Goal: Task Accomplishment & Management: Manage account settings

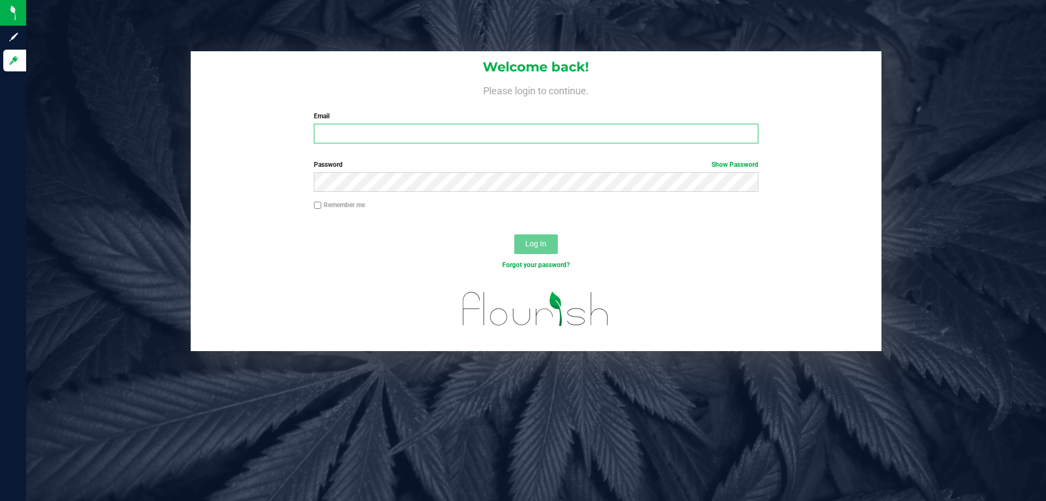
click at [387, 138] on input "Email" at bounding box center [536, 134] width 444 height 20
type input "[EMAIL_ADDRESS][DOMAIN_NAME]"
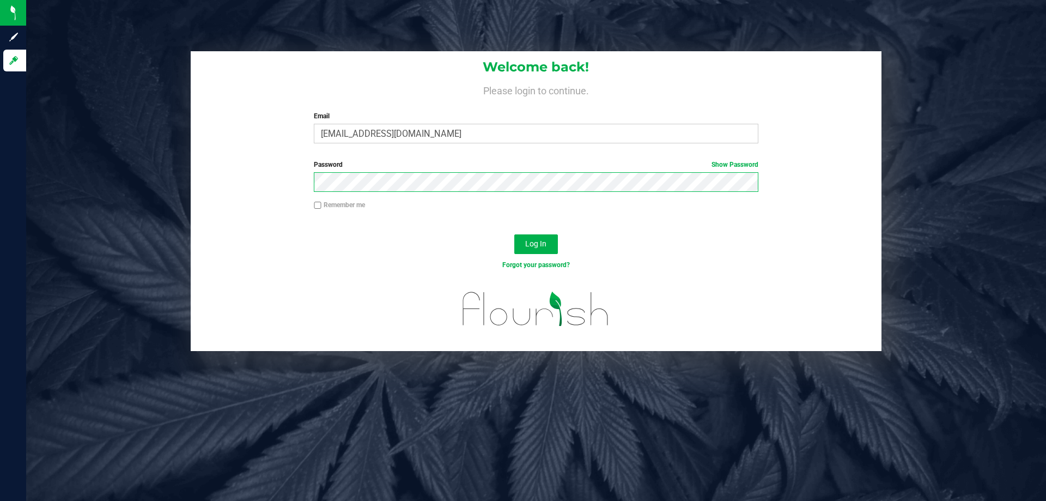
click at [514, 234] on button "Log In" at bounding box center [536, 244] width 44 height 20
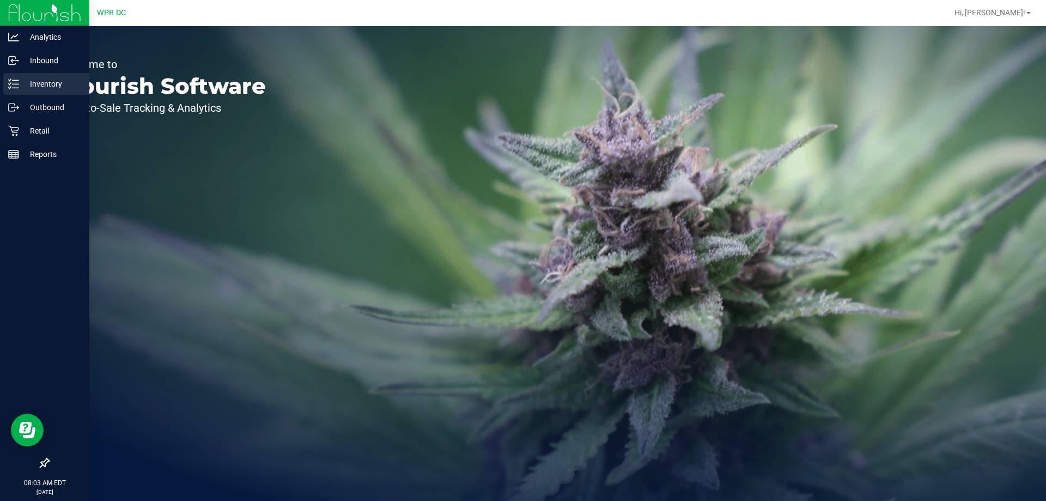
click at [41, 85] on p "Inventory" at bounding box center [51, 83] width 65 height 13
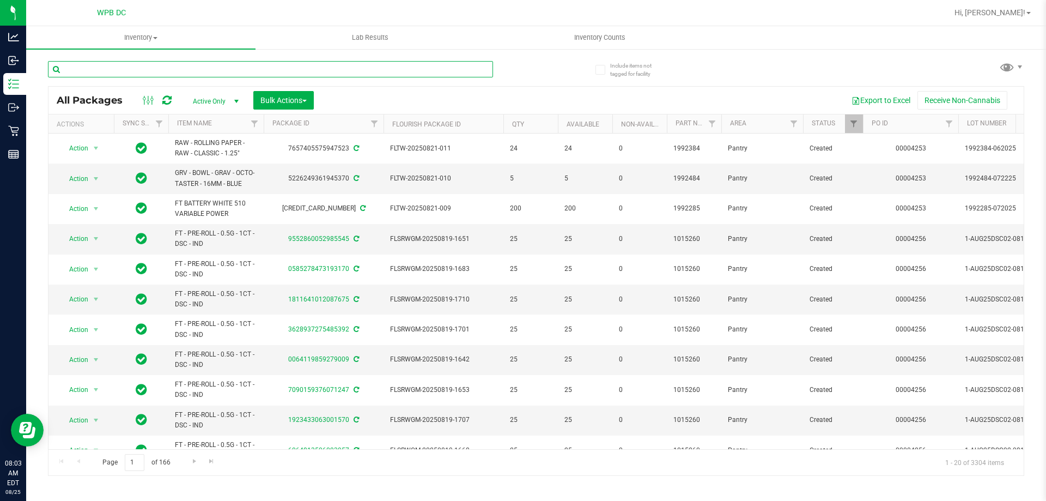
click at [159, 66] on input "text" at bounding box center [270, 69] width 445 height 16
paste input "1992079"
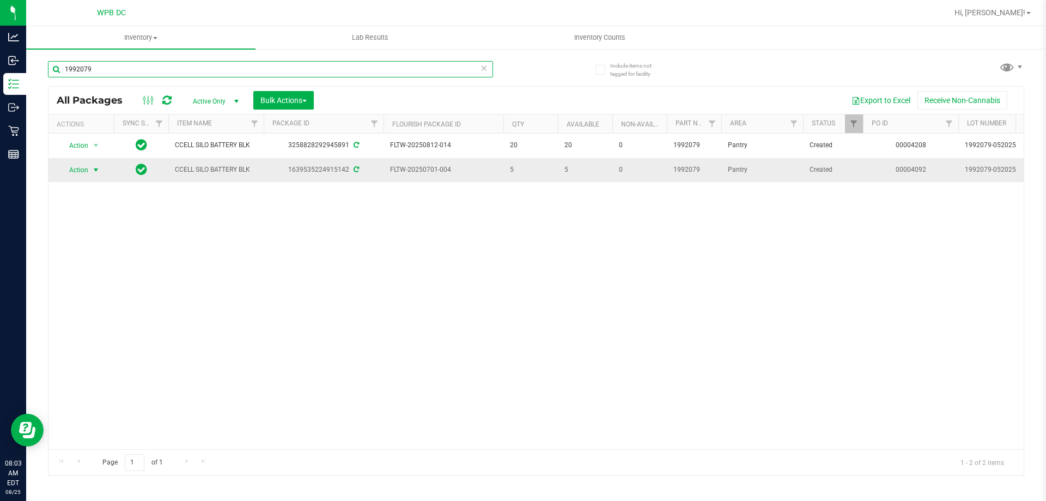
type input "1992079"
click at [95, 172] on span "select" at bounding box center [96, 170] width 9 height 9
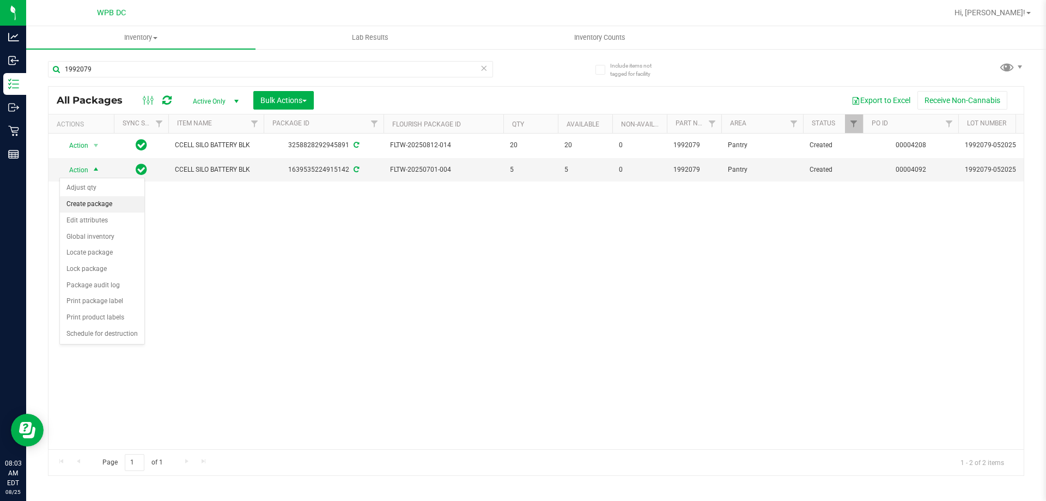
click at [95, 204] on li "Create package" at bounding box center [102, 204] width 84 height 16
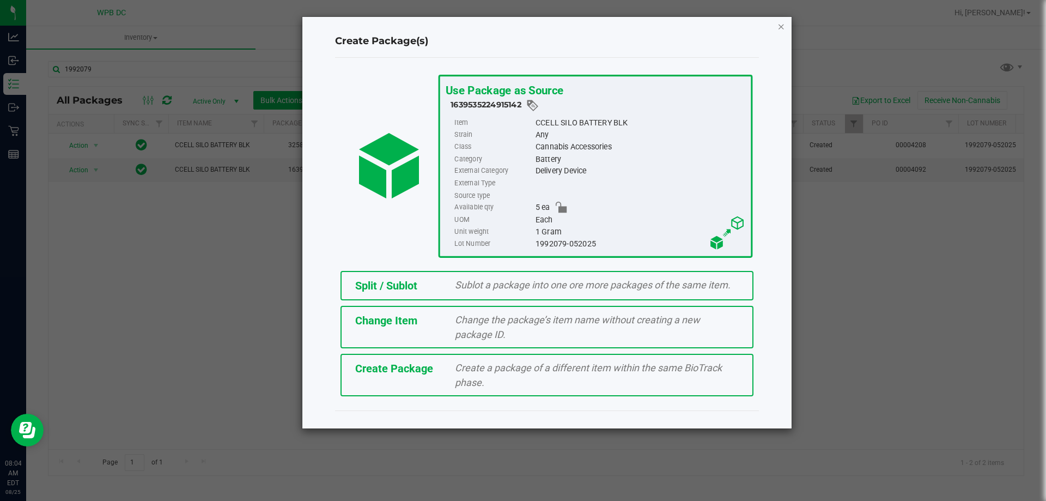
click at [784, 24] on icon "button" at bounding box center [782, 26] width 8 height 13
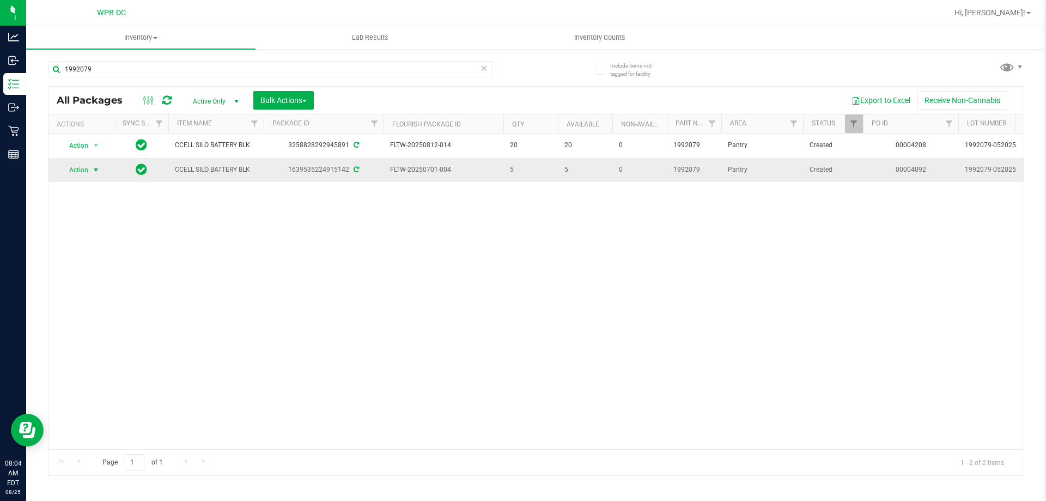
click at [98, 171] on span "select" at bounding box center [96, 170] width 9 height 9
click at [100, 199] on li "Create package" at bounding box center [102, 204] width 84 height 16
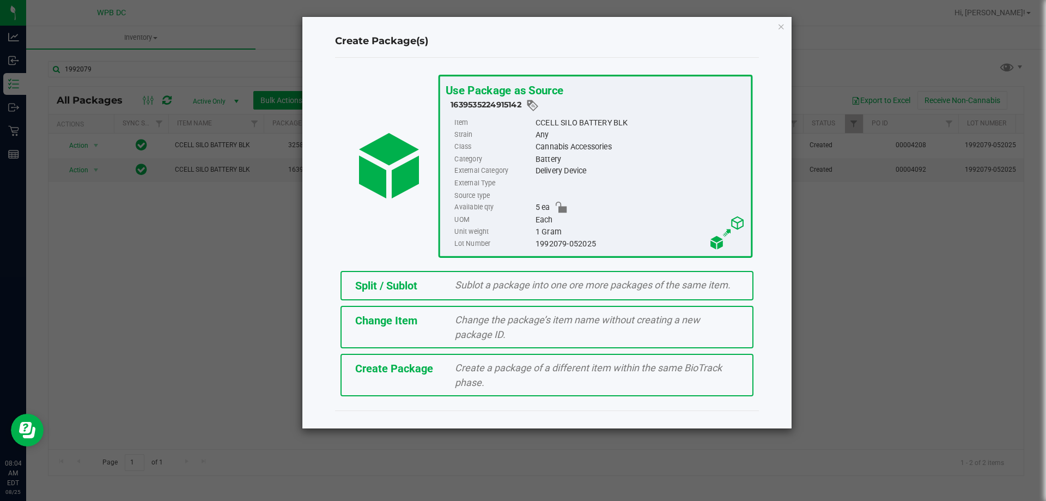
click at [522, 282] on span "Sublot a package into one ore more packages of the same item." at bounding box center [593, 284] width 276 height 11
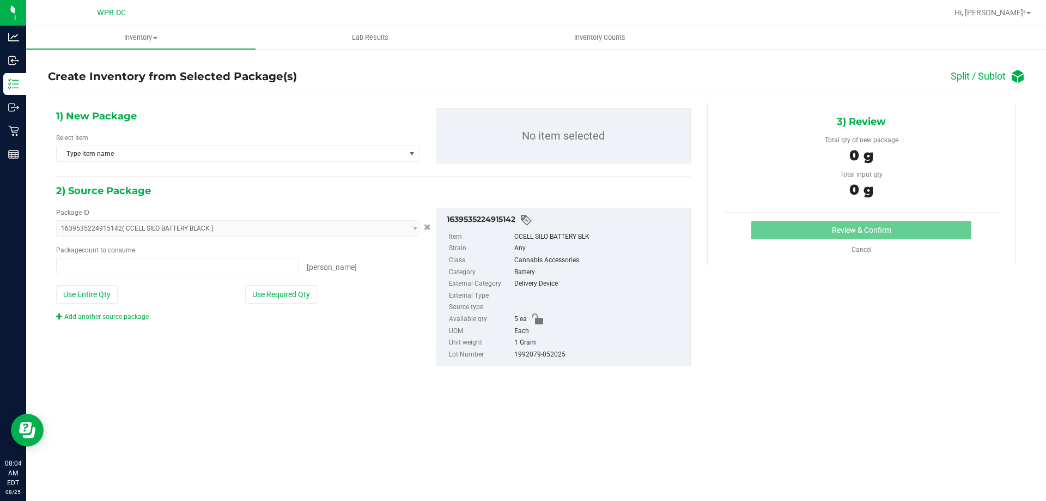
type input "0 ea"
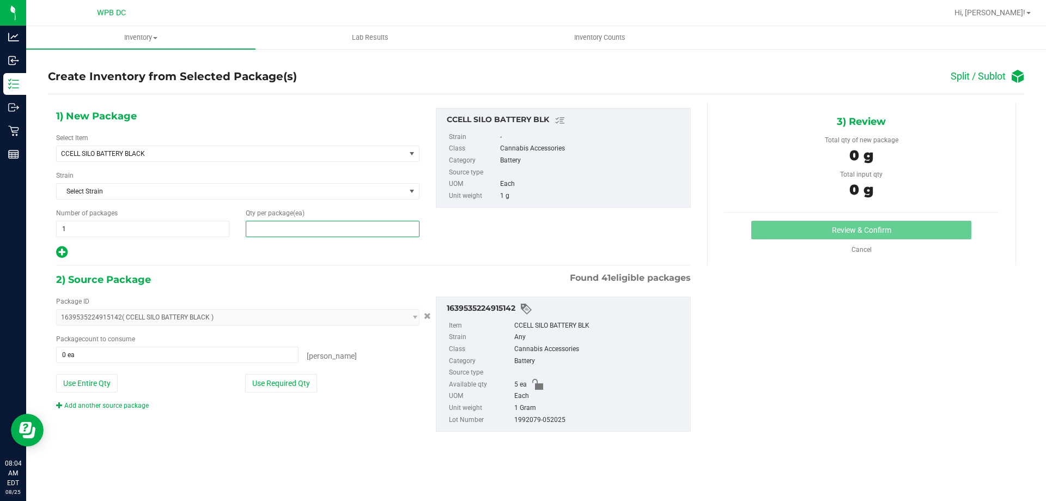
click at [273, 226] on span at bounding box center [332, 229] width 173 height 16
type input "5"
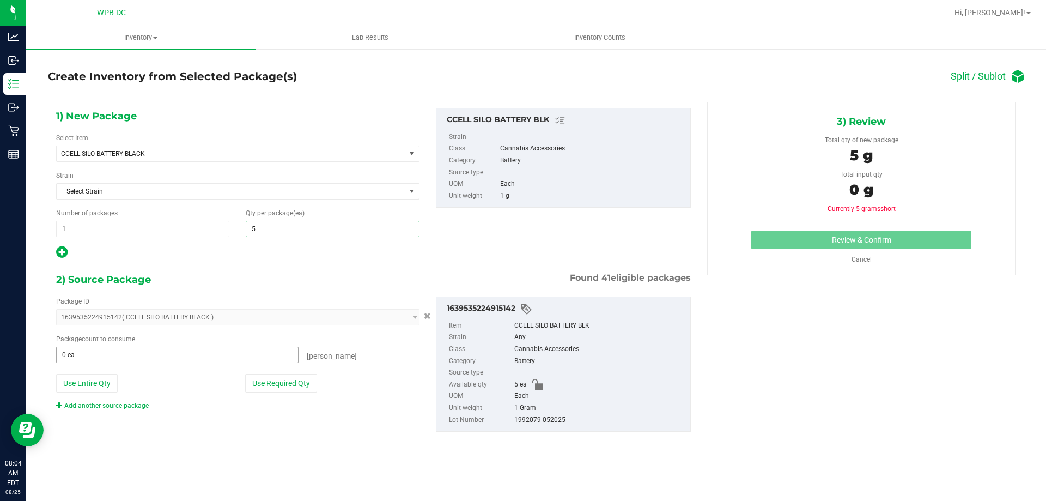
type input "5"
click at [74, 353] on span at bounding box center [177, 355] width 242 height 16
type input "5"
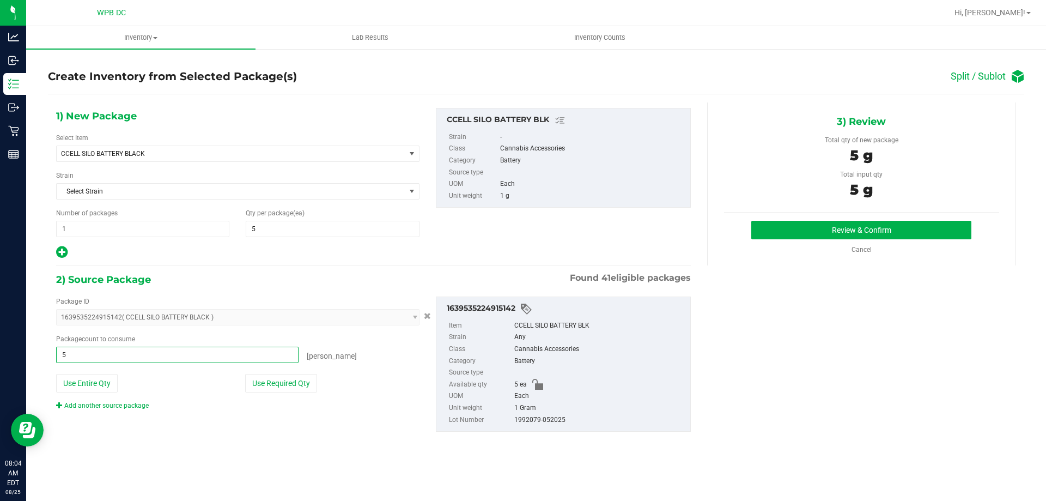
type input "5 ea"
click at [423, 384] on div "Package ID 1639535224915142 ( CCELL SILO BATTERY BLACK ) 0038972257719838 07929…" at bounding box center [238, 353] width 380 height 114
click at [859, 222] on button "Review & Confirm" at bounding box center [861, 230] width 220 height 19
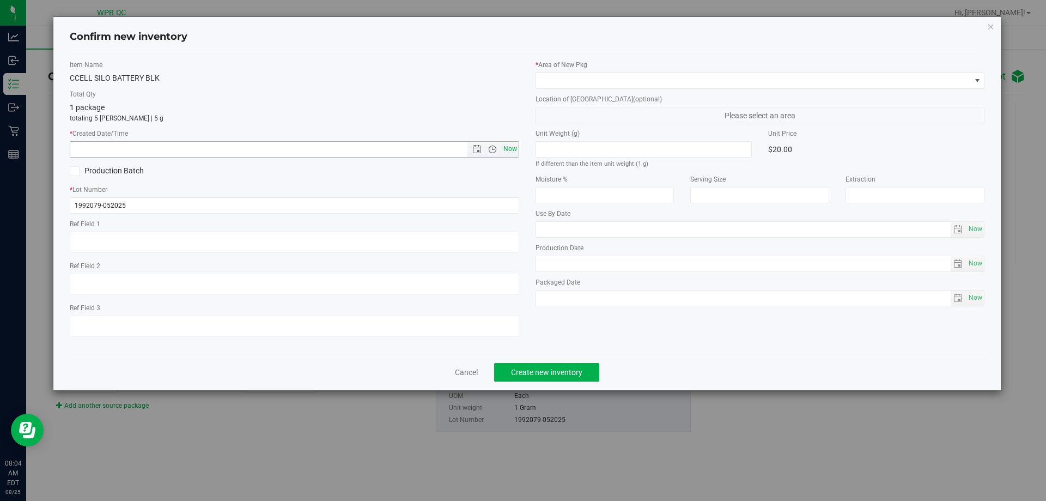
click at [507, 149] on span "Now" at bounding box center [510, 149] width 19 height 16
type input "8/25/2025 8:04 AM"
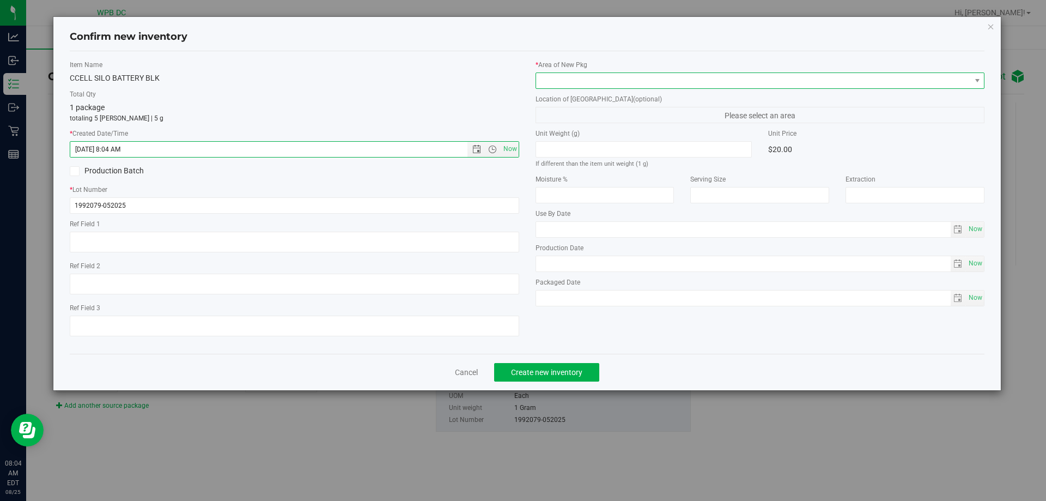
click at [710, 73] on span at bounding box center [753, 80] width 435 height 15
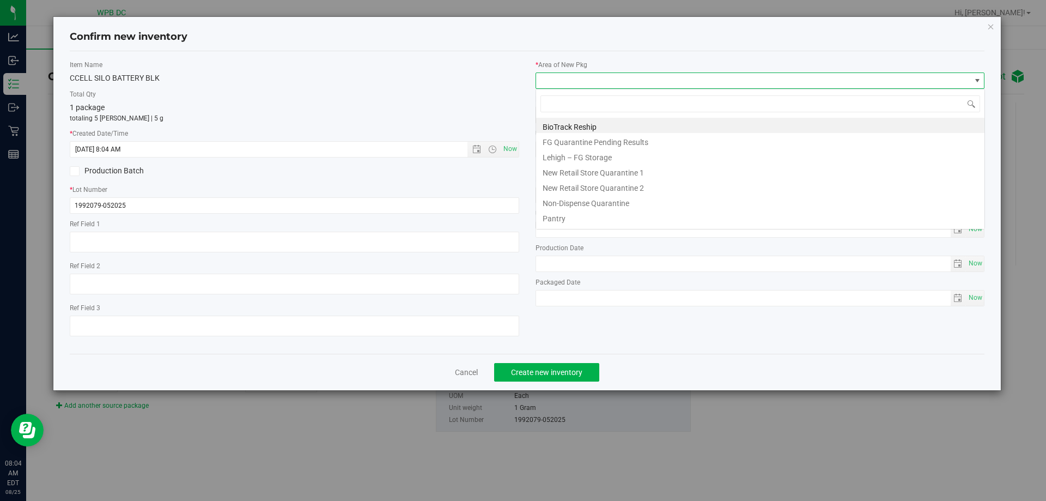
scroll to position [16, 450]
click at [593, 218] on li "Pantry" at bounding box center [760, 216] width 448 height 15
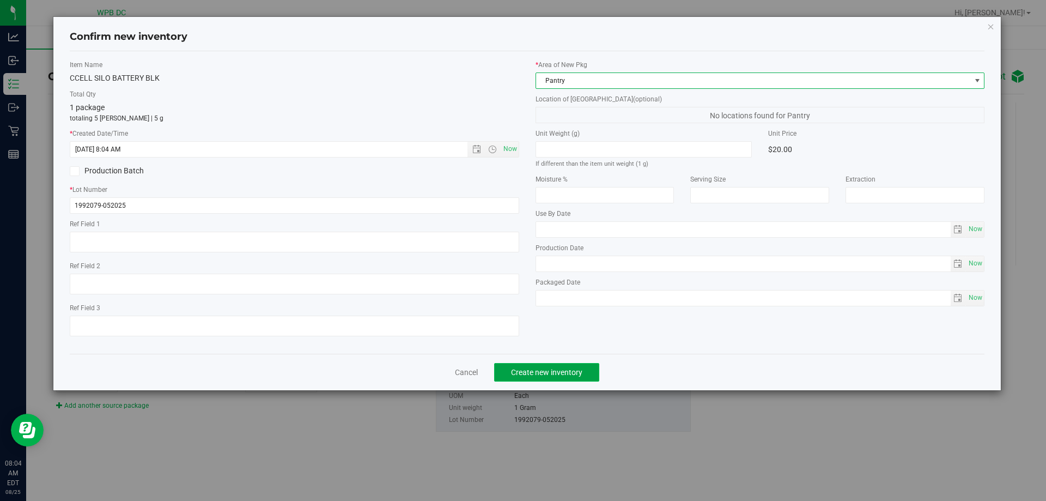
click at [567, 375] on span "Create new inventory" at bounding box center [546, 372] width 71 height 9
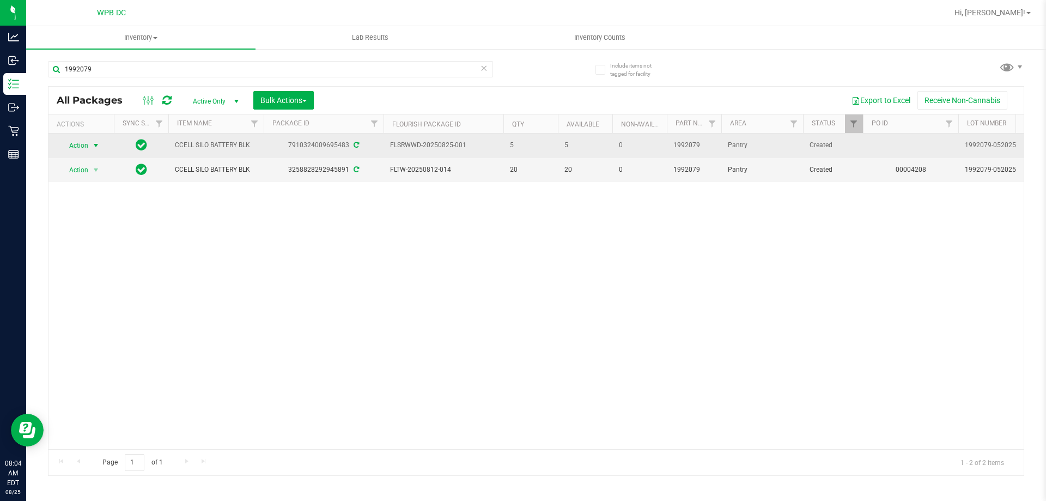
click at [97, 148] on span "select" at bounding box center [96, 145] width 9 height 9
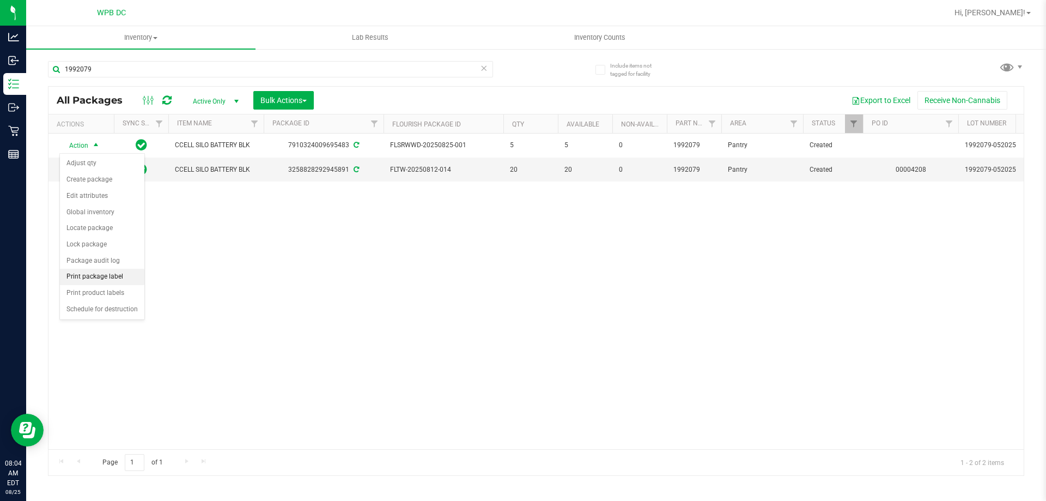
click at [108, 274] on li "Print package label" at bounding box center [102, 277] width 84 height 16
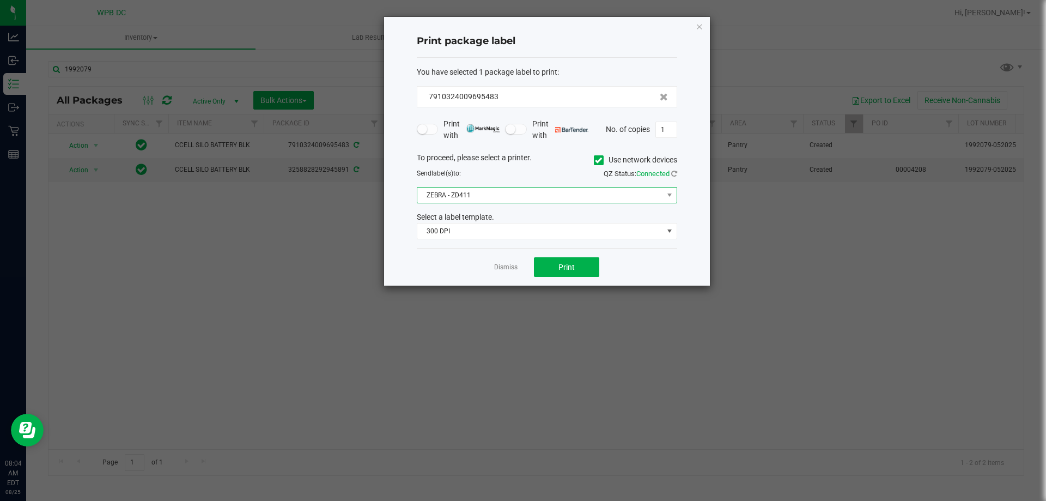
click at [506, 195] on span "ZEBRA - ZD411" at bounding box center [540, 194] width 246 height 15
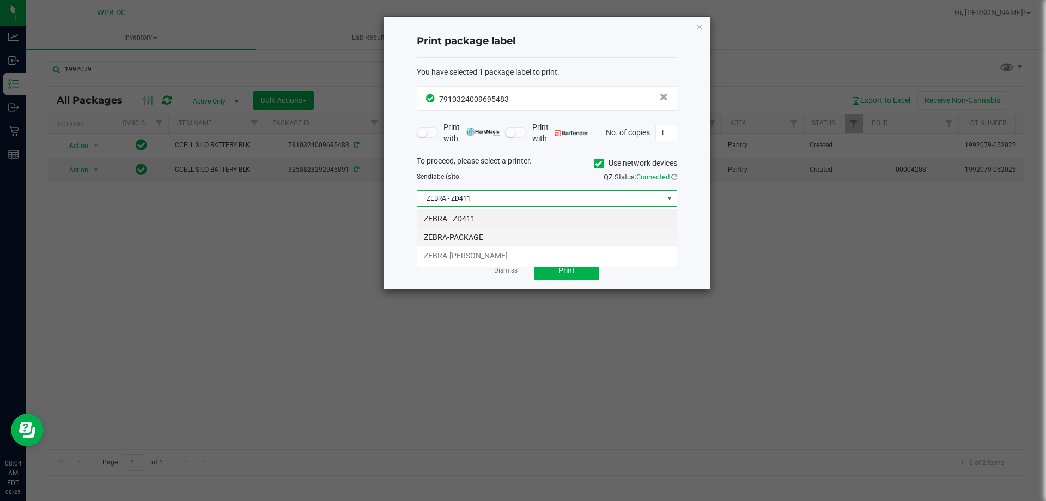
scroll to position [16, 260]
drag, startPoint x: 483, startPoint y: 236, endPoint x: 536, endPoint y: 259, distance: 58.1
click at [484, 235] on li "ZEBRA-PACKAGE" at bounding box center [546, 237] width 259 height 19
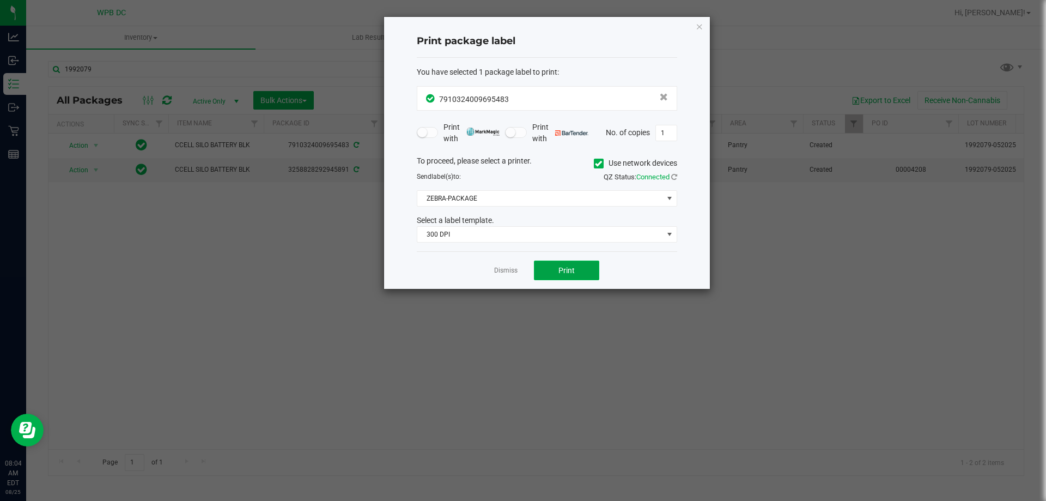
click at [559, 270] on button "Print" at bounding box center [566, 270] width 65 height 20
click at [561, 266] on button "Print" at bounding box center [566, 270] width 65 height 20
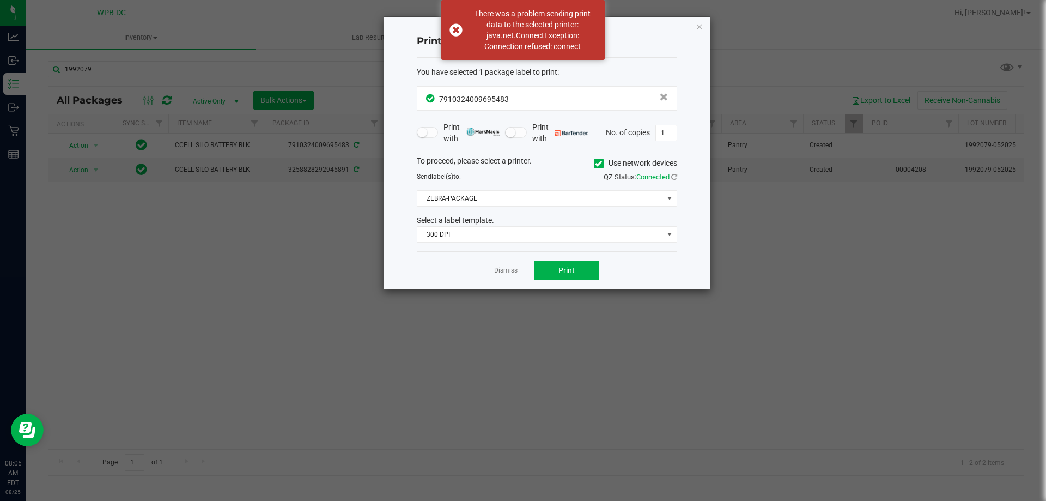
click at [499, 268] on link "Dismiss" at bounding box center [505, 270] width 23 height 9
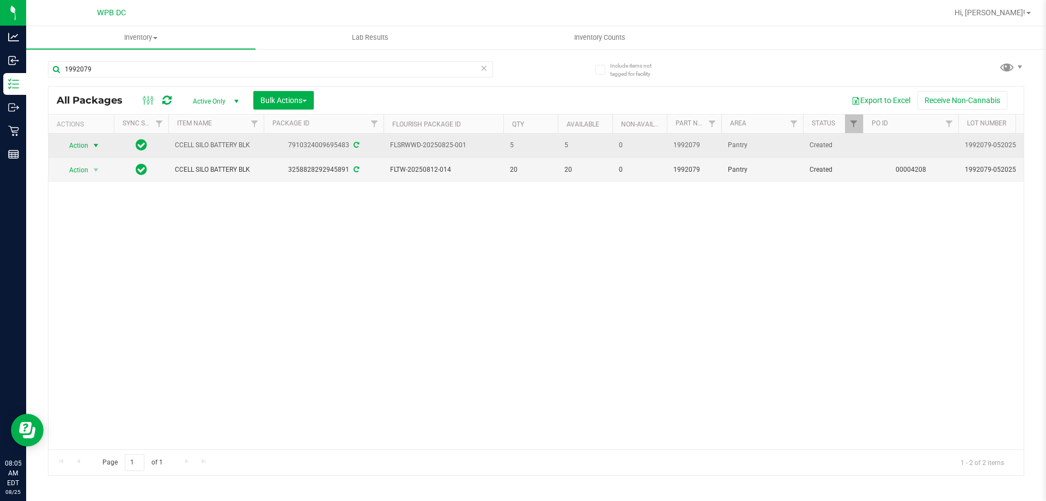
click at [96, 146] on span "select" at bounding box center [96, 145] width 9 height 9
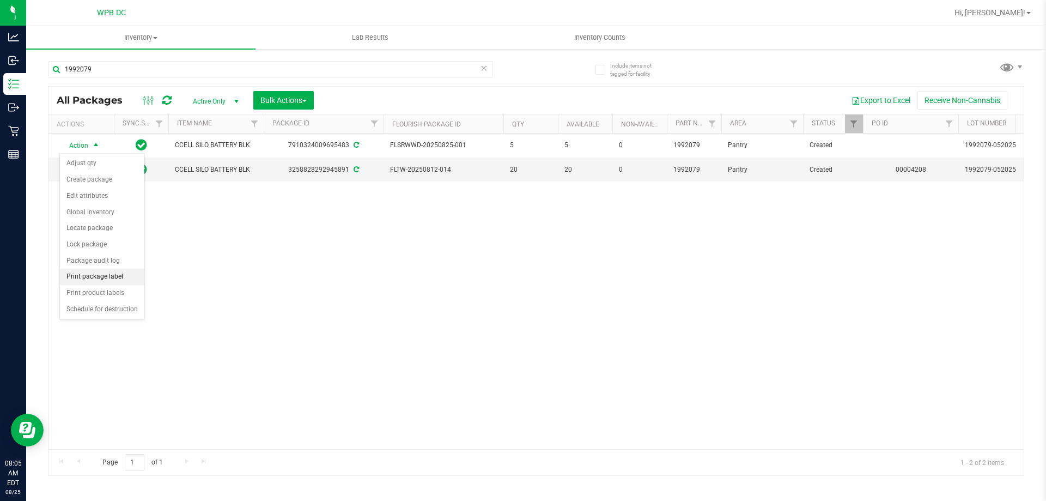
click at [99, 275] on li "Print package label" at bounding box center [102, 277] width 84 height 16
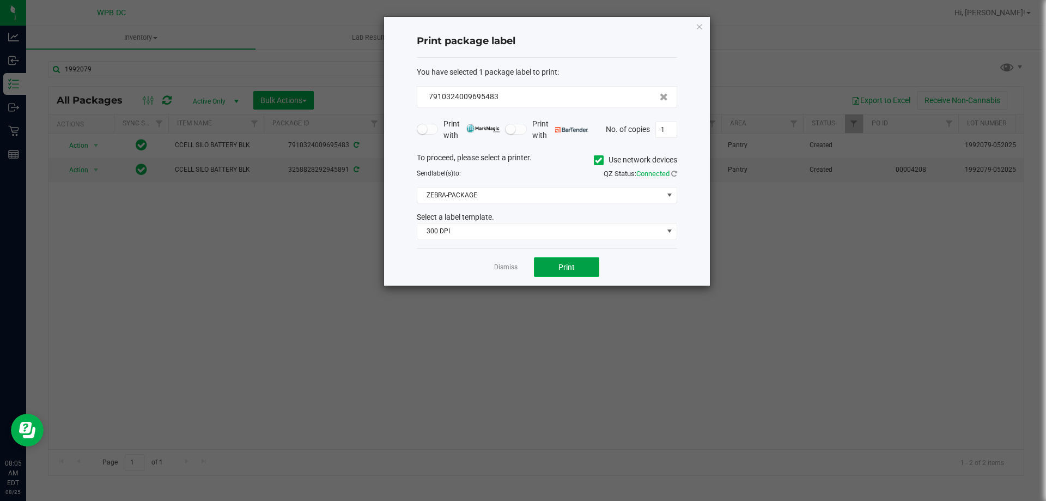
click at [565, 262] on button "Print" at bounding box center [566, 267] width 65 height 20
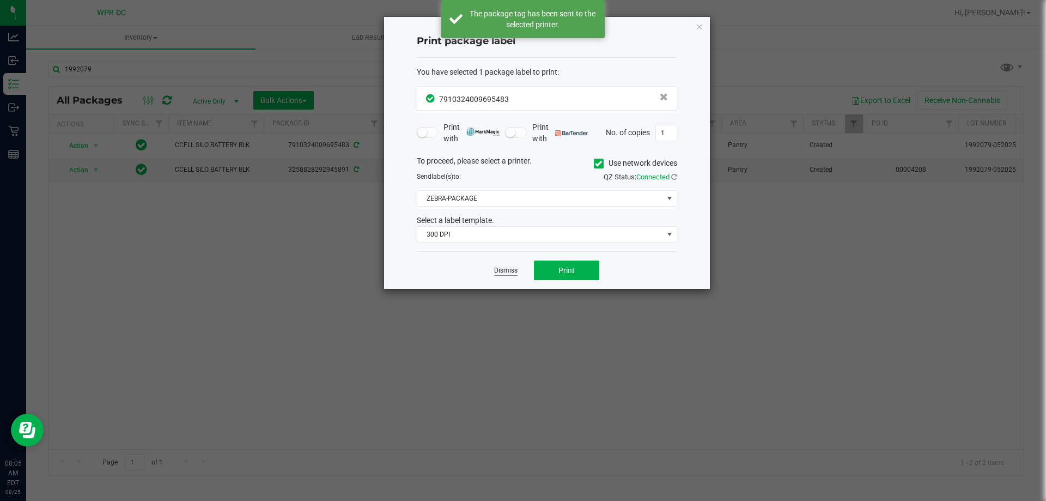
click at [513, 271] on link "Dismiss" at bounding box center [505, 270] width 23 height 9
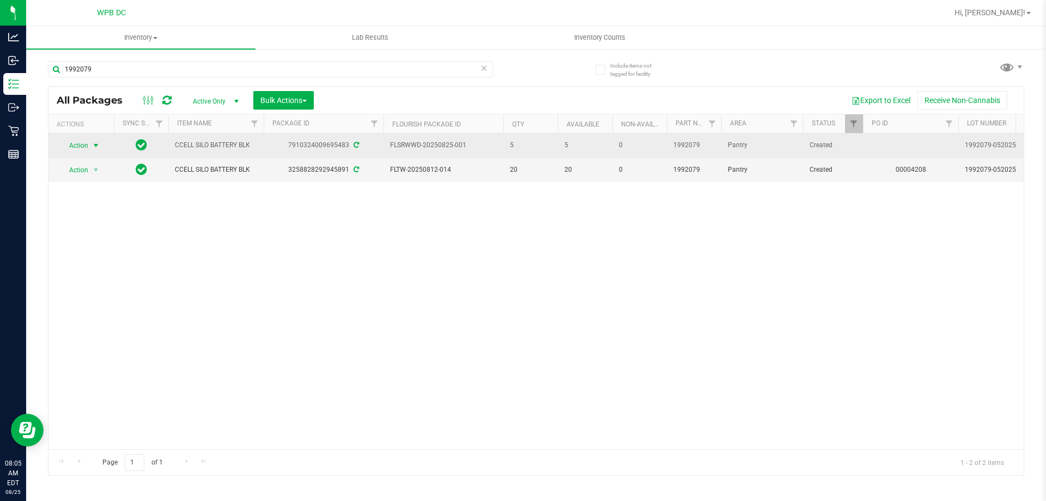
click at [97, 139] on span "select" at bounding box center [96, 145] width 14 height 15
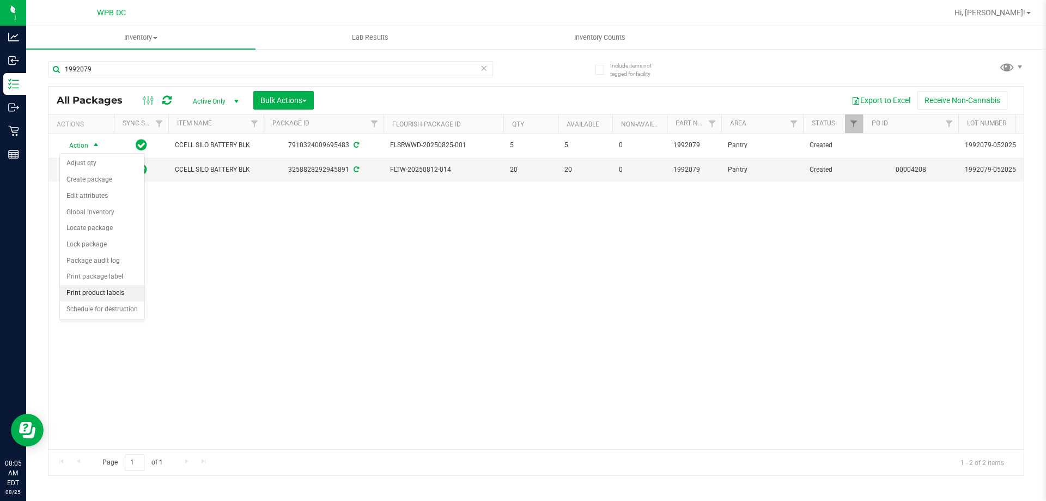
click at [100, 289] on li "Print product labels" at bounding box center [102, 293] width 84 height 16
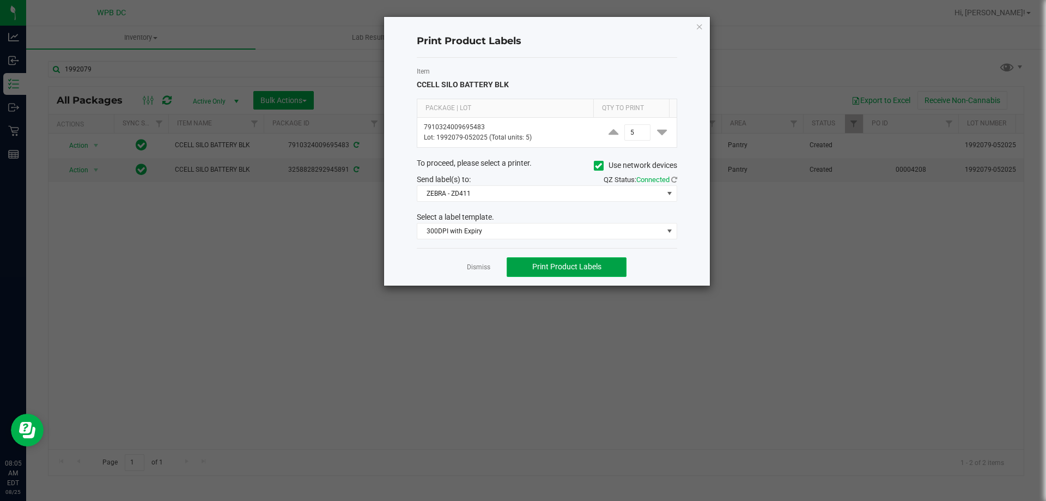
drag, startPoint x: 557, startPoint y: 264, endPoint x: 563, endPoint y: 263, distance: 6.6
click at [560, 264] on span "Print Product Labels" at bounding box center [566, 266] width 69 height 9
click at [483, 269] on link "Dismiss" at bounding box center [478, 267] width 23 height 9
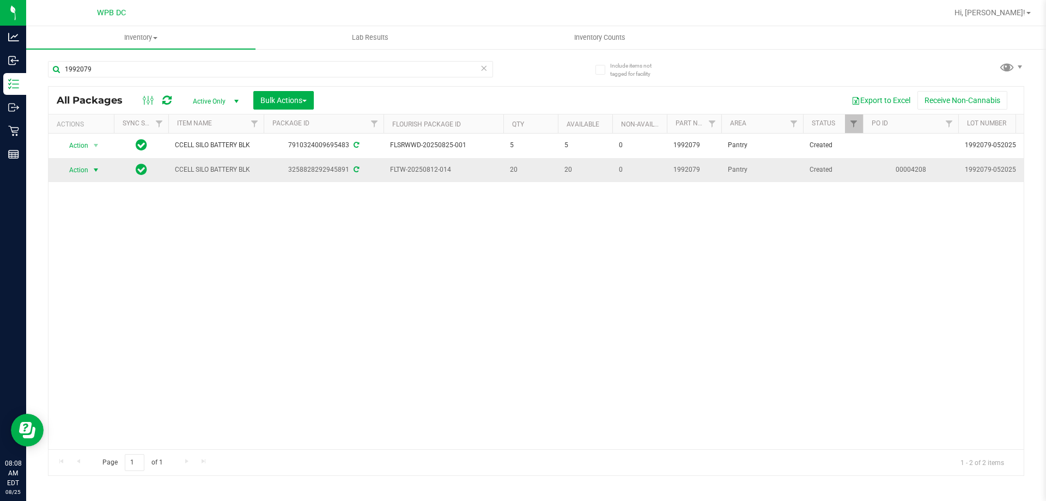
click at [94, 167] on span "select" at bounding box center [96, 170] width 9 height 9
click at [113, 203] on li "Create package" at bounding box center [102, 204] width 84 height 16
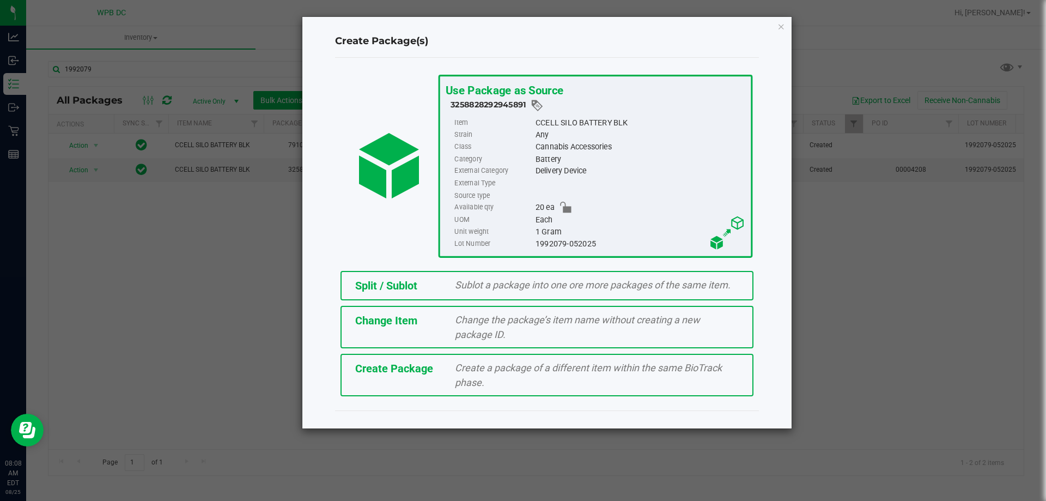
click at [545, 283] on span "Sublot a package into one ore more packages of the same item." at bounding box center [593, 284] width 276 height 11
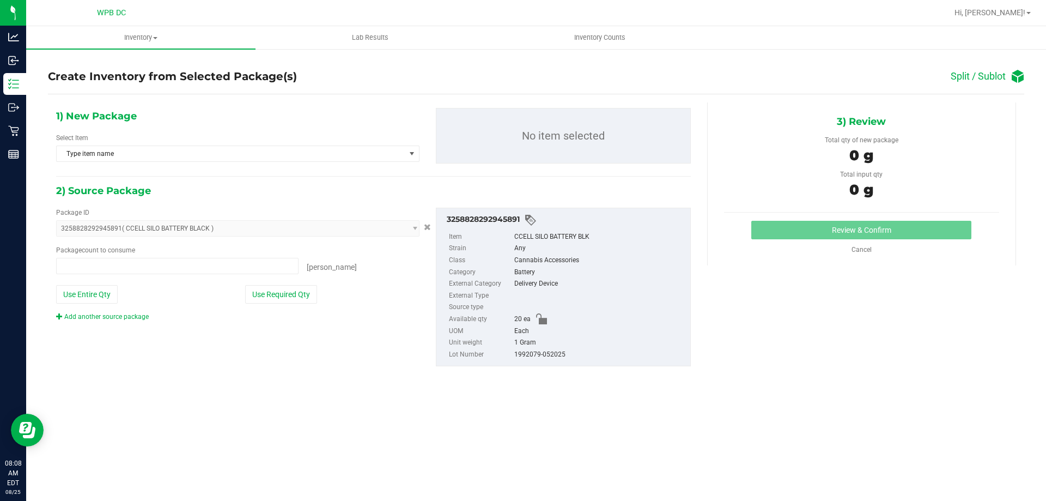
type input "0 ea"
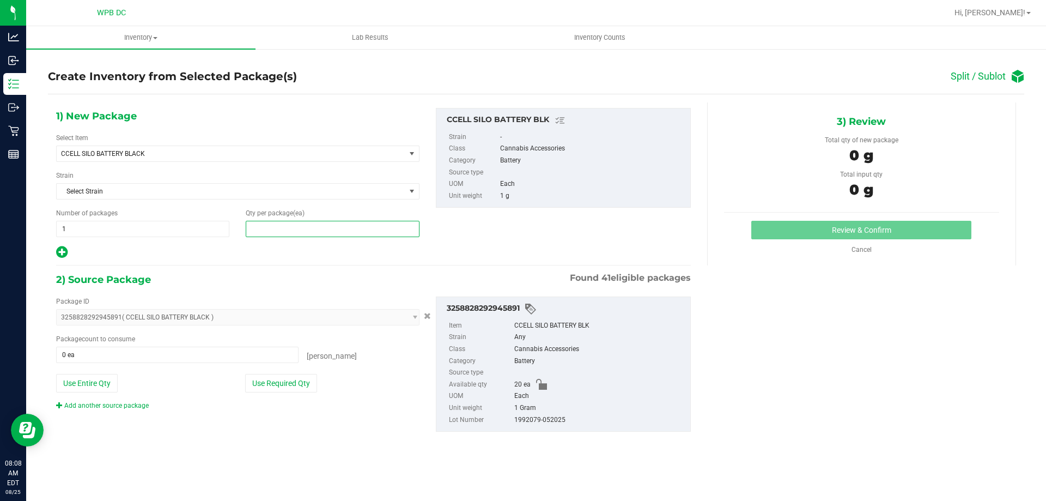
click at [265, 229] on span at bounding box center [332, 229] width 173 height 16
type input "5"
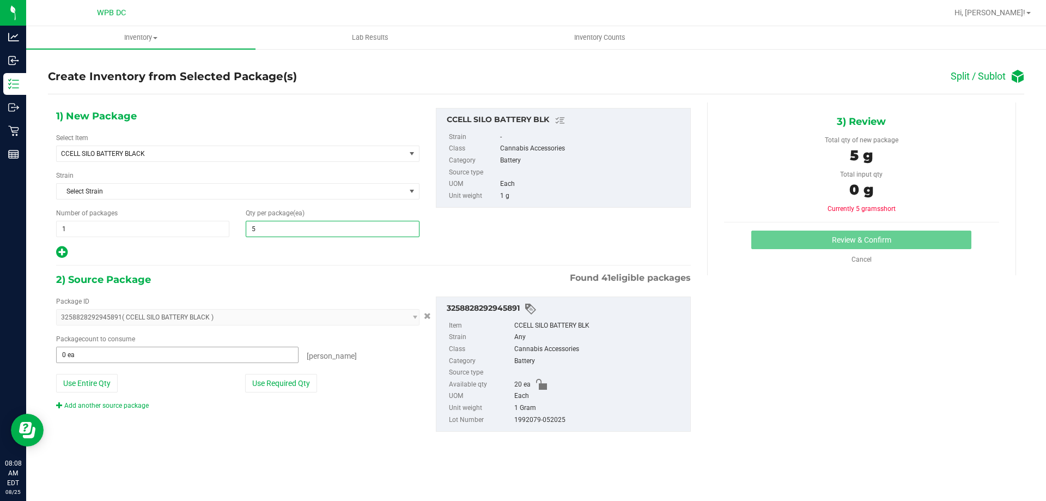
type input "5"
click at [110, 356] on span at bounding box center [177, 355] width 242 height 16
type input "5"
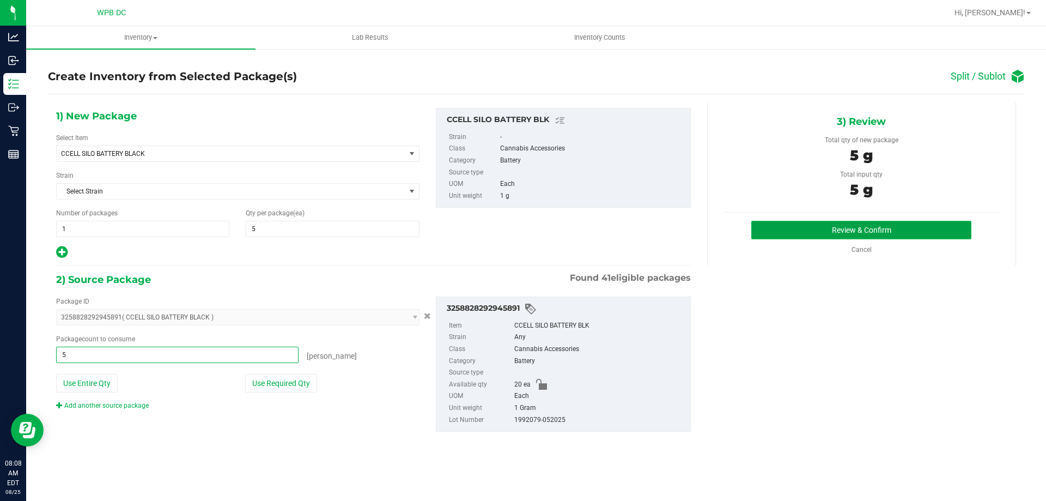
type input "5 ea"
click at [803, 236] on button "Review & Confirm" at bounding box center [861, 230] width 220 height 19
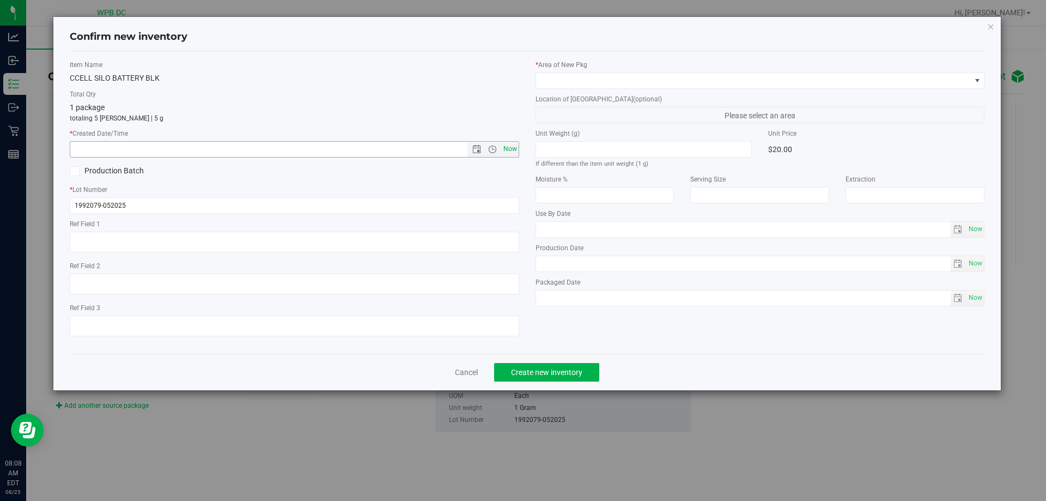
click at [507, 147] on span "Now" at bounding box center [510, 149] width 19 height 16
type input "8/25/2025 8:08 AM"
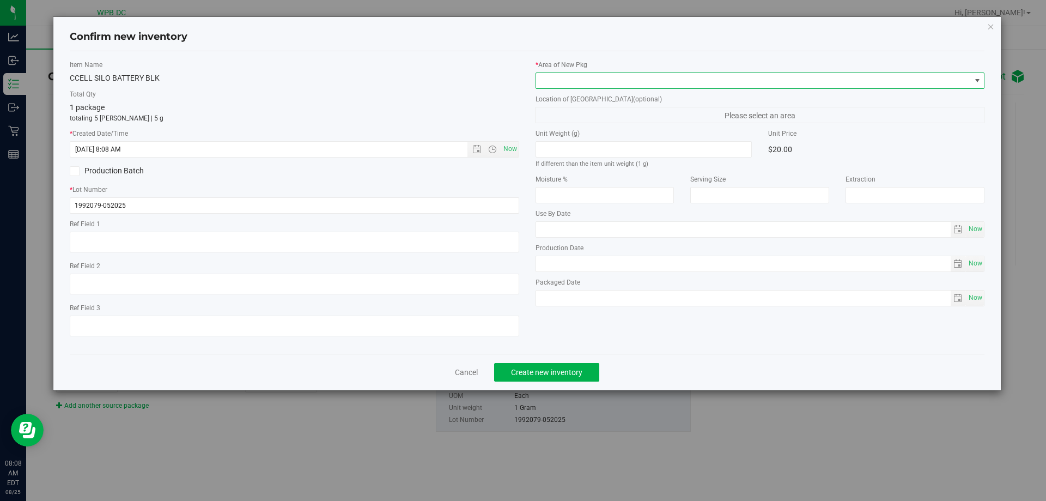
click at [578, 83] on span at bounding box center [753, 80] width 435 height 15
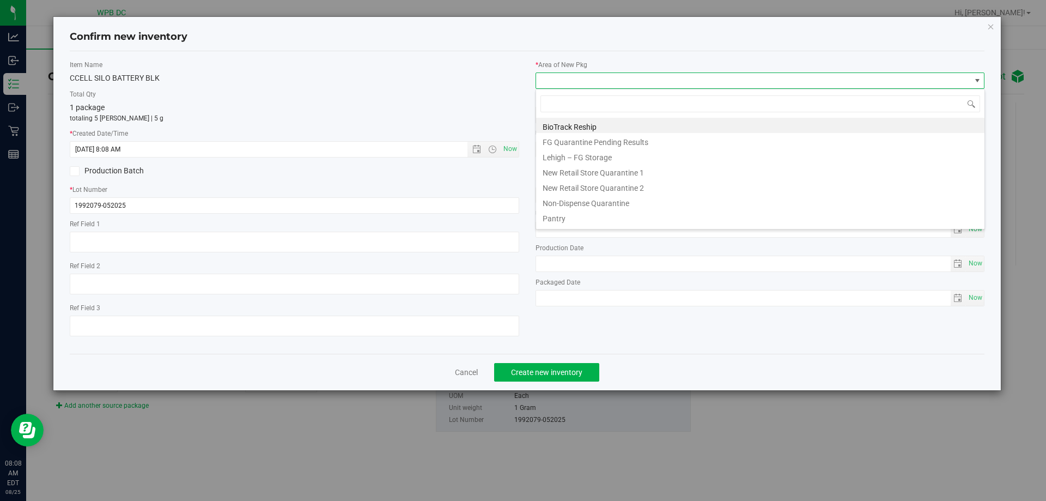
scroll to position [16, 450]
click at [563, 219] on li "Pantry" at bounding box center [760, 216] width 448 height 15
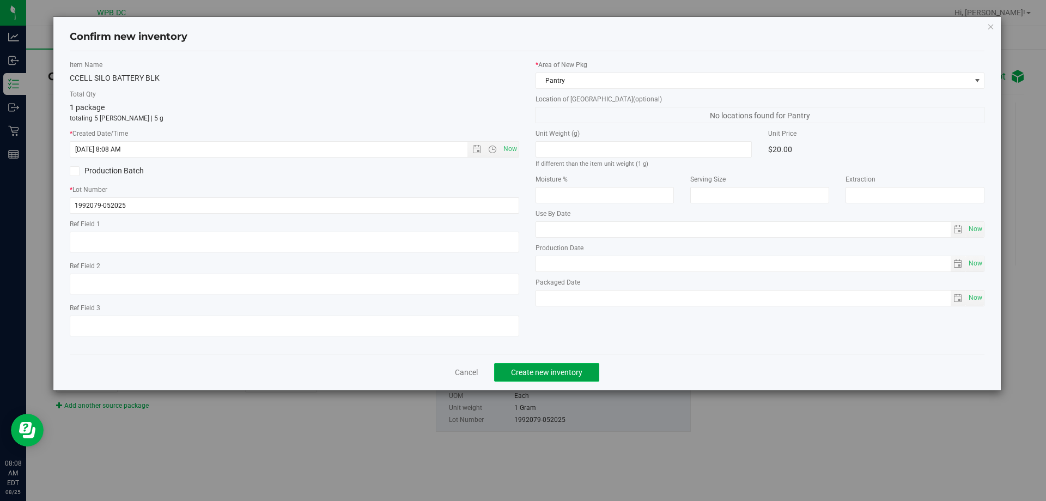
click at [531, 369] on span "Create new inventory" at bounding box center [546, 372] width 71 height 9
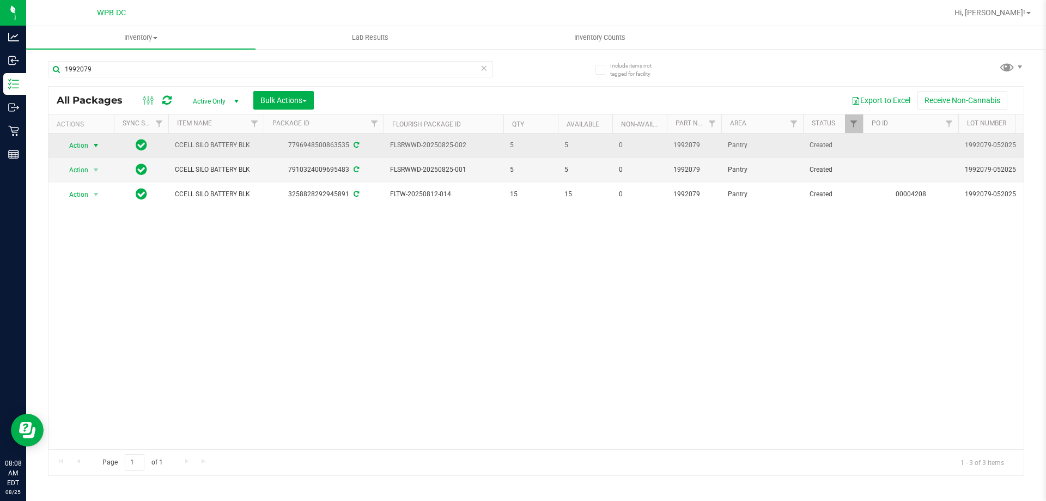
click at [98, 143] on span "select" at bounding box center [96, 145] width 9 height 9
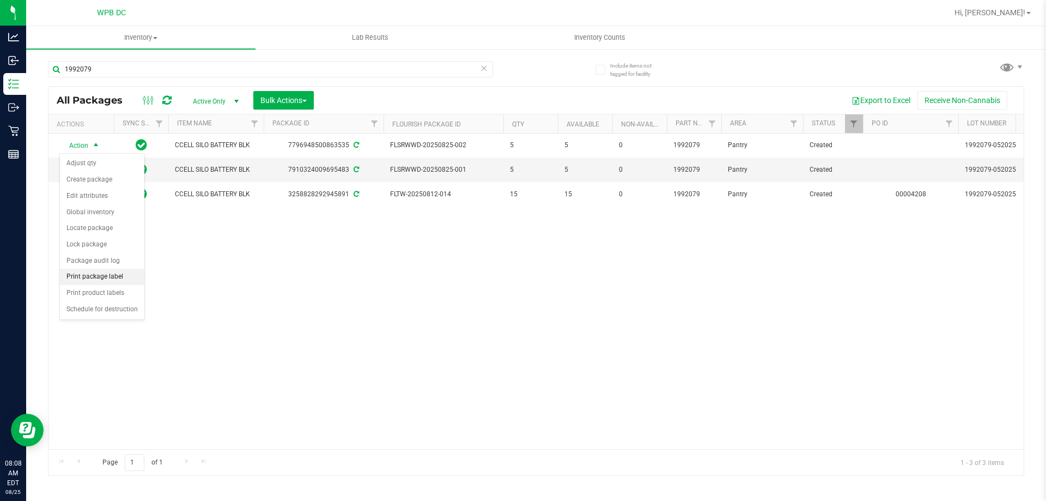
click at [107, 278] on li "Print package label" at bounding box center [102, 277] width 84 height 16
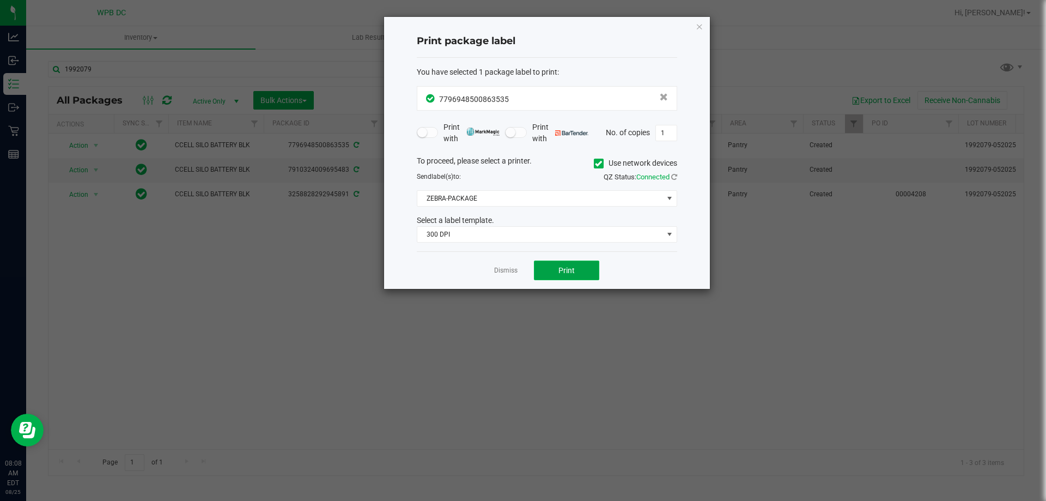
click at [569, 278] on button "Print" at bounding box center [566, 270] width 65 height 20
drag, startPoint x: 506, startPoint y: 268, endPoint x: 495, endPoint y: 264, distance: 11.5
click at [505, 268] on link "Dismiss" at bounding box center [505, 270] width 23 height 9
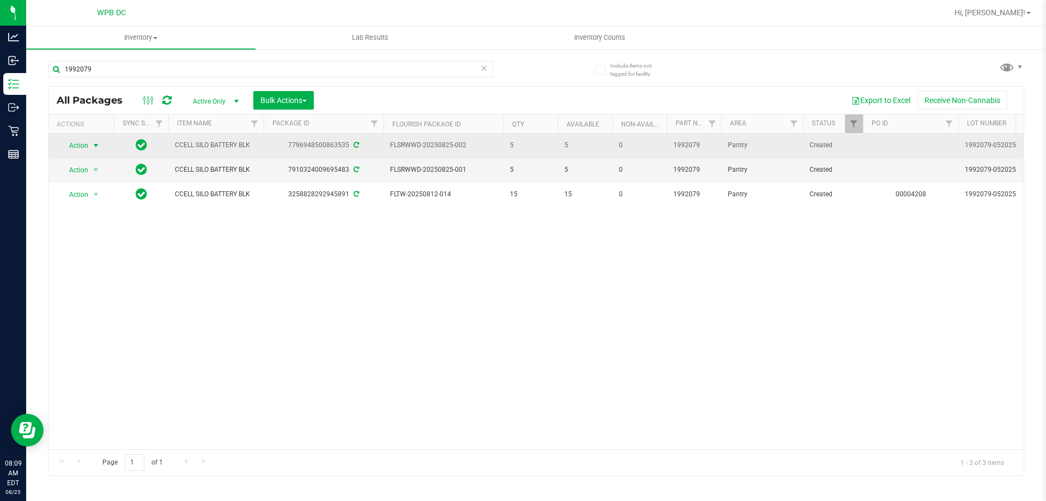
click at [98, 143] on span "select" at bounding box center [96, 145] width 9 height 9
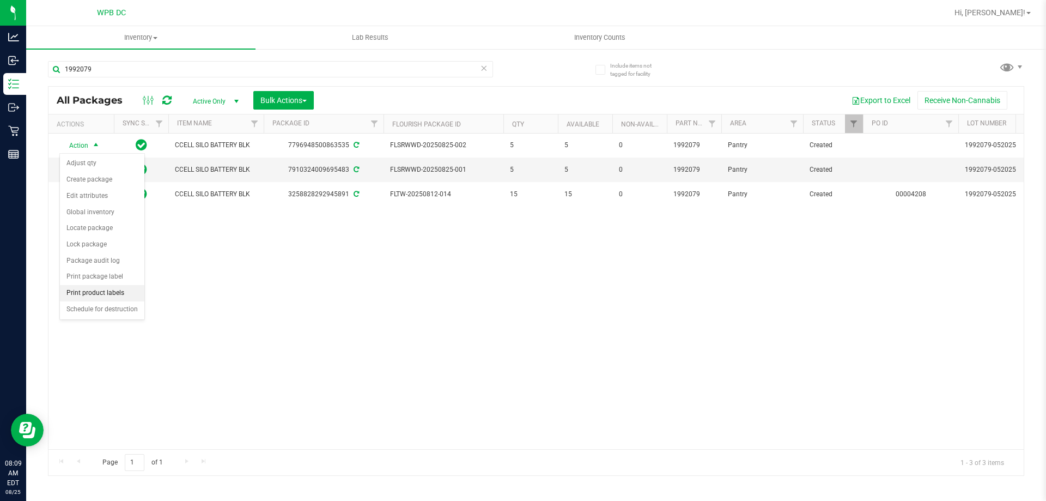
click at [108, 289] on li "Print product labels" at bounding box center [102, 293] width 84 height 16
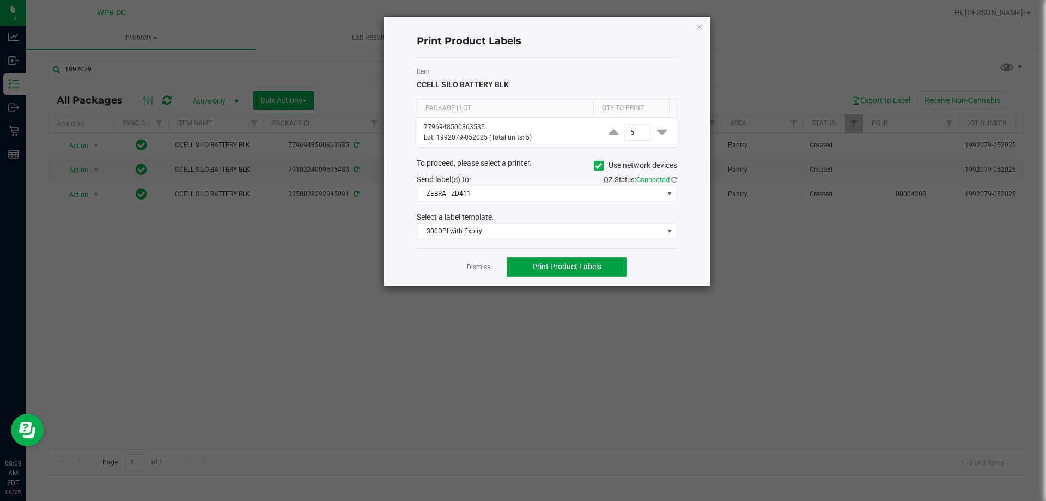
click at [588, 265] on span "Print Product Labels" at bounding box center [566, 266] width 69 height 9
click at [471, 262] on app-cancel-button "Dismiss" at bounding box center [478, 266] width 23 height 11
click at [474, 265] on link "Dismiss" at bounding box center [478, 267] width 23 height 9
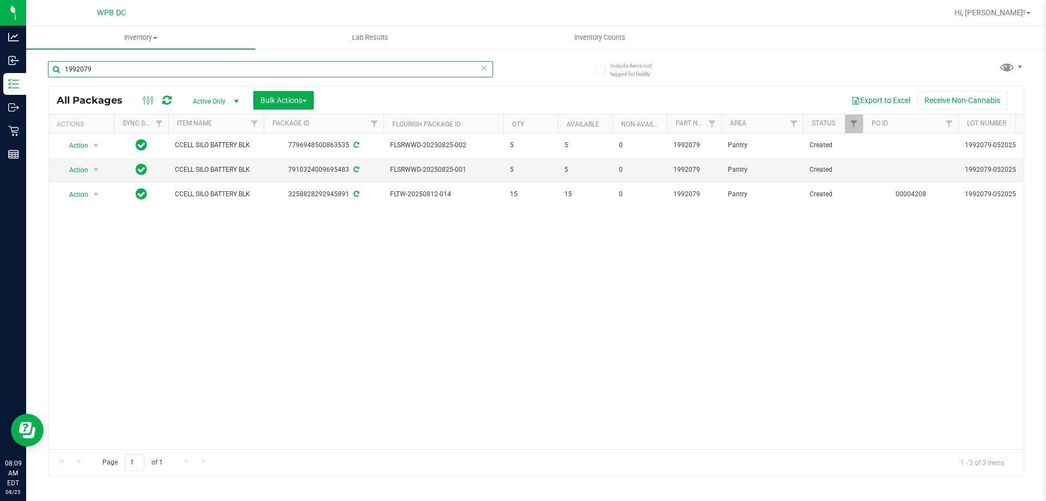
click at [126, 68] on input "1992079" at bounding box center [270, 69] width 445 height 16
paste input "3207"
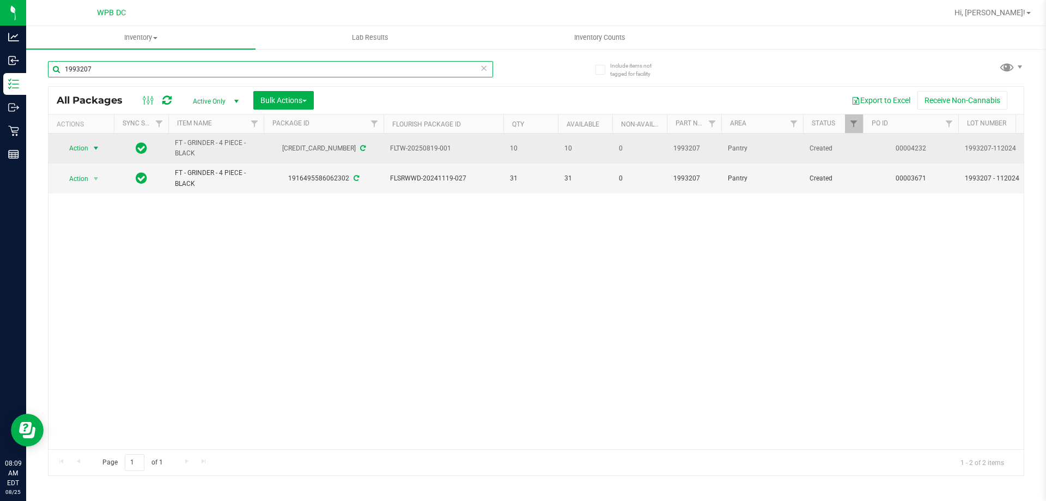
type input "1993207"
click at [93, 145] on span "select" at bounding box center [96, 148] width 9 height 9
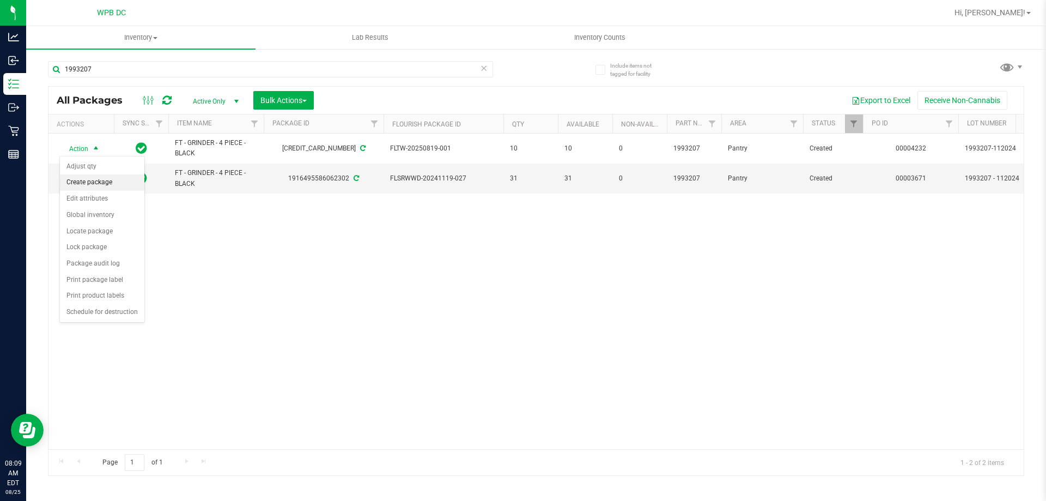
click at [105, 184] on li "Create package" at bounding box center [102, 182] width 84 height 16
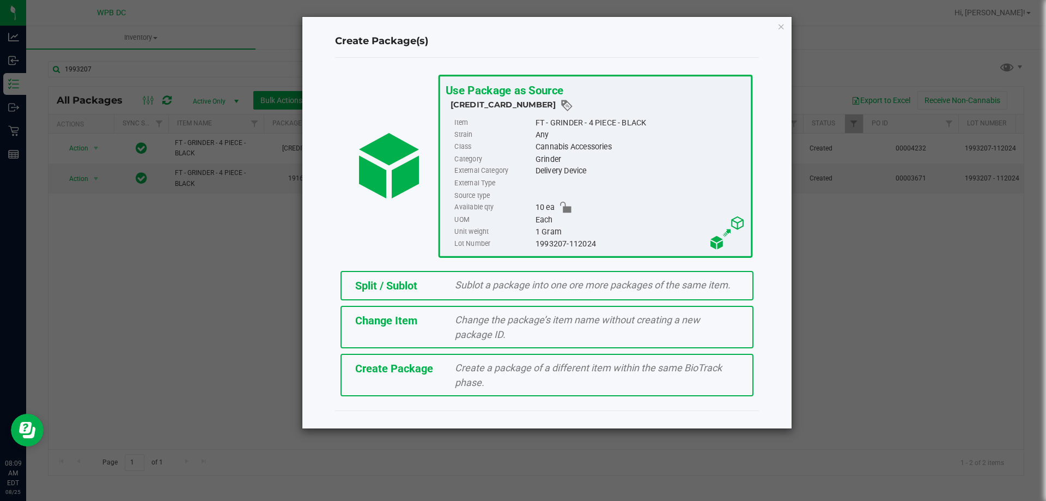
click at [482, 285] on span "Sublot a package into one ore more packages of the same item." at bounding box center [593, 284] width 276 height 11
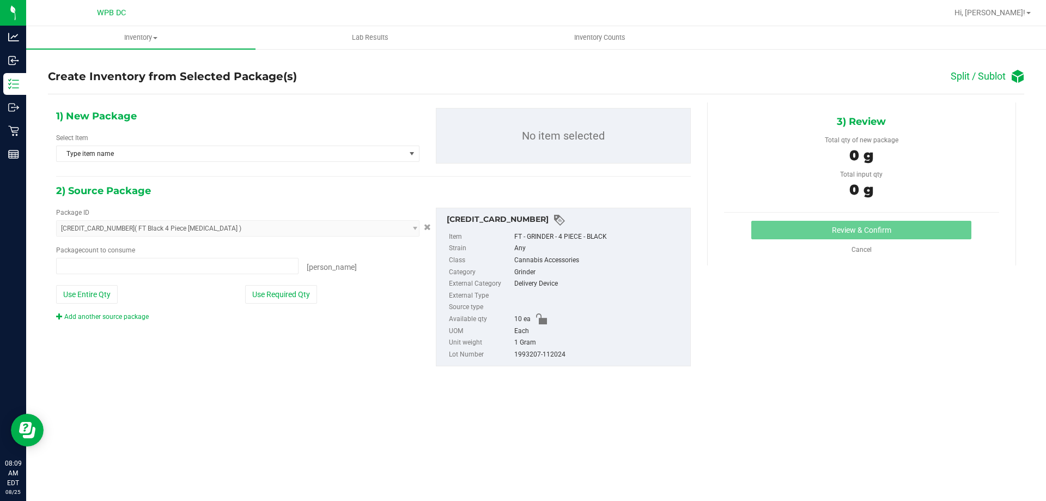
type input "0 ea"
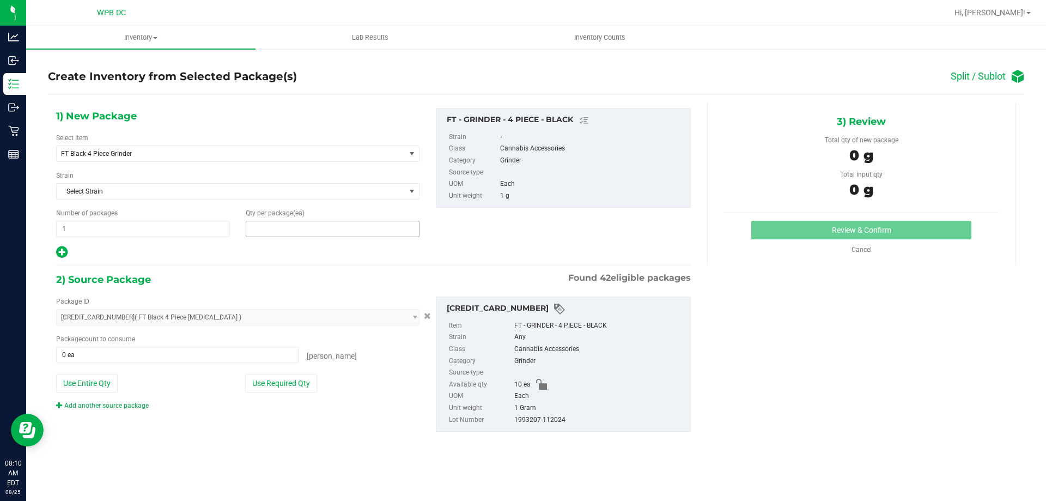
click at [268, 223] on span at bounding box center [332, 229] width 173 height 16
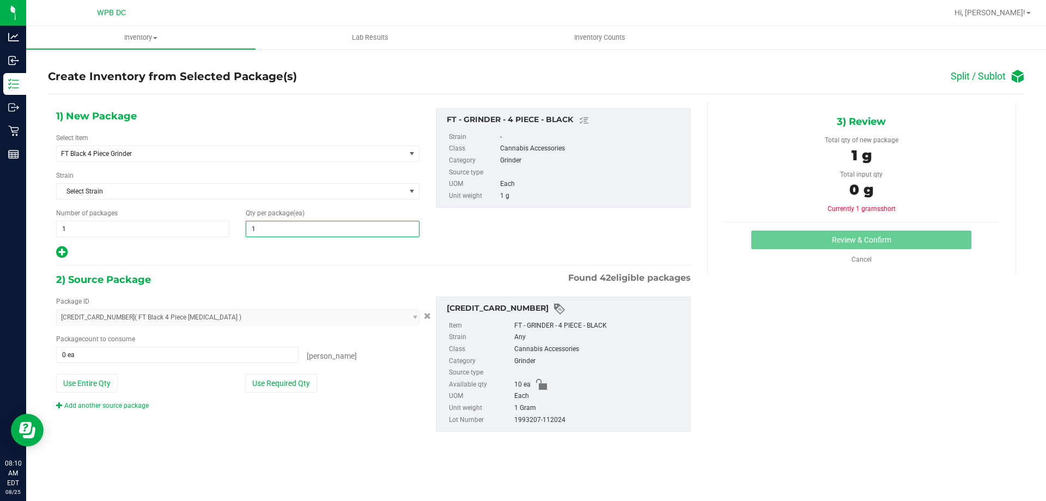
type input "10"
click at [71, 354] on span at bounding box center [177, 355] width 242 height 16
type input "10"
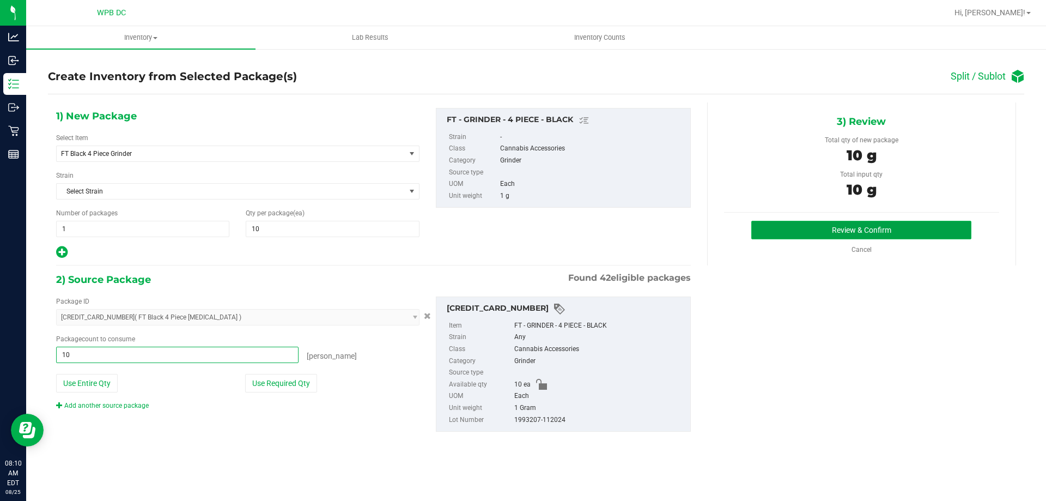
type input "10 ea"
click at [892, 221] on button "Review & Confirm" at bounding box center [861, 230] width 220 height 19
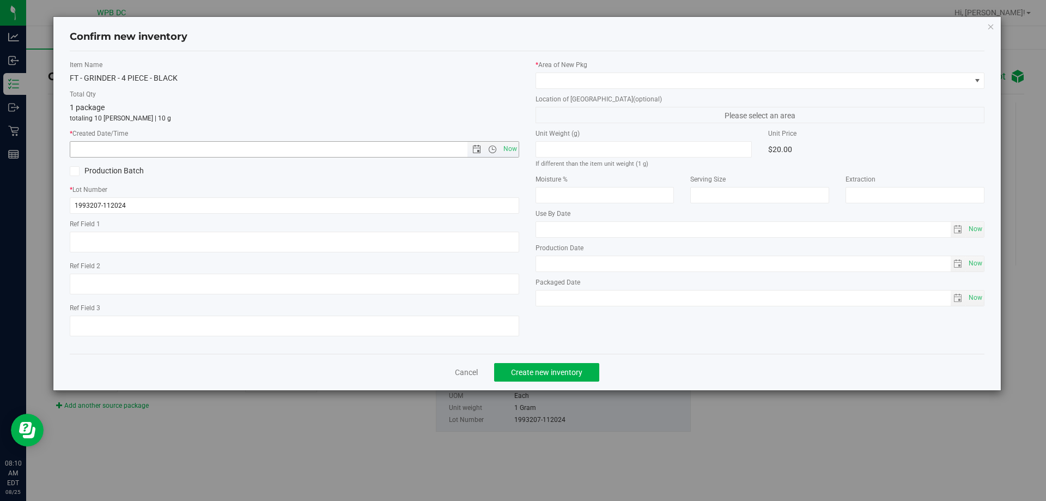
drag, startPoint x: 515, startPoint y: 145, endPoint x: 538, endPoint y: 104, distance: 47.1
click at [521, 143] on div "Item Name FT - GRINDER - 4 PIECE - BLACK Total Qty 1 package totaling 10 eaches…" at bounding box center [295, 202] width 466 height 285
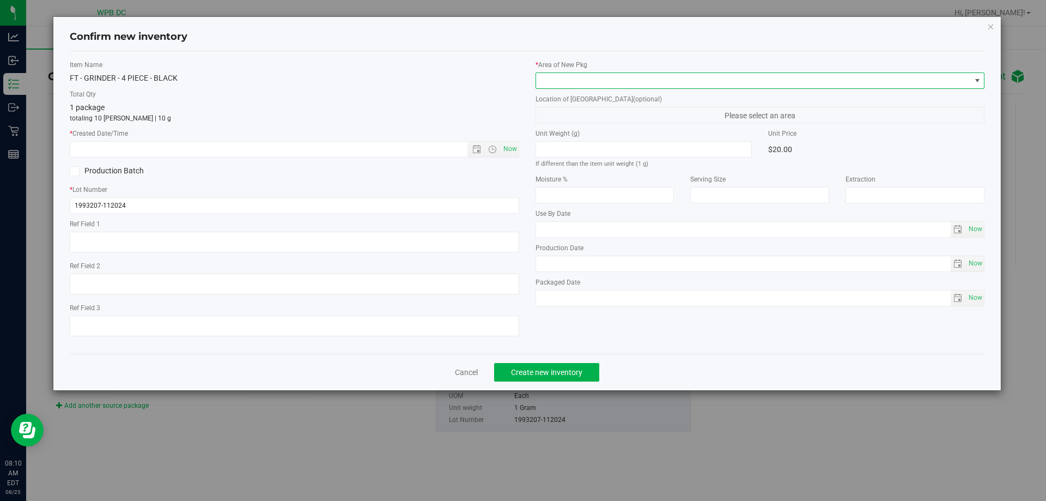
click at [557, 73] on span at bounding box center [753, 80] width 435 height 15
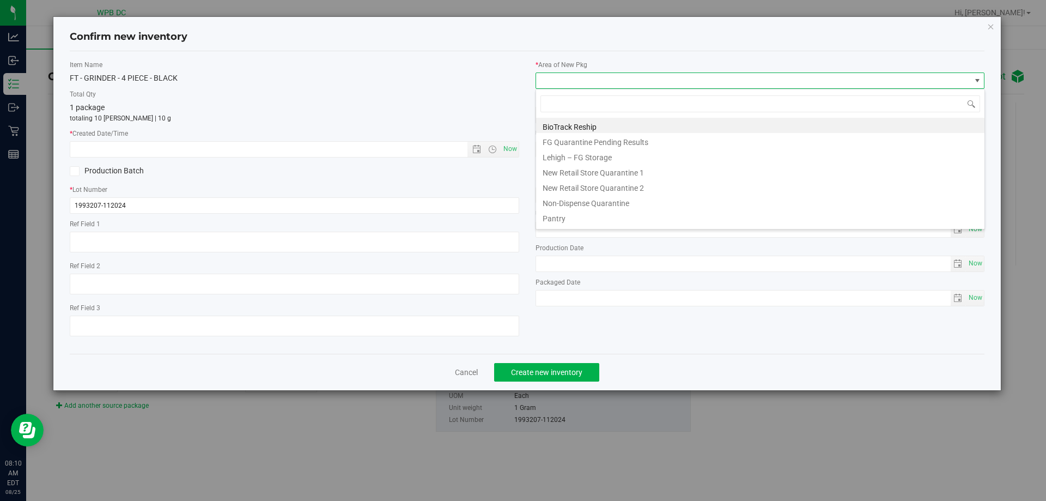
scroll to position [16, 450]
click at [508, 147] on span "Now" at bounding box center [510, 149] width 19 height 16
type input "8/25/2025 8:10 AM"
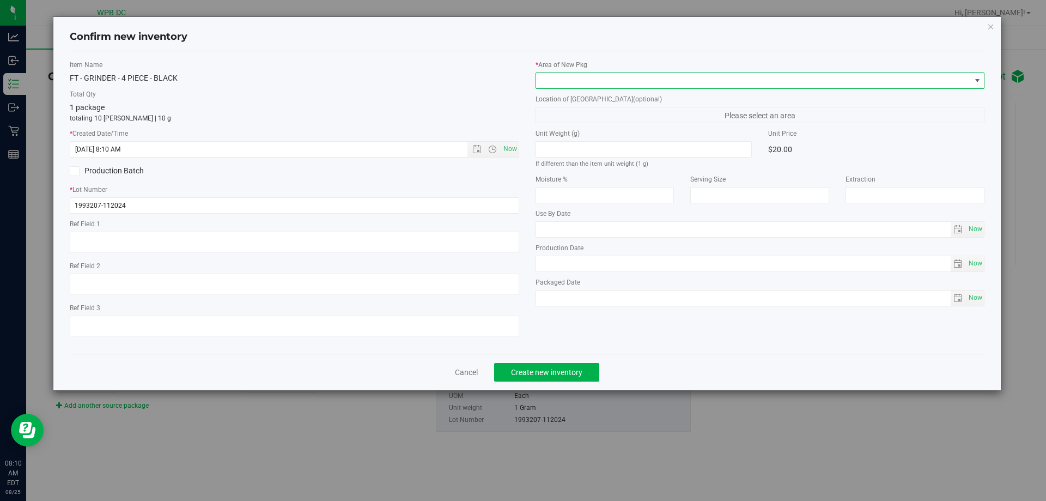
click at [607, 83] on span at bounding box center [753, 80] width 435 height 15
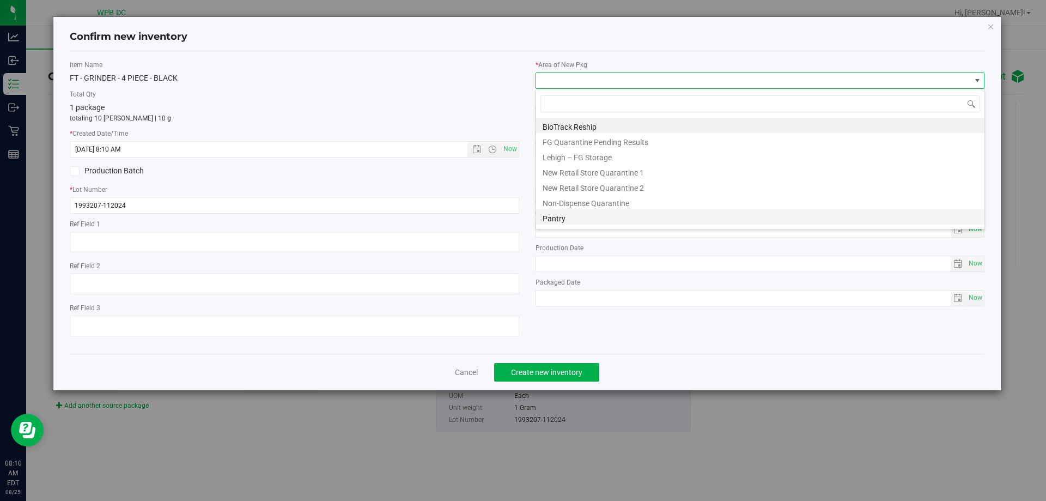
click at [560, 216] on li "Pantry" at bounding box center [760, 216] width 448 height 15
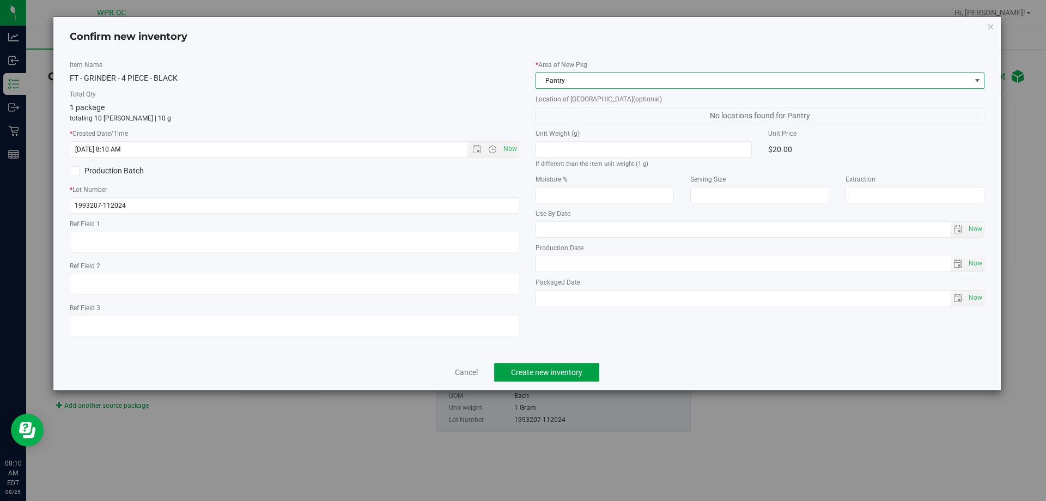
click at [580, 369] on span "Create new inventory" at bounding box center [546, 372] width 71 height 9
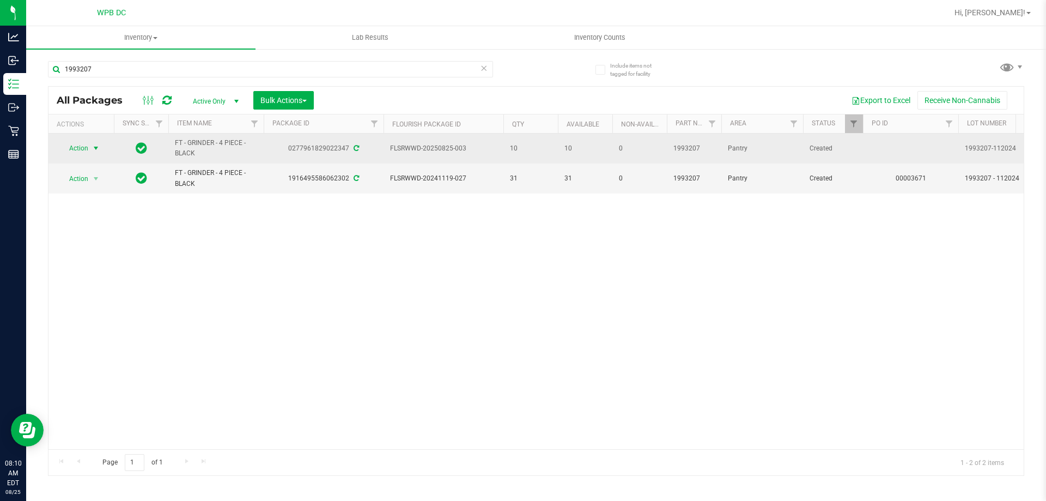
click at [94, 147] on span "select" at bounding box center [96, 148] width 9 height 9
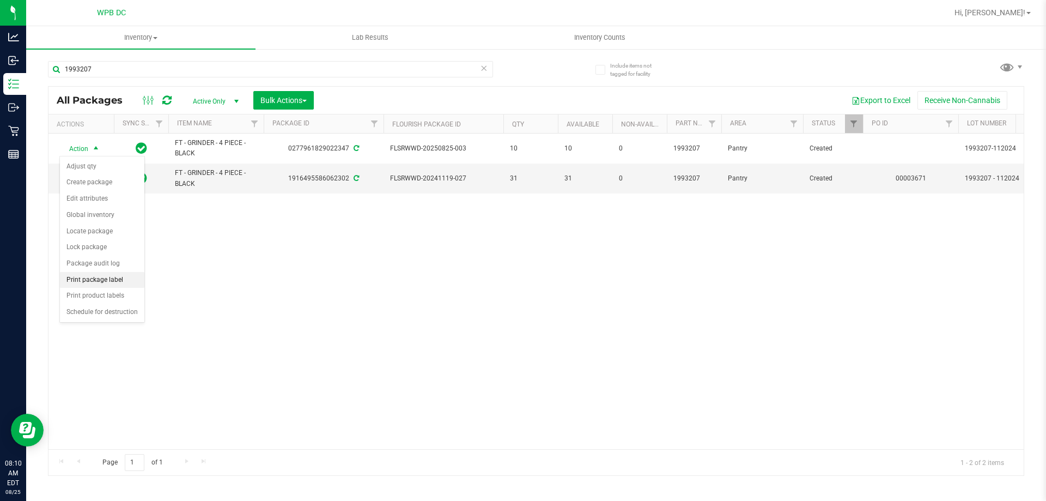
click at [106, 274] on li "Print package label" at bounding box center [102, 280] width 84 height 16
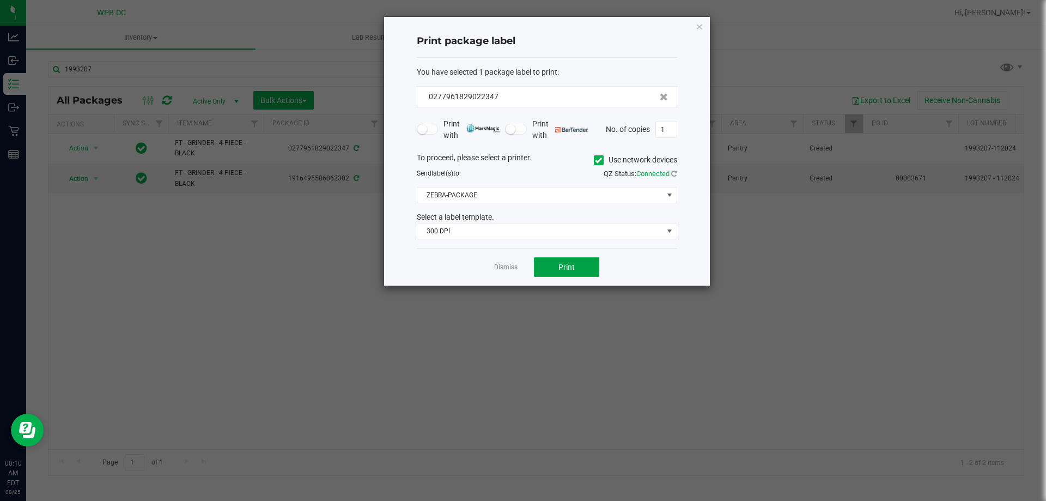
click at [570, 266] on span "Print" at bounding box center [566, 267] width 16 height 9
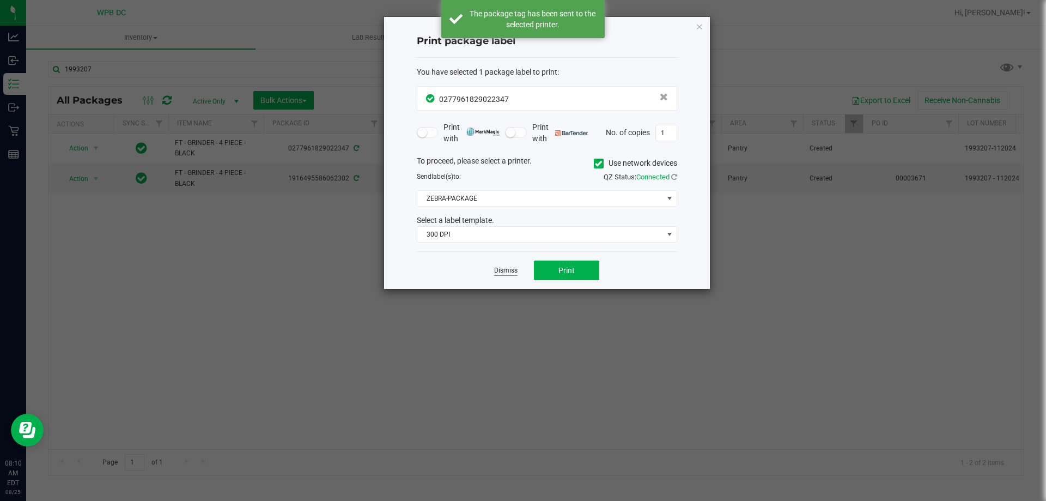
click at [501, 266] on link "Dismiss" at bounding box center [505, 270] width 23 height 9
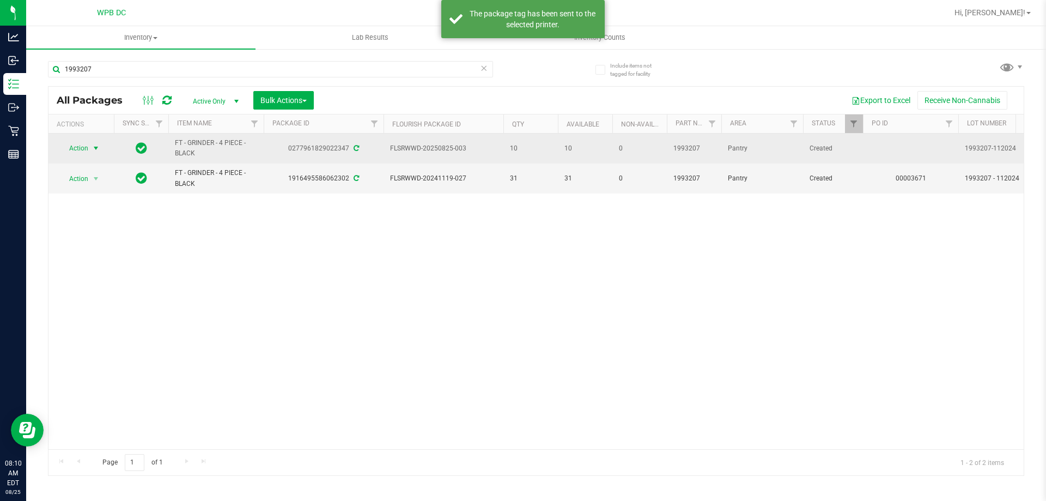
click at [84, 145] on span "Action" at bounding box center [73, 148] width 29 height 15
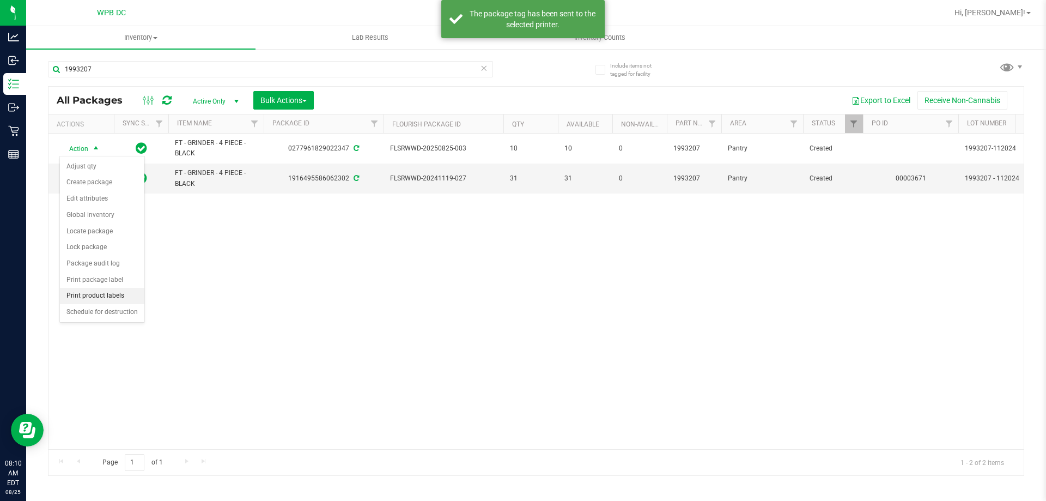
click at [120, 293] on li "Print product labels" at bounding box center [102, 296] width 84 height 16
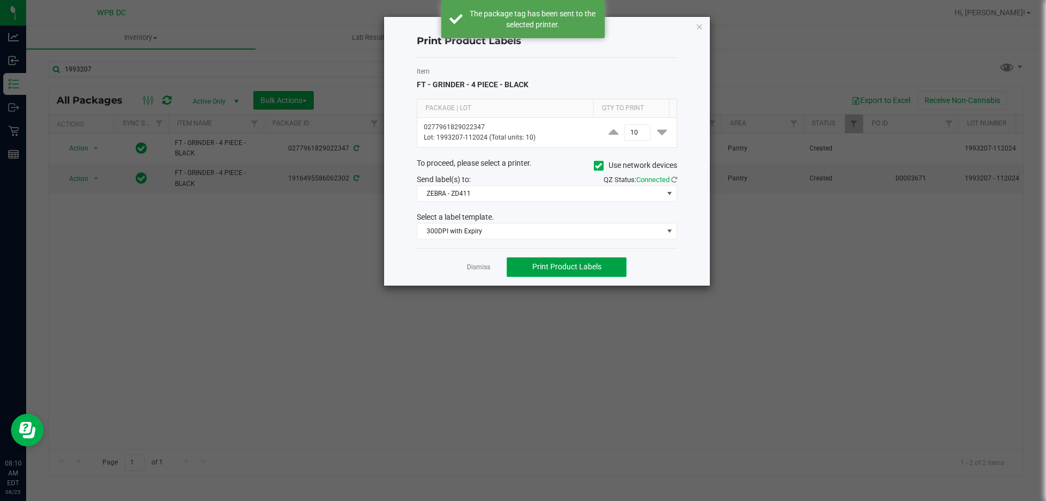
click at [575, 265] on span "Print Product Labels" at bounding box center [566, 266] width 69 height 9
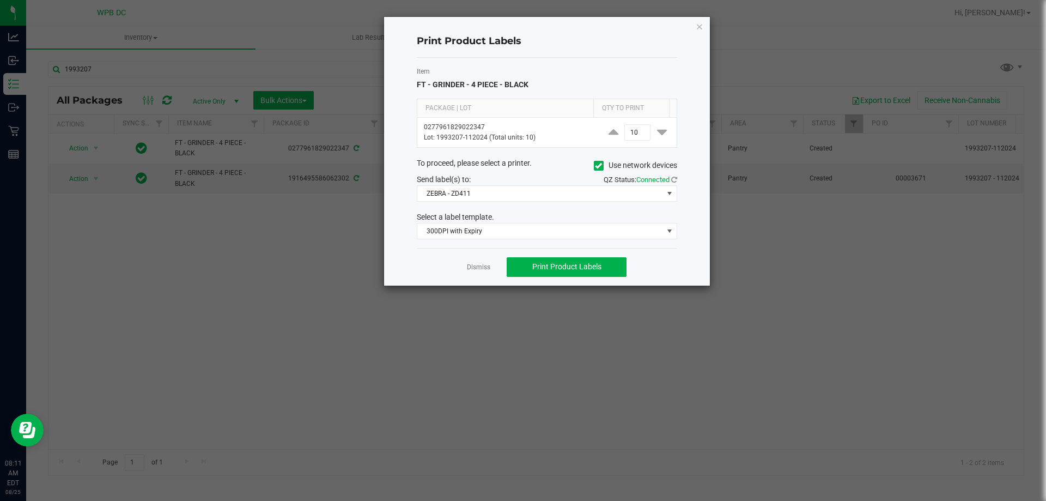
click at [472, 263] on link "Dismiss" at bounding box center [478, 267] width 23 height 9
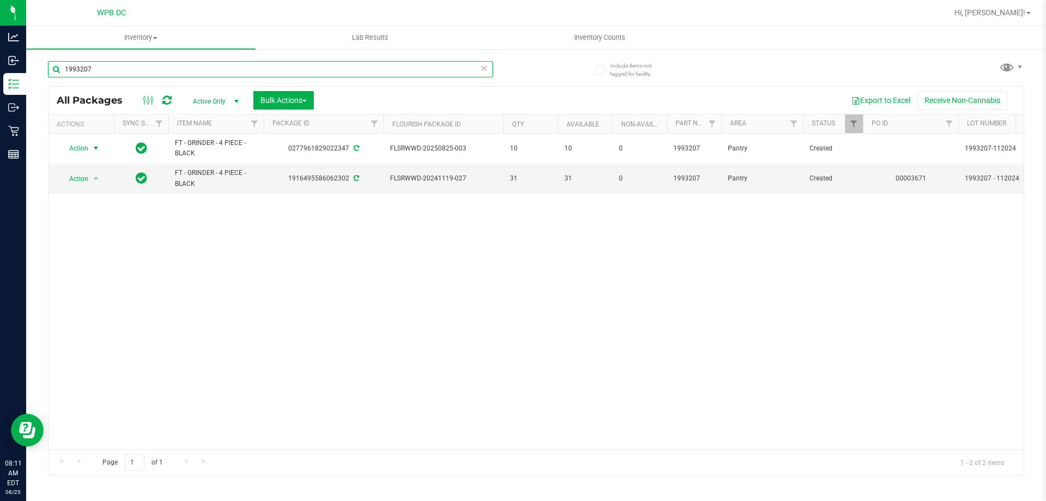
click at [100, 71] on input "1993207" at bounding box center [270, 69] width 445 height 16
paste input "2285"
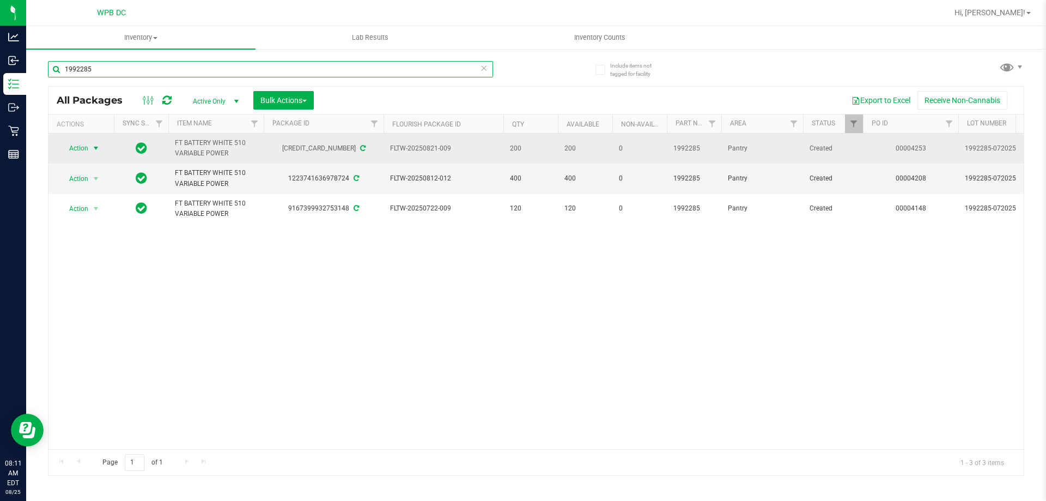
type input "1992285"
click at [95, 146] on span "select" at bounding box center [96, 148] width 9 height 9
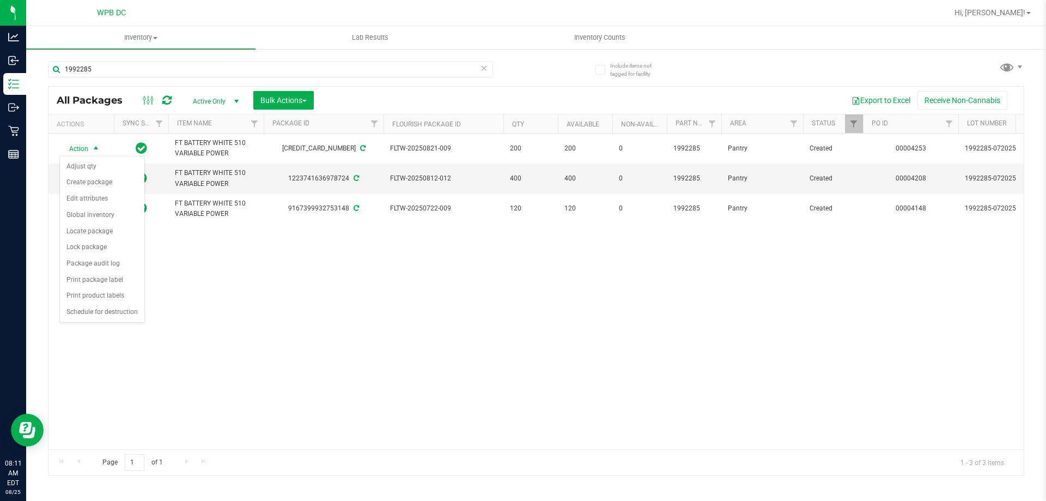
click at [175, 251] on div "Action Action Adjust qty Create package Edit attributes Global inventory Locate…" at bounding box center [535, 290] width 975 height 315
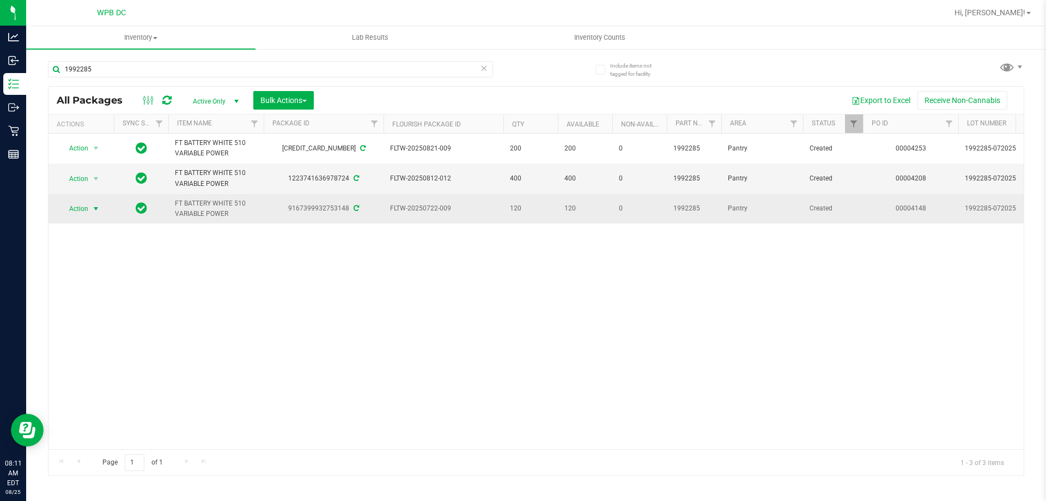
click at [95, 207] on span "select" at bounding box center [96, 208] width 9 height 9
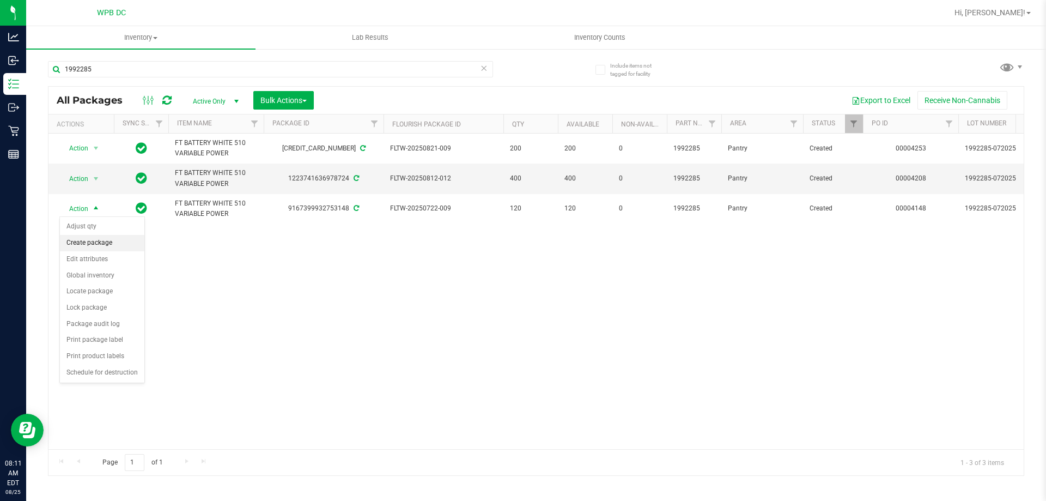
click at [84, 248] on li "Create package" at bounding box center [102, 243] width 84 height 16
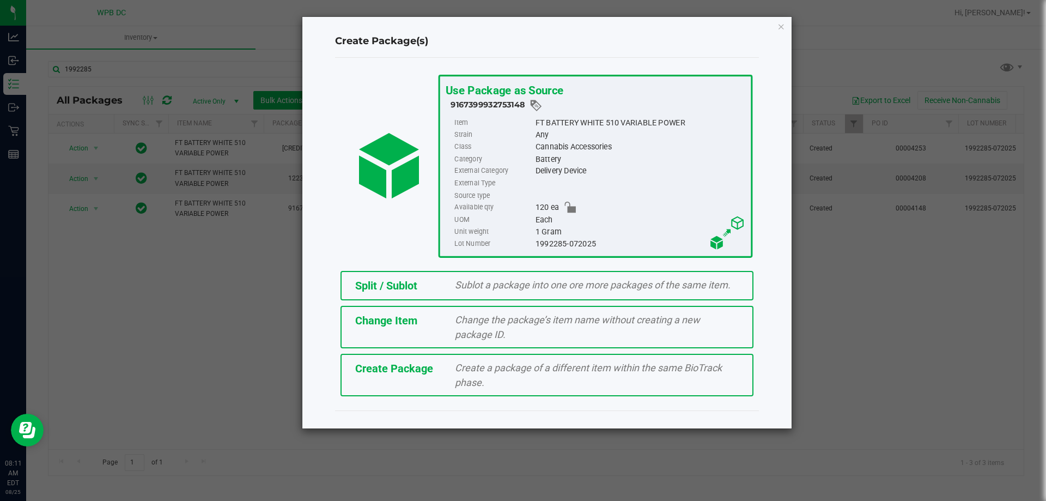
click at [456, 281] on span "Sublot a package into one ore more packages of the same item." at bounding box center [593, 284] width 276 height 11
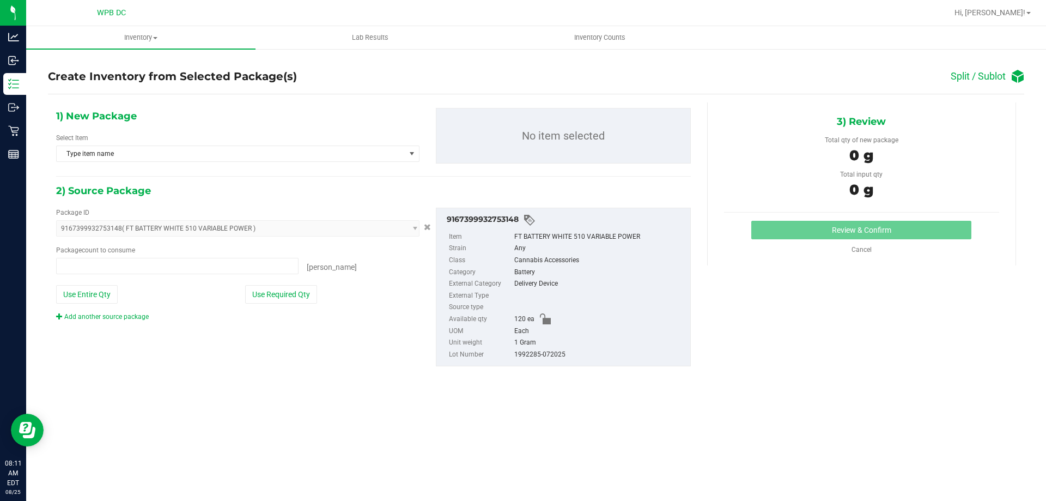
type input "0 ea"
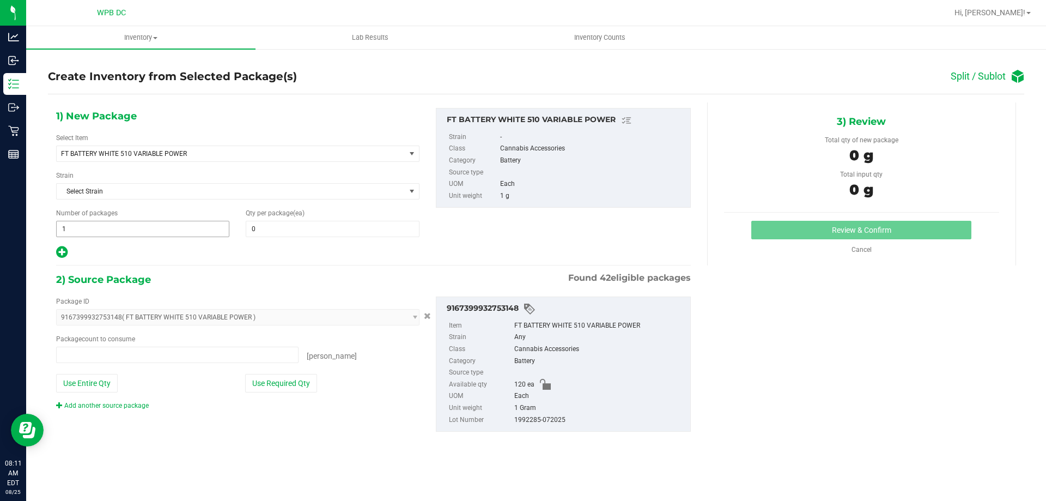
type input "0 ea"
click at [90, 226] on span "1 1" at bounding box center [142, 229] width 173 height 16
click at [90, 226] on input "1" at bounding box center [143, 228] width 172 height 15
type input "6"
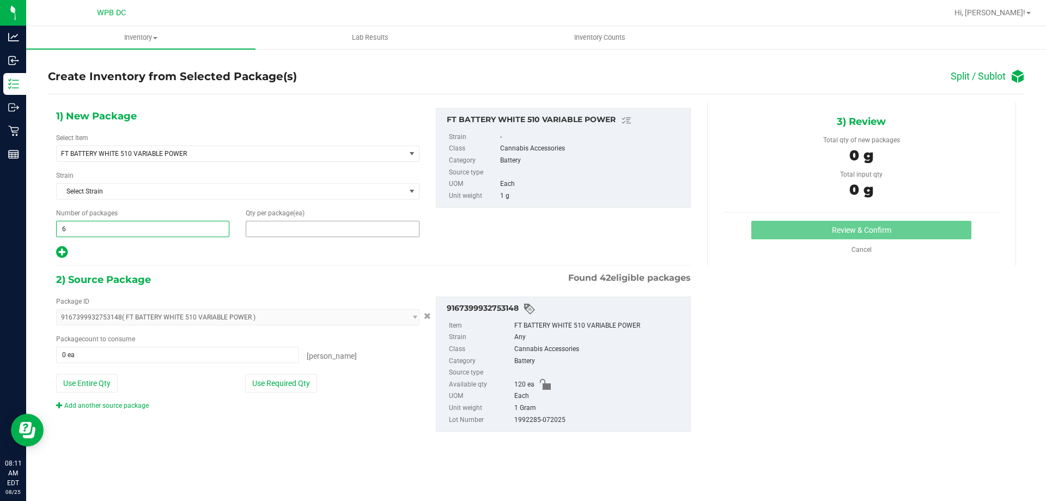
click at [260, 224] on span at bounding box center [332, 229] width 173 height 16
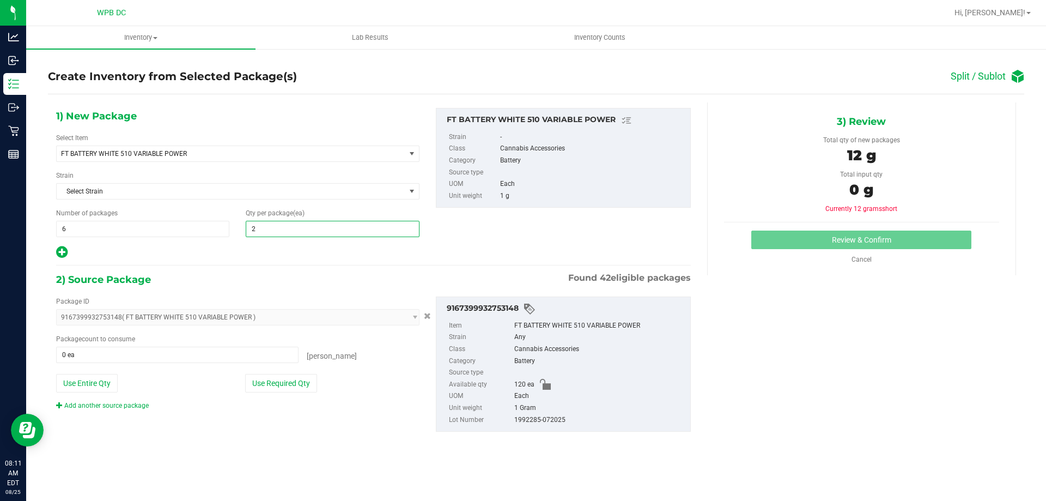
type input "20"
click at [92, 358] on span at bounding box center [177, 355] width 242 height 16
type input "120"
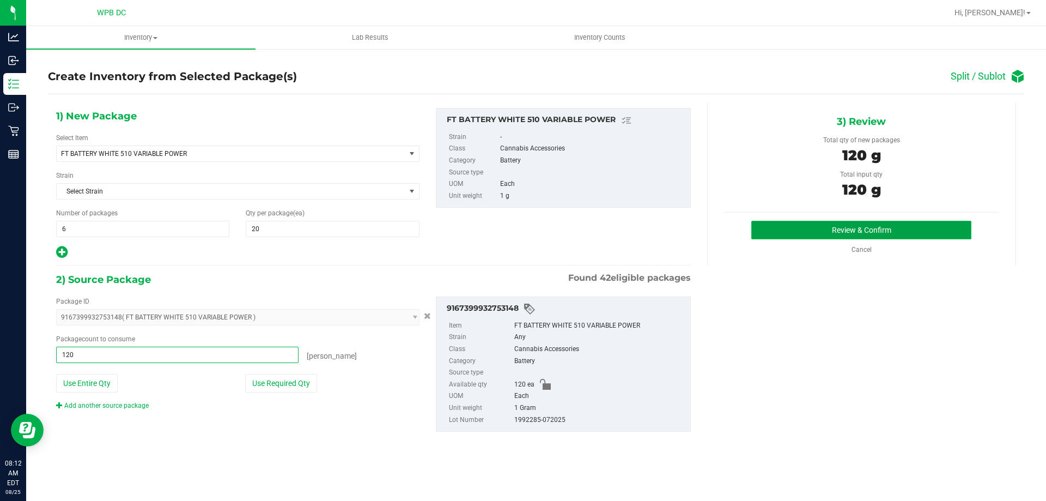
type input "120 ea"
click at [880, 226] on button "Review & Confirm" at bounding box center [861, 230] width 220 height 19
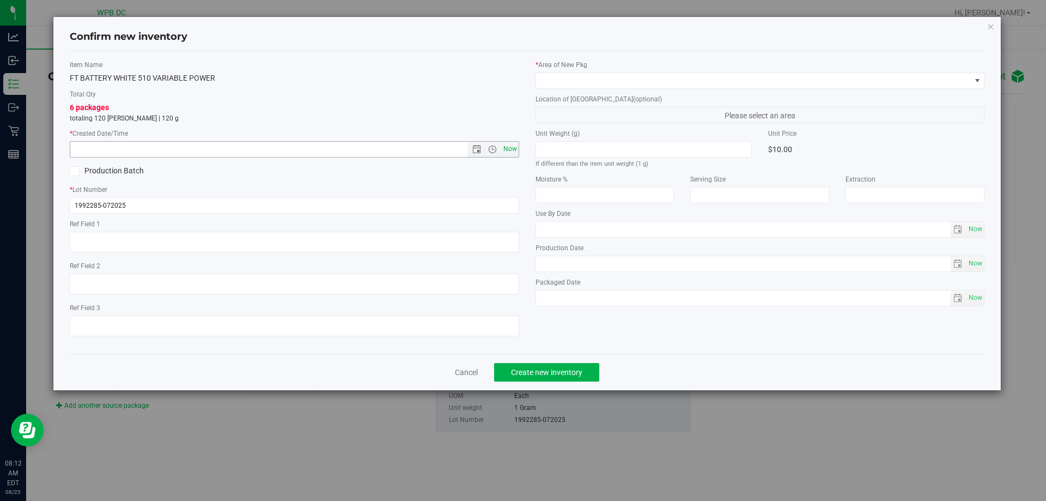
click at [505, 145] on span "Now" at bounding box center [510, 149] width 19 height 16
type input "8/25/2025 8:12 AM"
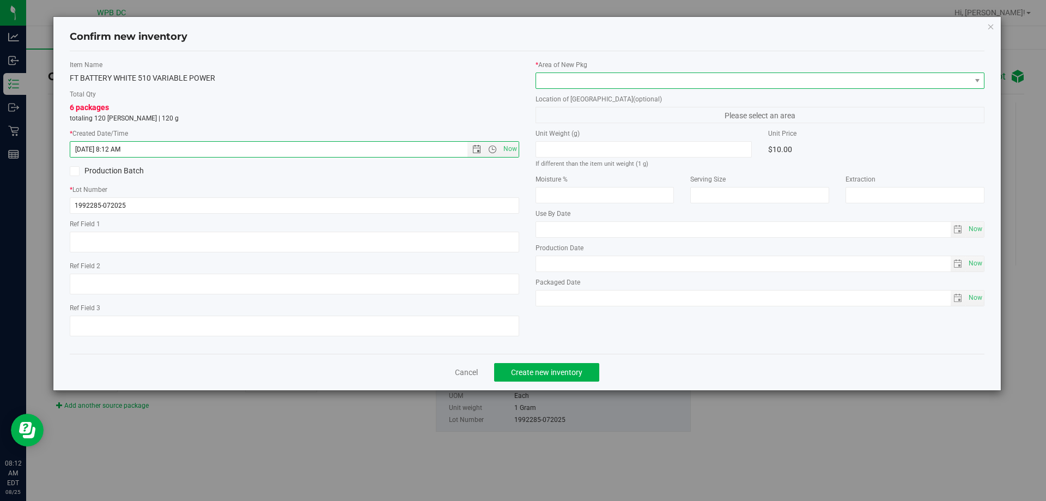
click at [696, 76] on span at bounding box center [753, 80] width 435 height 15
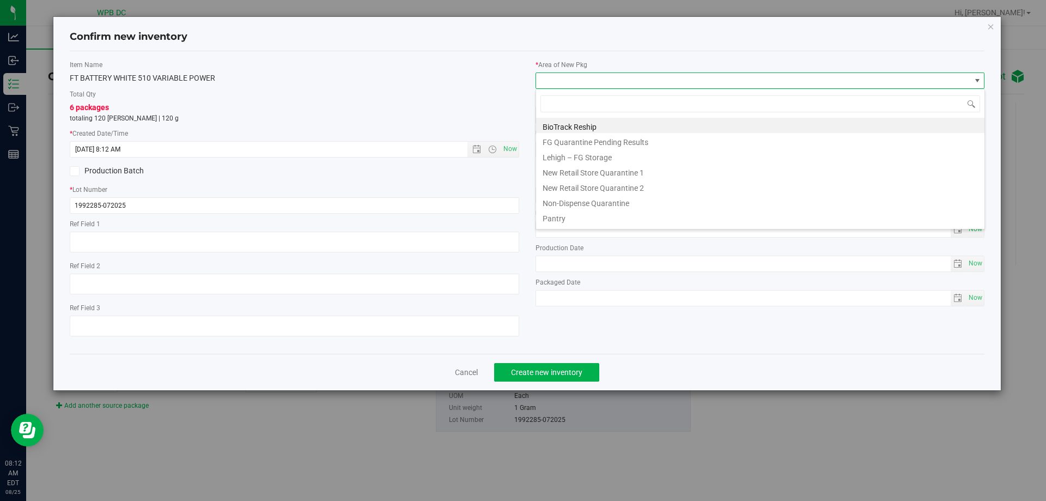
scroll to position [16, 450]
click at [552, 218] on li "Pantry" at bounding box center [760, 216] width 448 height 15
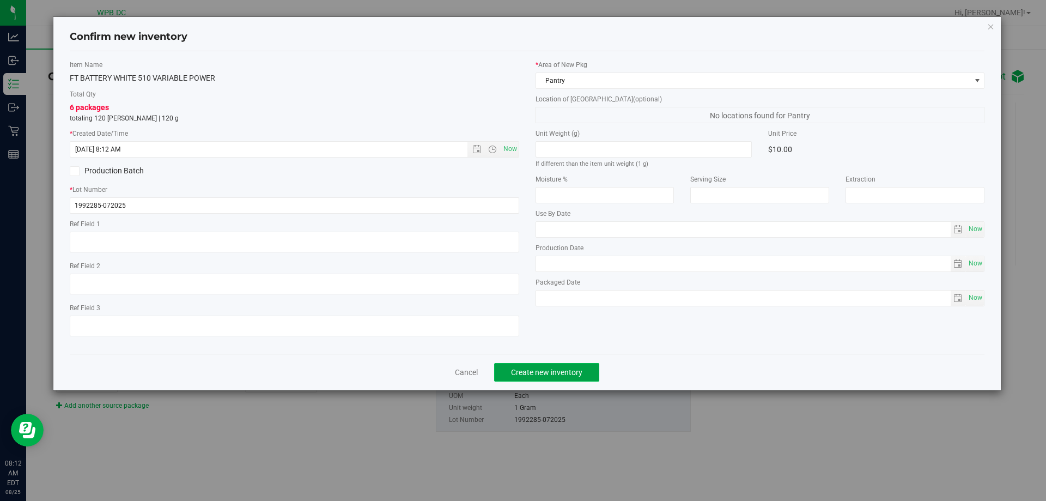
click at [590, 369] on button "Create new inventory" at bounding box center [546, 372] width 105 height 19
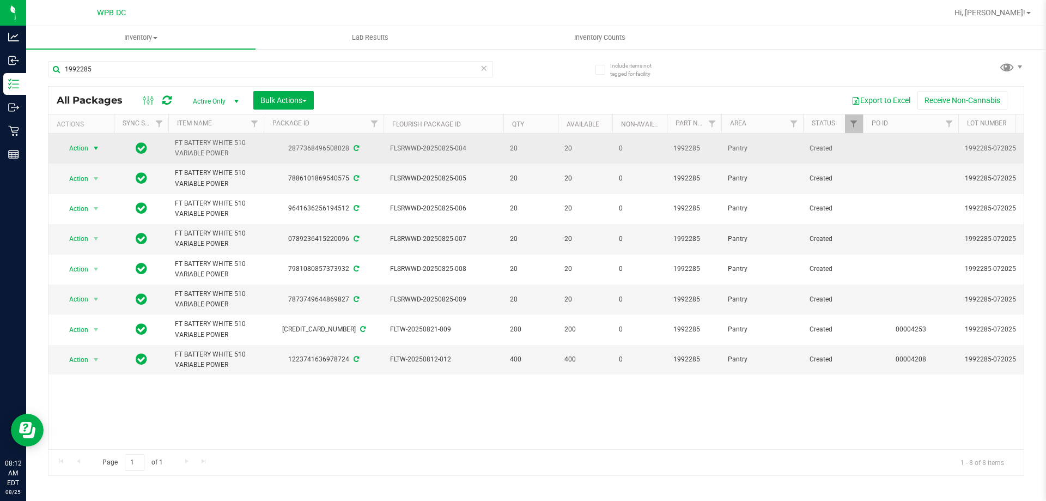
click at [95, 143] on span "select" at bounding box center [96, 148] width 14 height 15
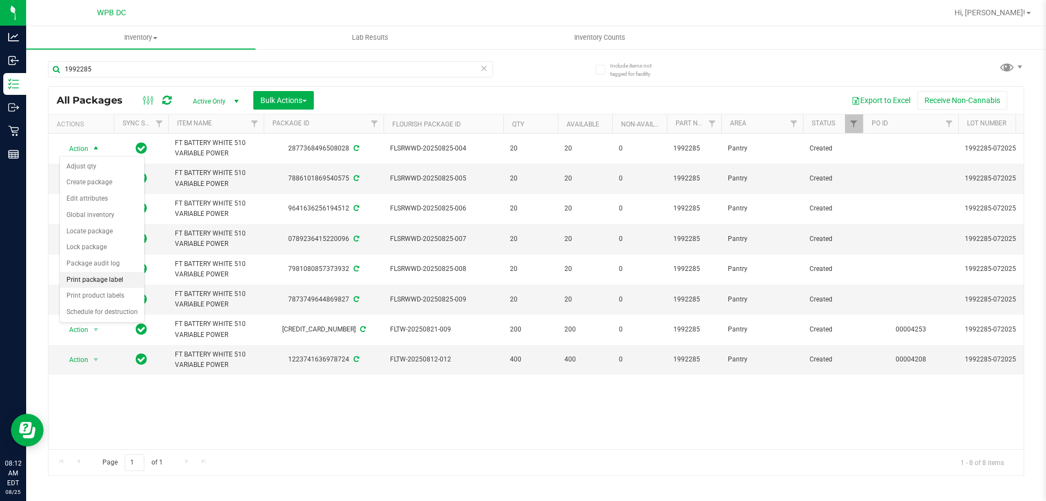
click at [105, 274] on li "Print package label" at bounding box center [102, 280] width 84 height 16
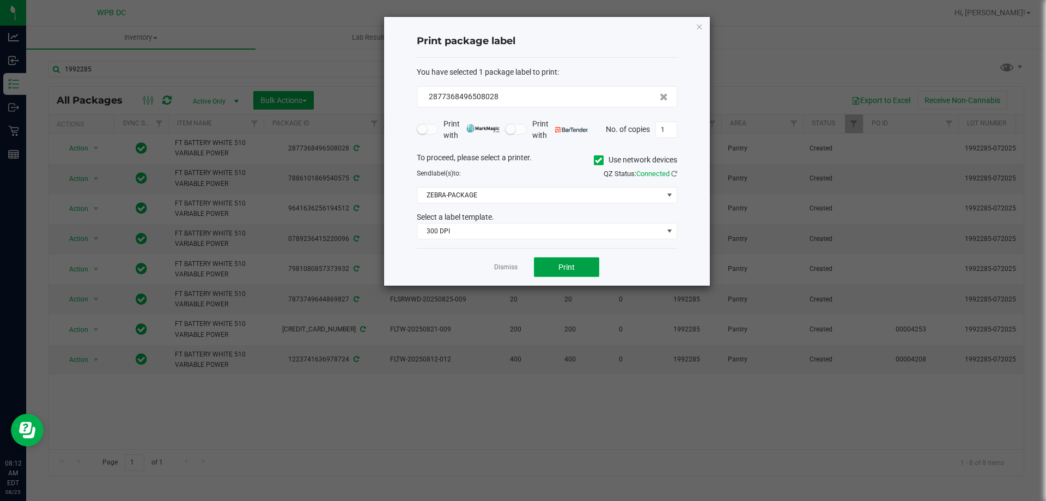
click at [578, 266] on button "Print" at bounding box center [566, 267] width 65 height 20
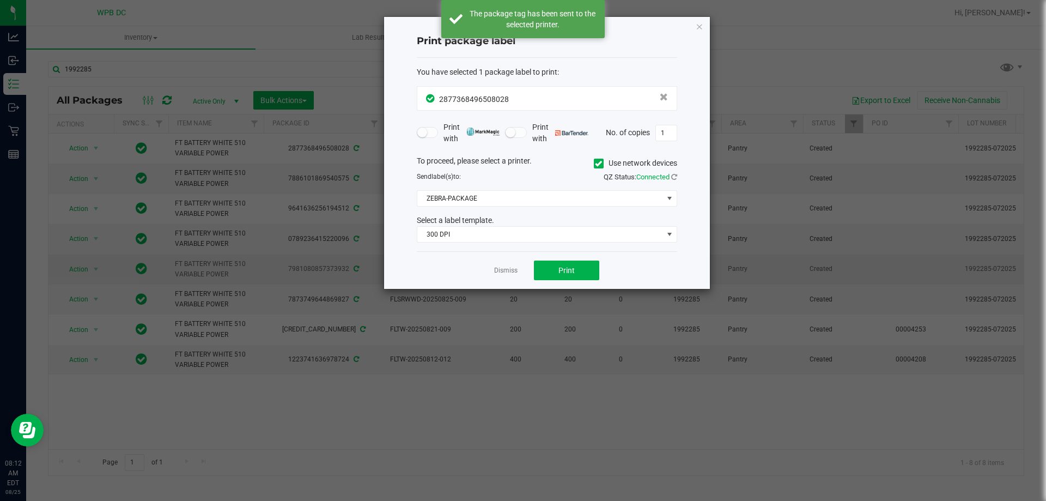
click at [505, 269] on link "Dismiss" at bounding box center [505, 270] width 23 height 9
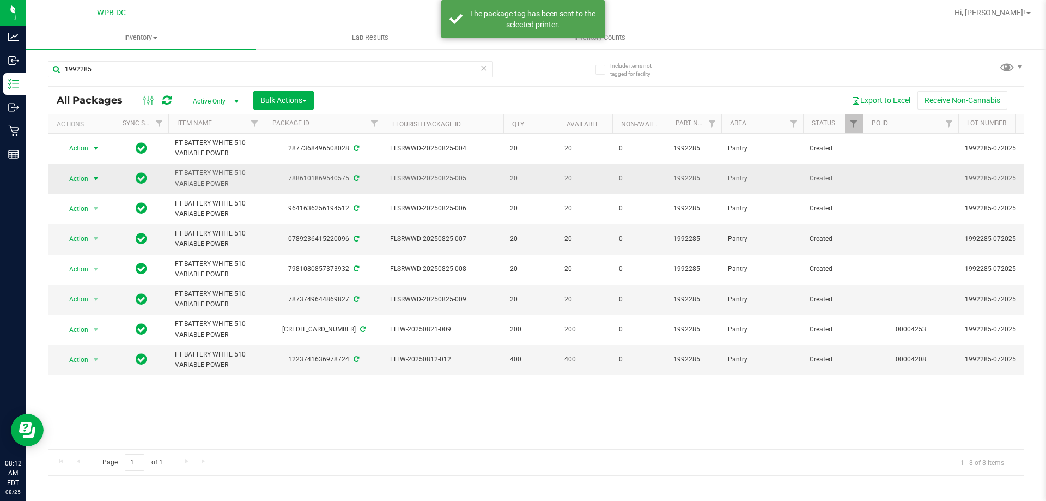
click at [100, 177] on span "select" at bounding box center [96, 178] width 9 height 9
click at [100, 311] on li "Print package label" at bounding box center [102, 310] width 84 height 16
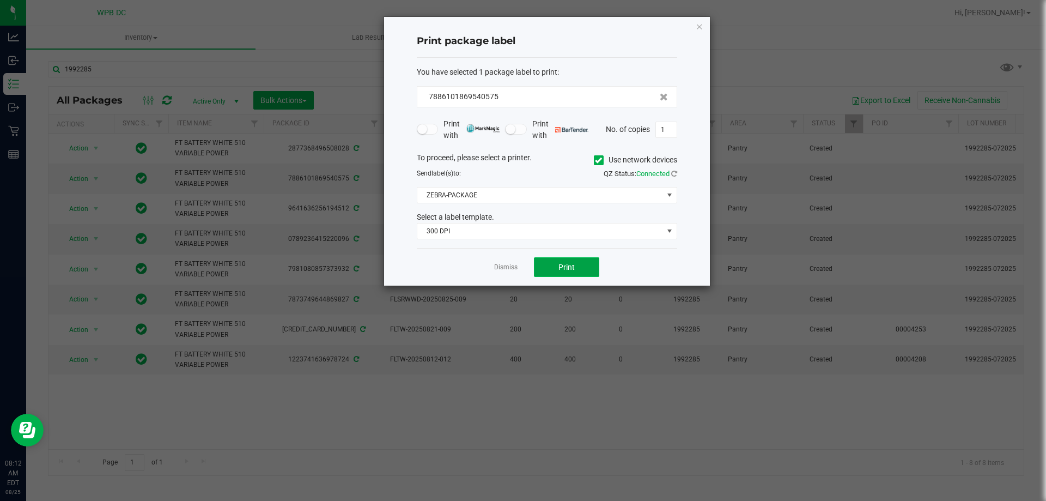
click at [574, 269] on span "Print" at bounding box center [566, 267] width 16 height 9
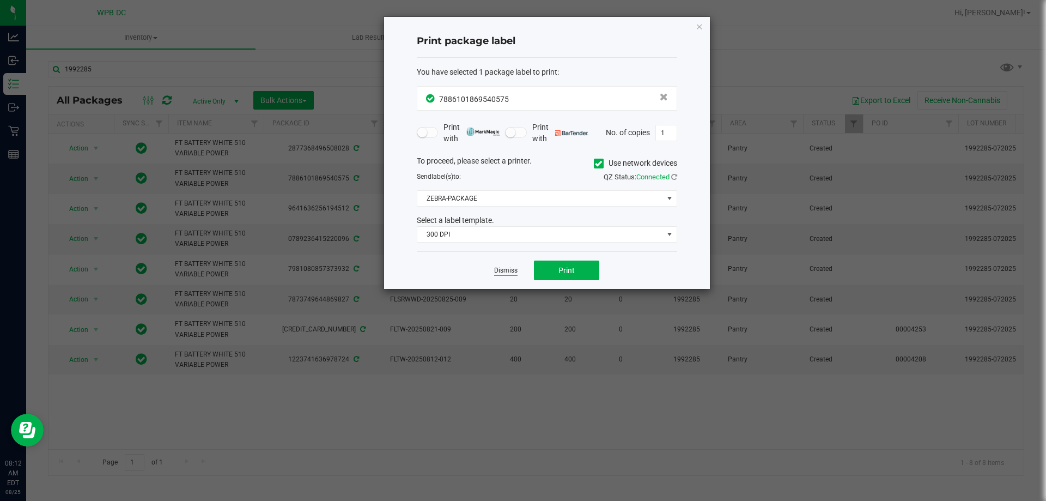
click at [503, 269] on link "Dismiss" at bounding box center [505, 270] width 23 height 9
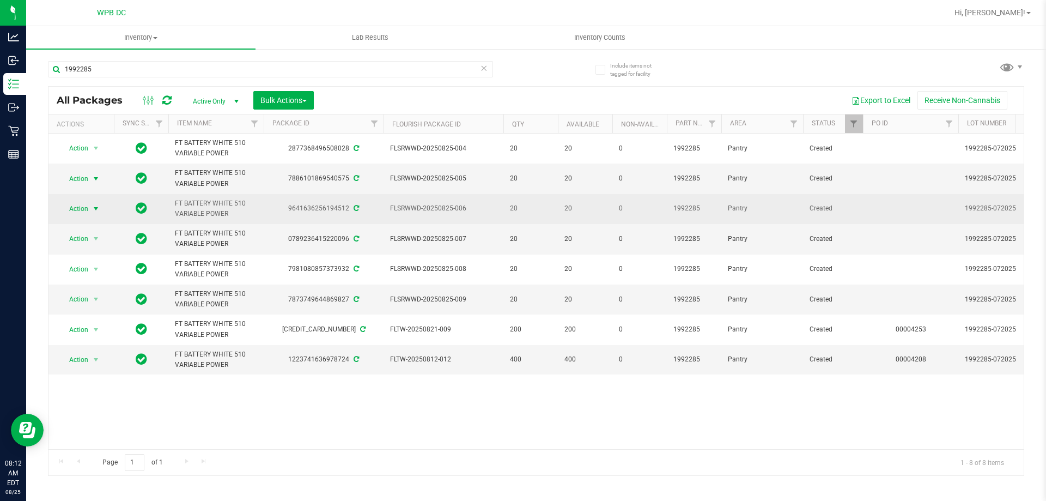
click at [93, 209] on span "select" at bounding box center [96, 208] width 9 height 9
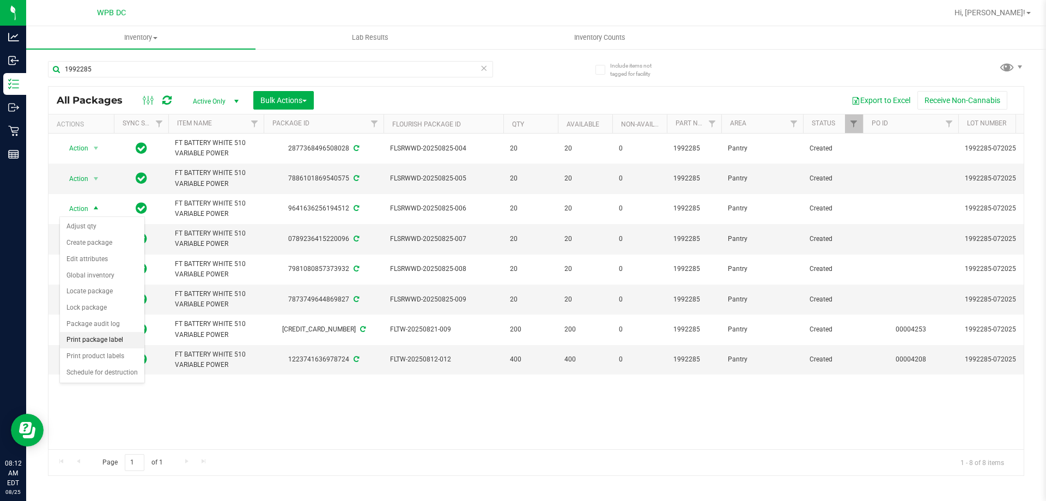
click at [110, 337] on li "Print package label" at bounding box center [102, 340] width 84 height 16
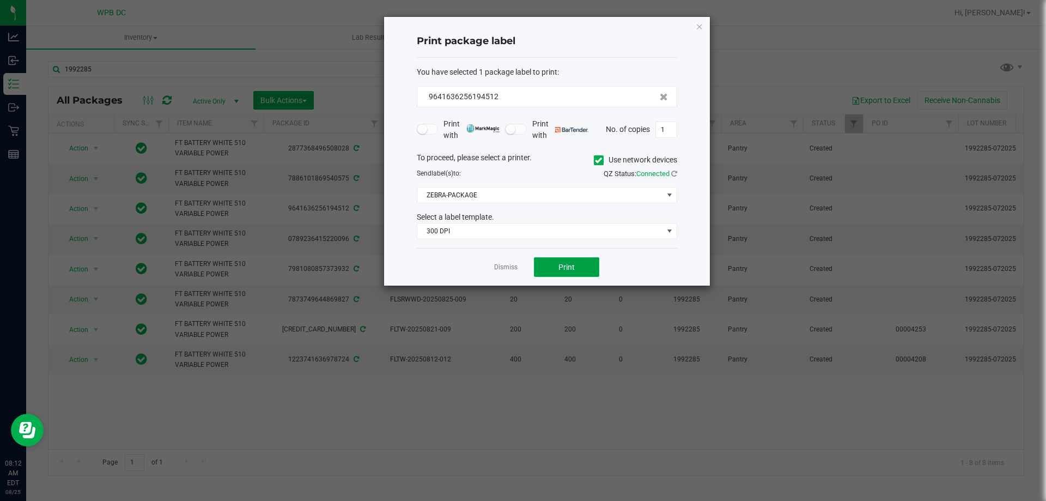
click at [564, 269] on span "Print" at bounding box center [566, 267] width 16 height 9
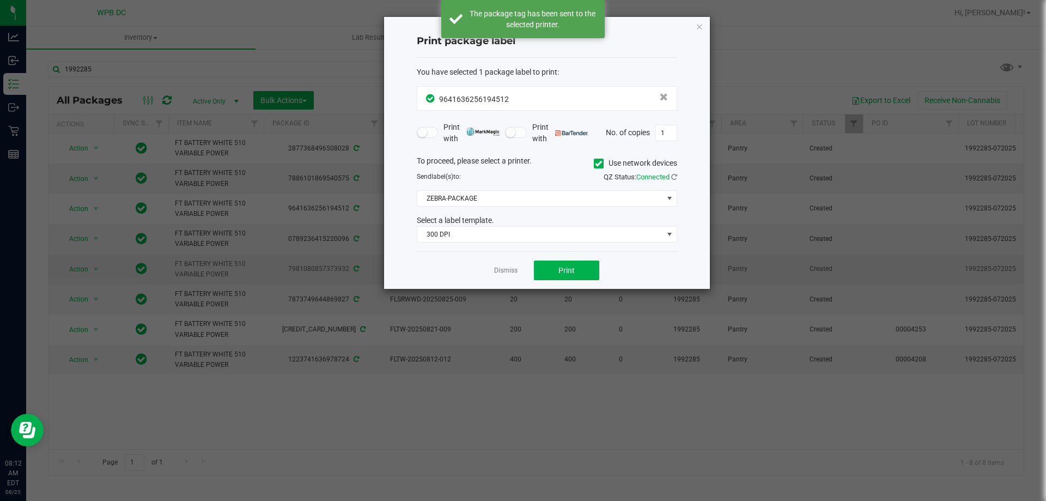
drag, startPoint x: 514, startPoint y: 270, endPoint x: 507, endPoint y: 263, distance: 10.4
click at [512, 270] on link "Dismiss" at bounding box center [505, 270] width 23 height 9
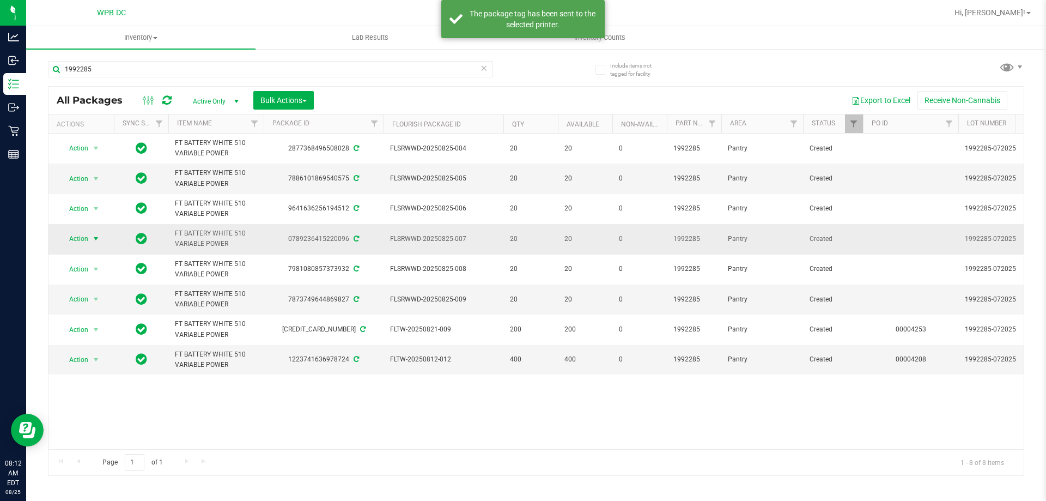
click at [95, 234] on span "select" at bounding box center [96, 238] width 14 height 15
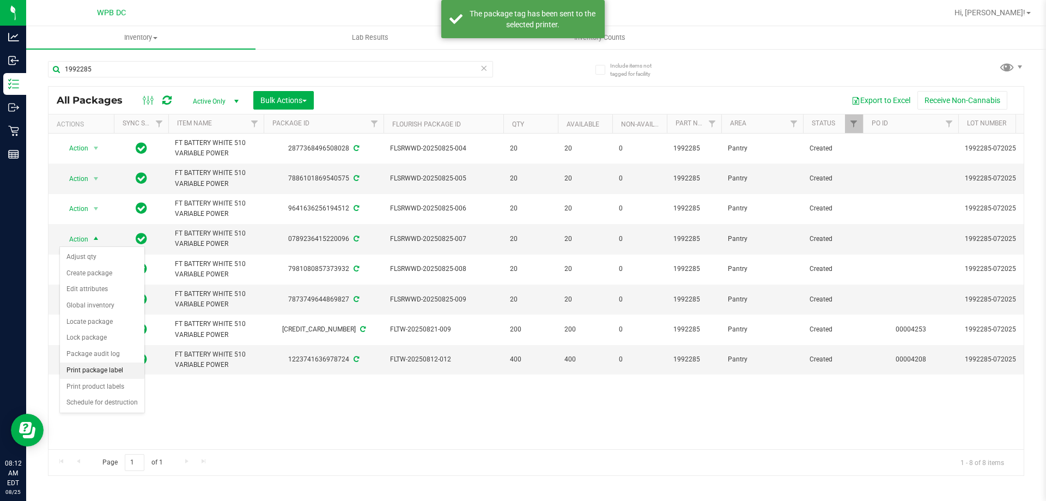
click at [107, 373] on li "Print package label" at bounding box center [102, 370] width 84 height 16
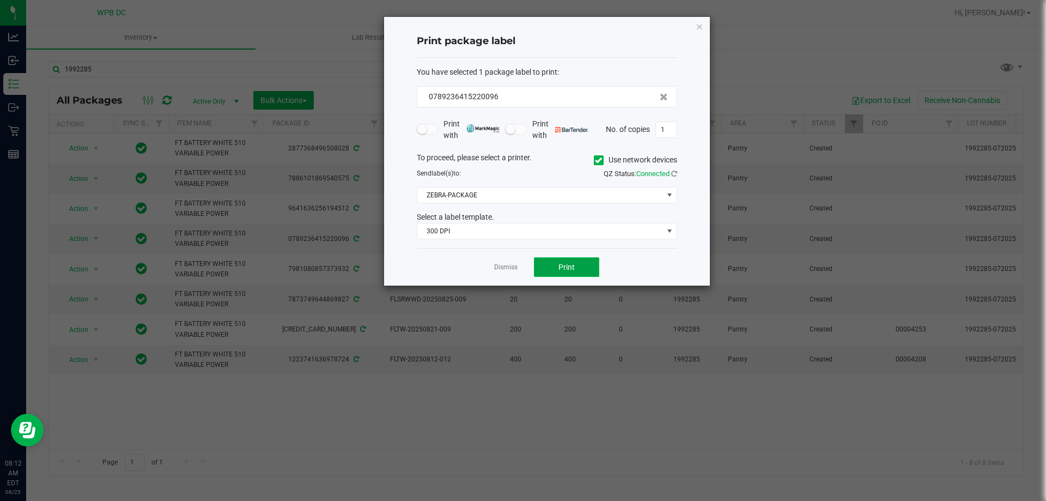
click at [573, 270] on span "Print" at bounding box center [566, 267] width 16 height 9
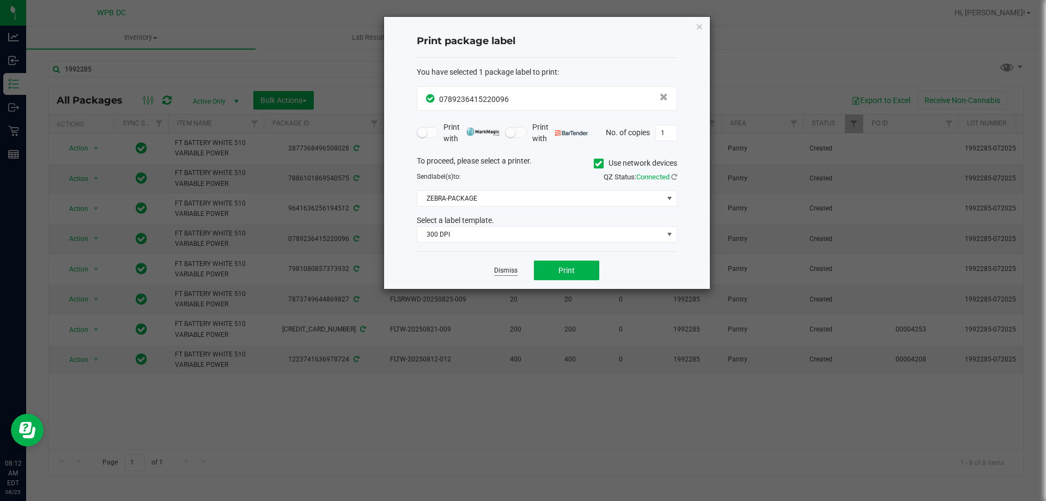
click at [505, 268] on link "Dismiss" at bounding box center [505, 270] width 23 height 9
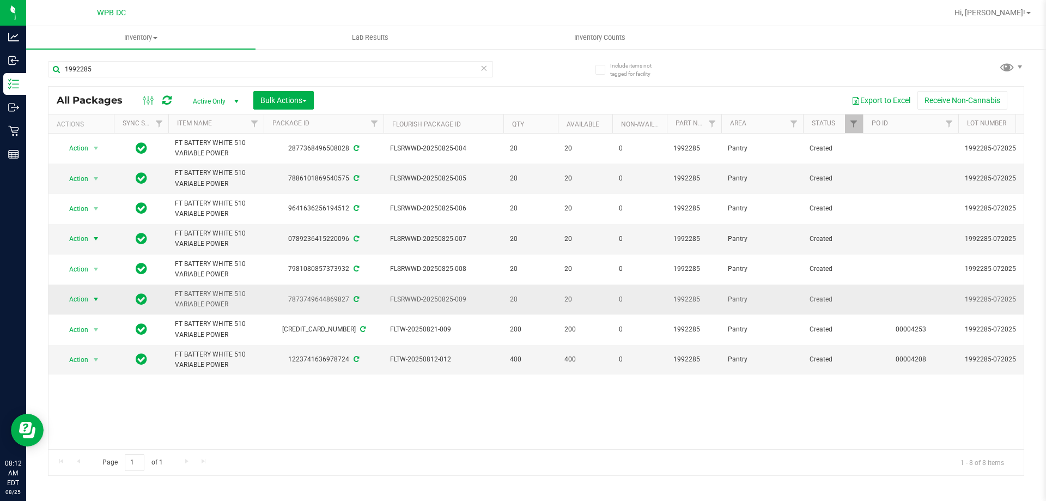
click at [98, 298] on span "select" at bounding box center [96, 299] width 9 height 9
click at [115, 427] on li "Print package label" at bounding box center [102, 431] width 84 height 16
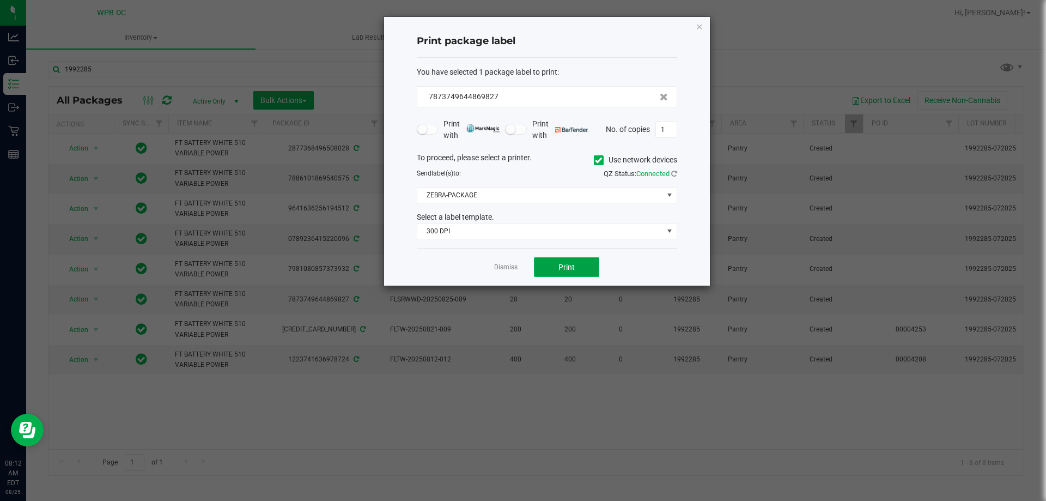
click at [580, 271] on button "Print" at bounding box center [566, 267] width 65 height 20
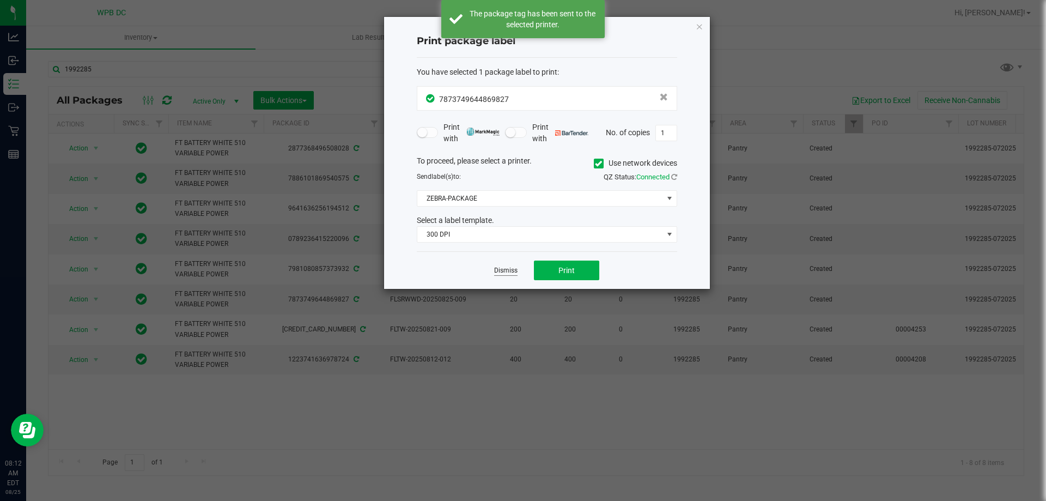
click at [501, 274] on link "Dismiss" at bounding box center [505, 270] width 23 height 9
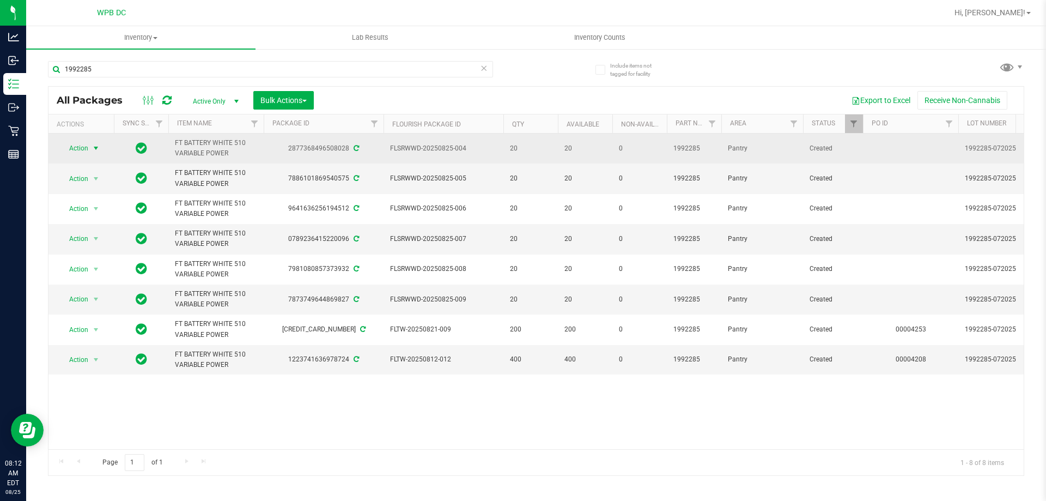
click at [96, 148] on span "select" at bounding box center [96, 148] width 9 height 9
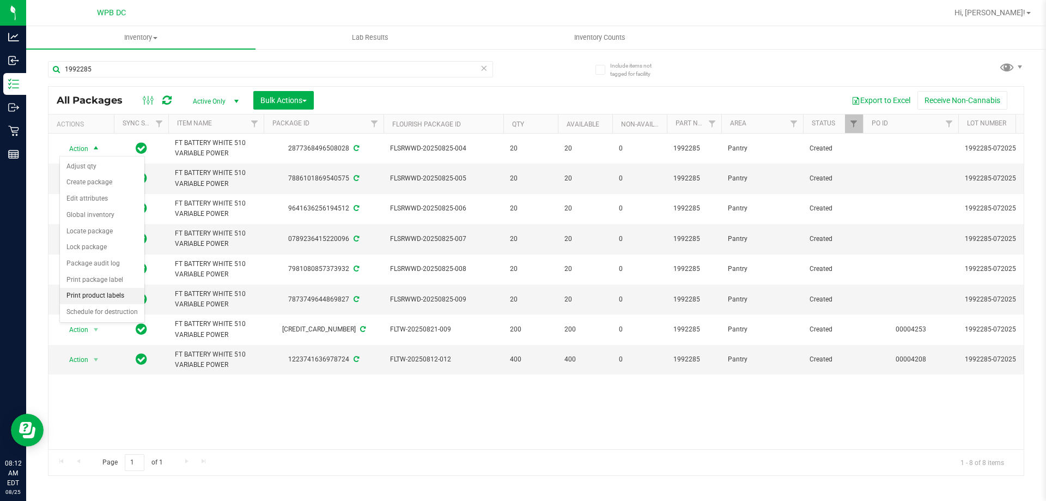
click at [93, 293] on li "Print product labels" at bounding box center [102, 296] width 84 height 16
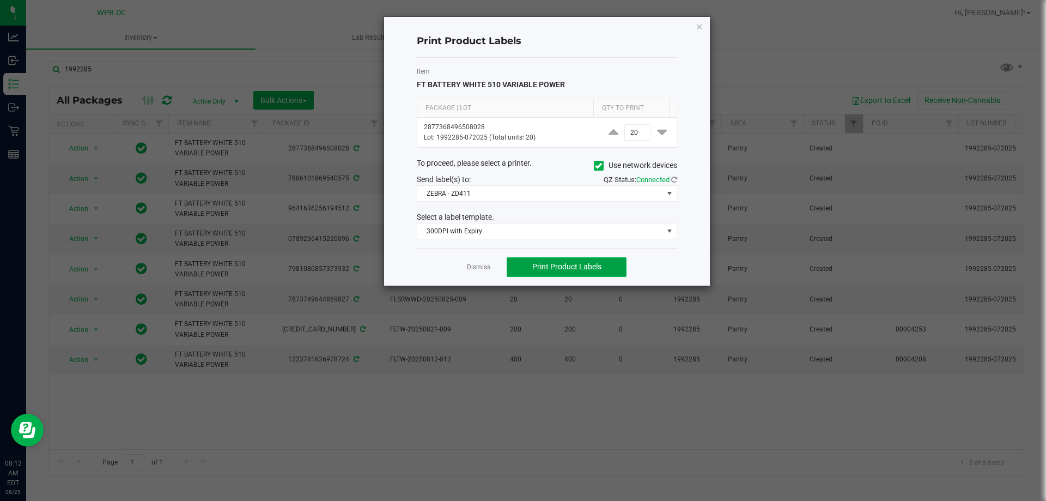
click at [550, 268] on span "Print Product Labels" at bounding box center [566, 266] width 69 height 9
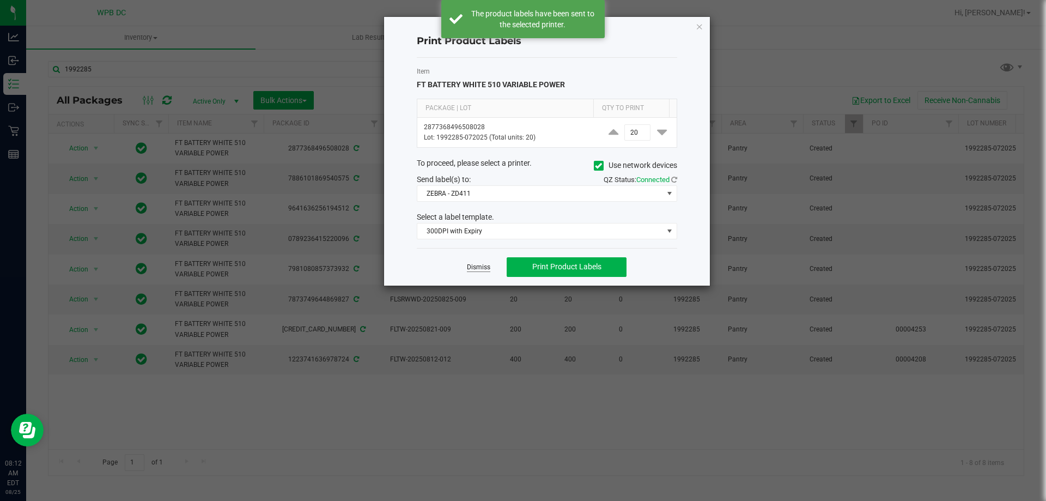
click at [477, 268] on link "Dismiss" at bounding box center [478, 267] width 23 height 9
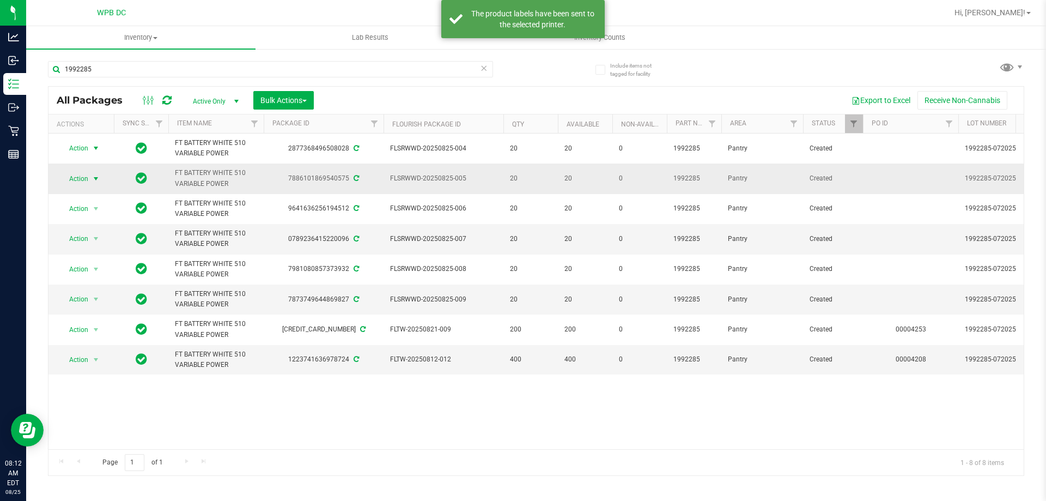
click at [92, 180] on span "select" at bounding box center [96, 178] width 9 height 9
click at [102, 324] on li "Print product labels" at bounding box center [102, 326] width 84 height 16
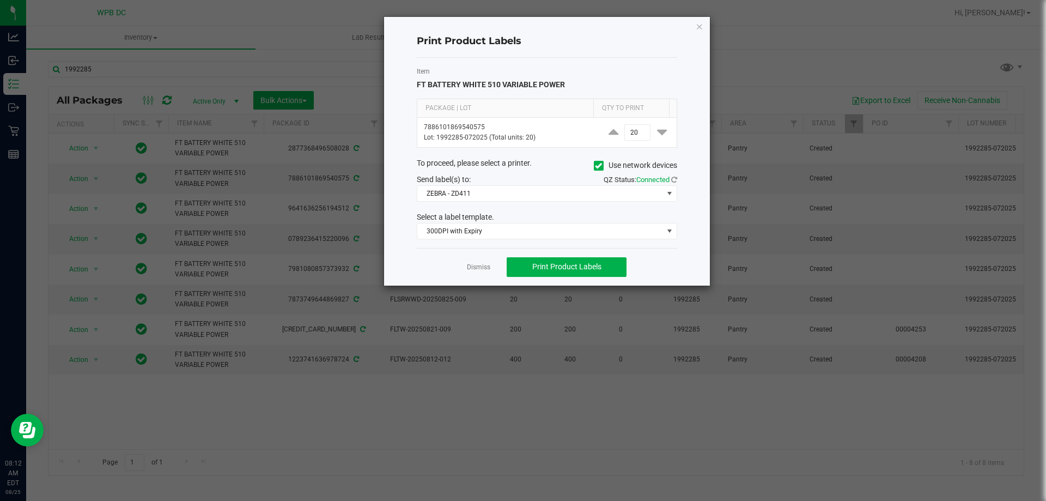
click at [583, 278] on div "Dismiss Print Product Labels" at bounding box center [547, 267] width 260 height 38
click at [583, 262] on button "Print Product Labels" at bounding box center [567, 267] width 120 height 20
click at [472, 266] on link "Dismiss" at bounding box center [478, 267] width 23 height 9
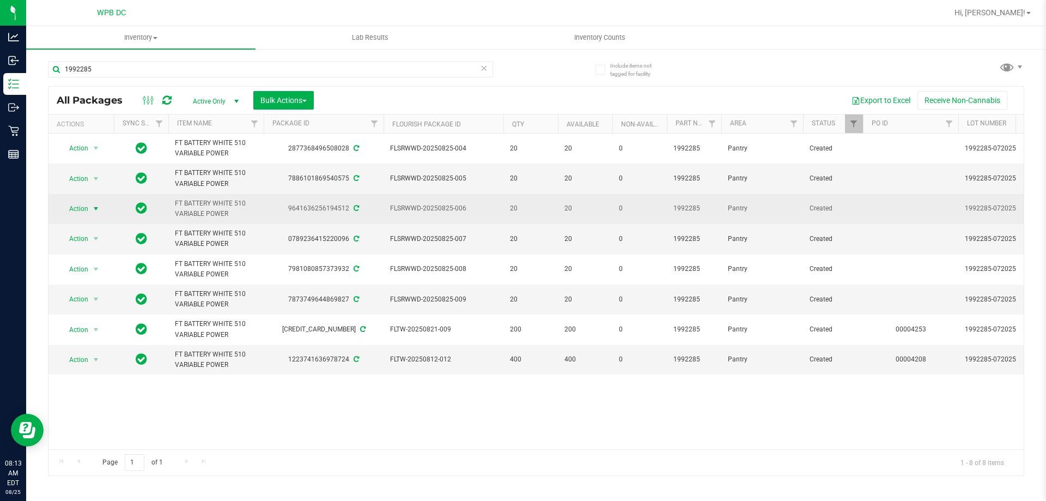
click at [93, 204] on span "select" at bounding box center [96, 208] width 9 height 9
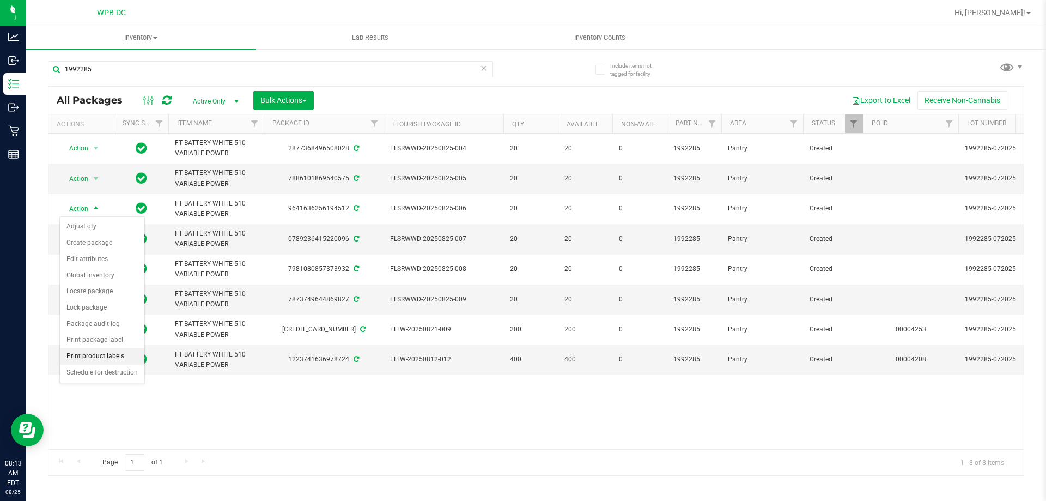
click at [102, 353] on li "Print product labels" at bounding box center [102, 356] width 84 height 16
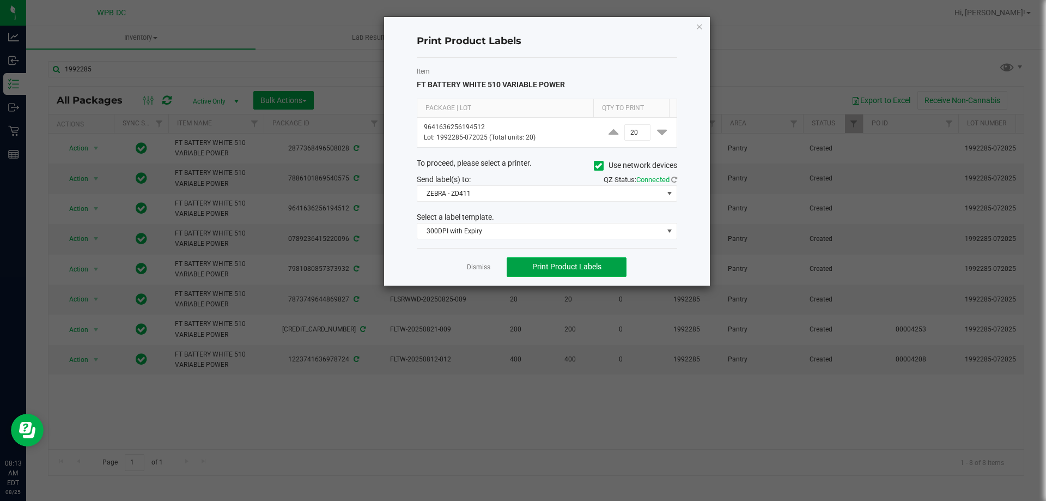
click at [599, 268] on span "Print Product Labels" at bounding box center [566, 266] width 69 height 9
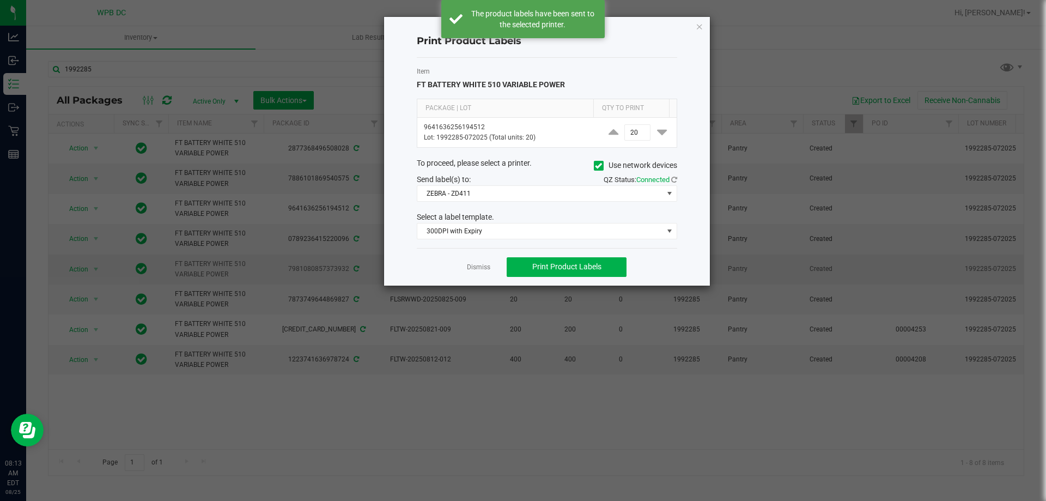
click at [486, 264] on link "Dismiss" at bounding box center [478, 267] width 23 height 9
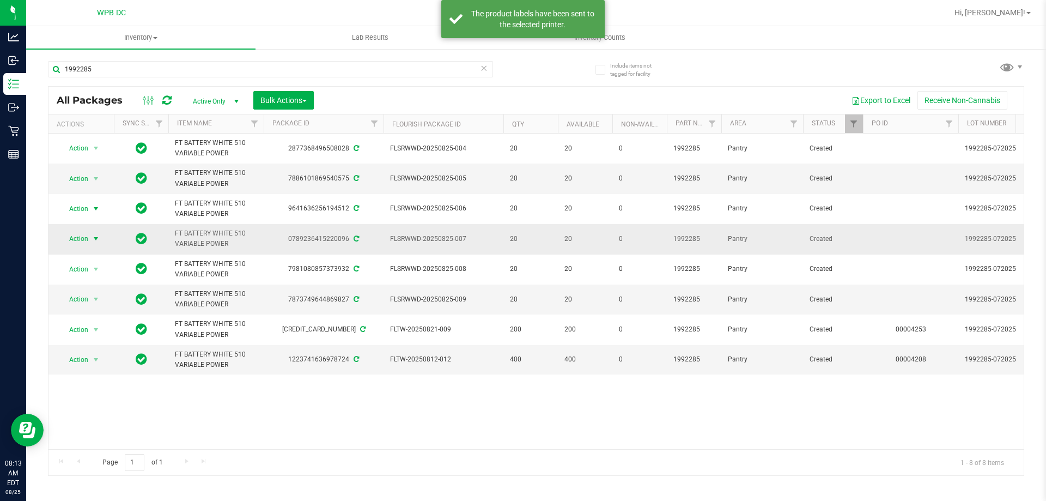
click at [95, 238] on span "select" at bounding box center [96, 238] width 9 height 9
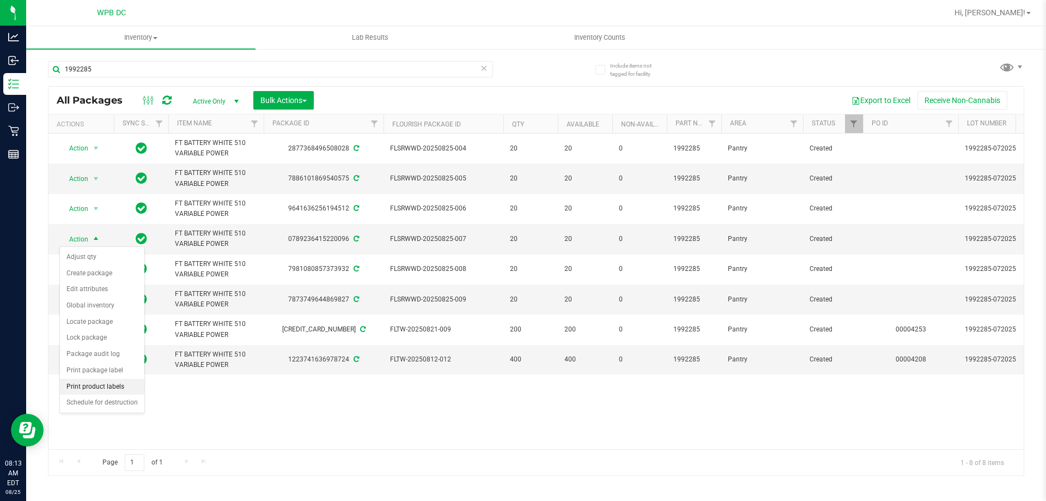
click at [103, 386] on li "Print product labels" at bounding box center [102, 387] width 84 height 16
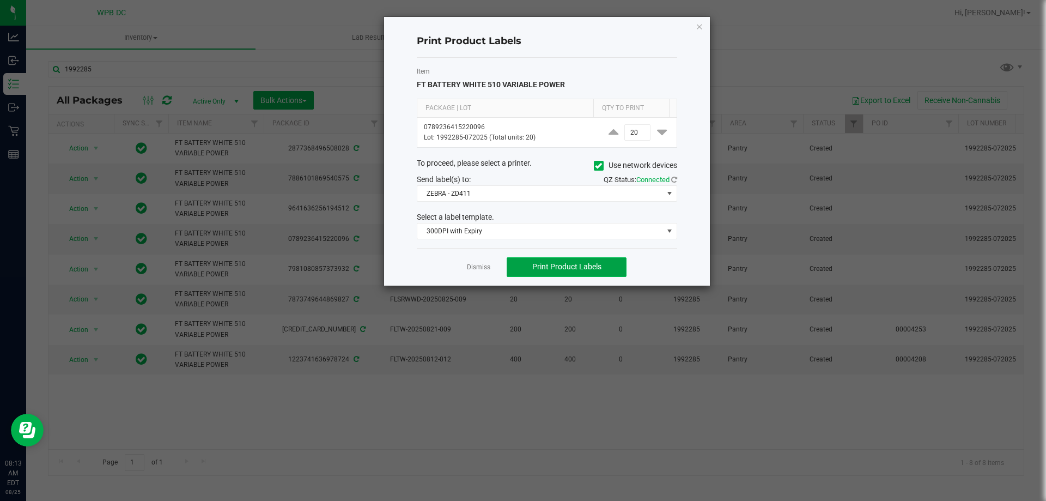
click at [556, 270] on span "Print Product Labels" at bounding box center [566, 266] width 69 height 9
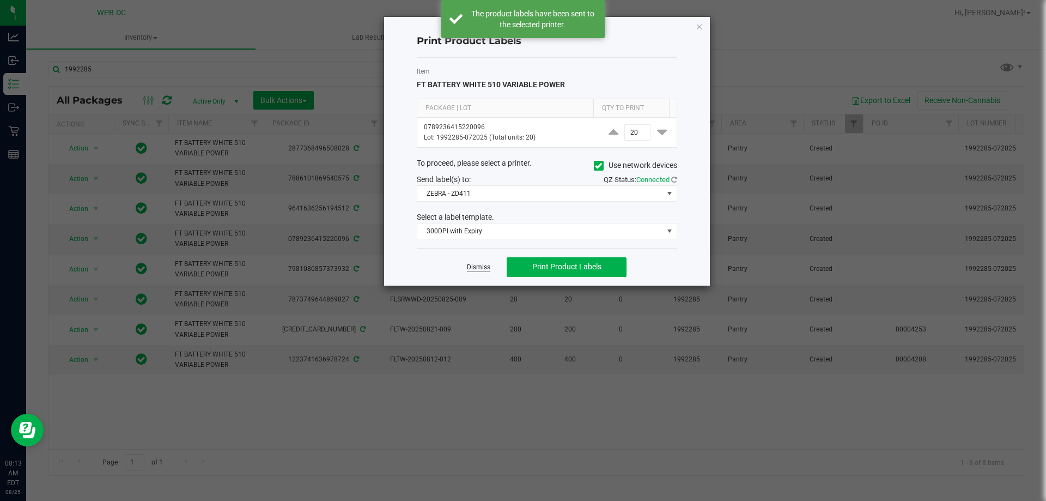
click at [479, 265] on link "Dismiss" at bounding box center [478, 267] width 23 height 9
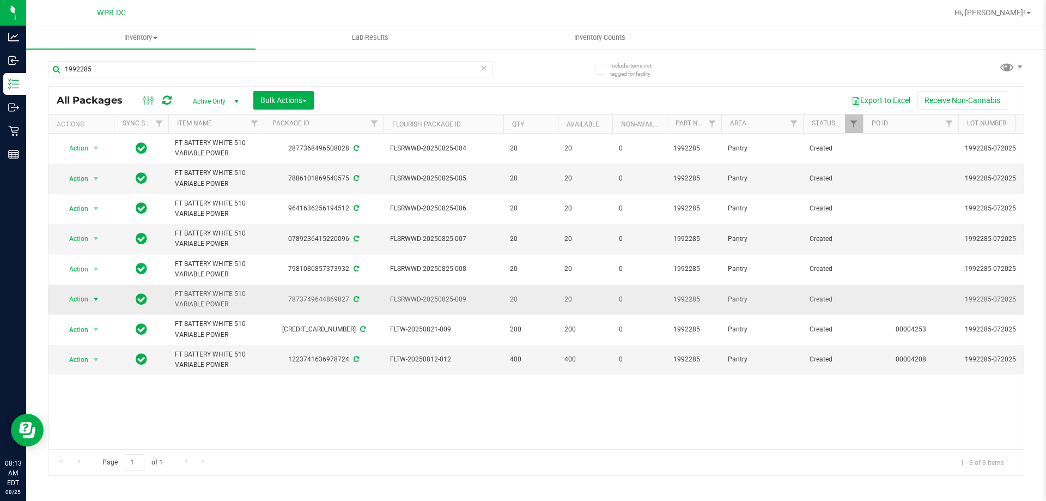
click at [96, 298] on span "select" at bounding box center [96, 299] width 9 height 9
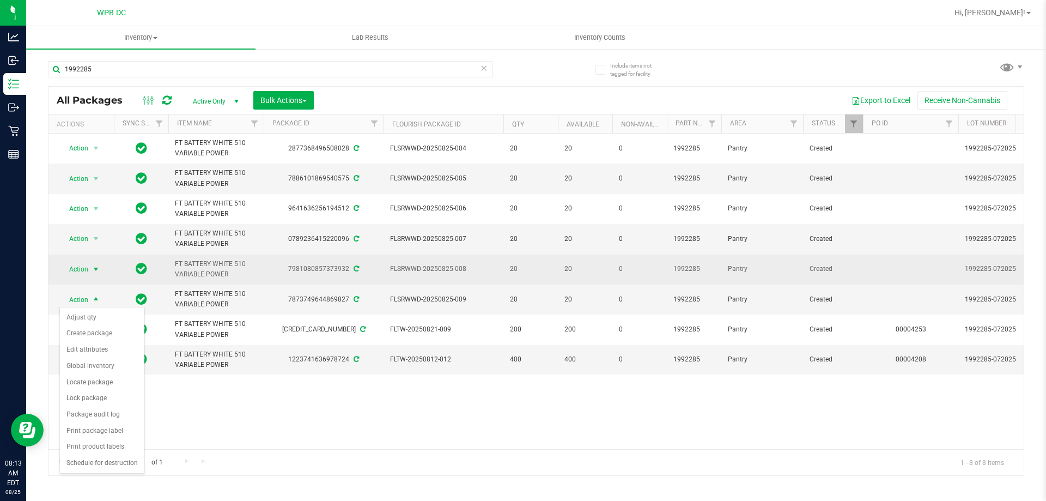
click at [99, 266] on span "select" at bounding box center [96, 269] width 9 height 9
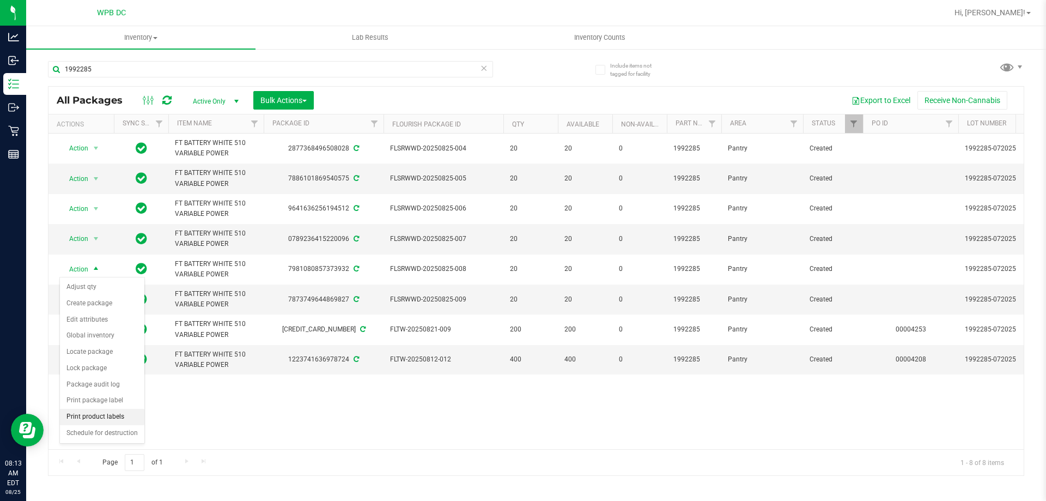
click at [106, 414] on li "Print product labels" at bounding box center [102, 417] width 84 height 16
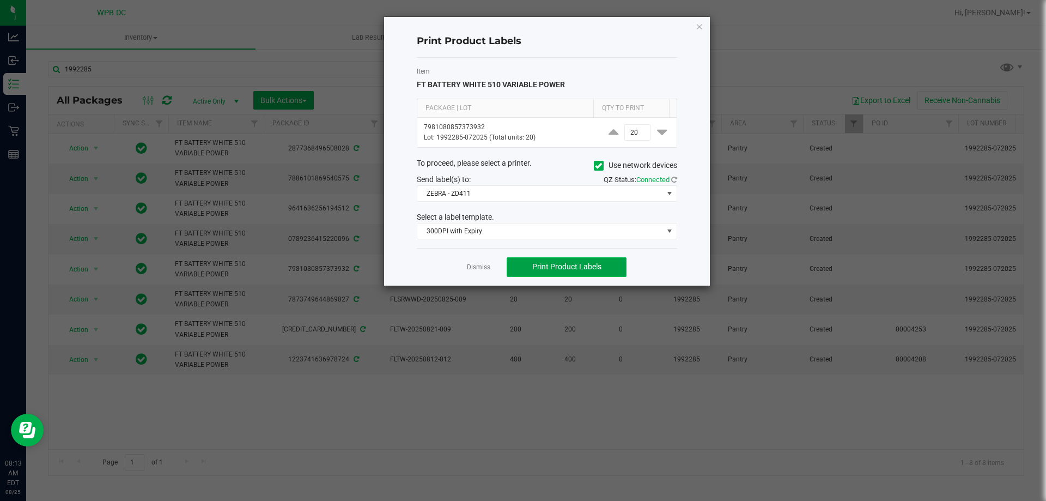
click at [532, 273] on button "Print Product Labels" at bounding box center [567, 267] width 120 height 20
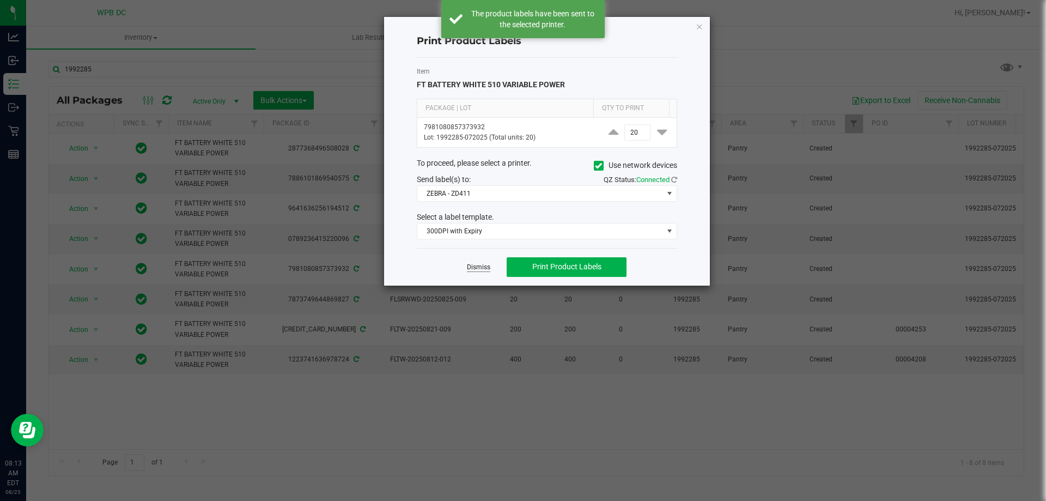
click at [475, 267] on link "Dismiss" at bounding box center [478, 267] width 23 height 9
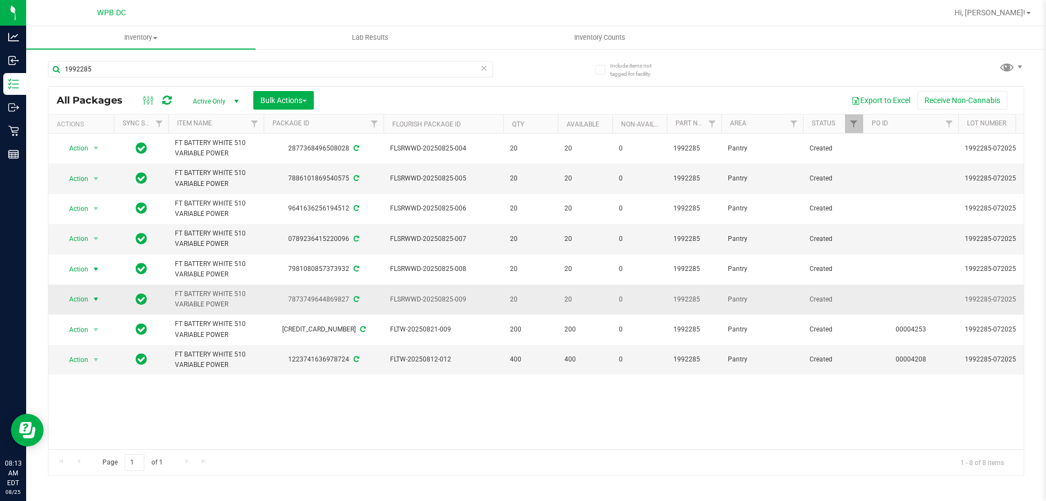
click at [94, 297] on span "select" at bounding box center [96, 299] width 9 height 9
click at [106, 441] on li "Print product labels" at bounding box center [102, 447] width 84 height 16
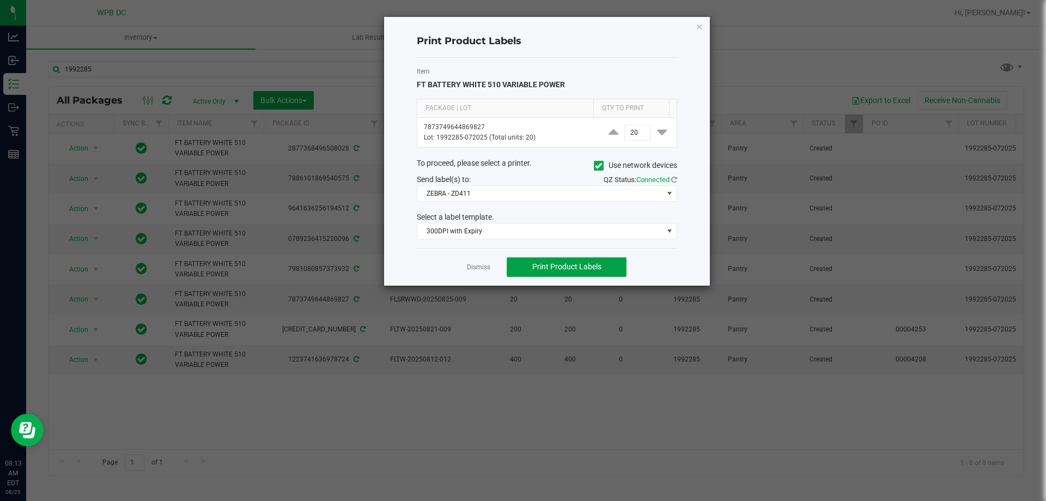
click at [584, 264] on span "Print Product Labels" at bounding box center [566, 266] width 69 height 9
click at [476, 265] on link "Dismiss" at bounding box center [478, 267] width 23 height 9
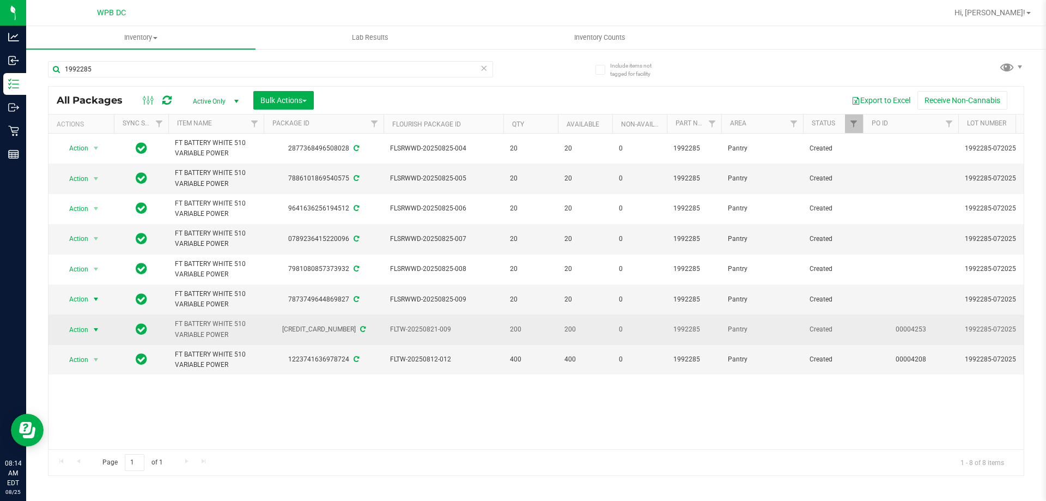
click at [95, 331] on span "select" at bounding box center [96, 329] width 9 height 9
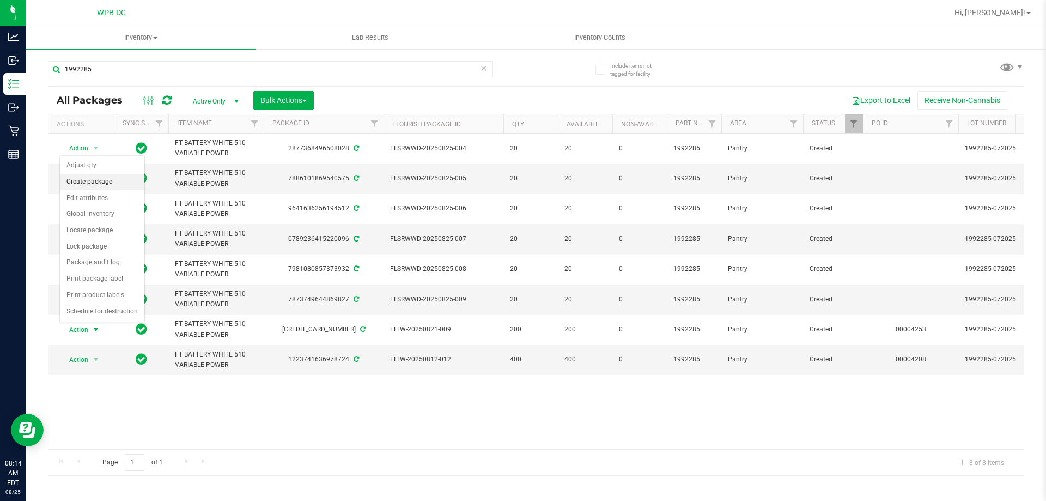
click at [101, 186] on li "Create package" at bounding box center [102, 182] width 84 height 16
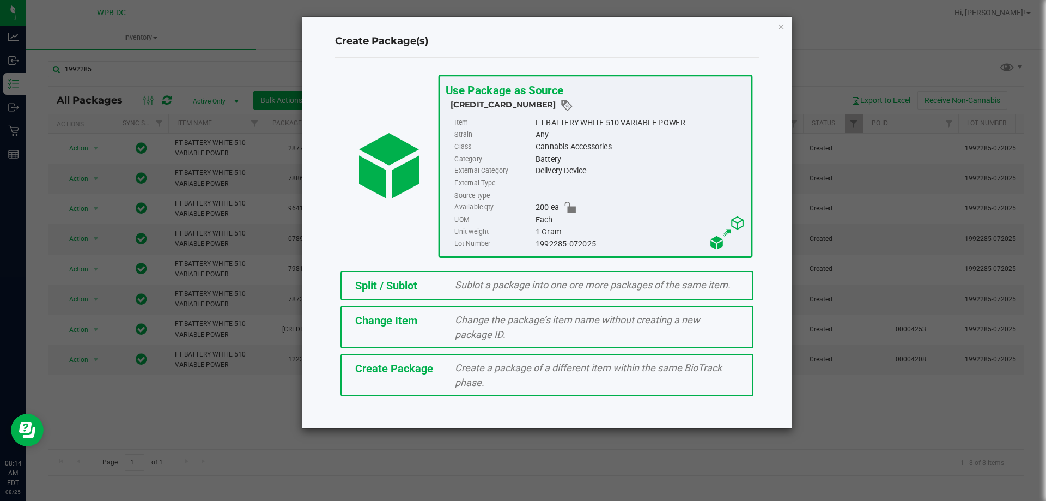
click at [604, 279] on span "Sublot a package into one ore more packages of the same item." at bounding box center [593, 284] width 276 height 11
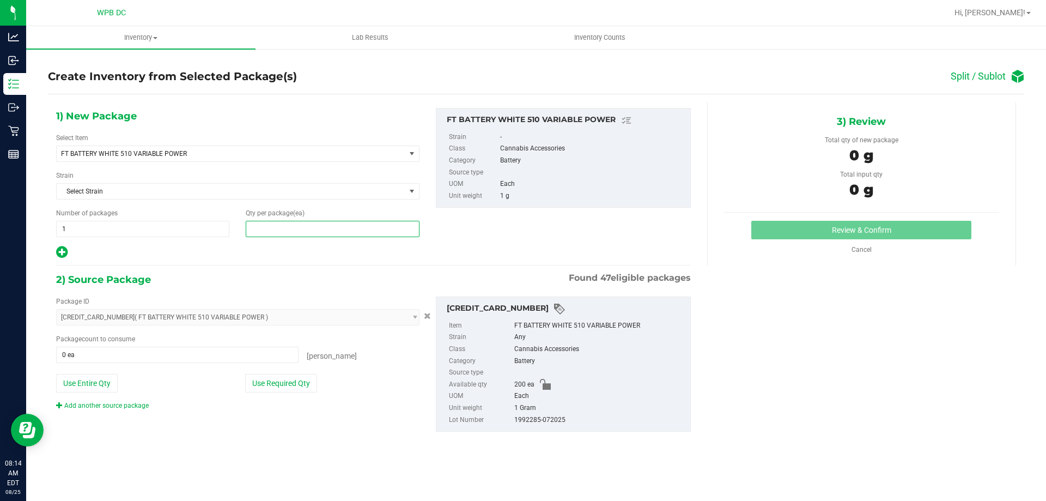
click at [266, 228] on span at bounding box center [332, 229] width 173 height 16
type input "0"
click at [83, 228] on span "1 1" at bounding box center [142, 229] width 173 height 16
click at [83, 228] on input "1" at bounding box center [143, 228] width 172 height 15
click at [264, 231] on span at bounding box center [332, 229] width 173 height 16
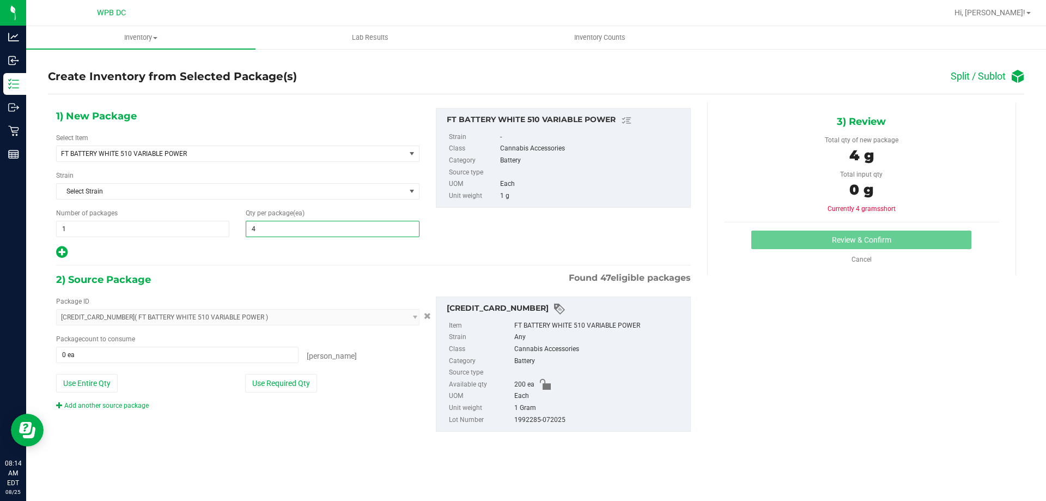
type input "40"
click at [496, 228] on div "1) New Package Select Item FT BATTERY WHITE 510 VARIABLE POWER FT BATTERY WHITE…" at bounding box center [373, 183] width 651 height 151
click at [89, 356] on span at bounding box center [177, 355] width 242 height 16
type input "40"
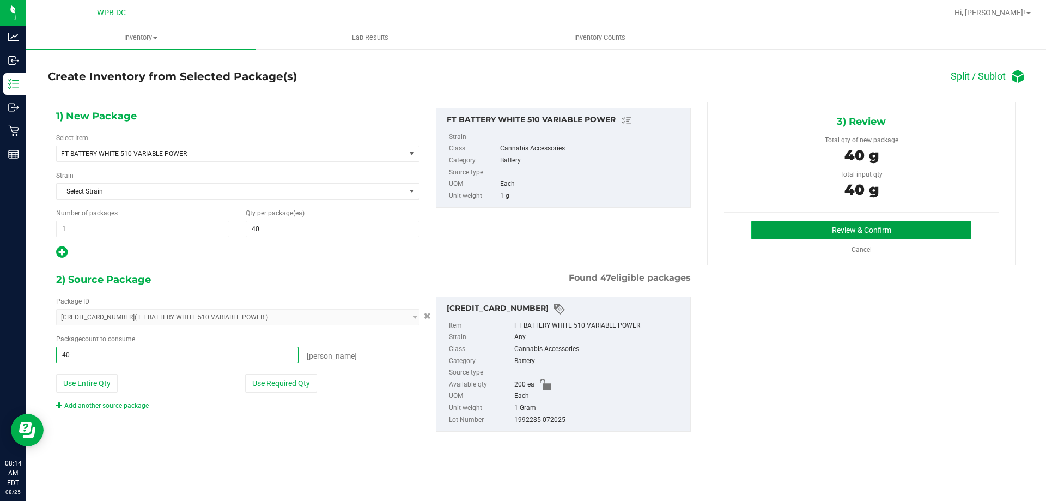
type input "40 ea"
drag, startPoint x: 851, startPoint y: 227, endPoint x: 859, endPoint y: 224, distance: 8.8
click at [859, 224] on button "Review & Confirm" at bounding box center [861, 230] width 220 height 19
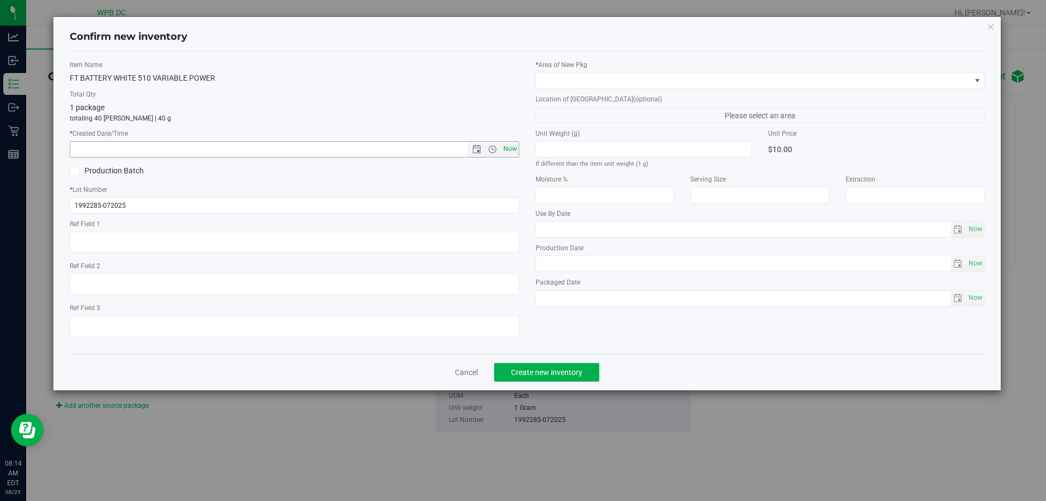
drag, startPoint x: 514, startPoint y: 150, endPoint x: 566, endPoint y: 120, distance: 59.3
click at [514, 149] on span "Now" at bounding box center [510, 149] width 19 height 16
type input "8/25/2025 8:14 AM"
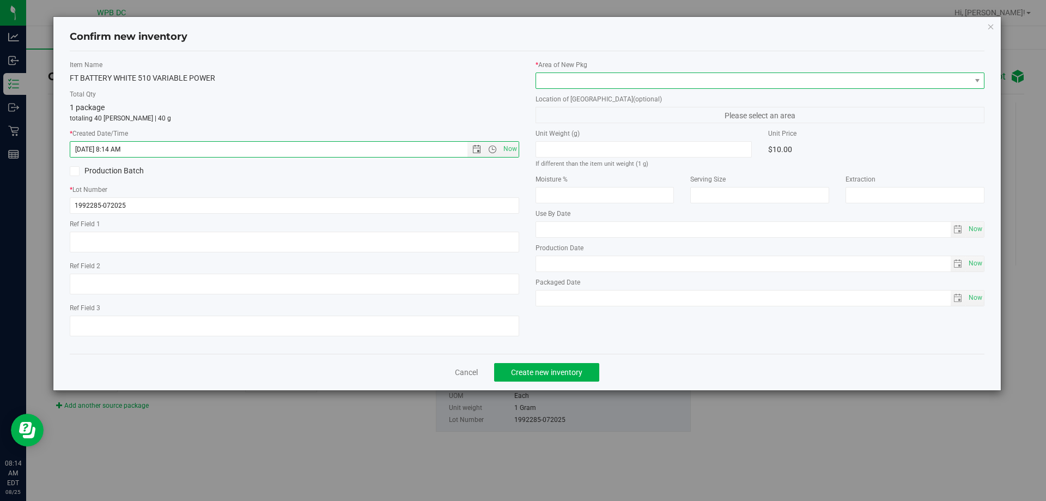
drag, startPoint x: 579, startPoint y: 83, endPoint x: 582, endPoint y: 77, distance: 6.6
click at [579, 81] on span at bounding box center [753, 80] width 435 height 15
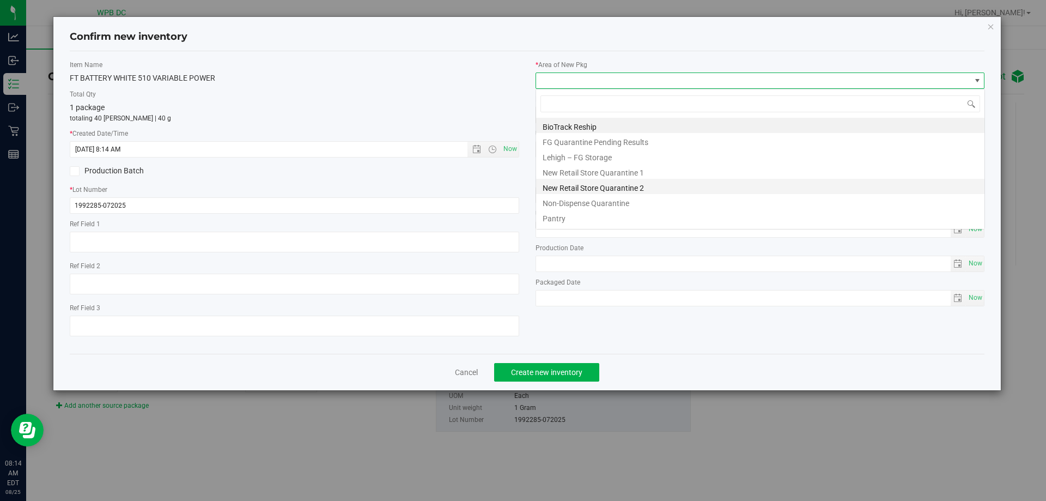
scroll to position [16, 450]
click at [567, 218] on li "Pantry" at bounding box center [760, 216] width 448 height 15
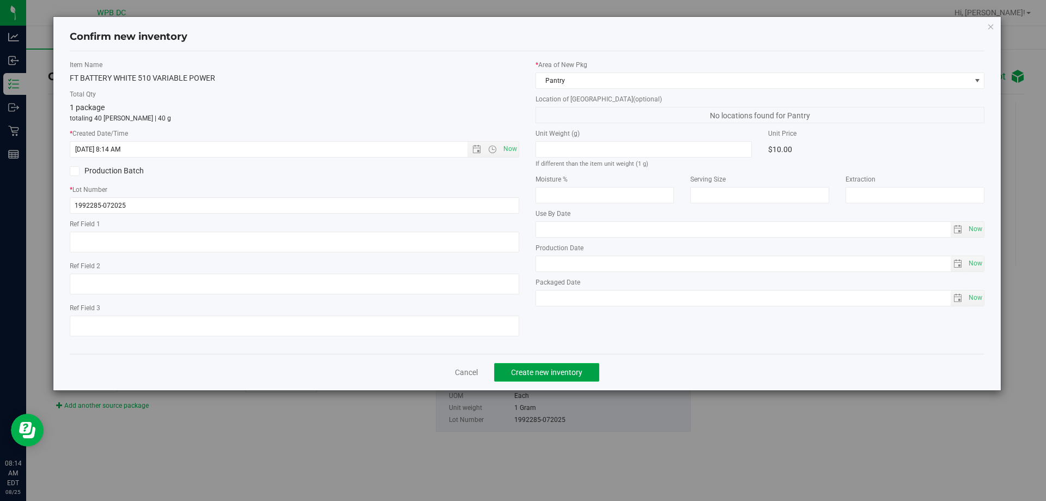
click at [575, 375] on span "Create new inventory" at bounding box center [546, 372] width 71 height 9
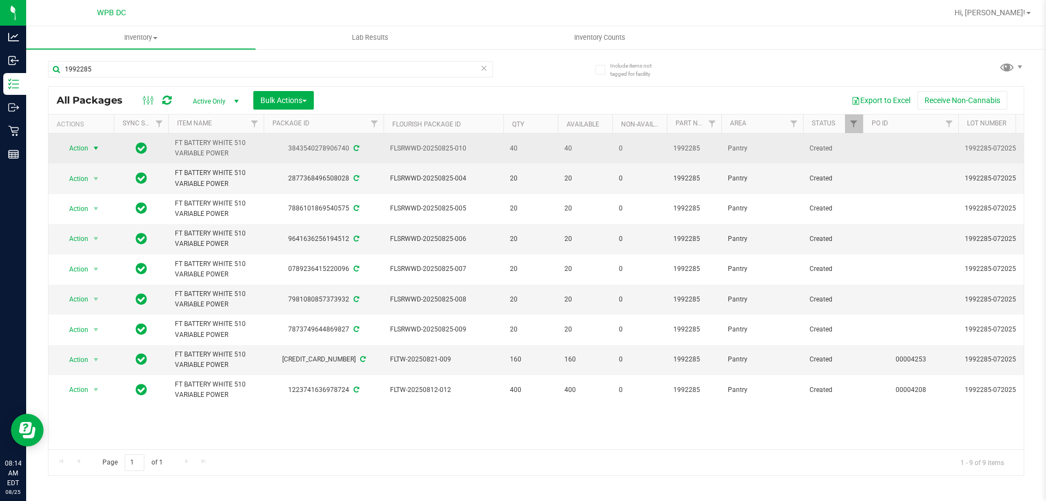
click at [100, 150] on span "select" at bounding box center [96, 148] width 9 height 9
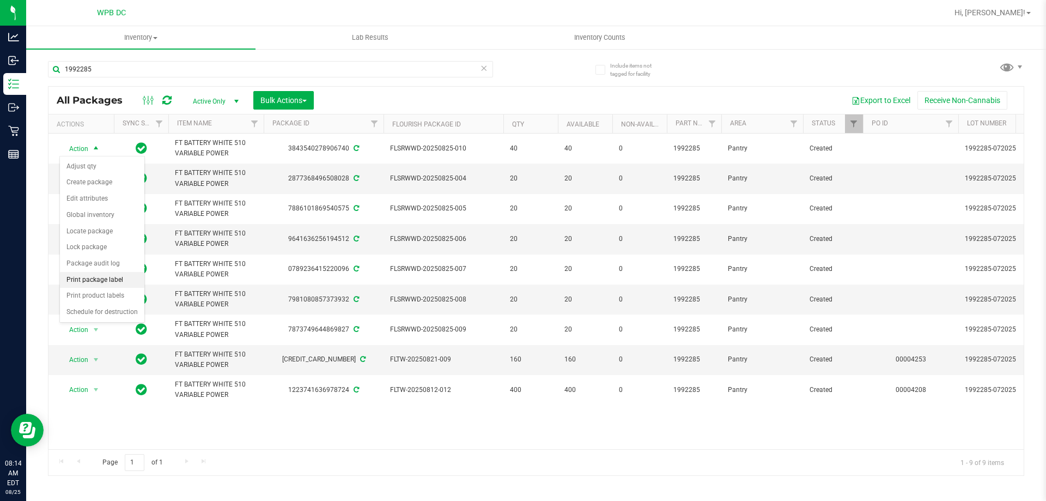
click at [118, 278] on li "Print package label" at bounding box center [102, 280] width 84 height 16
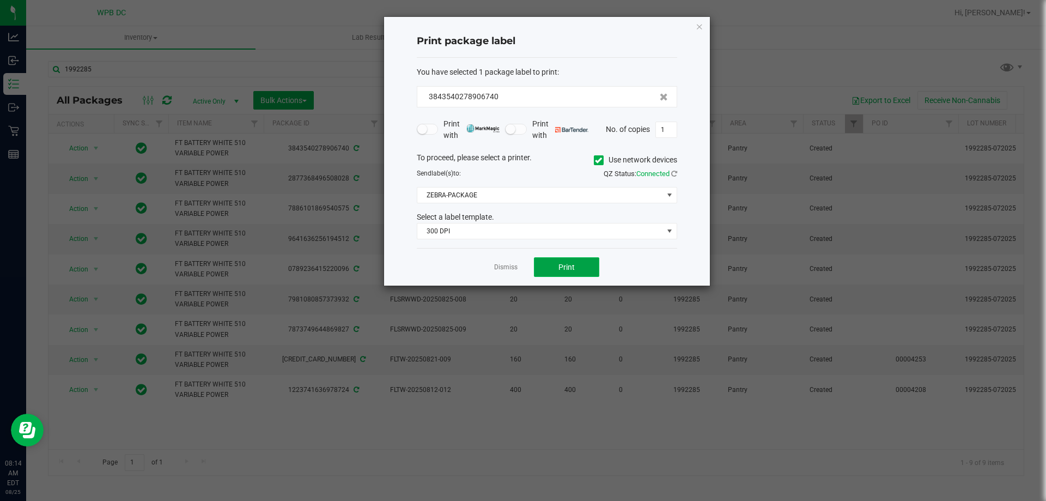
click at [546, 274] on button "Print" at bounding box center [566, 267] width 65 height 20
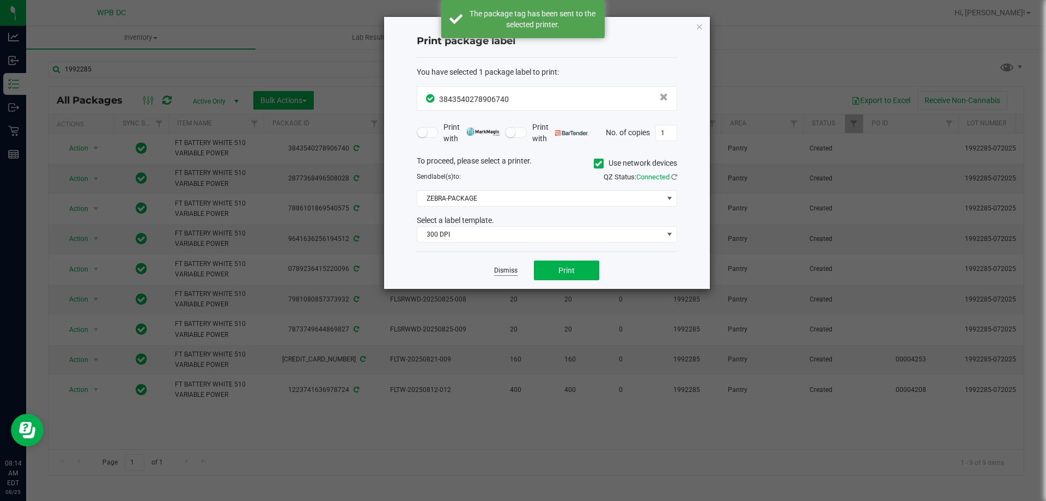
click at [516, 269] on link "Dismiss" at bounding box center [505, 270] width 23 height 9
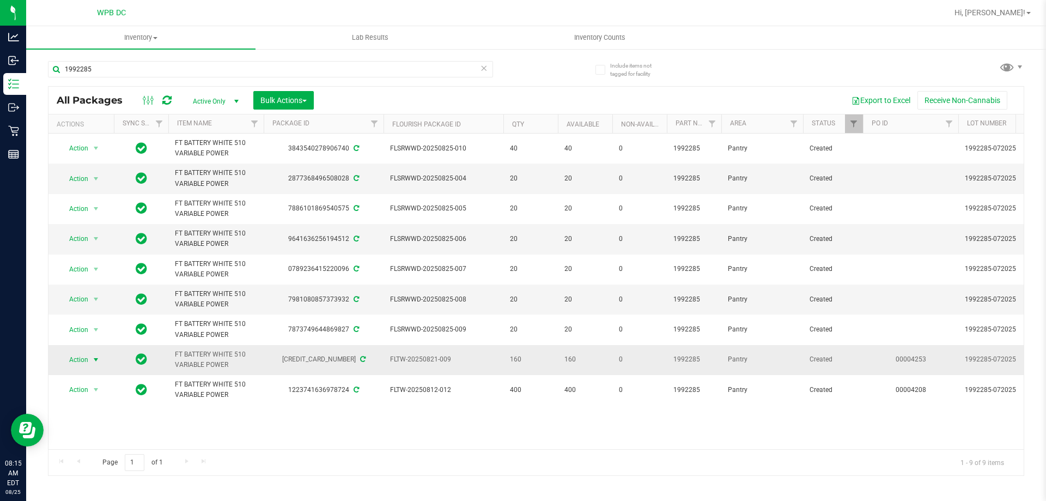
click at [95, 357] on span "select" at bounding box center [96, 359] width 9 height 9
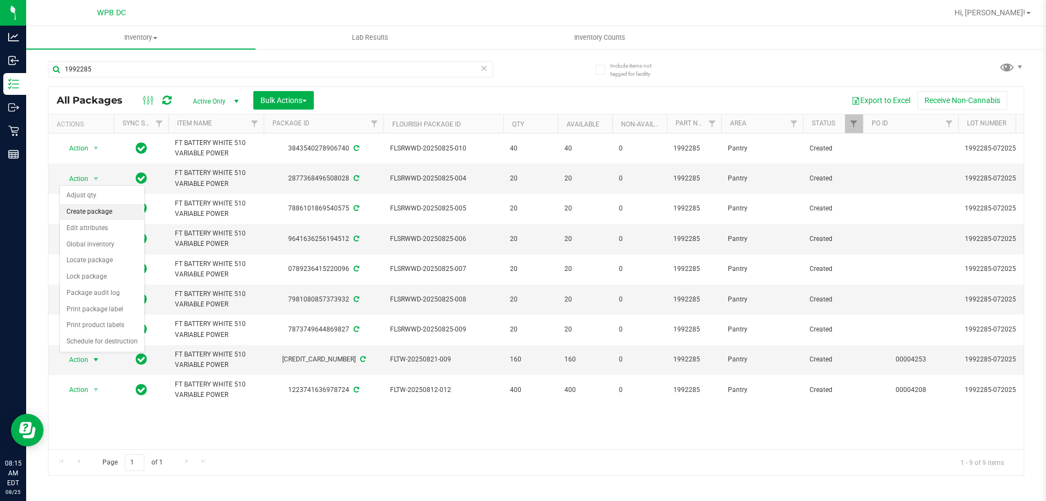
click at [104, 211] on li "Create package" at bounding box center [102, 212] width 84 height 16
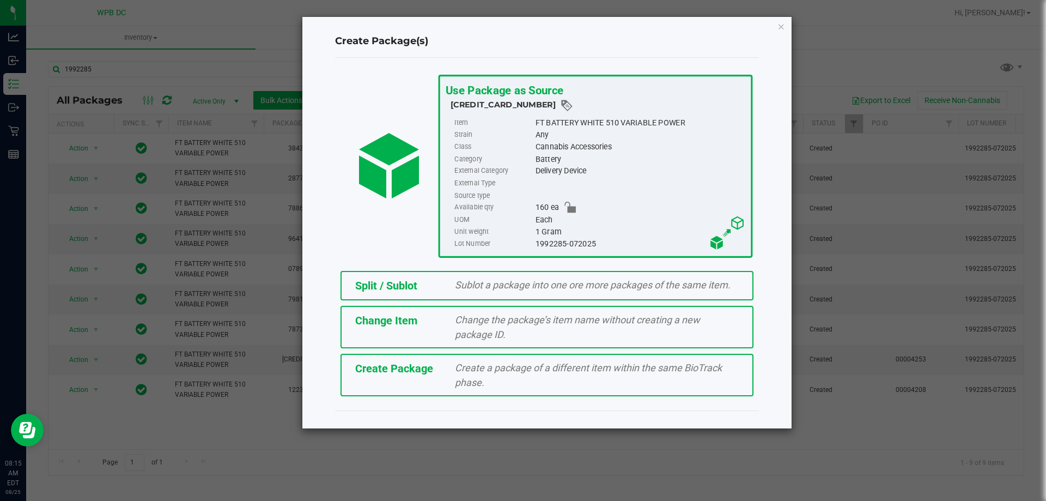
click at [445, 378] on div "Create Package Create a package of a different item within the same BioTrack ph…" at bounding box center [547, 375] width 413 height 42
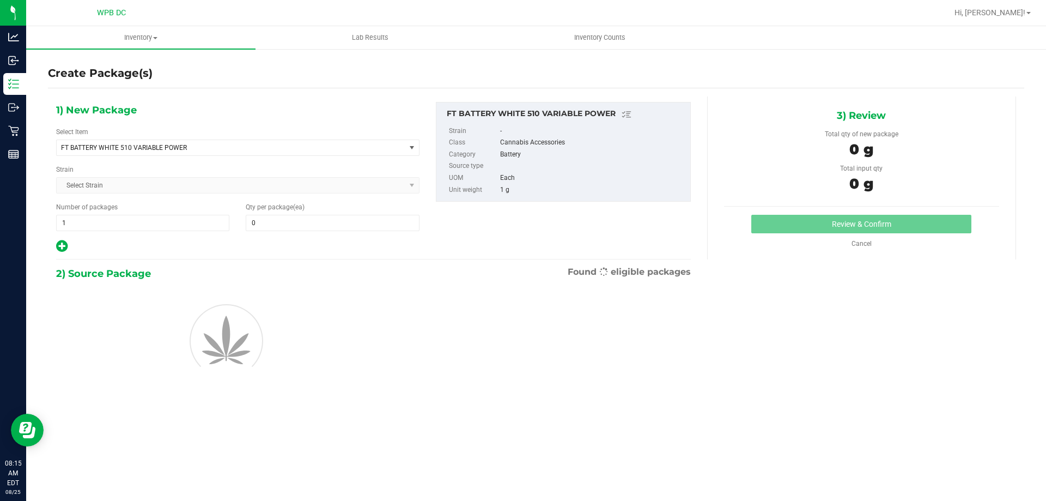
type input "0"
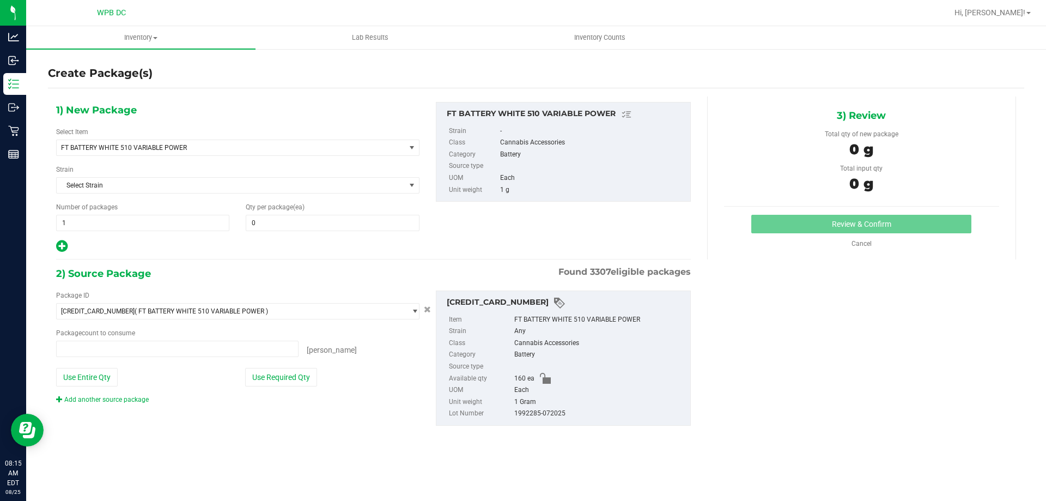
type input "0 ea"
click at [110, 220] on span "1 1" at bounding box center [142, 223] width 173 height 16
click at [110, 220] on input "1" at bounding box center [143, 222] width 172 height 15
type input "2"
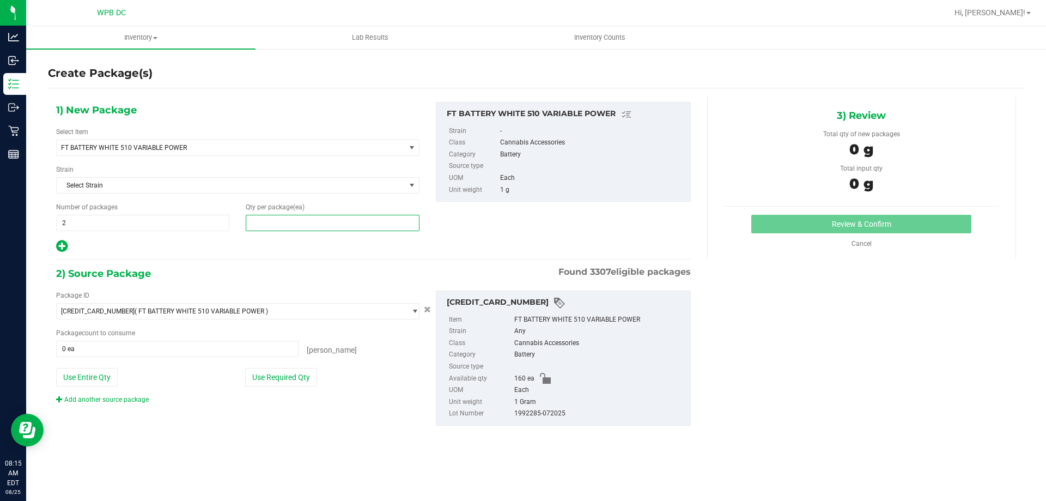
click at [258, 223] on span at bounding box center [332, 223] width 173 height 16
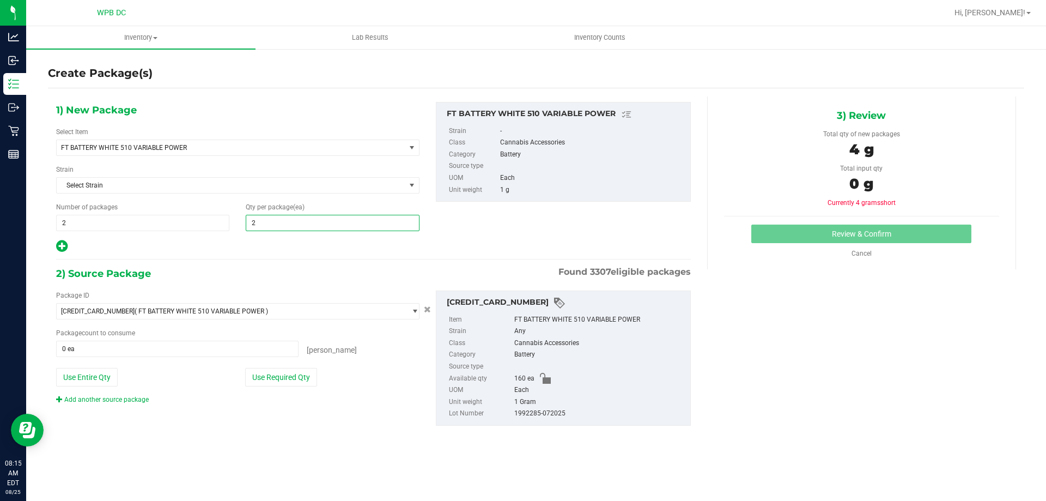
type input "20"
click at [100, 350] on span at bounding box center [177, 349] width 242 height 16
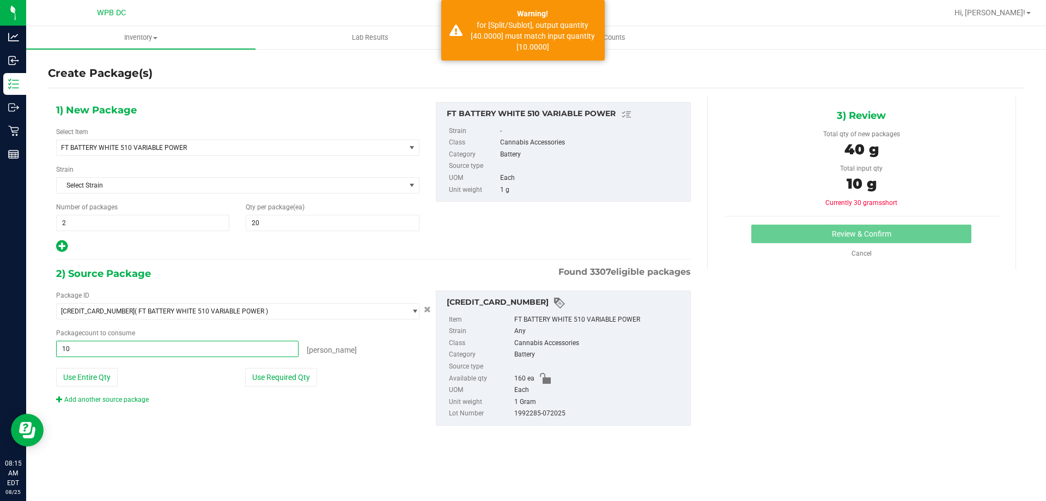
type input "1"
type input "40"
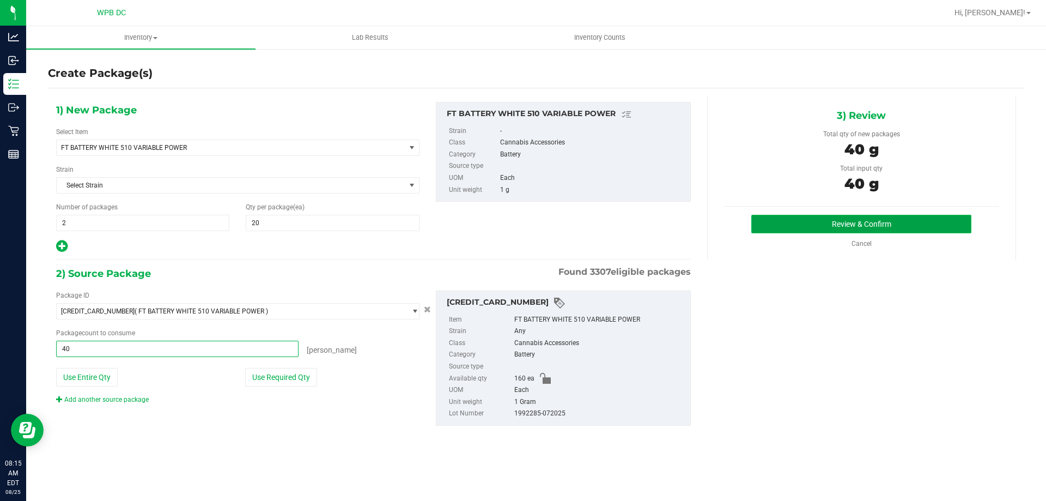
type input "40 ea"
click at [847, 224] on button "Review & Confirm" at bounding box center [861, 224] width 220 height 19
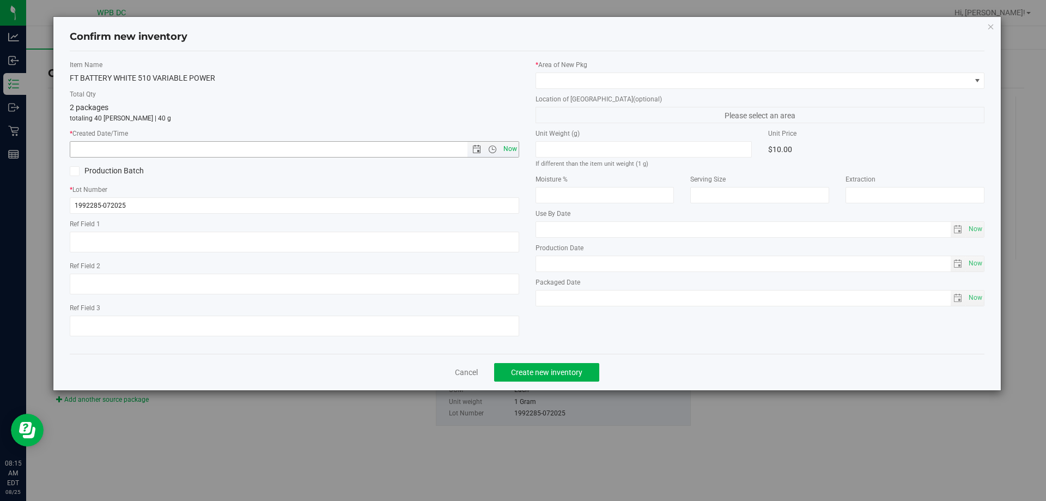
click at [508, 144] on span "Now" at bounding box center [510, 149] width 19 height 16
type input "8/25/2025 8:15 AM"
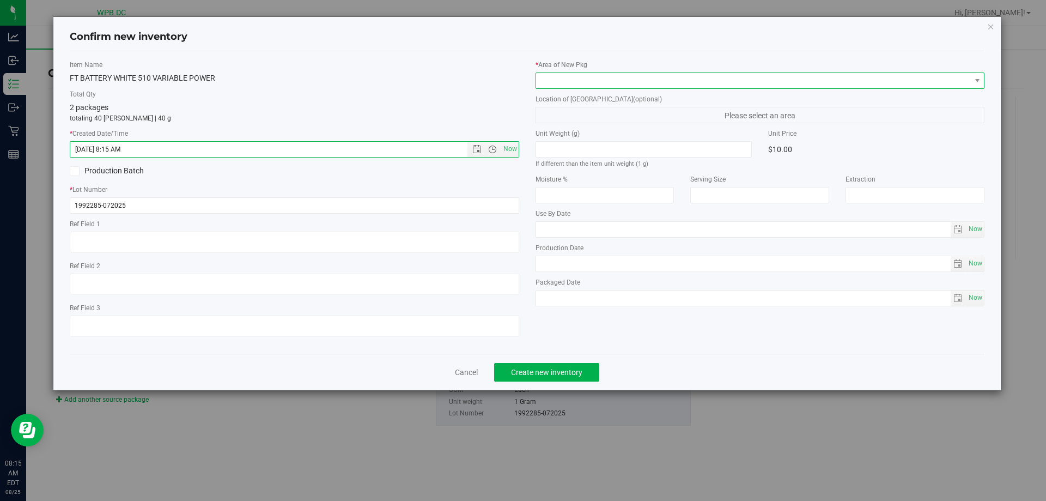
click at [556, 86] on span at bounding box center [753, 80] width 435 height 15
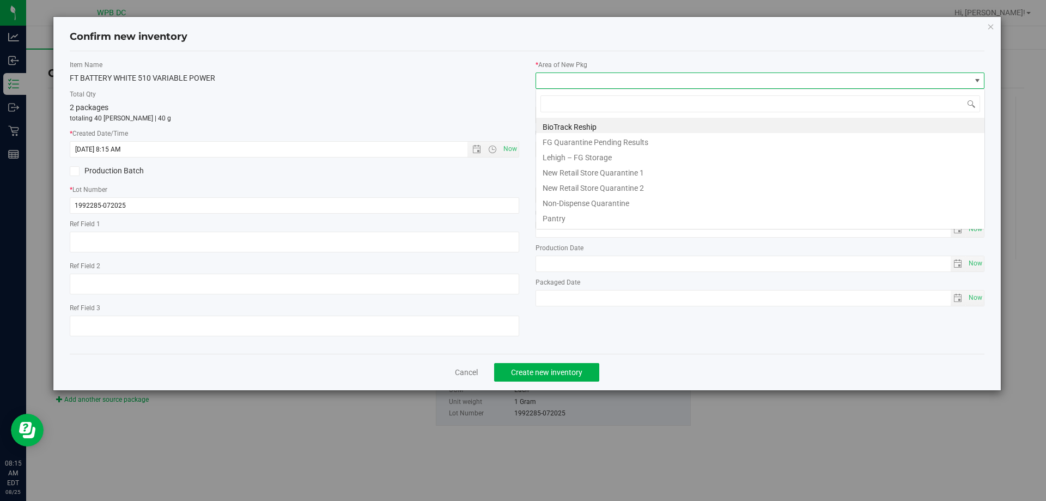
scroll to position [16, 450]
click at [559, 214] on li "Pantry" at bounding box center [760, 216] width 448 height 15
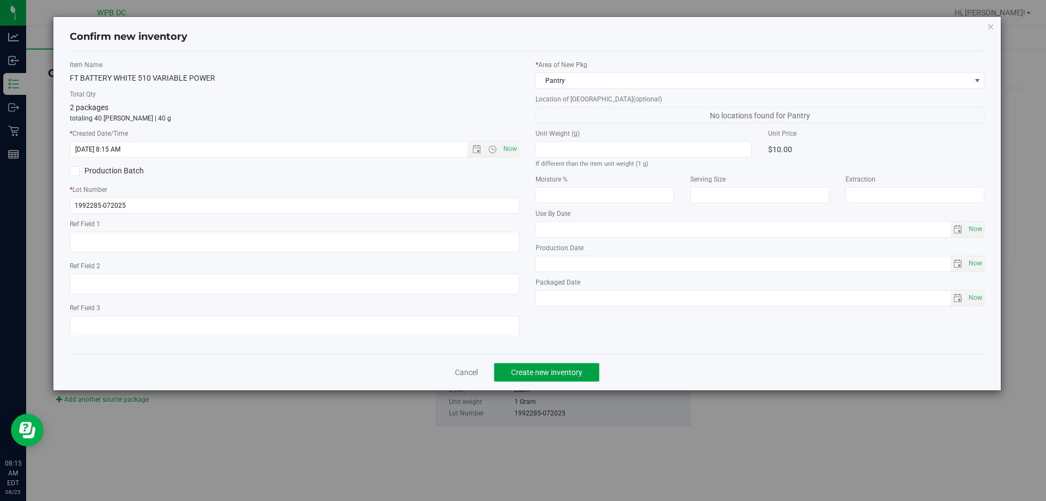
click at [560, 372] on span "Create new inventory" at bounding box center [546, 372] width 71 height 9
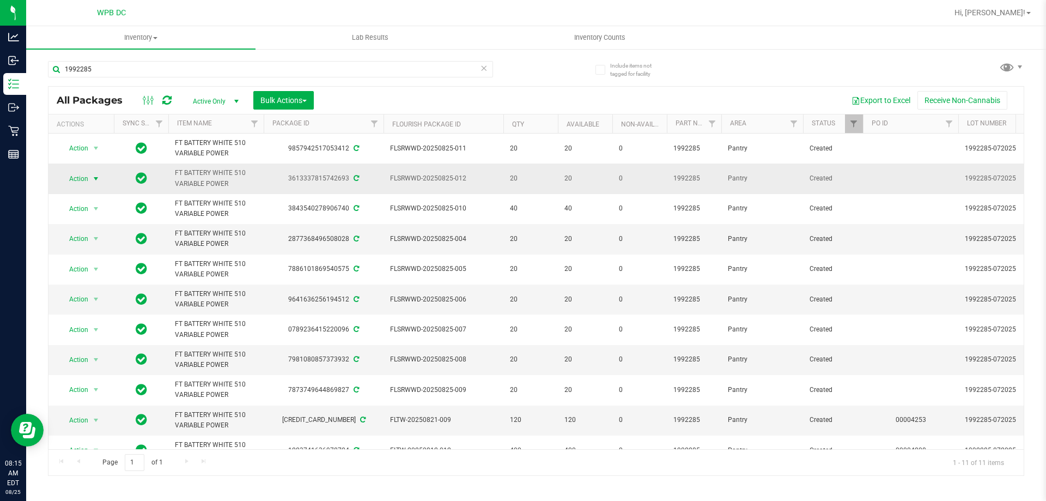
click at [99, 177] on span "select" at bounding box center [96, 178] width 9 height 9
click at [113, 308] on li "Print package label" at bounding box center [102, 310] width 84 height 16
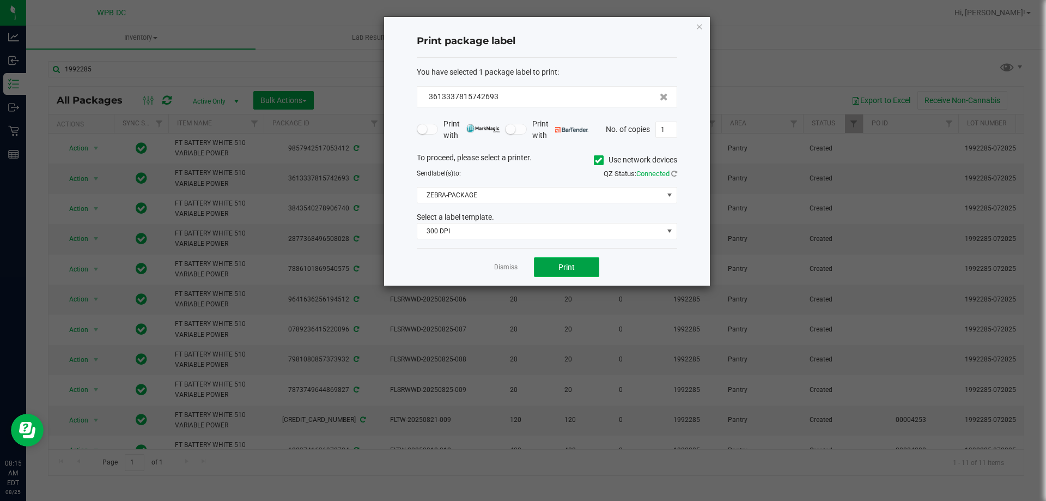
click at [567, 269] on span "Print" at bounding box center [566, 267] width 16 height 9
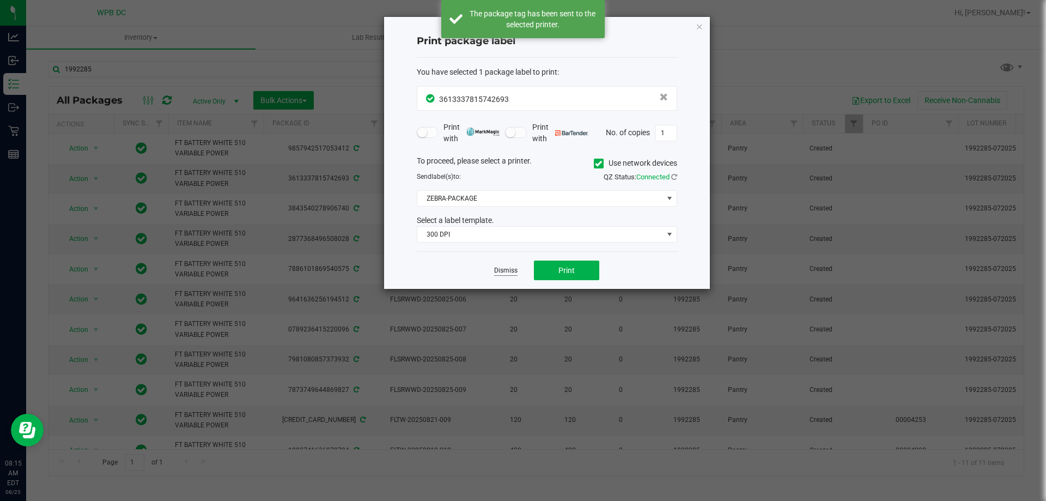
click at [509, 268] on link "Dismiss" at bounding box center [505, 270] width 23 height 9
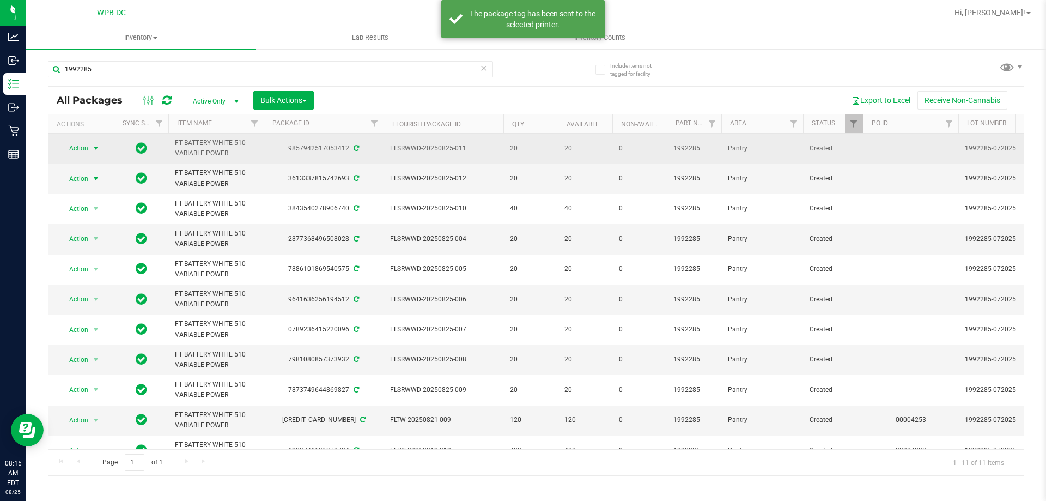
click at [98, 152] on span "select" at bounding box center [96, 148] width 9 height 9
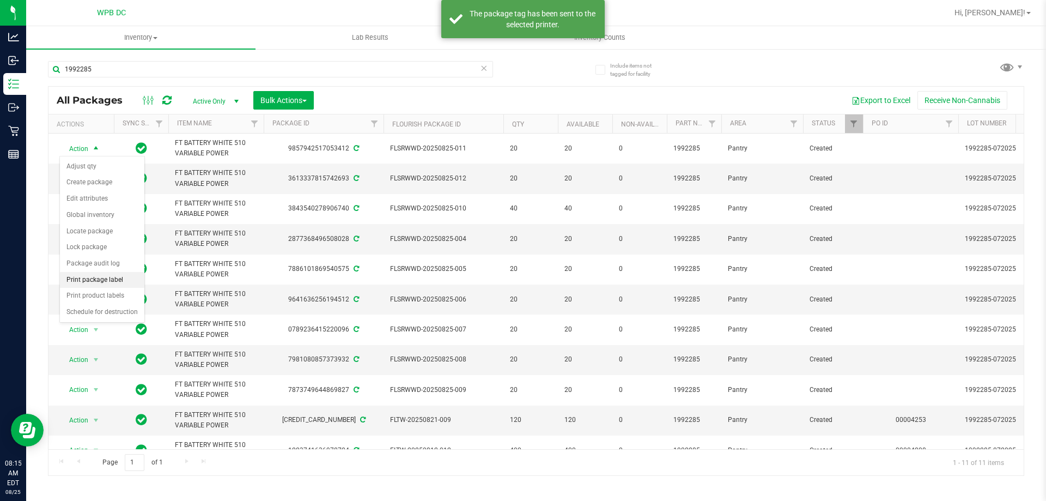
click at [110, 282] on li "Print package label" at bounding box center [102, 280] width 84 height 16
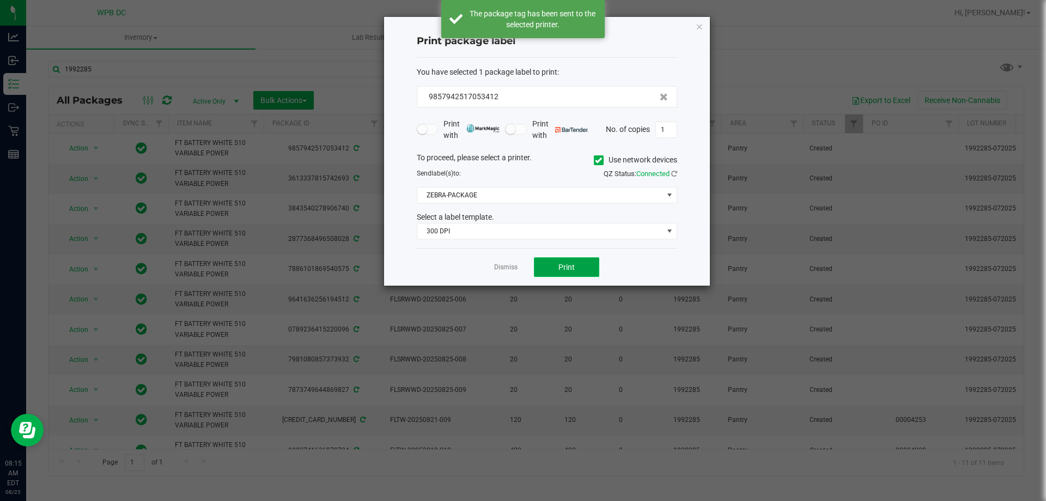
click at [550, 266] on button "Print" at bounding box center [566, 267] width 65 height 20
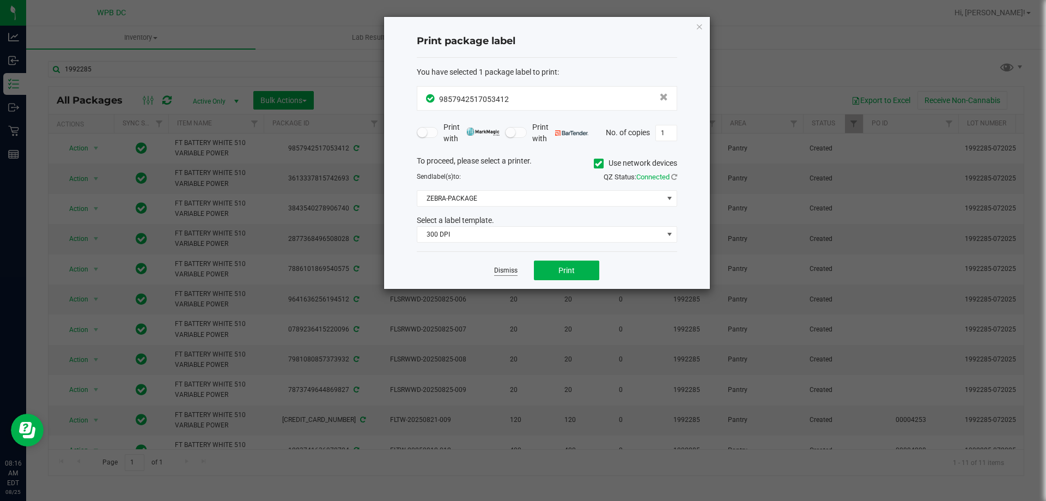
click at [499, 274] on link "Dismiss" at bounding box center [505, 270] width 23 height 9
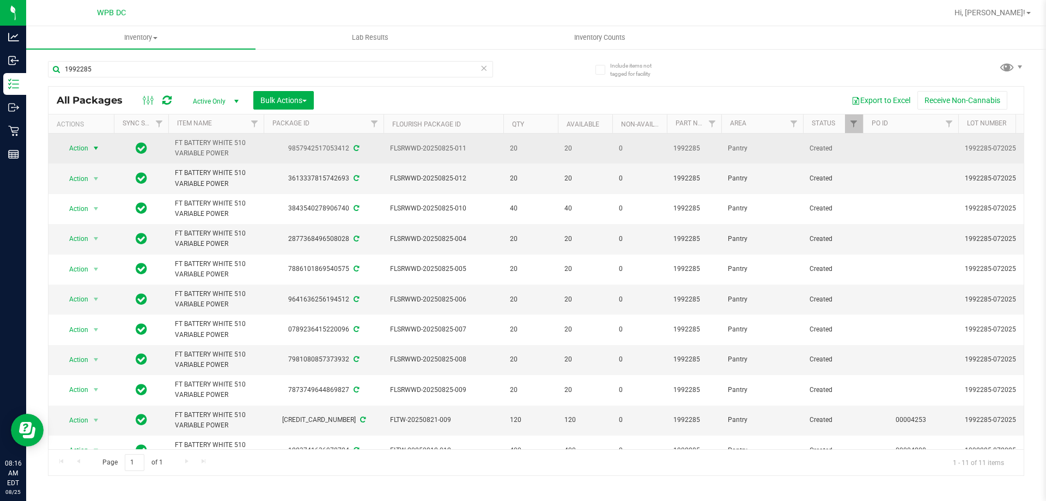
click at [97, 146] on span "select" at bounding box center [96, 148] width 9 height 9
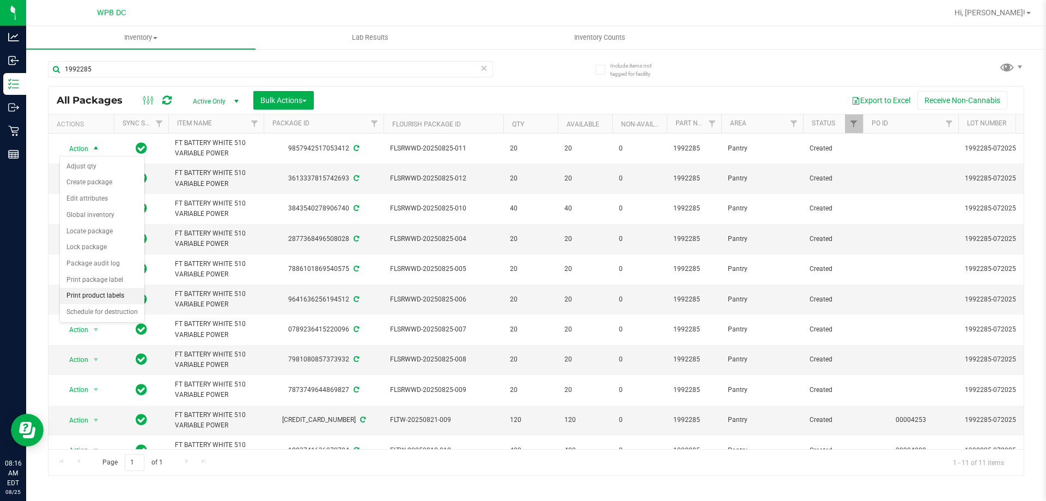
click at [105, 295] on li "Print product labels" at bounding box center [102, 296] width 84 height 16
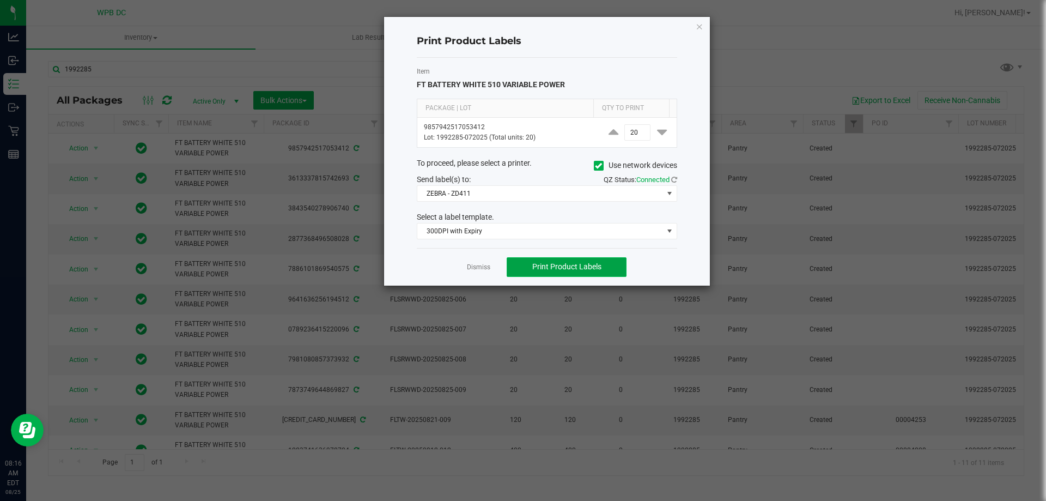
drag, startPoint x: 547, startPoint y: 261, endPoint x: 514, endPoint y: 274, distance: 35.7
click at [547, 262] on button "Print Product Labels" at bounding box center [567, 267] width 120 height 20
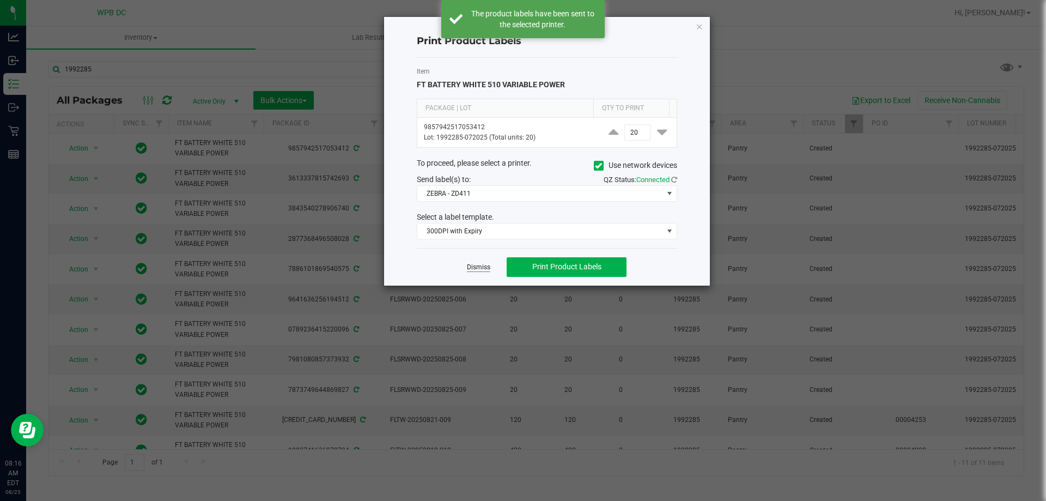
click at [474, 268] on link "Dismiss" at bounding box center [478, 267] width 23 height 9
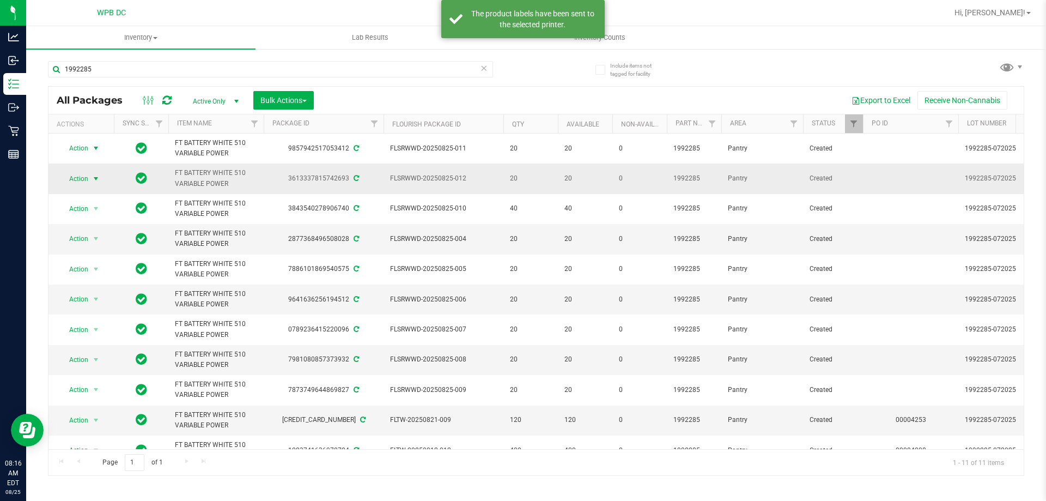
click at [94, 179] on span "select" at bounding box center [96, 178] width 9 height 9
click at [99, 324] on li "Print product labels" at bounding box center [102, 326] width 84 height 16
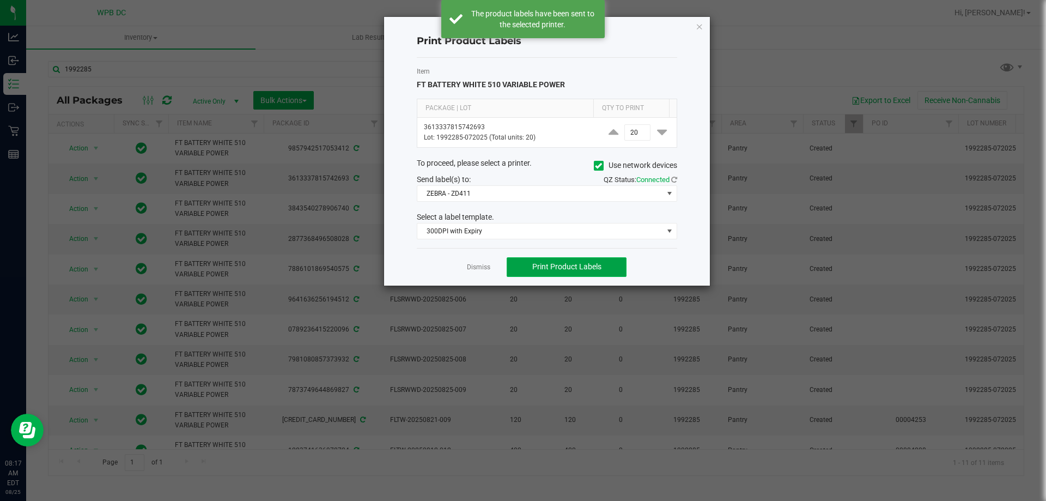
click at [558, 268] on span "Print Product Labels" at bounding box center [566, 266] width 69 height 9
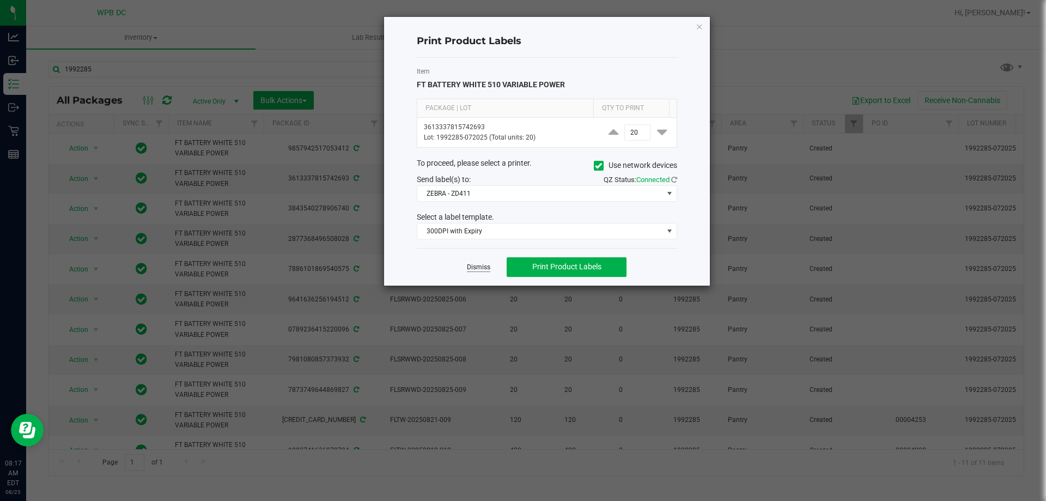
click at [478, 268] on link "Dismiss" at bounding box center [478, 267] width 23 height 9
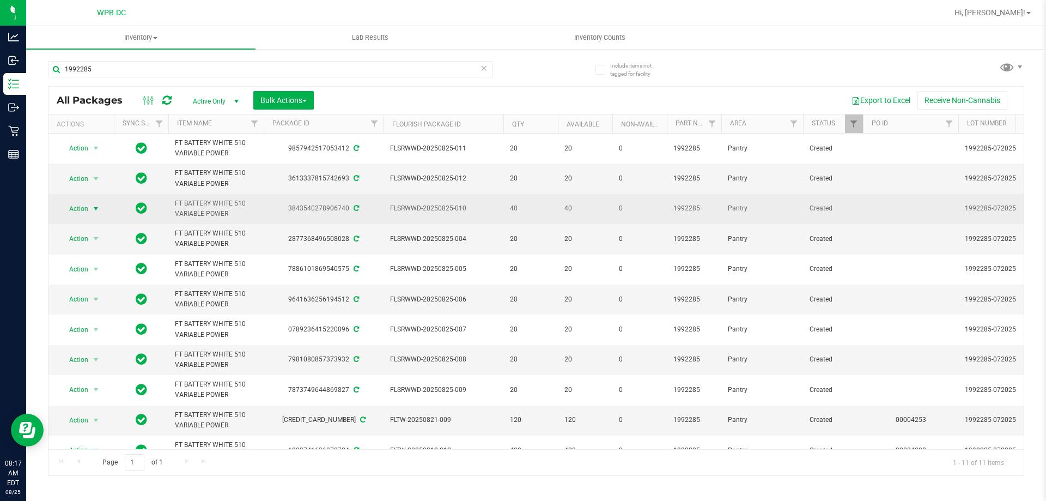
click at [94, 210] on span "select" at bounding box center [96, 208] width 9 height 9
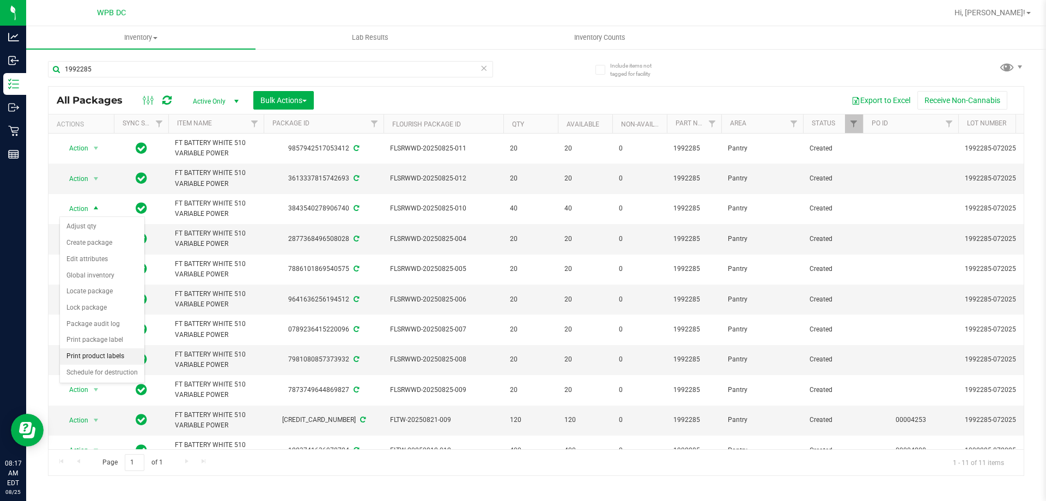
click at [100, 354] on li "Print product labels" at bounding box center [102, 356] width 84 height 16
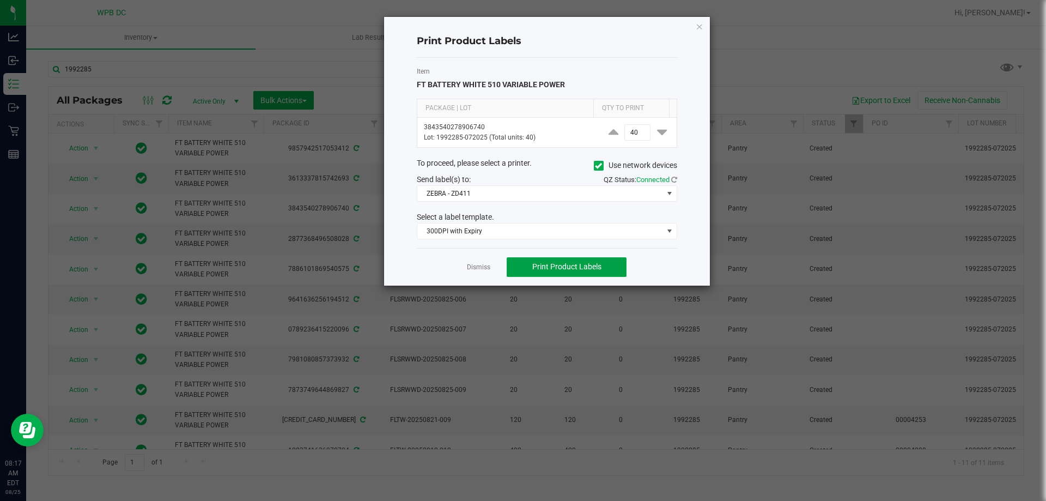
drag, startPoint x: 579, startPoint y: 268, endPoint x: 586, endPoint y: 256, distance: 14.7
click at [580, 266] on span "Print Product Labels" at bounding box center [566, 266] width 69 height 9
click at [482, 271] on link "Dismiss" at bounding box center [478, 267] width 23 height 9
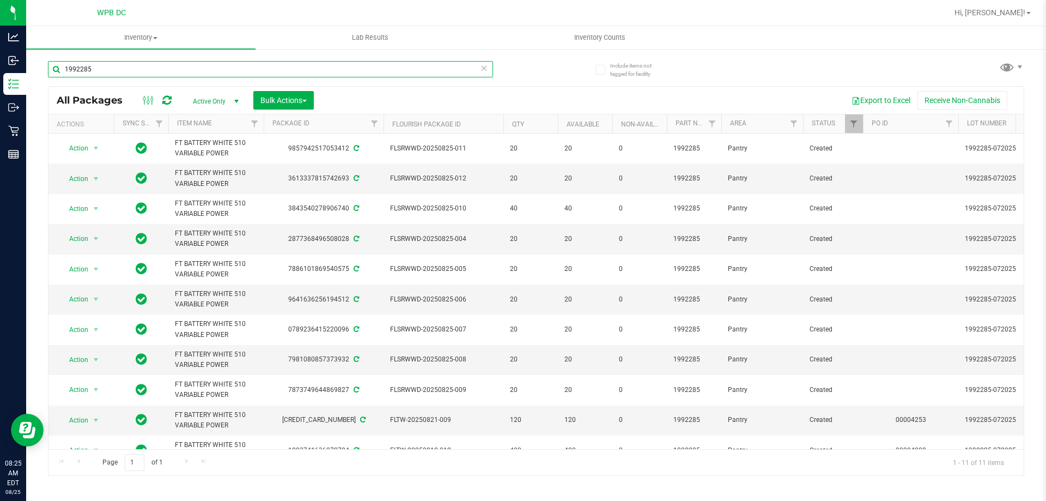
click at [100, 75] on input "1992285" at bounding box center [270, 69] width 445 height 16
click at [97, 72] on input "1992285" at bounding box center [270, 69] width 445 height 16
click at [94, 68] on input "1992285" at bounding box center [270, 69] width 445 height 16
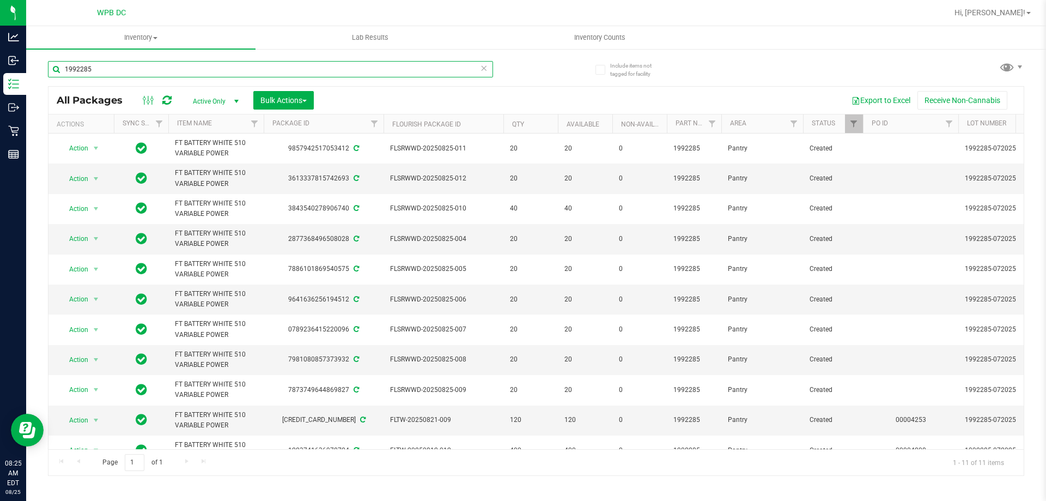
paste input "484"
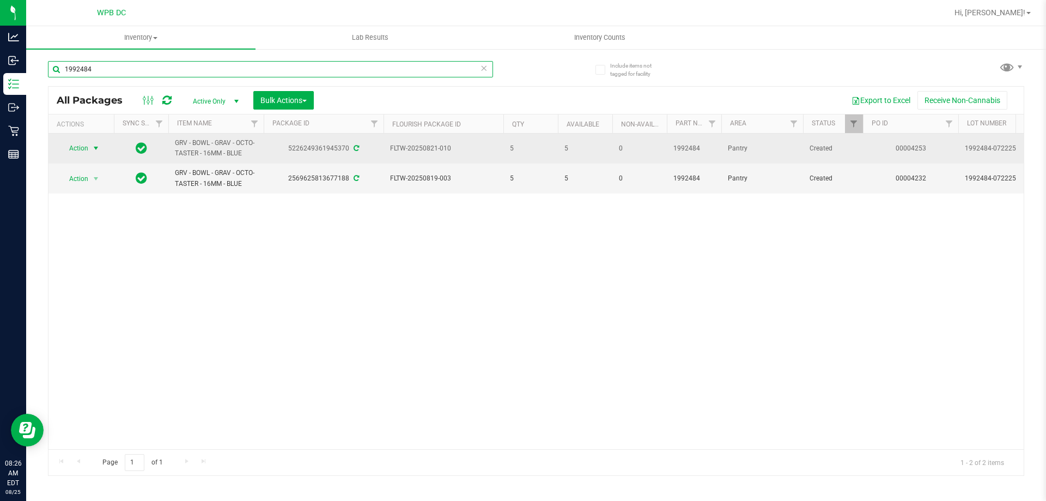
type input "1992484"
click at [100, 143] on span "select" at bounding box center [96, 148] width 14 height 15
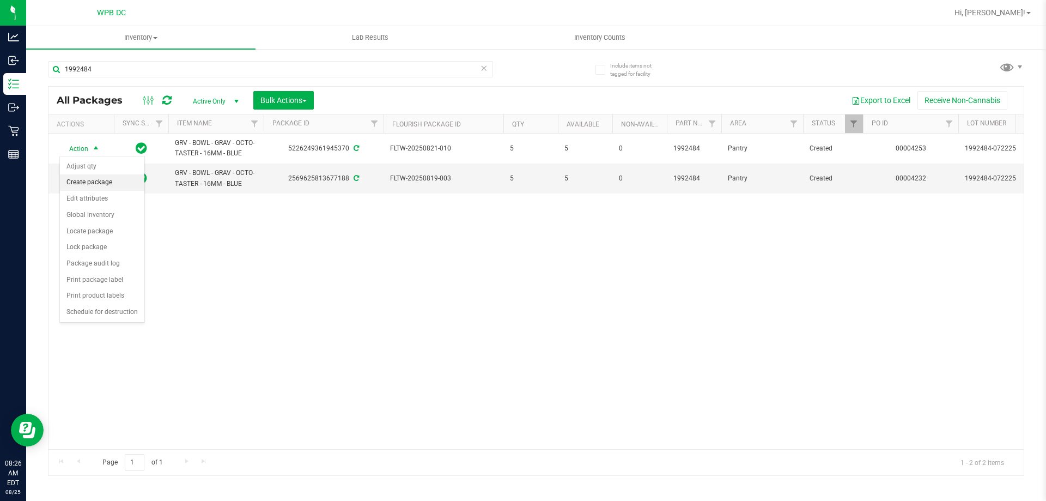
click at [98, 185] on li "Create package" at bounding box center [102, 182] width 84 height 16
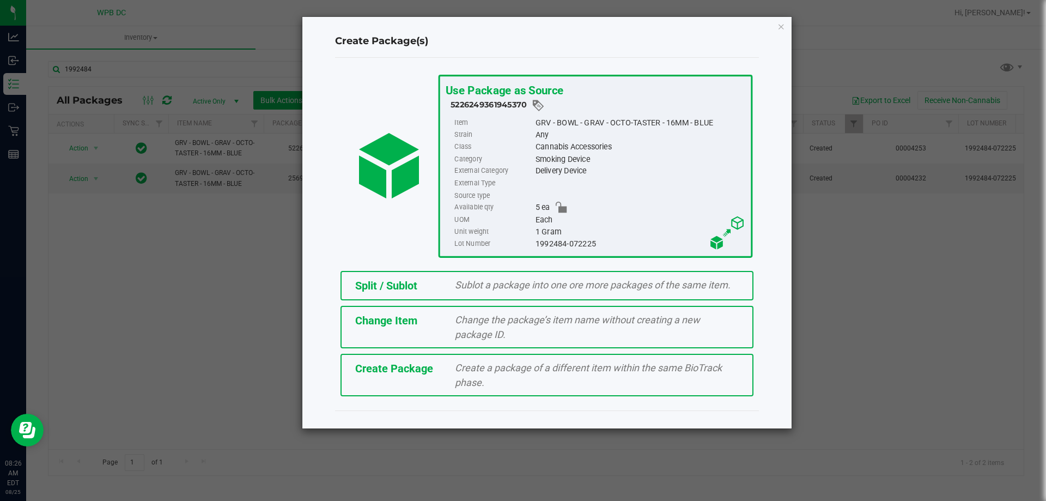
click at [454, 283] on div "Sublot a package into one ore more packages of the same item." at bounding box center [597, 284] width 300 height 15
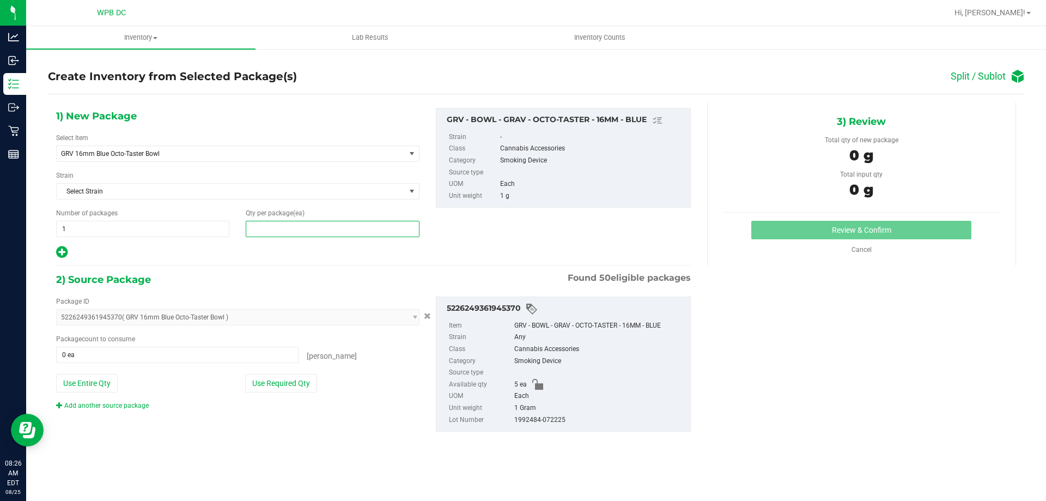
click at [273, 233] on span at bounding box center [332, 229] width 173 height 16
click at [274, 234] on input "text" at bounding box center [332, 228] width 172 height 15
type input "5"
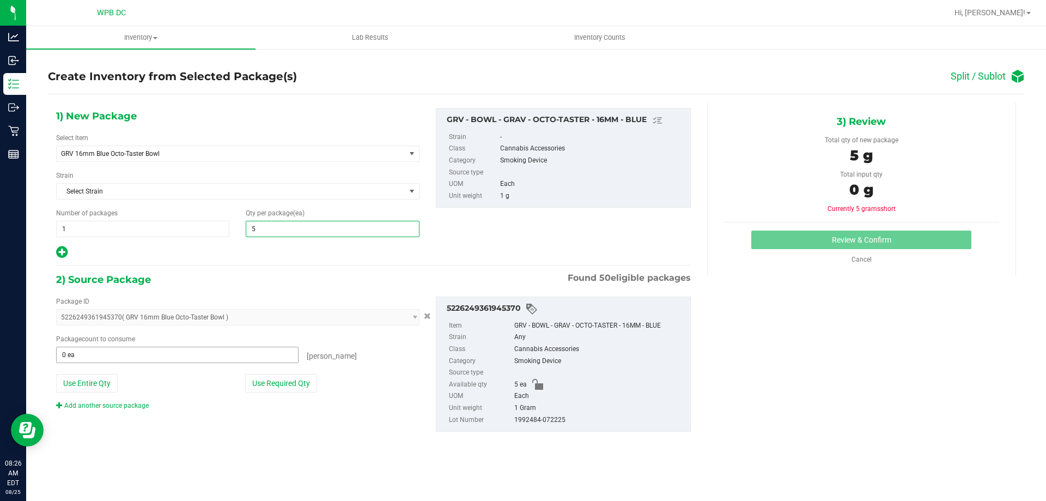
type input "5"
click at [166, 354] on span at bounding box center [177, 355] width 242 height 16
click at [166, 354] on input "text" at bounding box center [177, 354] width 241 height 15
type input "5"
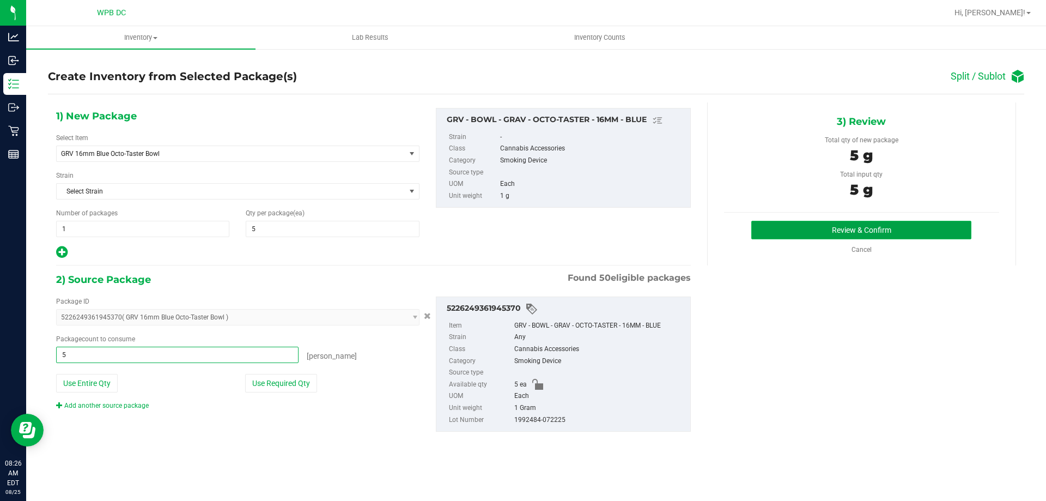
type input "5 ea"
click at [836, 226] on button "Review & Confirm" at bounding box center [861, 230] width 220 height 19
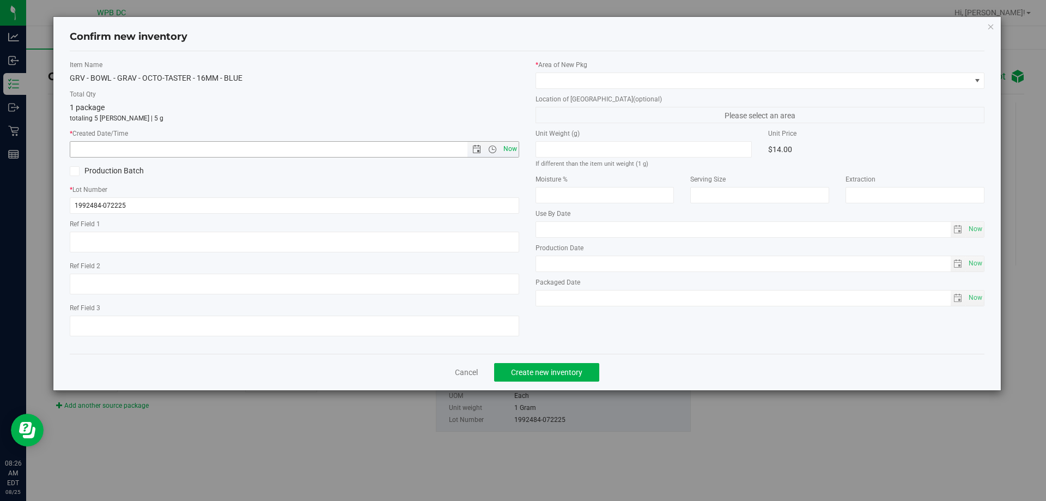
click at [515, 149] on span "Now" at bounding box center [510, 149] width 19 height 16
type input "8/25/2025 8:26 AM"
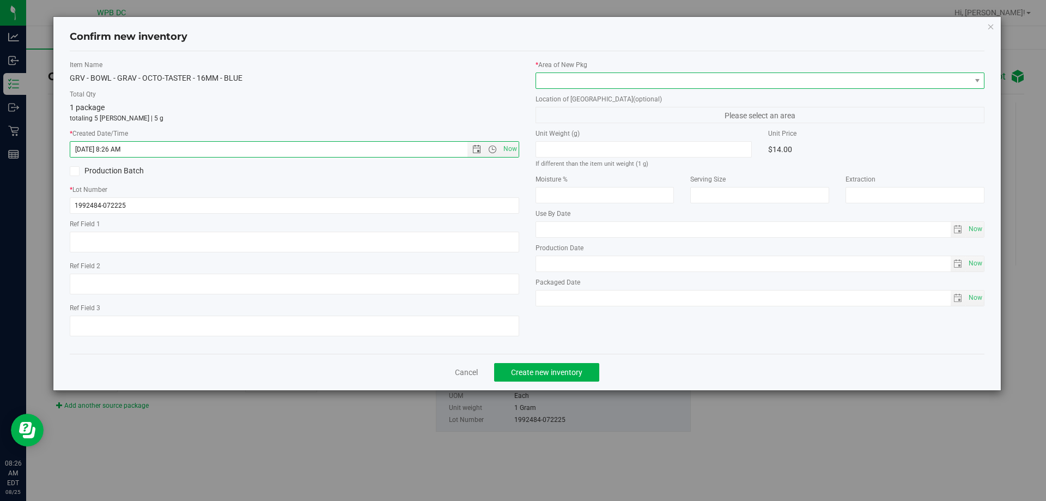
click at [578, 80] on span at bounding box center [753, 80] width 435 height 15
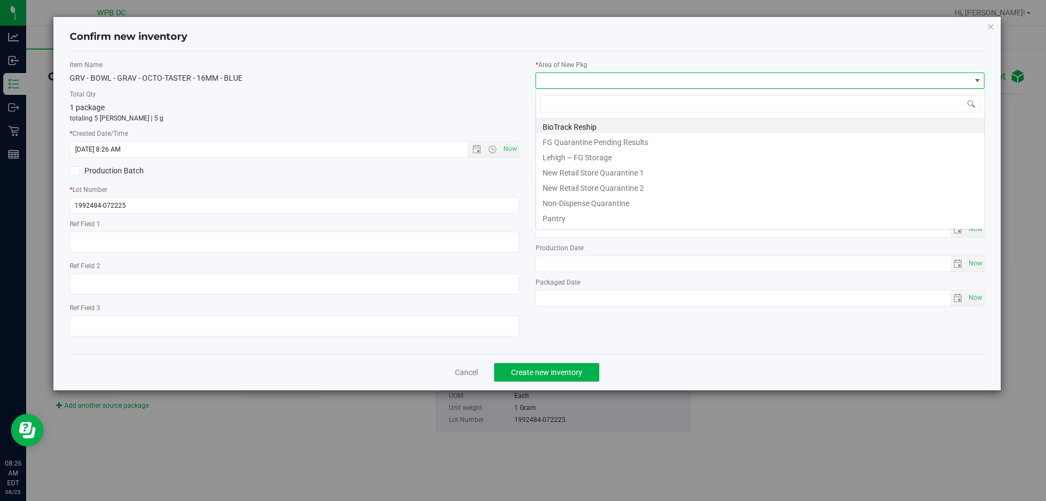
scroll to position [16, 450]
click at [558, 219] on li "Pantry" at bounding box center [760, 216] width 448 height 15
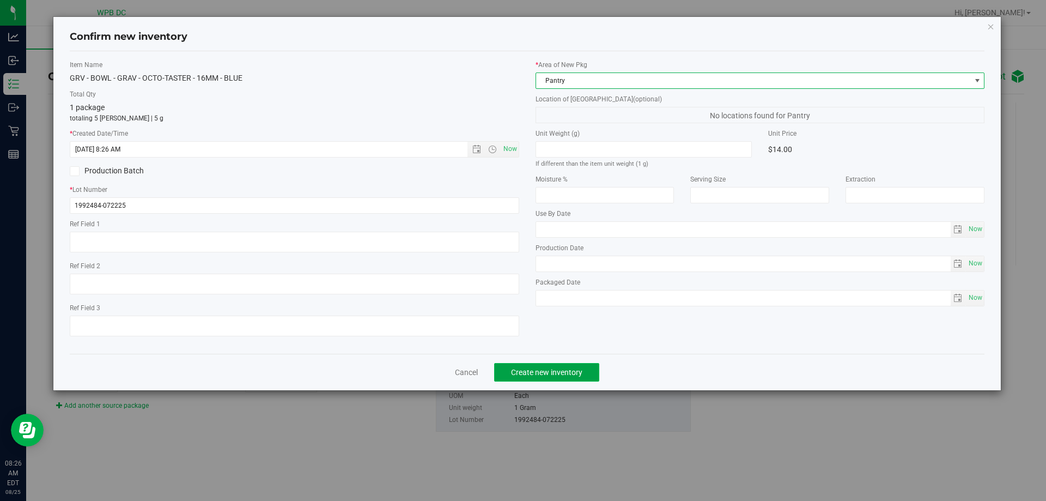
click at [523, 375] on span "Create new inventory" at bounding box center [546, 372] width 71 height 9
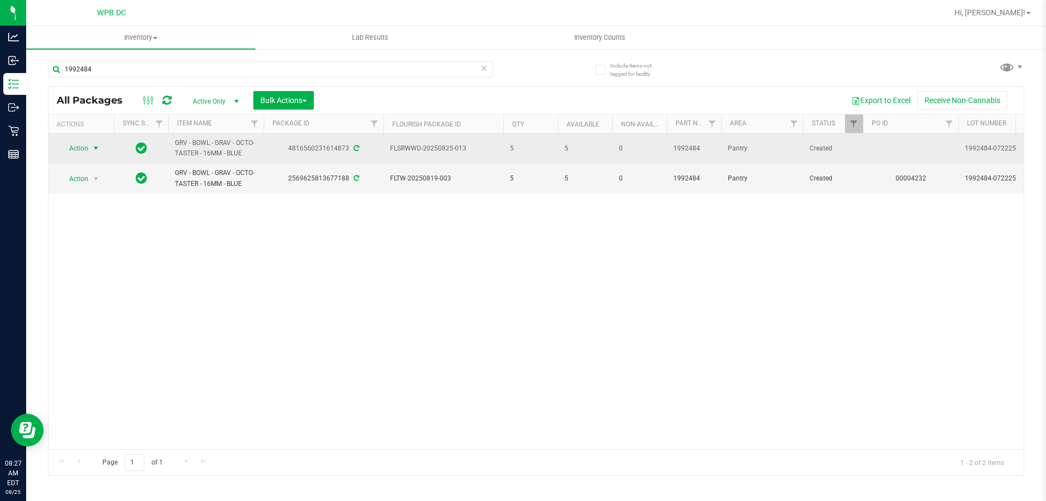
click at [95, 149] on span "select" at bounding box center [96, 148] width 9 height 9
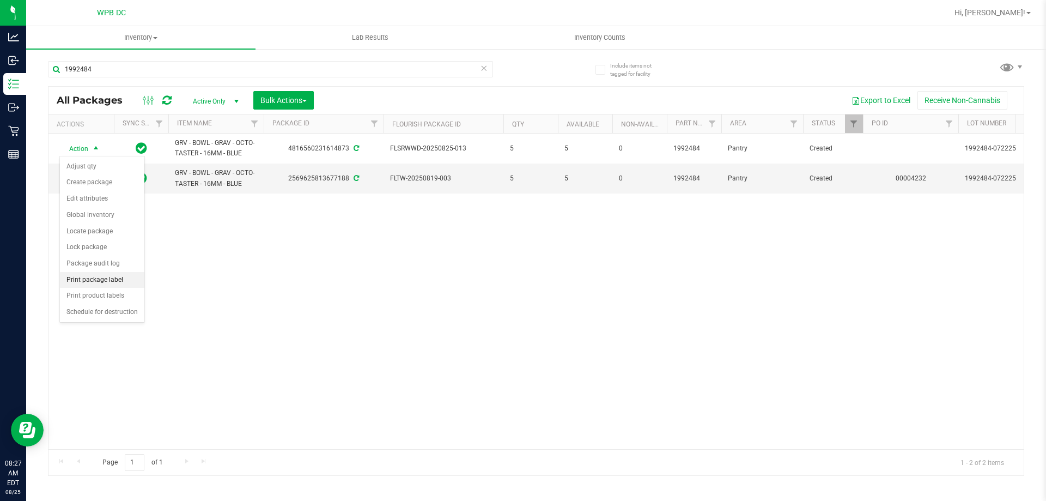
click at [72, 277] on li "Print package label" at bounding box center [102, 280] width 84 height 16
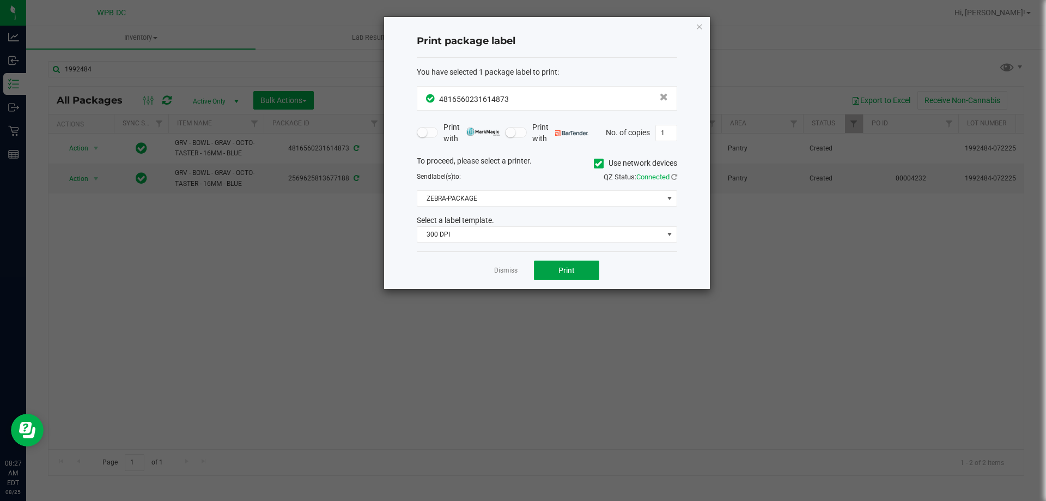
click at [559, 269] on span "Print" at bounding box center [566, 270] width 16 height 9
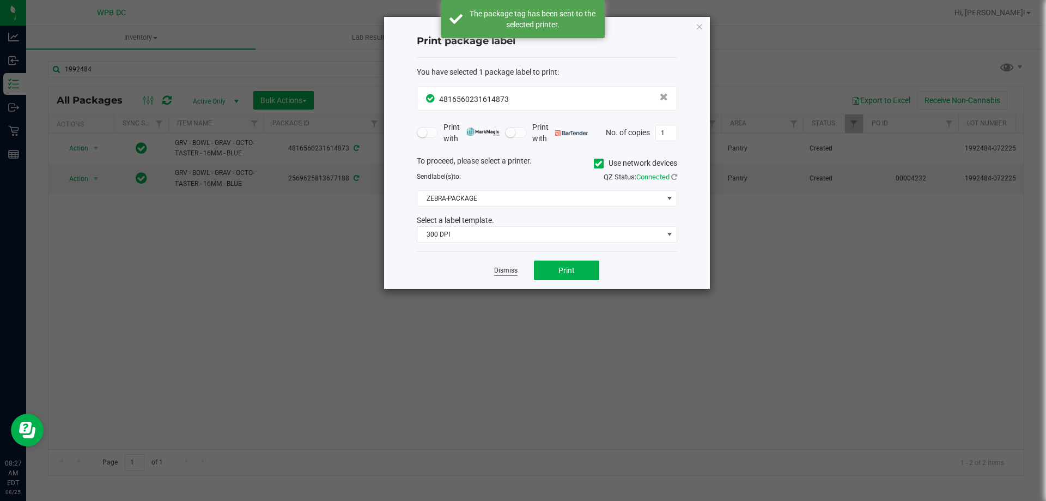
click at [495, 271] on link "Dismiss" at bounding box center [505, 270] width 23 height 9
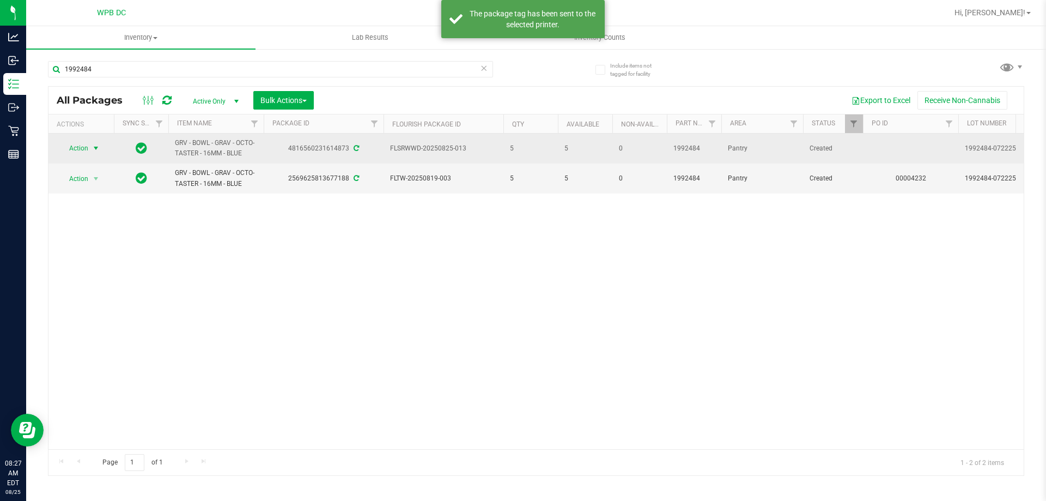
click at [96, 146] on span "select" at bounding box center [96, 148] width 9 height 9
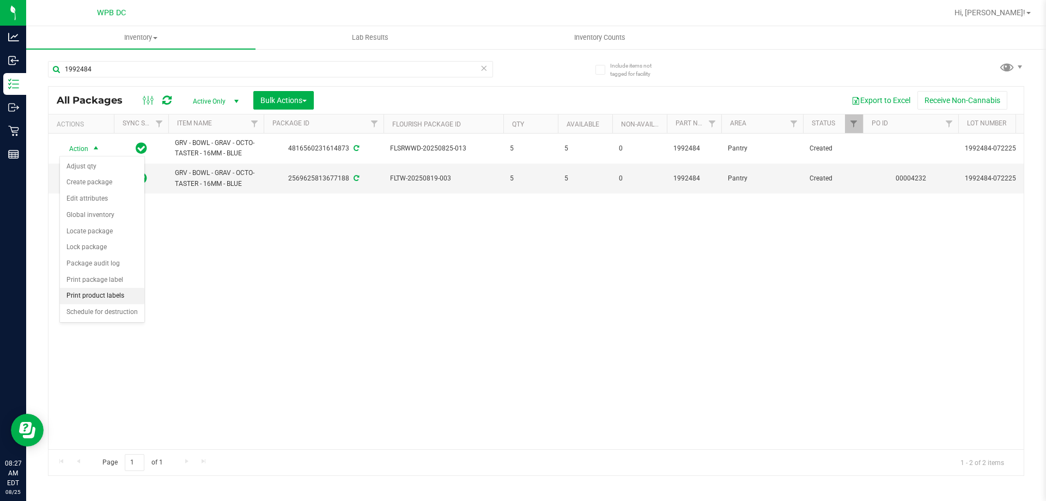
click at [108, 292] on li "Print product labels" at bounding box center [102, 296] width 84 height 16
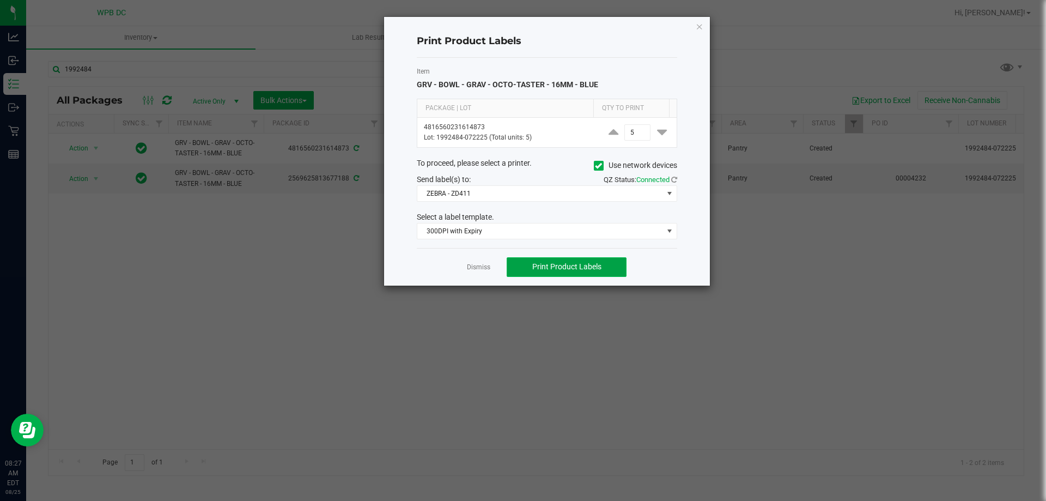
click at [542, 265] on span "Print Product Labels" at bounding box center [566, 266] width 69 height 9
click at [473, 265] on link "Dismiss" at bounding box center [478, 267] width 23 height 9
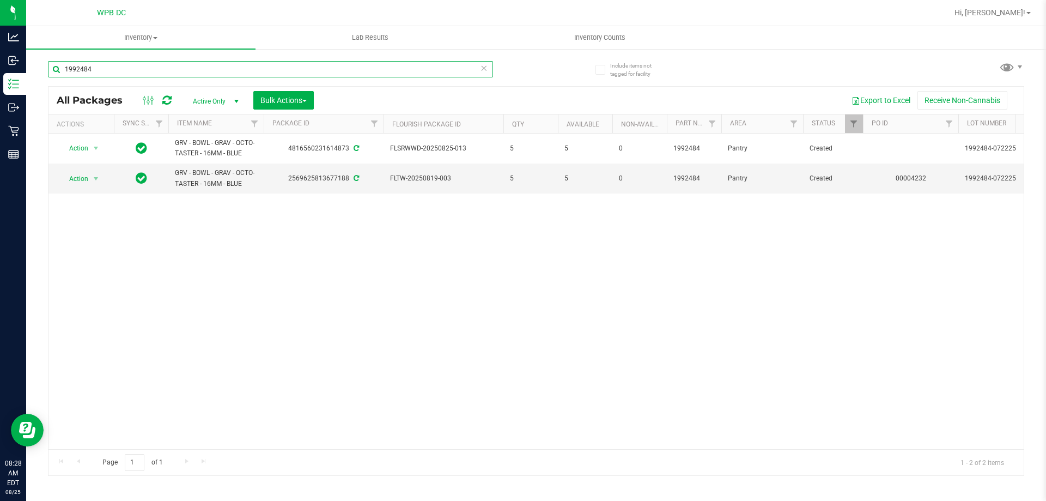
click at [110, 71] on input "1992484" at bounding box center [270, 69] width 445 height 16
paste input "98"
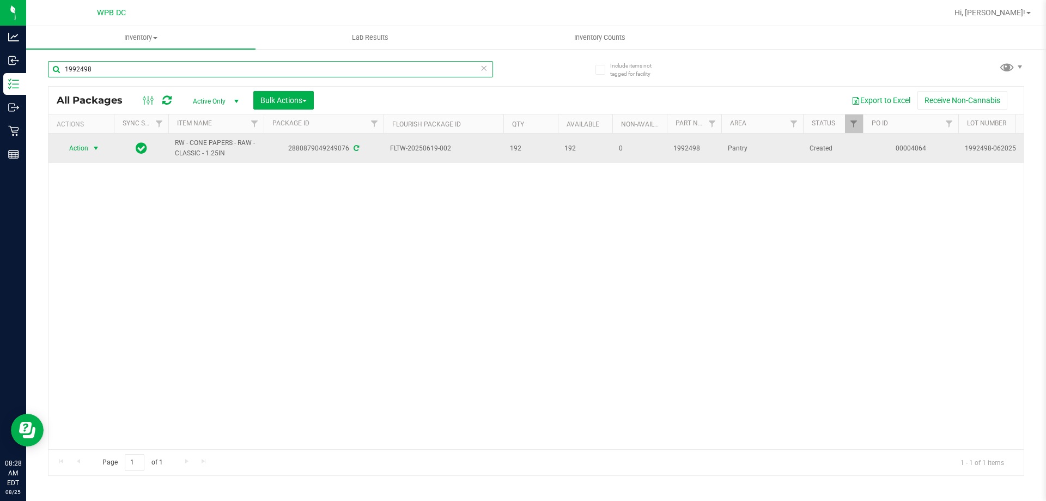
type input "1992498"
click at [100, 144] on span "select" at bounding box center [96, 148] width 9 height 9
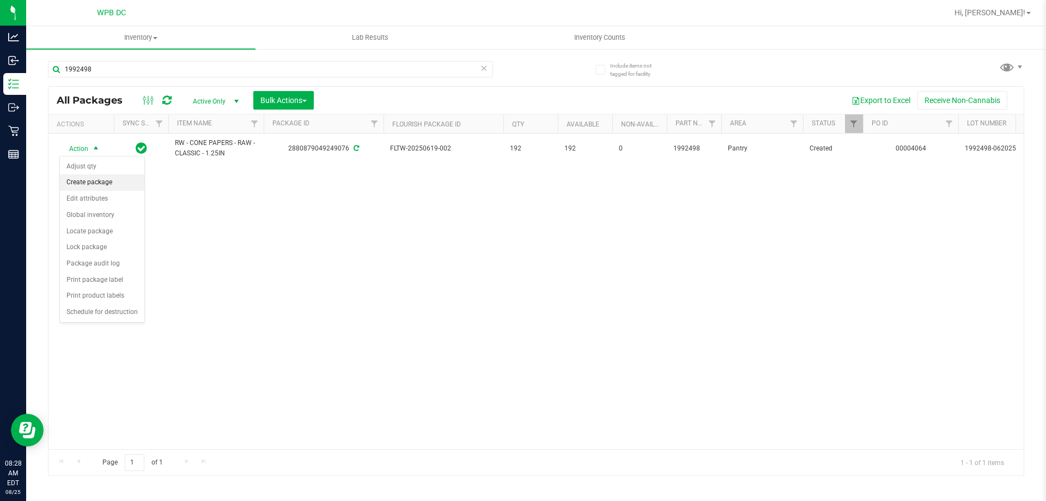
click at [111, 187] on li "Create package" at bounding box center [102, 182] width 84 height 16
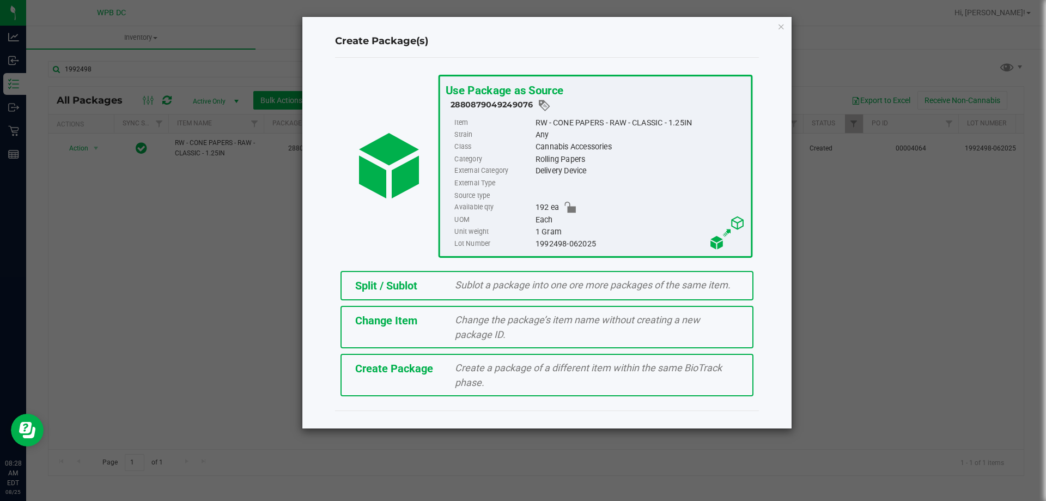
click at [475, 280] on span "Sublot a package into one ore more packages of the same item." at bounding box center [593, 284] width 276 height 11
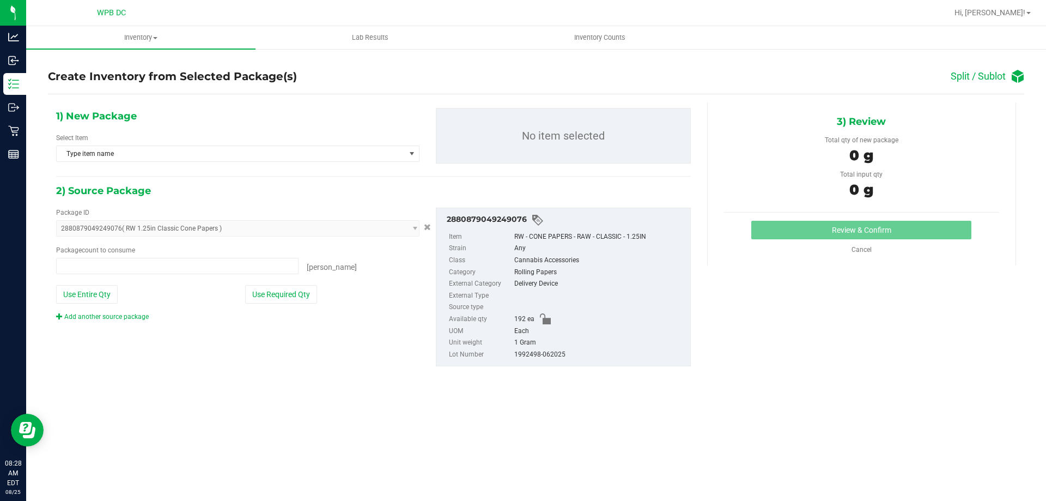
type input "0 ea"
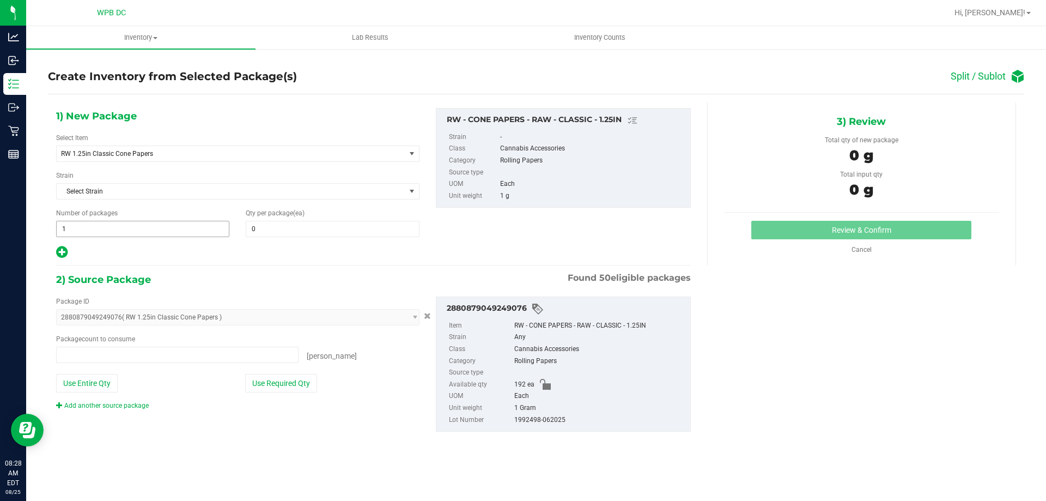
type input "0 ea"
click at [94, 229] on span "1 1" at bounding box center [142, 229] width 173 height 16
click at [94, 229] on input "1" at bounding box center [143, 228] width 172 height 15
type input "2"
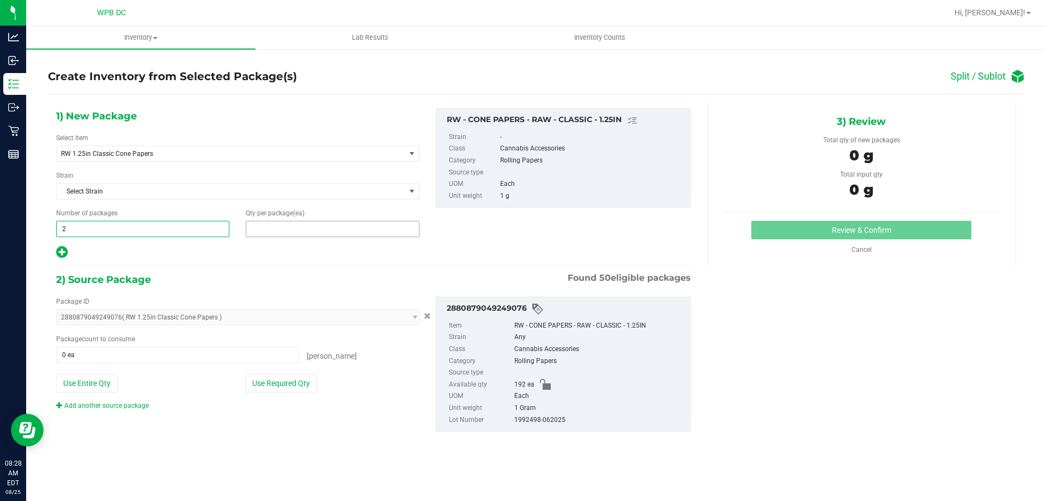
click at [270, 229] on span at bounding box center [332, 229] width 173 height 16
click at [270, 229] on input "text" at bounding box center [332, 228] width 172 height 15
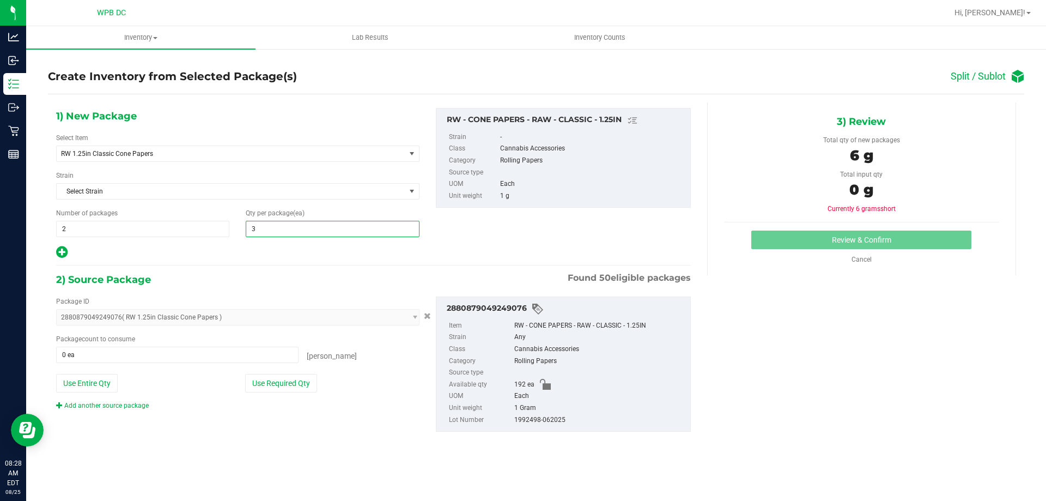
type input "32"
click at [179, 345] on div "Package count to consume 0 ea 0 eaches" at bounding box center [237, 348] width 363 height 29
click at [171, 350] on span at bounding box center [177, 355] width 242 height 16
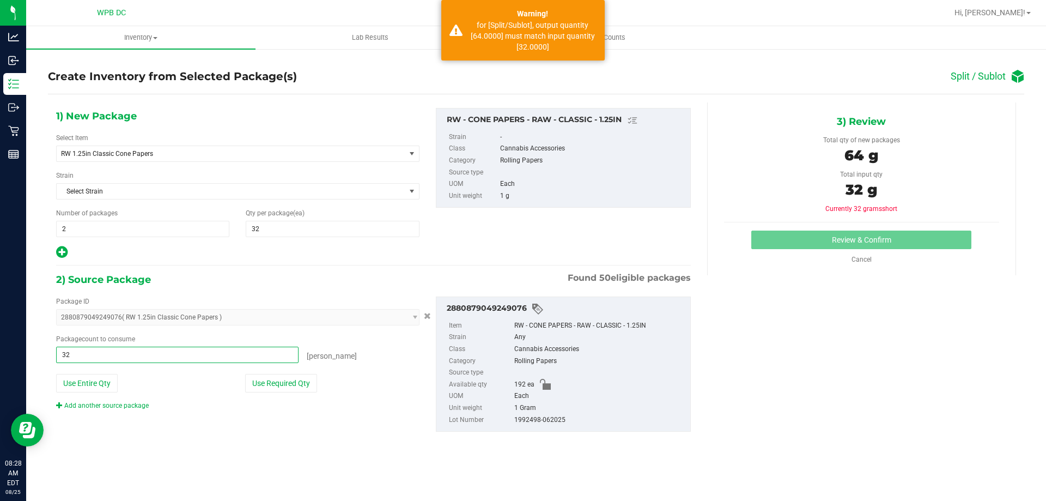
click at [72, 356] on input "32" at bounding box center [177, 354] width 241 height 15
type input "64"
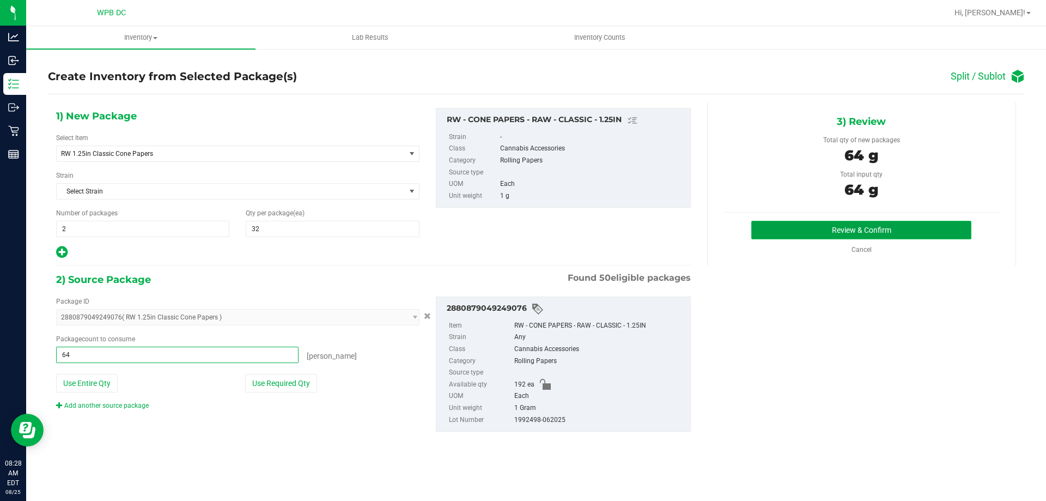
type input "64 ea"
click at [842, 227] on button "Review & Confirm" at bounding box center [861, 230] width 220 height 19
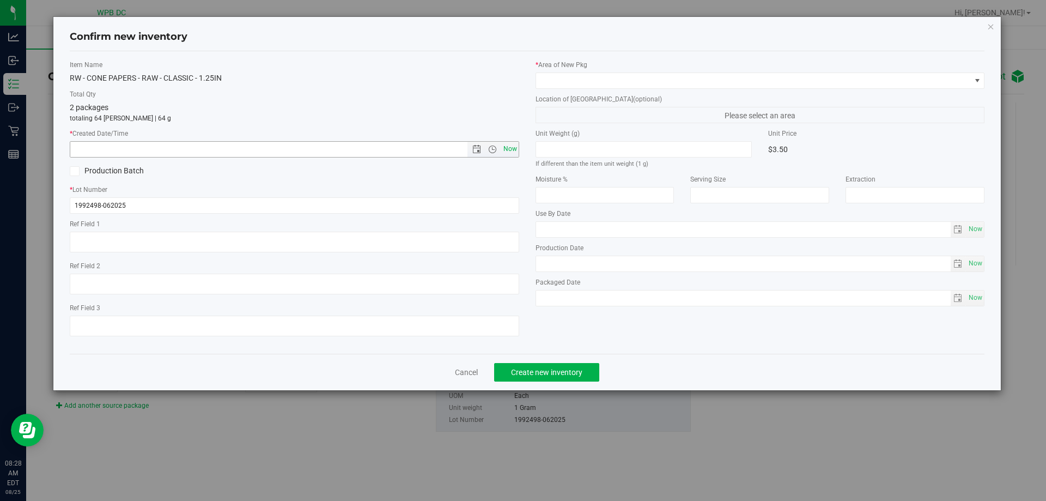
click at [508, 151] on span "Now" at bounding box center [510, 149] width 19 height 16
type input "8/25/2025 8:28 AM"
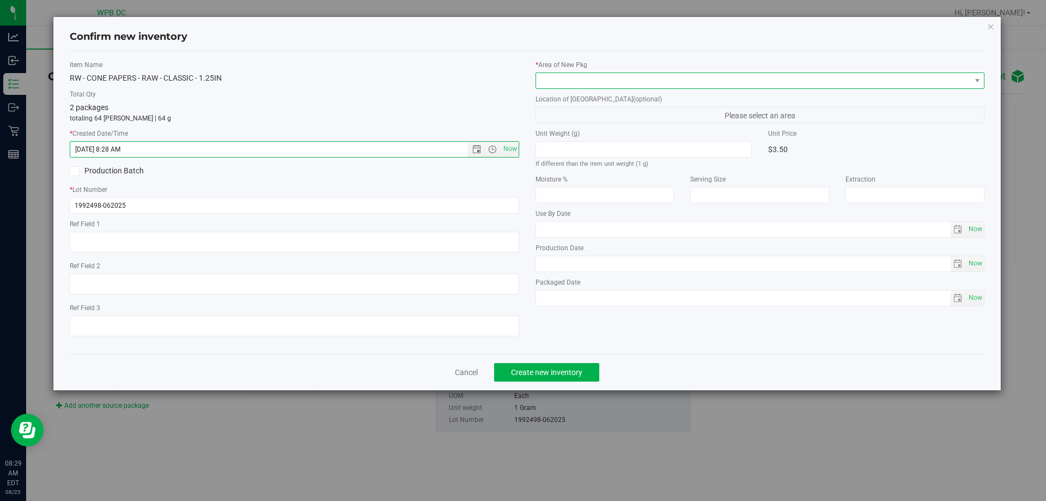
click at [564, 83] on span at bounding box center [753, 80] width 435 height 15
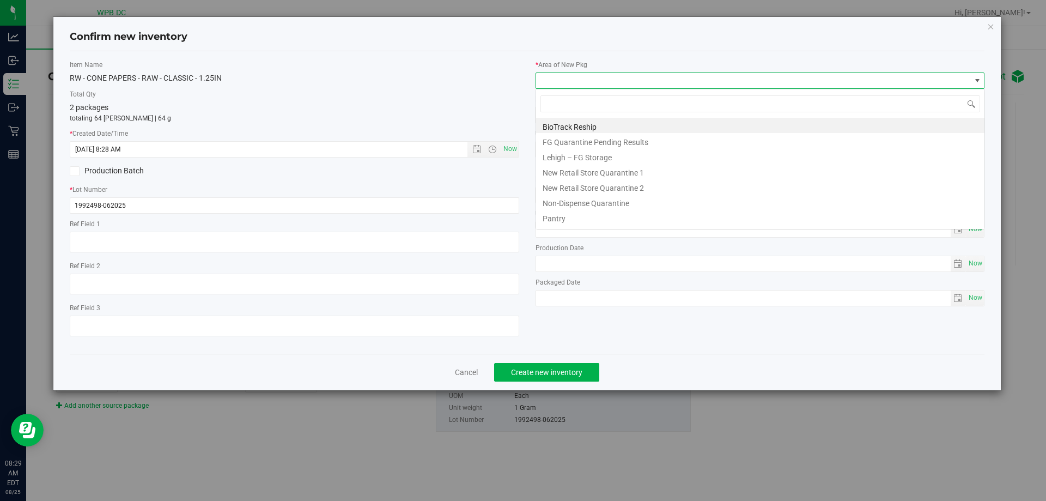
scroll to position [16, 450]
click at [558, 220] on li "Pantry" at bounding box center [760, 216] width 448 height 15
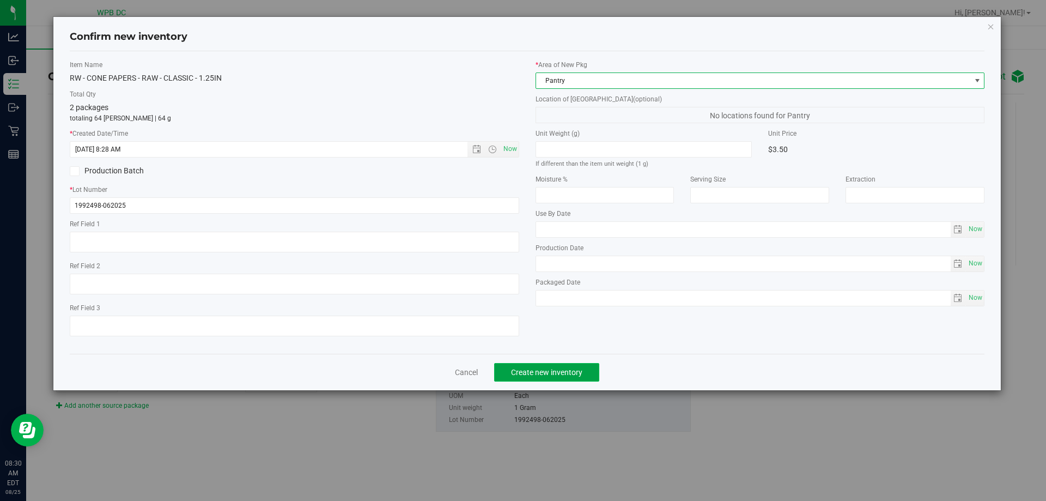
click at [577, 374] on span "Create new inventory" at bounding box center [546, 372] width 71 height 9
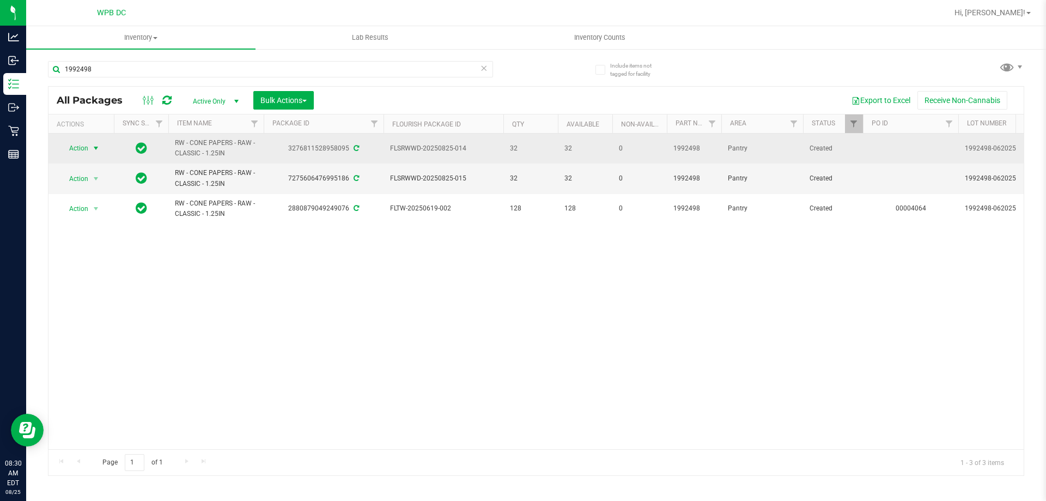
click at [96, 148] on span "select" at bounding box center [96, 148] width 9 height 9
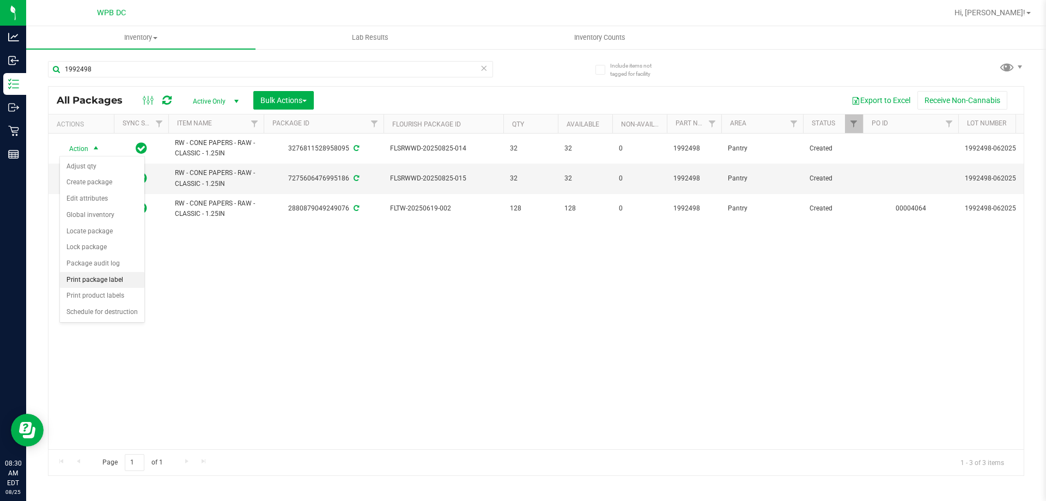
click at [104, 277] on li "Print package label" at bounding box center [102, 280] width 84 height 16
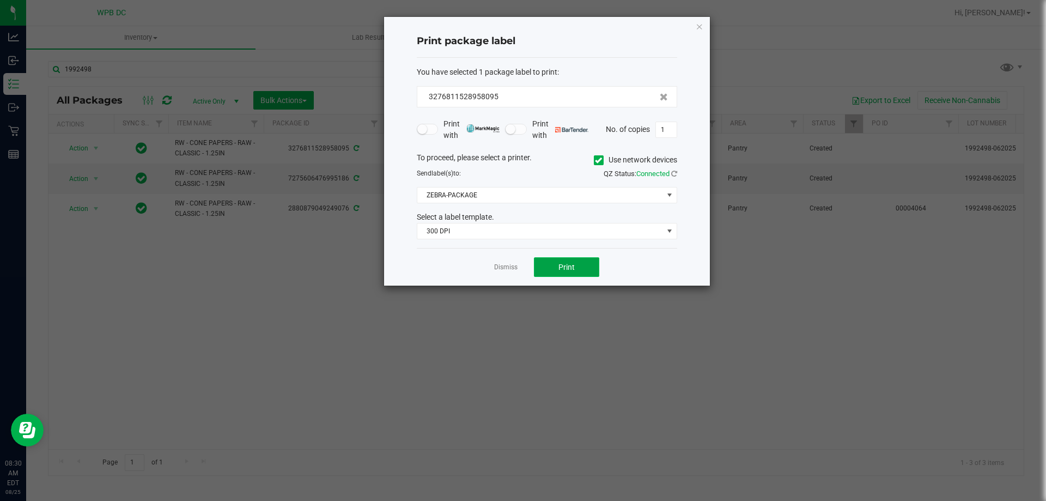
click at [569, 268] on span "Print" at bounding box center [566, 267] width 16 height 9
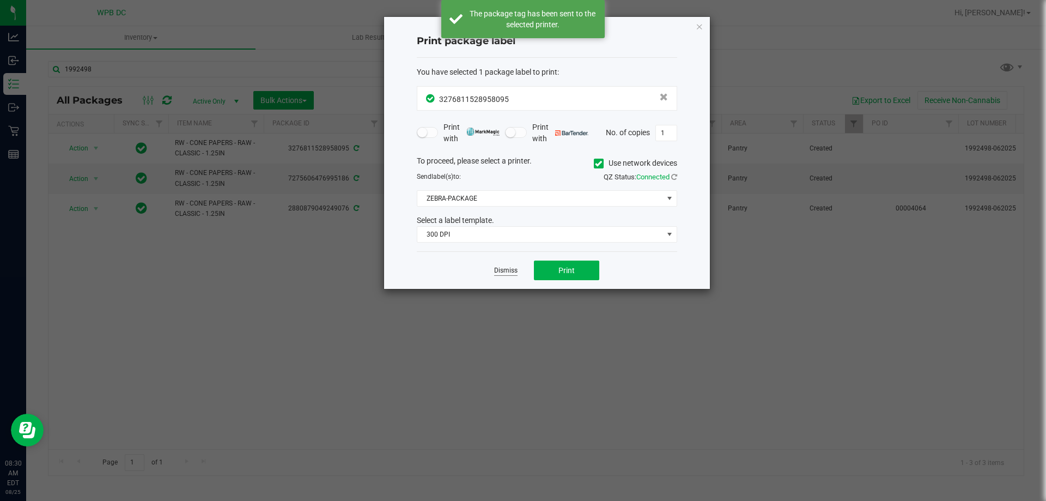
click at [505, 266] on link "Dismiss" at bounding box center [505, 270] width 23 height 9
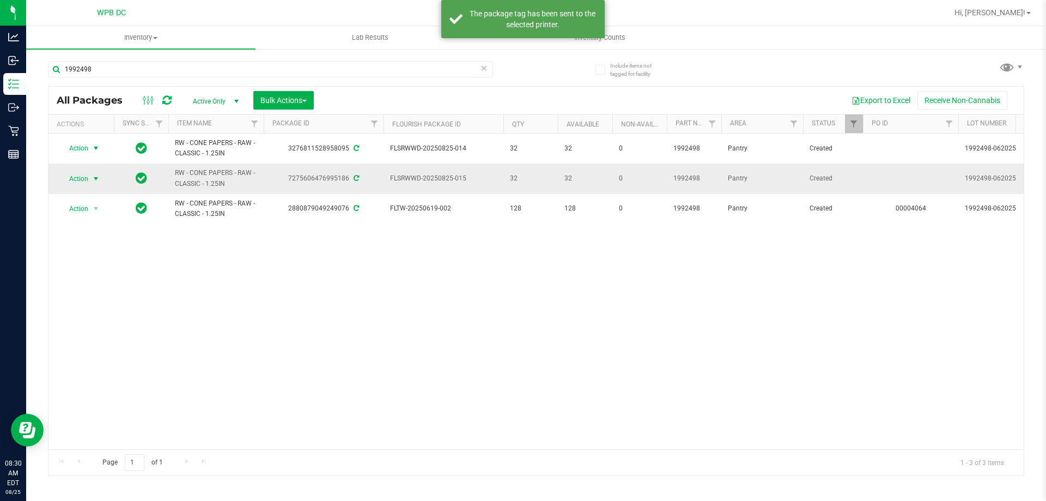
click at [96, 177] on span "select" at bounding box center [96, 178] width 9 height 9
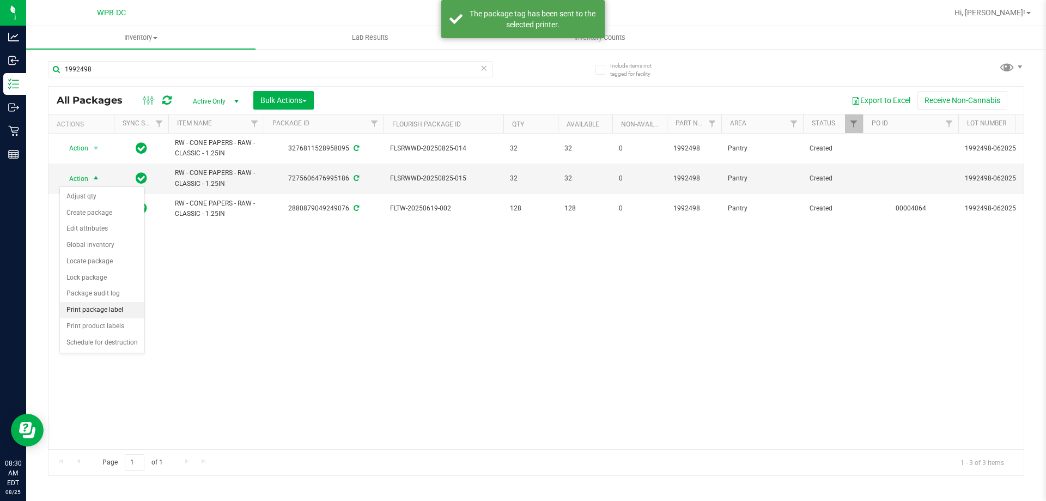
drag, startPoint x: 108, startPoint y: 303, endPoint x: 108, endPoint y: 297, distance: 6.5
click at [108, 303] on li "Print package label" at bounding box center [102, 310] width 84 height 16
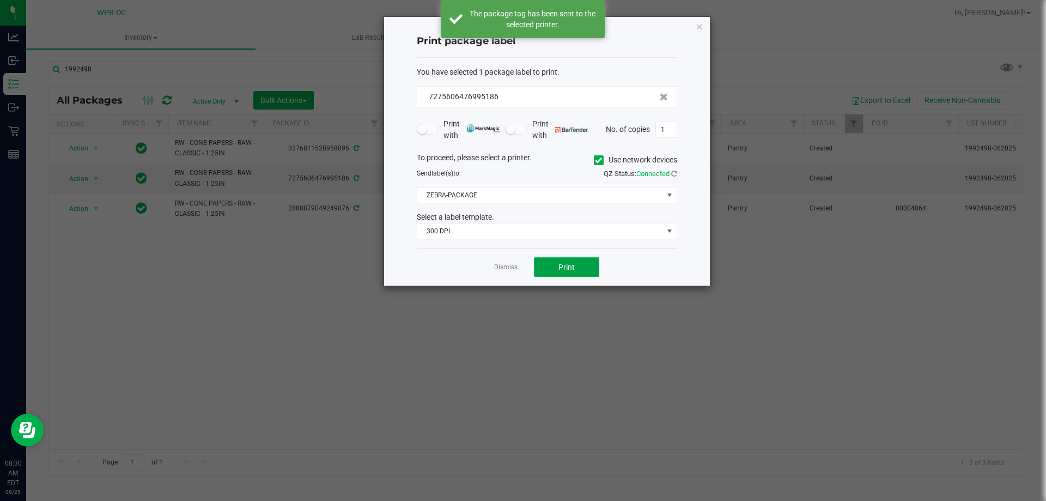
click at [567, 269] on span "Print" at bounding box center [566, 267] width 16 height 9
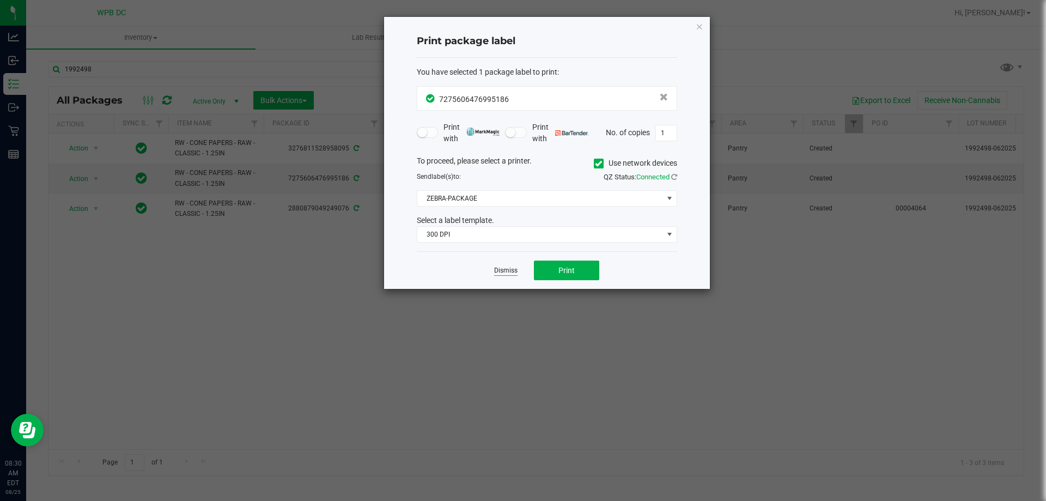
click at [507, 274] on link "Dismiss" at bounding box center [505, 270] width 23 height 9
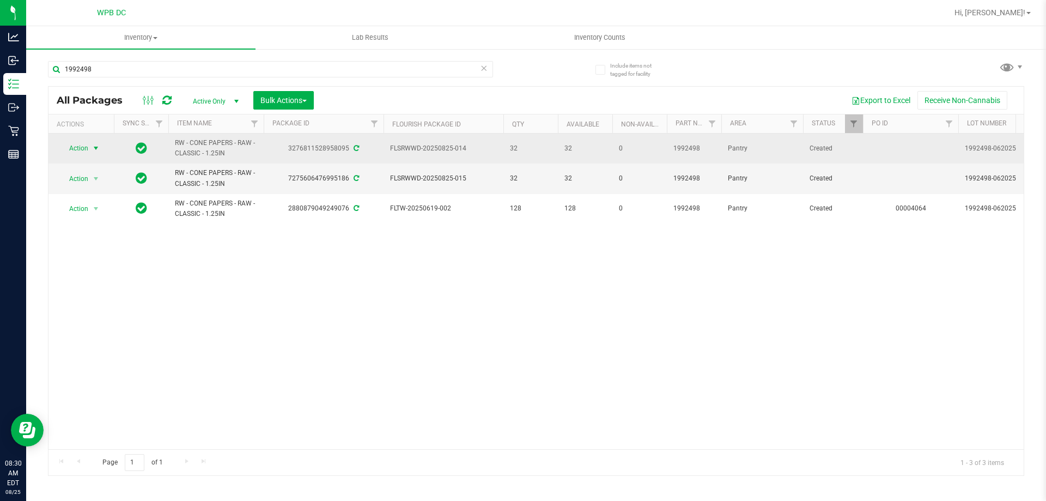
click at [94, 149] on span "select" at bounding box center [96, 148] width 9 height 9
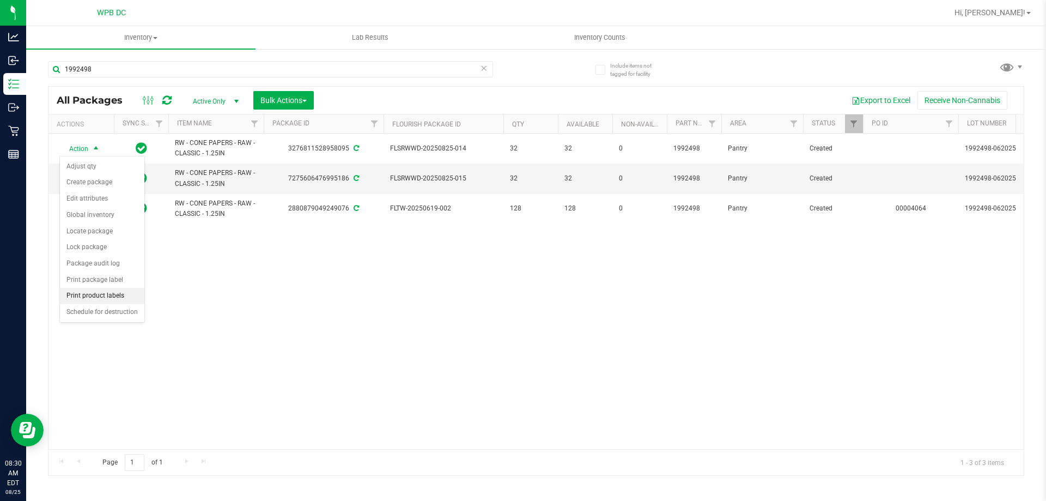
click at [88, 294] on li "Print product labels" at bounding box center [102, 296] width 84 height 16
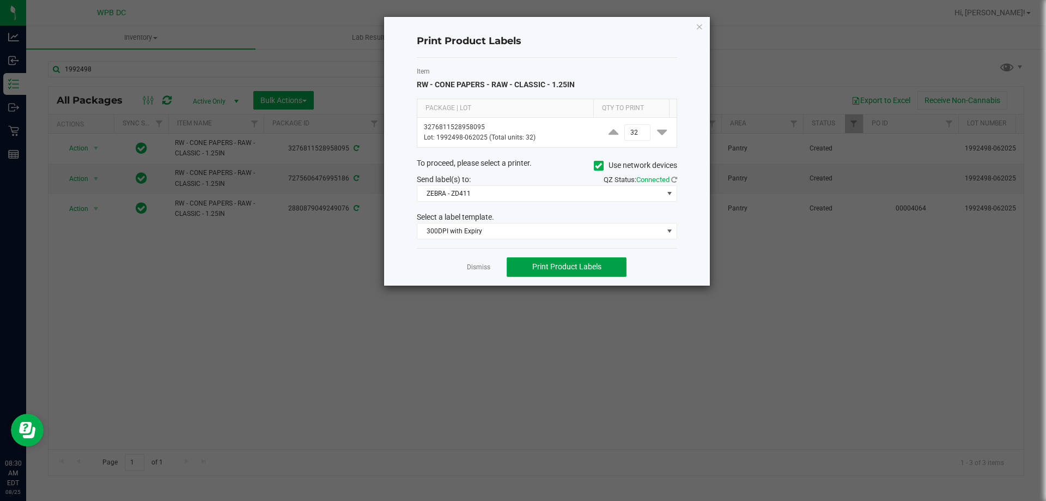
click at [585, 270] on span "Print Product Labels" at bounding box center [566, 266] width 69 height 9
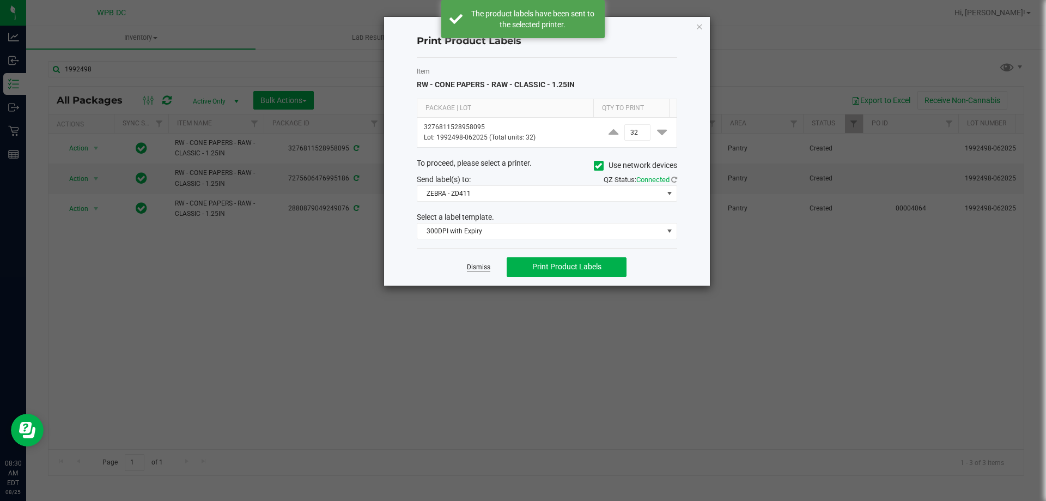
click at [484, 263] on link "Dismiss" at bounding box center [478, 267] width 23 height 9
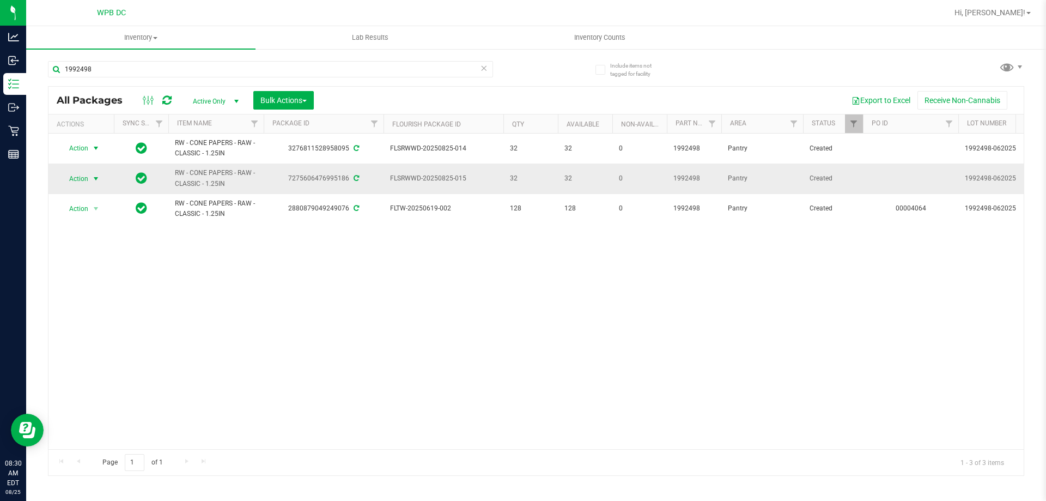
click at [98, 175] on span "select" at bounding box center [96, 178] width 9 height 9
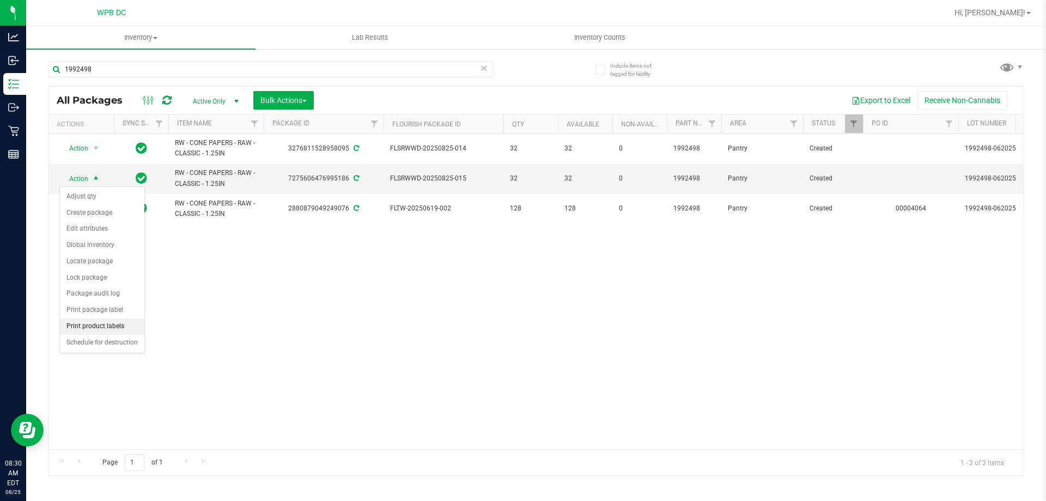
click at [100, 320] on li "Print product labels" at bounding box center [102, 326] width 84 height 16
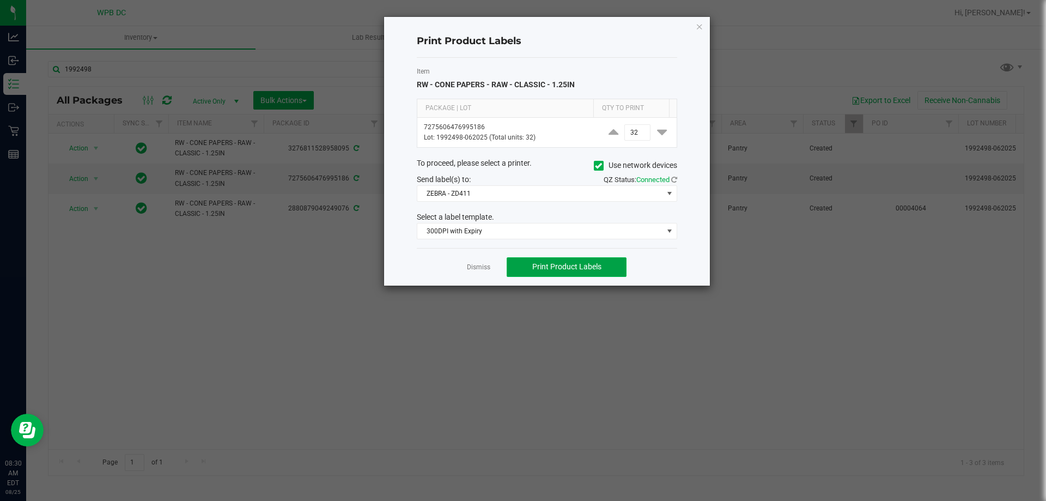
click at [586, 260] on button "Print Product Labels" at bounding box center [567, 267] width 120 height 20
click at [464, 261] on div "Dismiss Print Product Labels" at bounding box center [547, 267] width 260 height 38
click at [480, 264] on link "Dismiss" at bounding box center [478, 267] width 23 height 9
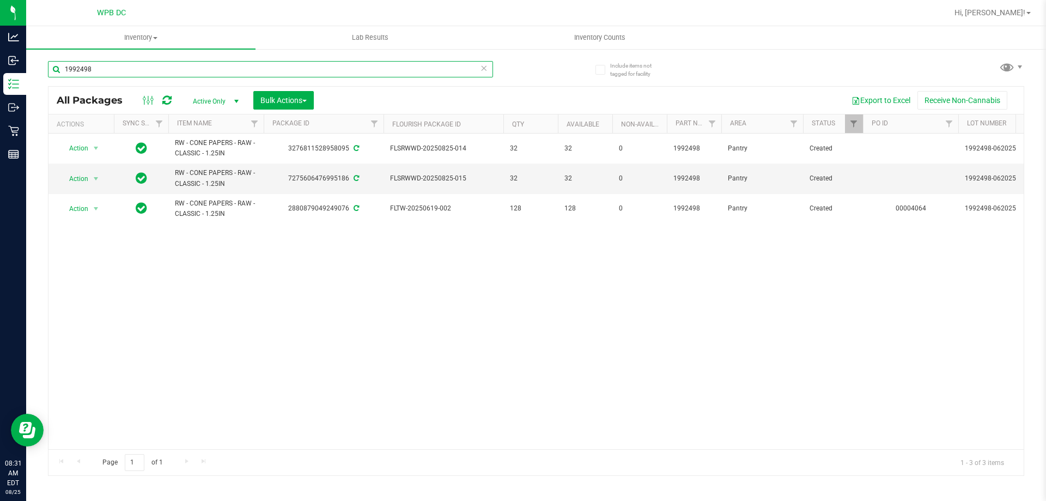
click at [92, 71] on input "1992498" at bounding box center [270, 69] width 445 height 16
paste input "69"
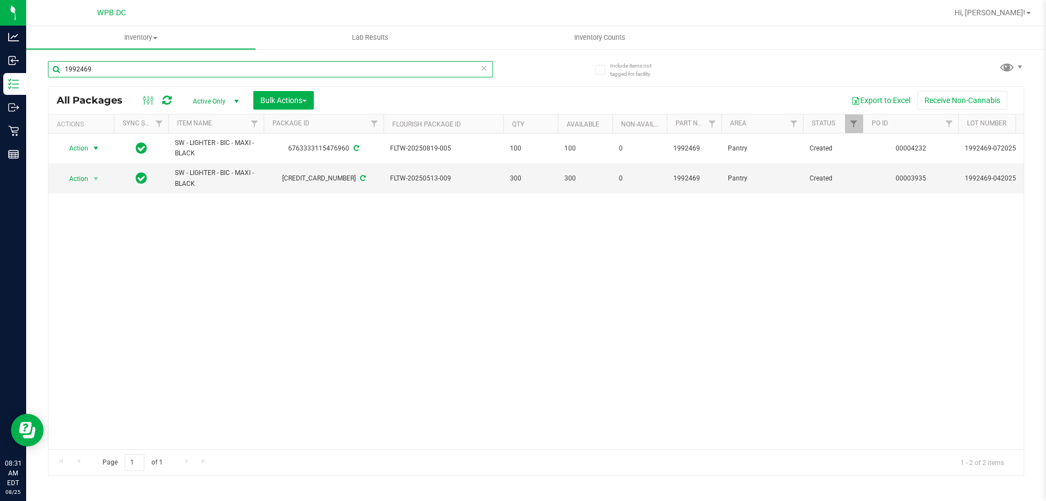
type input "1992469"
click at [95, 148] on span "select" at bounding box center [96, 148] width 9 height 9
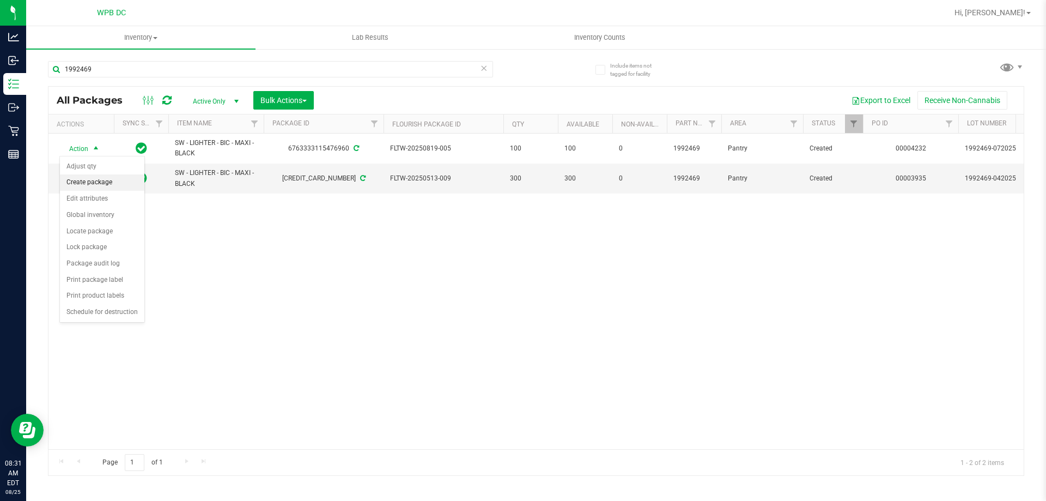
click at [98, 179] on li "Create package" at bounding box center [102, 182] width 84 height 16
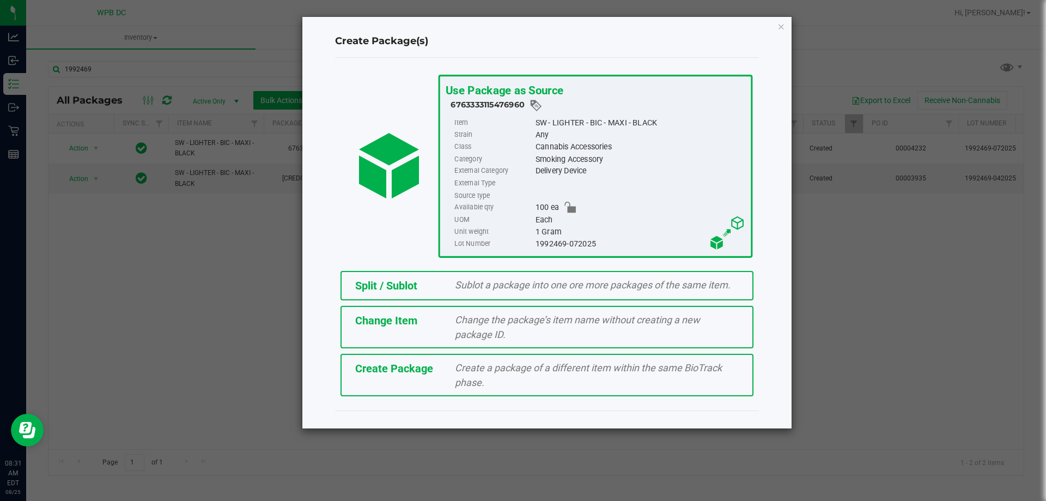
click at [463, 273] on div "Split / Sublot Sublot a package into one ore more packages of the same item." at bounding box center [547, 285] width 413 height 29
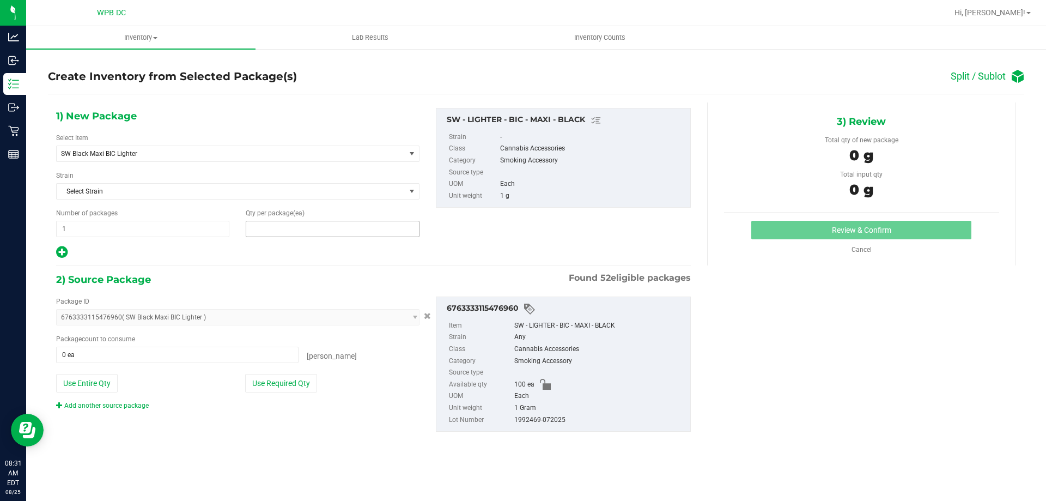
click at [275, 229] on span at bounding box center [332, 229] width 173 height 16
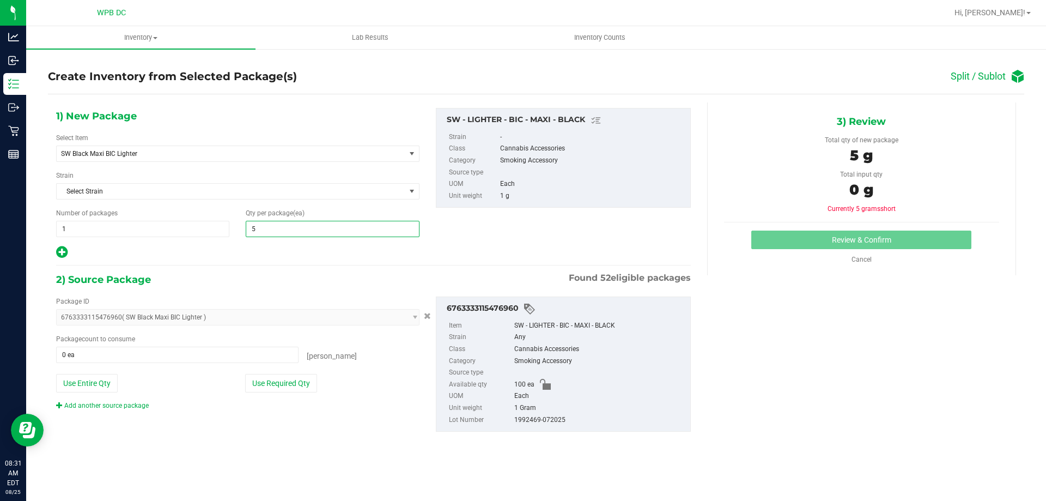
type input "50"
click at [99, 349] on span at bounding box center [177, 355] width 242 height 16
type input "50"
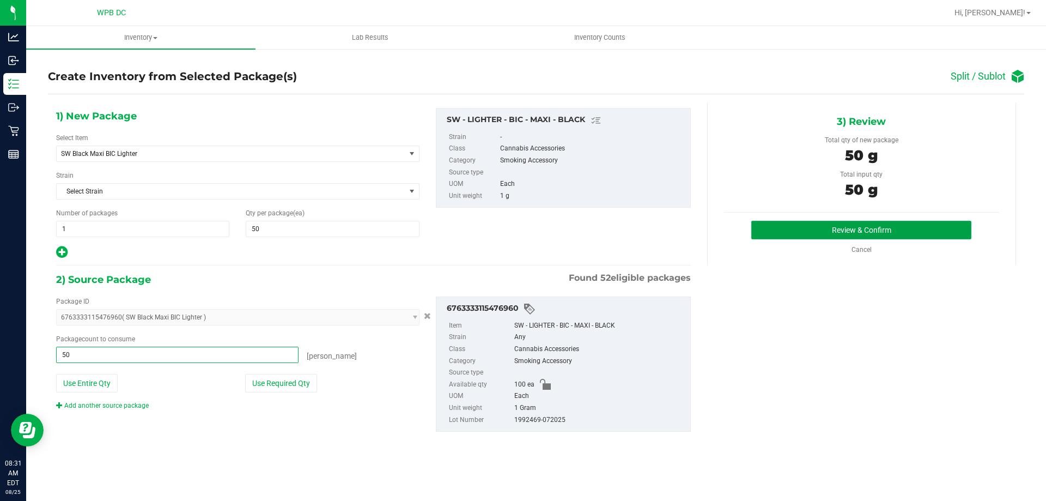
type input "50 ea"
click at [781, 221] on button "Review & Confirm" at bounding box center [861, 230] width 220 height 19
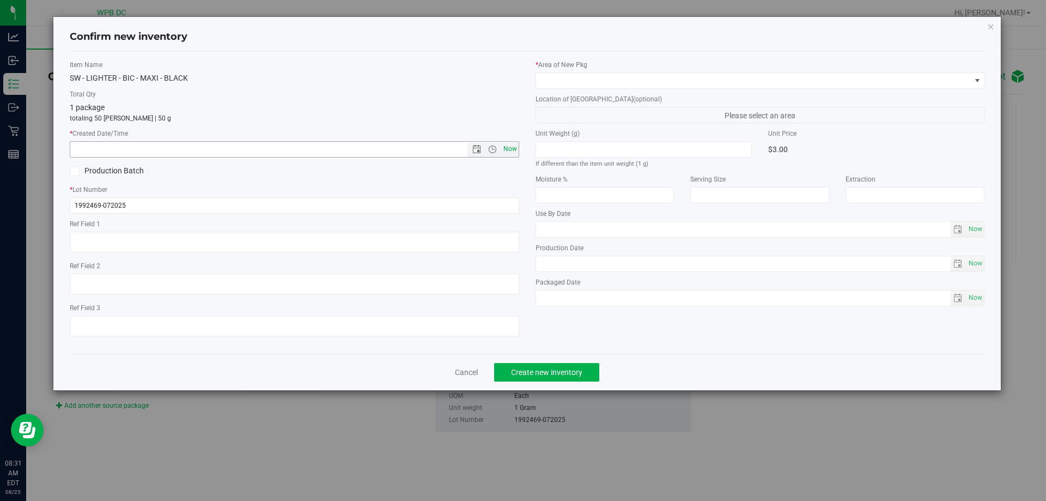
click at [515, 150] on span "Now" at bounding box center [510, 149] width 19 height 16
type input "8/25/2025 8:31 AM"
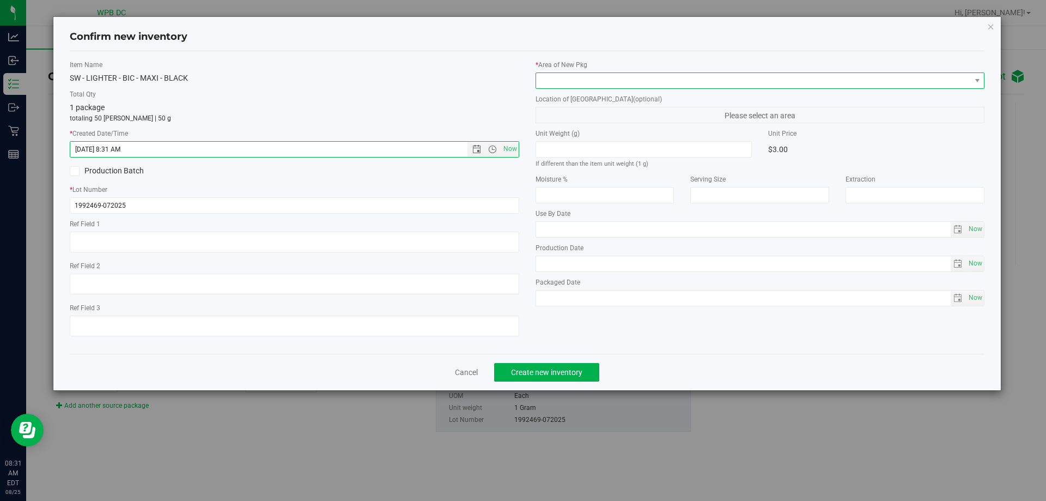
click at [557, 77] on span at bounding box center [753, 80] width 435 height 15
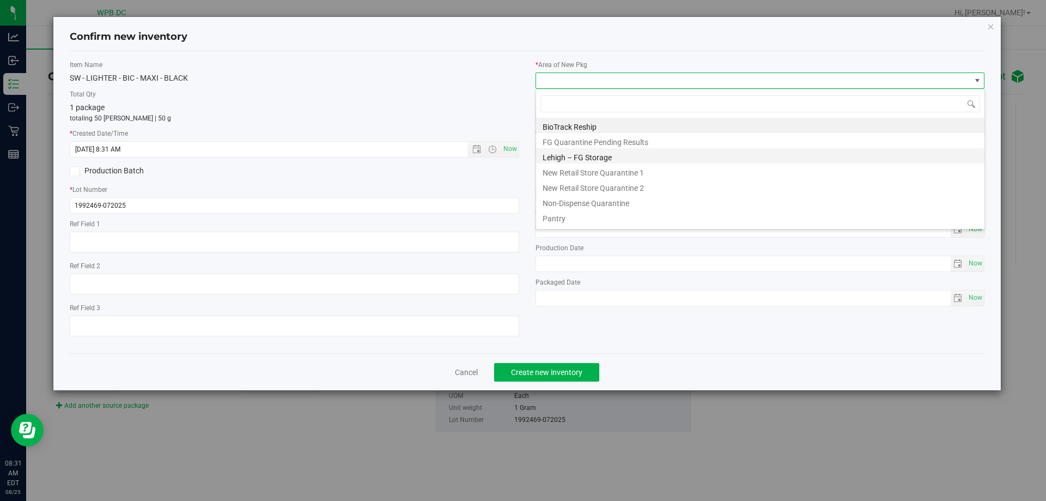
scroll to position [16, 450]
click at [555, 223] on li "Pantry" at bounding box center [760, 216] width 448 height 15
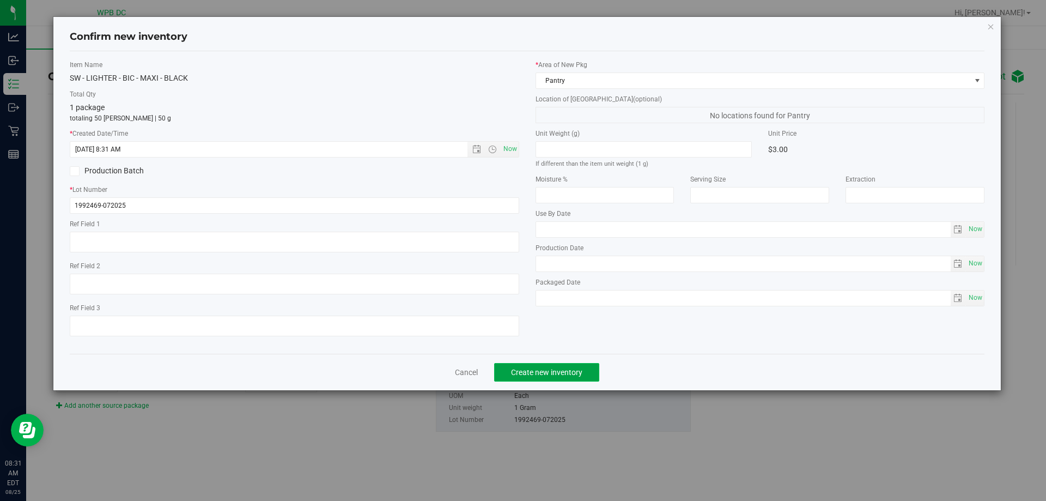
click at [562, 363] on button "Create new inventory" at bounding box center [546, 372] width 105 height 19
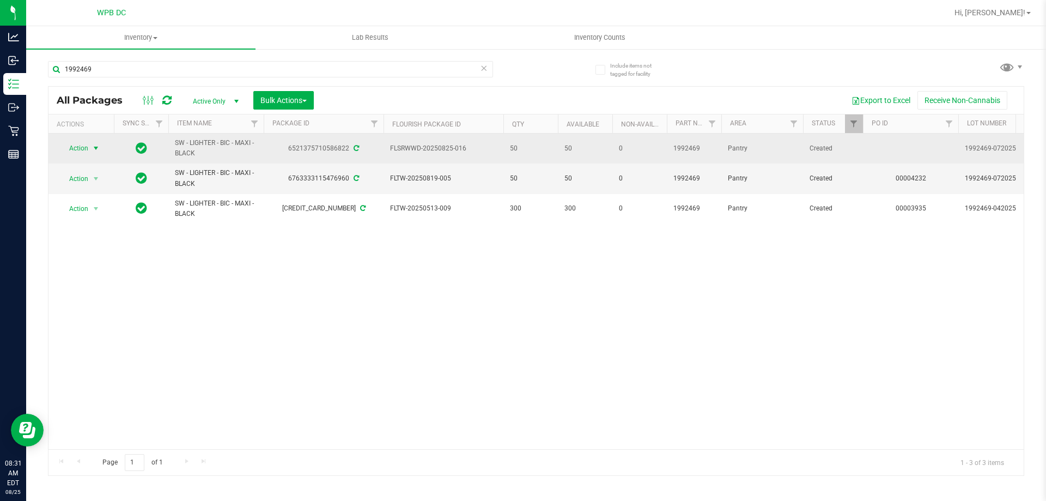
click at [98, 143] on span "select" at bounding box center [96, 148] width 14 height 15
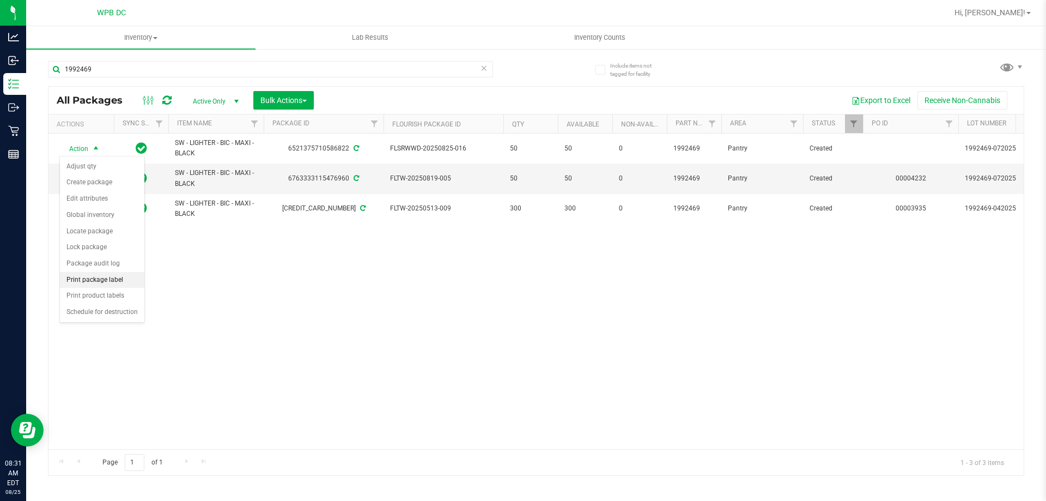
click at [120, 278] on li "Print package label" at bounding box center [102, 280] width 84 height 16
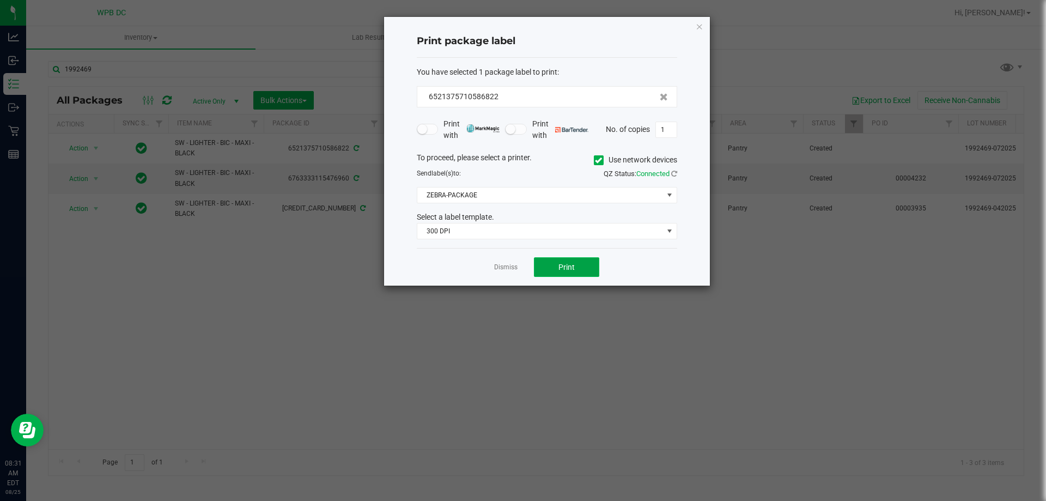
click at [541, 264] on button "Print" at bounding box center [566, 267] width 65 height 20
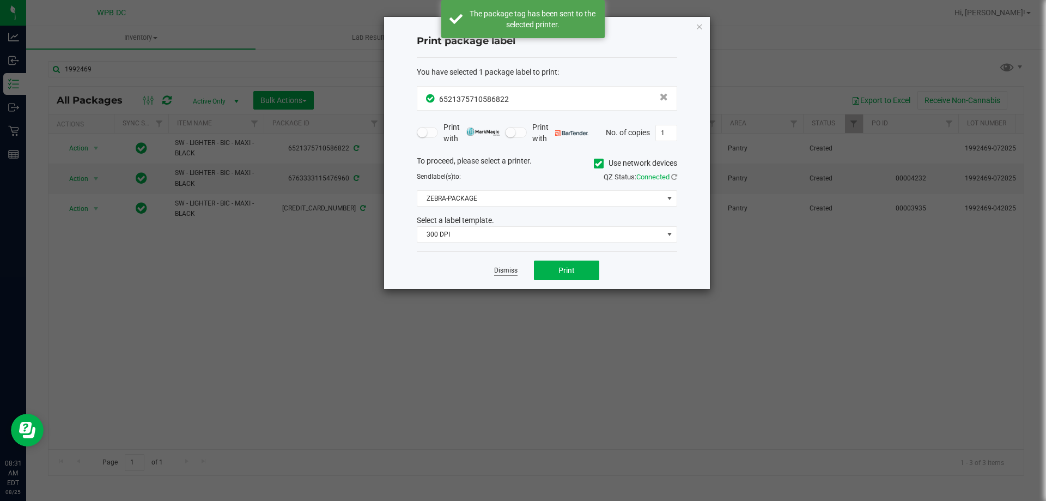
click at [509, 270] on link "Dismiss" at bounding box center [505, 270] width 23 height 9
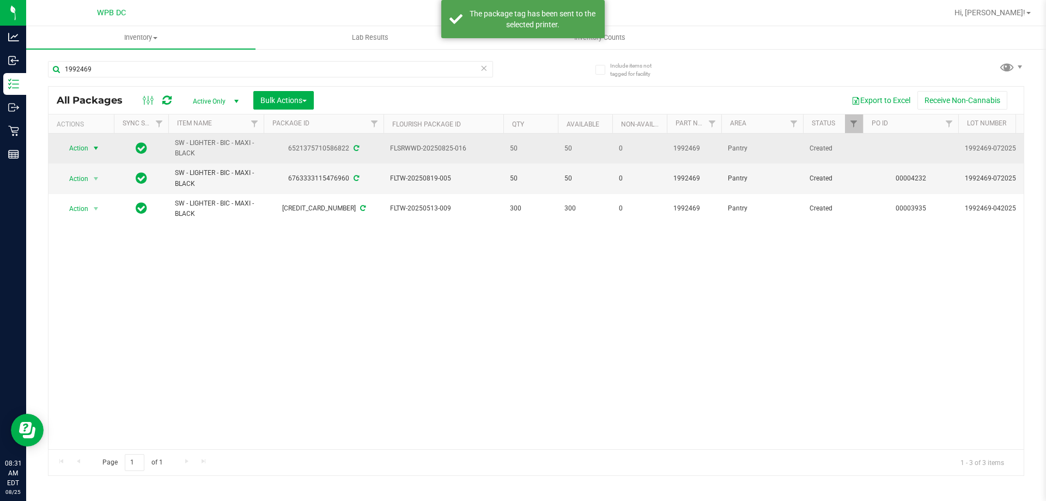
click at [95, 145] on span "select" at bounding box center [96, 148] width 9 height 9
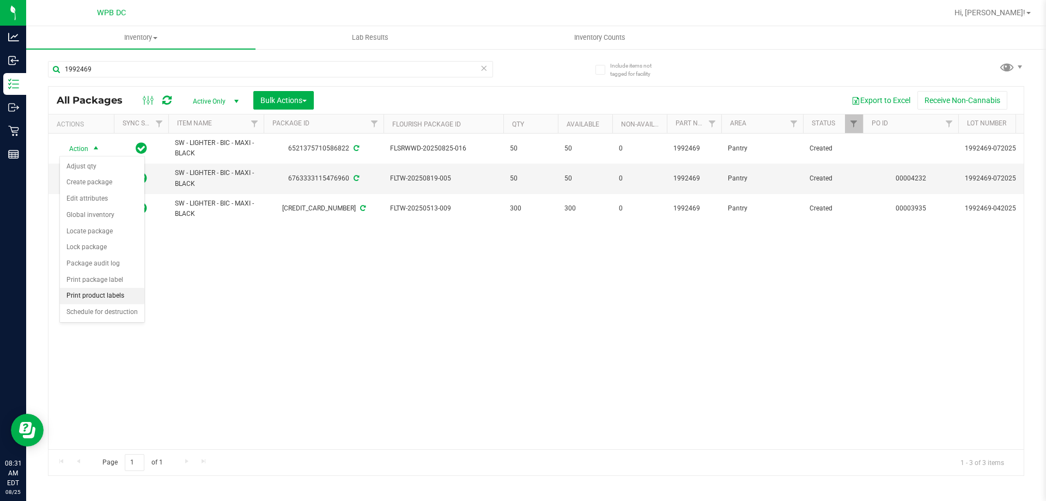
click at [118, 295] on li "Print product labels" at bounding box center [102, 296] width 84 height 16
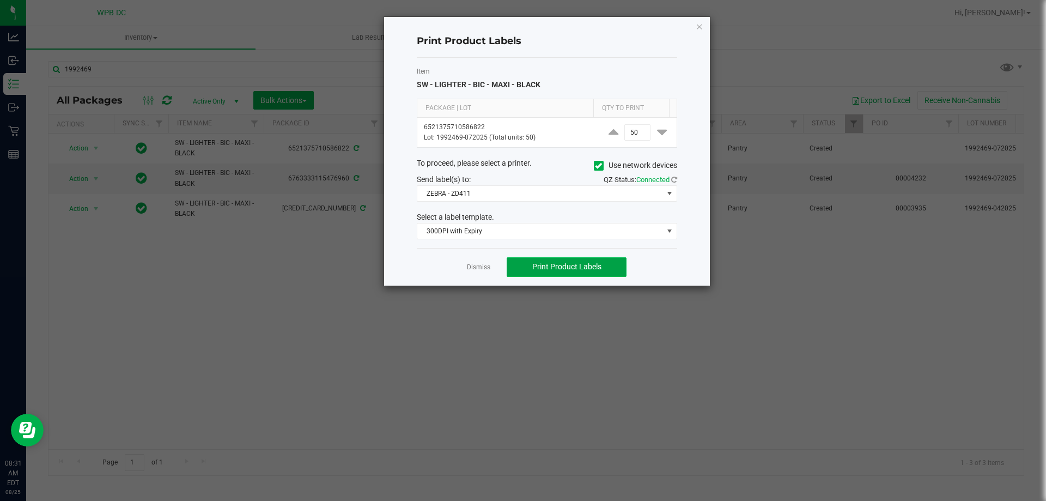
click at [565, 265] on span "Print Product Labels" at bounding box center [566, 266] width 69 height 9
click at [481, 268] on link "Dismiss" at bounding box center [478, 267] width 23 height 9
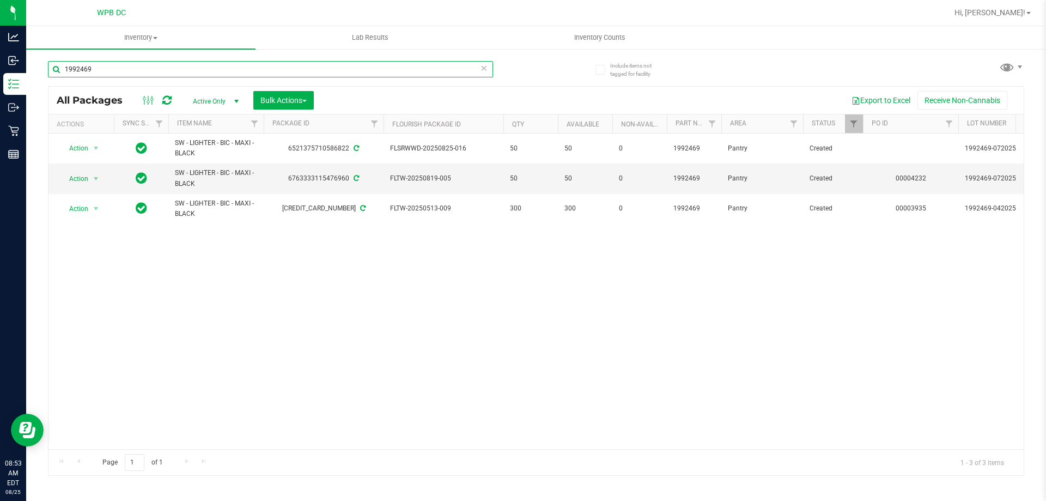
click at [91, 75] on input "1992469" at bounding box center [270, 69] width 445 height 16
click at [91, 70] on input "1992469" at bounding box center [270, 69] width 445 height 16
click at [90, 68] on input "1992469" at bounding box center [270, 69] width 445 height 16
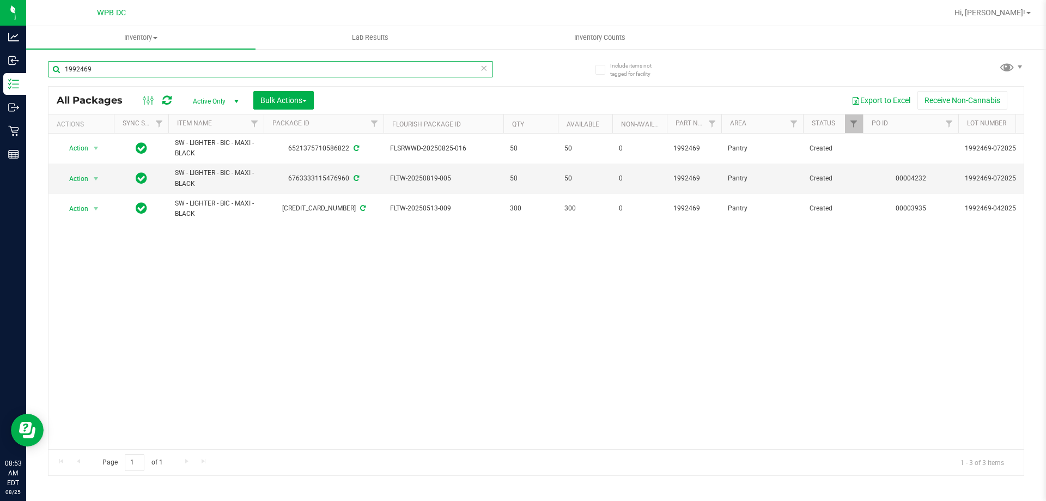
paste input "285"
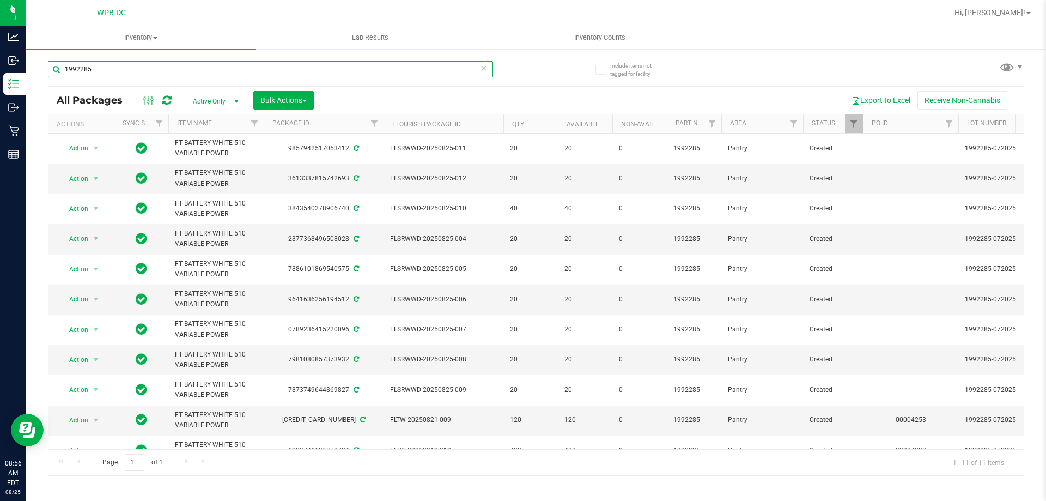
type input "1992285"
drag, startPoint x: 880, startPoint y: 444, endPoint x: 1046, endPoint y: 471, distance: 167.3
click at [1046, 471] on div "Inventory All packages All inventory Waste log Create inventory Lab Results Inv…" at bounding box center [536, 263] width 1020 height 475
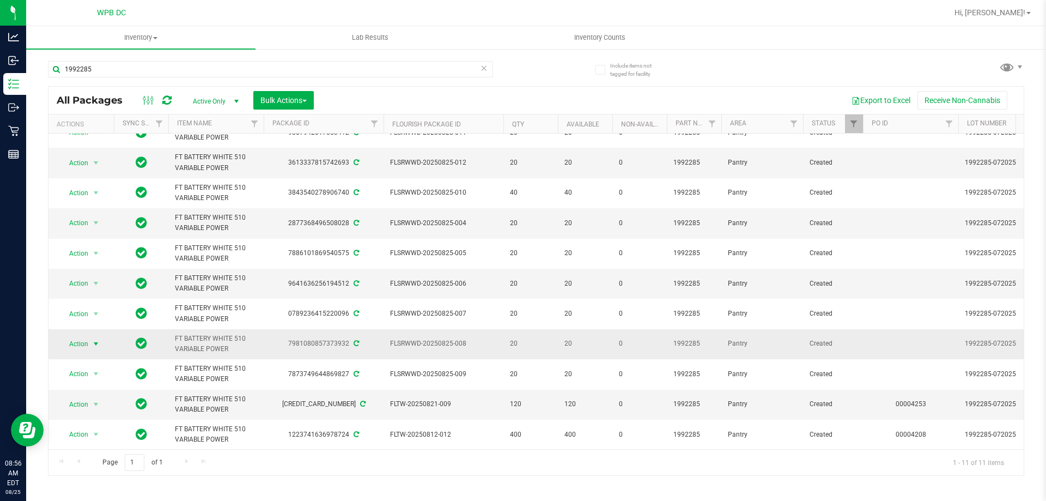
click at [98, 339] on span "select" at bounding box center [96, 343] width 9 height 9
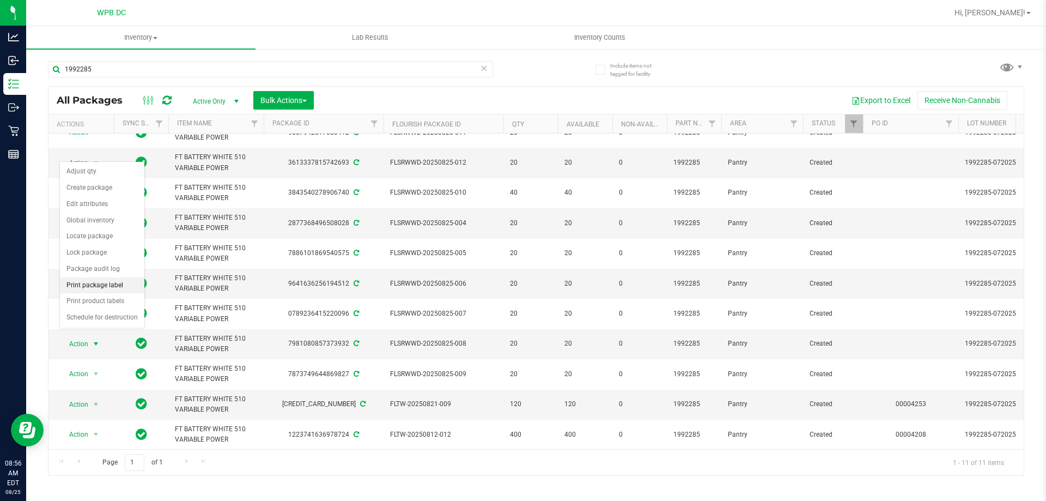
click at [93, 284] on li "Print package label" at bounding box center [102, 285] width 84 height 16
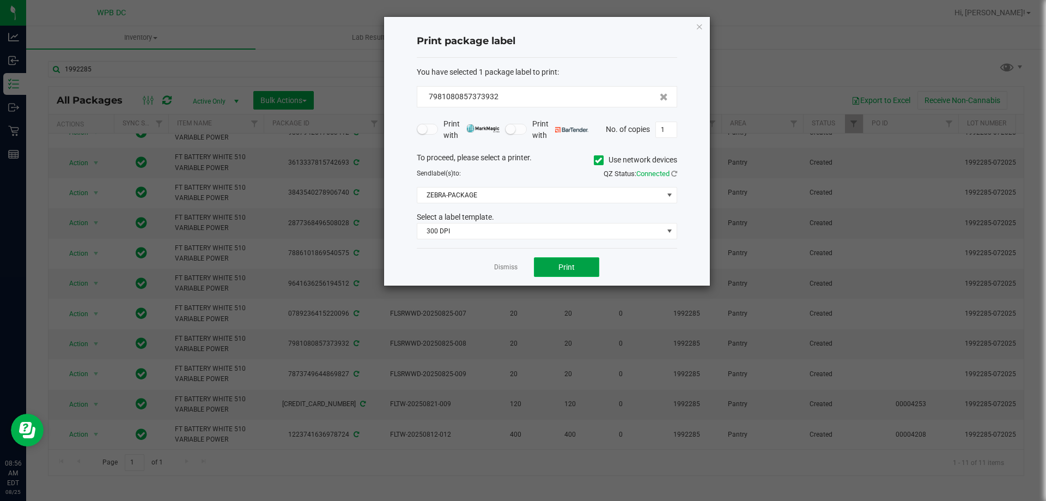
click at [580, 266] on button "Print" at bounding box center [566, 267] width 65 height 20
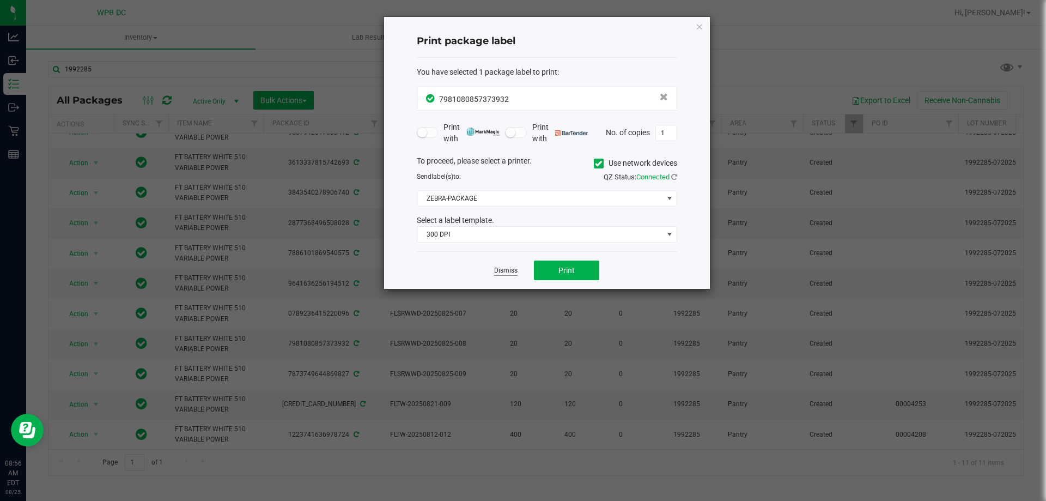
click at [505, 269] on link "Dismiss" at bounding box center [505, 270] width 23 height 9
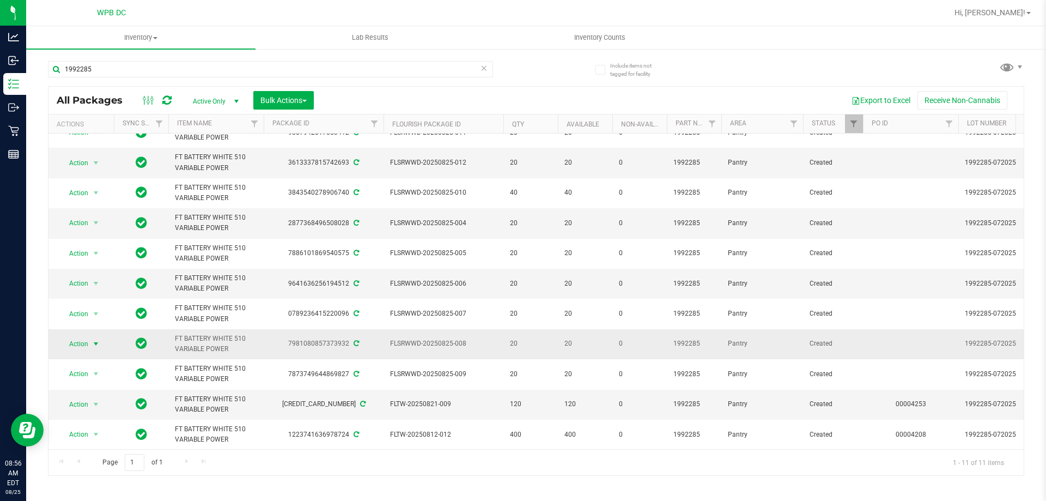
click at [98, 336] on span "select" at bounding box center [96, 343] width 14 height 15
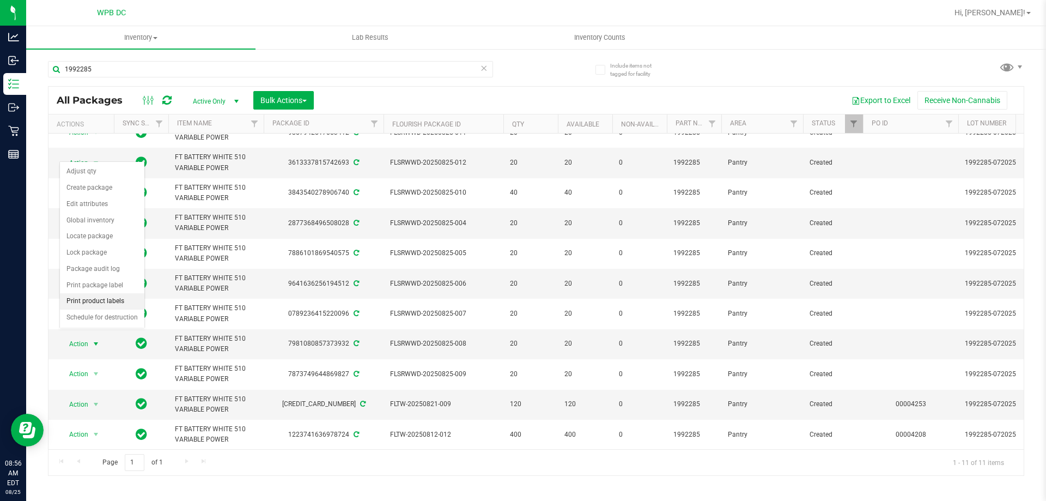
click at [104, 305] on li "Print product labels" at bounding box center [102, 301] width 84 height 16
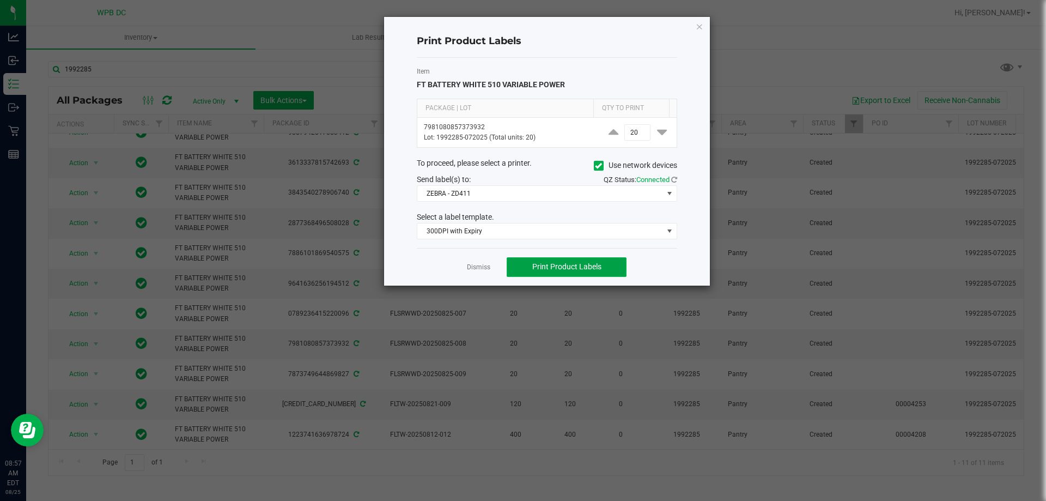
click at [519, 268] on button "Print Product Labels" at bounding box center [567, 267] width 120 height 20
click at [699, 23] on icon "button" at bounding box center [700, 26] width 8 height 13
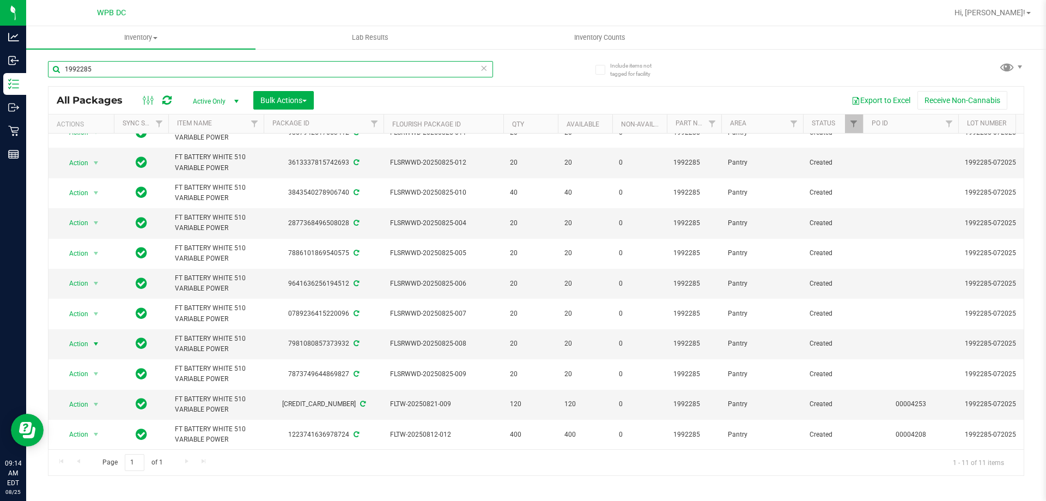
click at [102, 67] on input "1992285" at bounding box center [270, 69] width 445 height 16
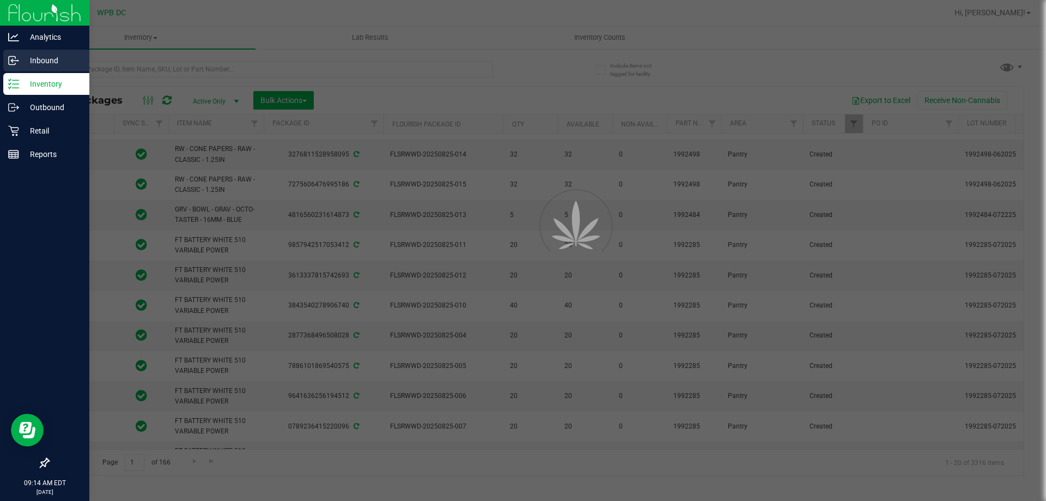
click at [40, 58] on p "Inbound" at bounding box center [51, 60] width 65 height 13
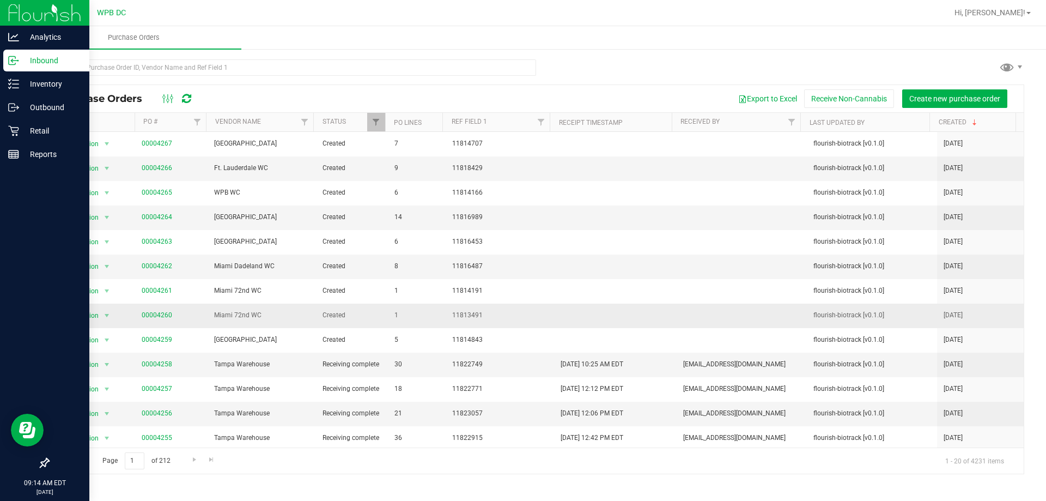
click at [152, 310] on span "00004260" at bounding box center [157, 315] width 31 height 10
click at [154, 311] on link "00004260" at bounding box center [157, 315] width 31 height 8
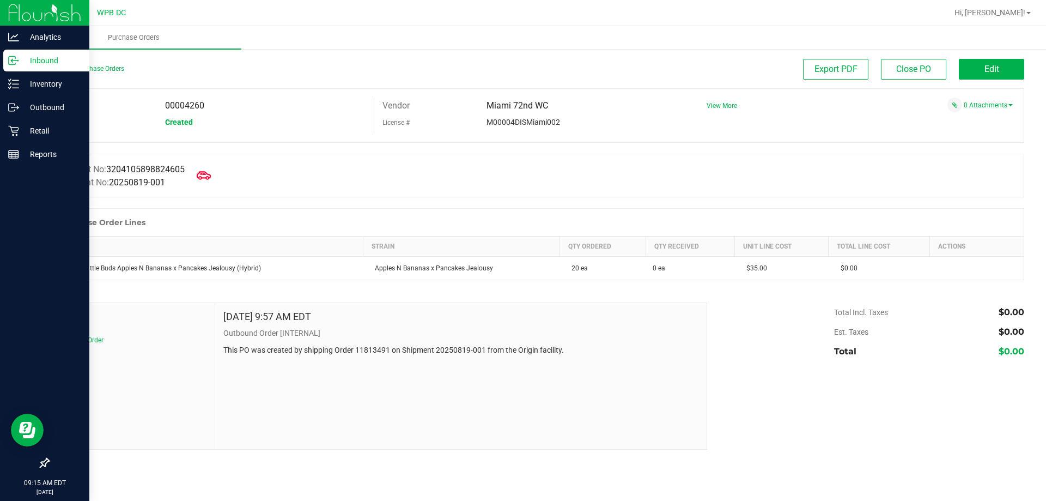
click at [208, 176] on icon at bounding box center [204, 175] width 14 height 14
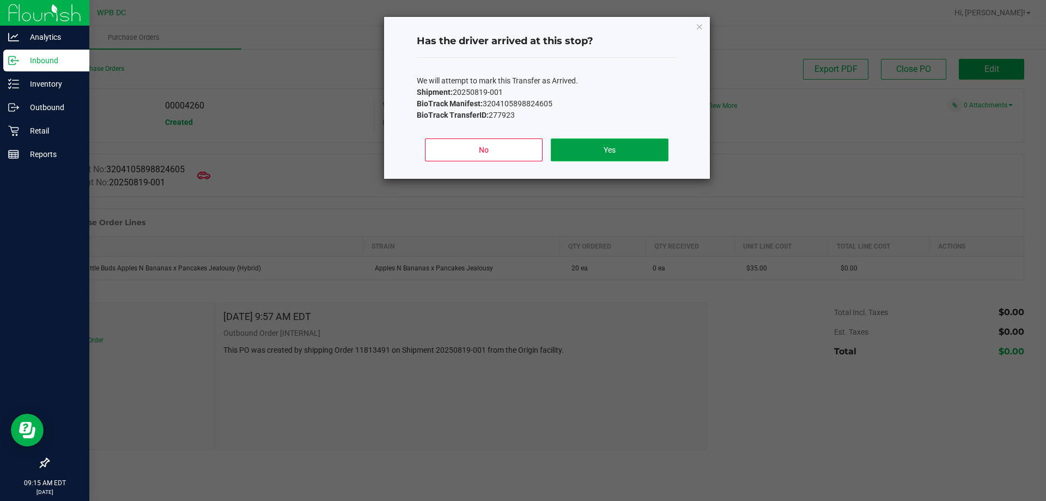
click at [634, 153] on button "Yes" at bounding box center [609, 149] width 117 height 23
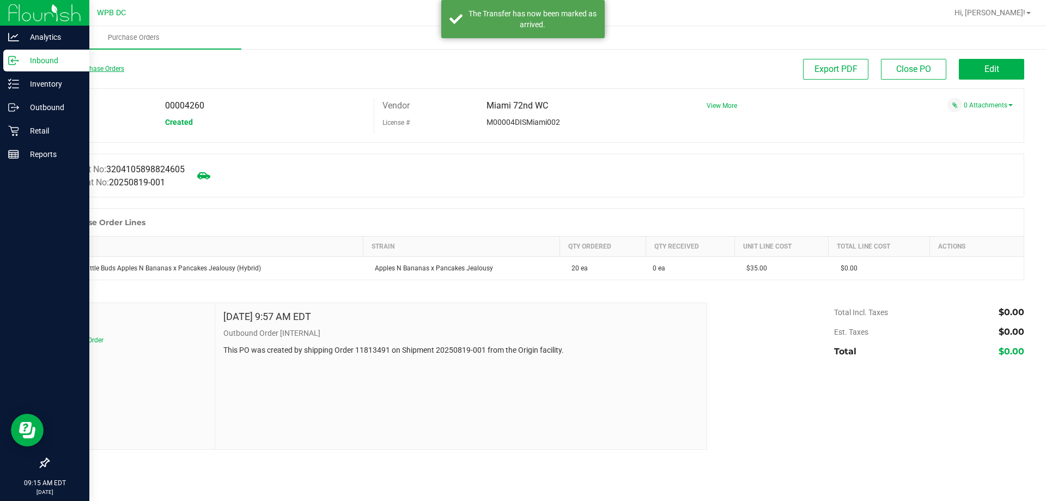
click at [112, 68] on link "Back to Purchase Orders" at bounding box center [86, 69] width 76 height 8
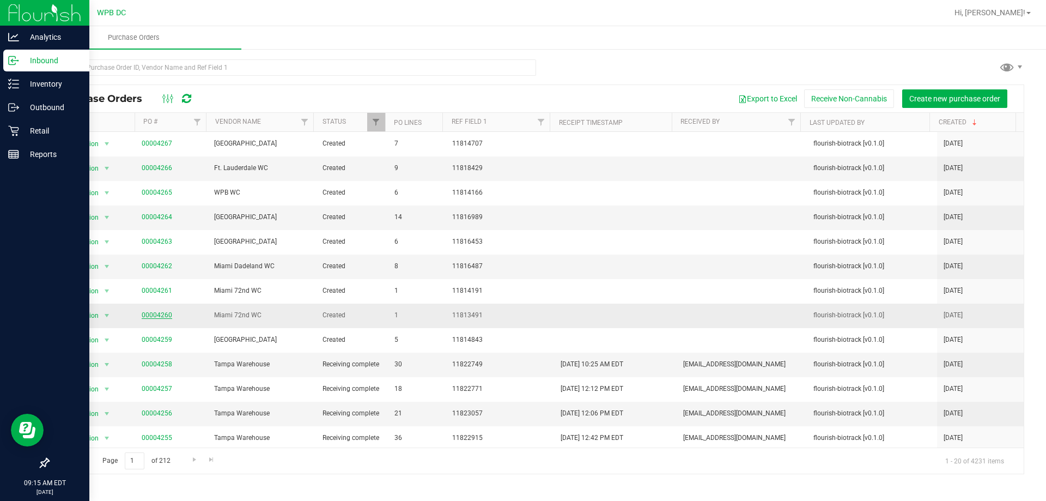
click at [153, 316] on link "00004260" at bounding box center [157, 315] width 31 height 8
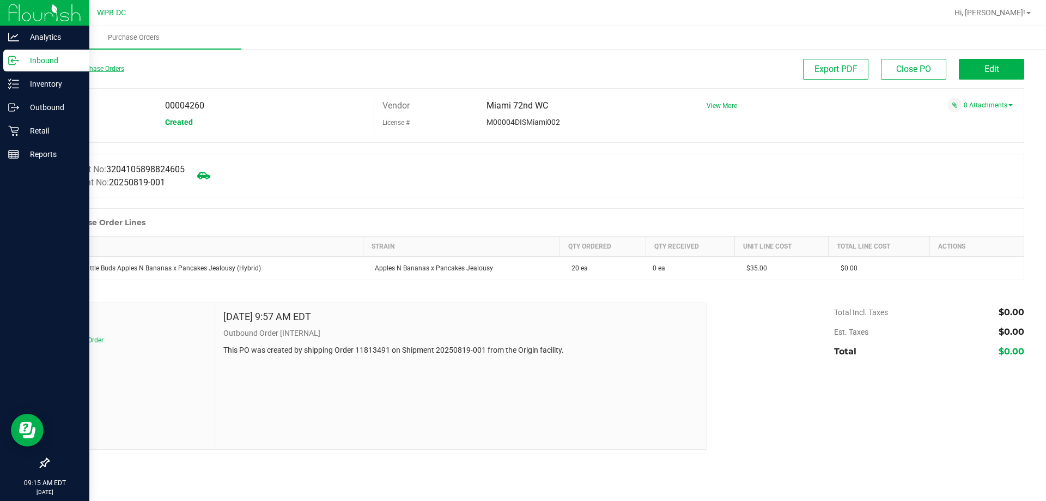
click at [64, 66] on link "Back to Purchase Orders" at bounding box center [86, 69] width 76 height 8
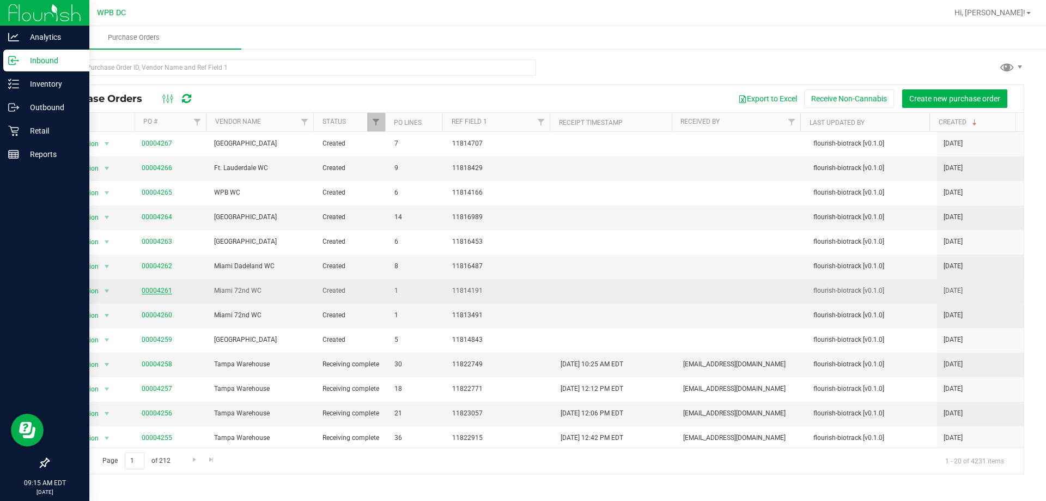
click at [159, 288] on link "00004261" at bounding box center [157, 291] width 31 height 8
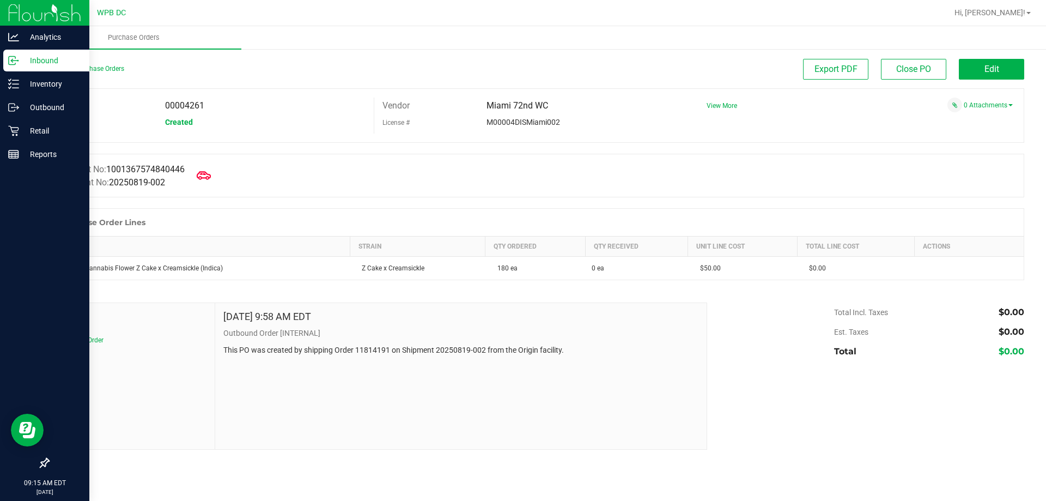
click at [211, 172] on icon at bounding box center [204, 175] width 14 height 14
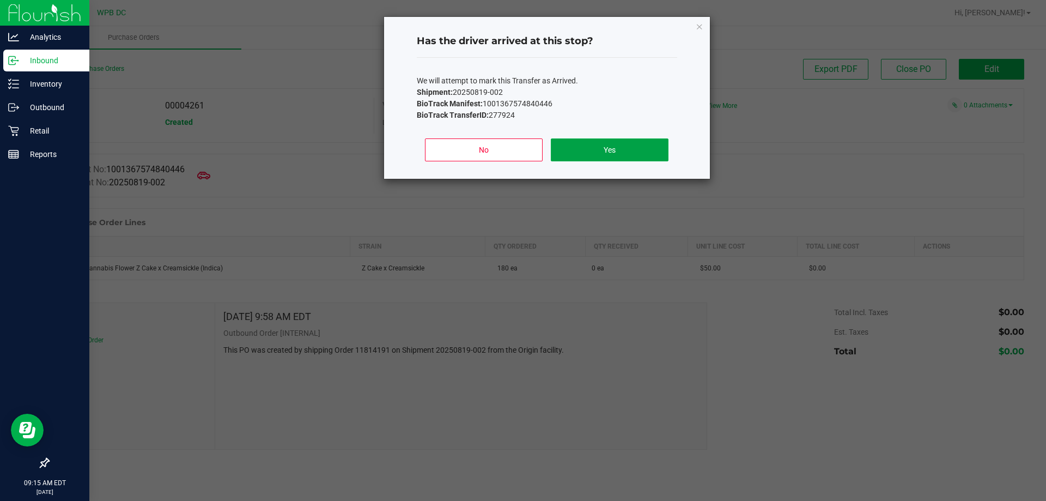
click at [566, 144] on button "Yes" at bounding box center [609, 149] width 117 height 23
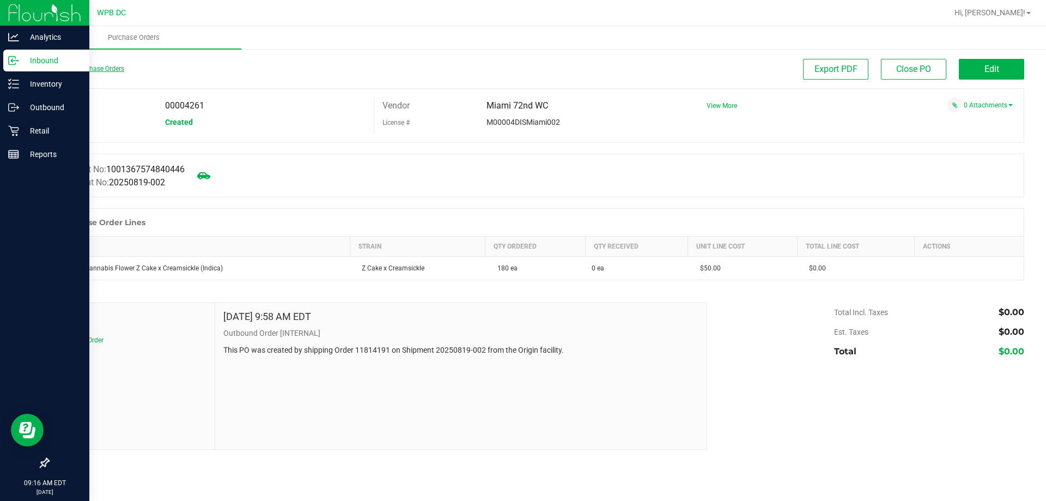
click at [112, 70] on link "Back to Purchase Orders" at bounding box center [86, 69] width 76 height 8
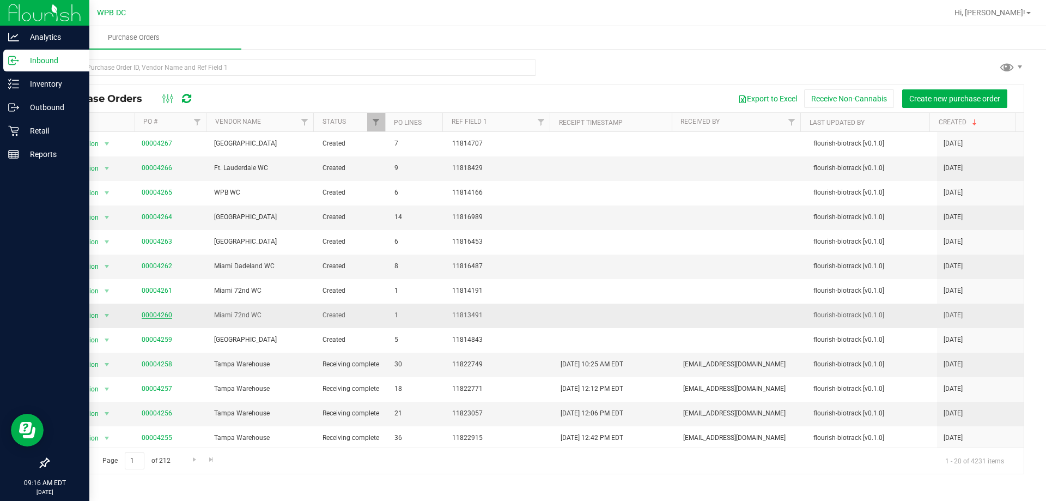
click at [161, 312] on link "00004260" at bounding box center [157, 315] width 31 height 8
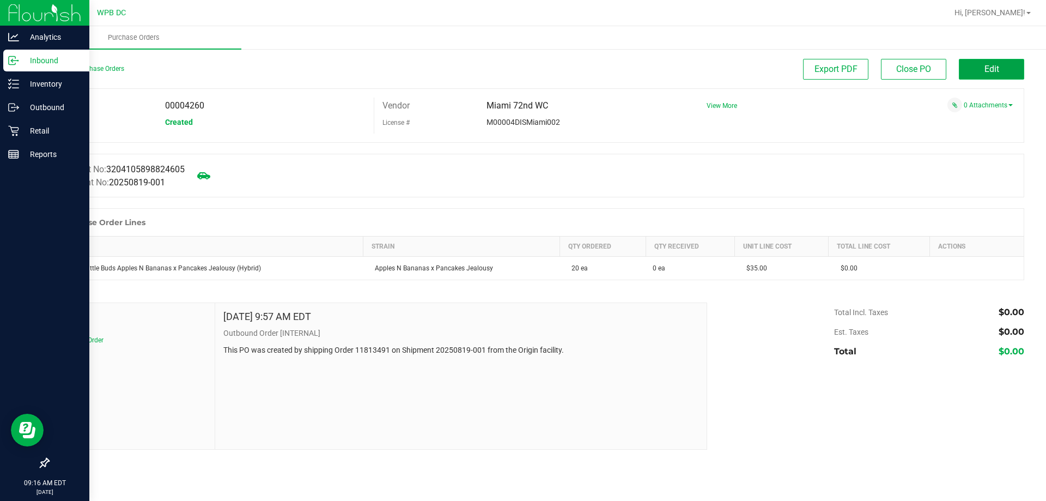
click at [971, 67] on button "Edit" at bounding box center [991, 69] width 65 height 21
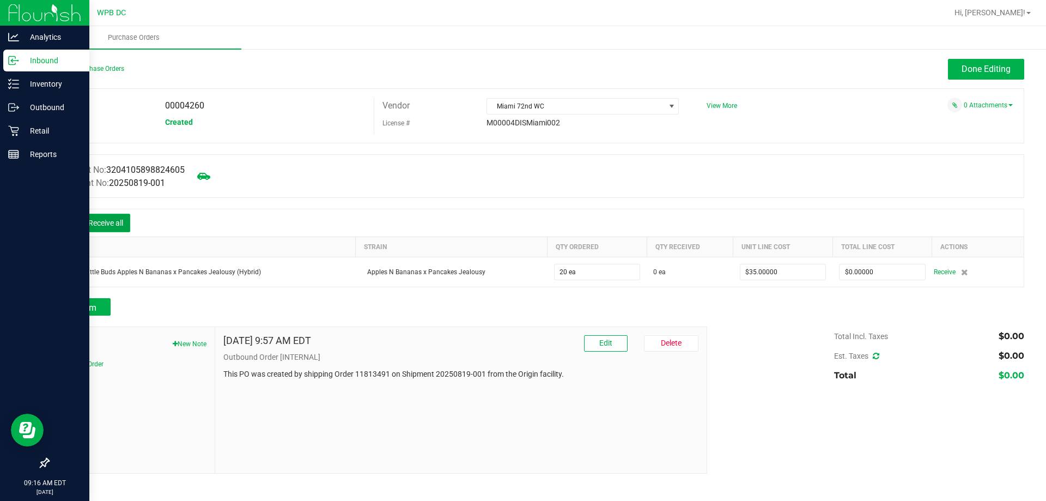
click at [102, 216] on button "Receive all" at bounding box center [105, 223] width 49 height 19
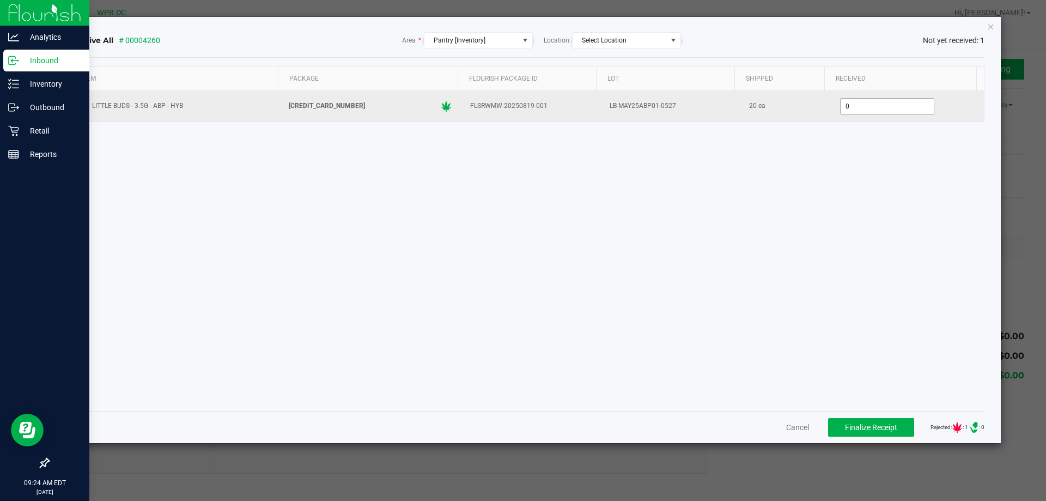
click at [869, 108] on input "0" at bounding box center [887, 106] width 93 height 15
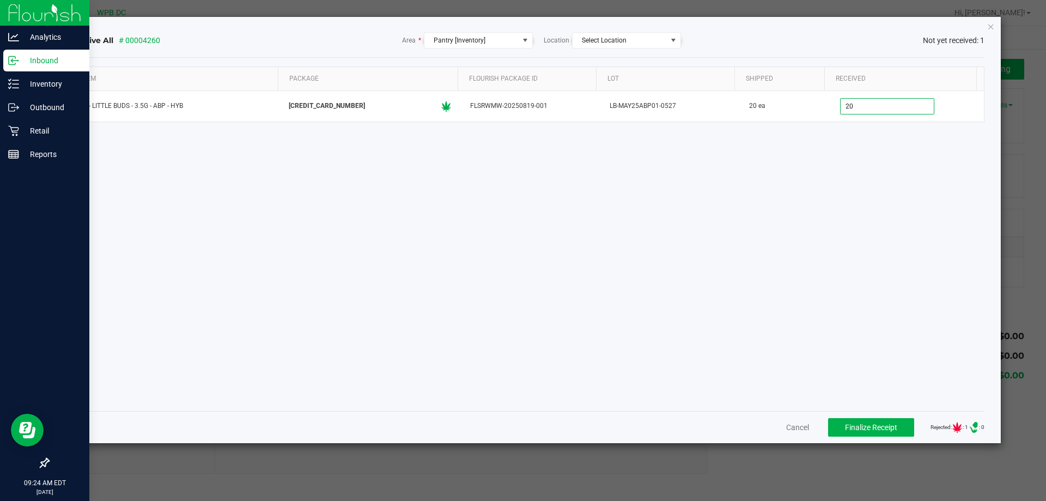
type input "20 ea"
drag, startPoint x: 877, startPoint y: 337, endPoint x: 880, endPoint y: 325, distance: 12.3
click at [878, 329] on div "Item Package Flourish Package ID Lot Shipped Received FT - LITTLE BUDS - 3.5G -…" at bounding box center [527, 234] width 915 height 336
click at [872, 423] on span "Finalize Receipt" at bounding box center [871, 427] width 52 height 9
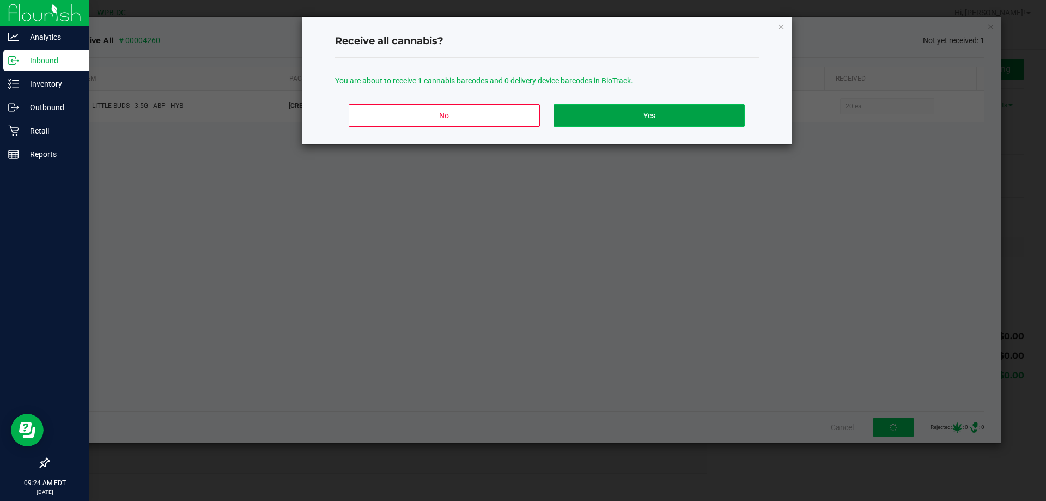
click at [632, 117] on button "Yes" at bounding box center [649, 115] width 191 height 23
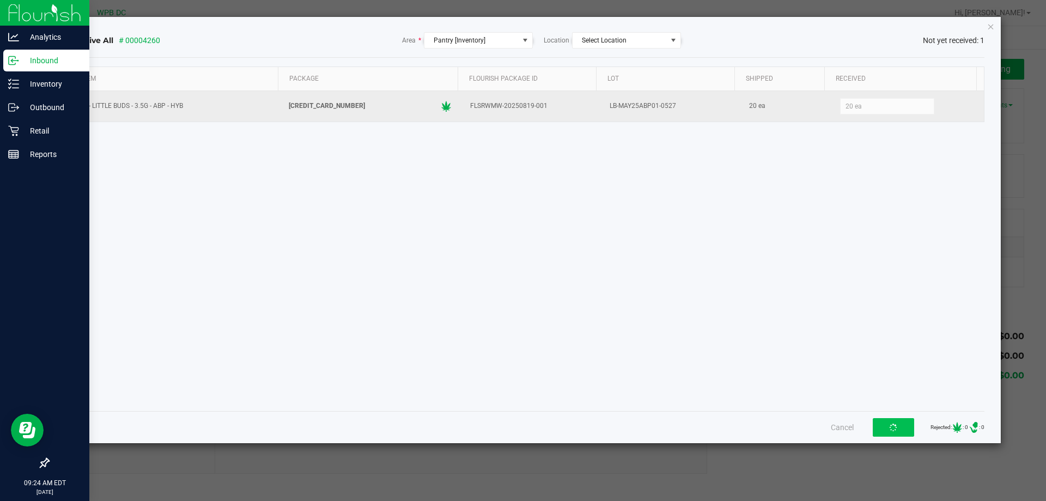
click at [649, 95] on td "LB-MAY25ABP01-0527" at bounding box center [669, 106] width 139 height 31
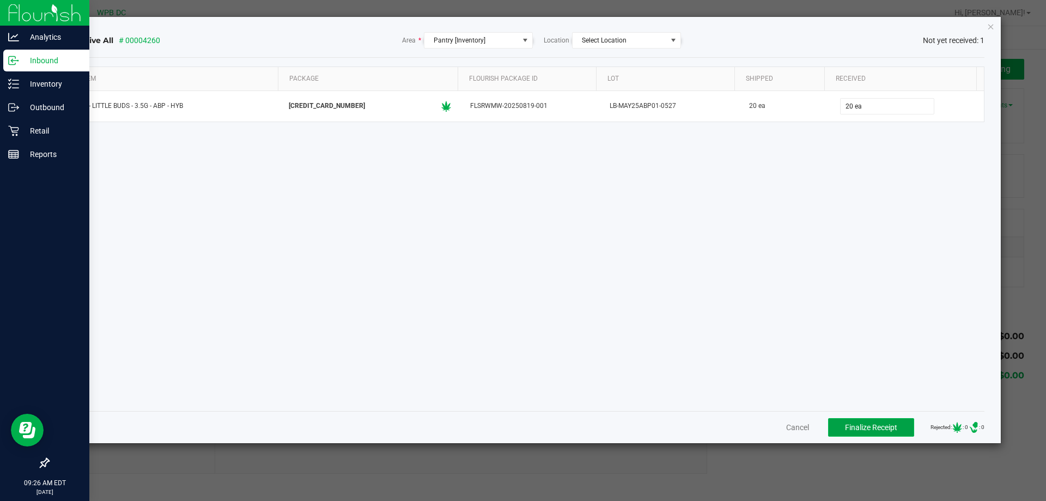
click at [883, 429] on span "Finalize Receipt" at bounding box center [871, 427] width 52 height 9
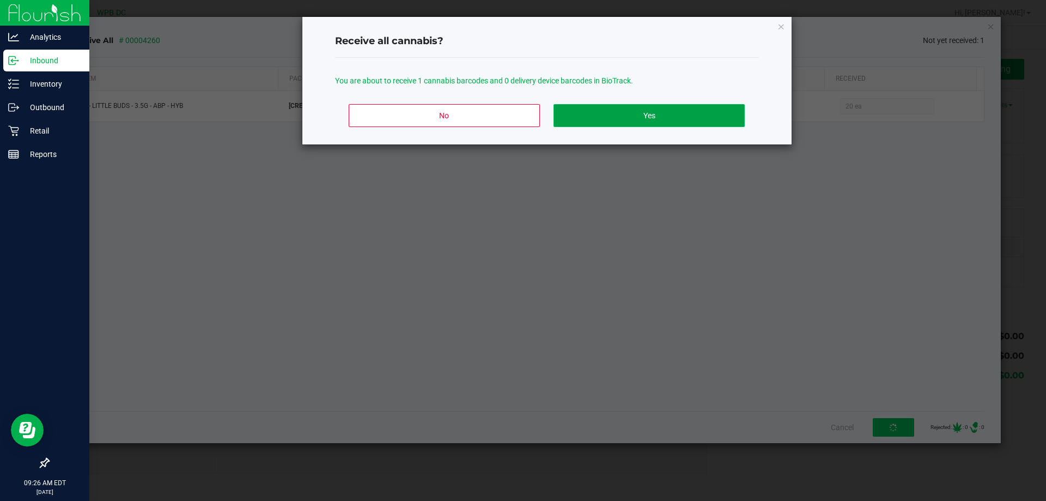
click at [679, 111] on button "Yes" at bounding box center [649, 115] width 191 height 23
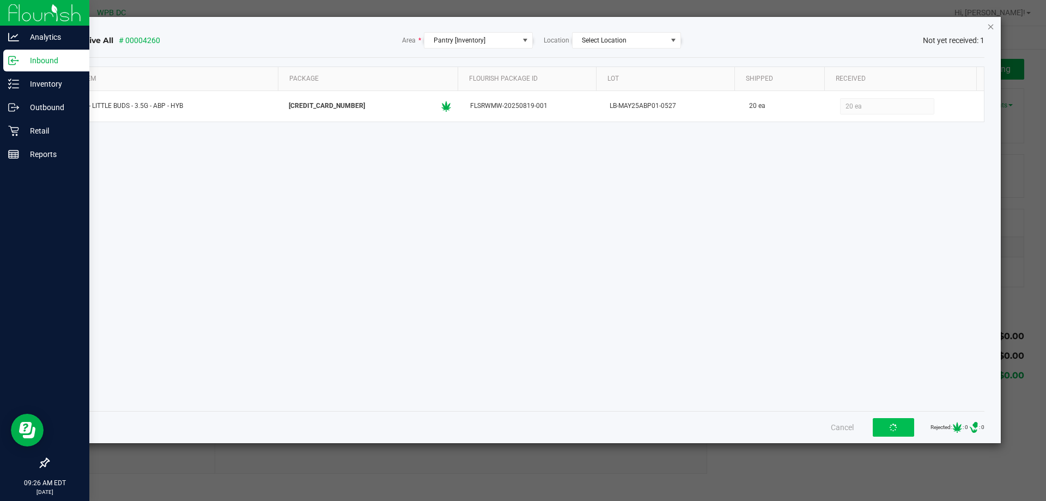
click at [985, 27] on div "Receive All # 00004260 Area * Pantry [Inventory] Location Select Location Not y…" at bounding box center [527, 40] width 915 height 34
click at [989, 27] on icon "Close" at bounding box center [991, 26] width 8 height 13
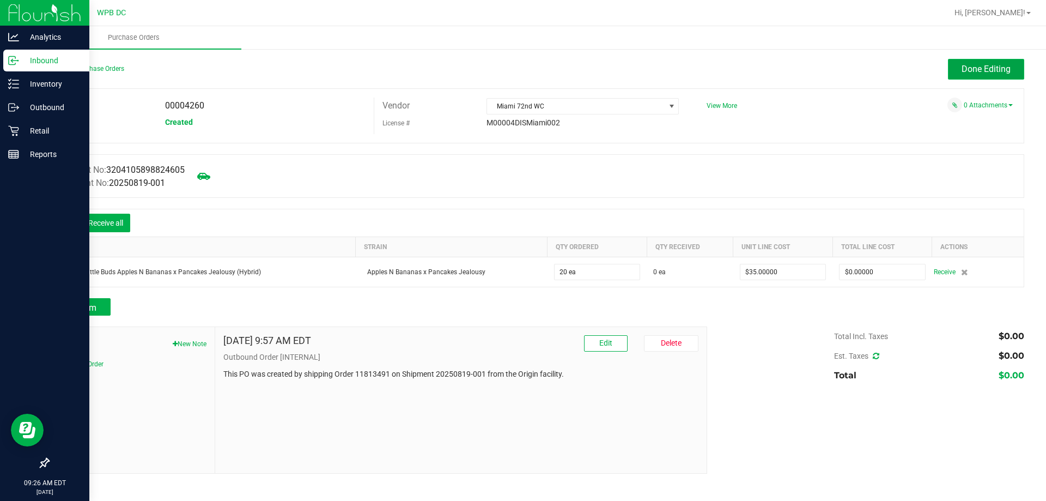
click at [1019, 69] on button "Done Editing" at bounding box center [986, 69] width 76 height 21
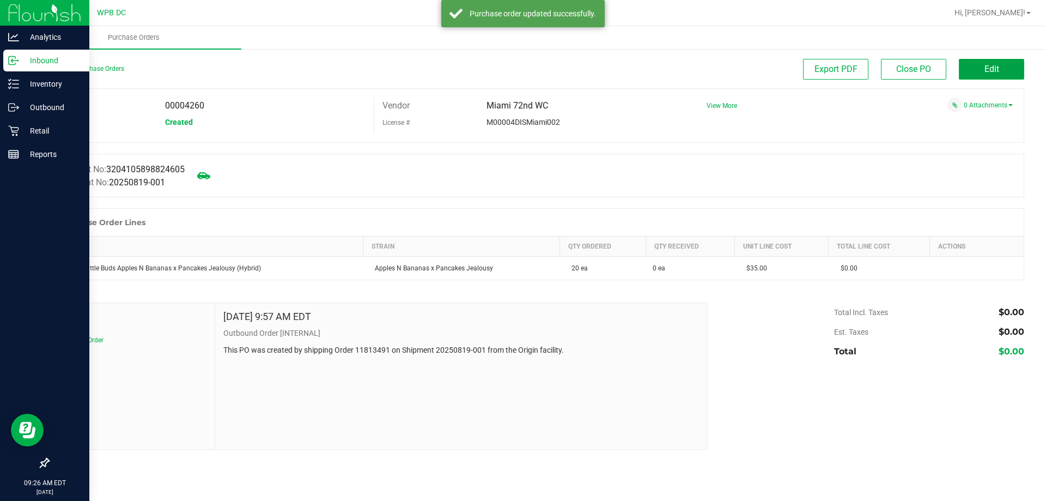
click at [1008, 65] on button "Edit" at bounding box center [991, 69] width 65 height 21
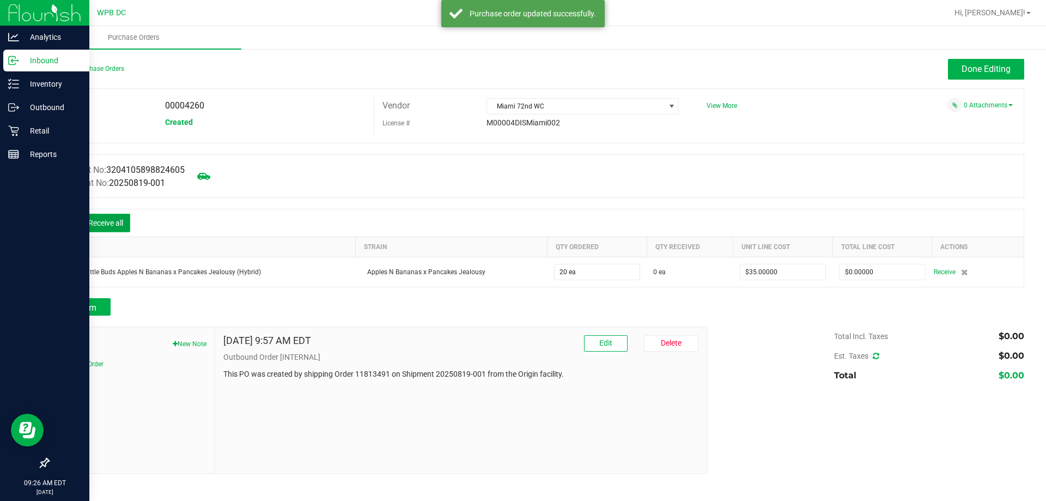
click at [113, 217] on button "Receive all" at bounding box center [105, 223] width 49 height 19
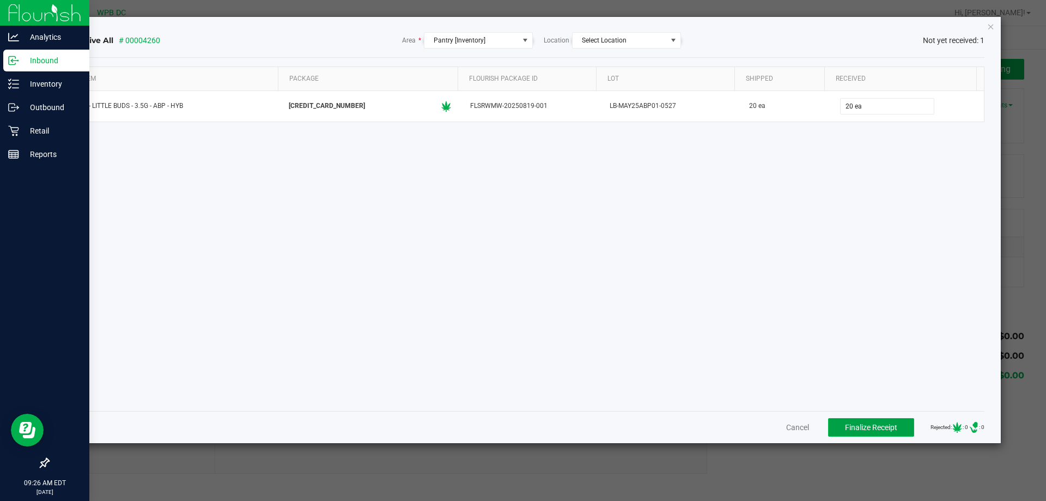
click at [856, 426] on span "Finalize Receipt" at bounding box center [871, 427] width 52 height 9
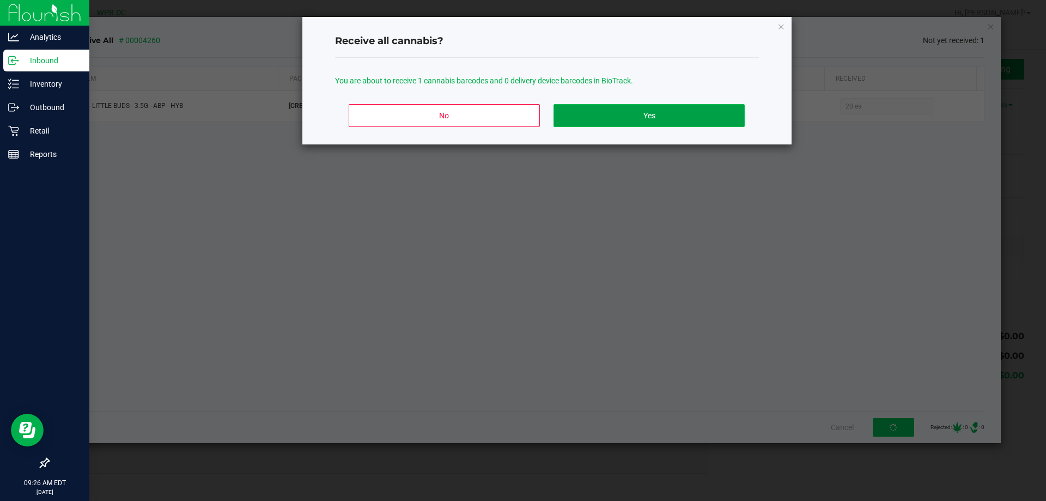
click at [723, 110] on button "Yes" at bounding box center [649, 115] width 191 height 23
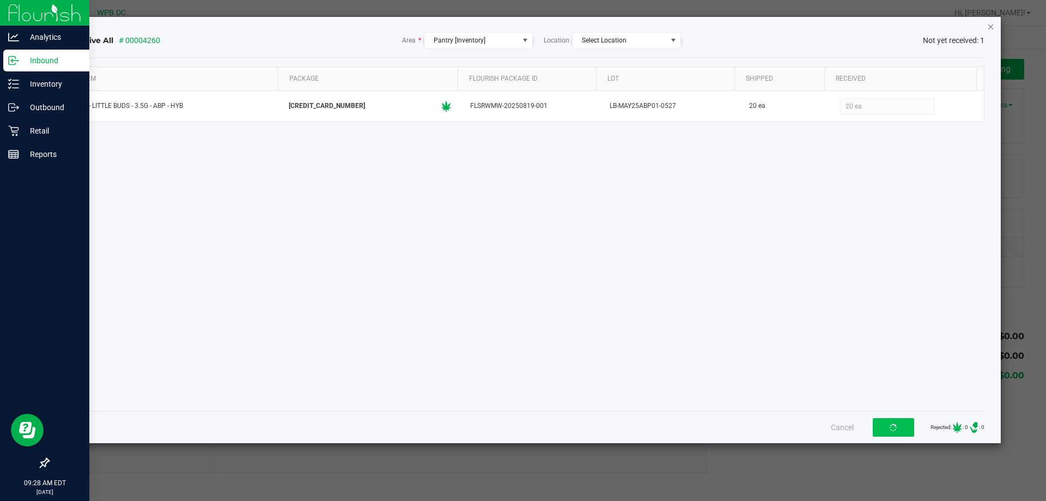
click at [991, 25] on icon "Close" at bounding box center [991, 26] width 8 height 13
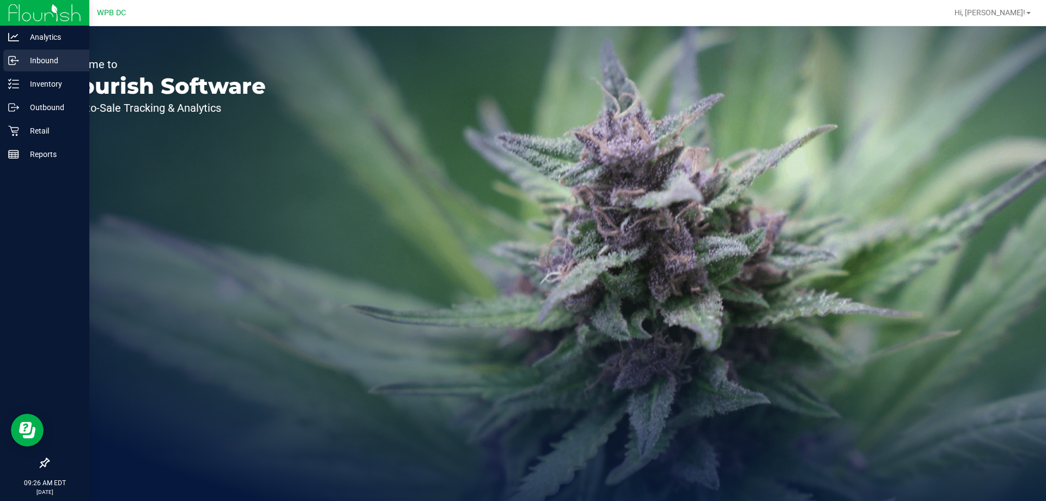
click at [37, 56] on p "Inbound" at bounding box center [51, 60] width 65 height 13
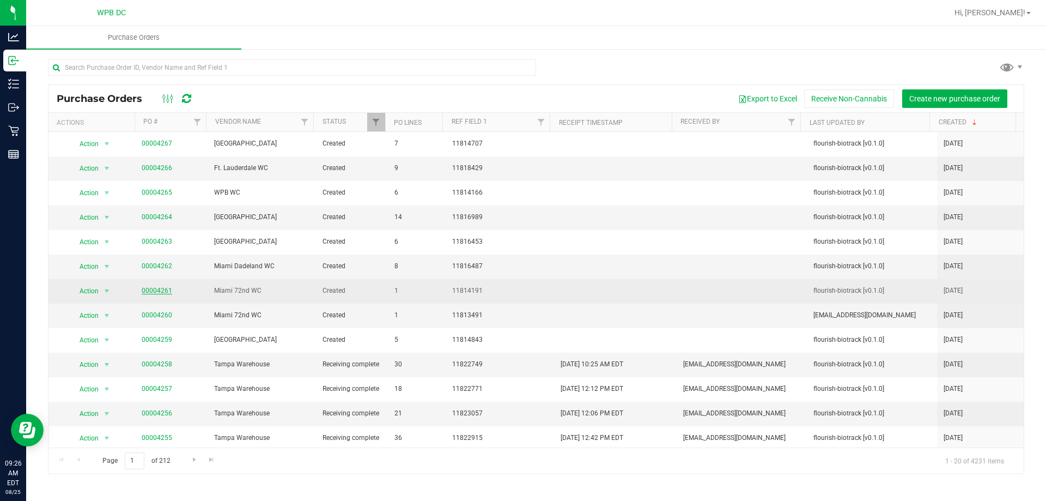
click at [159, 289] on link "00004261" at bounding box center [157, 291] width 31 height 8
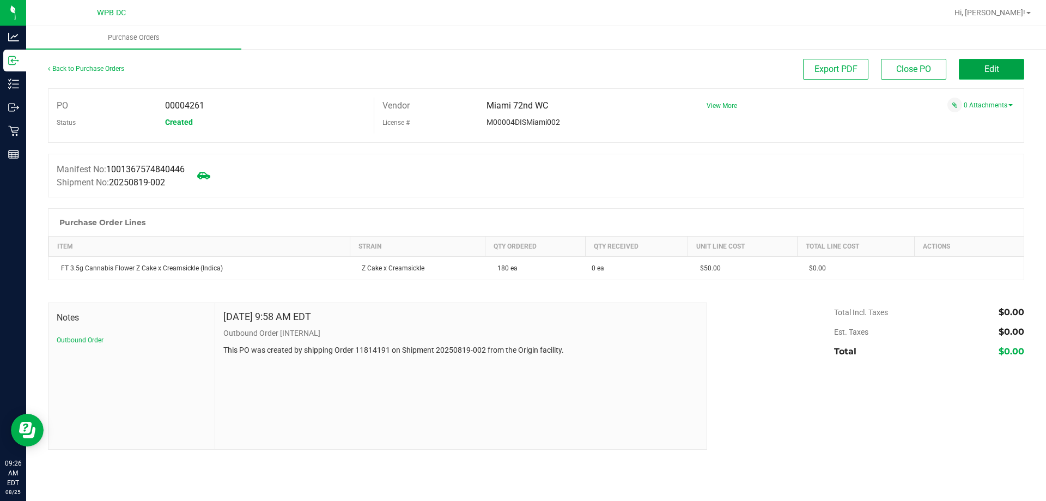
click at [1012, 72] on button "Edit" at bounding box center [991, 69] width 65 height 21
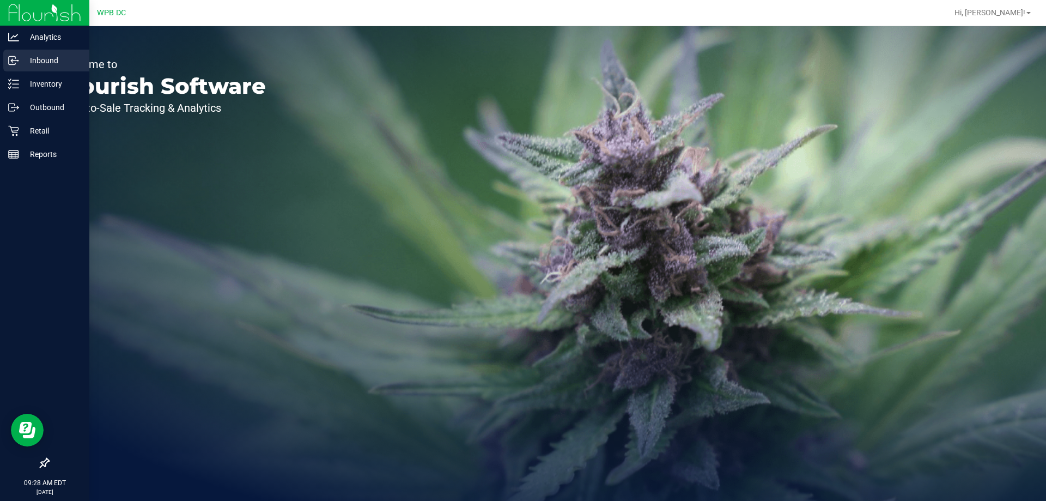
click at [17, 62] on icon at bounding box center [13, 60] width 11 height 11
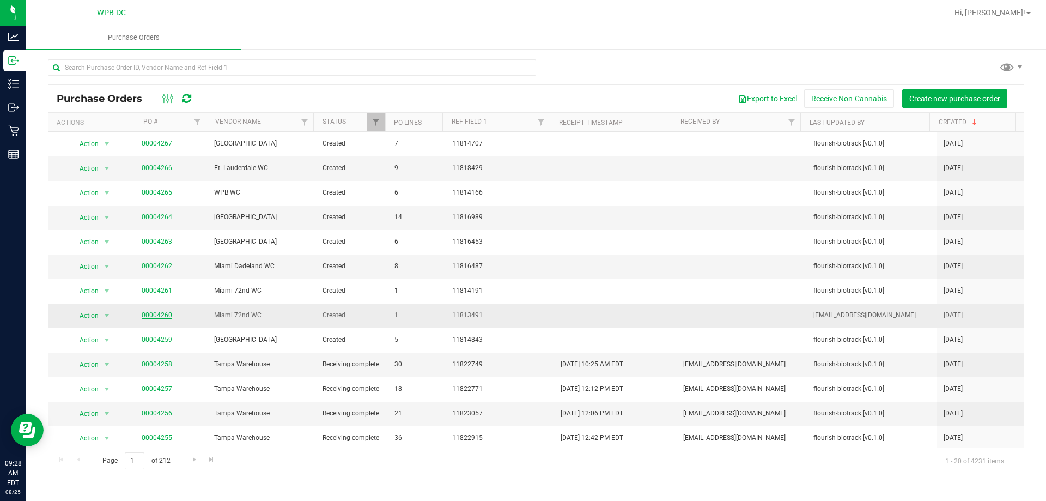
click at [156, 314] on link "00004260" at bounding box center [157, 315] width 31 height 8
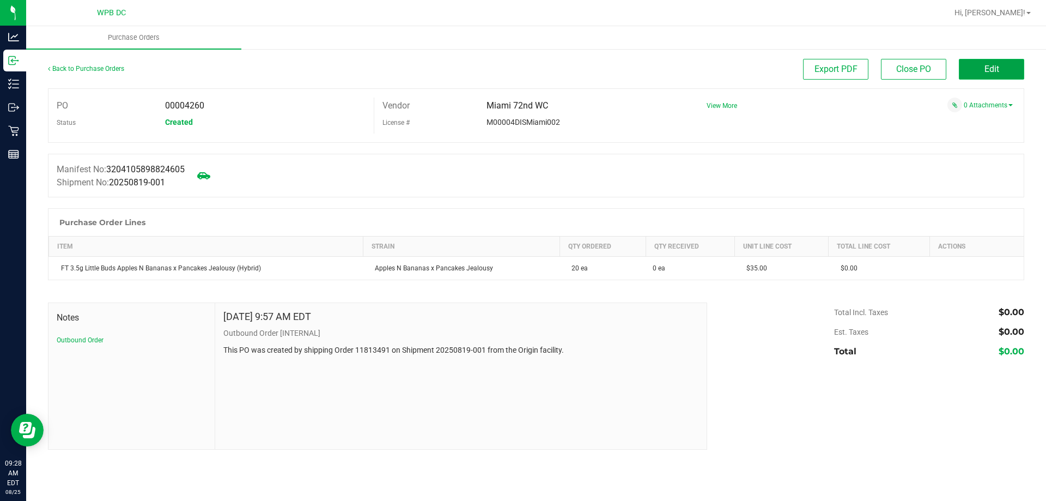
click at [1007, 66] on button "Edit" at bounding box center [991, 69] width 65 height 21
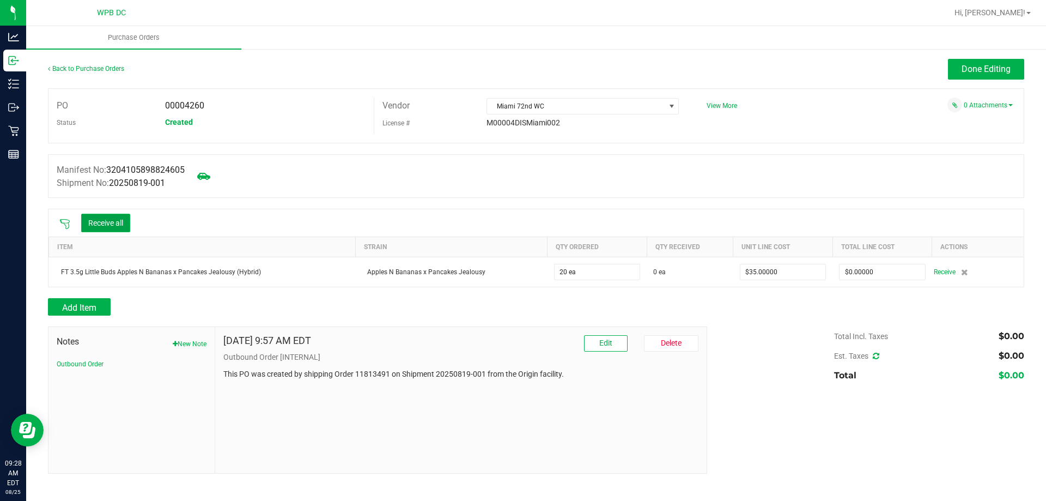
click at [122, 217] on button "Receive all" at bounding box center [105, 223] width 49 height 19
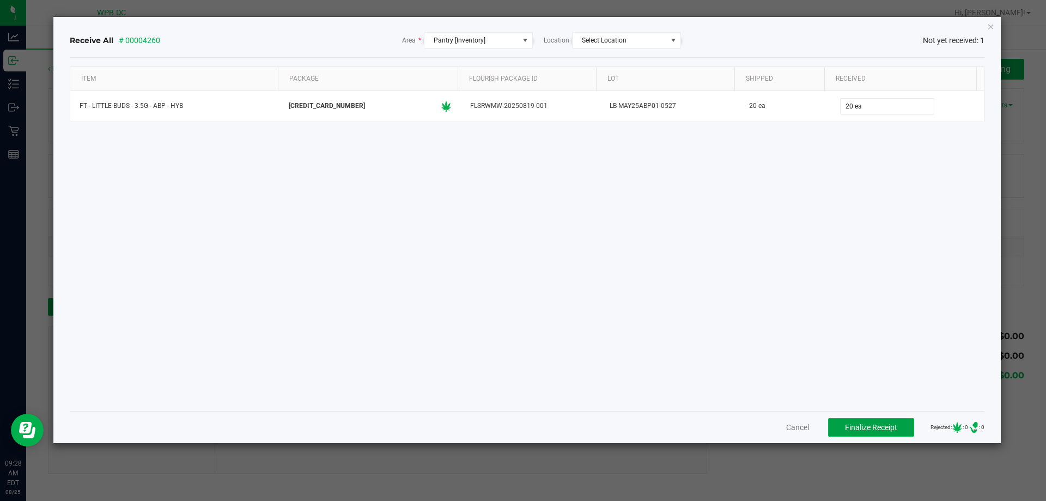
click at [866, 421] on button "Finalize Receipt" at bounding box center [871, 427] width 86 height 19
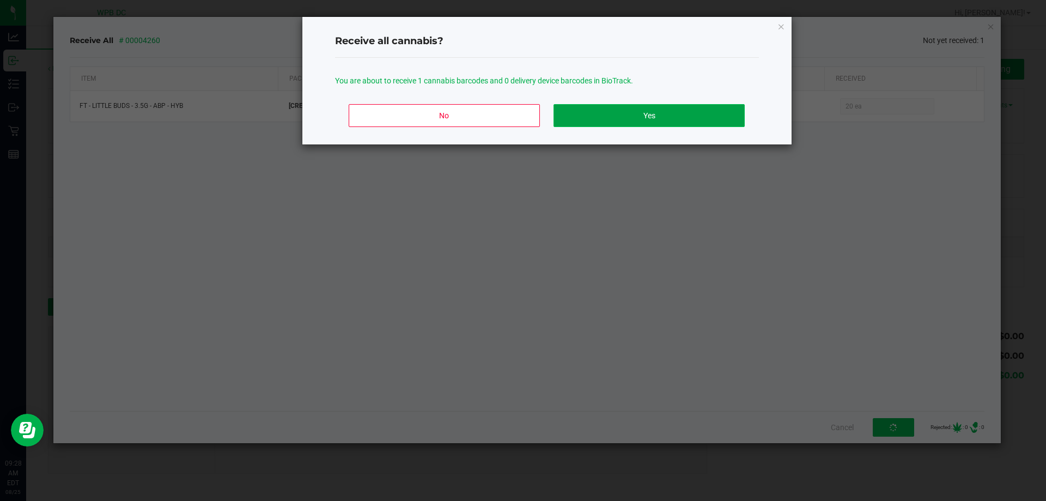
click at [667, 110] on button "Yes" at bounding box center [649, 115] width 191 height 23
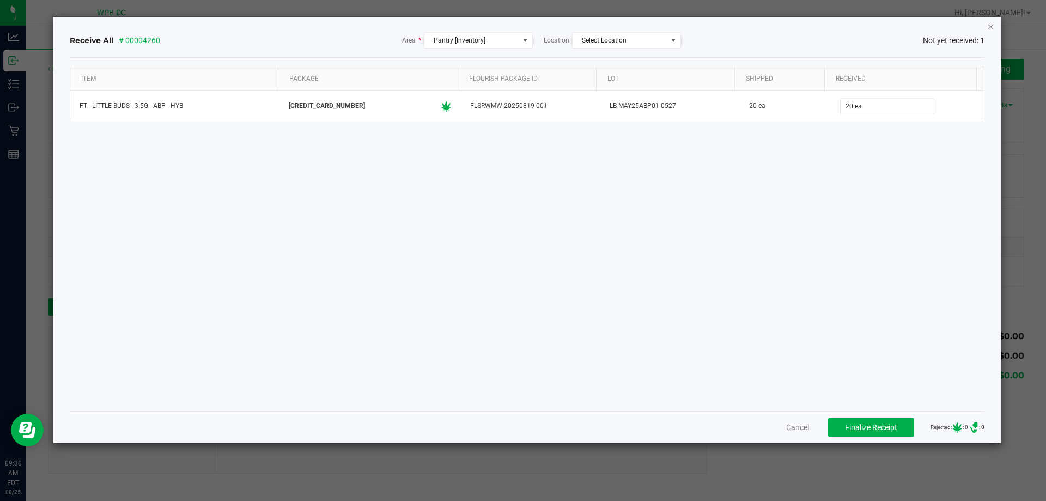
click at [991, 25] on icon "Close" at bounding box center [991, 26] width 8 height 13
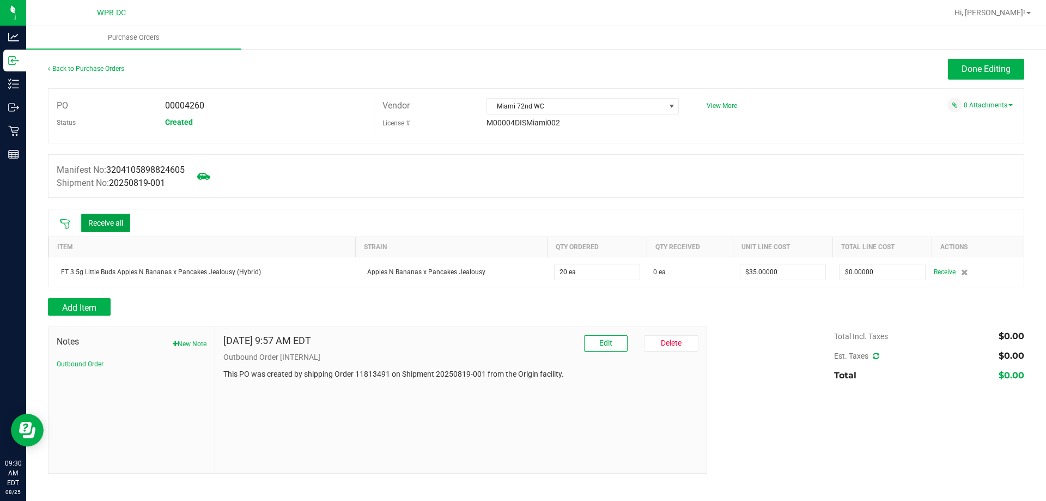
click at [101, 222] on button "Receive all" at bounding box center [105, 223] width 49 height 19
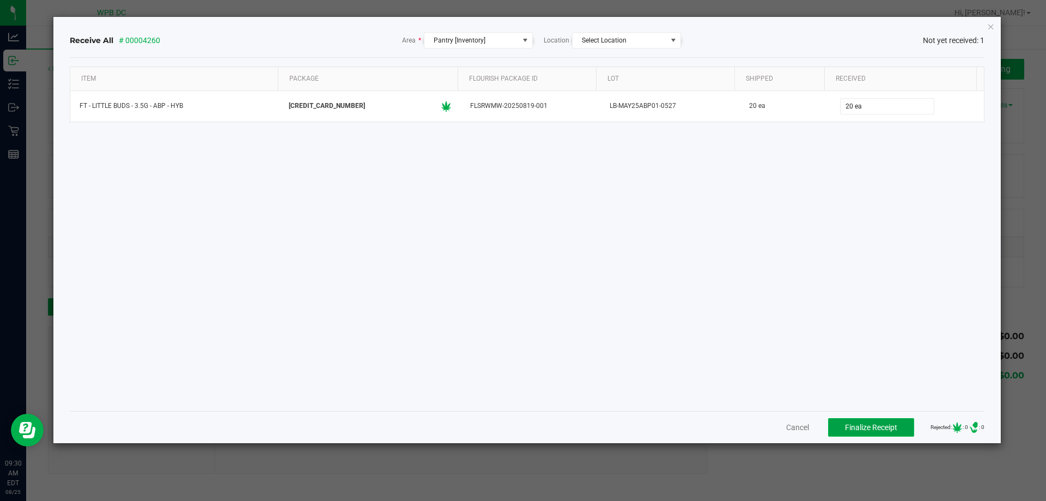
click at [857, 428] on span "Finalize Receipt" at bounding box center [871, 427] width 52 height 9
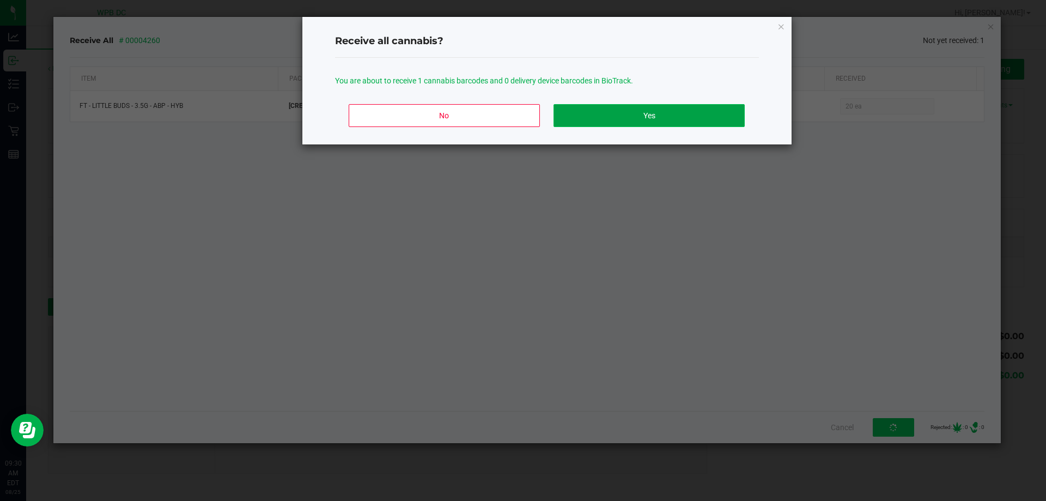
click at [652, 104] on button "Yes" at bounding box center [649, 115] width 191 height 23
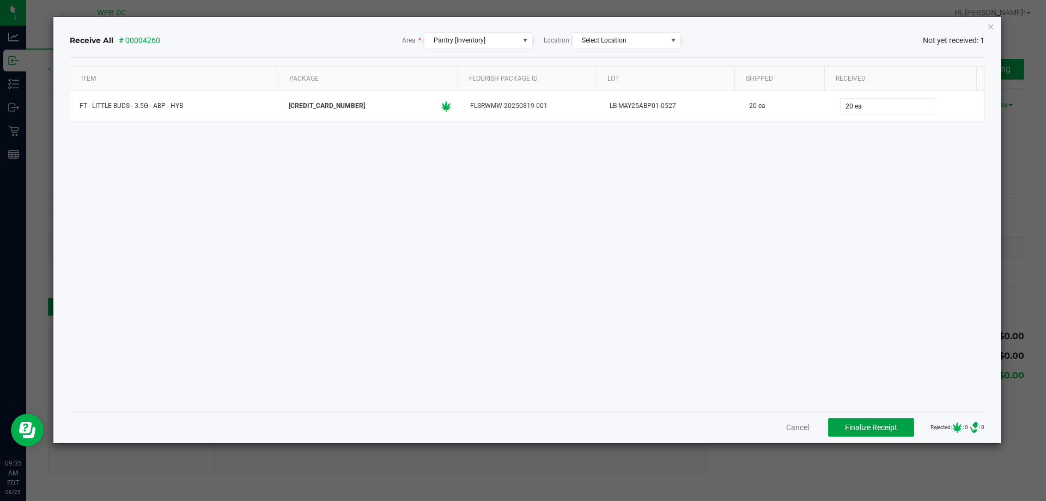
click at [871, 428] on span "Finalize Receipt" at bounding box center [871, 427] width 52 height 9
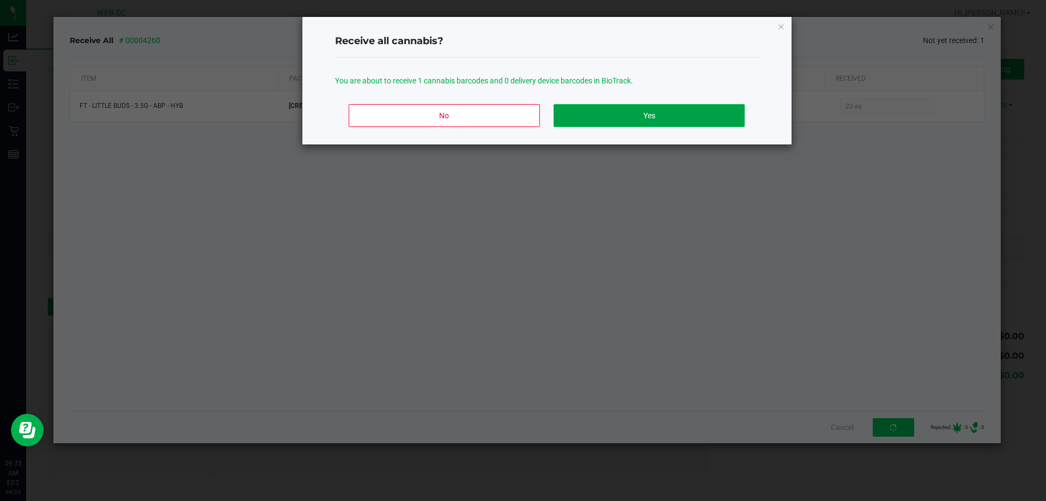
click at [719, 113] on button "Yes" at bounding box center [649, 115] width 191 height 23
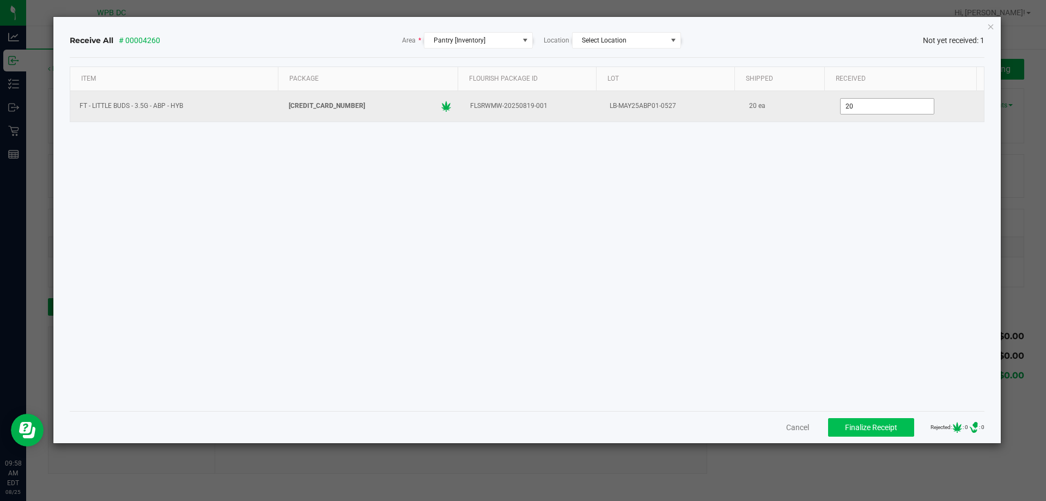
click at [875, 101] on input "20" at bounding box center [887, 106] width 93 height 15
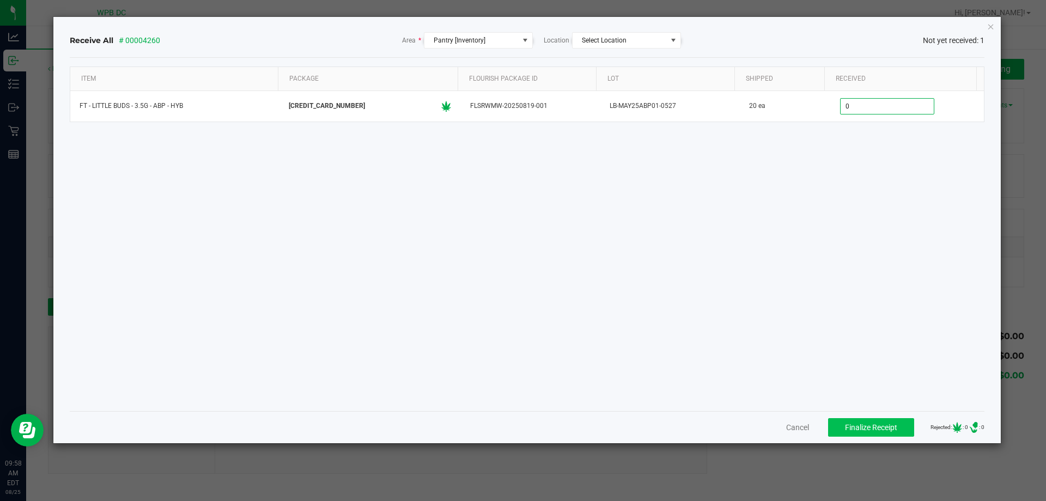
type input "0 ea"
click at [894, 216] on div "Item Package Flourish Package ID Lot Shipped Received FT - LITTLE BUDS - 3.5G -…" at bounding box center [527, 234] width 915 height 336
click at [992, 26] on icon "Close" at bounding box center [991, 26] width 8 height 13
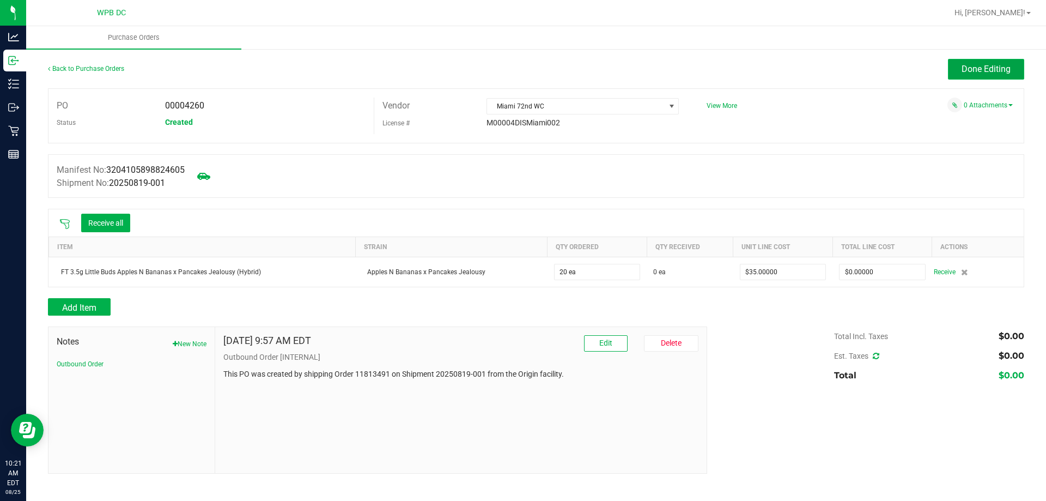
click at [1001, 64] on span "Done Editing" at bounding box center [986, 69] width 49 height 10
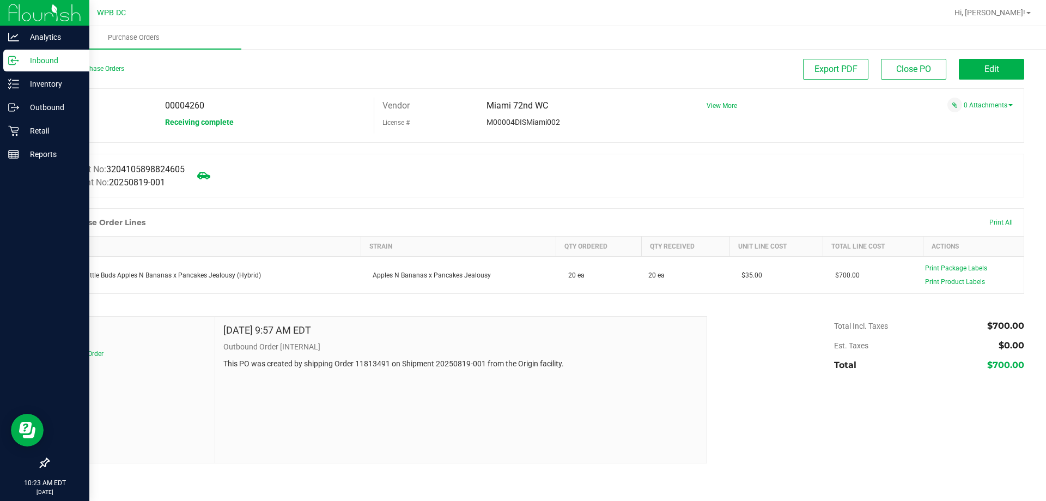
click at [21, 57] on p "Inbound" at bounding box center [51, 60] width 65 height 13
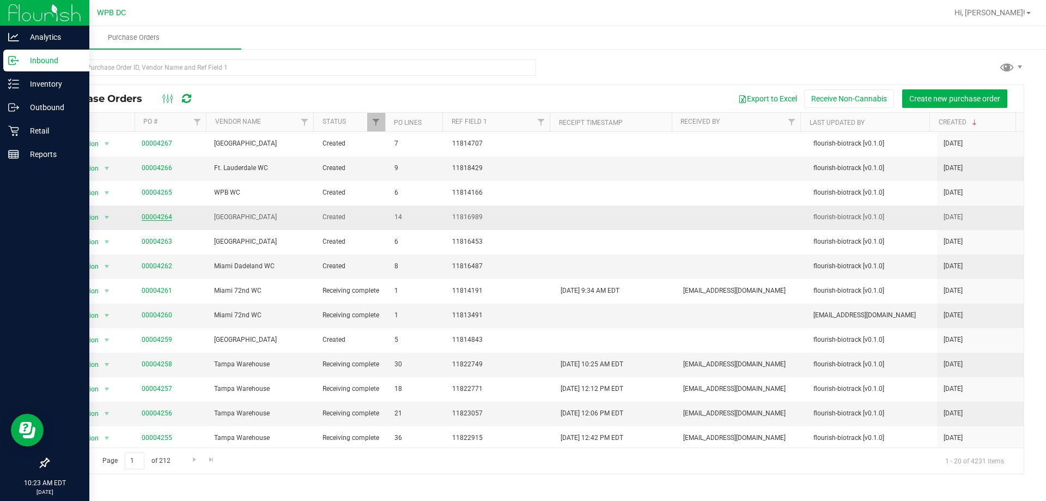
click at [149, 213] on link "00004264" at bounding box center [157, 217] width 31 height 8
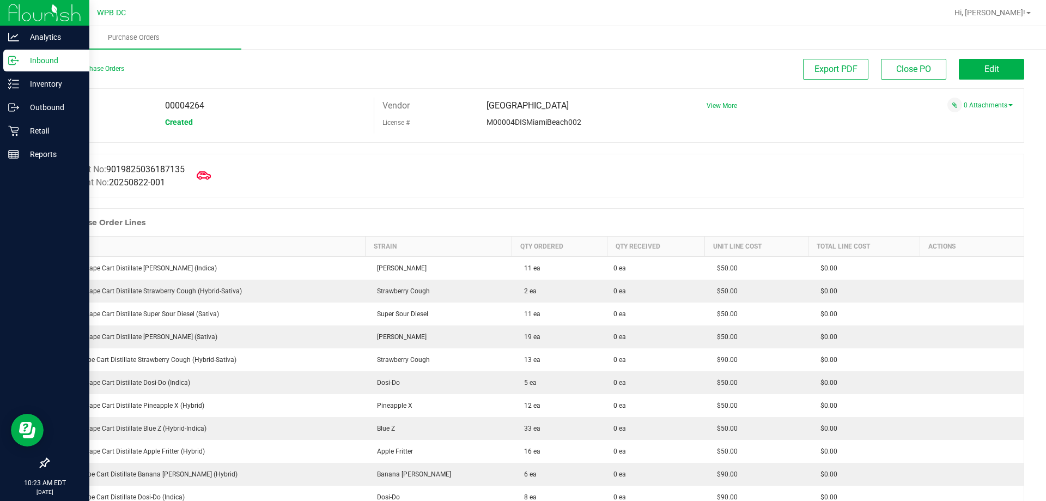
click at [211, 174] on icon at bounding box center [204, 175] width 14 height 14
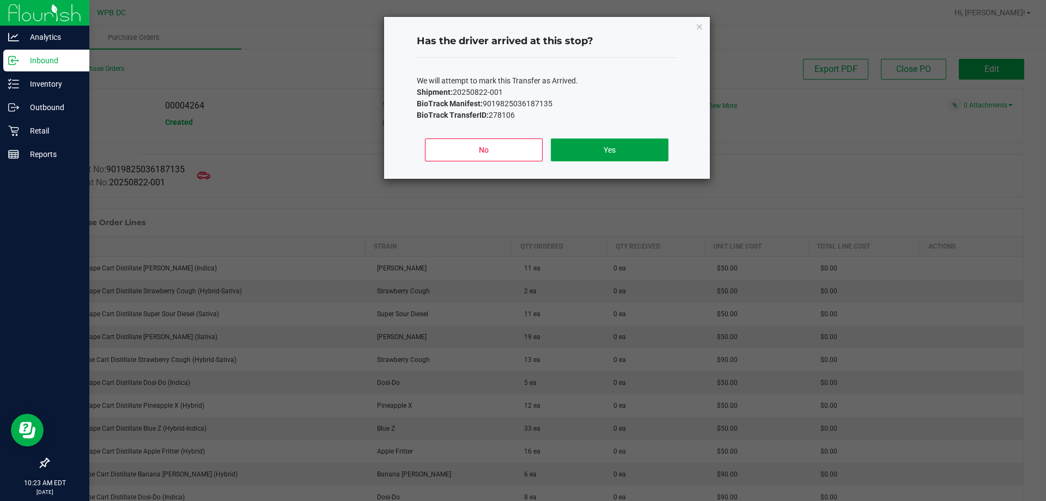
click at [630, 151] on button "Yes" at bounding box center [609, 149] width 117 height 23
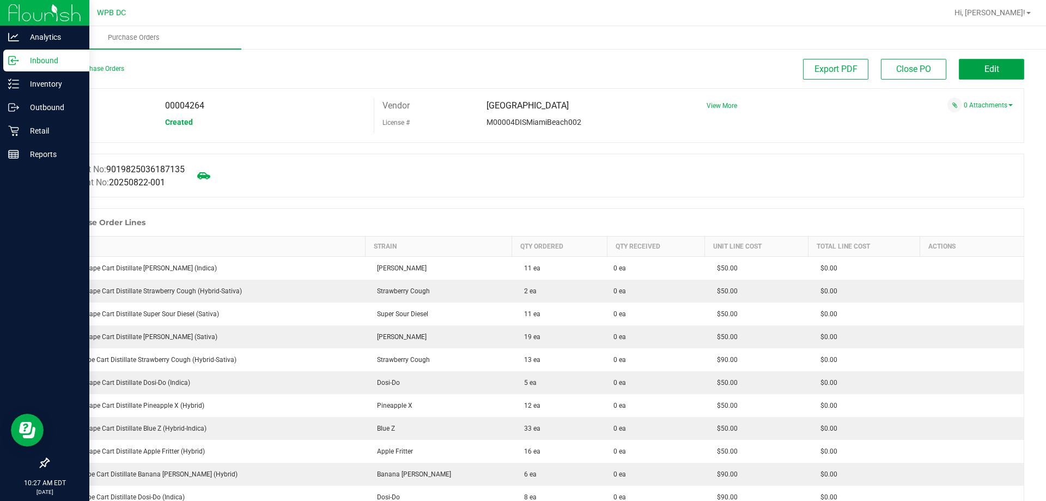
click at [1000, 69] on button "Edit" at bounding box center [991, 69] width 65 height 21
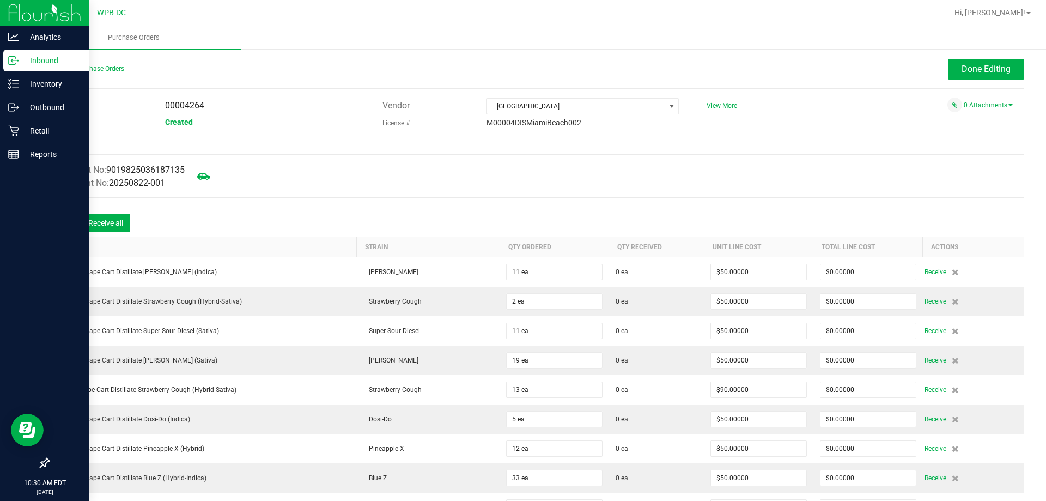
click at [59, 221] on div at bounding box center [65, 222] width 22 height 11
click at [65, 224] on icon at bounding box center [64, 223] width 11 height 11
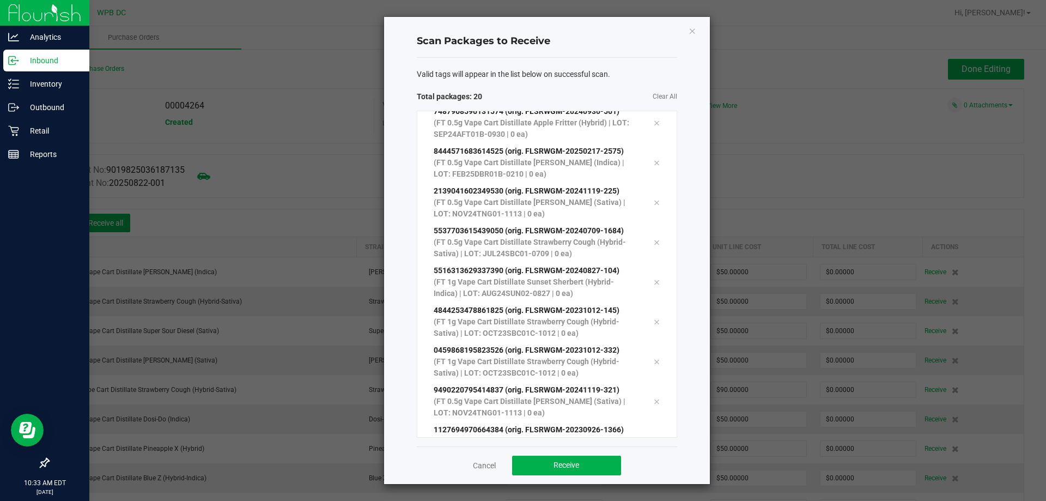
scroll to position [457, 0]
click at [593, 462] on button "Receive" at bounding box center [566, 466] width 109 height 20
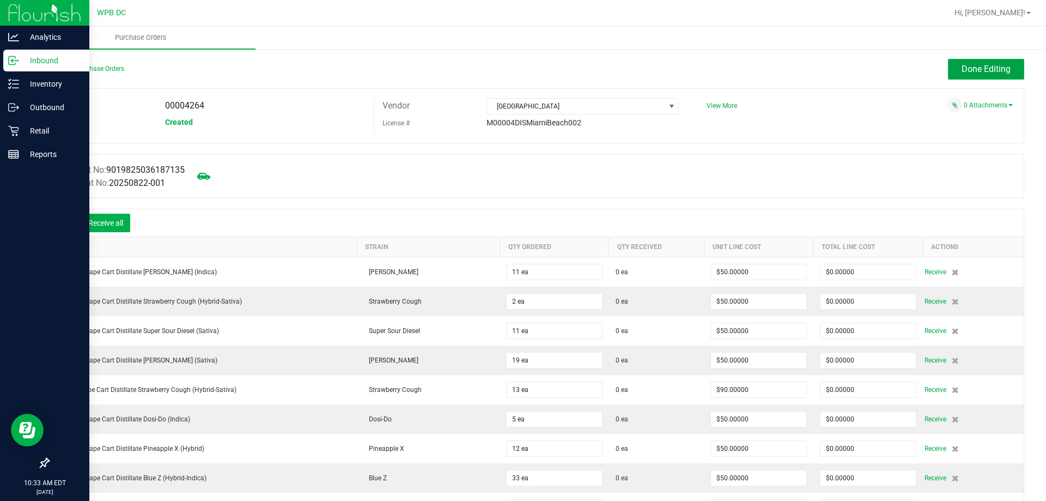
click at [1001, 69] on span "Done Editing" at bounding box center [986, 69] width 49 height 10
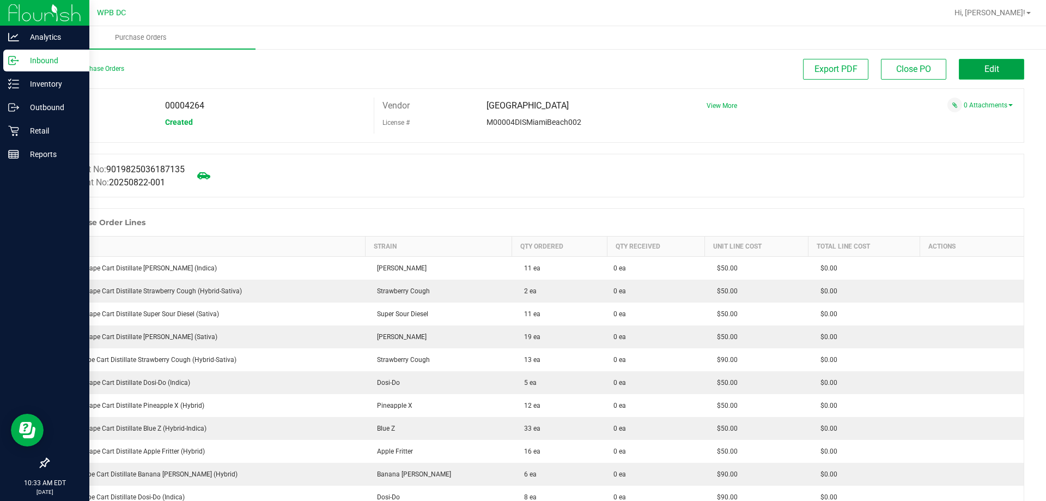
click at [1001, 69] on button "Edit" at bounding box center [991, 69] width 65 height 21
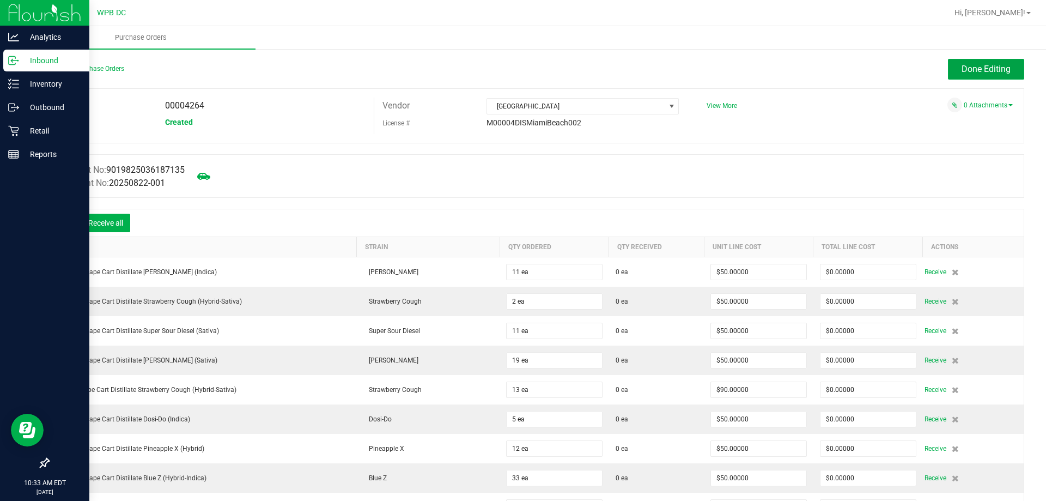
click at [1002, 69] on span "Done Editing" at bounding box center [986, 69] width 49 height 10
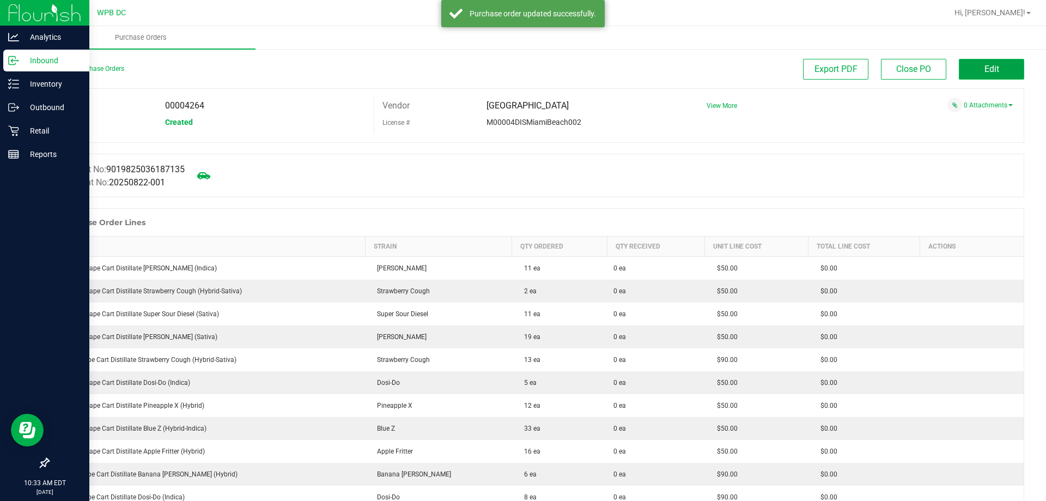
click at [986, 72] on span "Edit" at bounding box center [992, 69] width 15 height 10
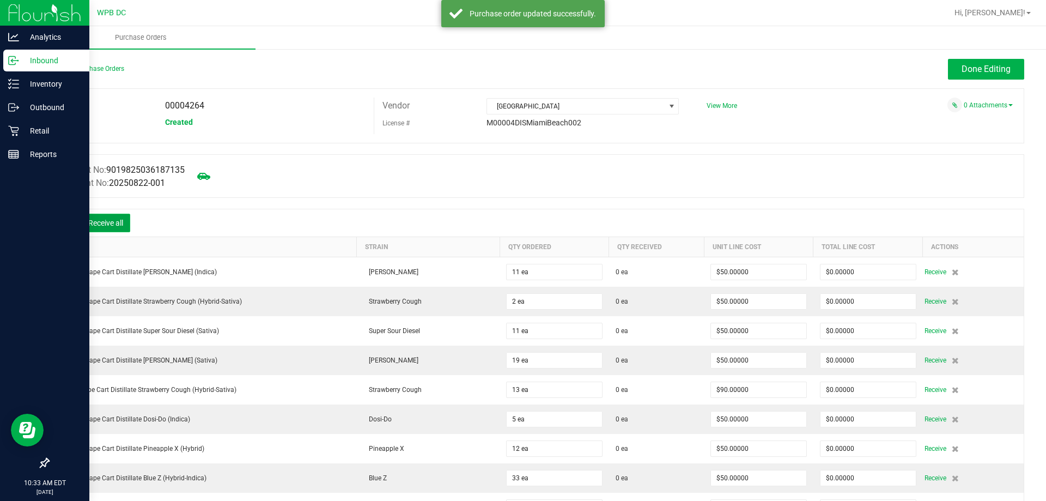
click at [118, 216] on button "Receive all" at bounding box center [105, 223] width 49 height 19
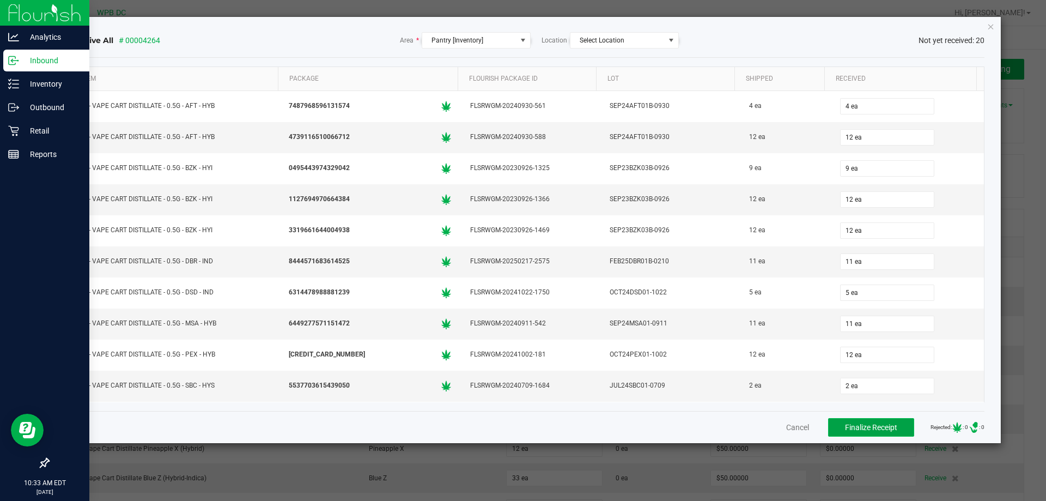
click at [863, 429] on span "Finalize Receipt" at bounding box center [871, 427] width 52 height 9
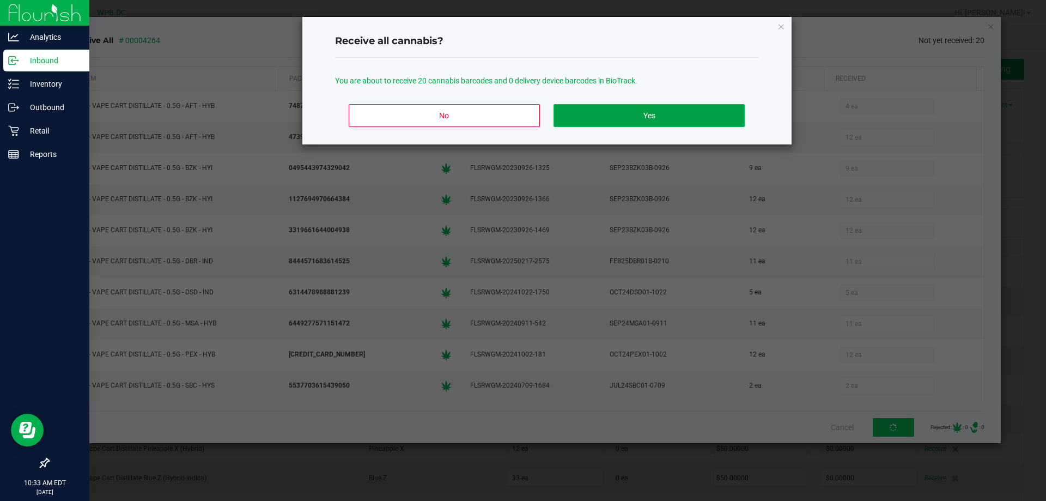
click at [617, 119] on button "Yes" at bounding box center [649, 115] width 191 height 23
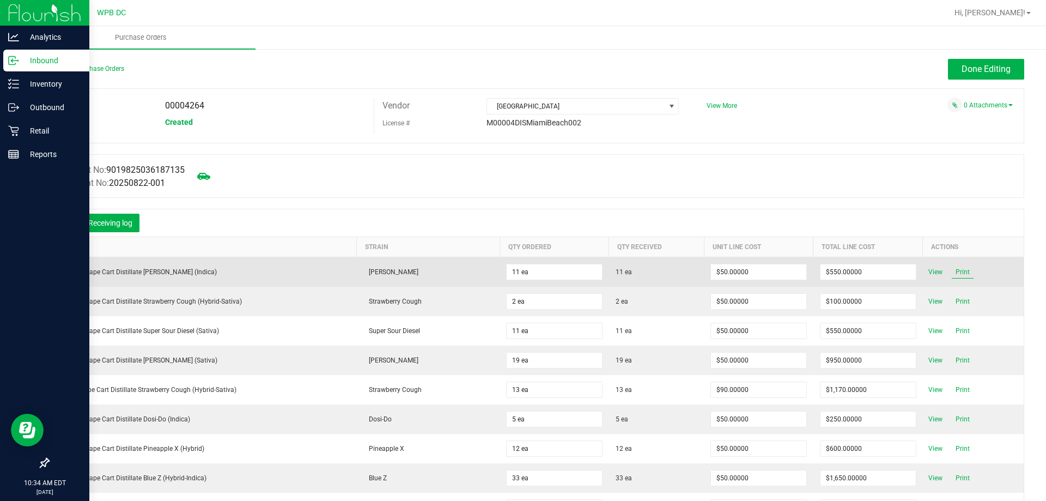
click at [952, 272] on span "Print" at bounding box center [963, 271] width 22 height 13
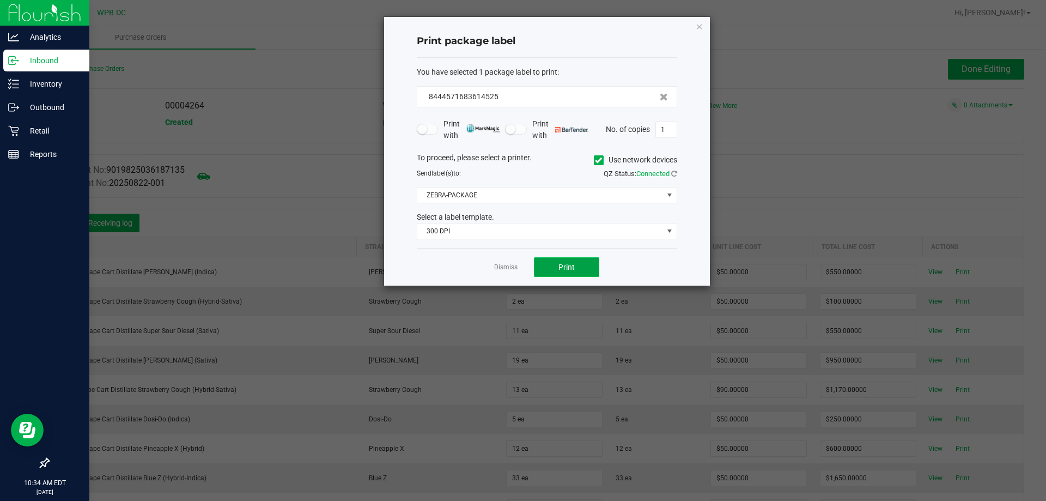
click at [573, 263] on button "Print" at bounding box center [566, 267] width 65 height 20
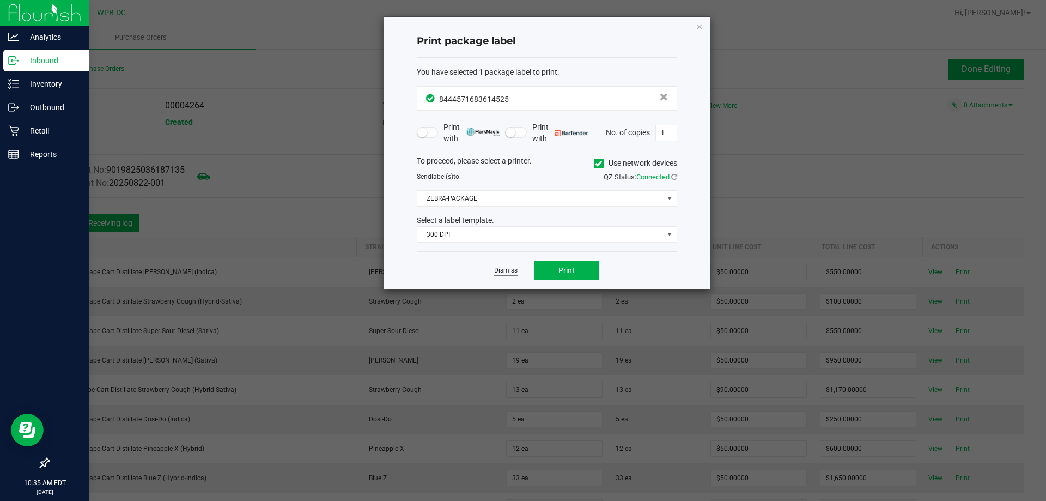
click at [504, 272] on link "Dismiss" at bounding box center [505, 270] width 23 height 9
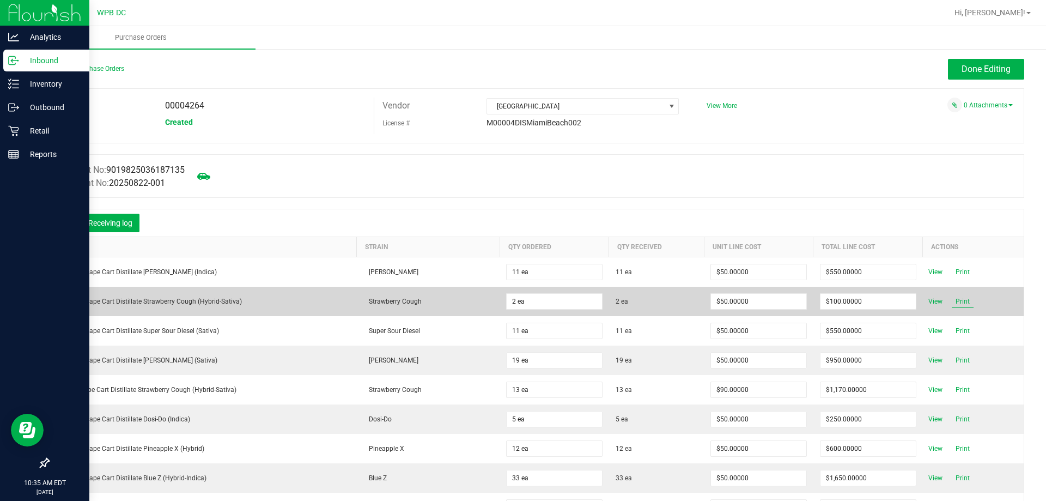
click at [952, 303] on span "Print" at bounding box center [963, 301] width 22 height 13
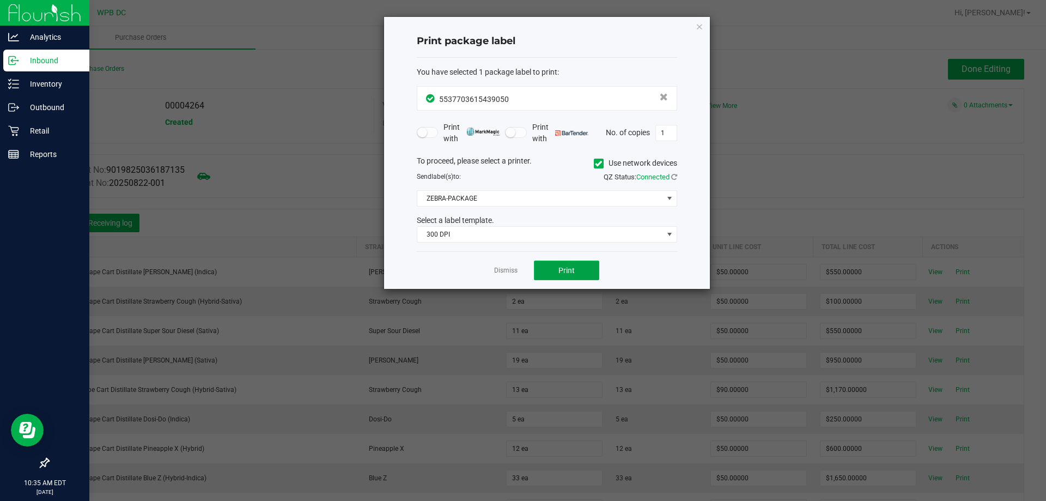
click at [580, 261] on button "Print" at bounding box center [566, 270] width 65 height 20
click at [504, 269] on link "Dismiss" at bounding box center [505, 270] width 23 height 9
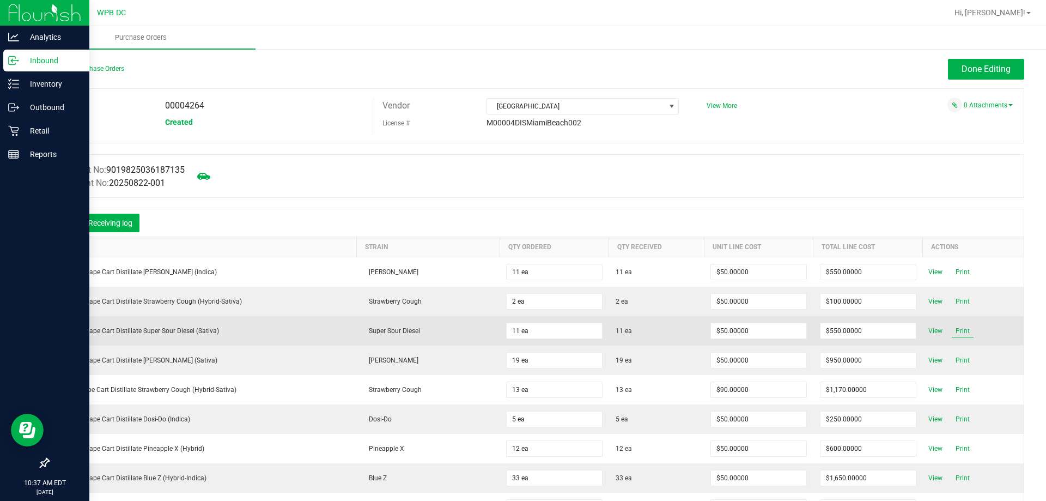
click at [952, 331] on span "Print" at bounding box center [963, 330] width 22 height 13
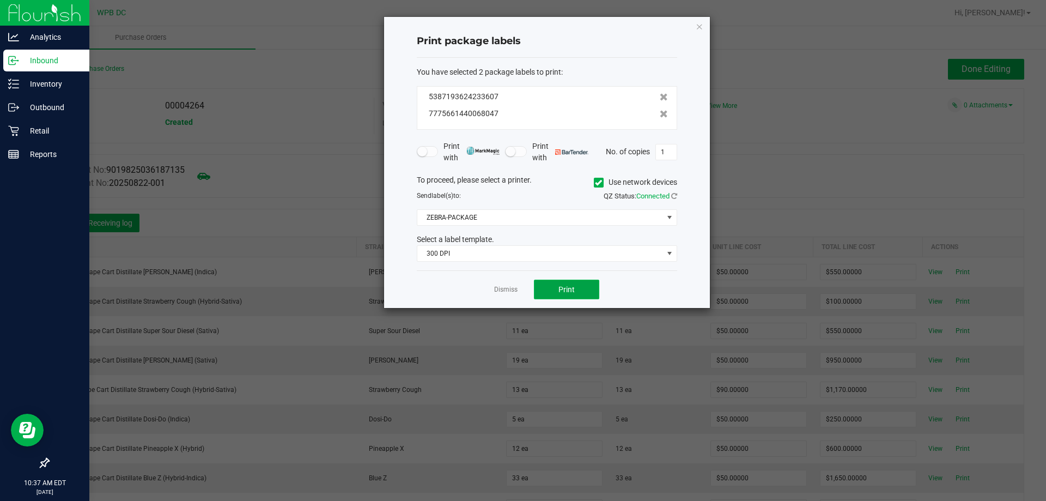
click at [579, 291] on button "Print" at bounding box center [566, 290] width 65 height 20
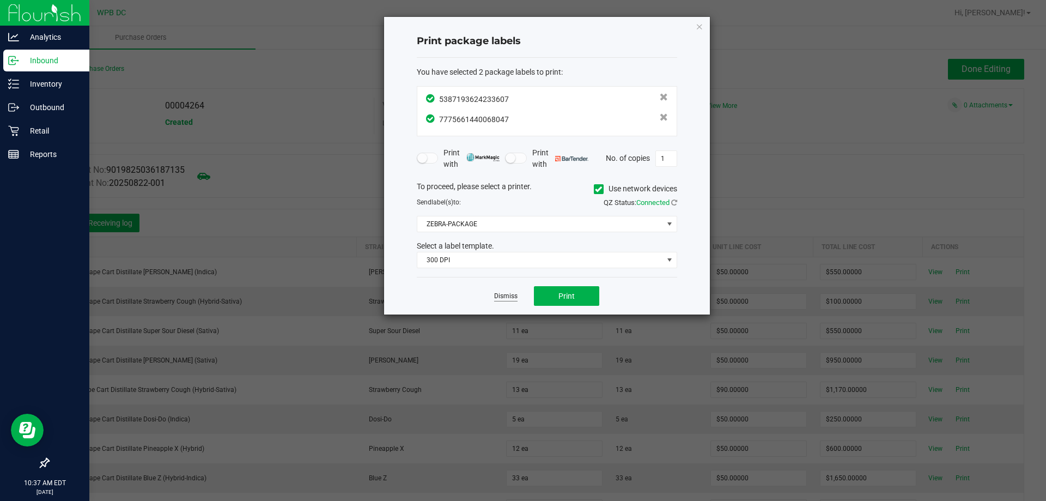
click at [509, 295] on link "Dismiss" at bounding box center [505, 296] width 23 height 9
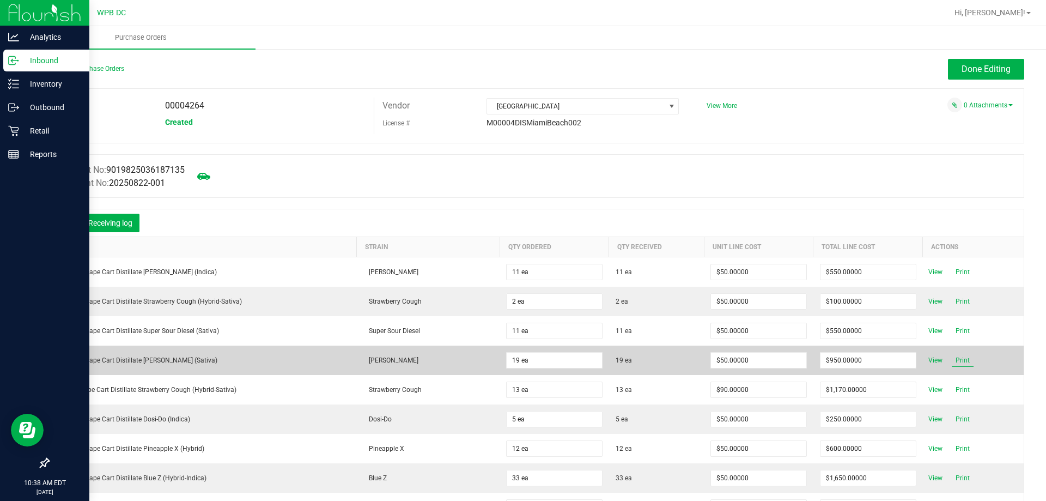
click at [957, 359] on span "Print" at bounding box center [963, 360] width 22 height 13
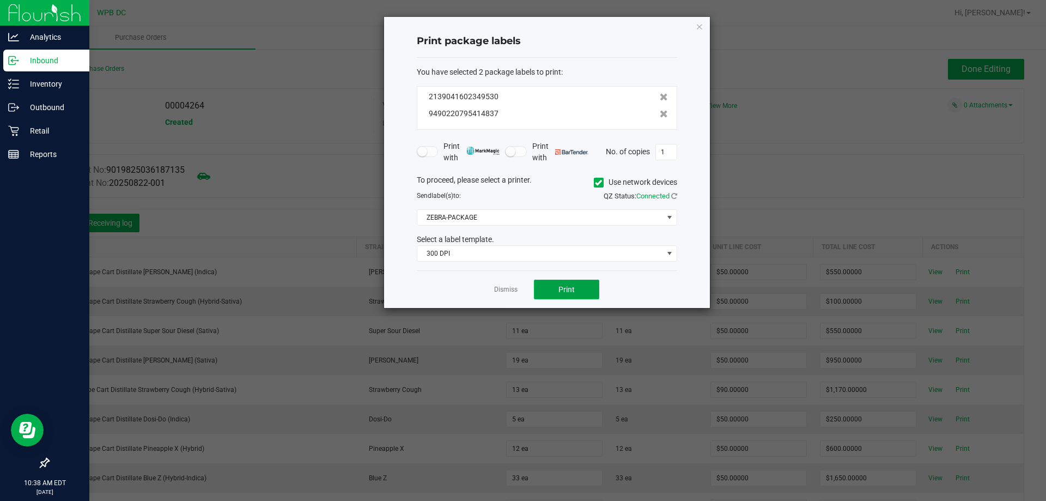
click at [590, 290] on button "Print" at bounding box center [566, 290] width 65 height 20
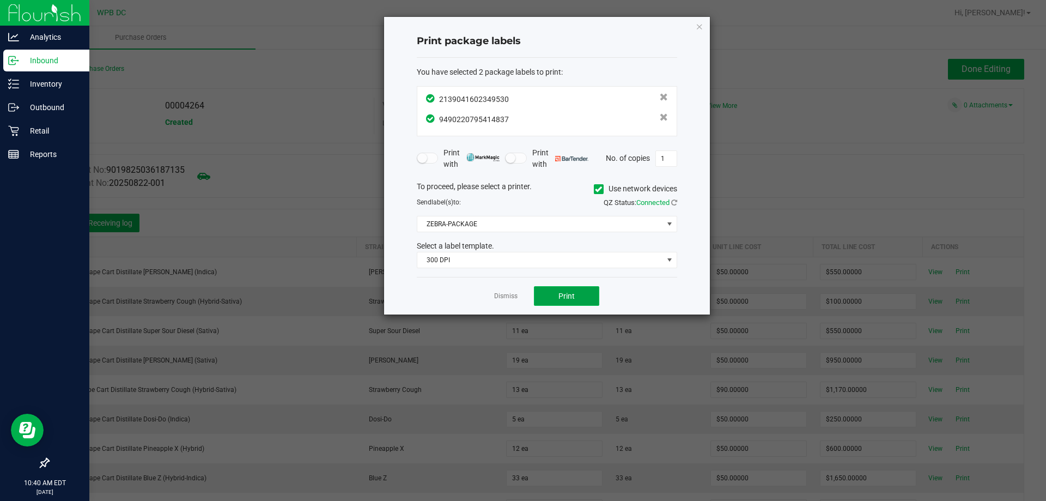
click at [570, 297] on span "Print" at bounding box center [566, 296] width 16 height 9
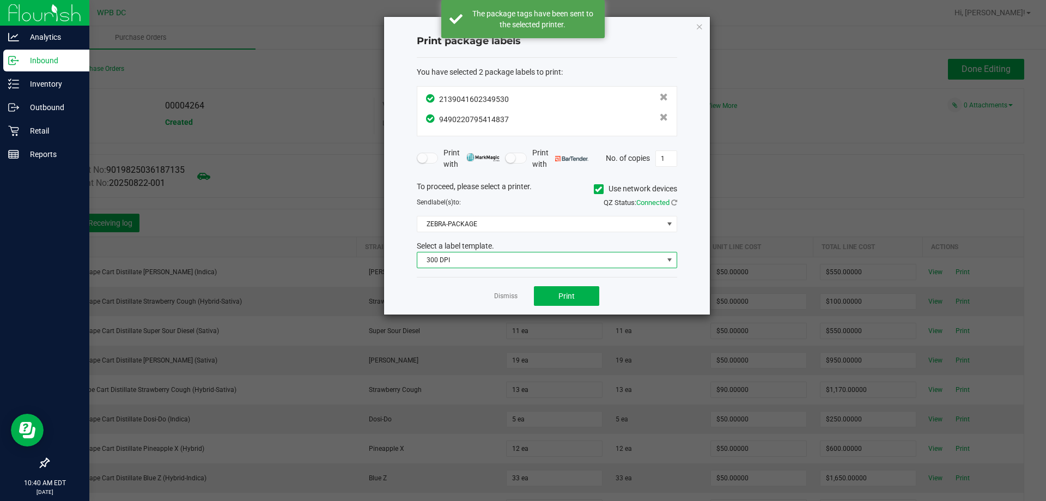
drag, startPoint x: 595, startPoint y: 252, endPoint x: 604, endPoint y: 247, distance: 10.3
click at [604, 247] on div "Select a label template. 300 DPI" at bounding box center [547, 254] width 277 height 28
click at [514, 292] on link "Dismiss" at bounding box center [505, 296] width 23 height 9
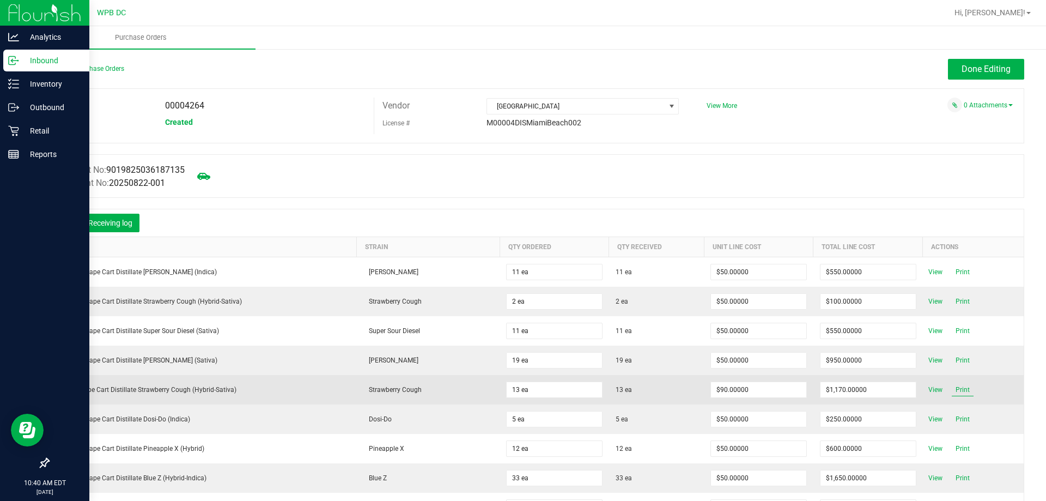
click at [952, 388] on span "Print" at bounding box center [963, 389] width 22 height 13
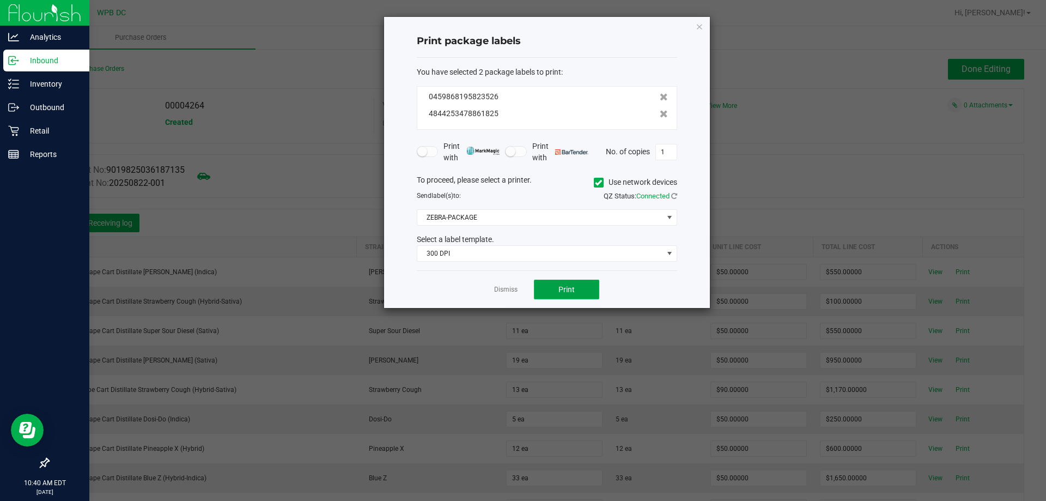
click at [590, 290] on button "Print" at bounding box center [566, 290] width 65 height 20
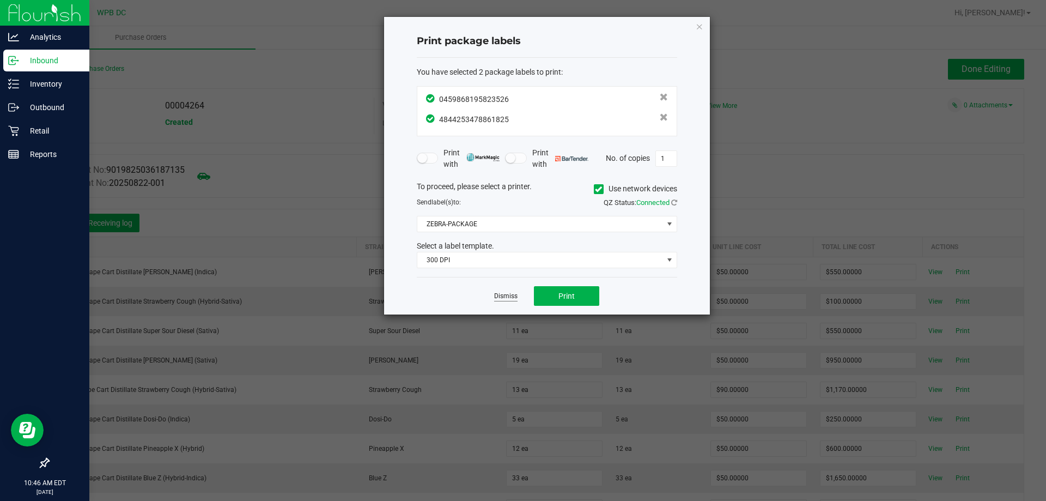
click at [508, 292] on link "Dismiss" at bounding box center [505, 296] width 23 height 9
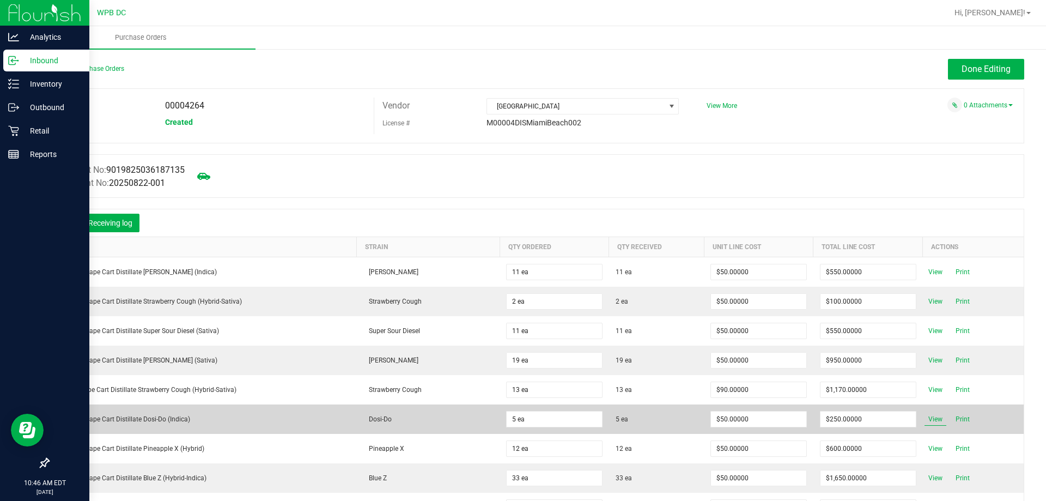
click at [925, 421] on span "View" at bounding box center [936, 418] width 22 height 13
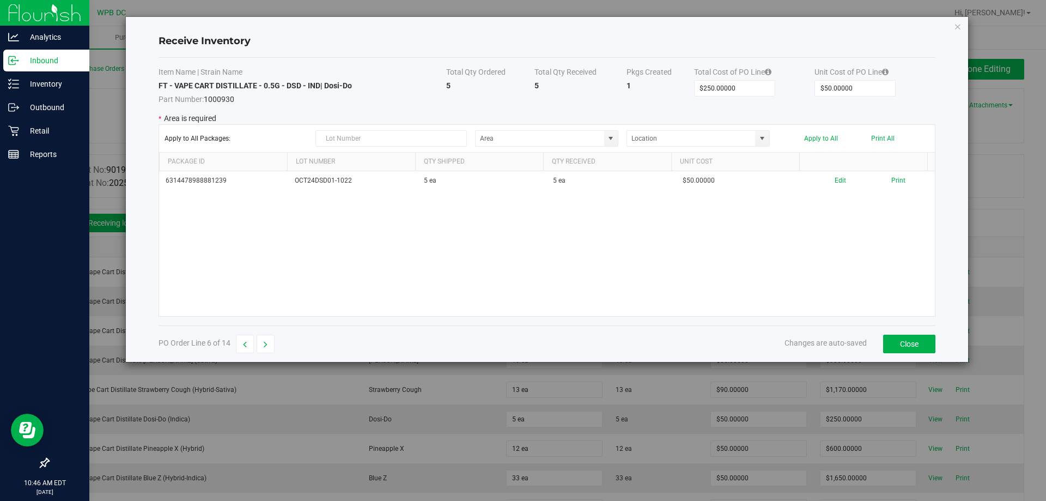
type input "Pantry"
click at [954, 21] on icon "Close modal" at bounding box center [958, 26] width 8 height 13
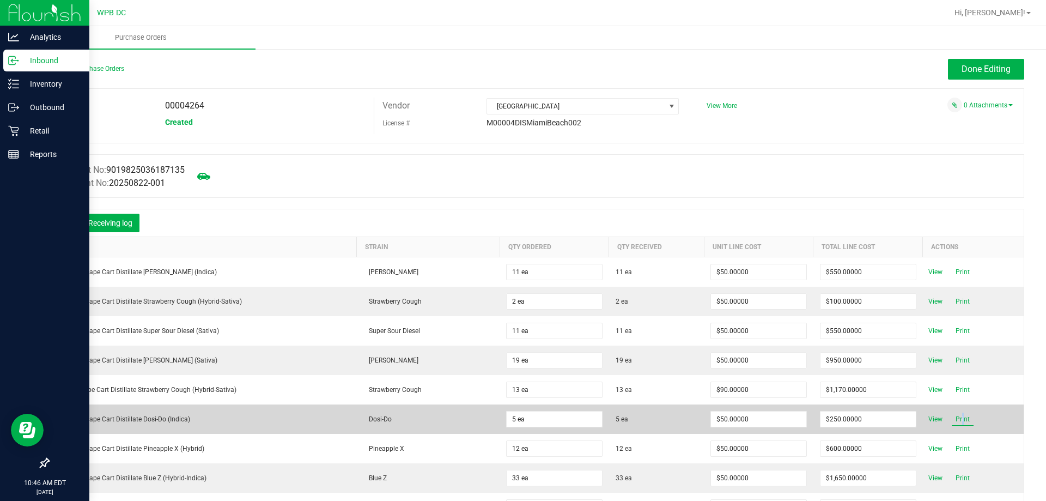
click at [952, 417] on span "Print" at bounding box center [963, 418] width 22 height 13
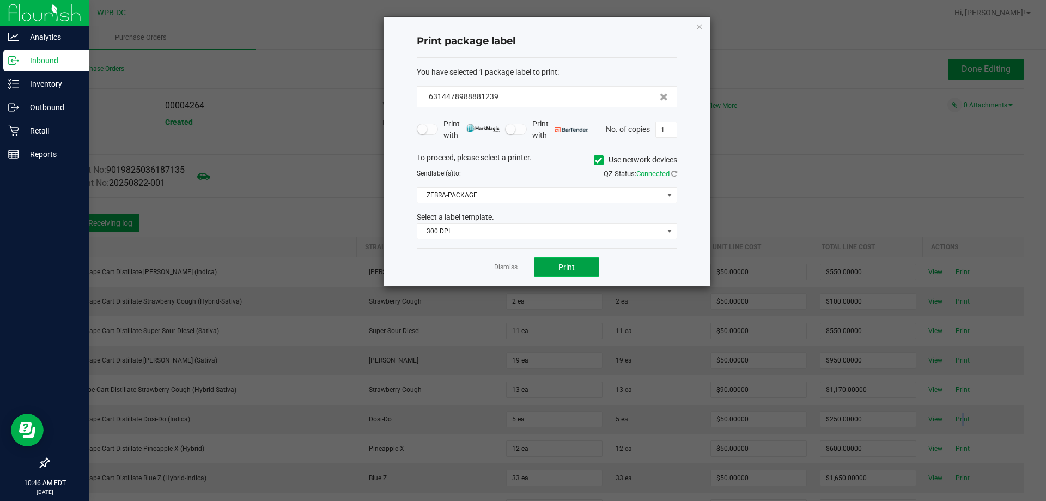
click at [567, 263] on span "Print" at bounding box center [566, 267] width 16 height 9
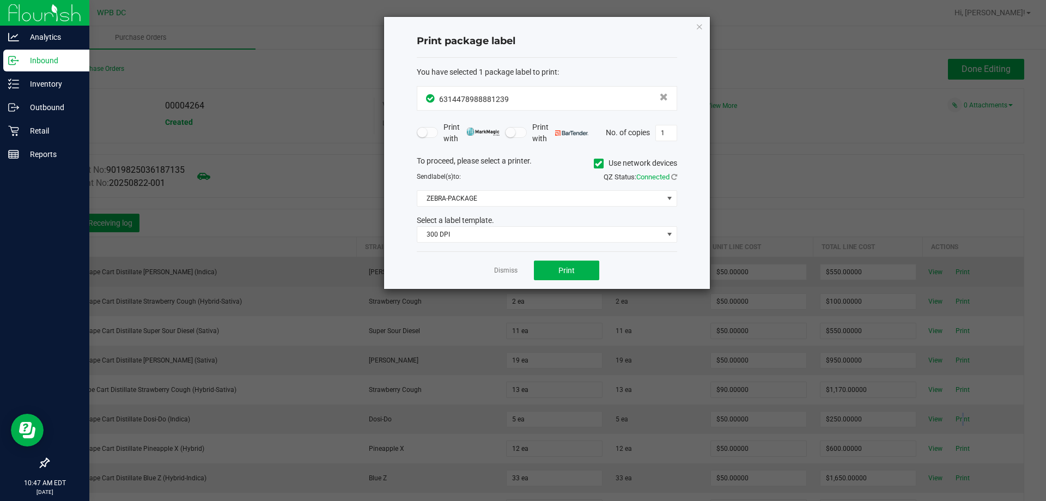
click at [501, 270] on link "Dismiss" at bounding box center [505, 270] width 23 height 9
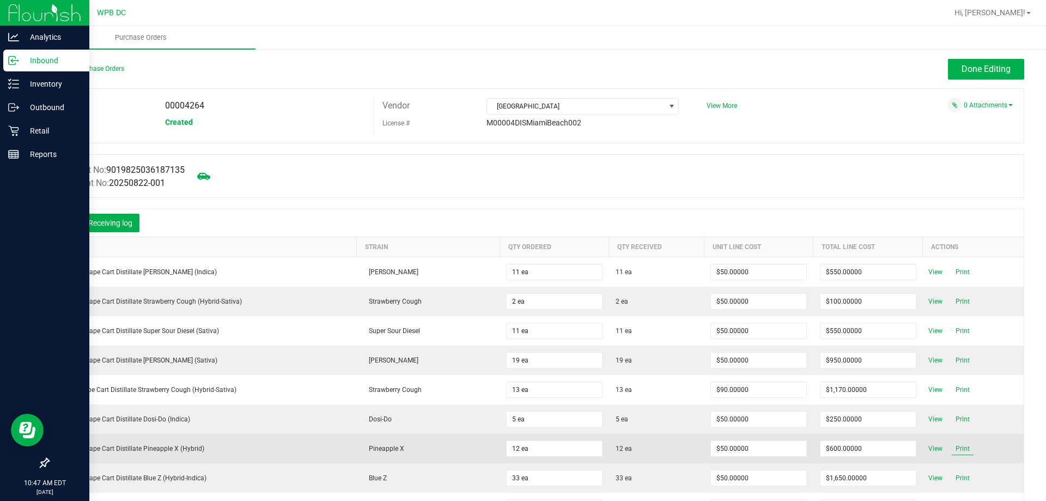
click at [952, 444] on span "Print" at bounding box center [963, 448] width 22 height 13
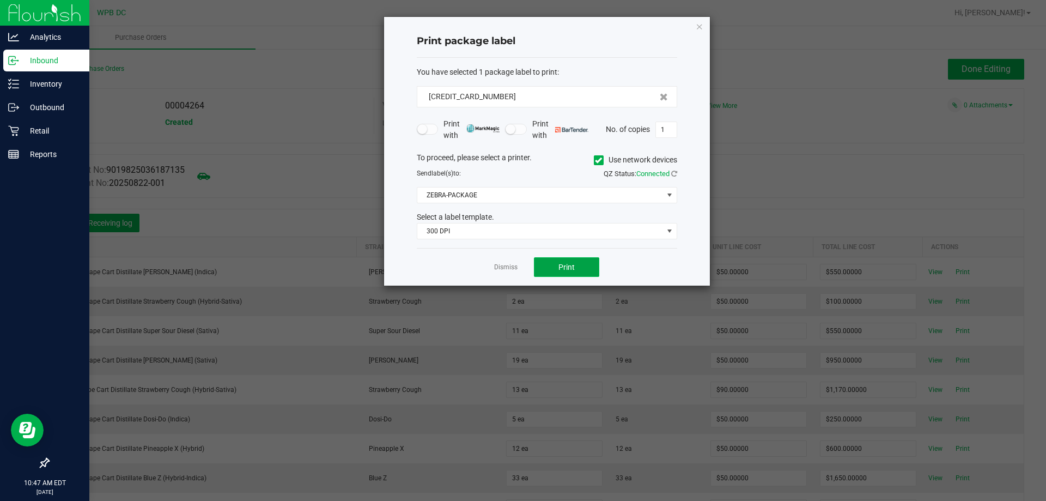
click at [566, 268] on span "Print" at bounding box center [566, 267] width 16 height 9
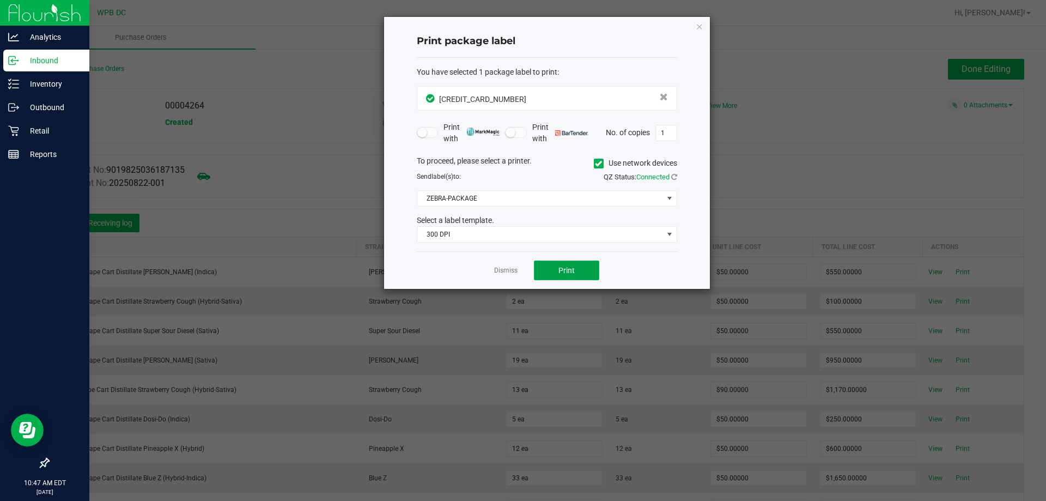
click at [572, 279] on button "Print" at bounding box center [566, 270] width 65 height 20
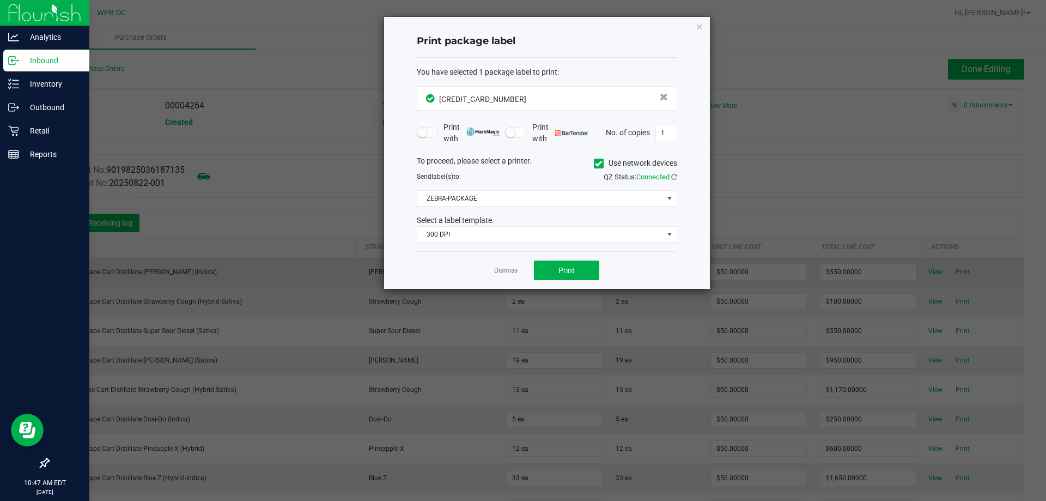
click at [500, 270] on link "Dismiss" at bounding box center [505, 270] width 23 height 9
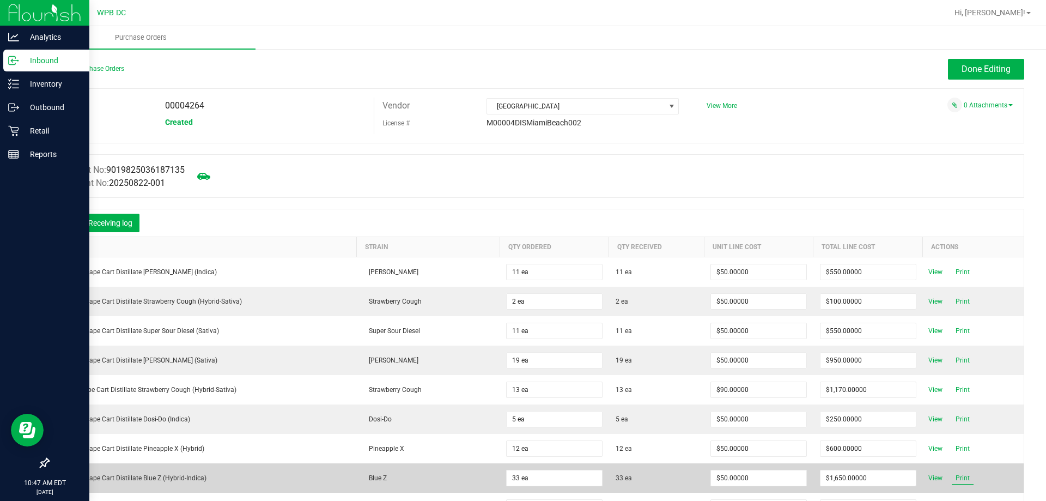
click at [952, 476] on span "Print" at bounding box center [963, 477] width 22 height 13
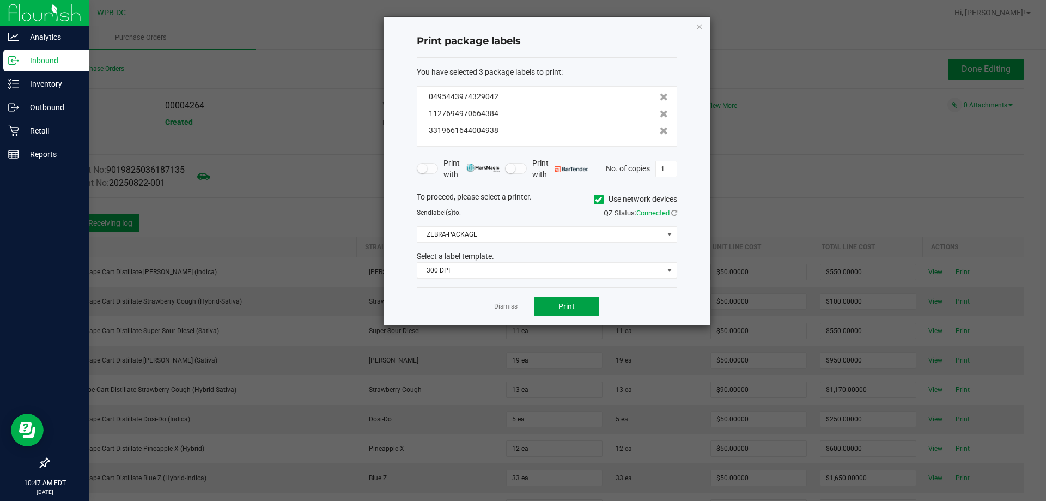
click at [581, 309] on button "Print" at bounding box center [566, 306] width 65 height 20
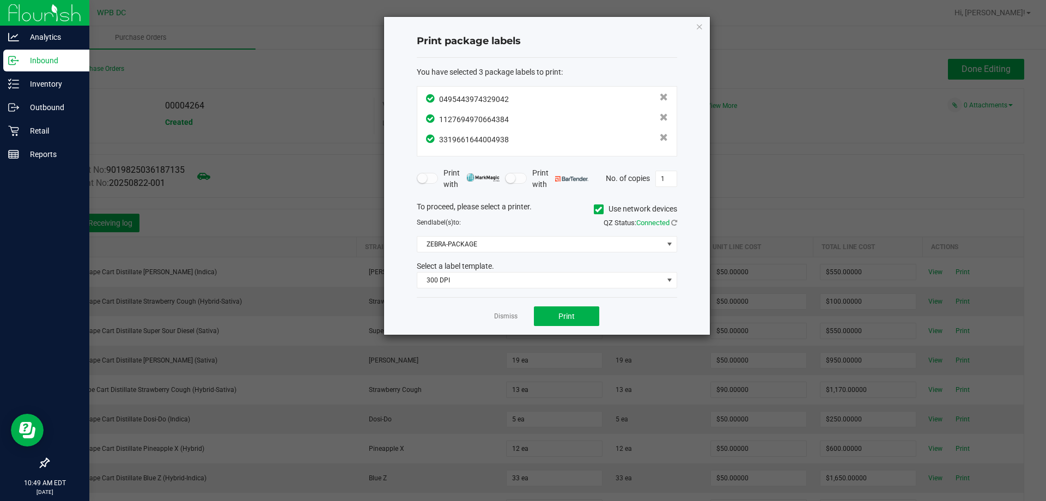
click at [489, 320] on div "Dismiss Print" at bounding box center [547, 316] width 260 height 38
click at [509, 315] on link "Dismiss" at bounding box center [505, 316] width 23 height 9
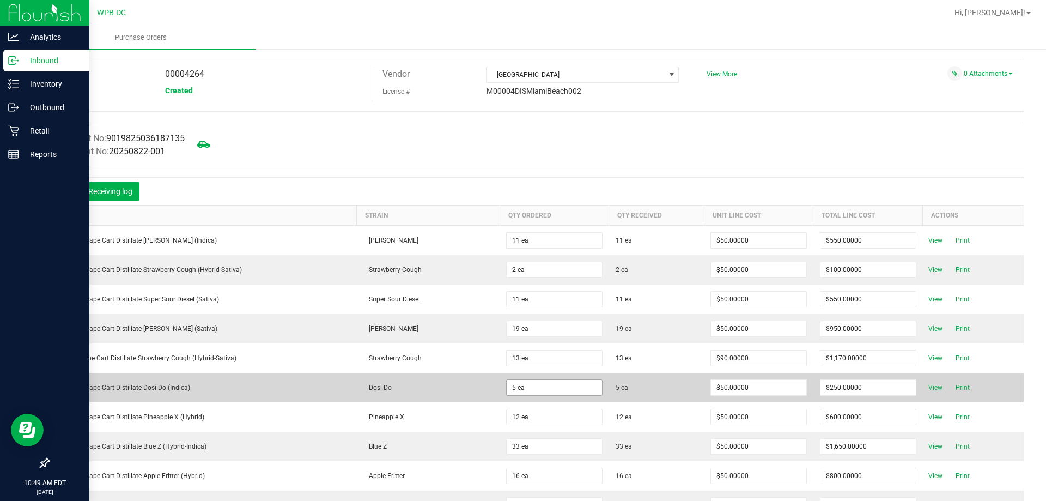
scroll to position [109, 0]
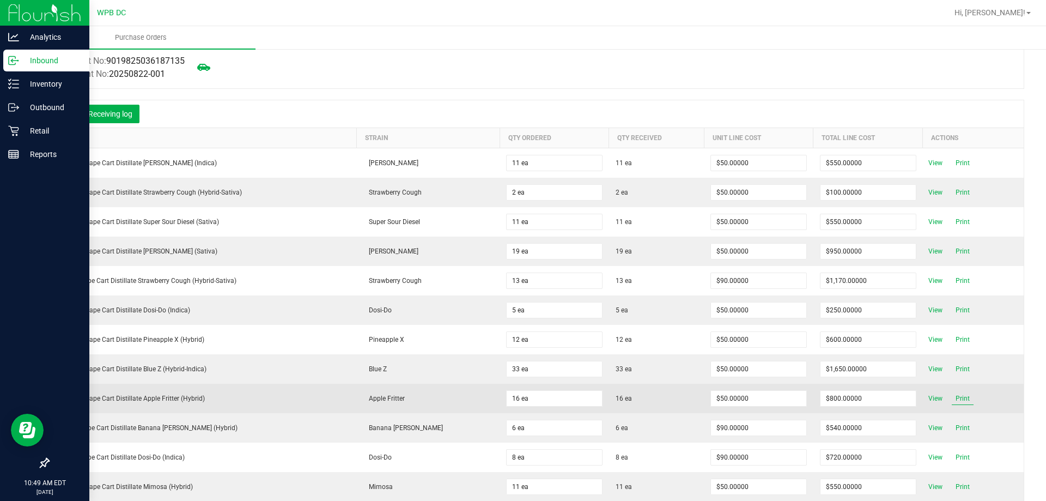
click at [952, 396] on span "Print" at bounding box center [963, 398] width 22 height 13
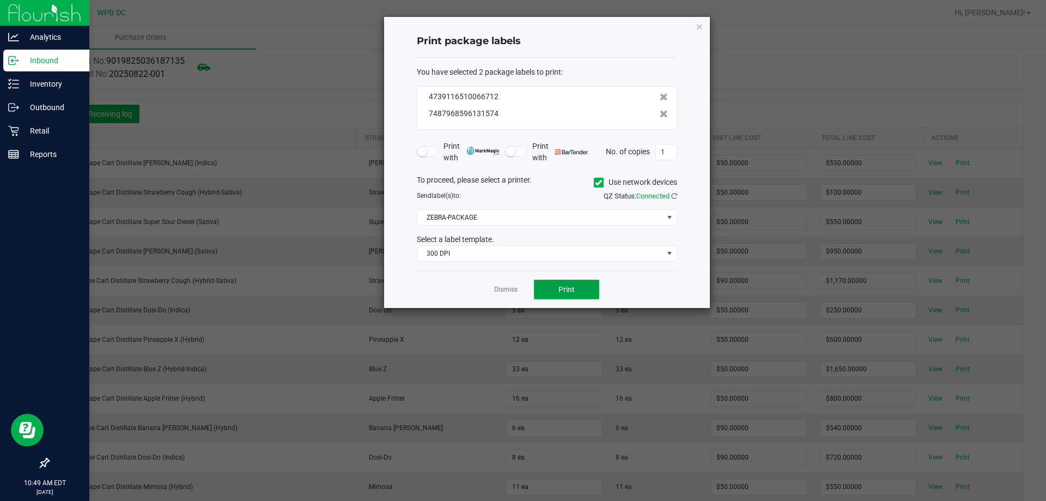
click at [583, 294] on button "Print" at bounding box center [566, 290] width 65 height 20
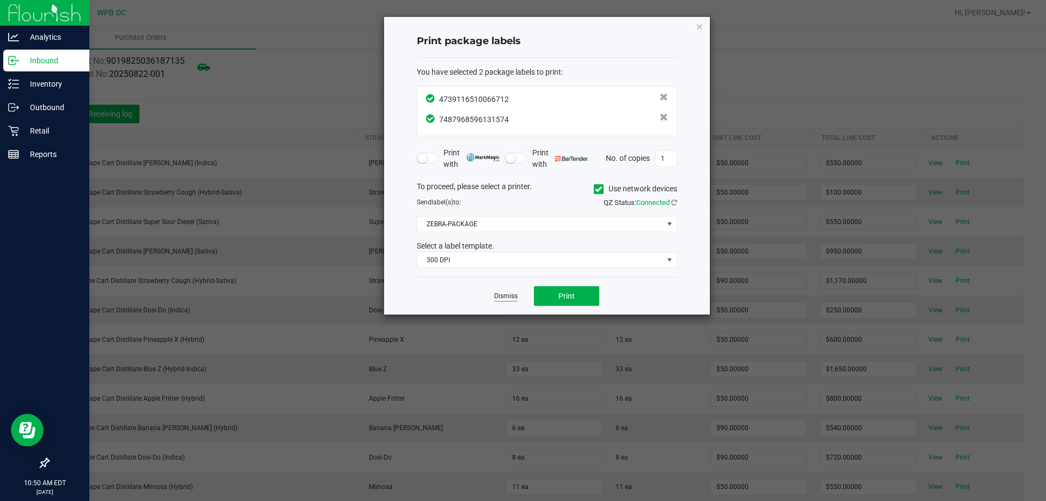
click at [499, 296] on link "Dismiss" at bounding box center [505, 296] width 23 height 9
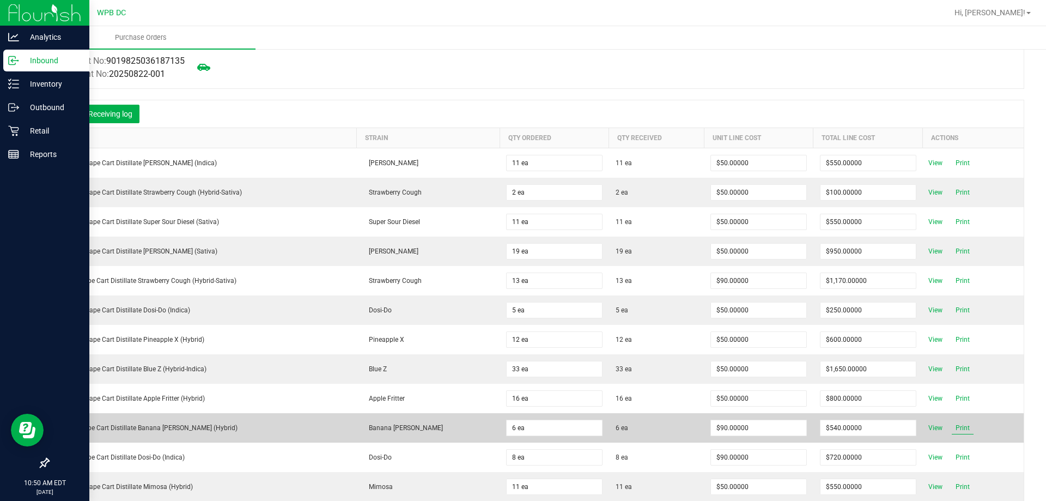
click at [952, 429] on span "Print" at bounding box center [963, 427] width 22 height 13
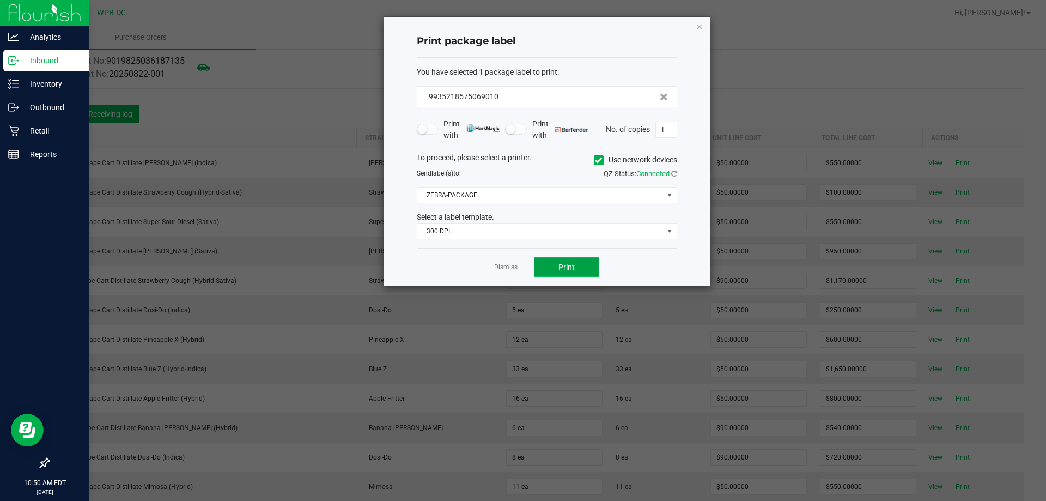
click at [574, 263] on span "Print" at bounding box center [566, 267] width 16 height 9
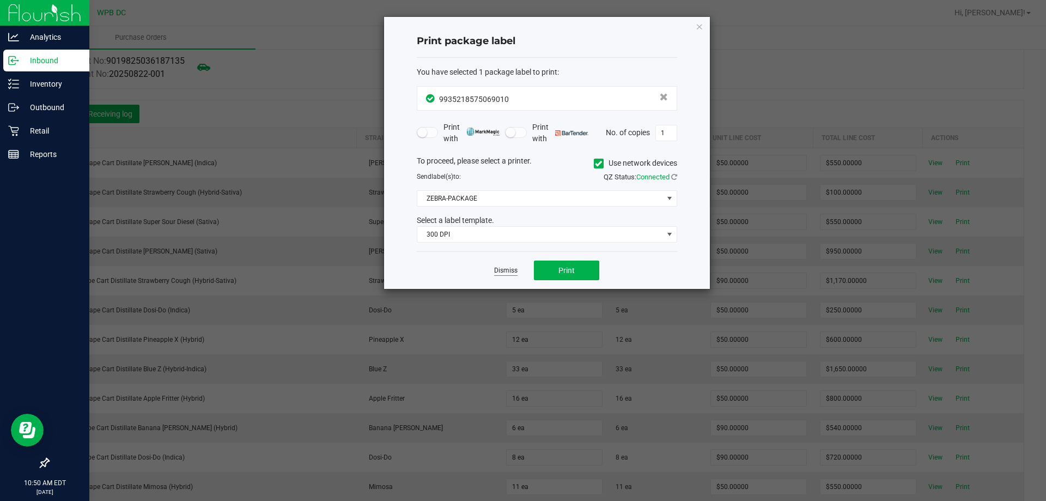
click at [506, 270] on link "Dismiss" at bounding box center [505, 270] width 23 height 9
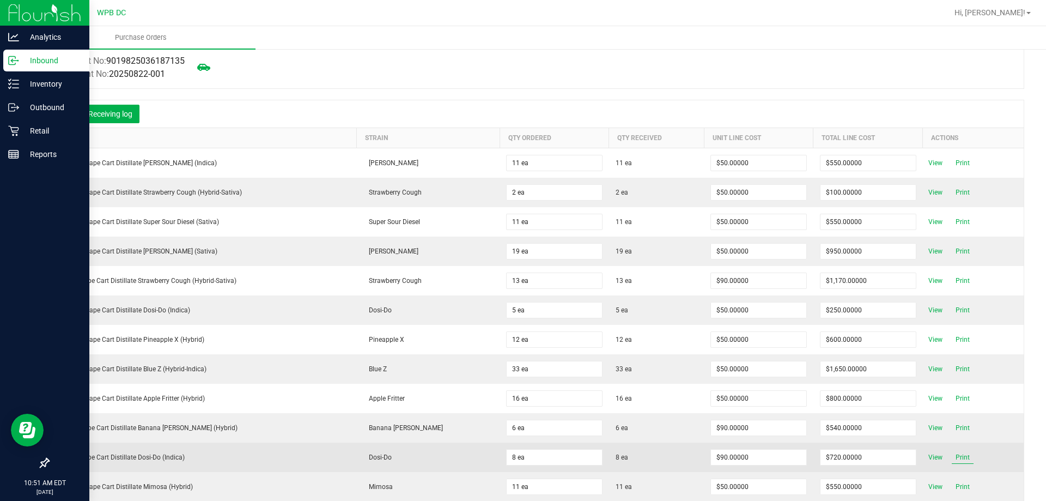
click at [952, 457] on span "Print" at bounding box center [963, 457] width 22 height 13
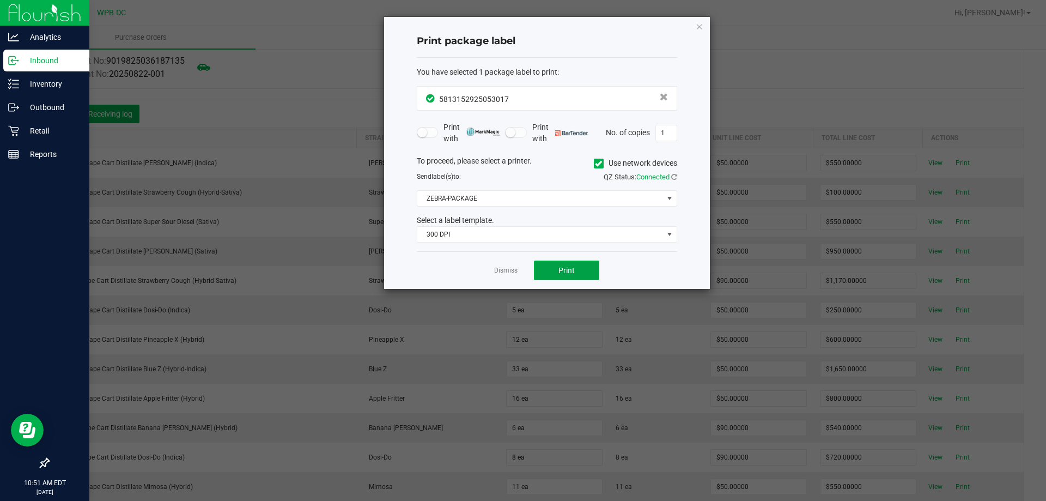
click at [569, 262] on button "Print" at bounding box center [566, 270] width 65 height 20
click at [506, 273] on link "Dismiss" at bounding box center [505, 270] width 23 height 9
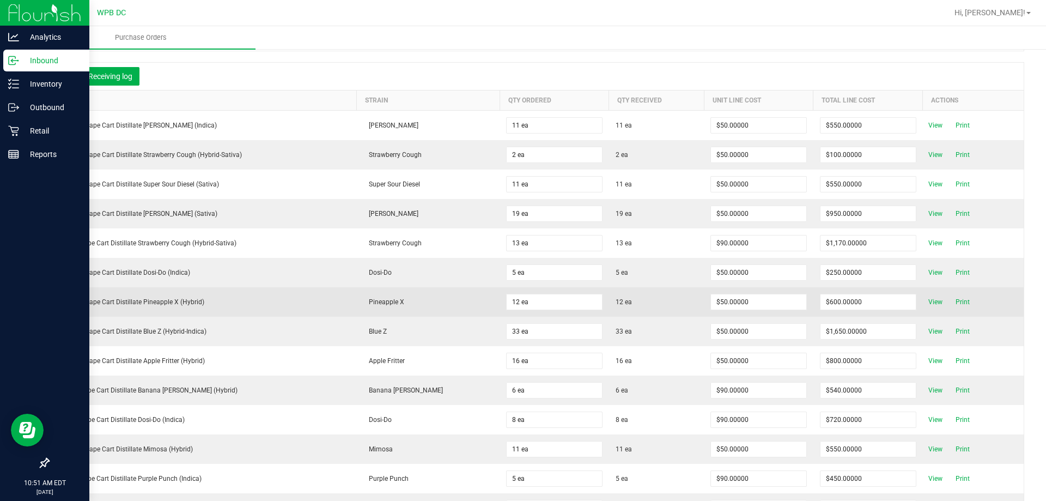
scroll to position [163, 0]
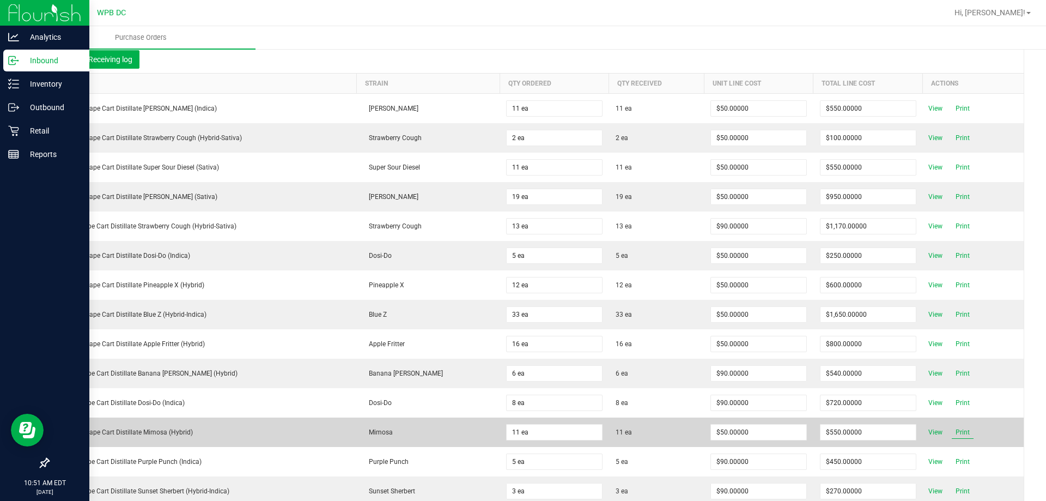
click at [952, 429] on span "Print" at bounding box center [963, 432] width 22 height 13
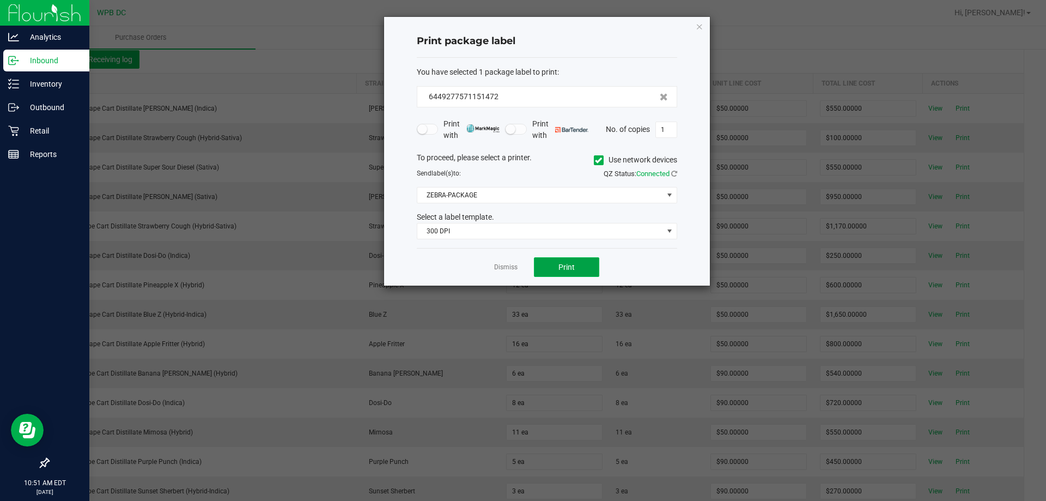
click at [589, 269] on button "Print" at bounding box center [566, 267] width 65 height 20
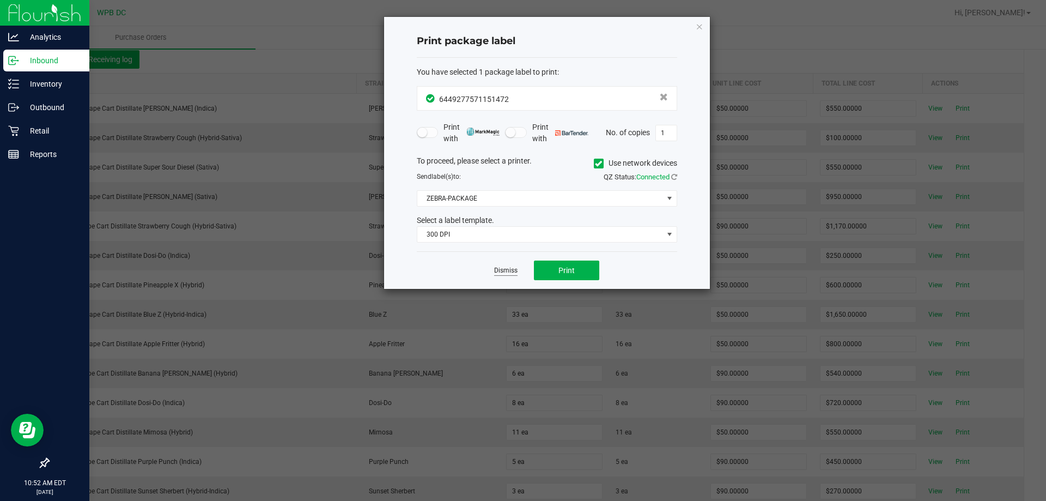
click at [505, 266] on link "Dismiss" at bounding box center [505, 270] width 23 height 9
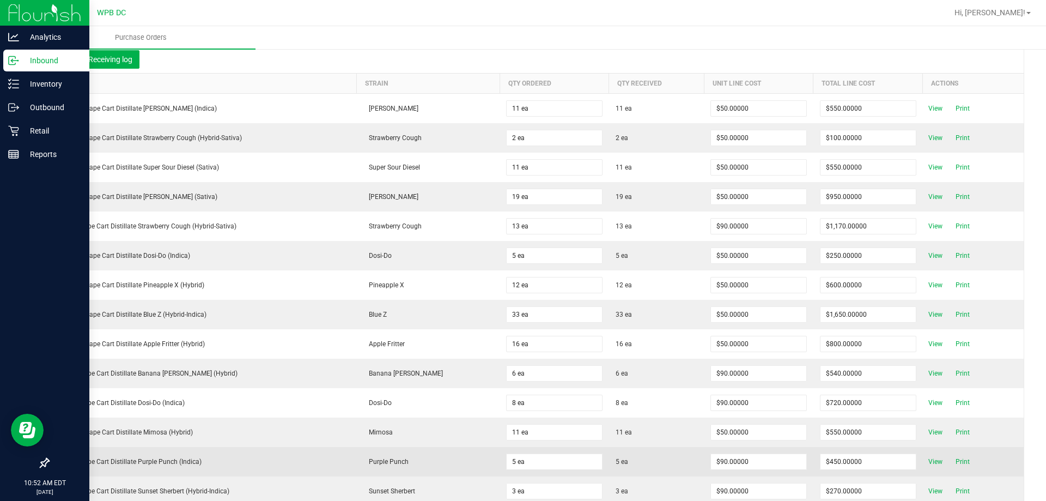
scroll to position [218, 0]
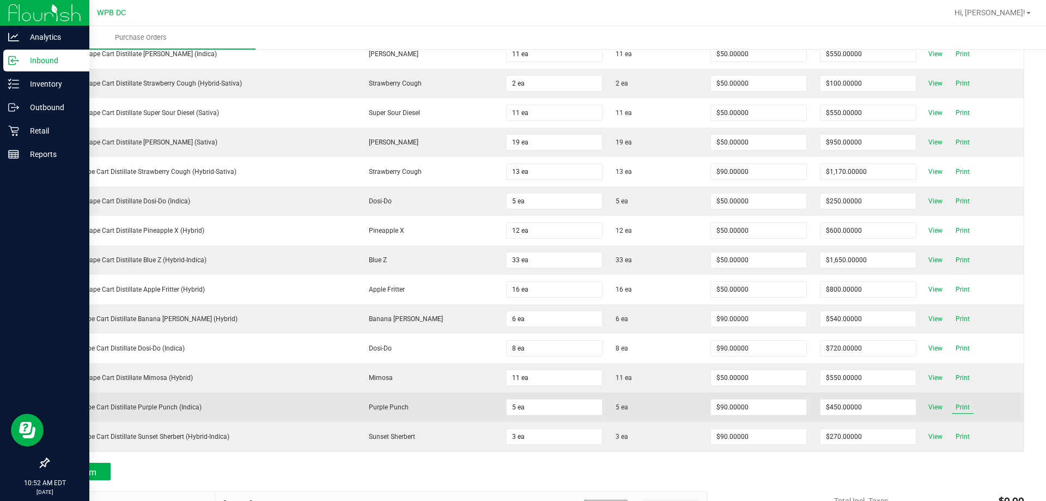
click at [952, 403] on span "Print" at bounding box center [963, 406] width 22 height 13
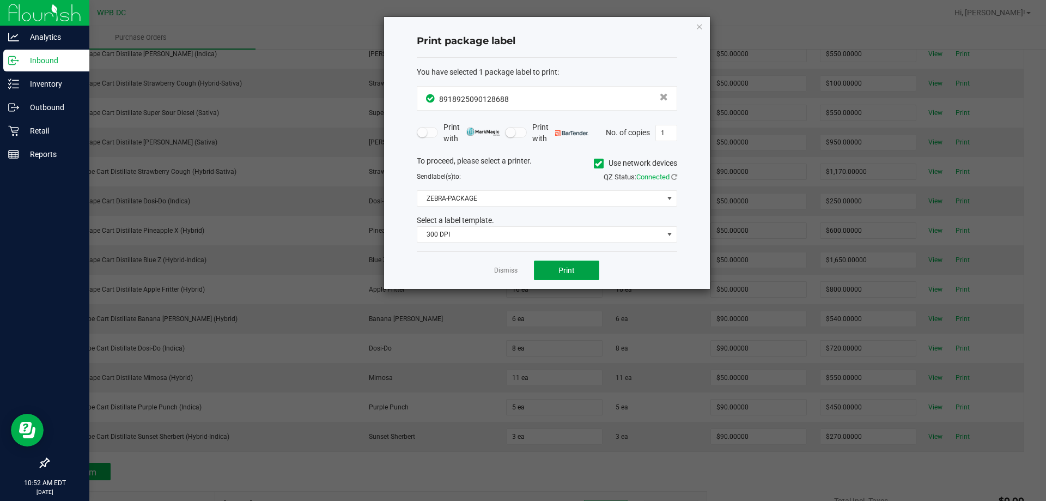
click at [557, 266] on button "Print" at bounding box center [566, 270] width 65 height 20
click at [502, 268] on link "Dismiss" at bounding box center [505, 270] width 23 height 9
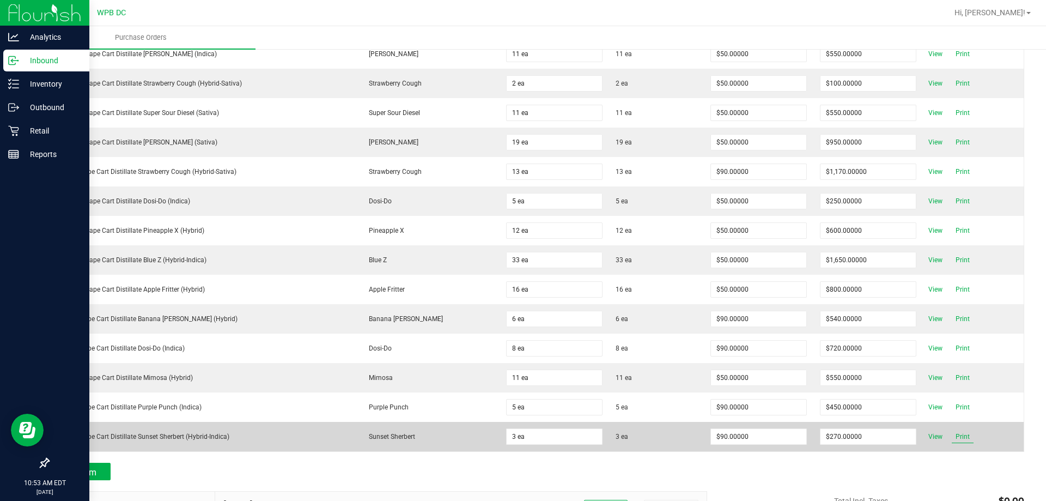
click at [955, 437] on span "Print" at bounding box center [963, 436] width 22 height 13
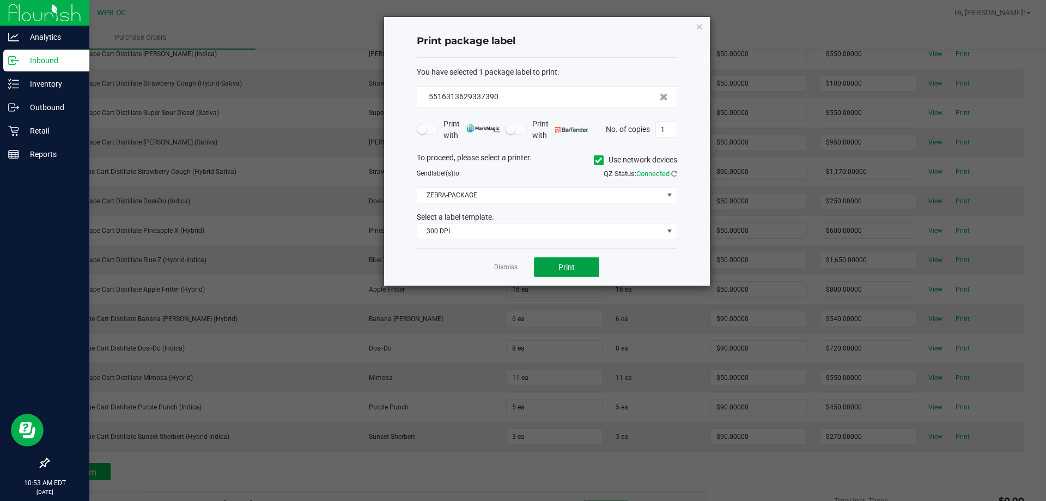
click at [563, 263] on span "Print" at bounding box center [566, 267] width 16 height 9
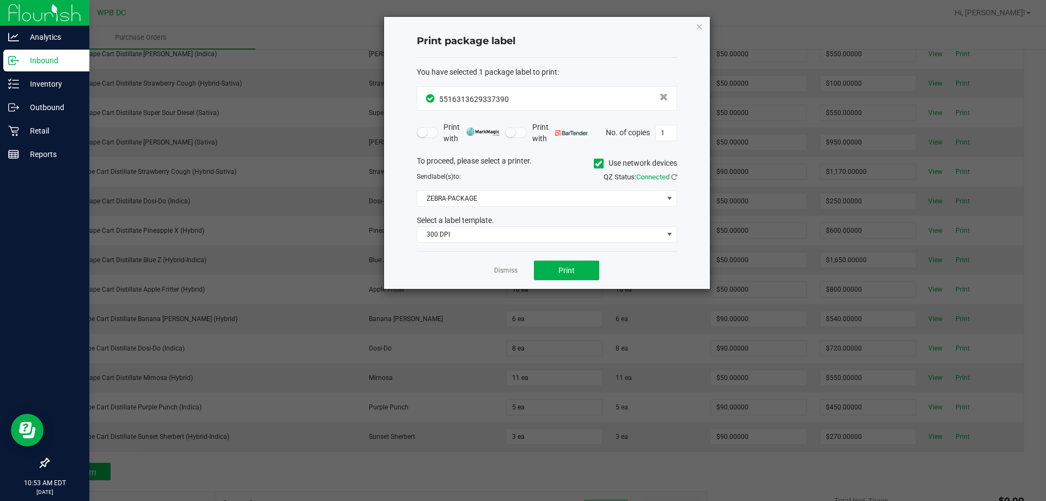
click at [493, 272] on div "Dismiss Print" at bounding box center [547, 270] width 260 height 38
click at [500, 273] on link "Dismiss" at bounding box center [505, 270] width 23 height 9
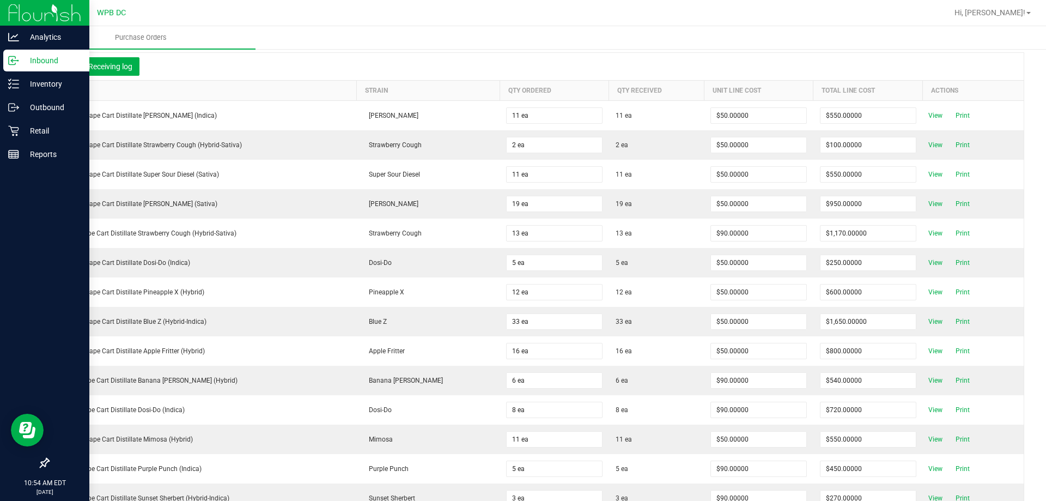
scroll to position [54, 0]
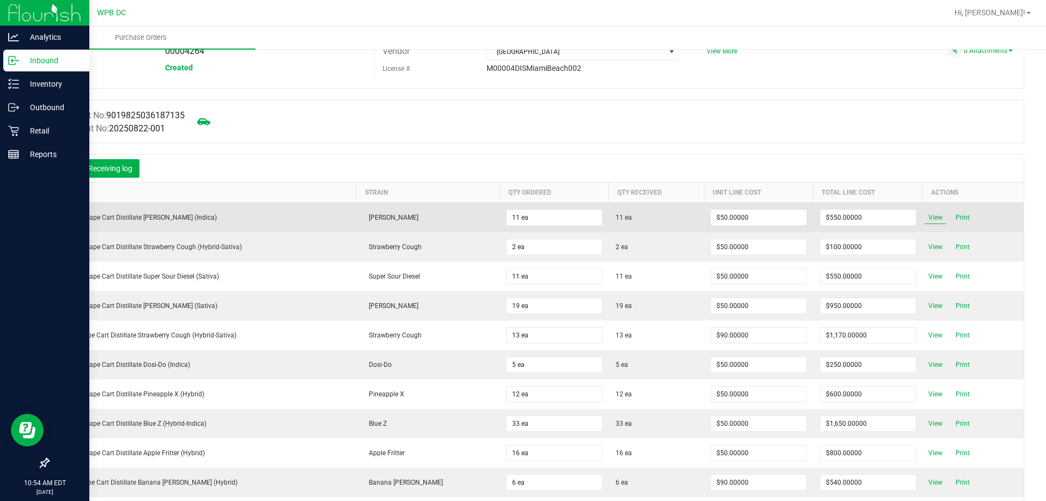
click at [925, 215] on span "View" at bounding box center [936, 217] width 22 height 13
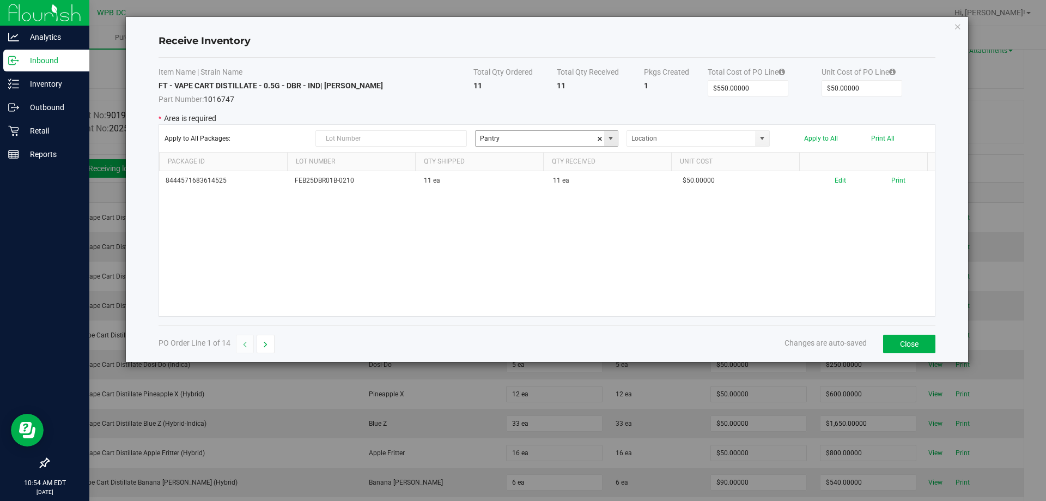
click at [610, 140] on span at bounding box center [610, 138] width 9 height 9
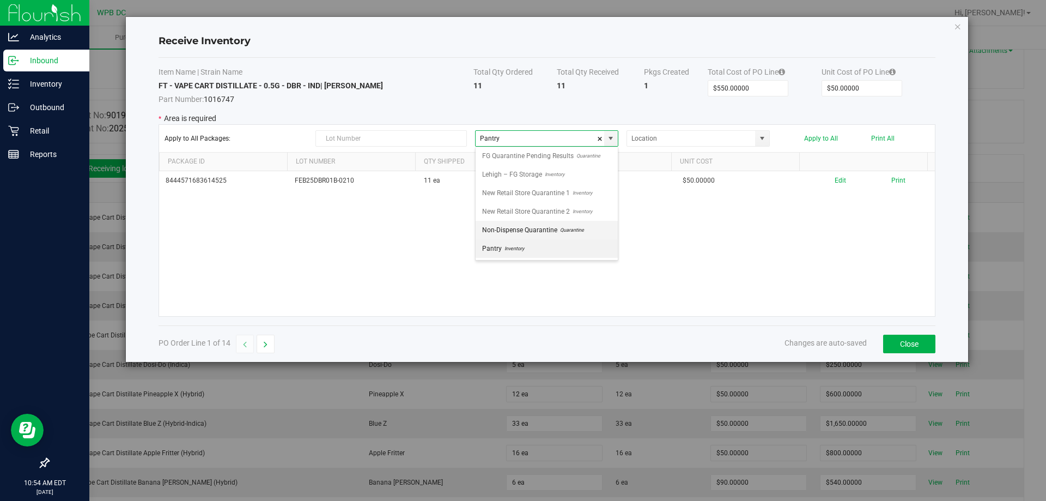
click at [544, 228] on span "Non-Dispense Quarantine" at bounding box center [519, 230] width 75 height 16
type input "Non-Dispense Quarantine"
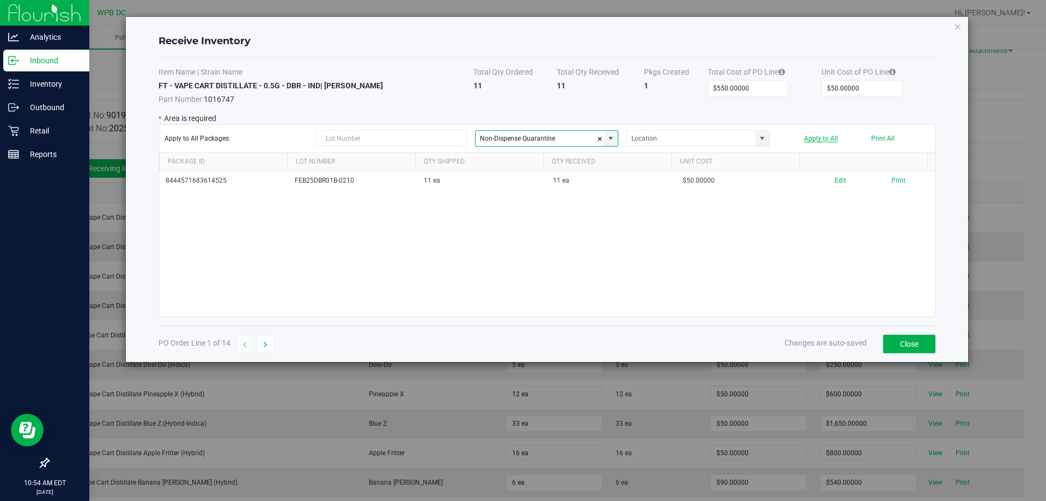
click at [820, 136] on button "Apply to All" at bounding box center [821, 139] width 34 height 8
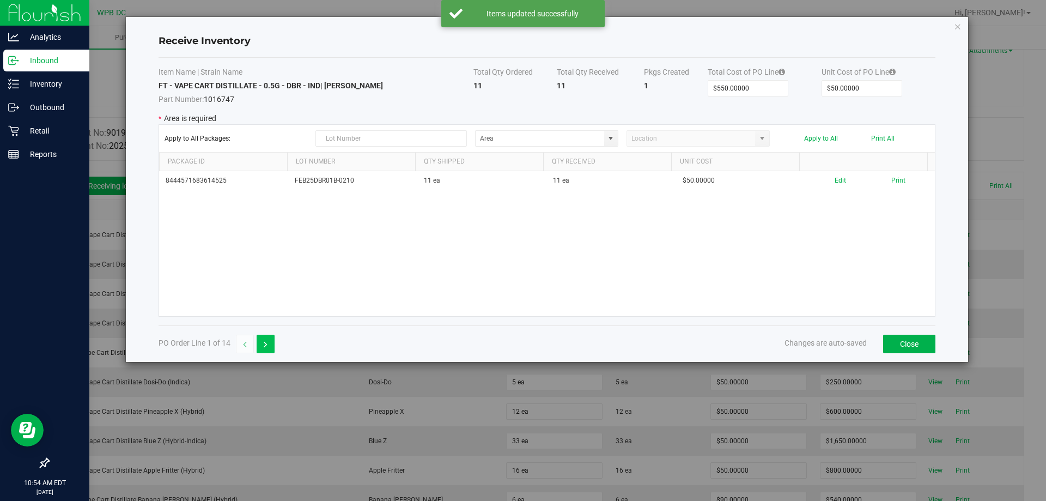
click at [264, 348] on icon "button" at bounding box center [266, 345] width 4 height 8
type input "$100.00000"
click at [614, 137] on span at bounding box center [610, 138] width 9 height 9
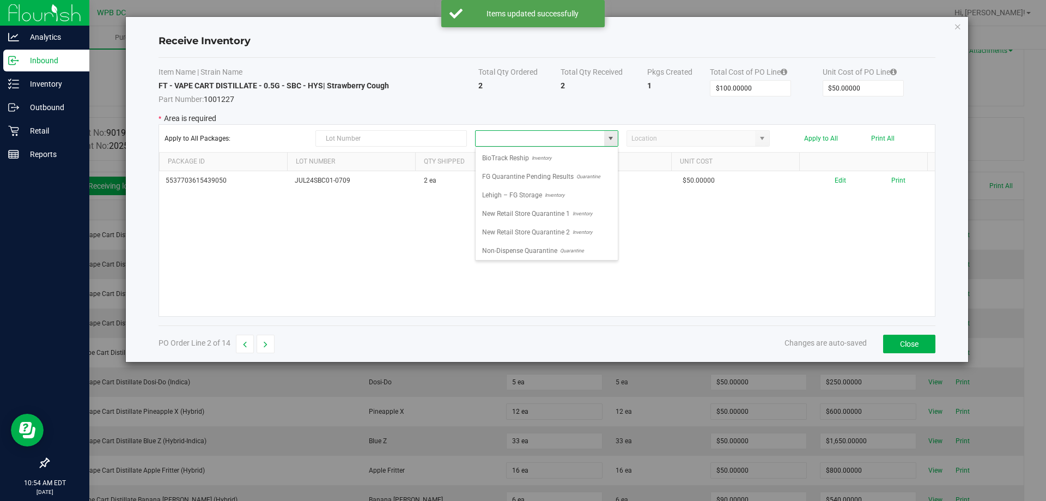
scroll to position [16, 143]
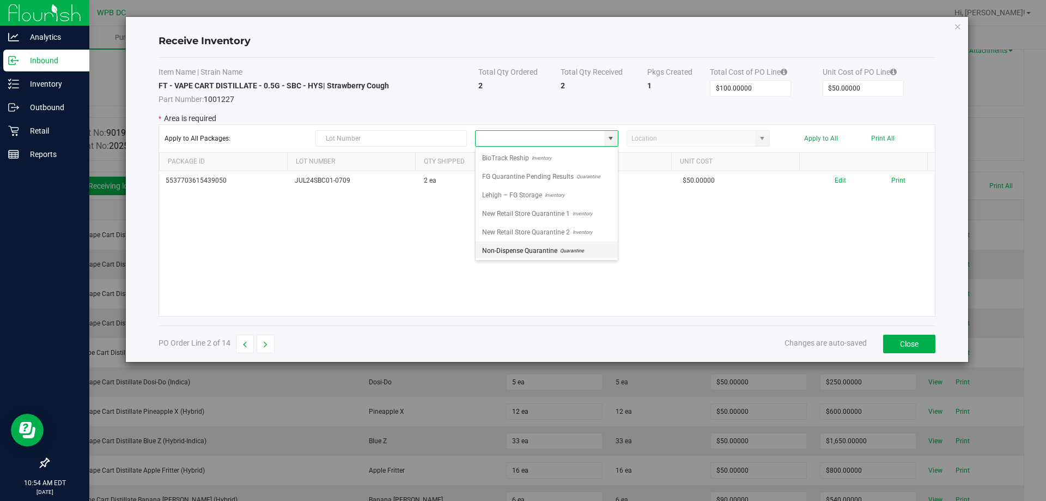
click at [529, 243] on span "Non-Dispense Quarantine" at bounding box center [519, 250] width 75 height 16
type input "Non-Dispense Quarantine"
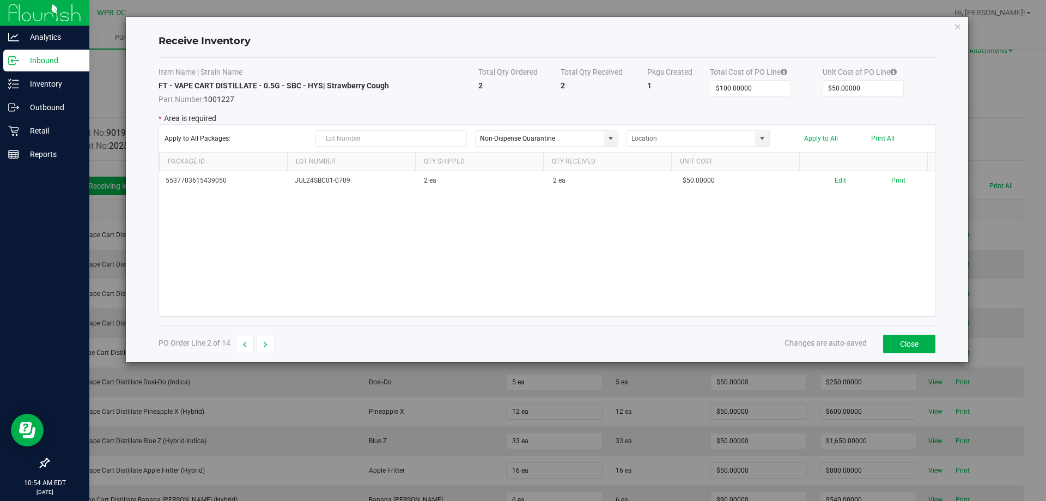
click at [822, 133] on div "Apply to All Packages: Non-Dispense Quarantine Apply to All Print All" at bounding box center [547, 138] width 765 height 16
click at [822, 135] on button "Apply to All" at bounding box center [821, 139] width 34 height 8
click at [274, 342] on button "button" at bounding box center [266, 344] width 18 height 19
type input "$550.00000"
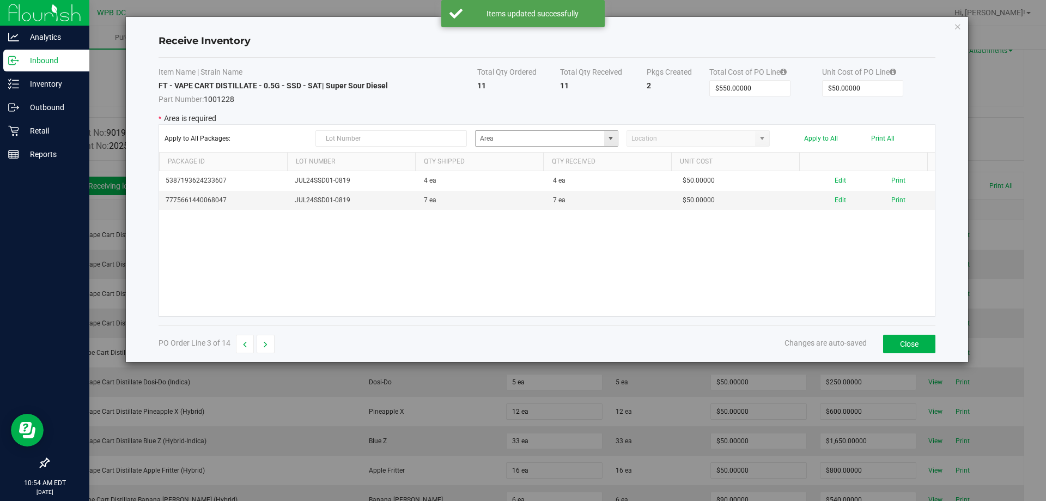
click at [614, 139] on span at bounding box center [610, 138] width 9 height 9
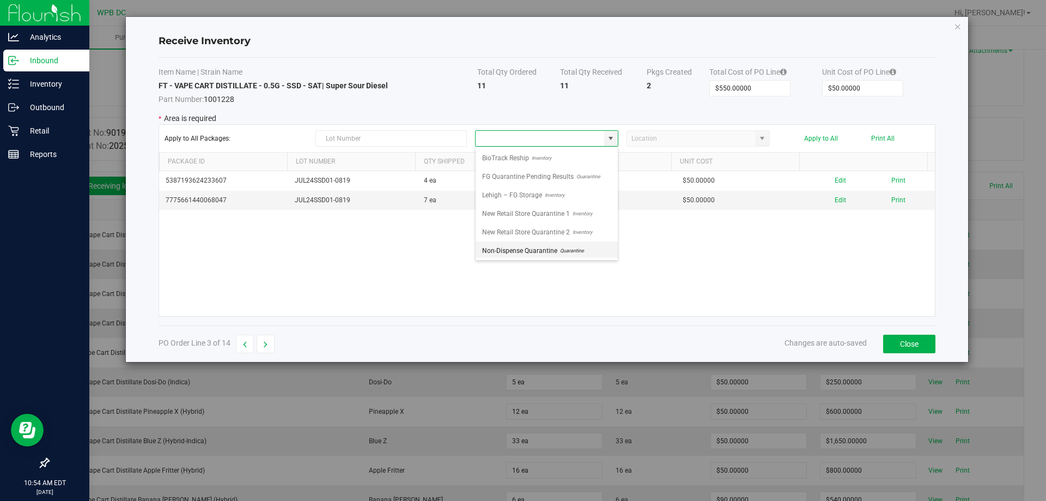
click at [555, 251] on span "Non-Dispense Quarantine" at bounding box center [519, 250] width 75 height 16
type input "Non-Dispense Quarantine"
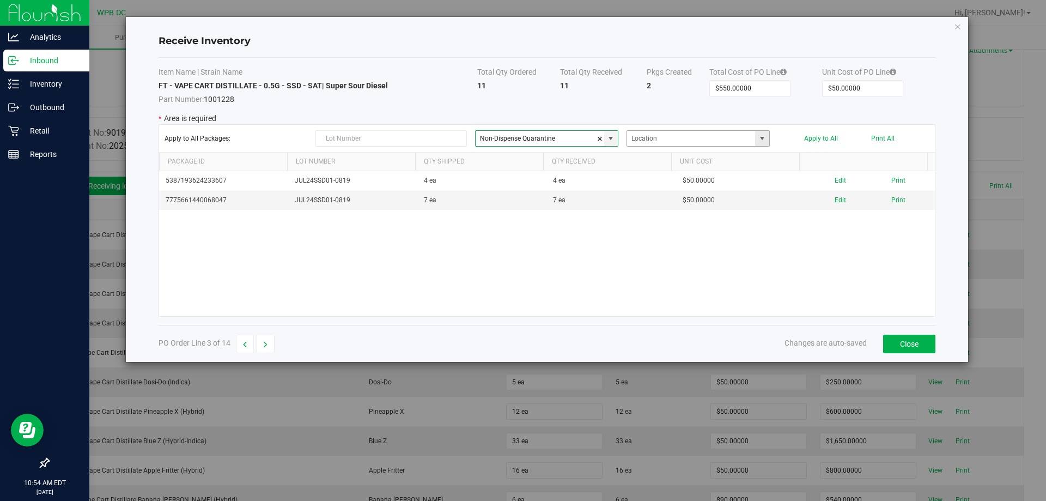
click at [758, 139] on span at bounding box center [762, 138] width 9 height 9
click at [760, 139] on span at bounding box center [762, 138] width 9 height 9
click at [830, 137] on button "Apply to All" at bounding box center [821, 139] width 34 height 8
click at [271, 348] on button "button" at bounding box center [266, 344] width 18 height 19
type input "$950.00000"
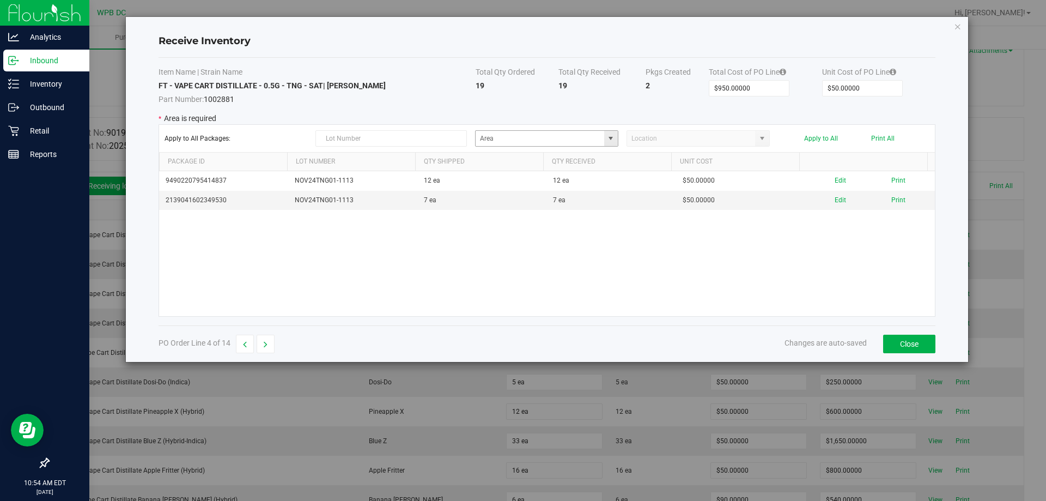
click at [612, 141] on span at bounding box center [610, 138] width 9 height 9
click at [557, 253] on span "Quarantine" at bounding box center [570, 250] width 27 height 16
type input "Non-Dispense Quarantine"
click at [829, 137] on button "Apply to All" at bounding box center [821, 139] width 34 height 8
click at [272, 346] on button "button" at bounding box center [266, 344] width 18 height 19
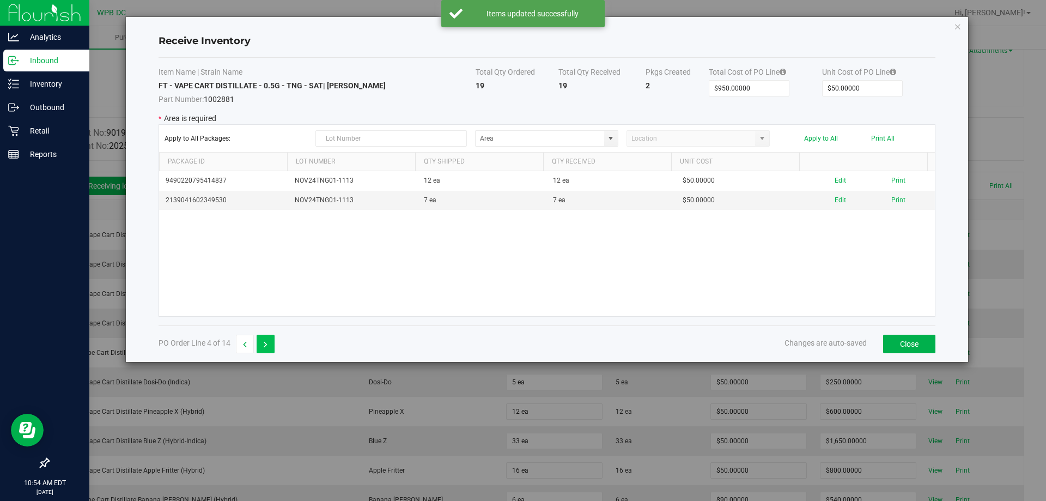
type input "$1,170.00000"
type input "$90.00000"
click at [612, 137] on span at bounding box center [610, 138] width 9 height 9
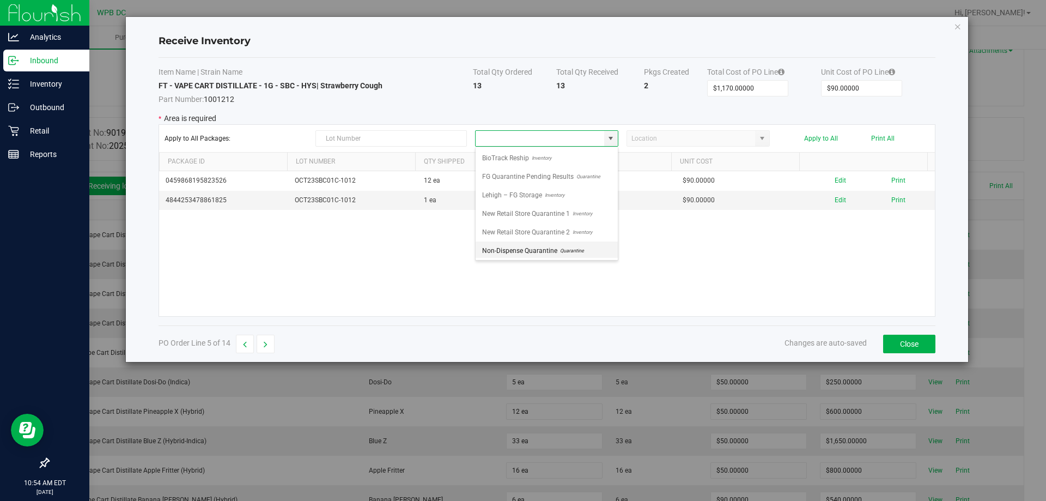
click at [524, 256] on span "Non-Dispense Quarantine" at bounding box center [519, 250] width 75 height 16
type input "Non-Dispense Quarantine"
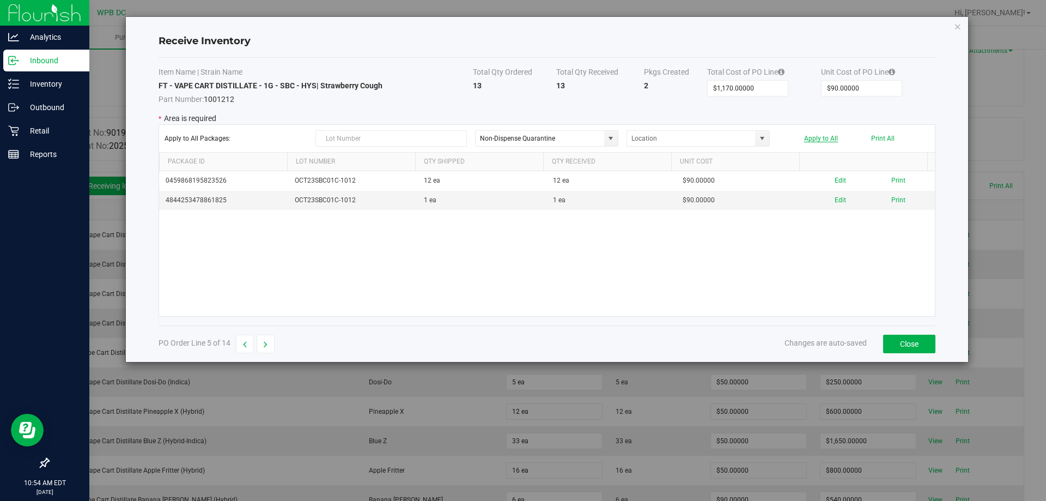
click at [816, 135] on button "Apply to All" at bounding box center [821, 139] width 34 height 8
click at [266, 348] on icon "button" at bounding box center [266, 345] width 4 height 8
type input "$250.00000"
type input "$50.00000"
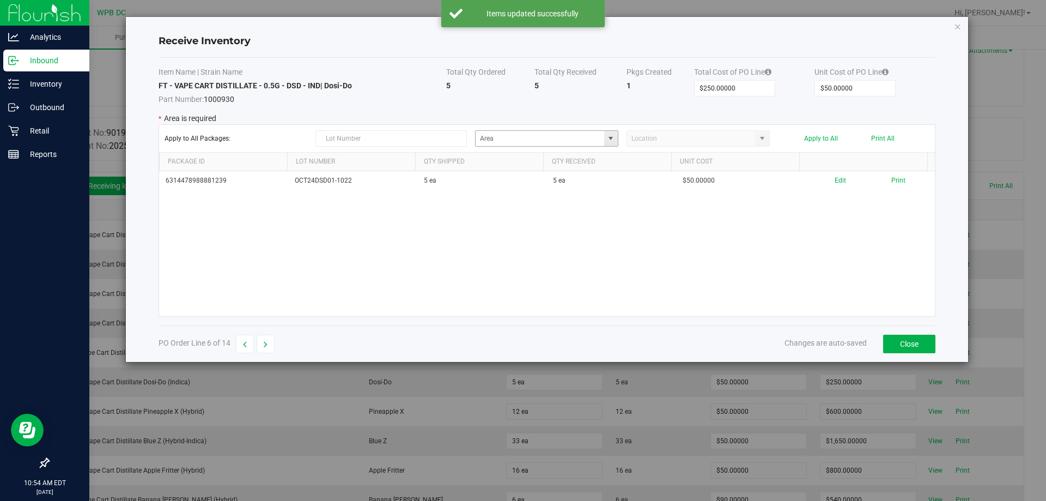
click at [613, 139] on span at bounding box center [610, 138] width 9 height 9
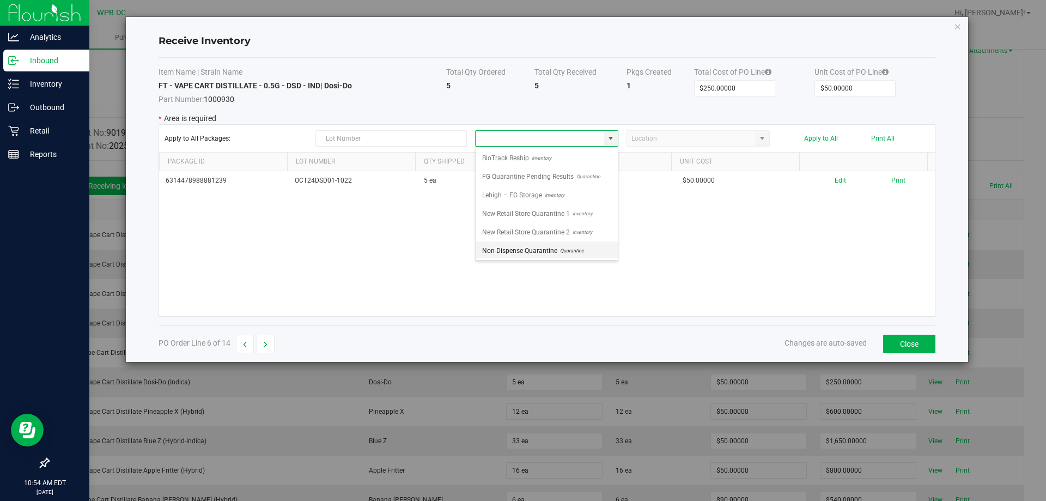
click at [536, 248] on span "Non-Dispense Quarantine" at bounding box center [519, 250] width 75 height 16
type input "Non-Dispense Quarantine"
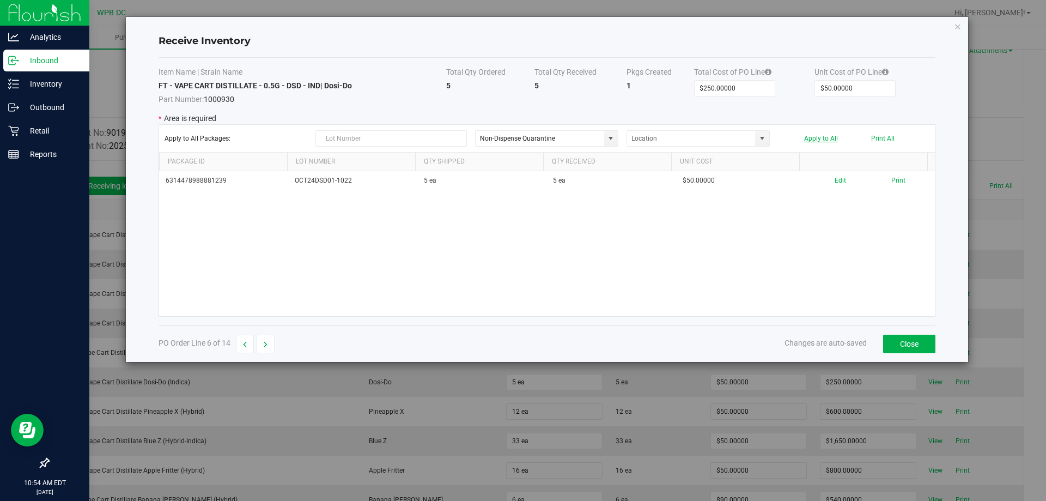
click at [824, 135] on button "Apply to All" at bounding box center [821, 139] width 34 height 8
click at [274, 344] on button "button" at bounding box center [266, 344] width 18 height 19
type input "$600.00000"
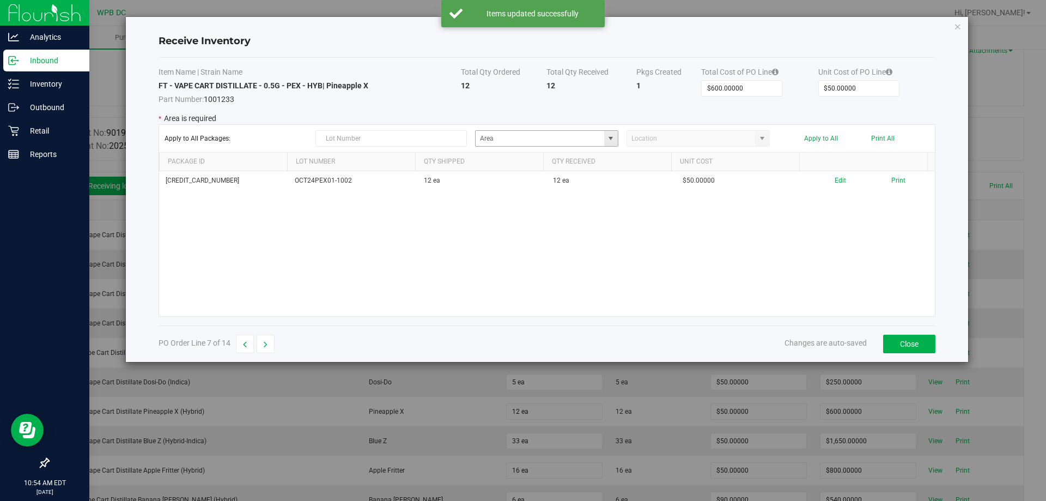
click at [614, 134] on span at bounding box center [610, 138] width 9 height 9
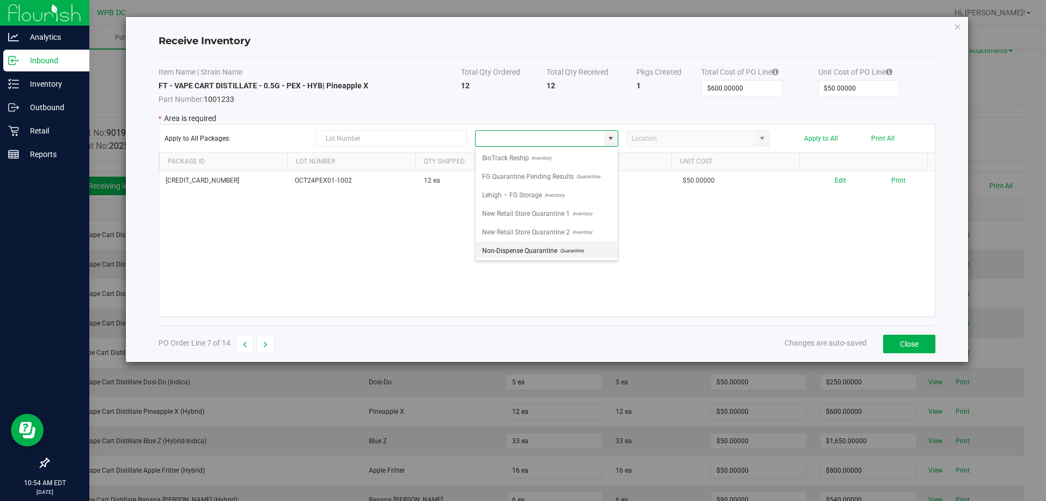
click at [537, 250] on span "Non-Dispense Quarantine" at bounding box center [519, 250] width 75 height 16
type input "Non-Dispense Quarantine"
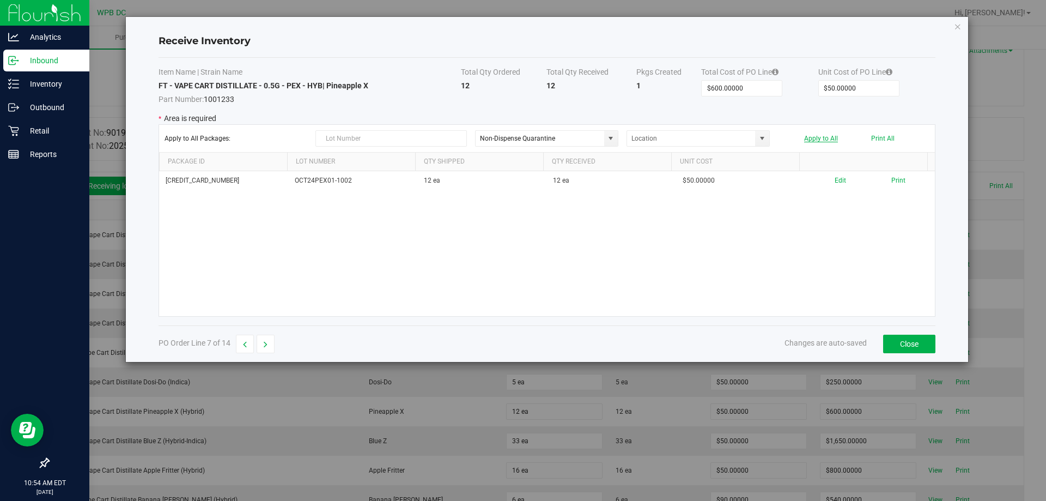
click at [821, 141] on button "Apply to All" at bounding box center [821, 139] width 34 height 8
click at [273, 345] on button "button" at bounding box center [266, 344] width 18 height 19
type input "$1,650.00000"
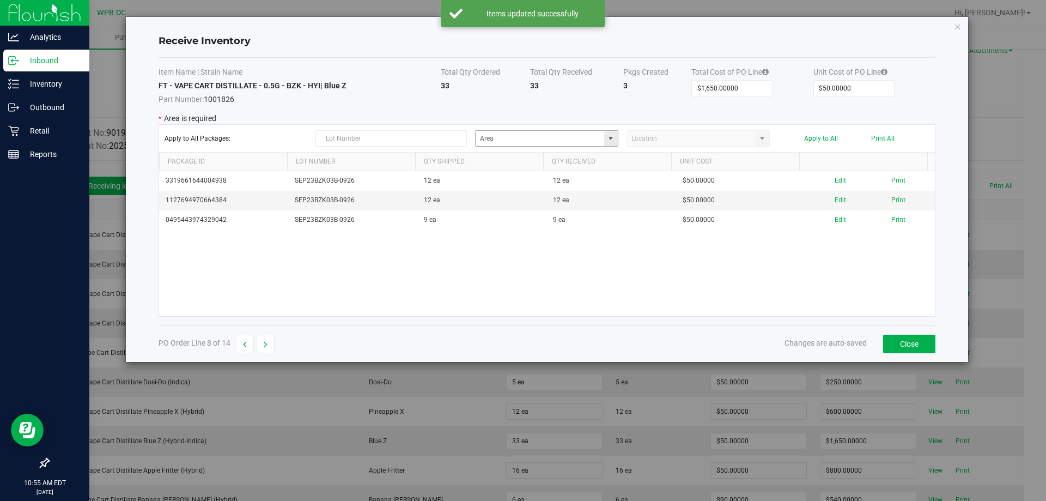
click at [609, 140] on span at bounding box center [610, 138] width 9 height 9
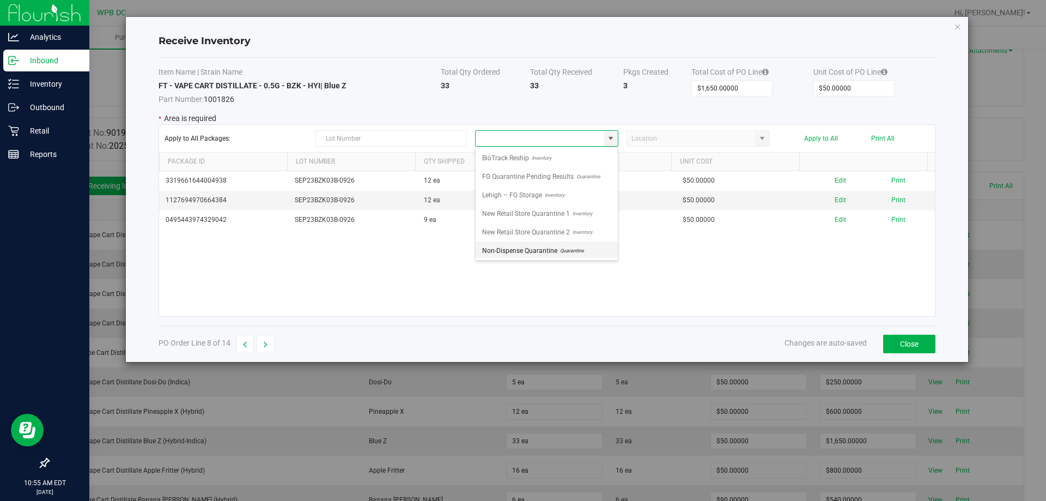
click at [549, 252] on span "Non-Dispense Quarantine" at bounding box center [519, 250] width 75 height 16
type input "Non-Dispense Quarantine"
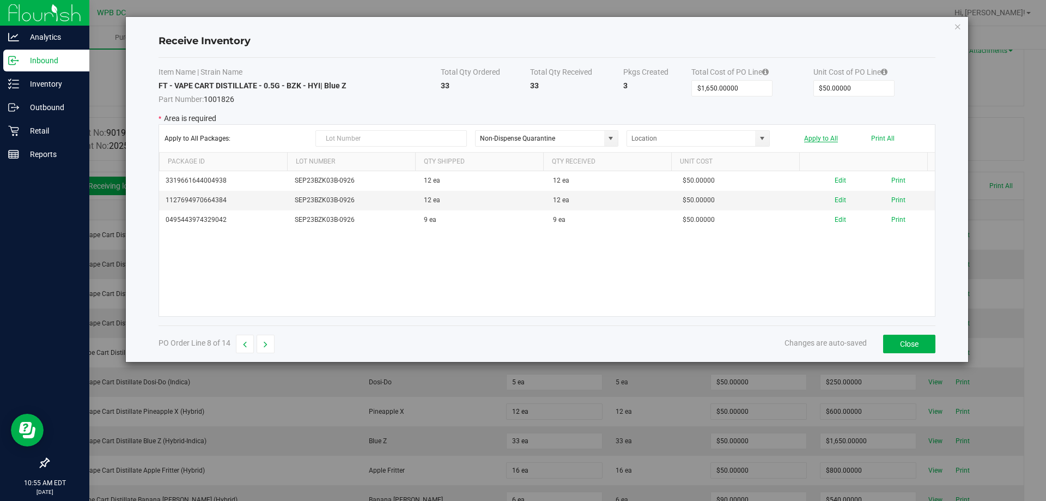
click at [833, 138] on button "Apply to All" at bounding box center [821, 139] width 34 height 8
click at [269, 343] on button "button" at bounding box center [266, 344] width 18 height 19
type input "$800.00000"
click at [611, 135] on span at bounding box center [610, 138] width 9 height 9
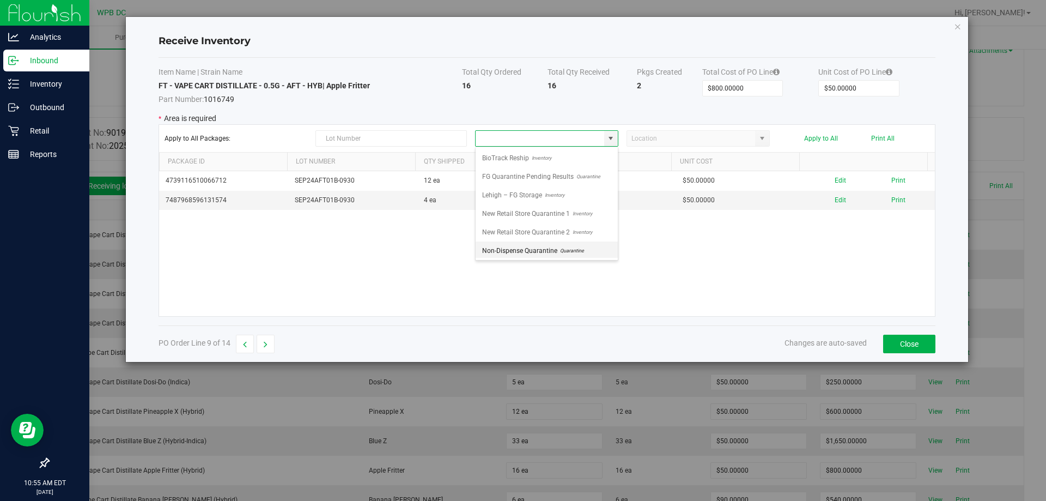
click at [560, 248] on span "Quarantine" at bounding box center [570, 250] width 27 height 16
type input "Non-Dispense Quarantine"
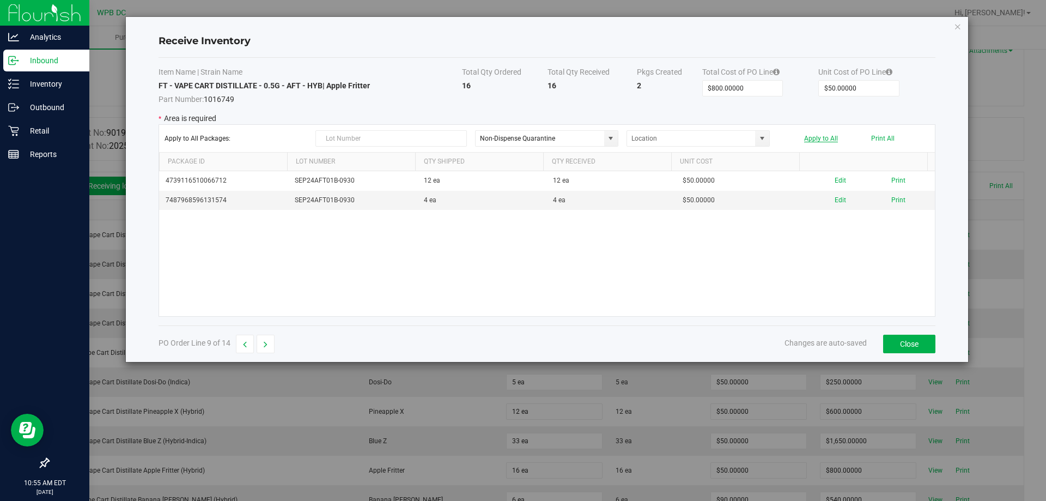
click at [815, 138] on button "Apply to All" at bounding box center [821, 139] width 34 height 8
click at [267, 347] on icon "button" at bounding box center [266, 345] width 4 height 8
type input "$540.00000"
type input "$90.00000"
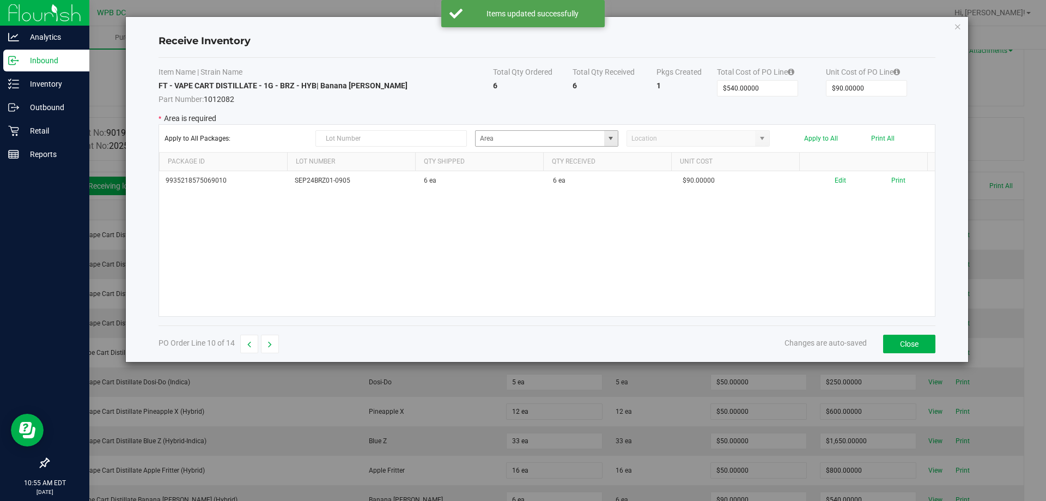
click at [614, 142] on span at bounding box center [610, 138] width 9 height 9
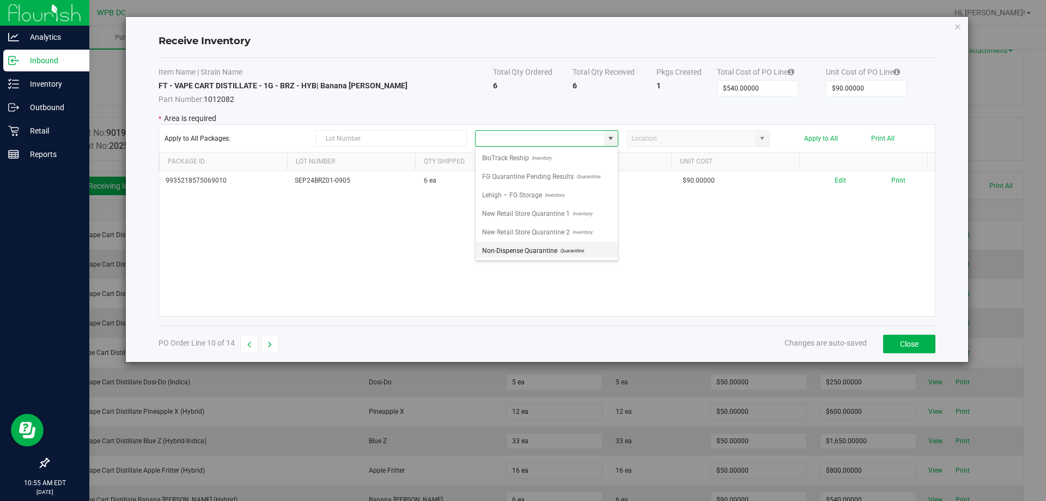
click at [543, 245] on span "Non-Dispense Quarantine" at bounding box center [519, 250] width 75 height 16
type input "Non-Dispense Quarantine"
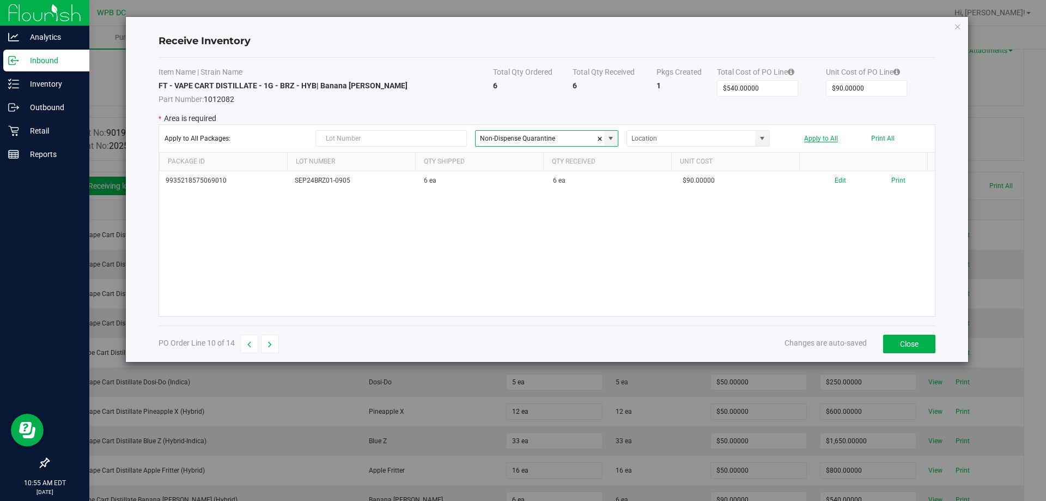
drag, startPoint x: 815, startPoint y: 130, endPoint x: 809, endPoint y: 139, distance: 11.5
click at [813, 133] on div "Apply to All Packages: Non-Dispense Quarantine Apply to All Print All" at bounding box center [547, 138] width 765 height 16
click at [809, 139] on button "Apply to All" at bounding box center [821, 139] width 34 height 8
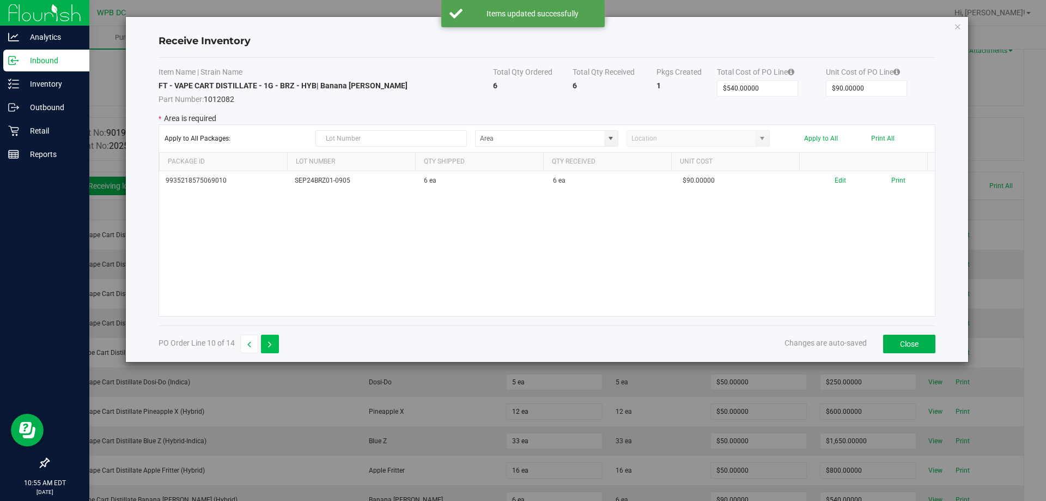
click at [274, 342] on button "button" at bounding box center [270, 344] width 18 height 19
type input "$720.00000"
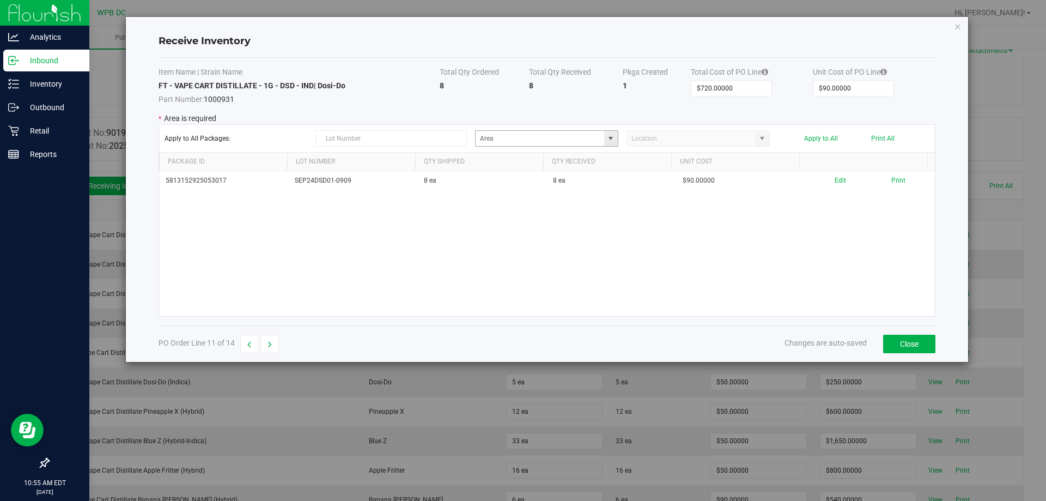
click at [613, 139] on span at bounding box center [610, 138] width 9 height 9
click at [521, 253] on span "Non-Dispense Quarantine" at bounding box center [519, 250] width 75 height 16
type input "Non-Dispense Quarantine"
click at [815, 138] on button "Apply to All" at bounding box center [821, 139] width 34 height 8
click at [268, 341] on icon "button" at bounding box center [270, 345] width 4 height 8
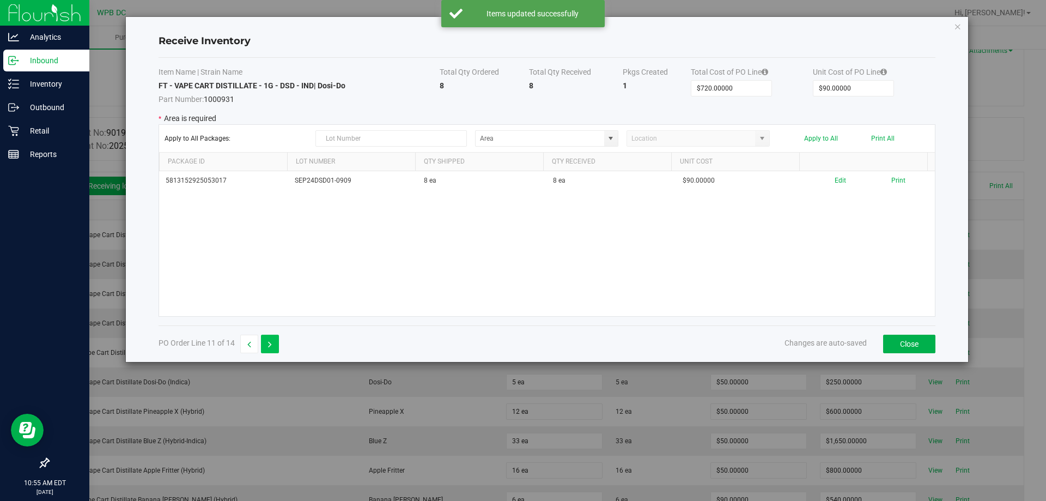
type input "$550.00000"
type input "$50.00000"
click at [615, 138] on span at bounding box center [610, 138] width 9 height 9
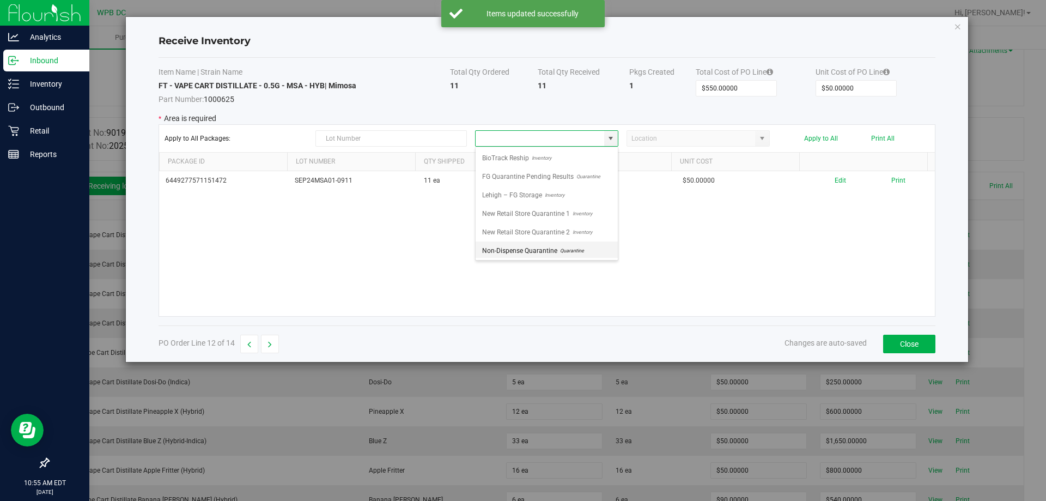
click at [553, 252] on span "Non-Dispense Quarantine" at bounding box center [519, 250] width 75 height 16
type input "Non-Dispense Quarantine"
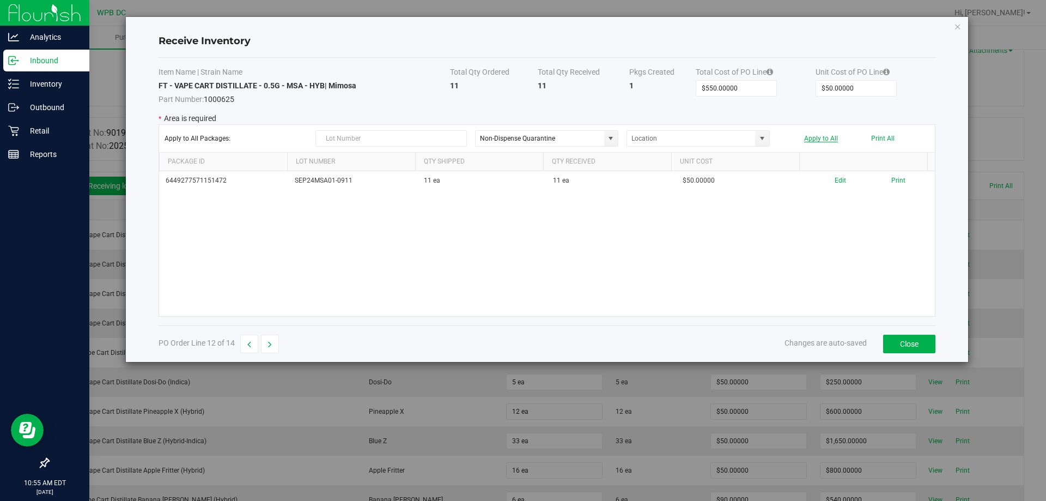
click at [818, 137] on button "Apply to All" at bounding box center [821, 139] width 34 height 8
click at [274, 342] on button "button" at bounding box center [270, 344] width 18 height 19
type input "$450.00000"
type input "$90.00000"
click at [616, 139] on span at bounding box center [611, 138] width 14 height 15
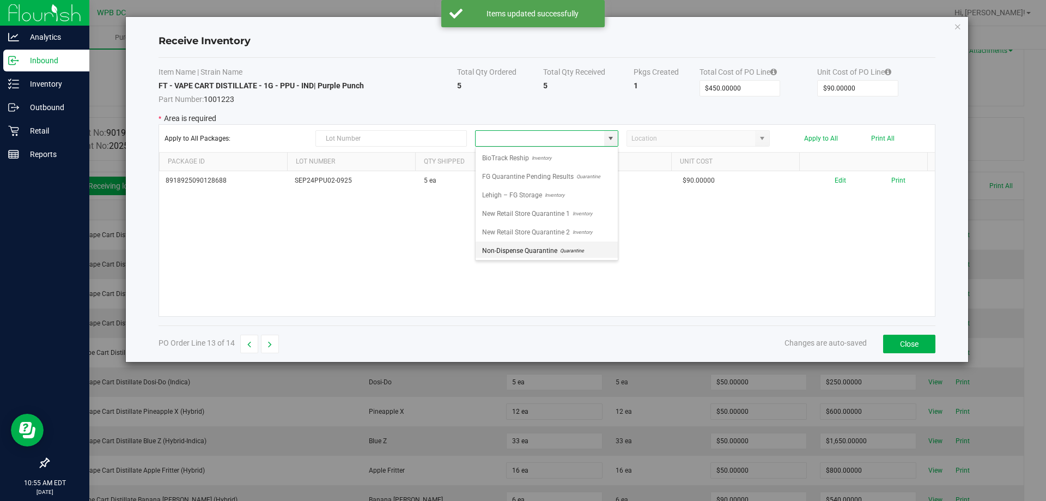
click at [578, 251] on span "Quarantine" at bounding box center [570, 250] width 27 height 16
type input "Non-Dispense Quarantine"
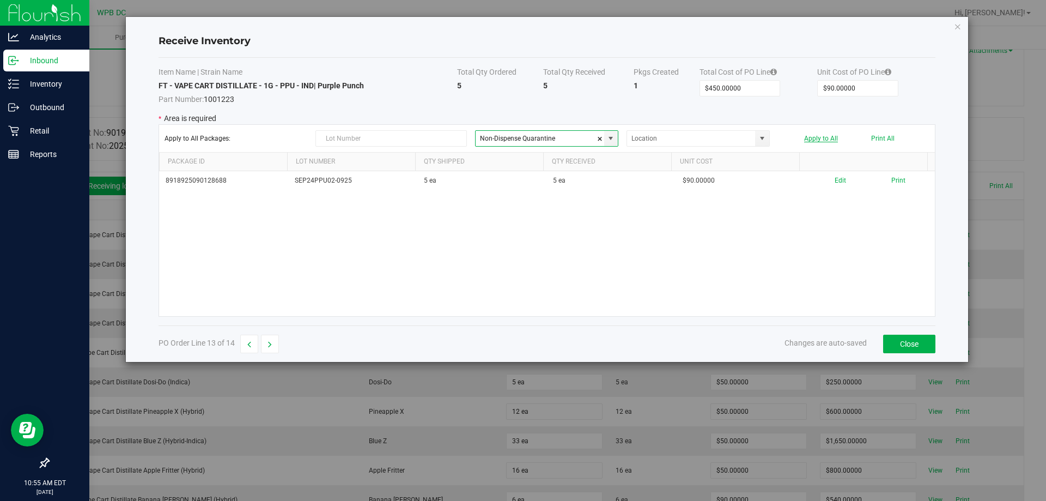
click at [811, 138] on button "Apply to All" at bounding box center [821, 139] width 34 height 8
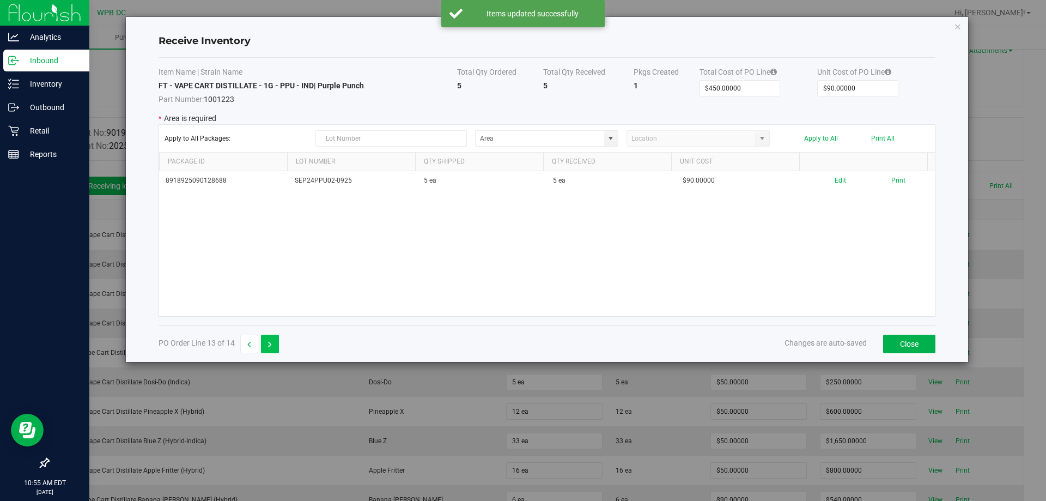
click at [264, 338] on button "button" at bounding box center [270, 344] width 18 height 19
type input "$270.00000"
click at [612, 142] on span at bounding box center [610, 138] width 9 height 9
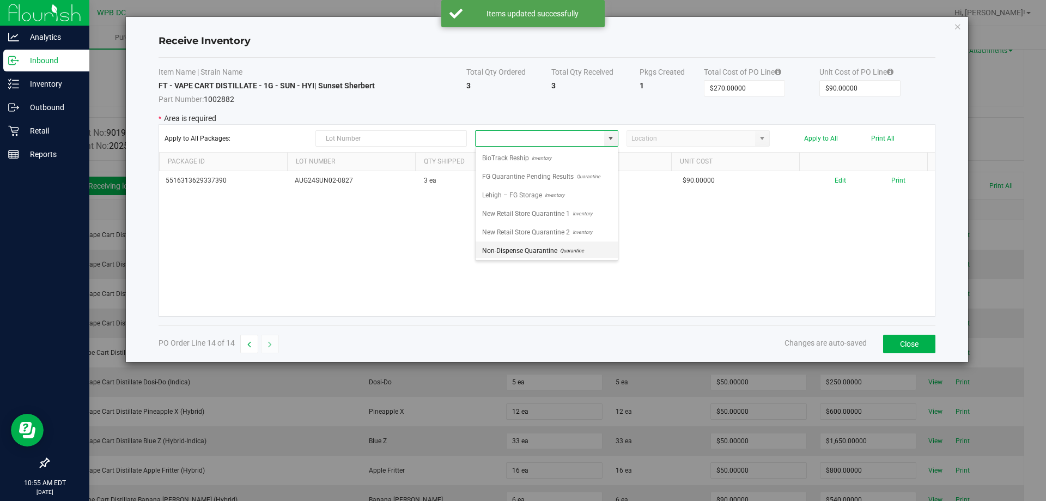
click at [542, 249] on span "Non-Dispense Quarantine" at bounding box center [519, 250] width 75 height 16
type input "Non-Dispense Quarantine"
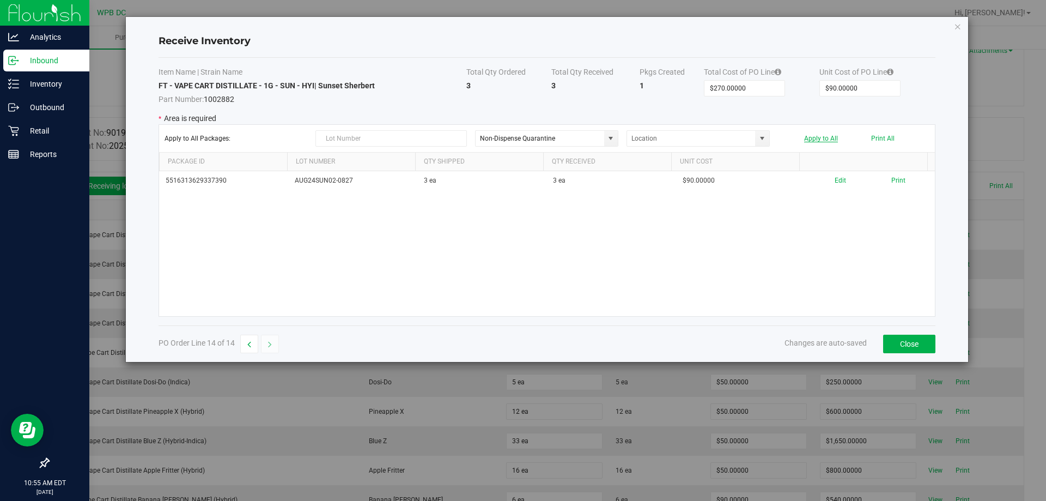
click at [831, 138] on button "Apply to All" at bounding box center [821, 139] width 34 height 8
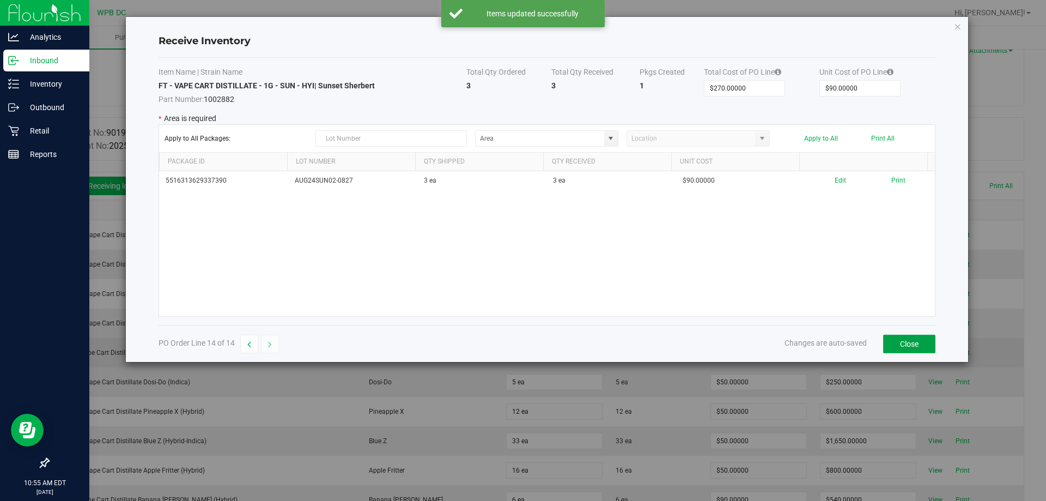
click at [913, 339] on button "Close" at bounding box center [909, 344] width 52 height 19
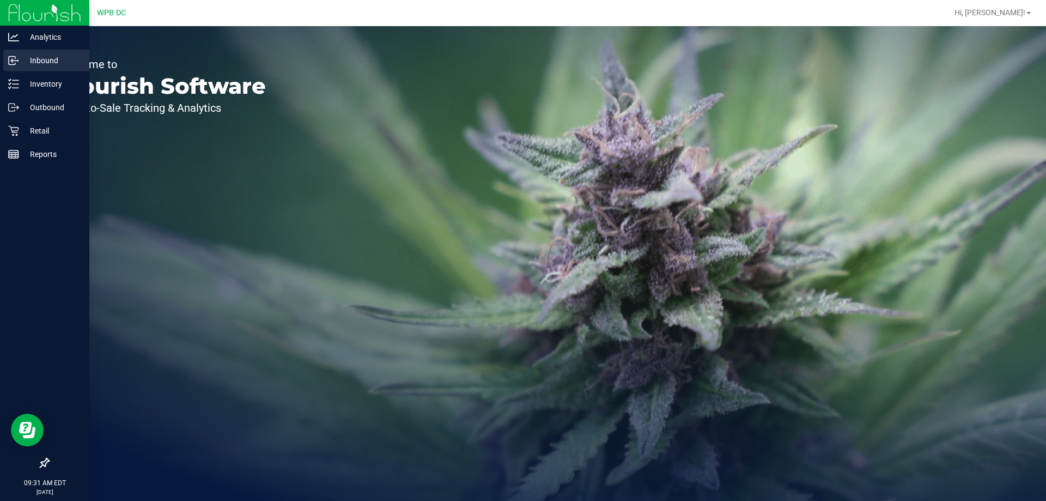
click at [53, 59] on p "Inbound" at bounding box center [51, 60] width 65 height 13
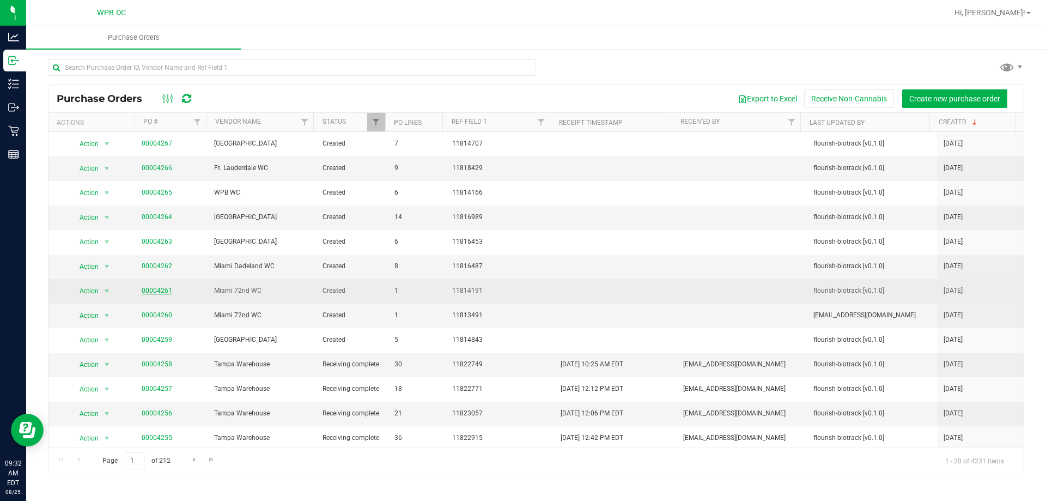
click at [155, 288] on link "00004261" at bounding box center [157, 291] width 31 height 8
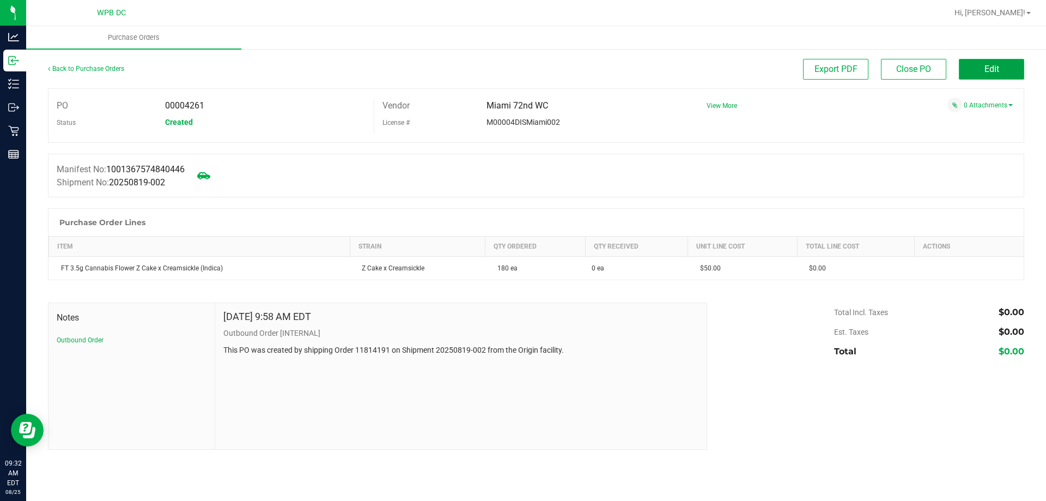
click at [996, 65] on span "Edit" at bounding box center [992, 69] width 15 height 10
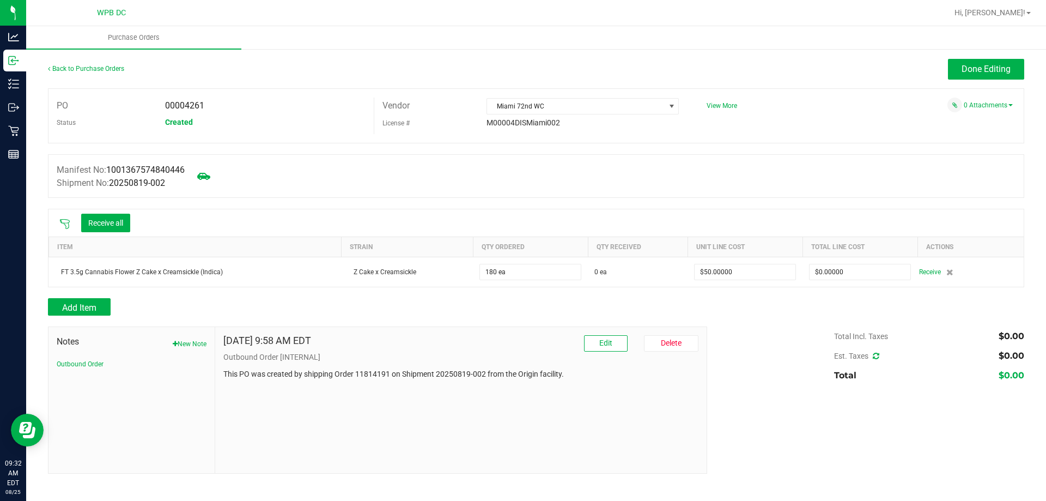
click at [127, 211] on div "Receive all" at bounding box center [95, 222] width 82 height 23
click at [123, 223] on button "Receive all" at bounding box center [105, 223] width 49 height 19
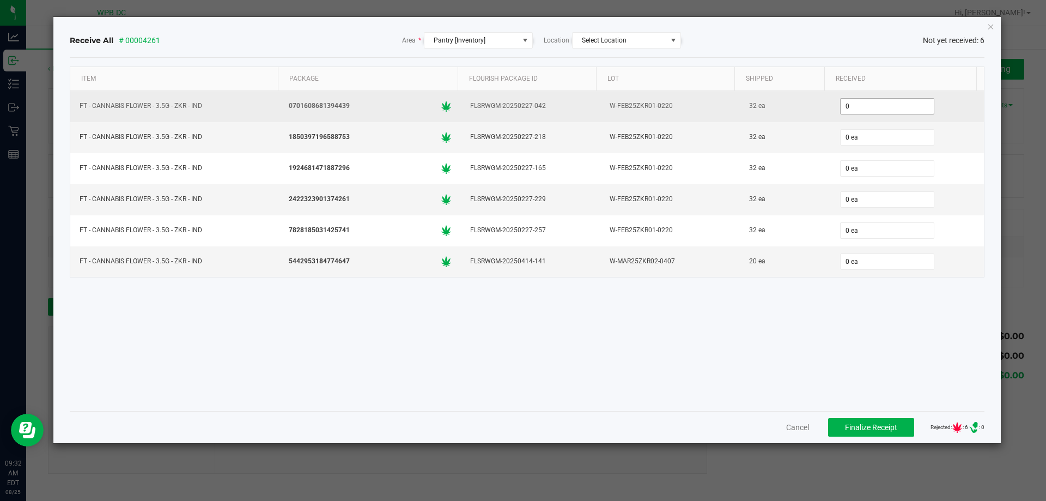
click at [907, 104] on input "0" at bounding box center [887, 106] width 93 height 15
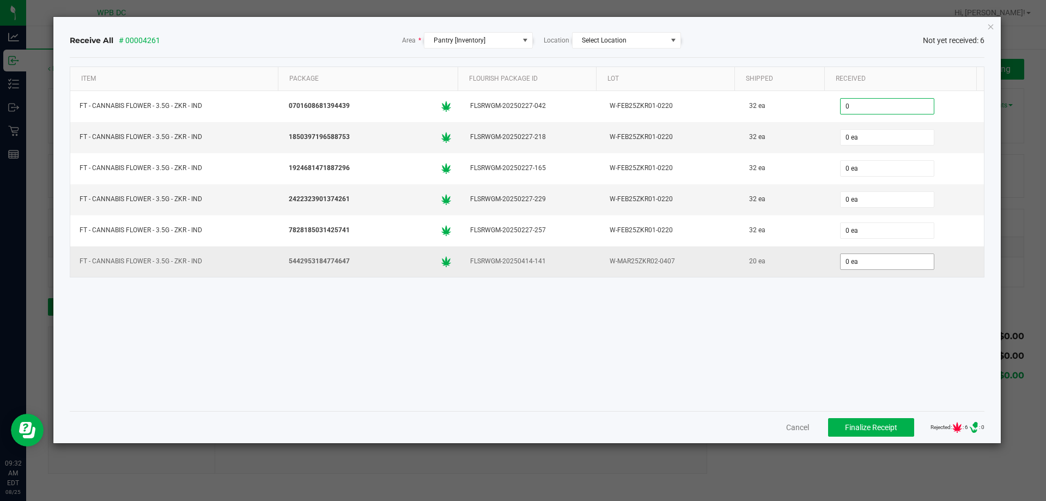
type input "0 ea"
click at [886, 253] on span "0 ea" at bounding box center [887, 261] width 94 height 16
click at [876, 258] on input "0" at bounding box center [887, 261] width 93 height 15
type input "20"
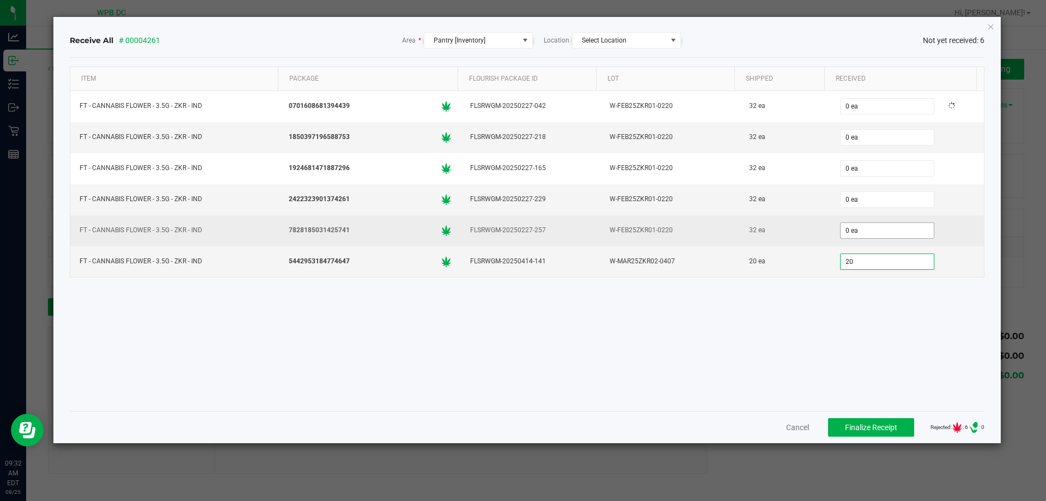
type input "0"
type input "20 ea"
click at [865, 233] on input "0" at bounding box center [887, 230] width 93 height 15
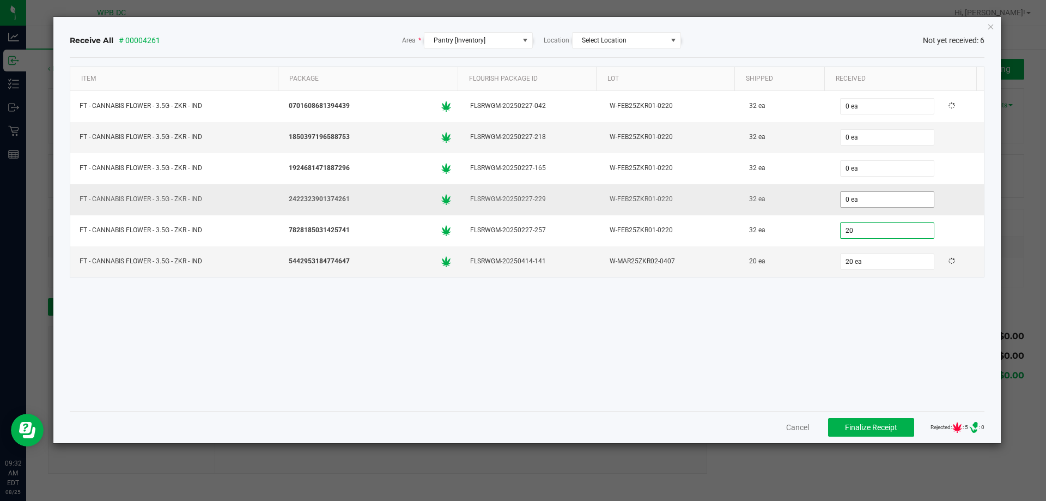
type input "20"
type input "0"
type input "20 ea"
click at [876, 202] on input "0" at bounding box center [887, 199] width 93 height 15
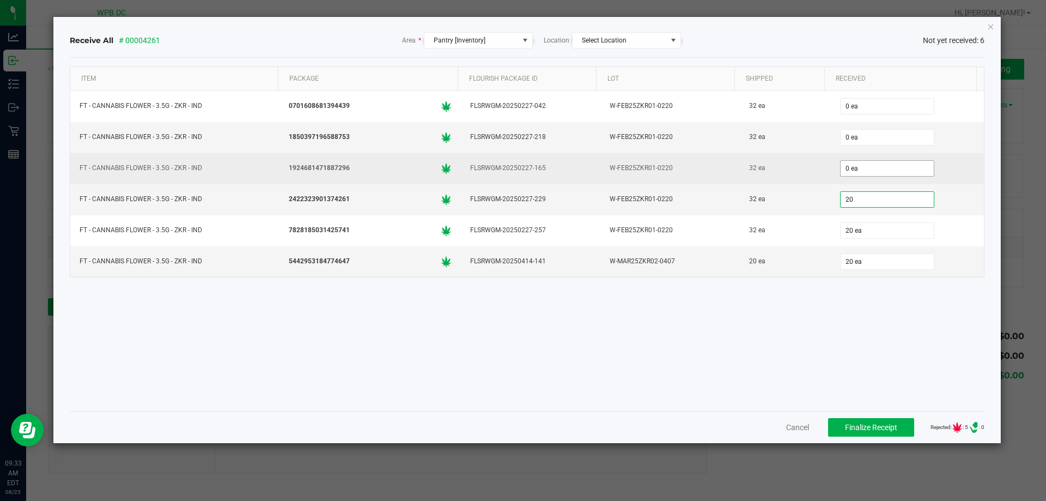
type input "20"
type input "0"
type input "20 ea"
click at [856, 164] on input "0" at bounding box center [887, 168] width 93 height 15
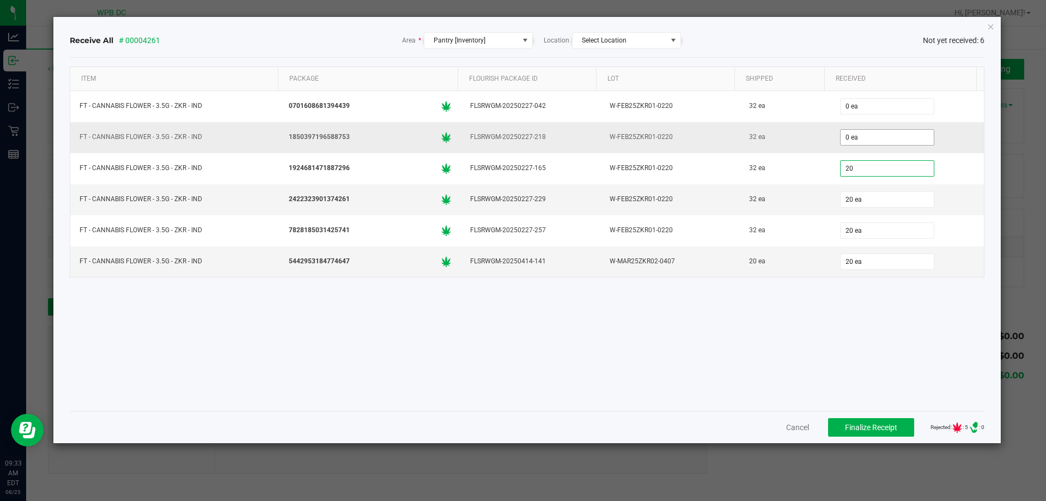
type input "20"
type input "0"
type input "20 ea"
click at [861, 133] on input "0" at bounding box center [887, 137] width 93 height 15
type input "3"
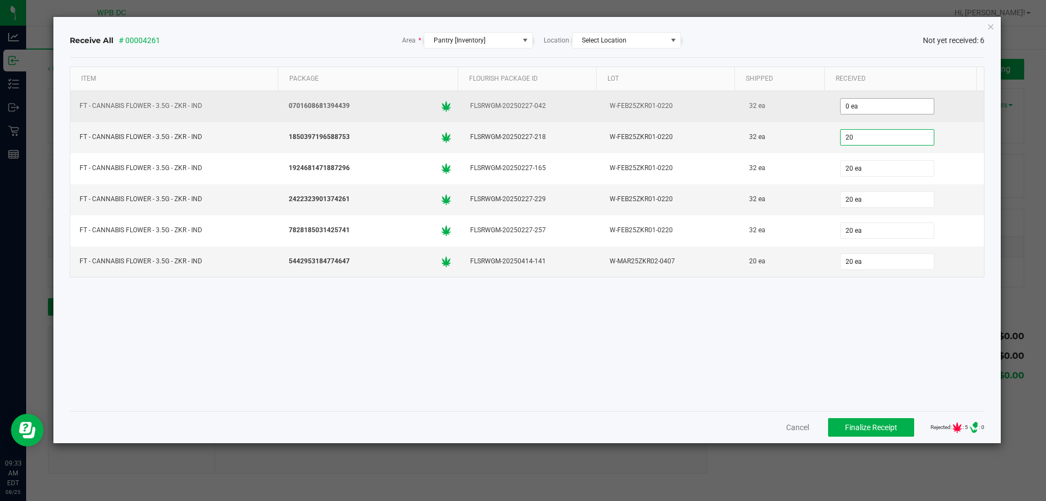
type input "20"
type input "0"
type input "20 ea"
click at [869, 102] on input "0" at bounding box center [887, 106] width 93 height 15
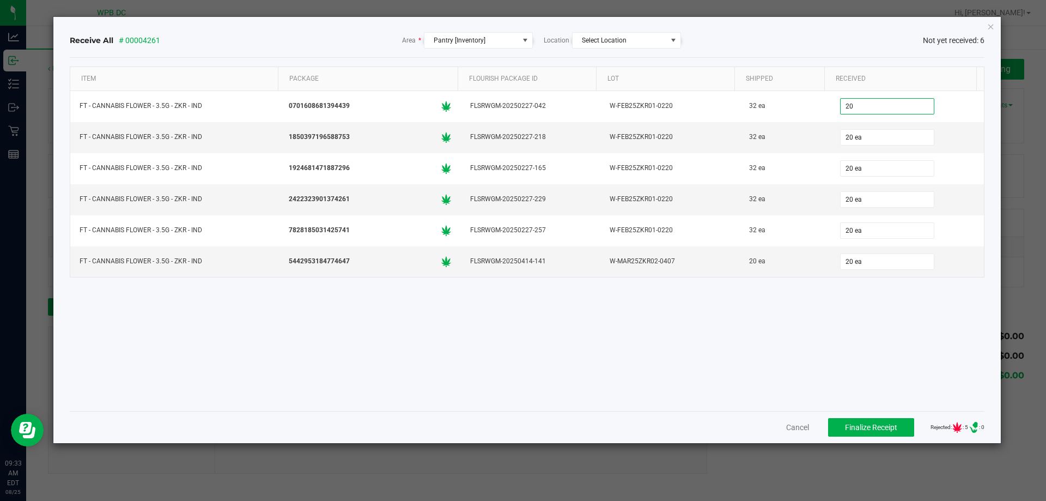
type input "20 ea"
click at [809, 366] on div "Item Package Flourish Package ID Lot Shipped Received FT - CANNABIS FLOWER - 3.…" at bounding box center [527, 234] width 915 height 336
click at [940, 320] on div "Item Package Flourish Package ID Lot Shipped Received FT - CANNABIS FLOWER - 3.…" at bounding box center [527, 234] width 915 height 336
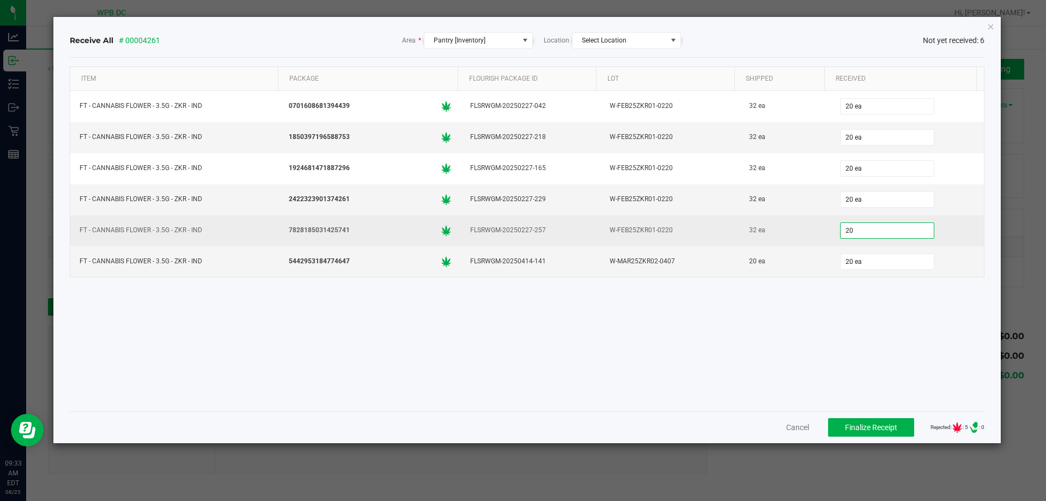
click at [865, 232] on input "20" at bounding box center [887, 230] width 93 height 15
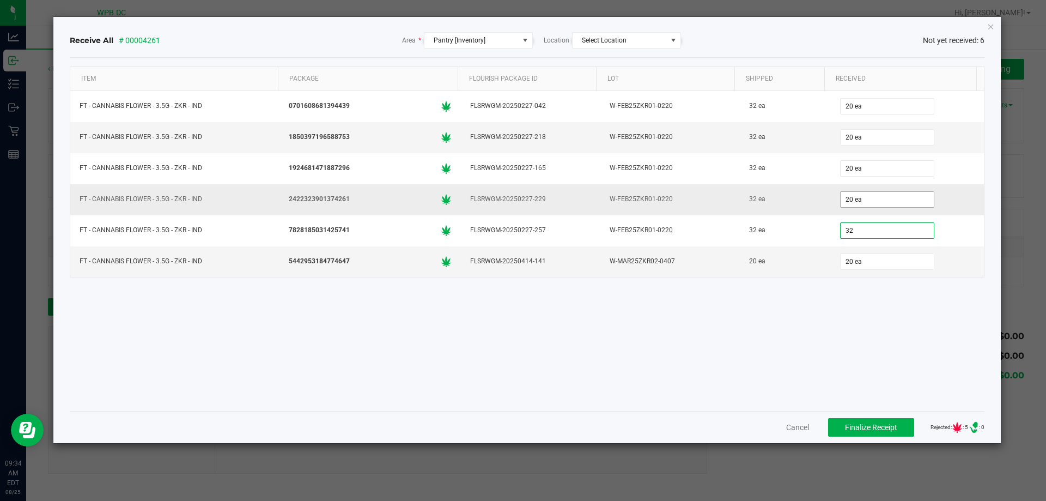
type input "32"
type input "20"
type input "32 ea"
click at [859, 198] on input "20" at bounding box center [887, 199] width 93 height 15
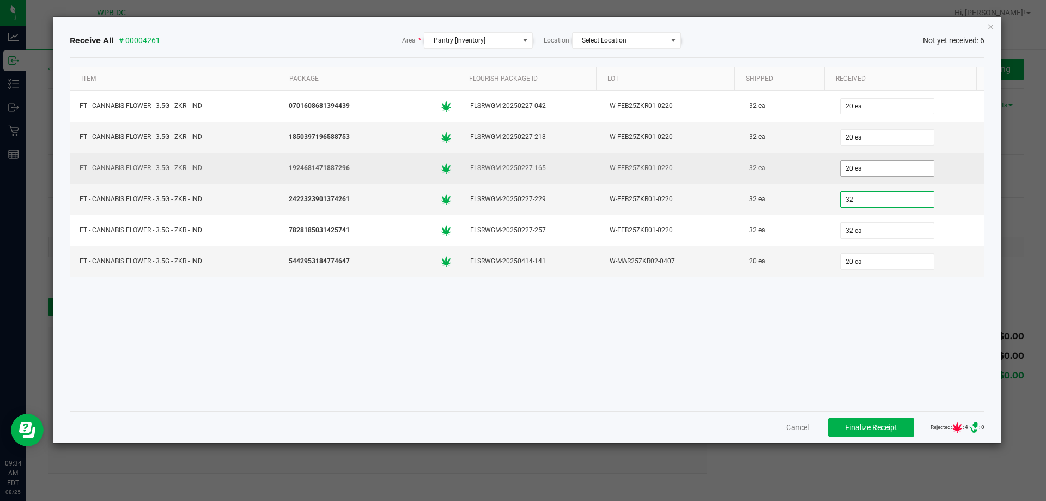
type input "32"
type input "20"
type input "32 ea"
click at [854, 174] on input "20" at bounding box center [887, 168] width 93 height 15
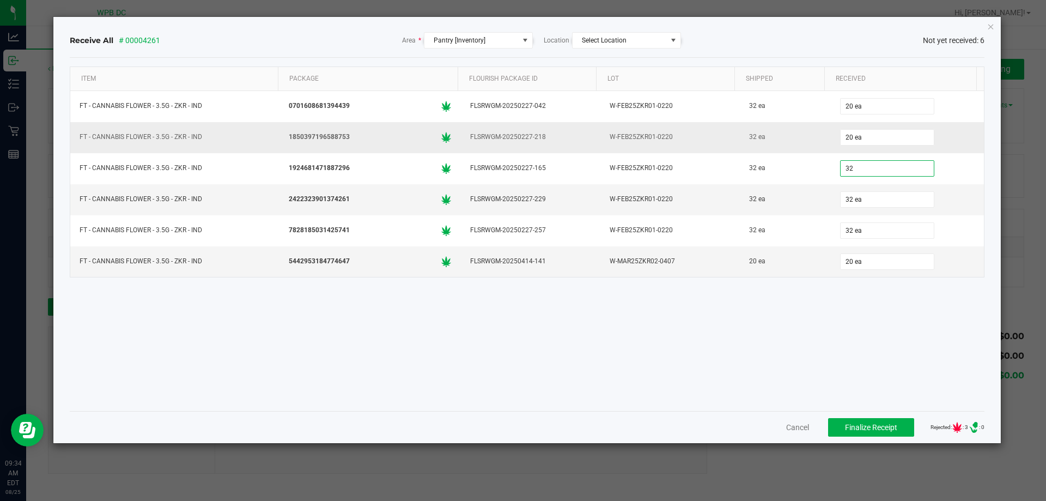
type input "32 ea"
drag, startPoint x: 879, startPoint y: 122, endPoint x: 865, endPoint y: 143, distance: 25.8
click at [865, 143] on td "20 ea" at bounding box center [908, 137] width 154 height 31
click at [864, 138] on input "20" at bounding box center [887, 137] width 93 height 15
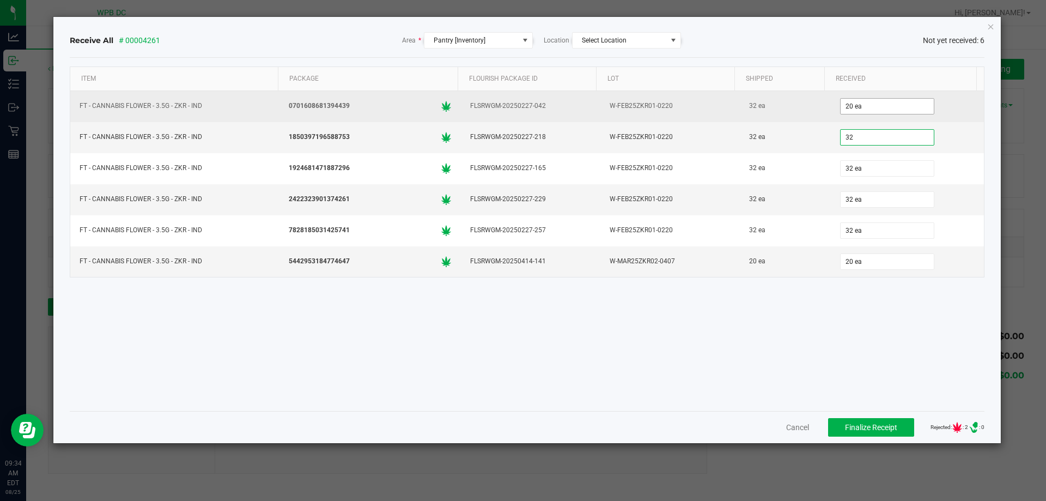
type input "32"
type input "20"
type input "32 ea"
click at [861, 100] on input "20" at bounding box center [887, 106] width 93 height 15
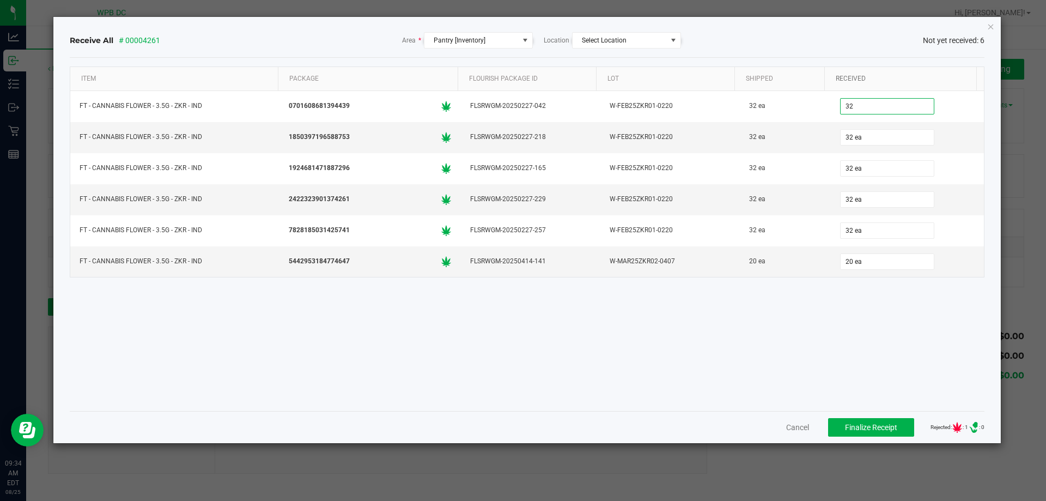
type input "32 ea"
click at [903, 74] on div "Received" at bounding box center [902, 78] width 139 height 13
click at [877, 424] on span "Finalize Receipt" at bounding box center [871, 427] width 52 height 9
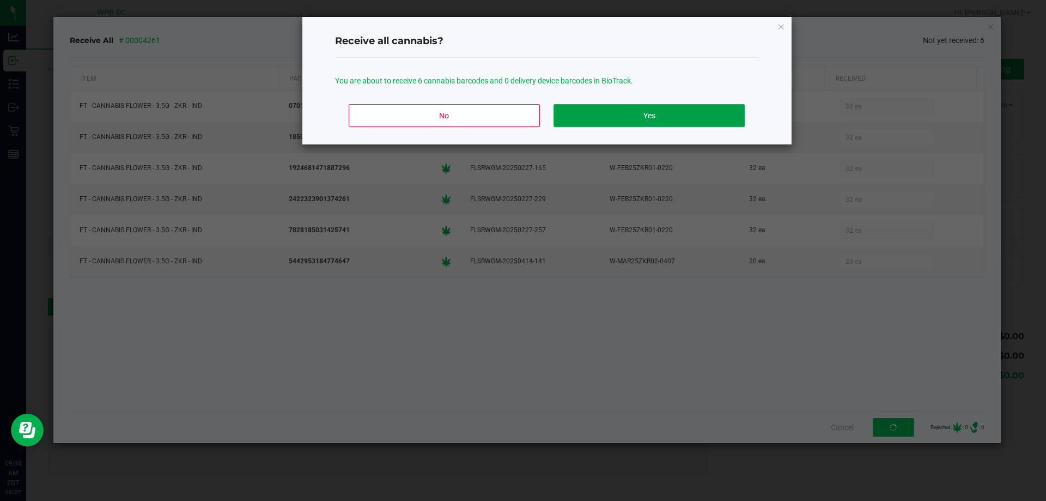
click at [705, 111] on button "Yes" at bounding box center [649, 115] width 191 height 23
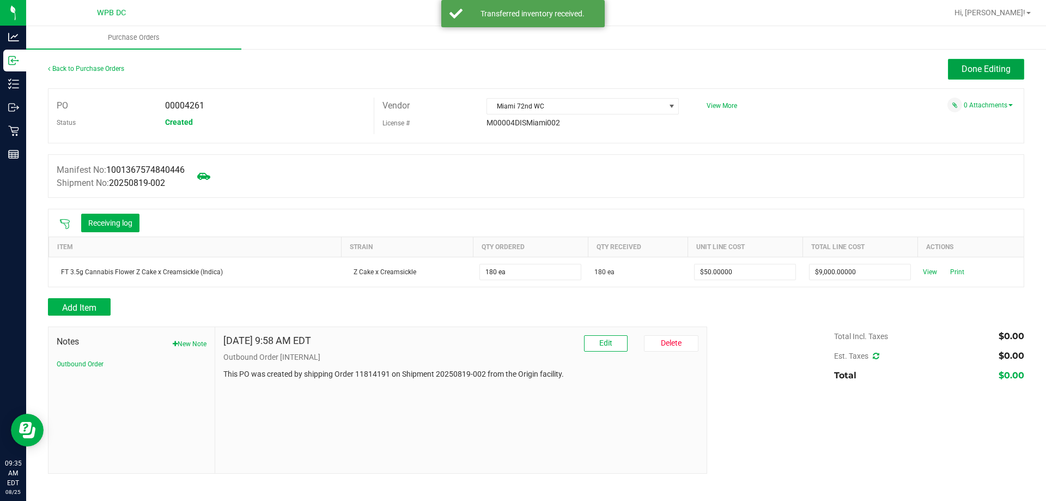
click at [970, 66] on span "Done Editing" at bounding box center [986, 69] width 49 height 10
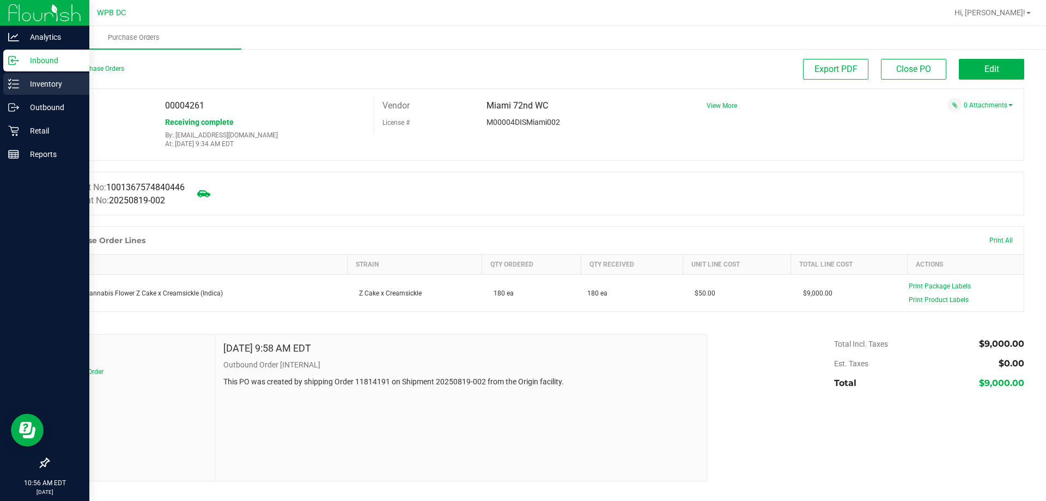
click at [32, 81] on p "Inventory" at bounding box center [51, 83] width 65 height 13
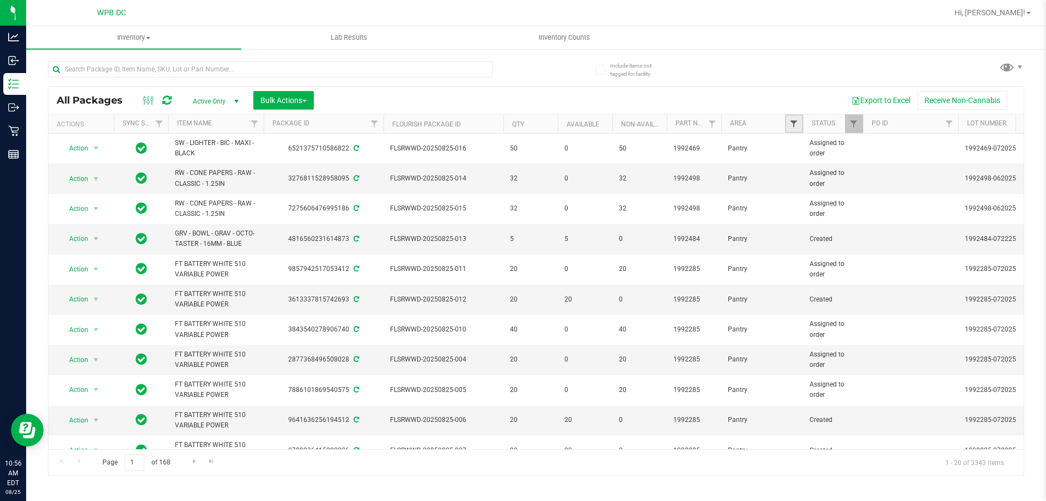
click at [798, 125] on span "Filter" at bounding box center [794, 123] width 9 height 9
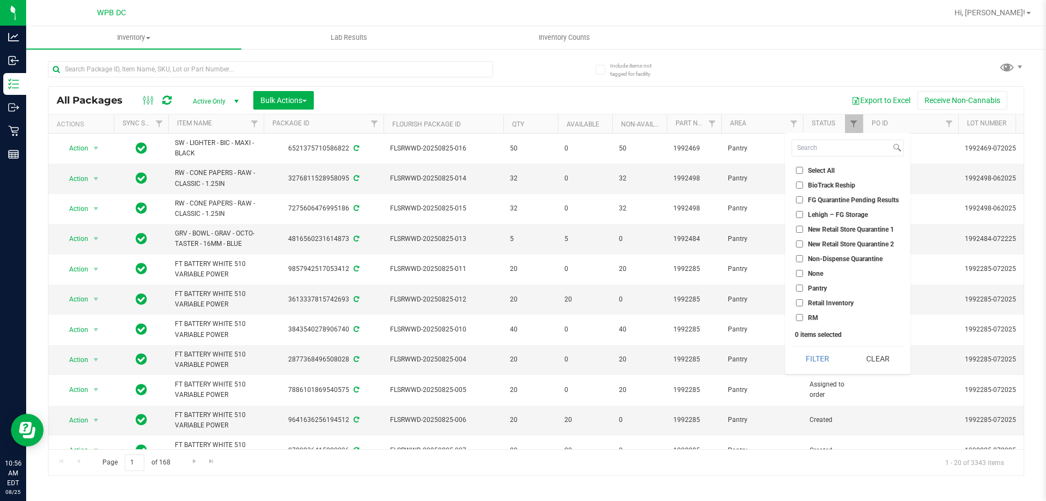
click at [822, 260] on span "Non-Dispense Quarantine" at bounding box center [845, 259] width 75 height 7
click at [803, 260] on input "Non-Dispense Quarantine" at bounding box center [799, 258] width 7 height 7
checkbox input "true"
click at [818, 359] on button "Filter" at bounding box center [818, 359] width 52 height 24
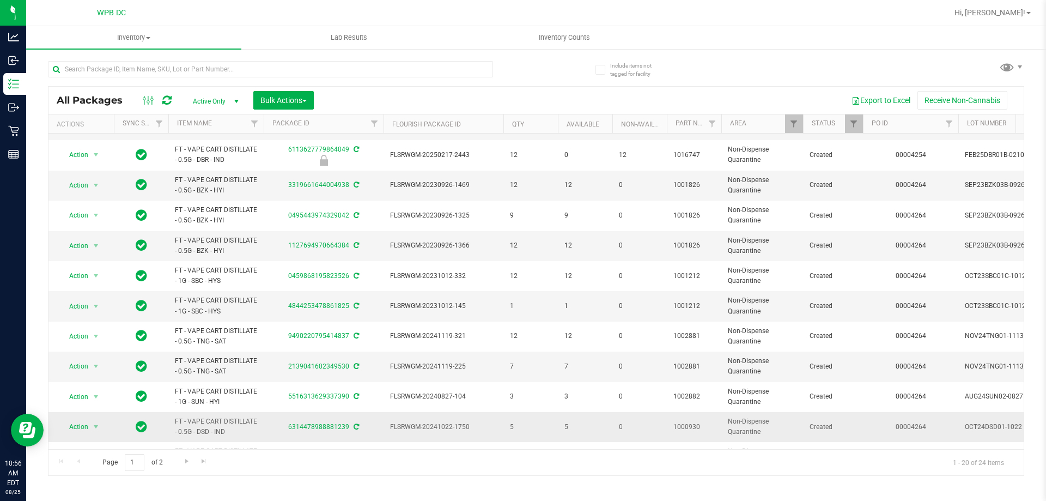
scroll to position [109, 0]
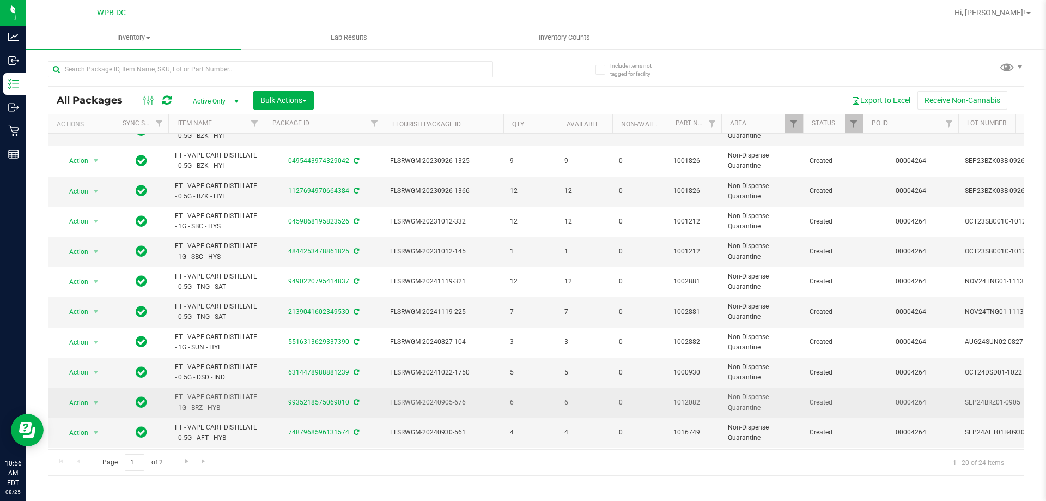
click at [526, 411] on td "6" at bounding box center [530, 402] width 54 height 30
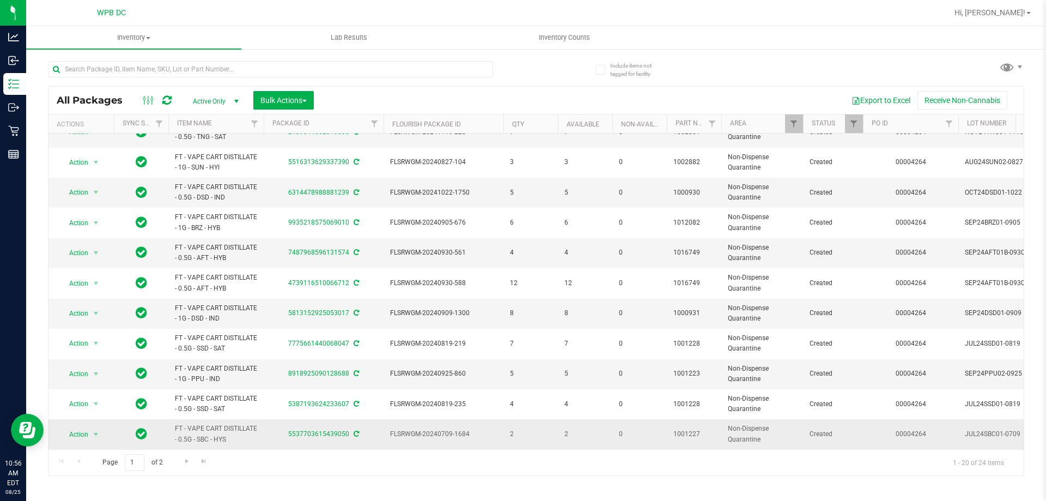
scroll to position [297, 0]
click at [187, 464] on span "Go to the next page" at bounding box center [187, 461] width 9 height 9
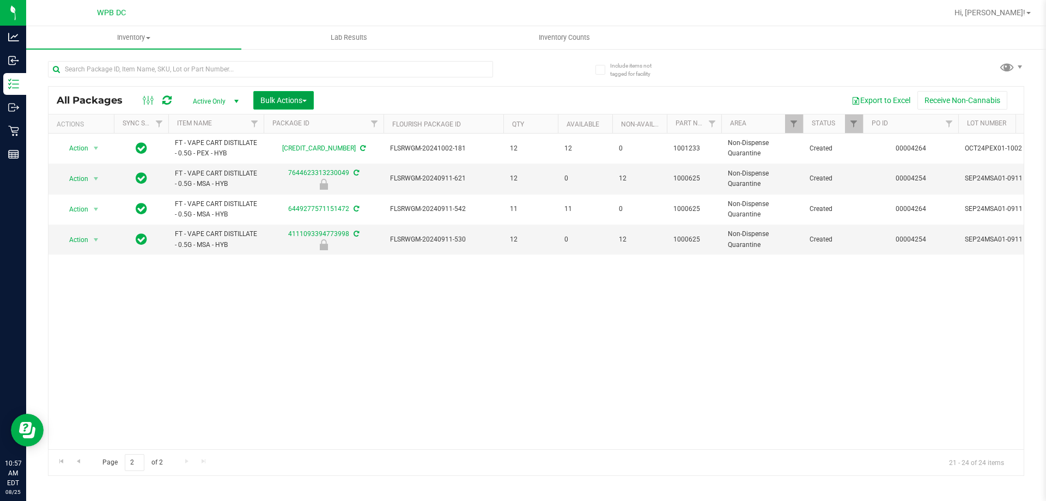
click at [309, 98] on button "Bulk Actions" at bounding box center [283, 100] width 60 height 19
click at [302, 203] on span "Lock/Unlock packages" at bounding box center [297, 205] width 75 height 9
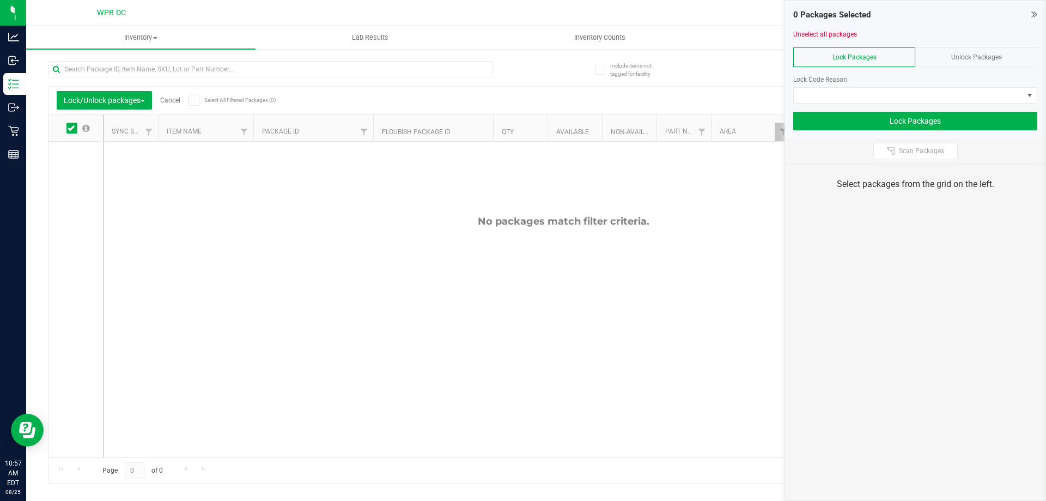
click at [69, 123] on span at bounding box center [71, 128] width 11 height 11
click at [0, 0] on input "checkbox" at bounding box center [0, 0] width 0 height 0
click at [866, 52] on div "Lock Packages" at bounding box center [854, 57] width 122 height 20
click at [993, 54] on span "Unlock Packages" at bounding box center [976, 57] width 51 height 8
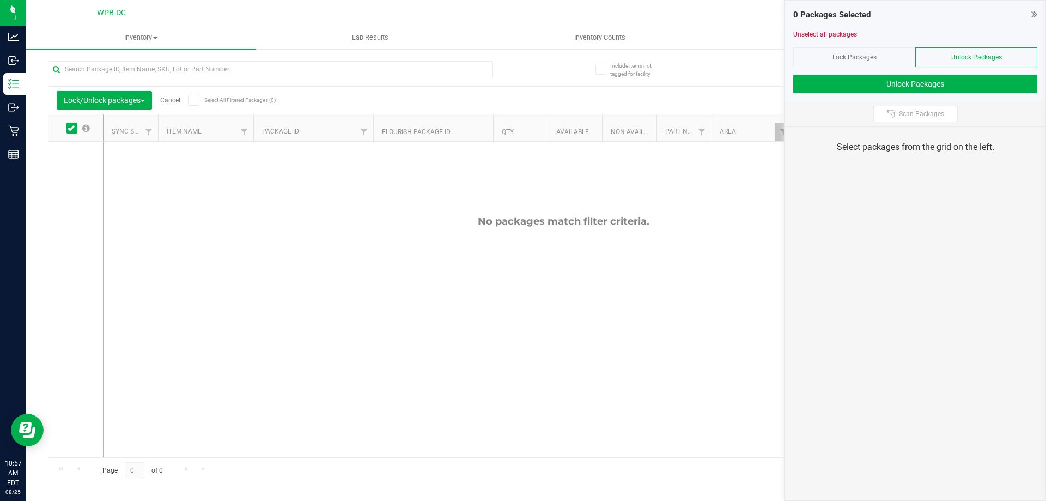
click at [73, 128] on icon at bounding box center [71, 128] width 7 height 0
click at [0, 0] on input "checkbox" at bounding box center [0, 0] width 0 height 0
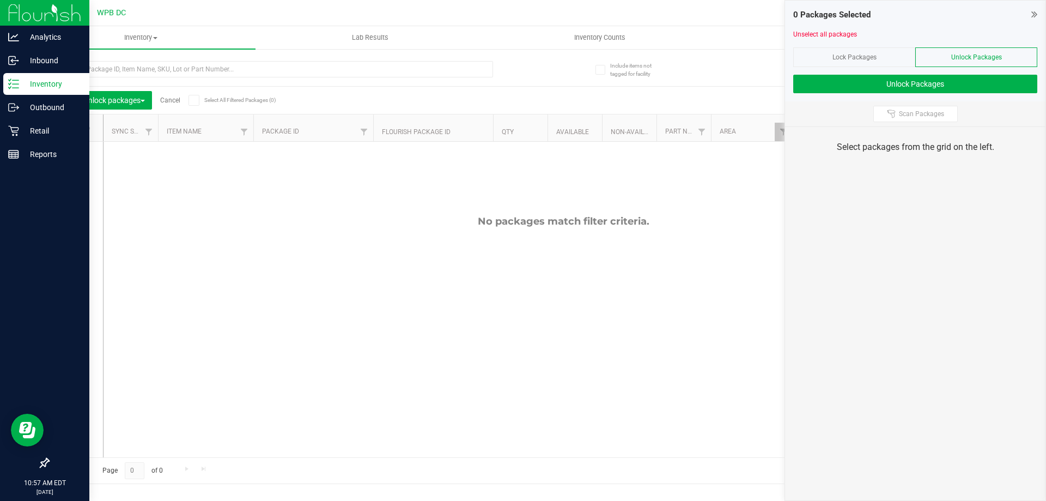
click at [44, 84] on p "Inventory" at bounding box center [51, 83] width 65 height 13
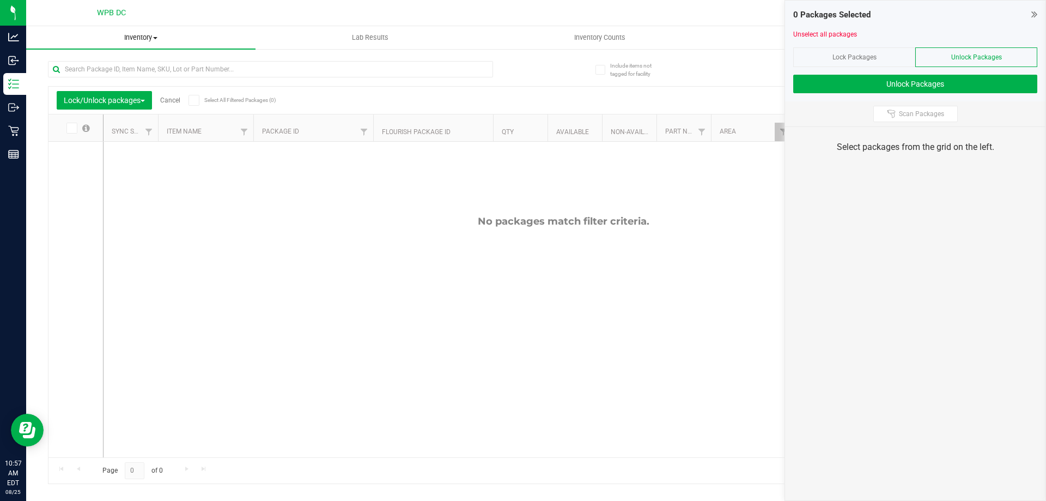
click at [146, 39] on span "Inventory" at bounding box center [140, 38] width 229 height 10
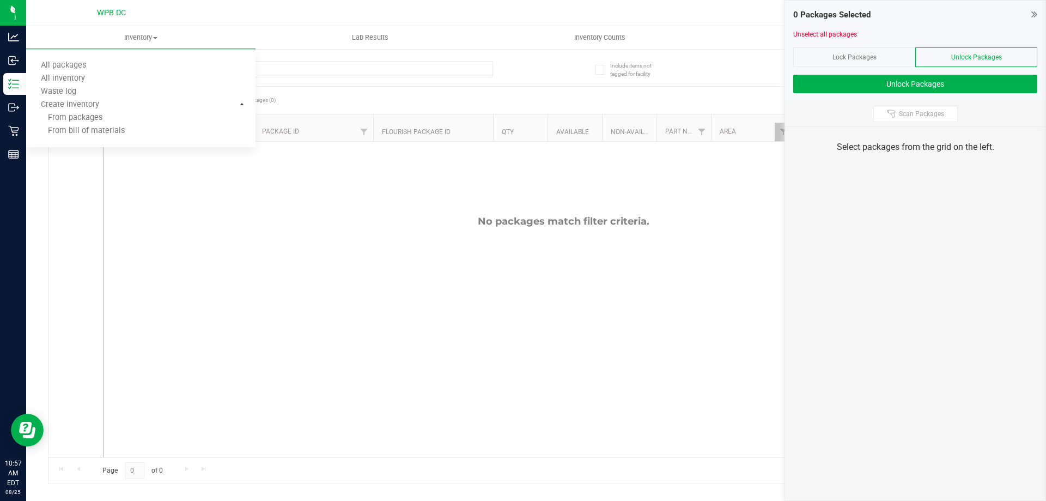
click at [1035, 14] on icon at bounding box center [1034, 14] width 6 height 11
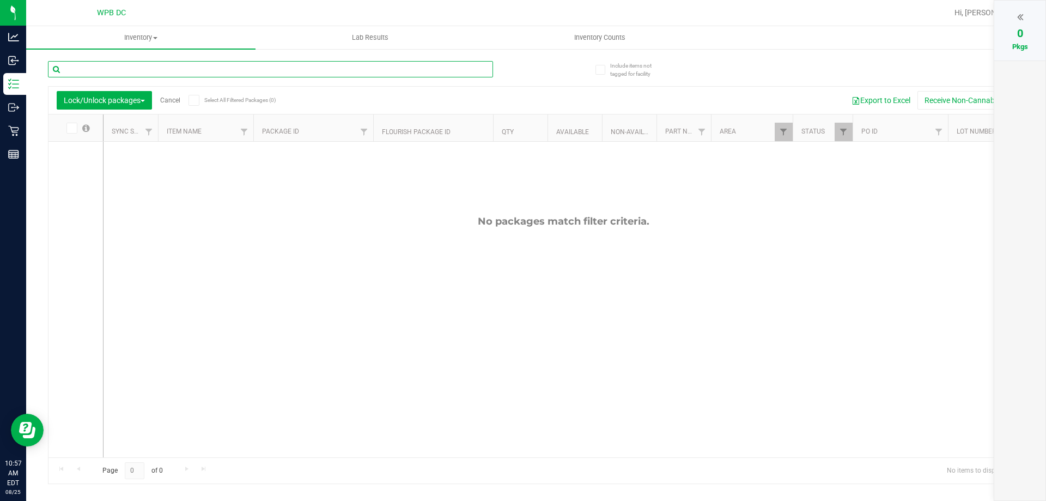
click at [232, 64] on input "text" at bounding box center [270, 69] width 445 height 16
click at [150, 34] on span "Inventory" at bounding box center [140, 38] width 229 height 10
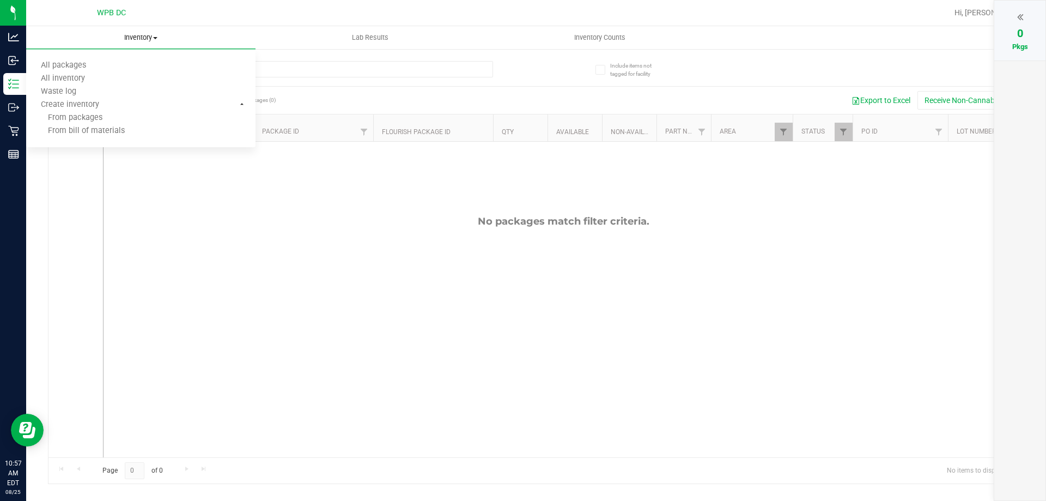
click at [85, 58] on ul "All packages All inventory Waste log Create inventory From packages From bill o…" at bounding box center [140, 99] width 229 height 98
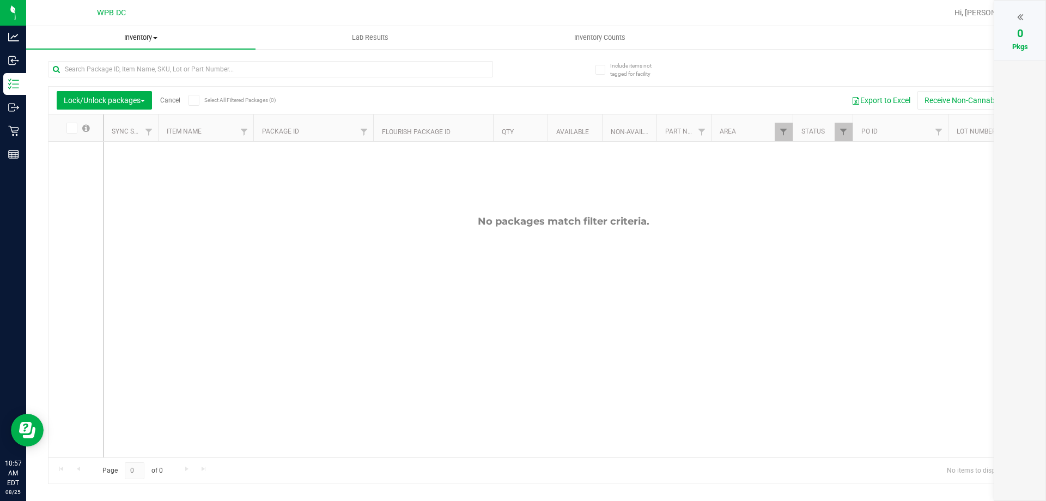
click at [84, 65] on span "All packages" at bounding box center [63, 65] width 75 height 9
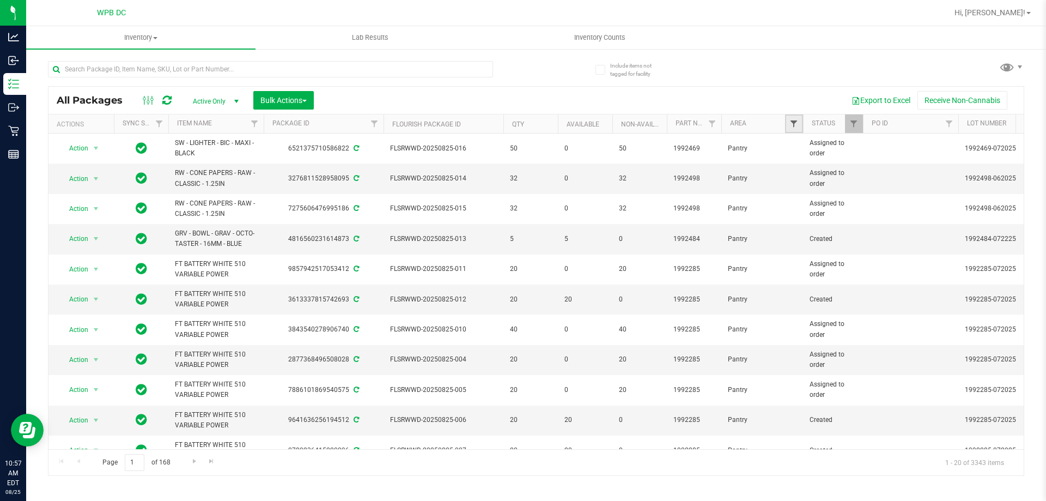
click at [791, 124] on span "Filter" at bounding box center [794, 123] width 9 height 9
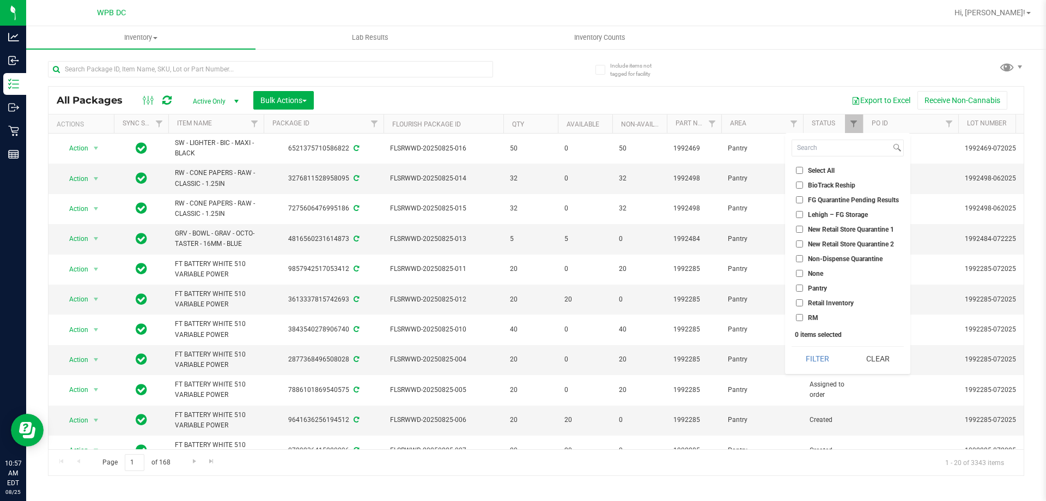
click at [825, 257] on span "Non-Dispense Quarantine" at bounding box center [845, 259] width 75 height 7
click at [803, 257] on input "Non-Dispense Quarantine" at bounding box center [799, 258] width 7 height 7
checkbox input "true"
click at [837, 351] on button "Filter" at bounding box center [818, 359] width 52 height 24
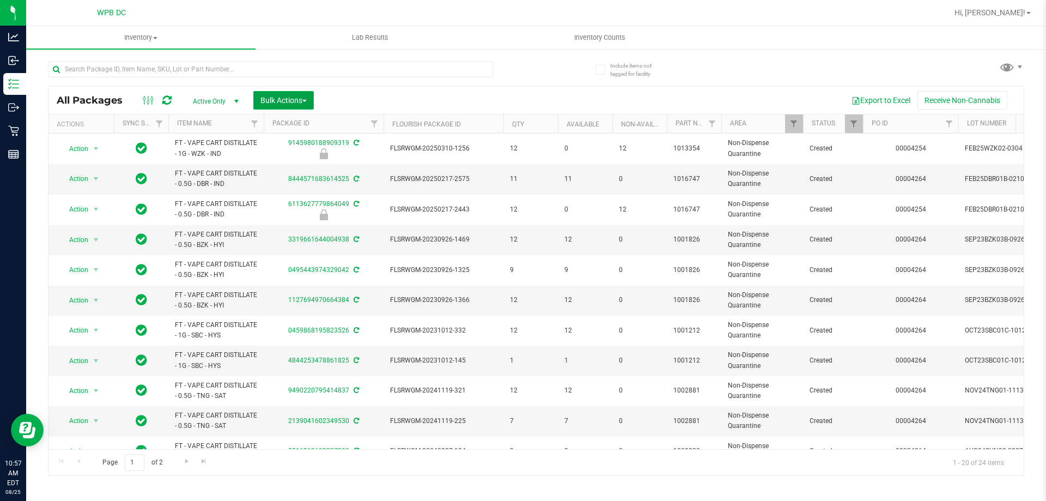
click at [305, 94] on button "Bulk Actions" at bounding box center [283, 100] width 60 height 19
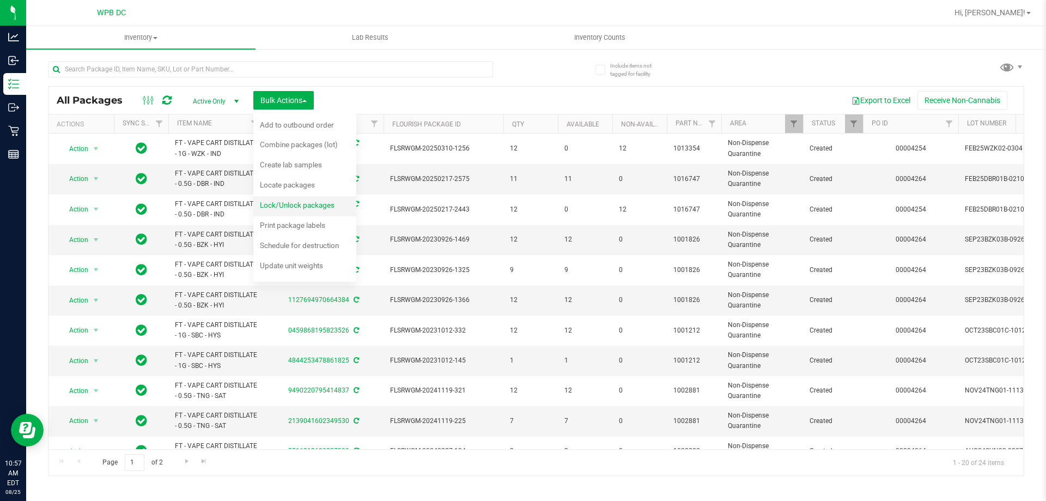
click at [321, 202] on span "Lock/Unlock packages" at bounding box center [297, 205] width 75 height 9
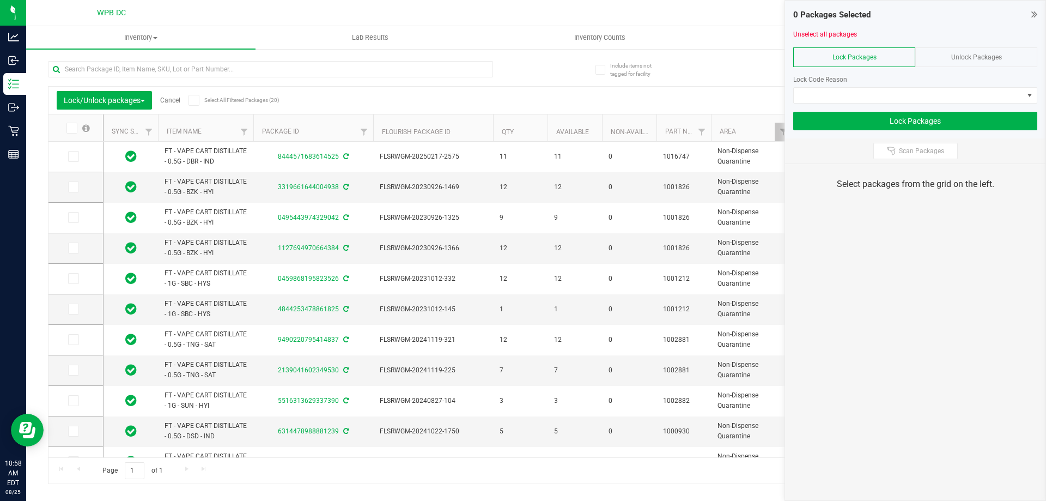
click at [74, 128] on icon at bounding box center [71, 128] width 7 height 0
click at [0, 0] on input "checkbox" at bounding box center [0, 0] width 0 height 0
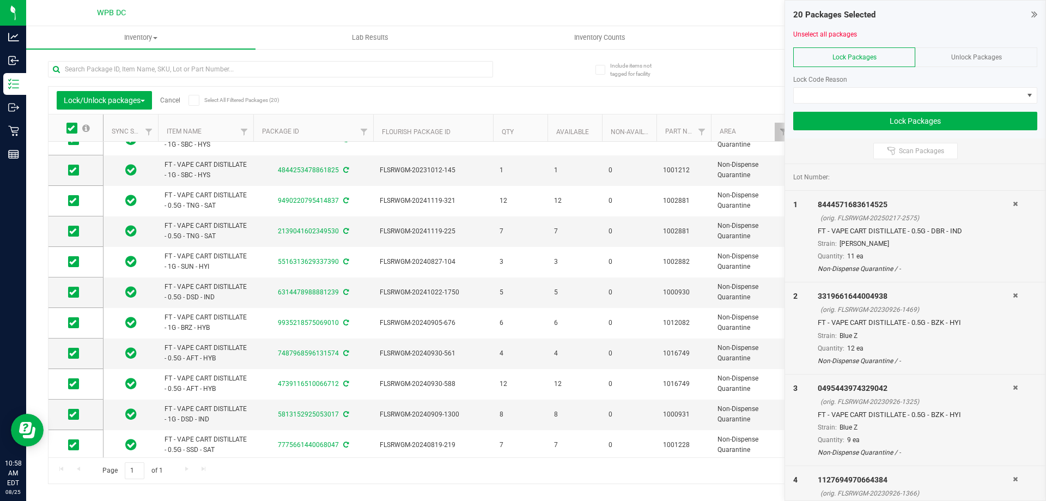
scroll to position [294, 0]
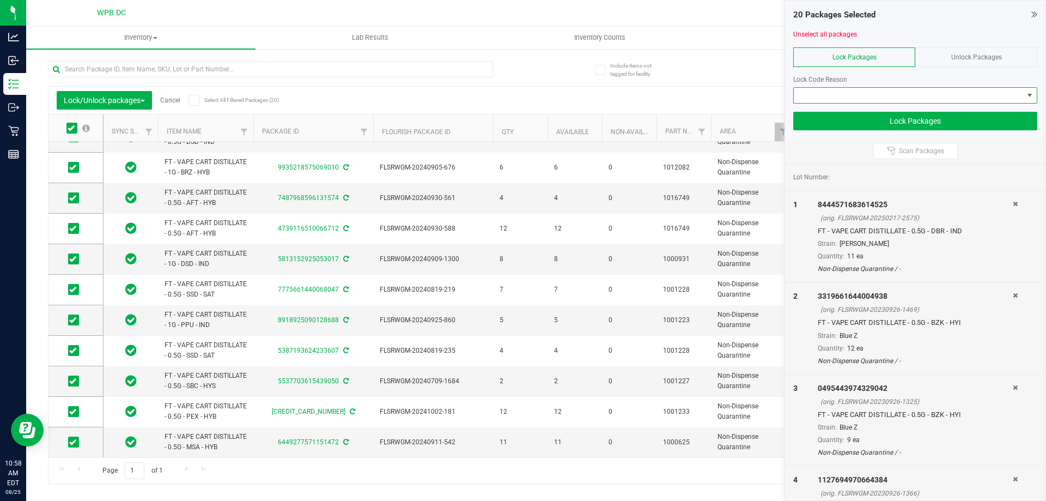
click at [1036, 92] on span at bounding box center [1030, 95] width 14 height 15
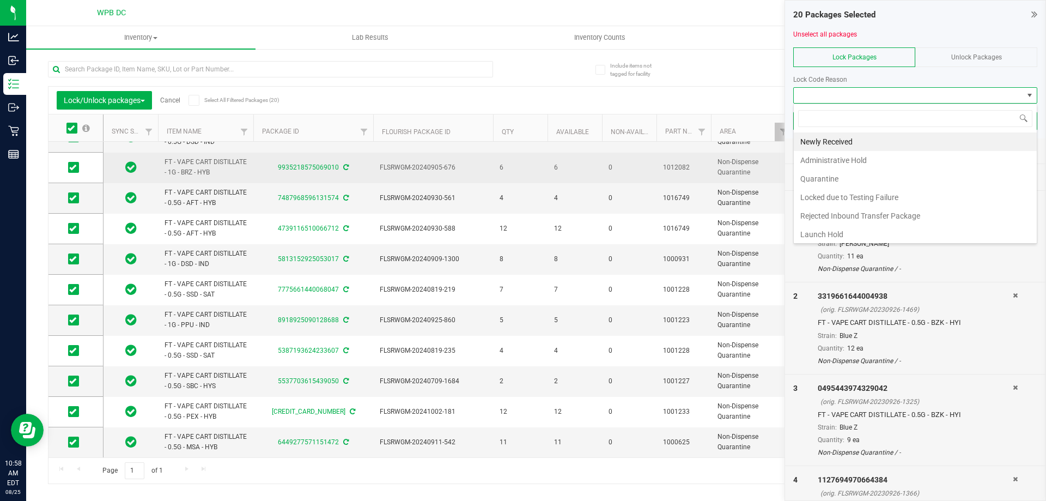
scroll to position [16, 244]
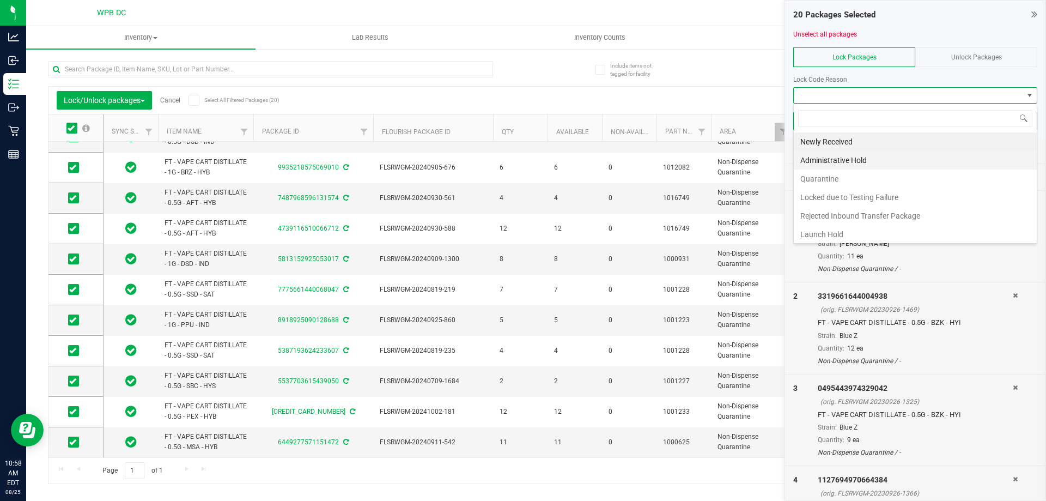
click at [846, 154] on li "Administrative Hold" at bounding box center [915, 160] width 243 height 19
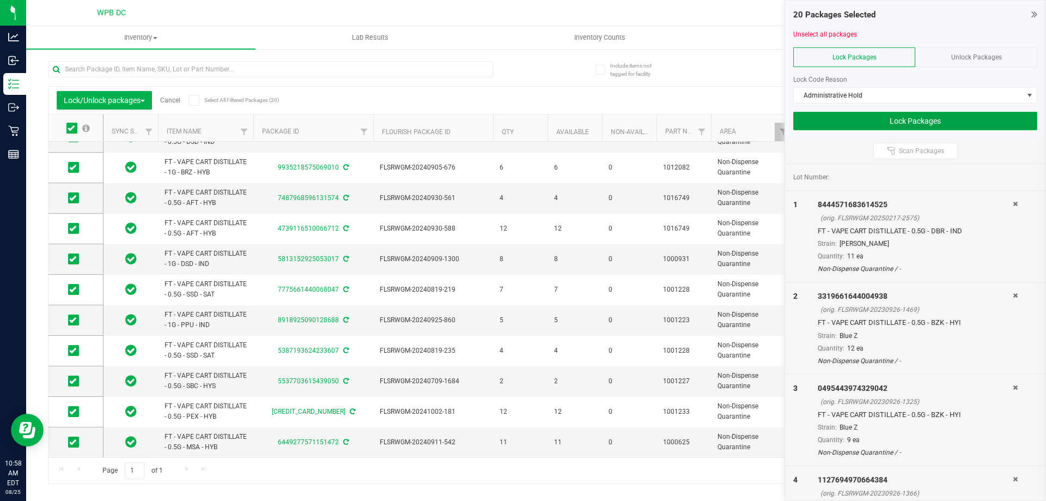
click at [891, 120] on button "Lock Packages" at bounding box center [915, 121] width 244 height 19
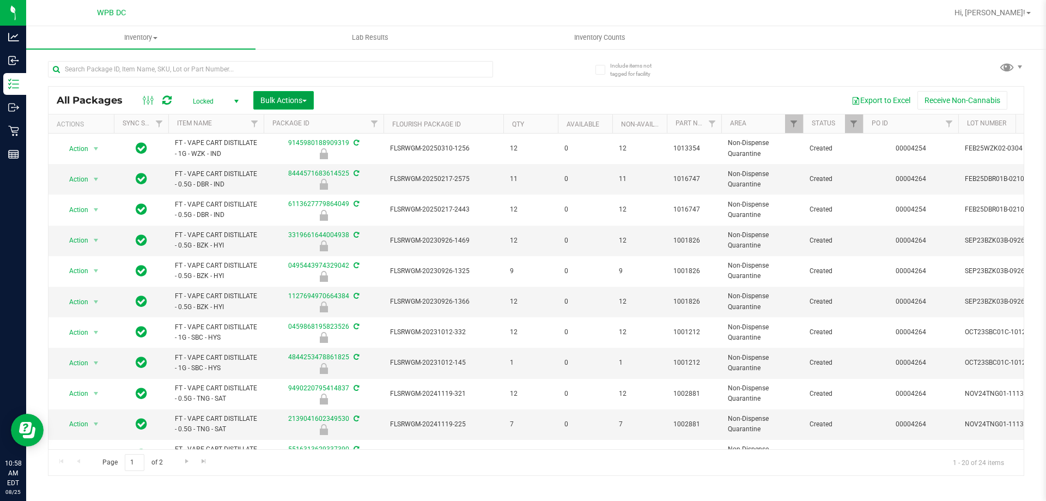
click at [306, 102] on span "Bulk Actions" at bounding box center [283, 100] width 46 height 9
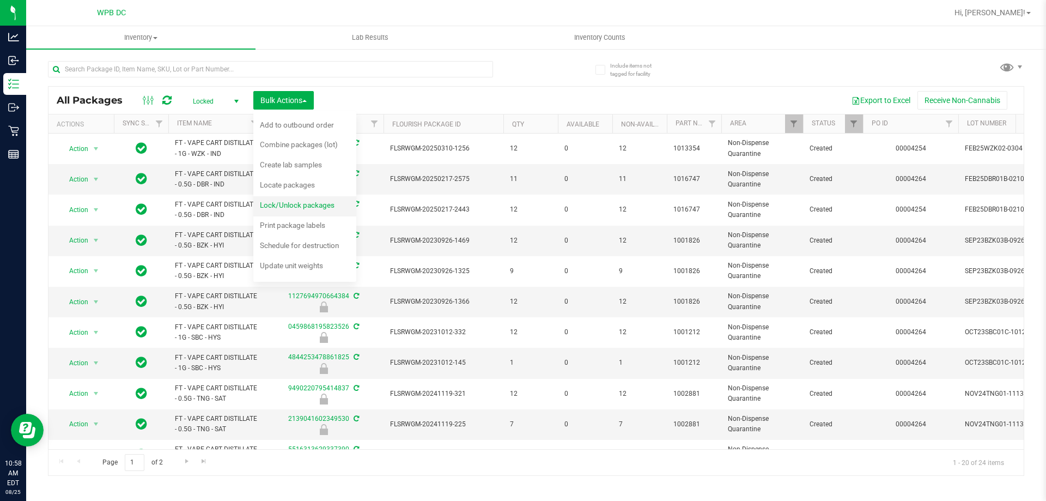
click at [307, 208] on span "Lock/Unlock packages" at bounding box center [297, 205] width 75 height 9
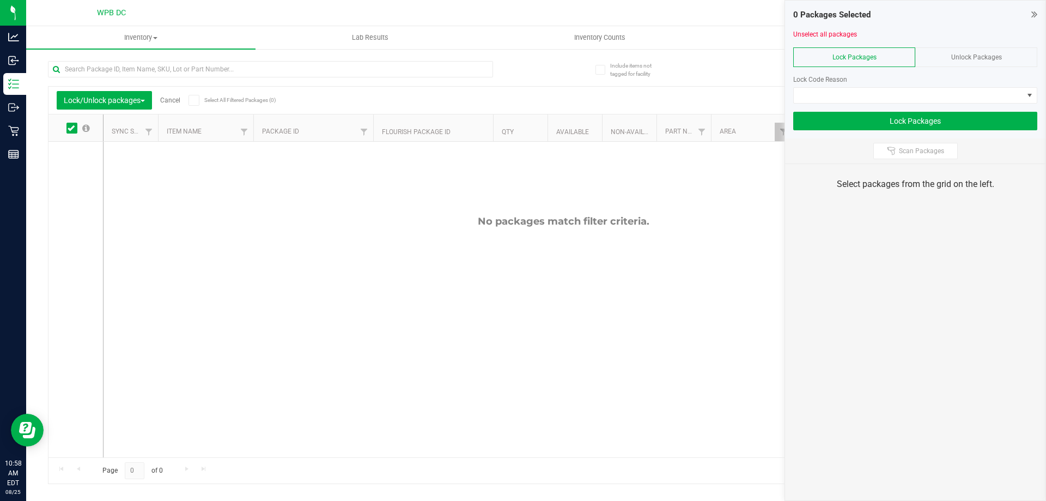
click at [954, 50] on div "Unlock Packages" at bounding box center [976, 57] width 122 height 20
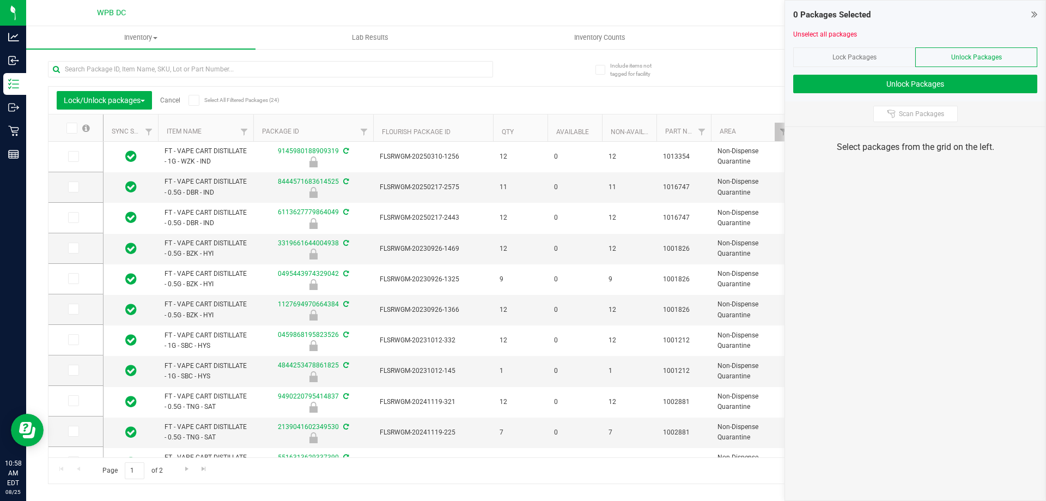
click at [75, 125] on span at bounding box center [71, 128] width 11 height 11
click at [0, 0] on input "checkbox" at bounding box center [0, 0] width 0 height 0
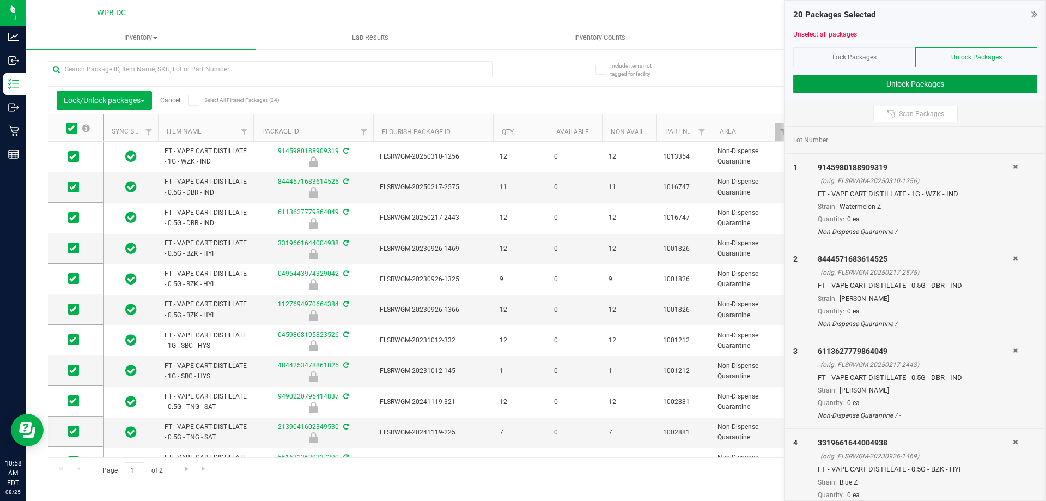
click at [927, 82] on button "Unlock Packages" at bounding box center [915, 84] width 244 height 19
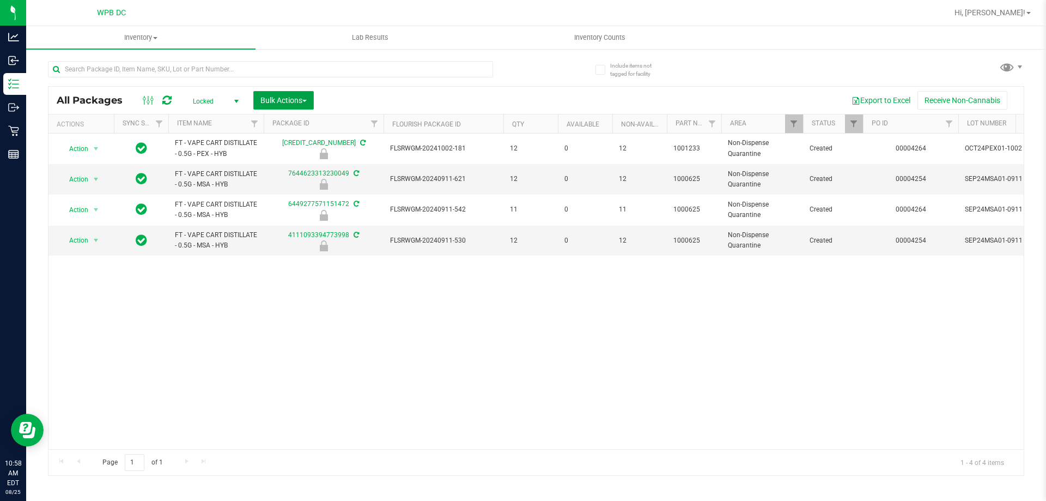
click at [307, 100] on span "button" at bounding box center [304, 101] width 4 height 2
click at [454, 96] on div "Export to Excel Receive Non-Cannabis" at bounding box center [669, 100] width 694 height 19
click at [305, 96] on span "Bulk Actions" at bounding box center [283, 100] width 46 height 9
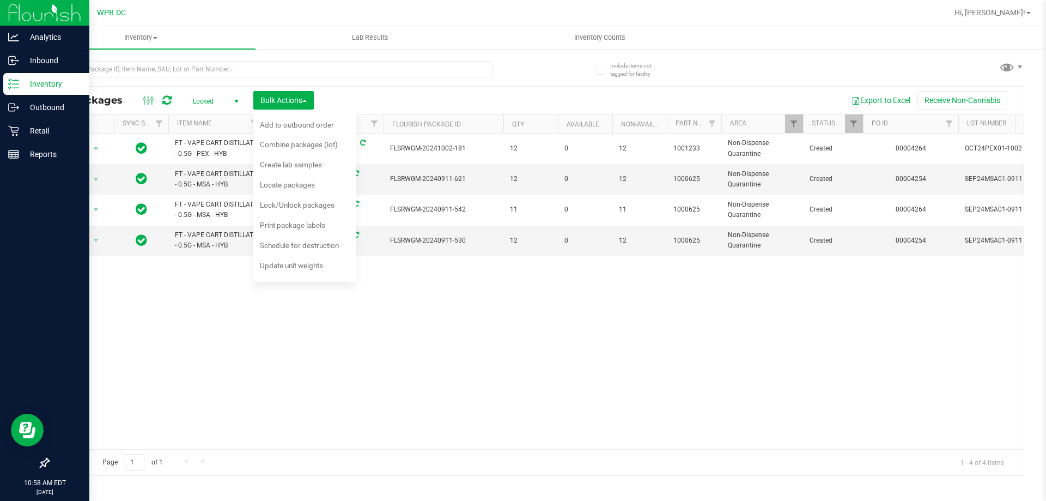
click at [20, 80] on p "Inventory" at bounding box center [51, 83] width 65 height 13
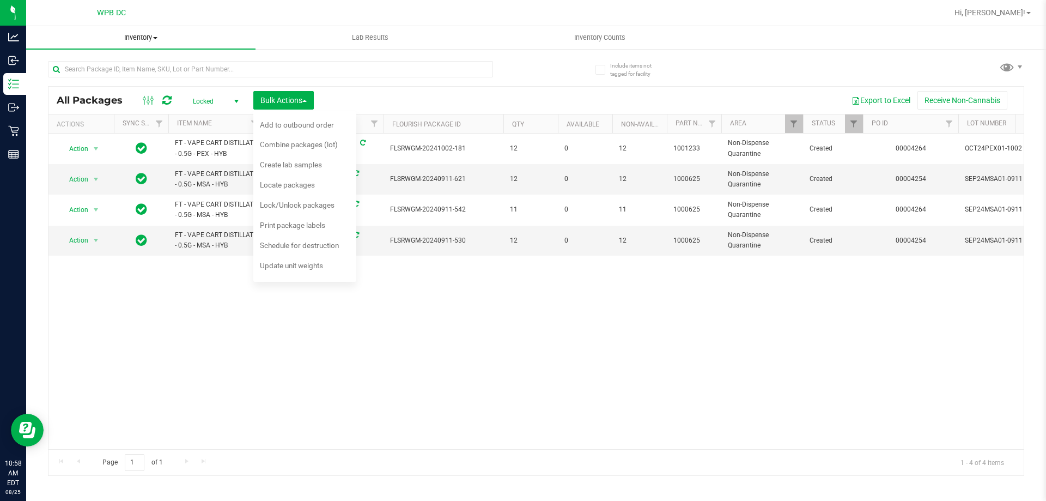
click at [166, 37] on span "Inventory" at bounding box center [140, 38] width 229 height 10
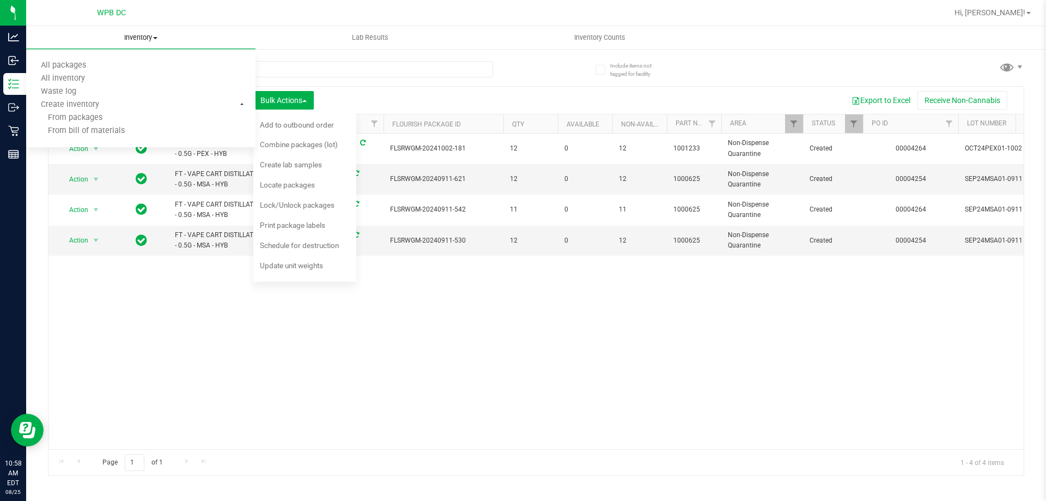
click at [141, 38] on span "Inventory" at bounding box center [140, 38] width 229 height 10
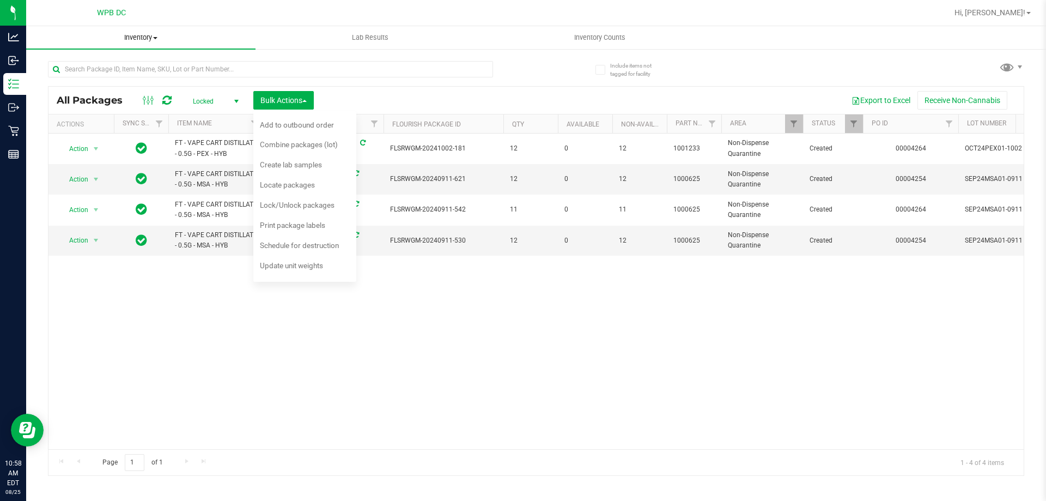
click at [141, 38] on span "Inventory" at bounding box center [140, 38] width 229 height 10
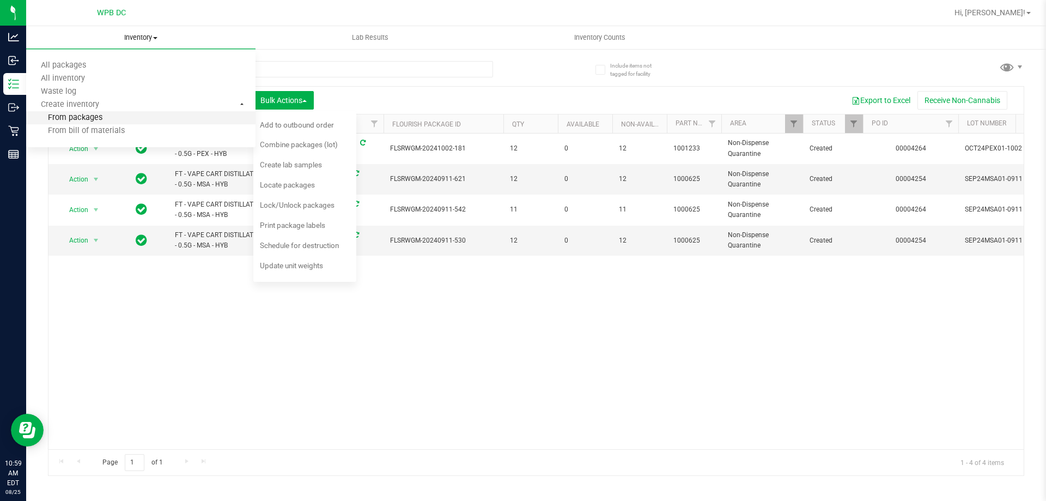
click at [92, 124] on li "From packages" at bounding box center [140, 118] width 229 height 13
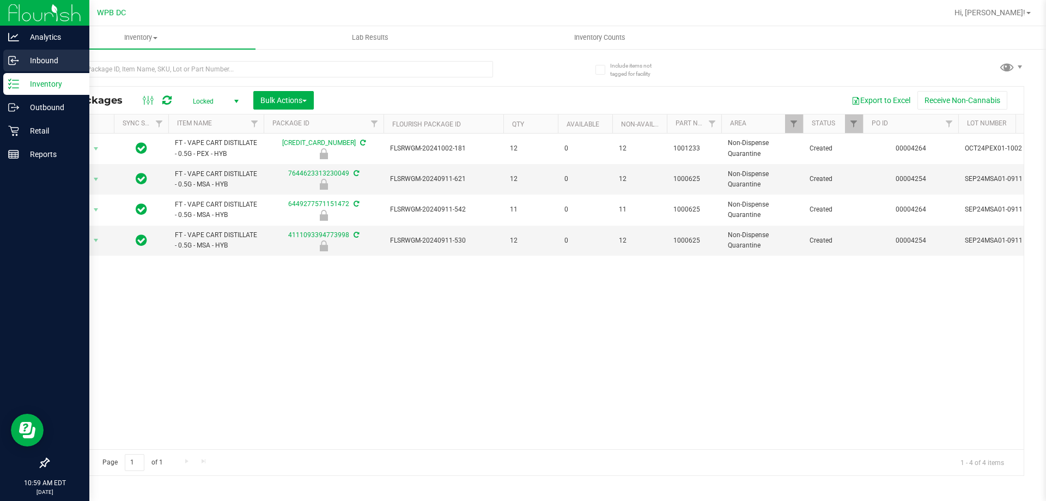
click at [38, 59] on p "Inbound" at bounding box center [51, 60] width 65 height 13
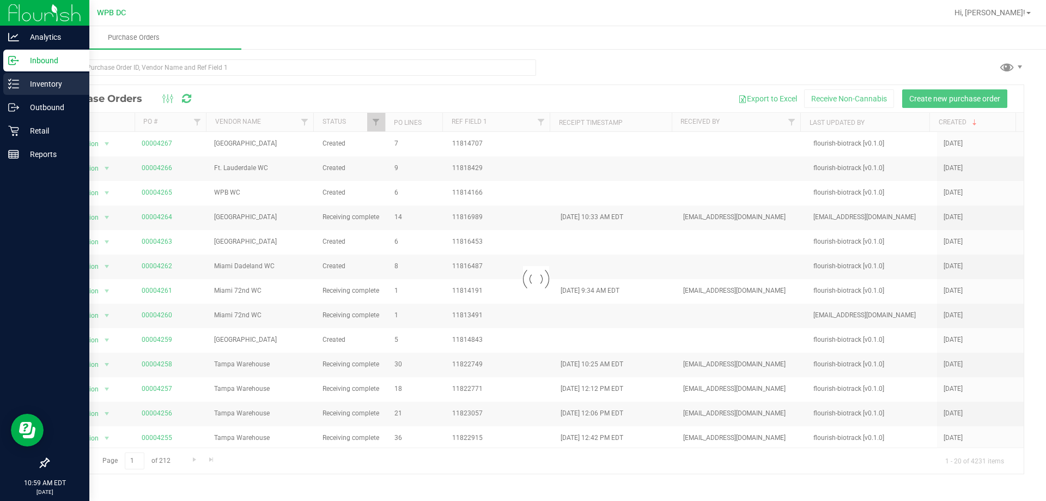
click at [50, 77] on p "Inventory" at bounding box center [51, 83] width 65 height 13
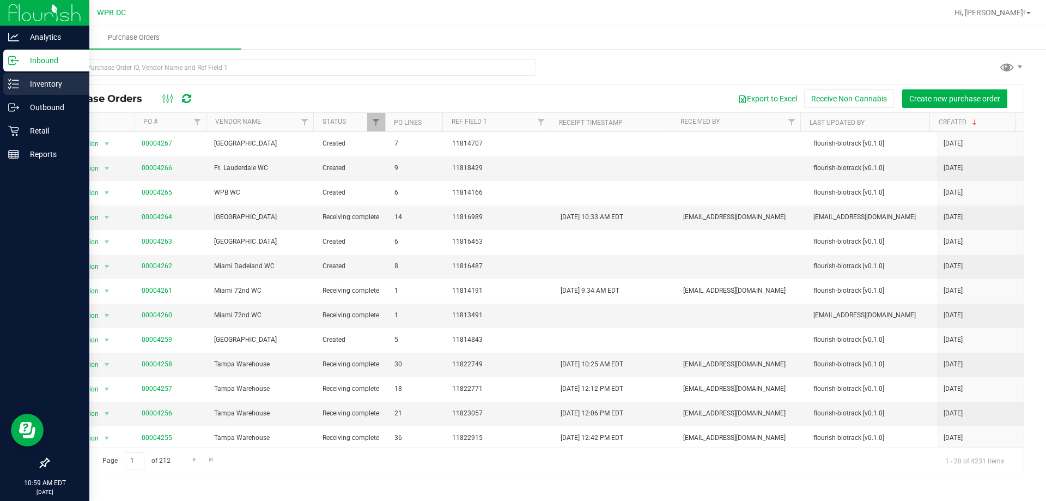
click at [50, 82] on p "Inventory" at bounding box center [51, 83] width 65 height 13
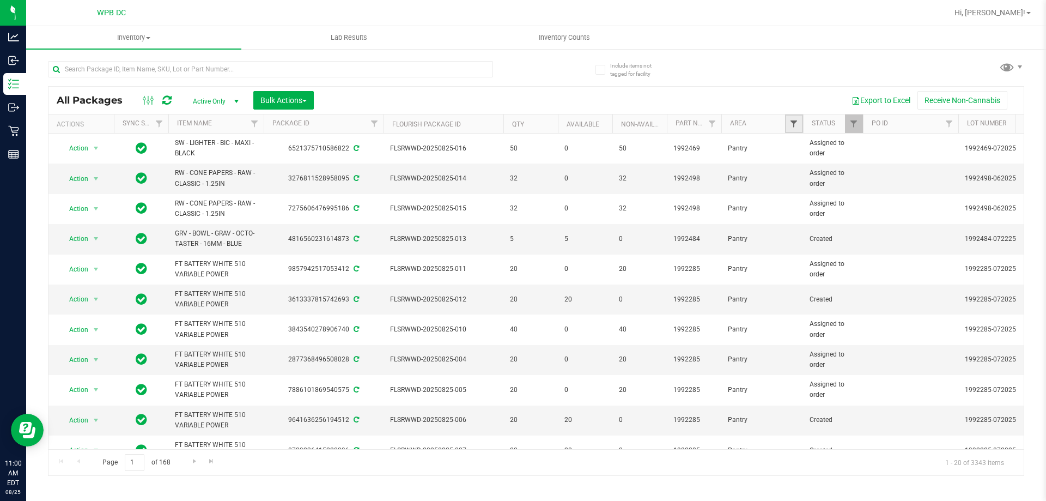
click at [798, 121] on span "Filter" at bounding box center [794, 123] width 9 height 9
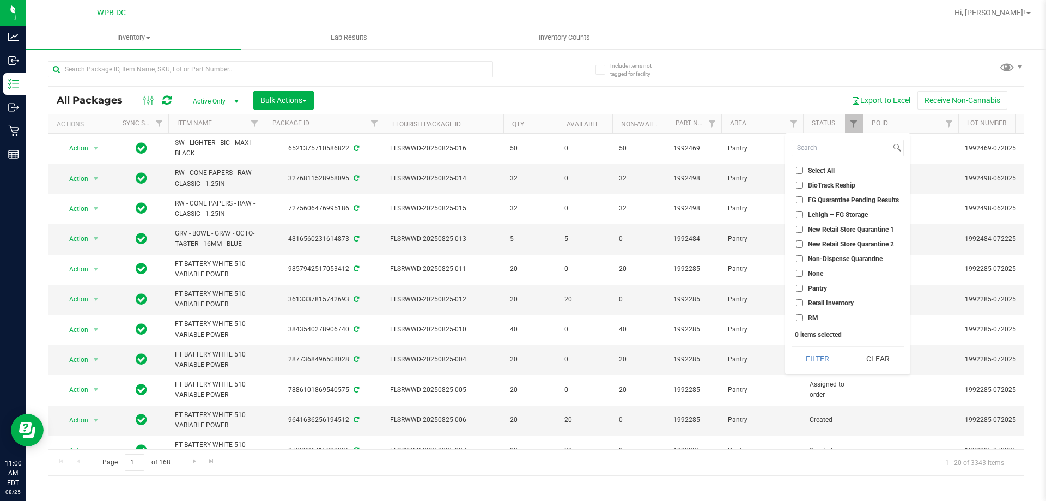
click at [857, 253] on li "Non-Dispense Quarantine" at bounding box center [848, 258] width 112 height 11
click at [859, 258] on span "Non-Dispense Quarantine" at bounding box center [845, 259] width 75 height 7
click at [803, 258] on input "Non-Dispense Quarantine" at bounding box center [799, 258] width 7 height 7
checkbox input "true"
click at [816, 368] on button "Filter" at bounding box center [818, 359] width 52 height 24
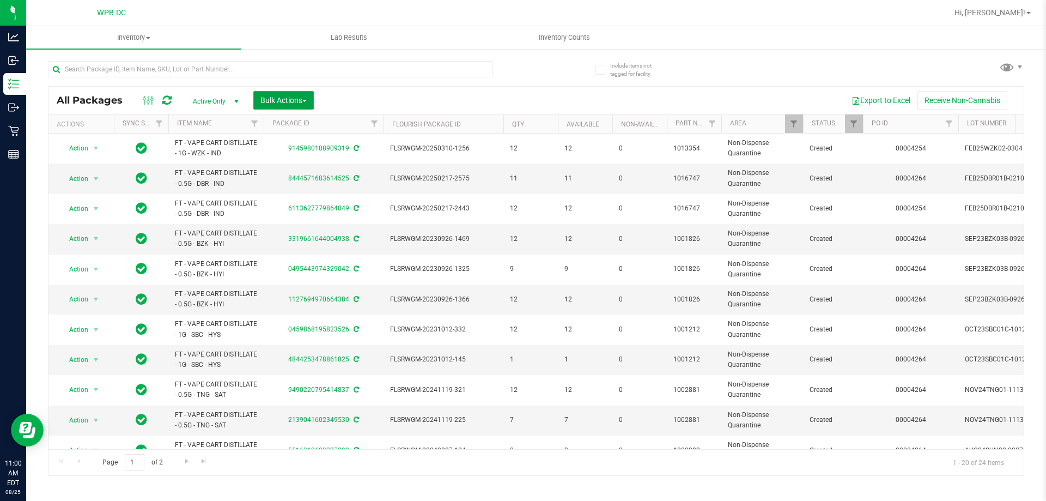
click at [308, 92] on button "Bulk Actions" at bounding box center [283, 100] width 60 height 19
click at [303, 197] on ul "Add to manufacturing run Add to outbound order Combine packages Combine package…" at bounding box center [304, 196] width 103 height 171
click at [303, 199] on div "Lock/Unlock packages" at bounding box center [304, 206] width 89 height 17
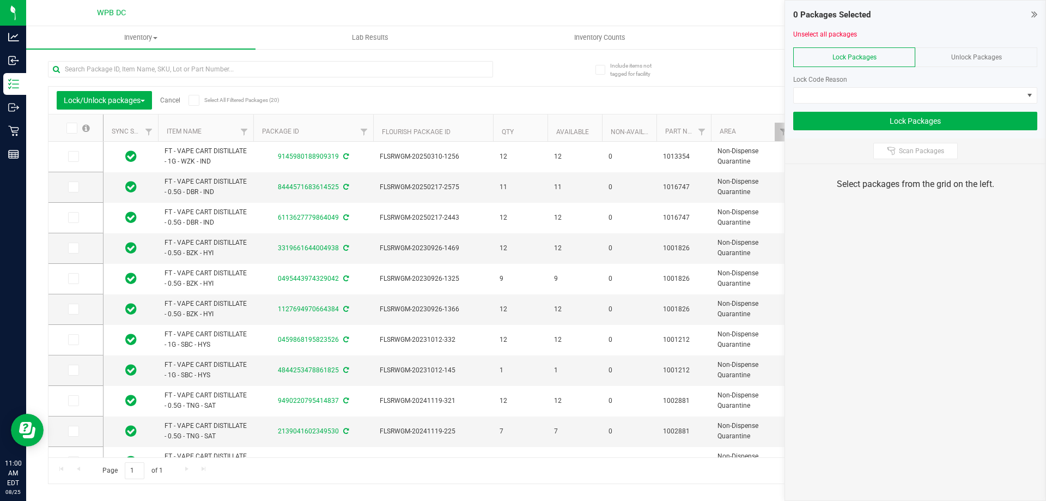
click at [70, 128] on icon at bounding box center [71, 128] width 7 height 0
click at [0, 0] on input "checkbox" at bounding box center [0, 0] width 0 height 0
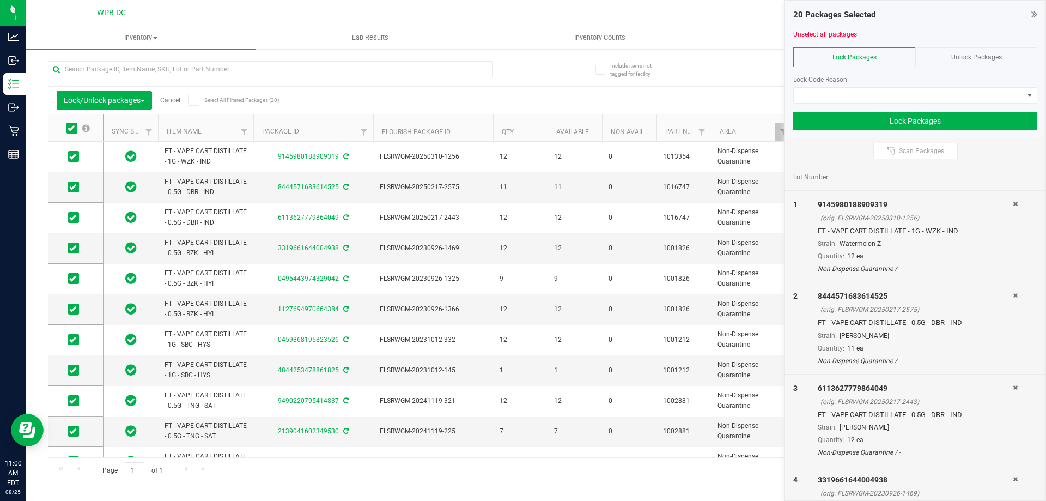
scroll to position [294, 0]
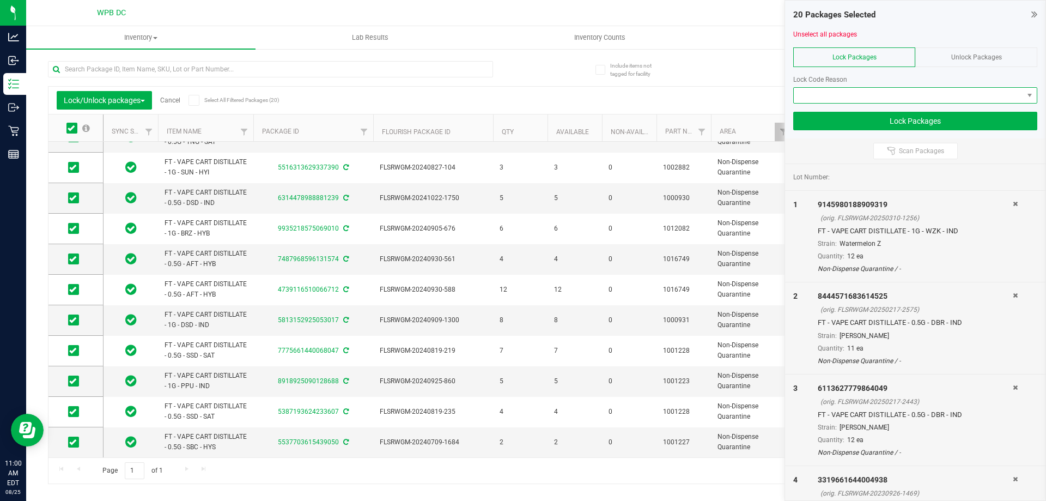
click at [972, 93] on span at bounding box center [908, 95] width 229 height 15
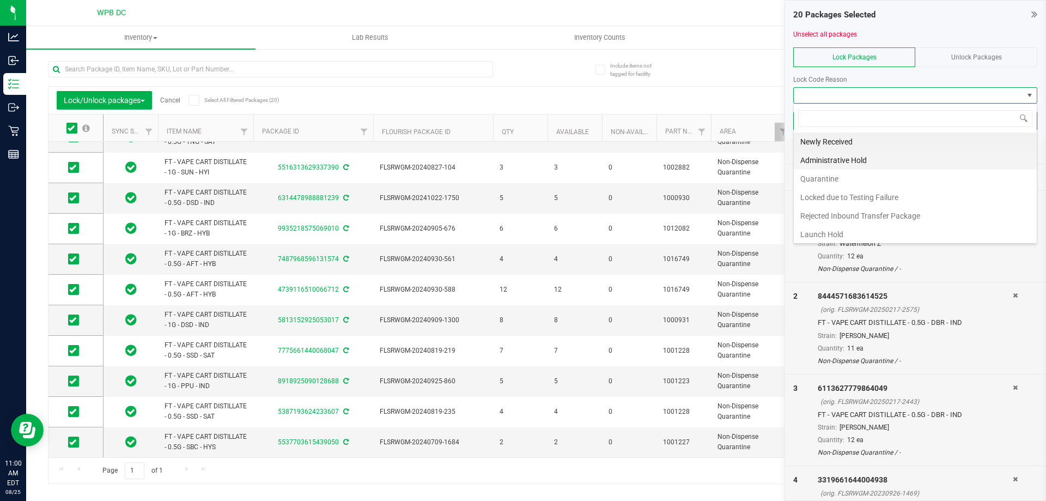
scroll to position [16, 244]
click at [828, 179] on li "Quarantine" at bounding box center [915, 178] width 243 height 19
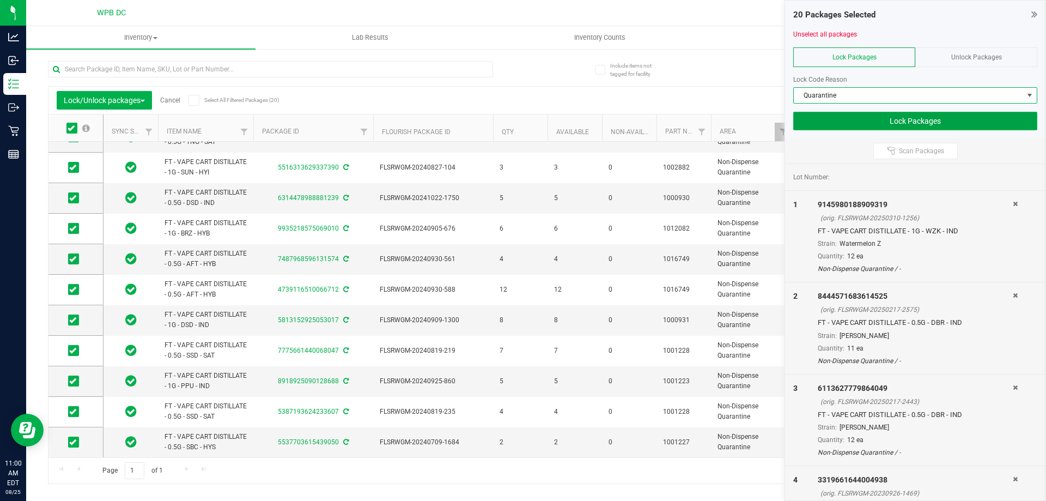
click at [890, 118] on button "Lock Packages" at bounding box center [915, 121] width 244 height 19
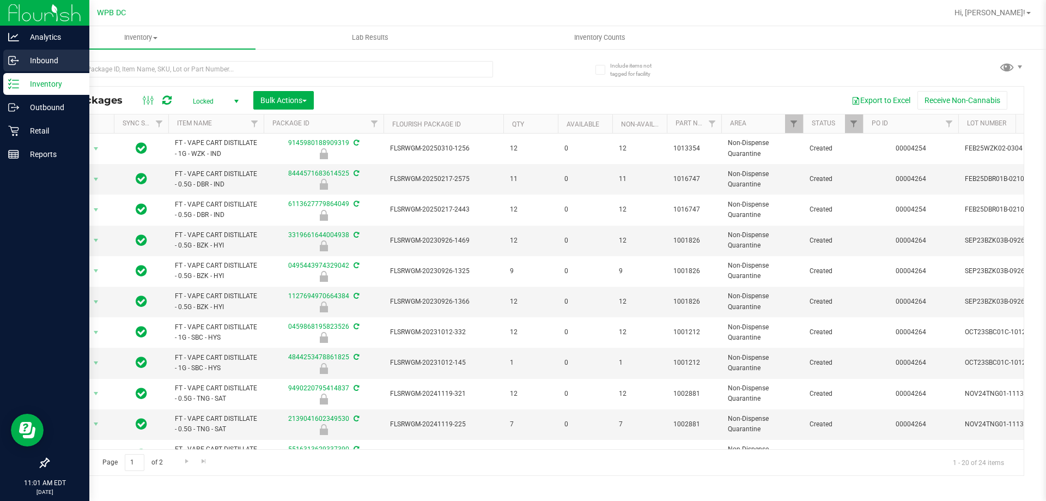
click at [42, 61] on p "Inbound" at bounding box center [51, 60] width 65 height 13
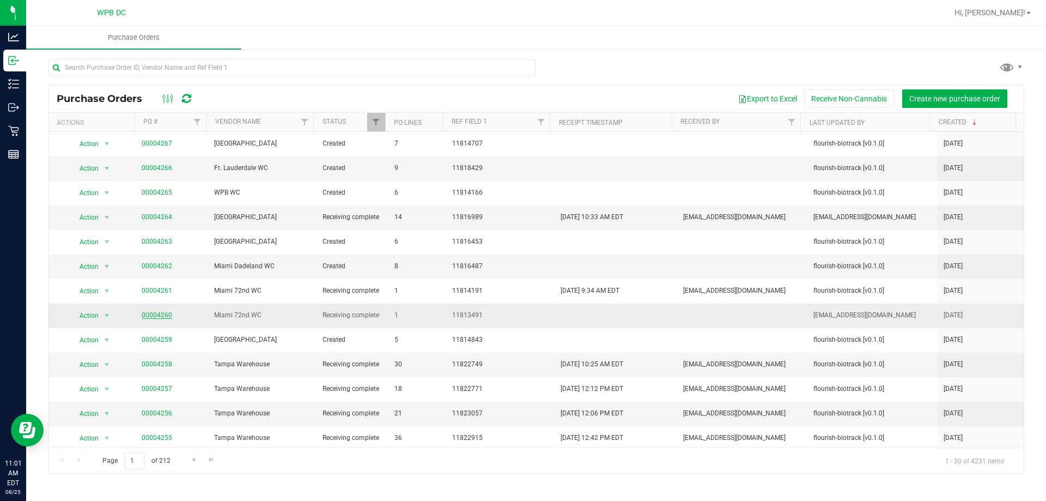
click at [154, 313] on link "00004260" at bounding box center [157, 315] width 31 height 8
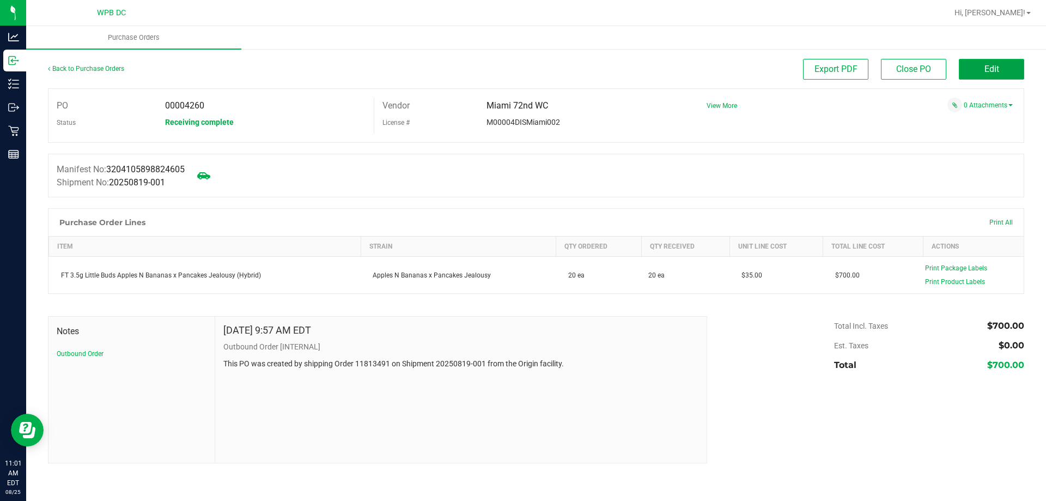
click at [1004, 64] on button "Edit" at bounding box center [991, 69] width 65 height 21
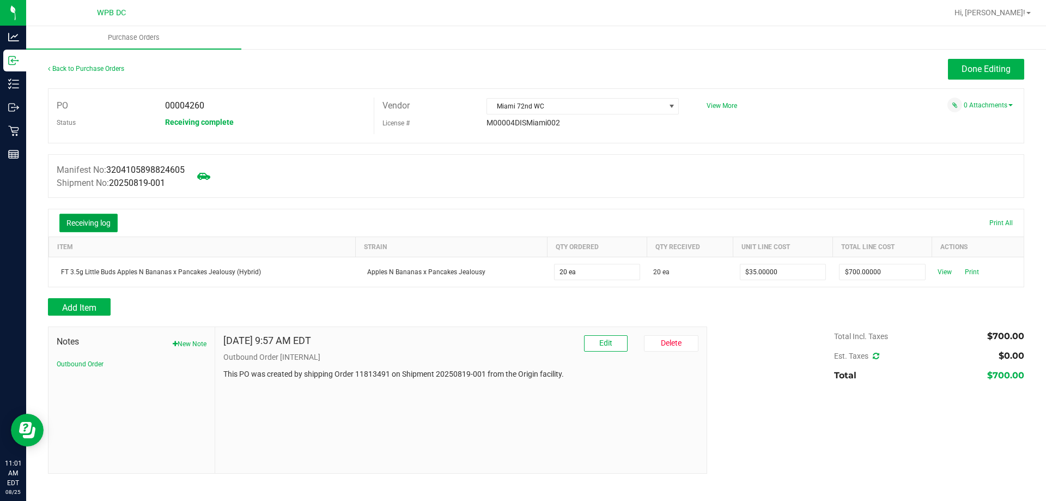
click at [106, 220] on button "Receiving log" at bounding box center [88, 223] width 58 height 19
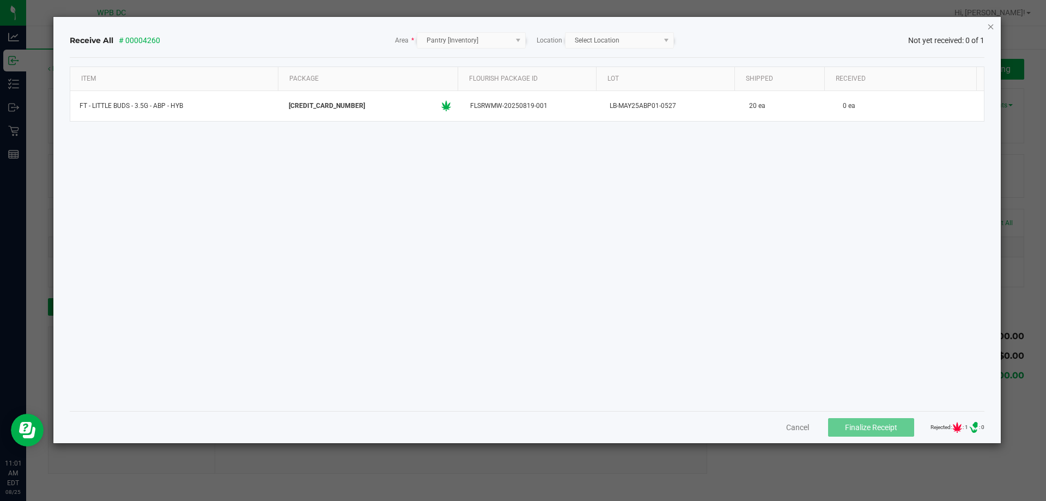
click at [989, 27] on icon "Close" at bounding box center [991, 26] width 8 height 13
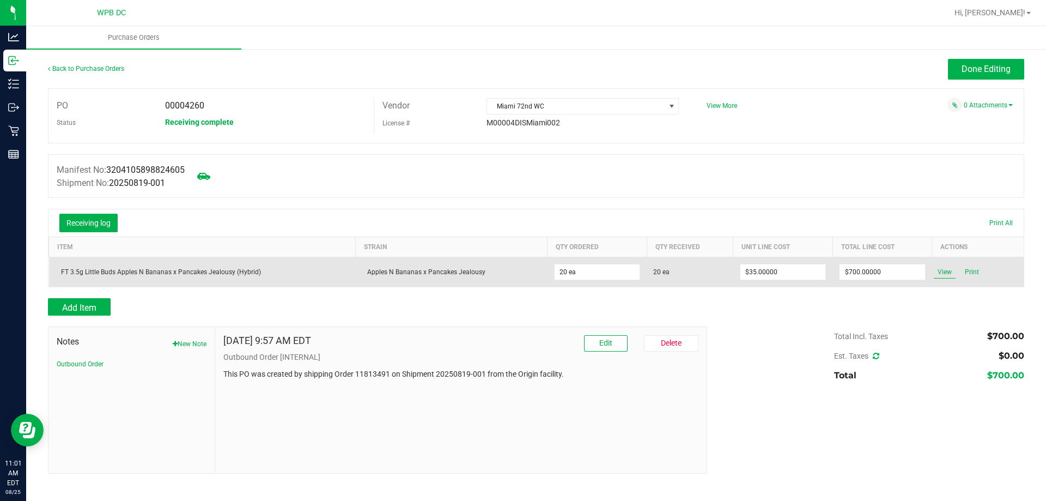
click at [942, 269] on span "View" at bounding box center [945, 271] width 22 height 13
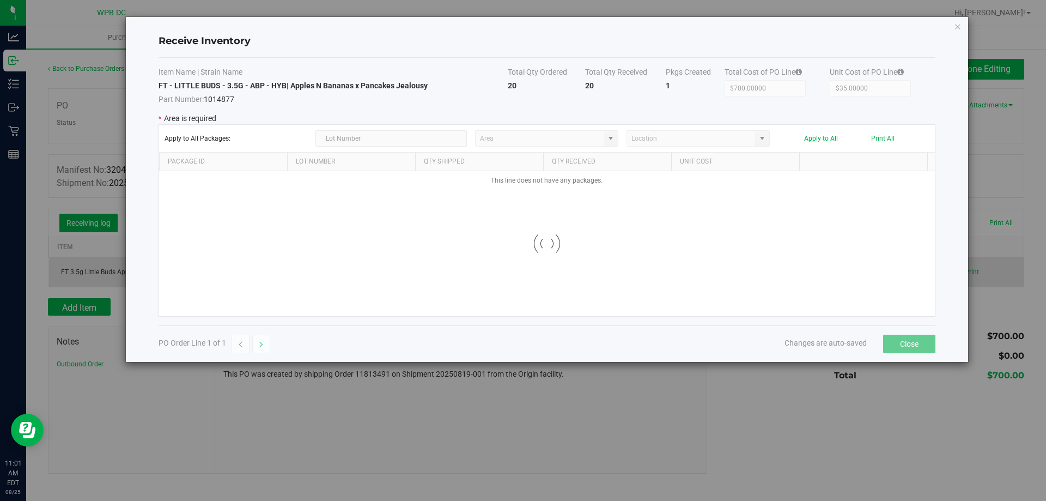
type input "Pantry"
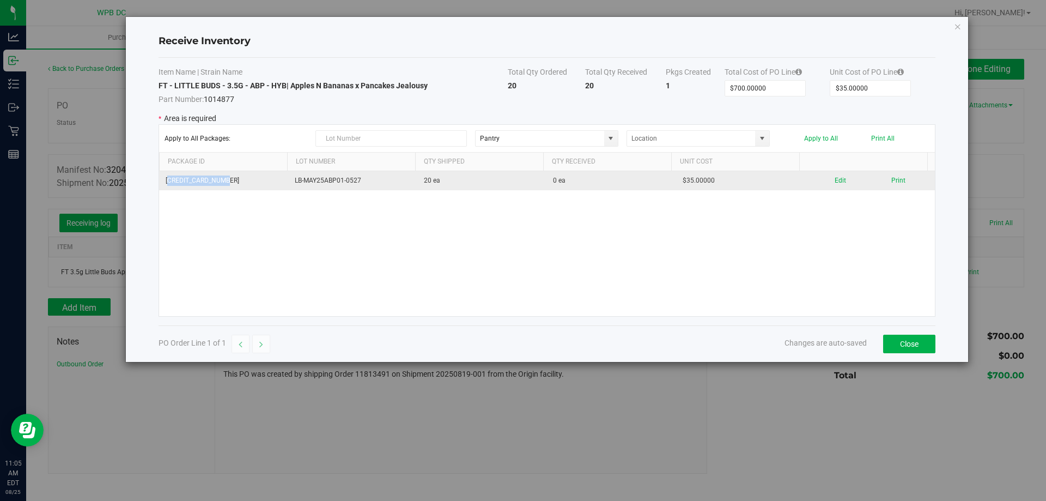
drag, startPoint x: 228, startPoint y: 180, endPoint x: 157, endPoint y: 172, distance: 71.4
click at [159, 172] on td "[CREDIT_CARD_NUMBER]" at bounding box center [223, 180] width 129 height 19
copy td "6758866430424205"
click at [891, 178] on button "Print" at bounding box center [898, 180] width 14 height 10
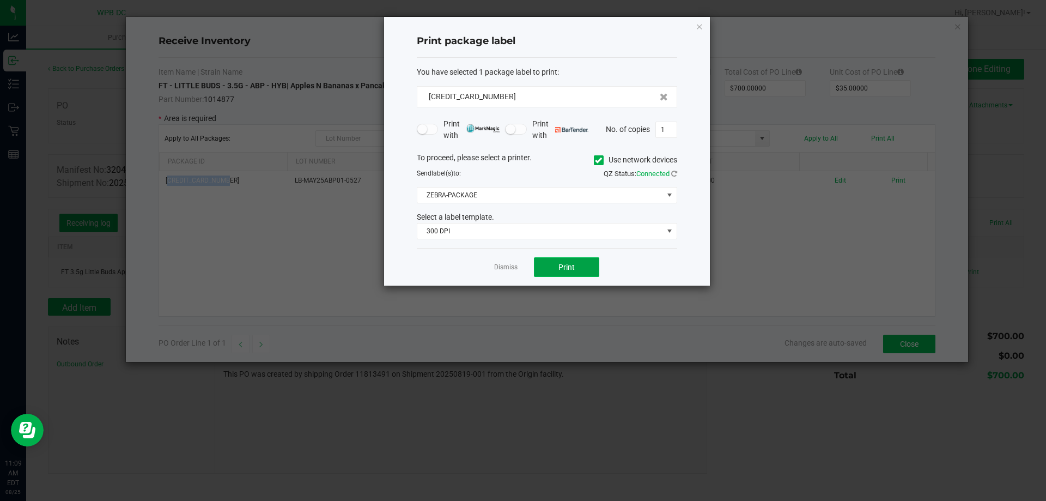
click at [569, 264] on span "Print" at bounding box center [566, 267] width 16 height 9
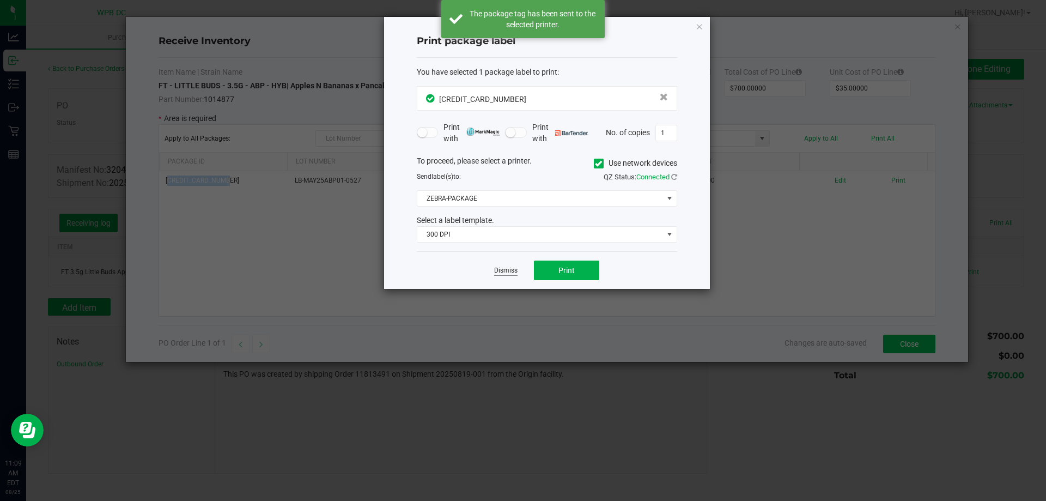
click at [509, 268] on link "Dismiss" at bounding box center [505, 270] width 23 height 9
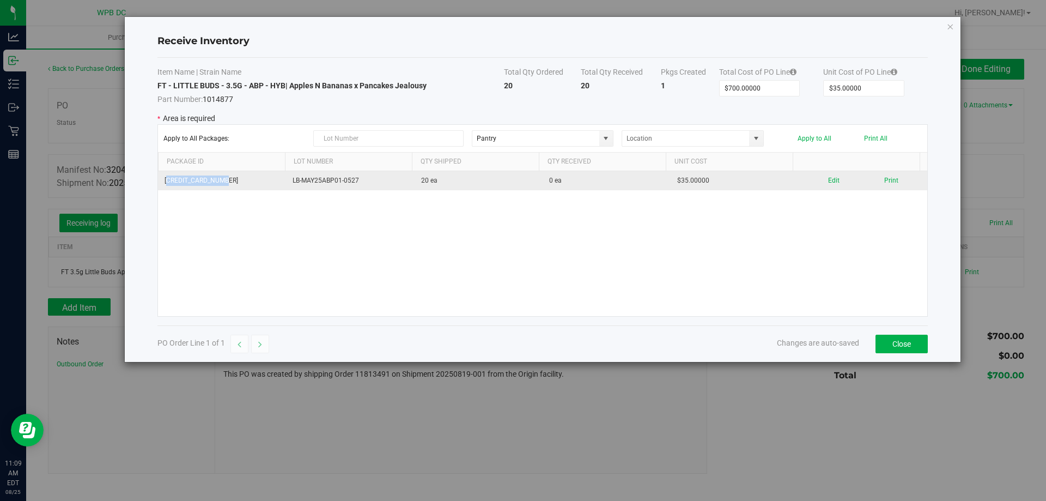
copy td "6758866430424205"
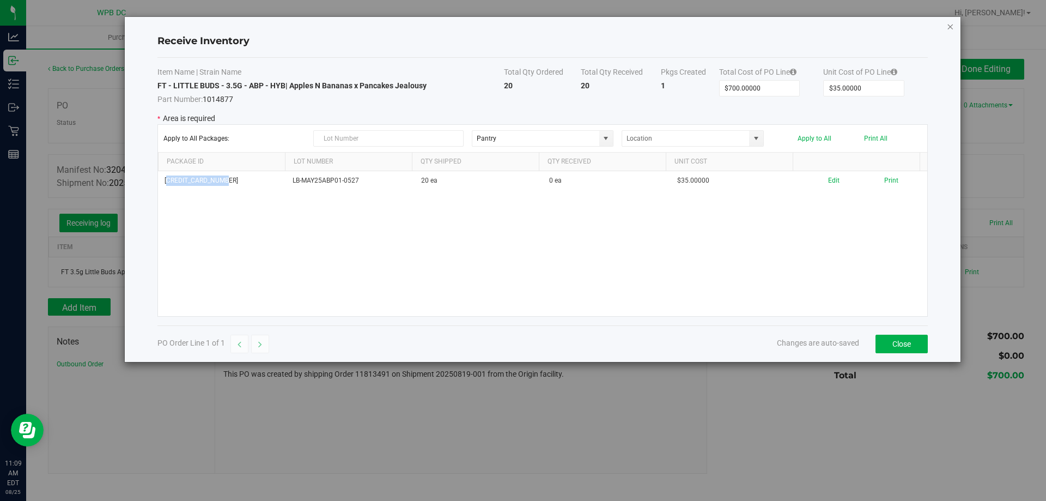
click at [952, 26] on icon "Close modal" at bounding box center [950, 26] width 8 height 13
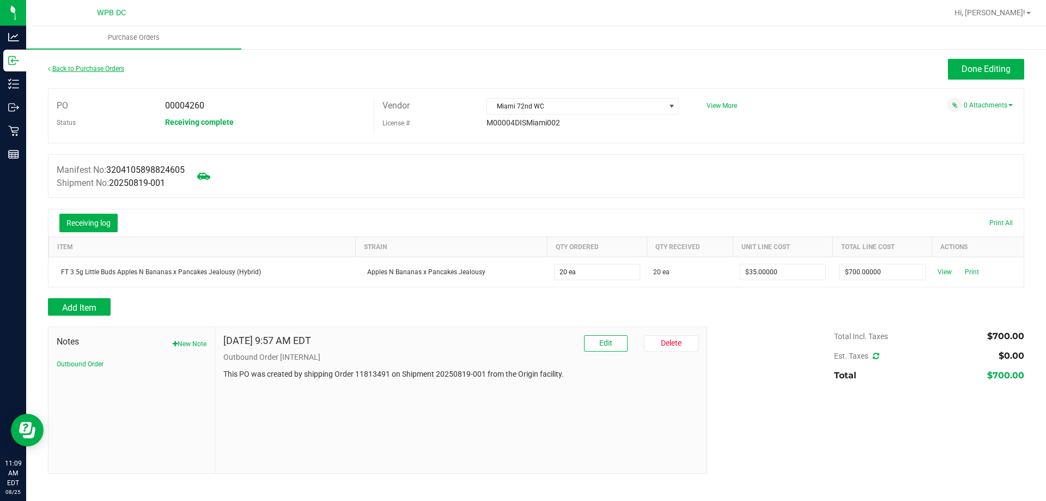
click at [116, 70] on link "Back to Purchase Orders" at bounding box center [86, 69] width 76 height 8
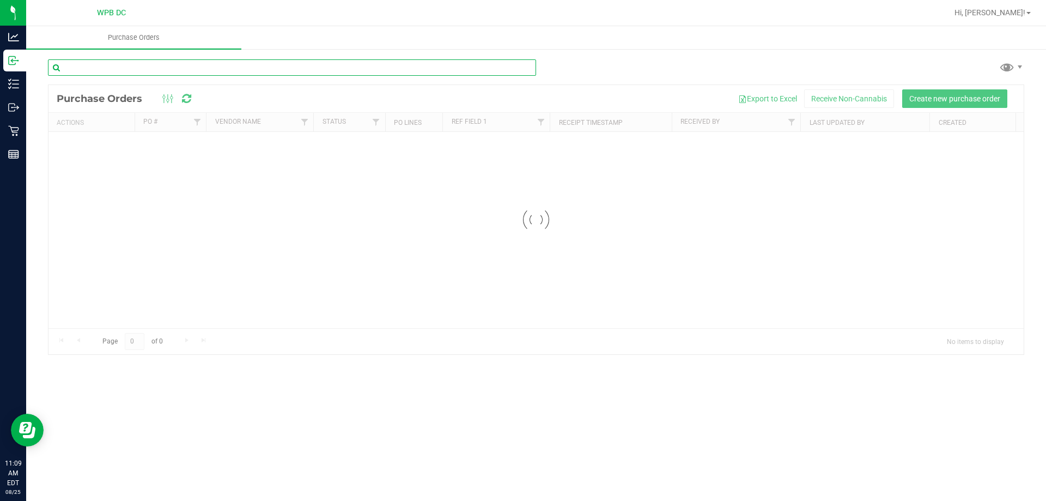
click at [130, 69] on input "text" at bounding box center [292, 67] width 488 height 16
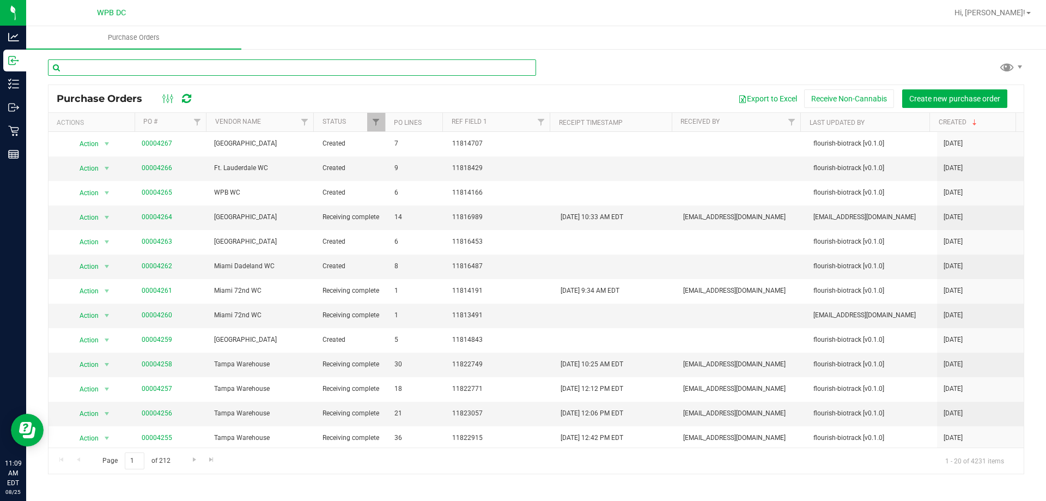
paste input "6758866430424205"
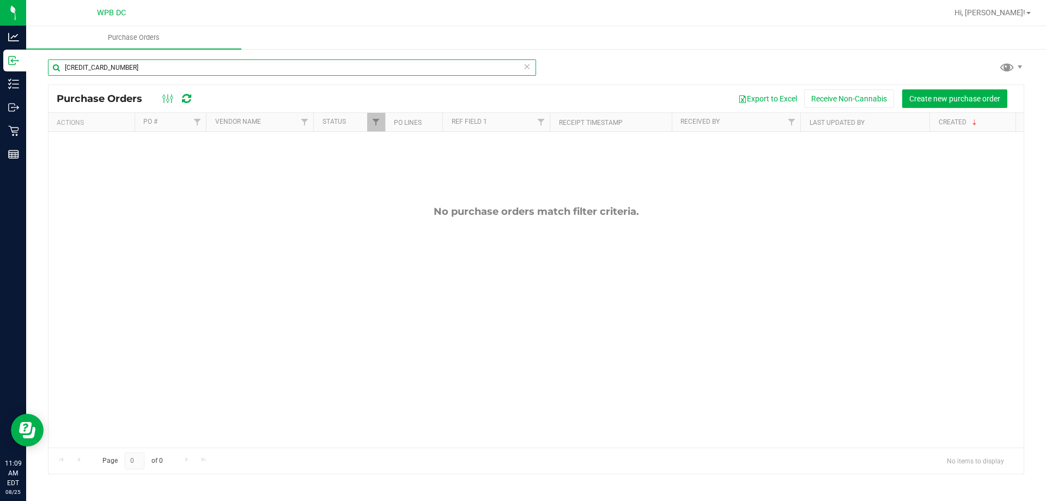
drag, startPoint x: 124, startPoint y: 65, endPoint x: 41, endPoint y: 66, distance: 82.8
click at [41, 66] on div "6758866430424205 Purchase Orders Export to Excel Receive Non-Cannabis Create ne…" at bounding box center [536, 266] width 1020 height 437
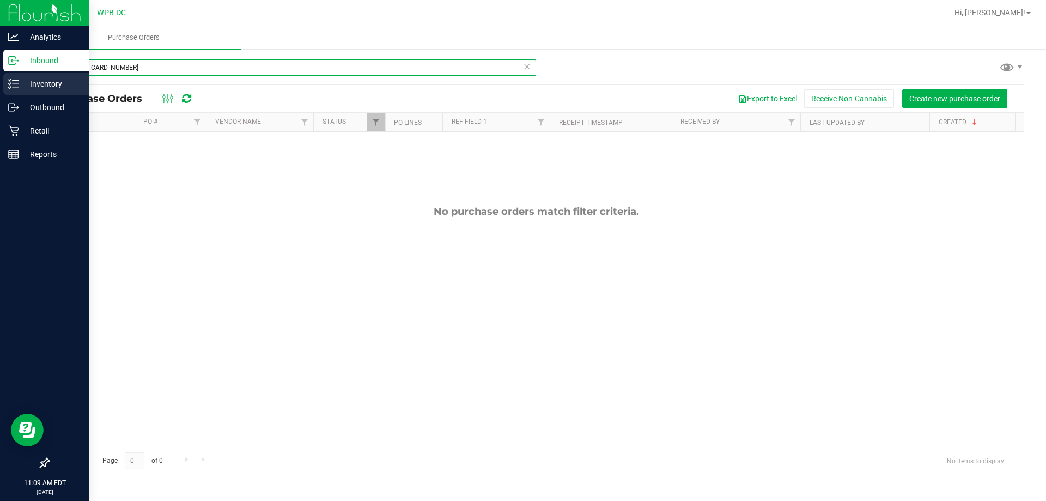
type input "6758866430424205"
click at [35, 87] on p "Inventory" at bounding box center [51, 83] width 65 height 13
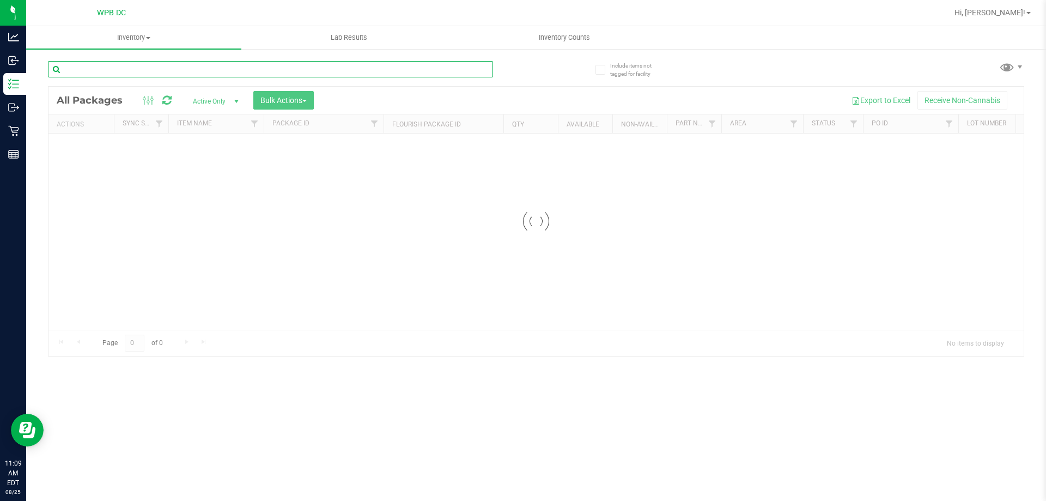
click at [113, 67] on input "text" at bounding box center [270, 69] width 445 height 16
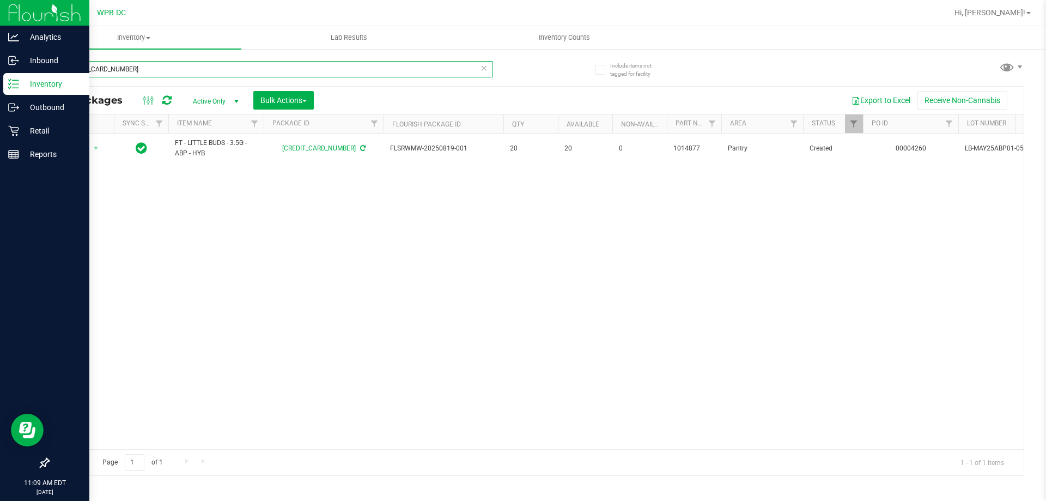
type input "6758866430424205"
click at [42, 57] on p "Inbound" at bounding box center [51, 60] width 65 height 13
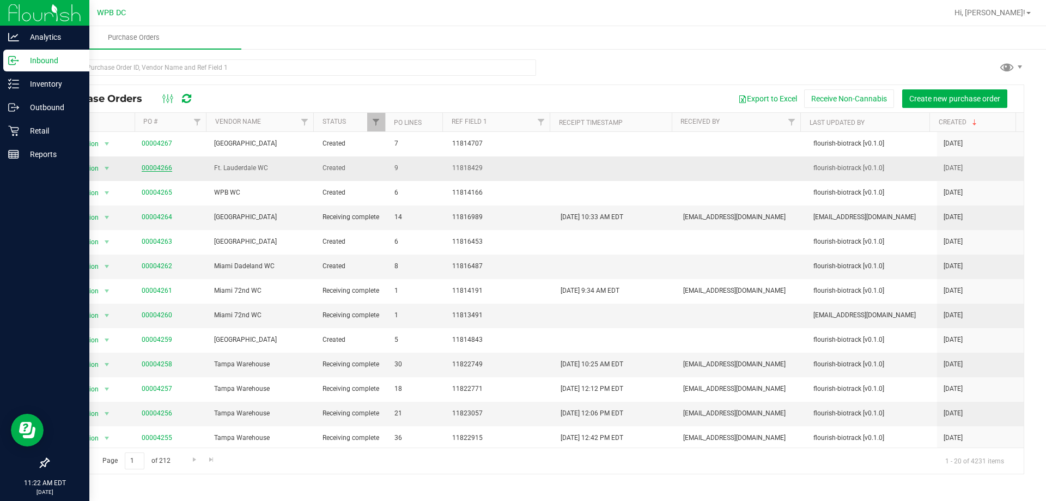
click at [160, 167] on link "00004266" at bounding box center [157, 168] width 31 height 8
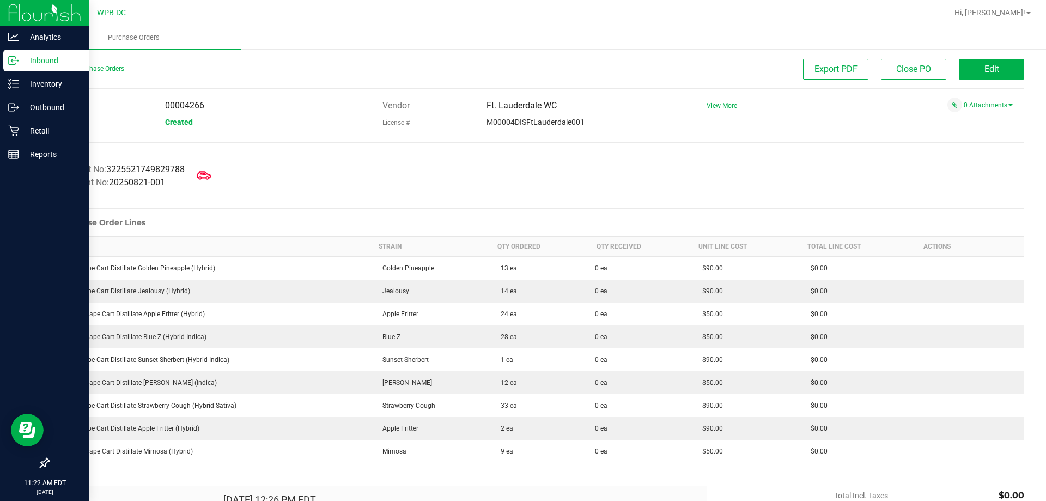
click at [203, 169] on icon at bounding box center [204, 175] width 14 height 14
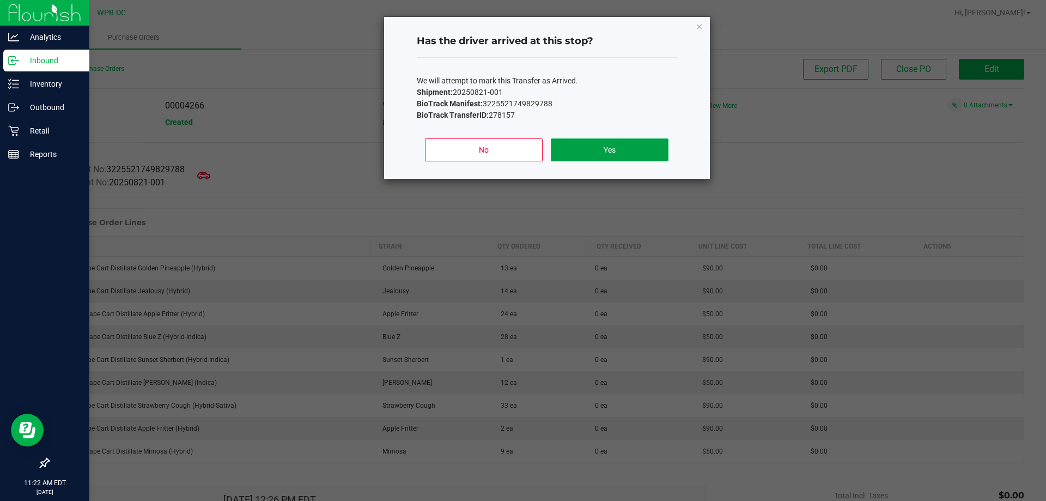
click at [618, 143] on button "Yes" at bounding box center [609, 149] width 117 height 23
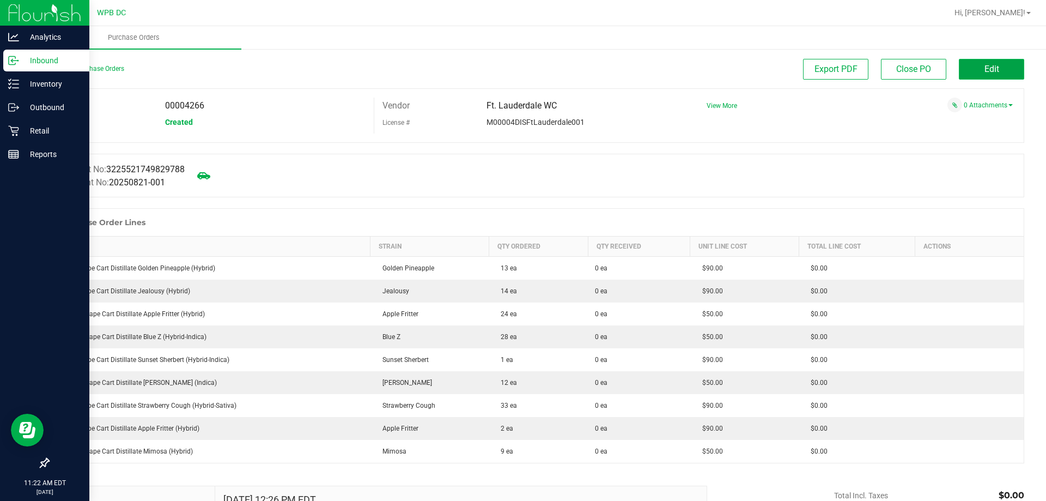
click at [1006, 69] on button "Edit" at bounding box center [991, 69] width 65 height 21
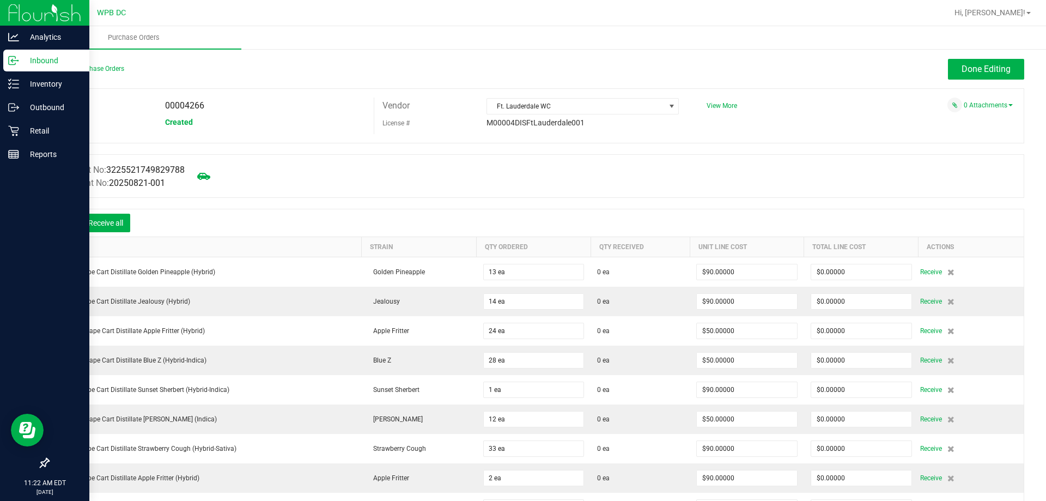
click at [68, 220] on icon at bounding box center [64, 223] width 11 height 11
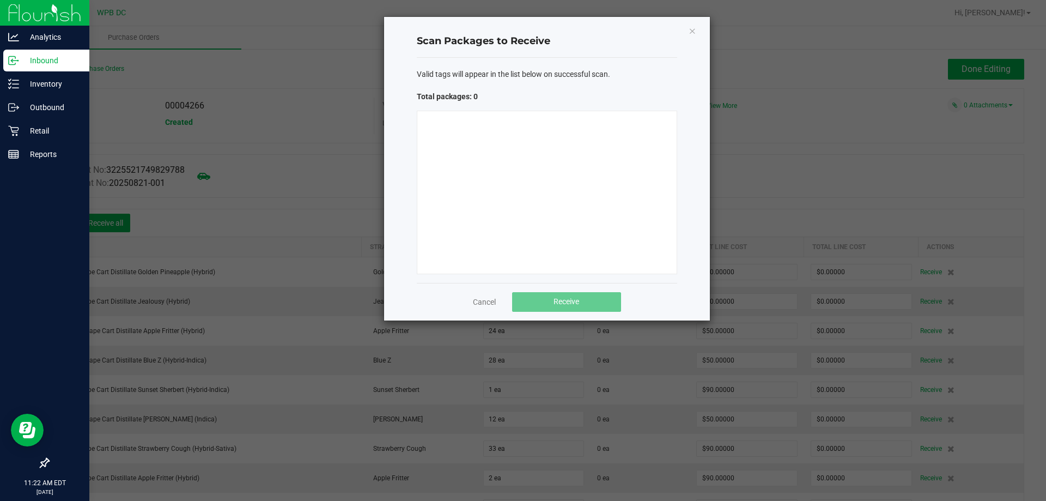
click at [501, 126] on div at bounding box center [547, 192] width 260 height 163
click at [499, 142] on div at bounding box center [547, 192] width 260 height 163
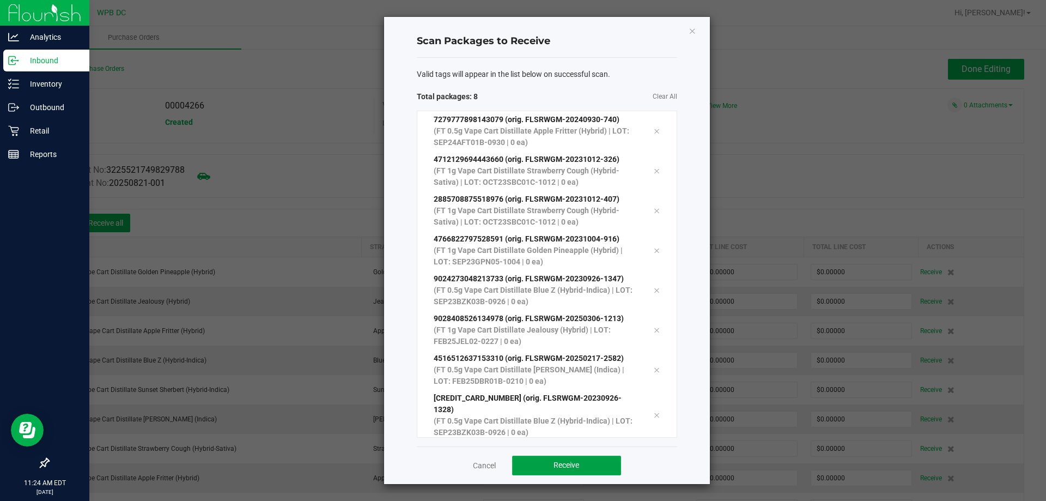
click at [576, 461] on span "Receive" at bounding box center [567, 464] width 26 height 9
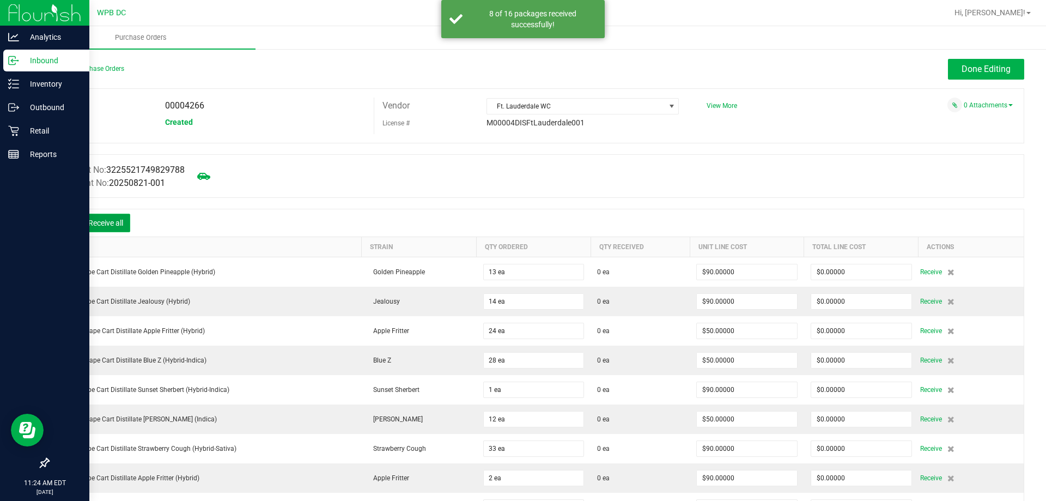
click at [106, 226] on button "Receive all" at bounding box center [105, 223] width 49 height 19
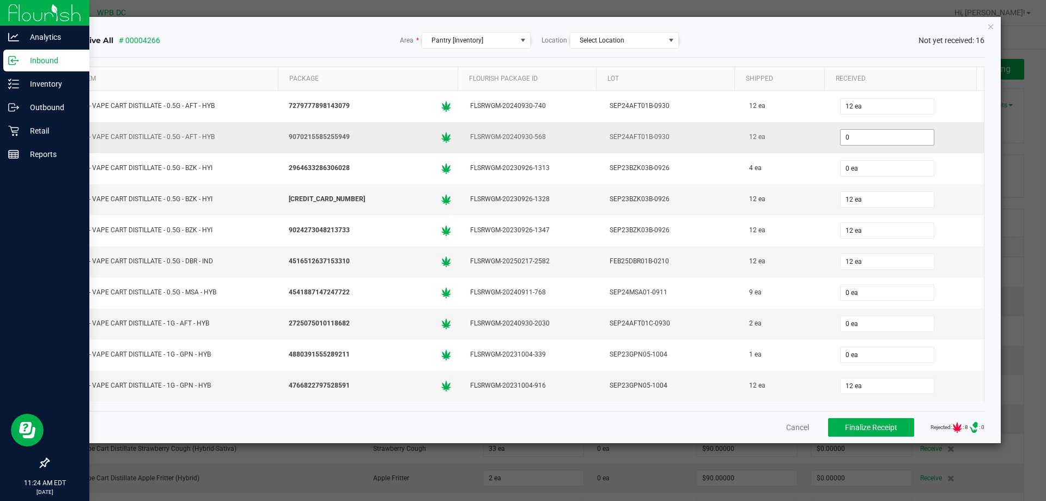
click at [865, 141] on input "0" at bounding box center [887, 137] width 93 height 15
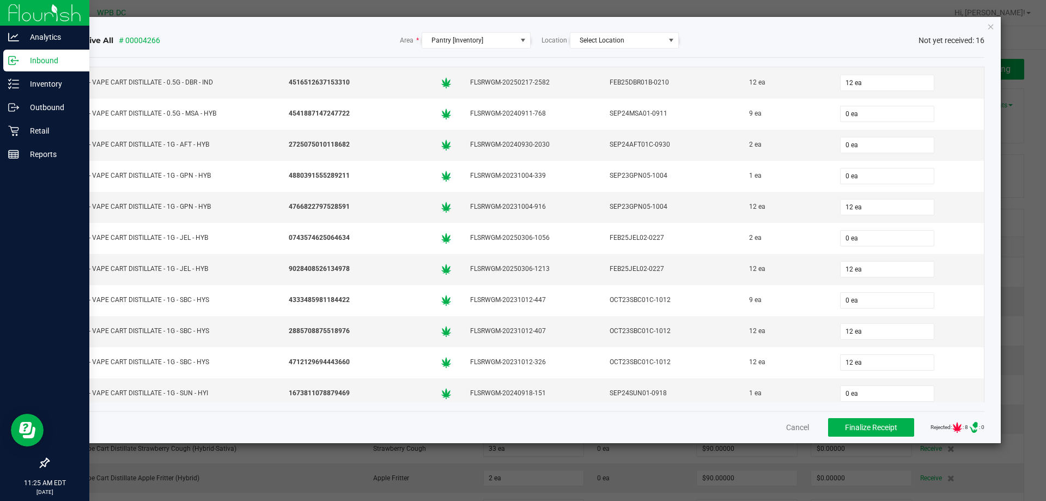
scroll to position [186, 0]
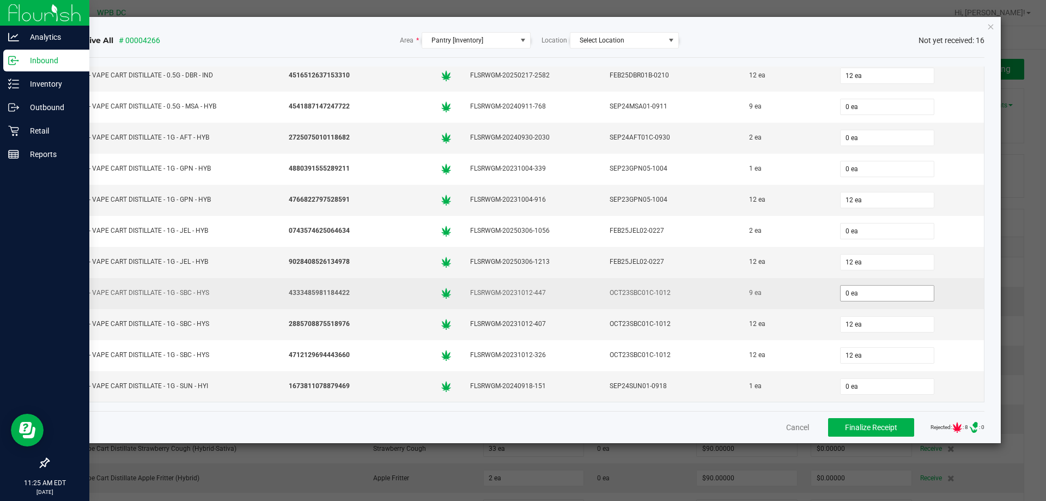
type input "0 ea"
click at [846, 295] on input "0" at bounding box center [887, 293] width 93 height 15
type input "9 ea"
click at [943, 290] on div "9 ea" at bounding box center [907, 293] width 141 height 22
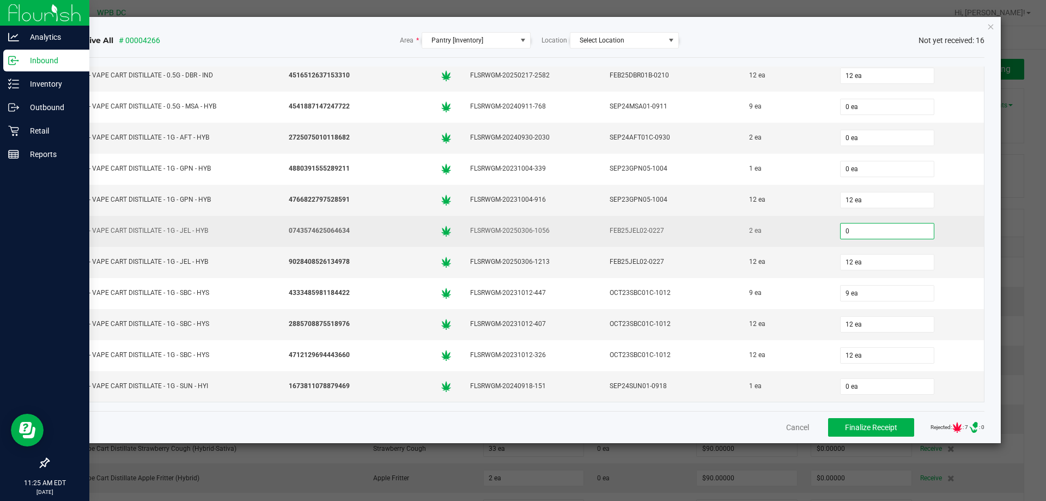
click at [849, 233] on input "0" at bounding box center [887, 230] width 93 height 15
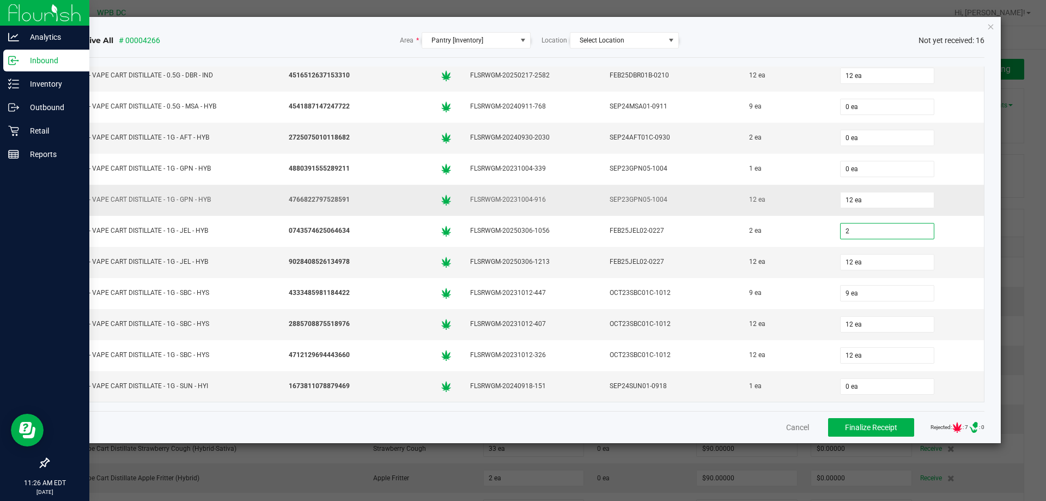
type input "2 ea"
click at [933, 211] on td "12 ea" at bounding box center [908, 200] width 154 height 31
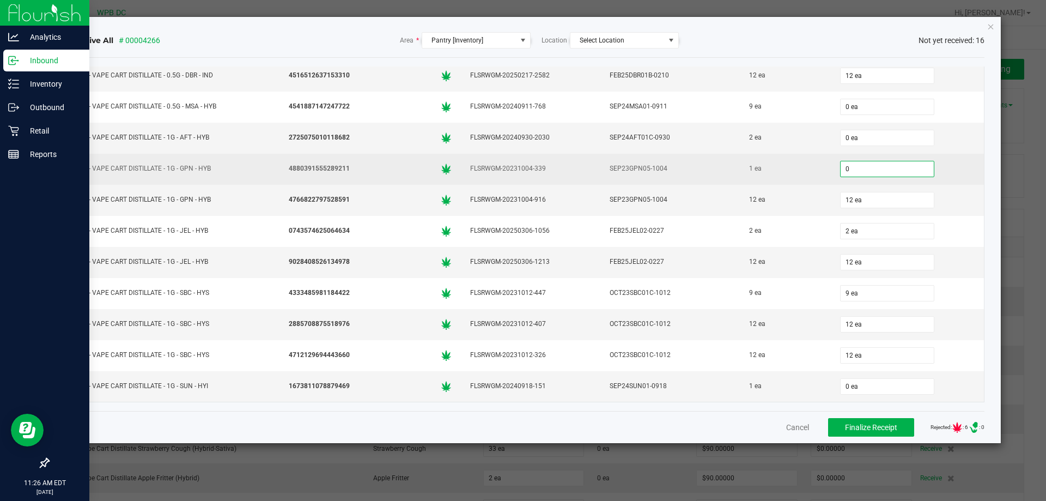
click at [874, 166] on input "0" at bounding box center [887, 168] width 93 height 15
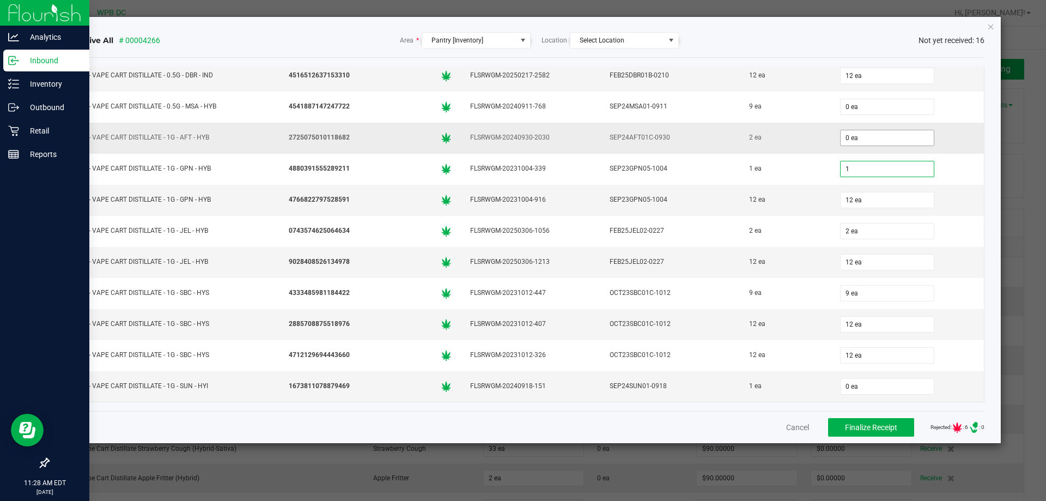
type input "1"
type input "0"
type input "1 ea"
click at [853, 138] on input "0" at bounding box center [887, 137] width 93 height 15
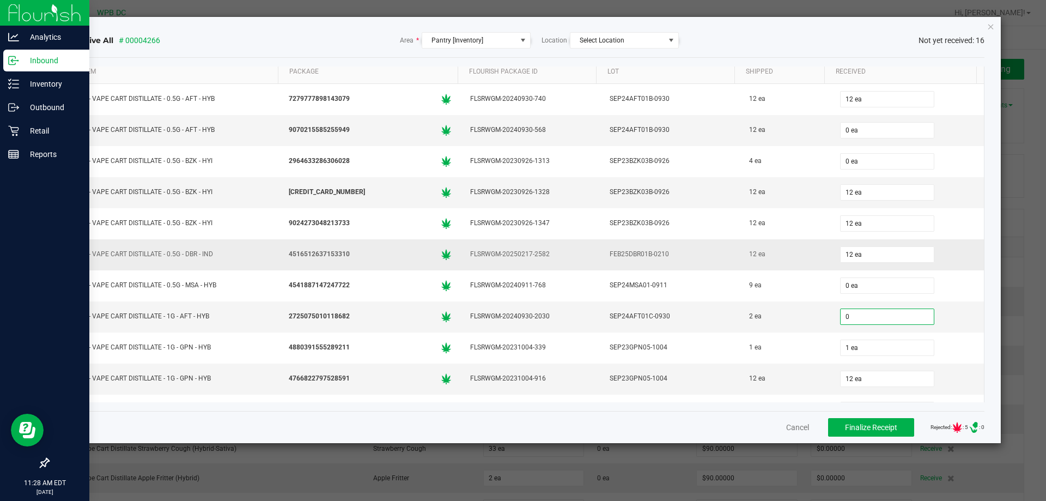
scroll to position [0, 0]
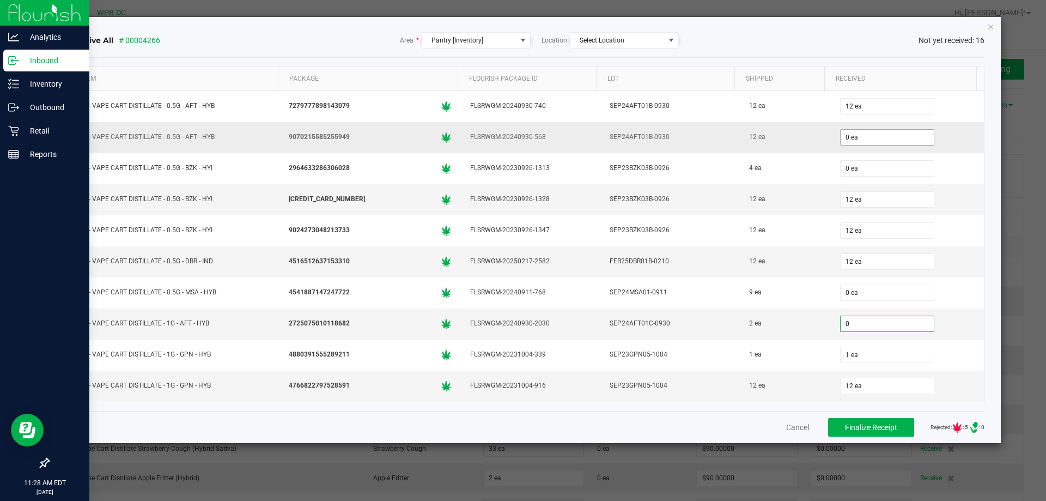
type input "0"
type input "0 ea"
click at [875, 137] on input "0" at bounding box center [887, 137] width 93 height 15
type input "12 ea"
click at [957, 191] on div "12 ea" at bounding box center [907, 200] width 141 height 22
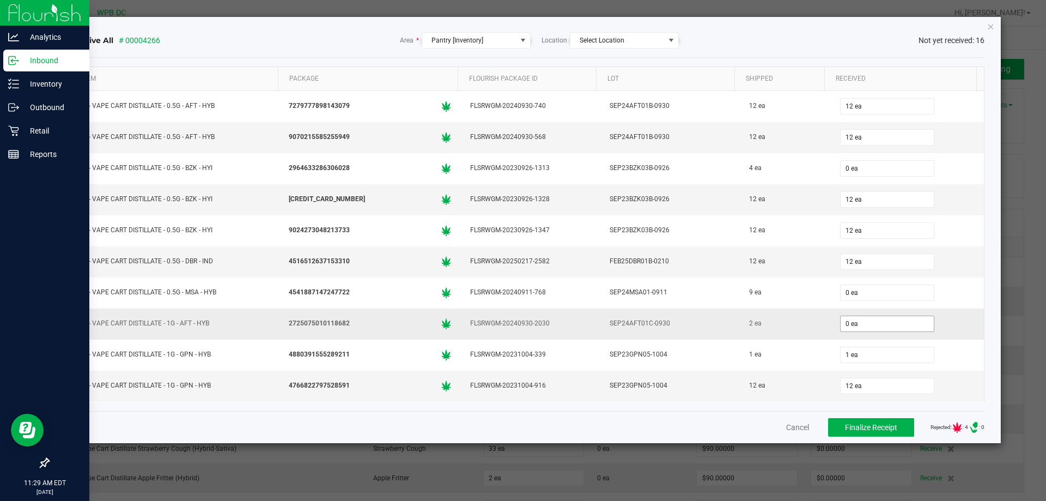
type input "0"
click at [870, 323] on input "0" at bounding box center [887, 323] width 93 height 15
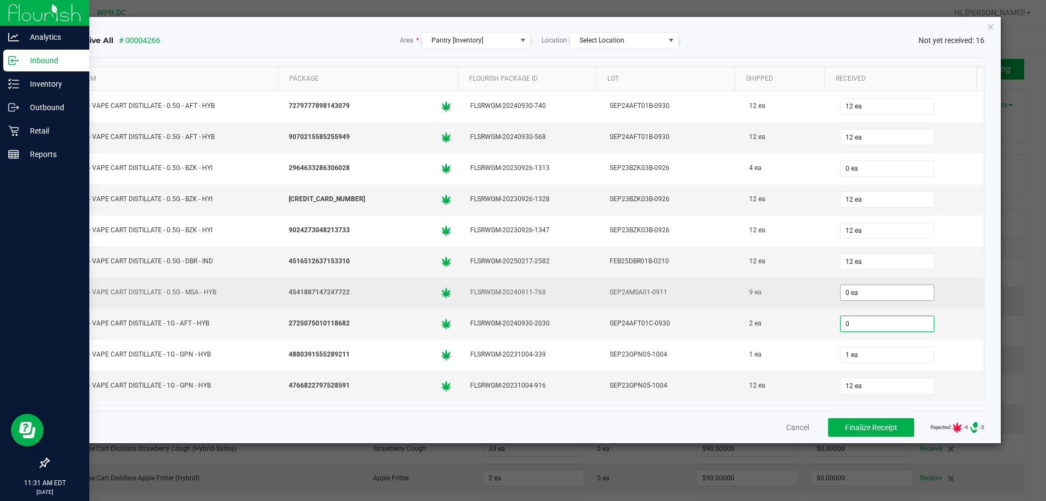
type input "0"
type input "0 ea"
click at [860, 293] on input "0" at bounding box center [887, 292] width 93 height 15
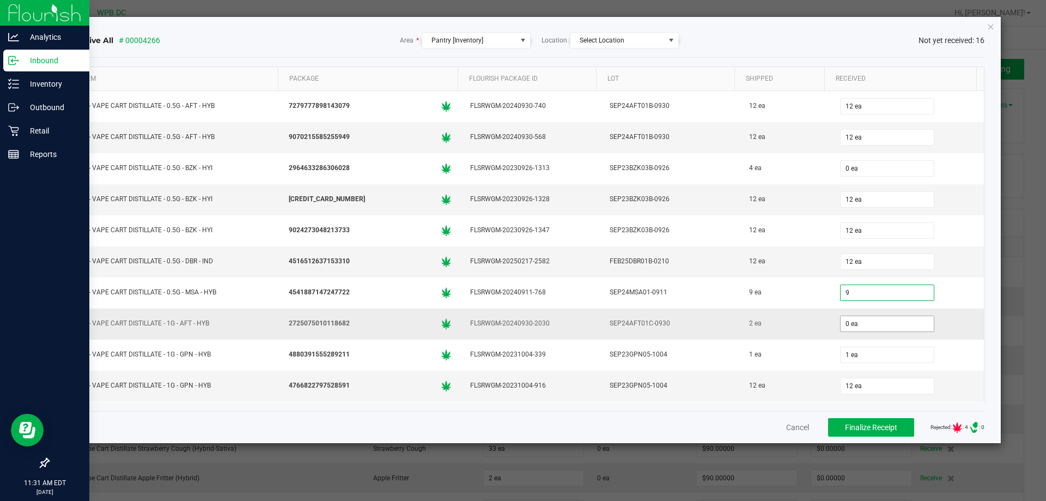
type input "9 ea"
click at [855, 324] on input "0" at bounding box center [887, 323] width 93 height 15
type input "2 ea"
click at [916, 186] on td "12 ea" at bounding box center [908, 199] width 154 height 31
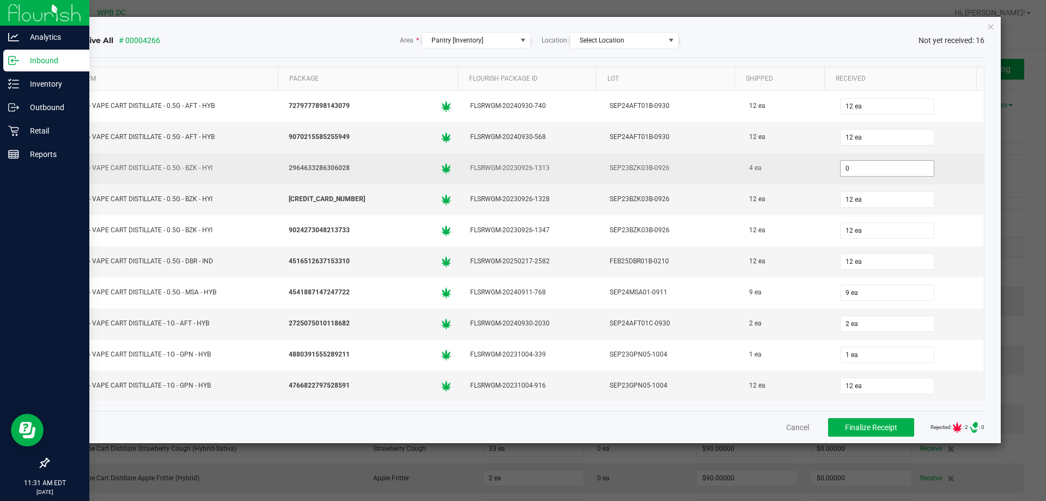
click at [890, 174] on input "0" at bounding box center [887, 168] width 93 height 15
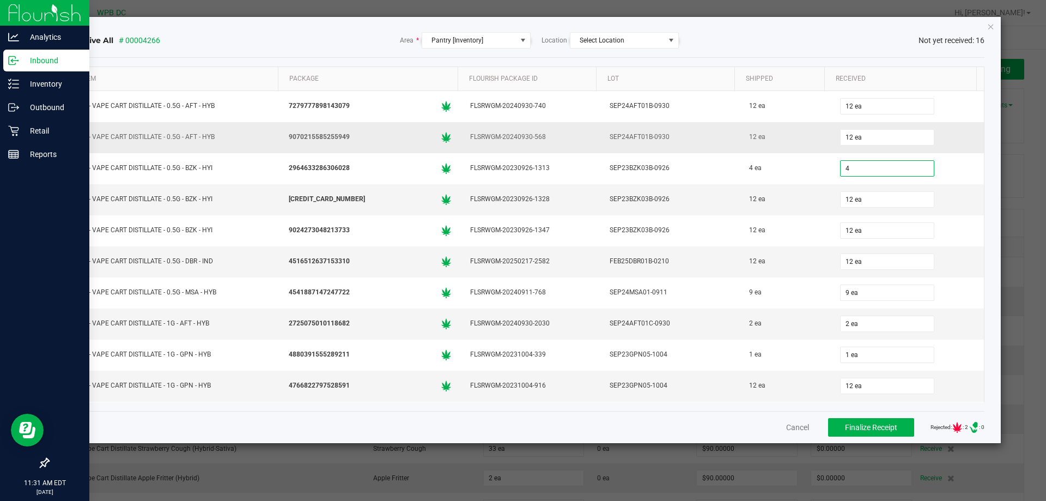
type input "4 ea"
click at [932, 133] on div "12 ea" at bounding box center [907, 137] width 141 height 22
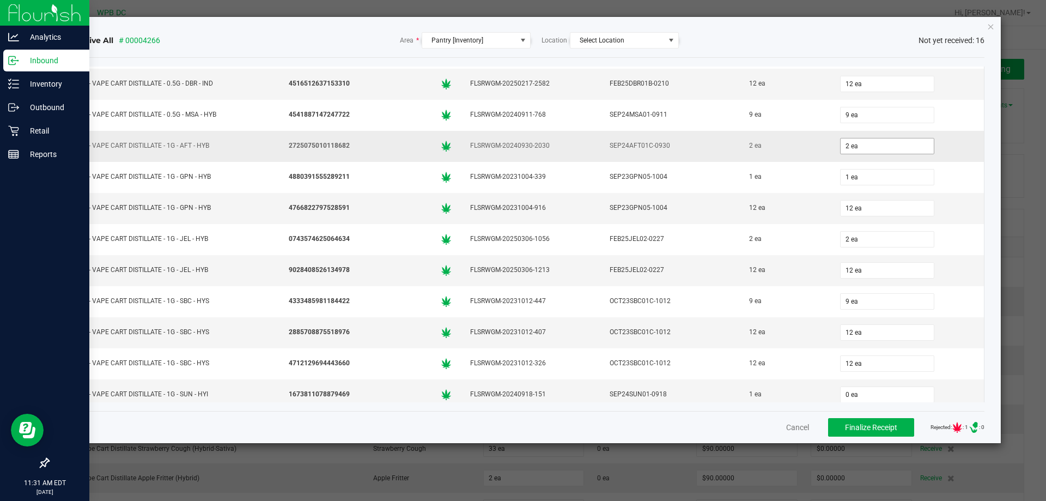
scroll to position [186, 0]
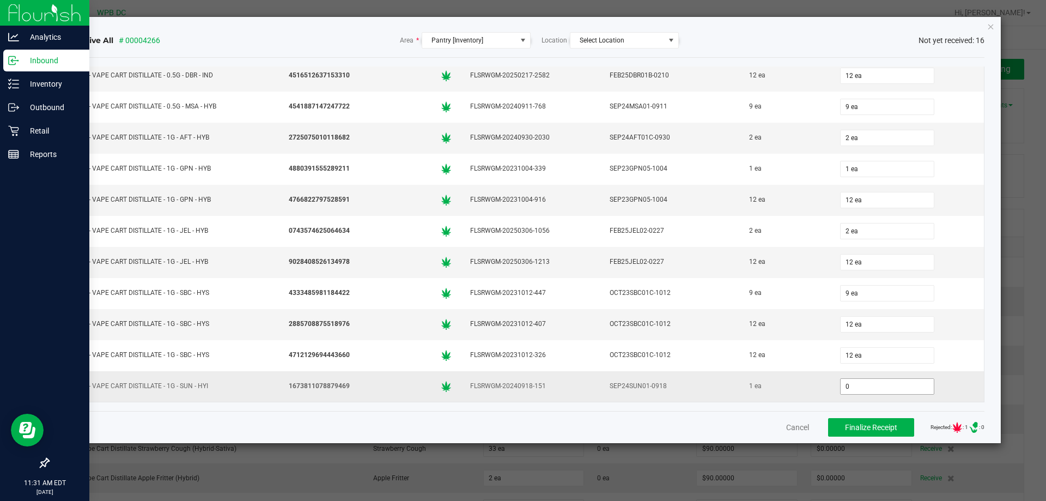
click at [857, 385] on input "0" at bounding box center [887, 386] width 93 height 15
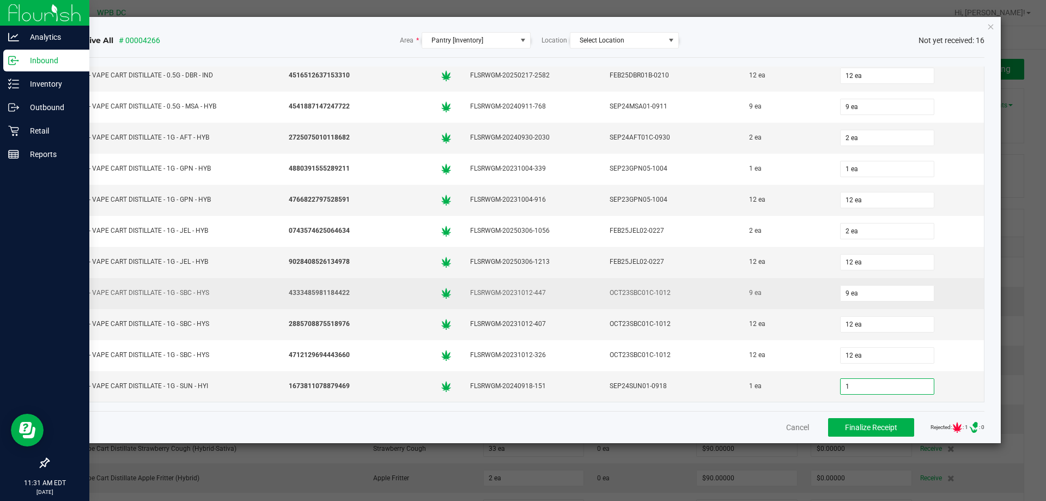
type input "1 ea"
click at [932, 306] on td "9 ea" at bounding box center [908, 293] width 154 height 31
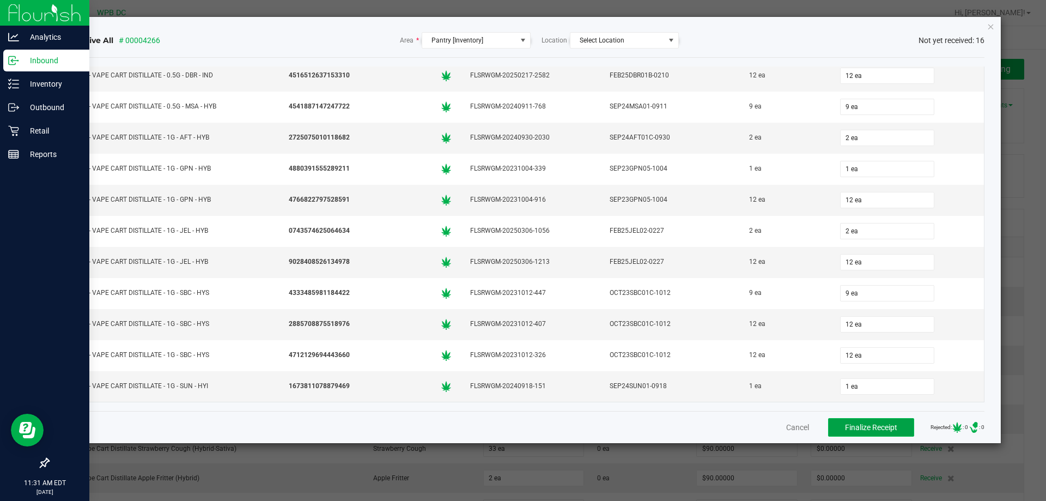
click at [890, 426] on button "Finalize Receipt" at bounding box center [871, 427] width 86 height 19
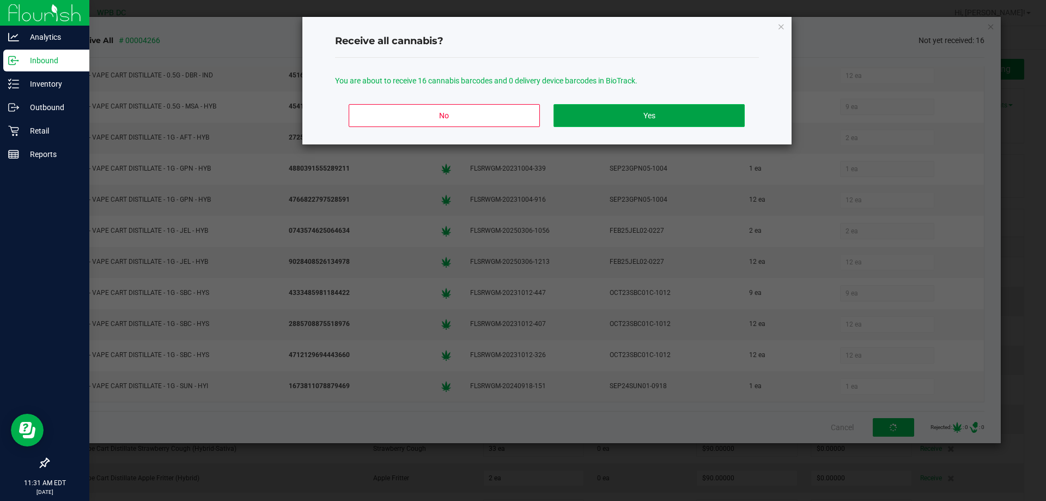
click at [636, 113] on button "Yes" at bounding box center [649, 115] width 191 height 23
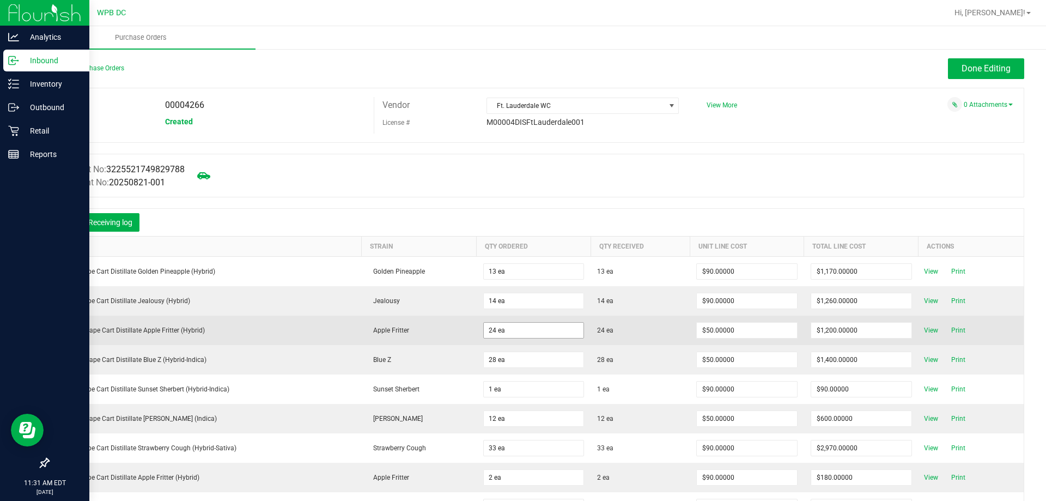
scroll to position [0, 0]
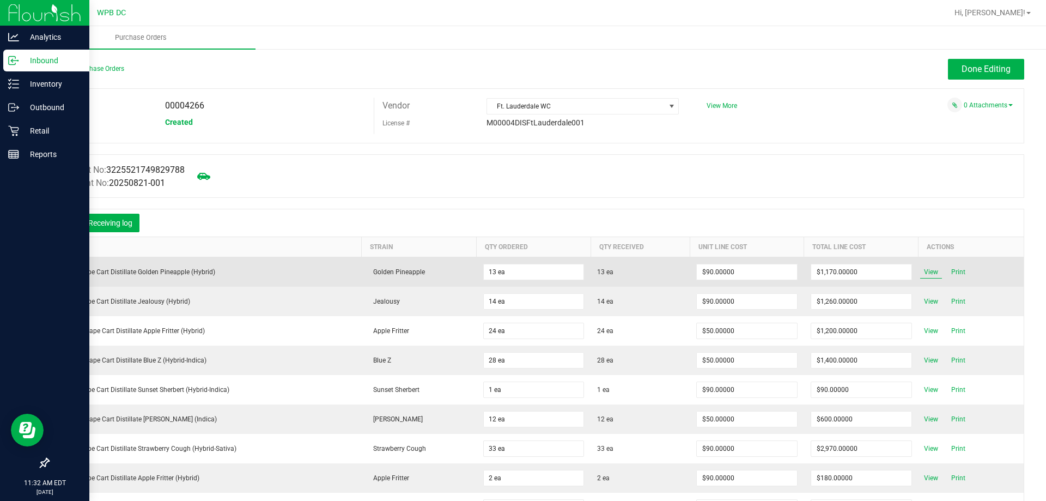
click at [920, 269] on span "View" at bounding box center [931, 271] width 22 height 13
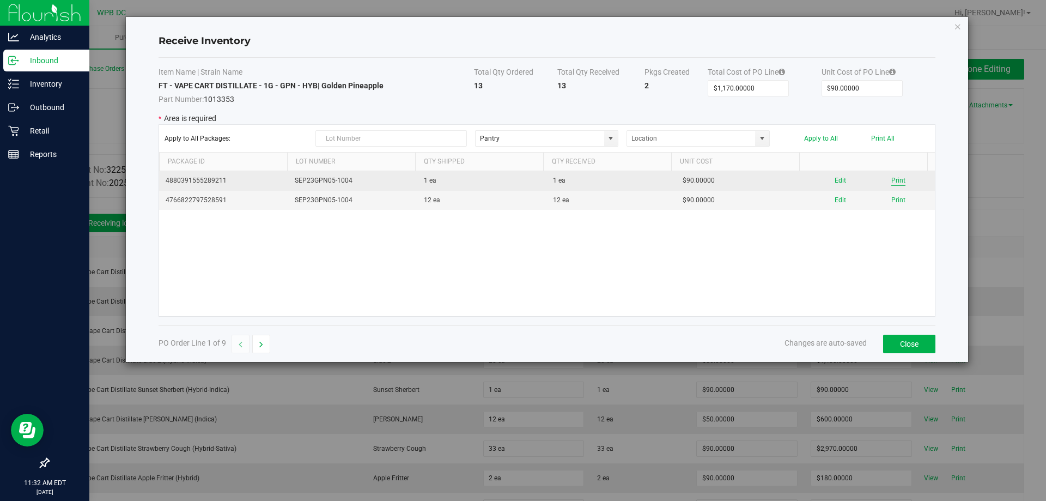
click at [893, 178] on button "Print" at bounding box center [898, 180] width 14 height 10
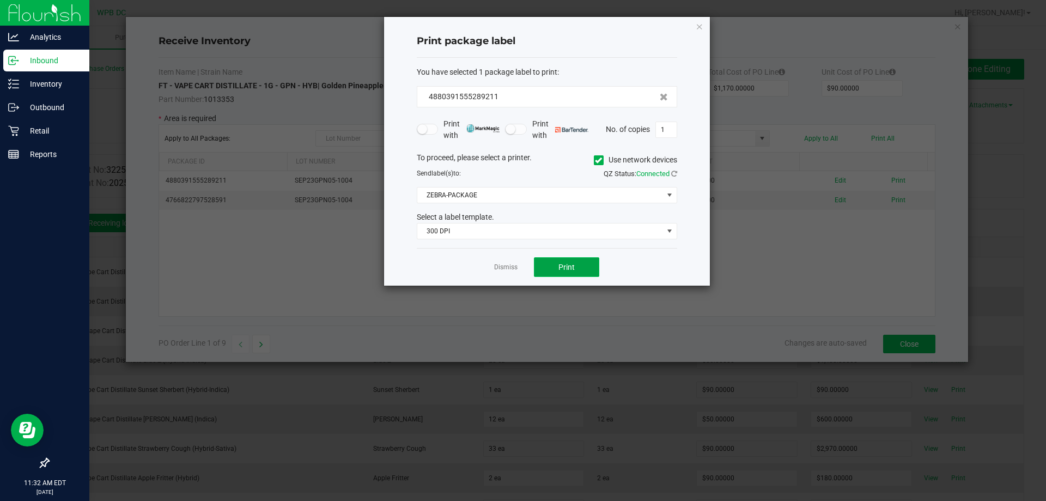
click at [577, 265] on button "Print" at bounding box center [566, 267] width 65 height 20
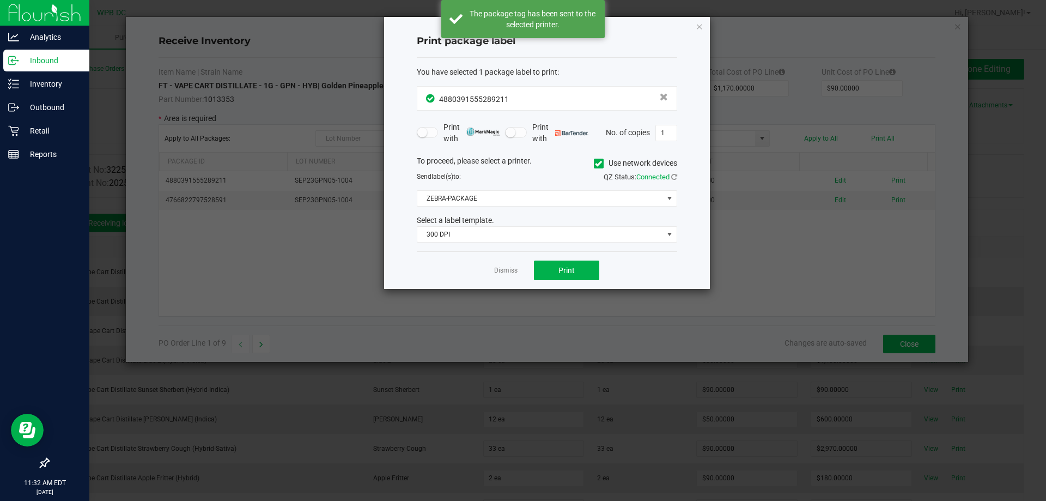
click at [514, 271] on link "Dismiss" at bounding box center [505, 270] width 23 height 9
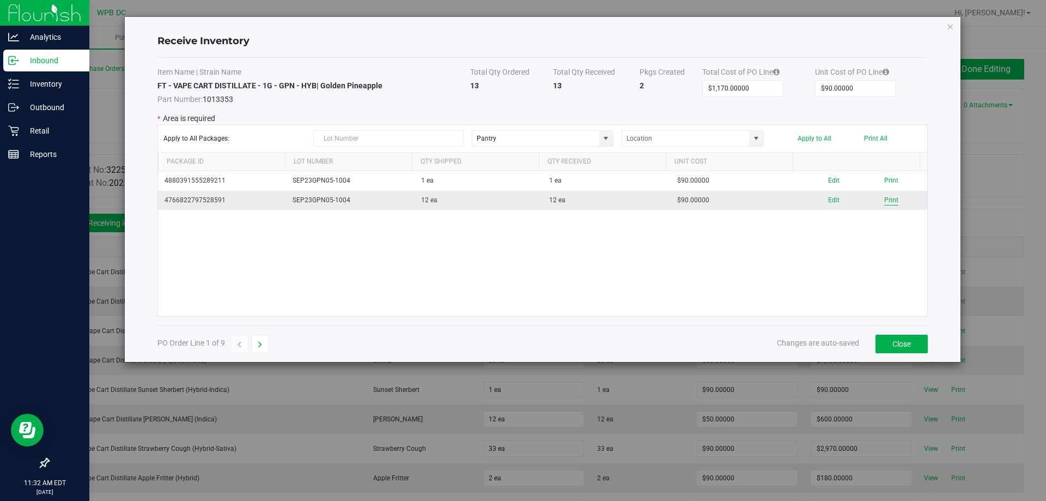
click at [885, 197] on button "Print" at bounding box center [891, 200] width 14 height 10
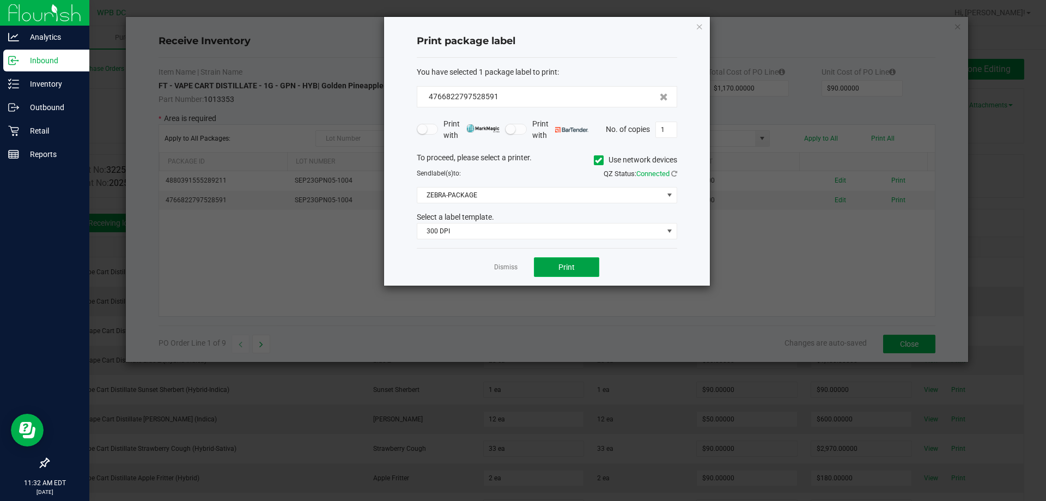
click at [569, 267] on span "Print" at bounding box center [566, 267] width 16 height 9
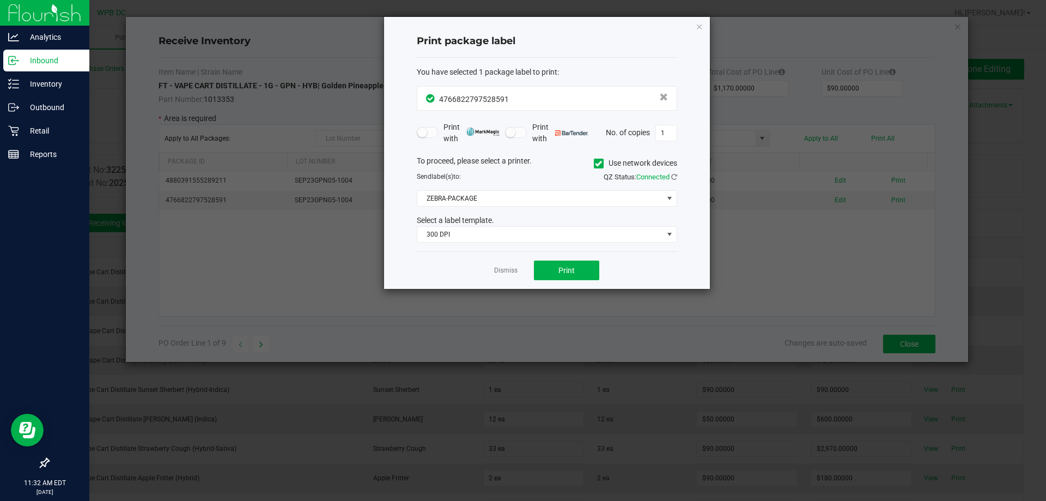
click at [497, 269] on link "Dismiss" at bounding box center [505, 270] width 23 height 9
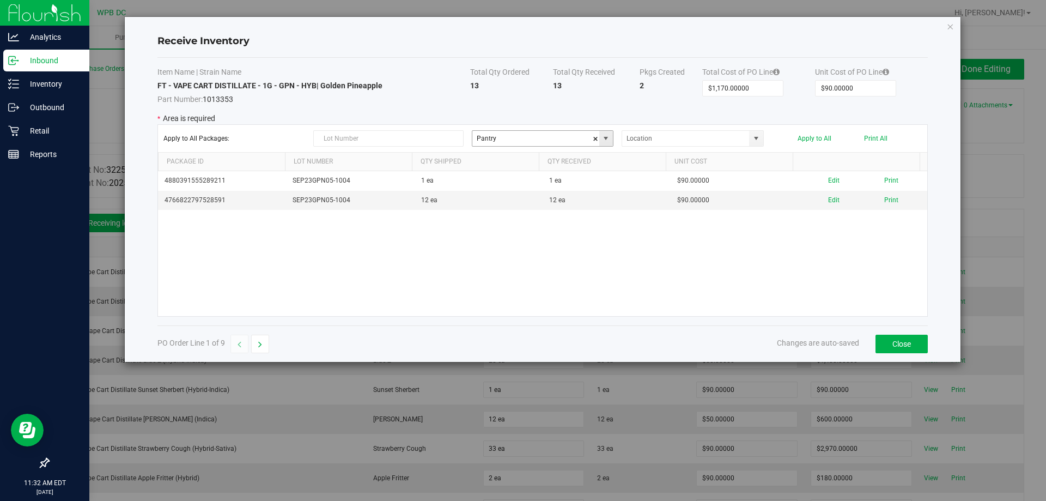
click at [603, 138] on span at bounding box center [606, 138] width 9 height 9
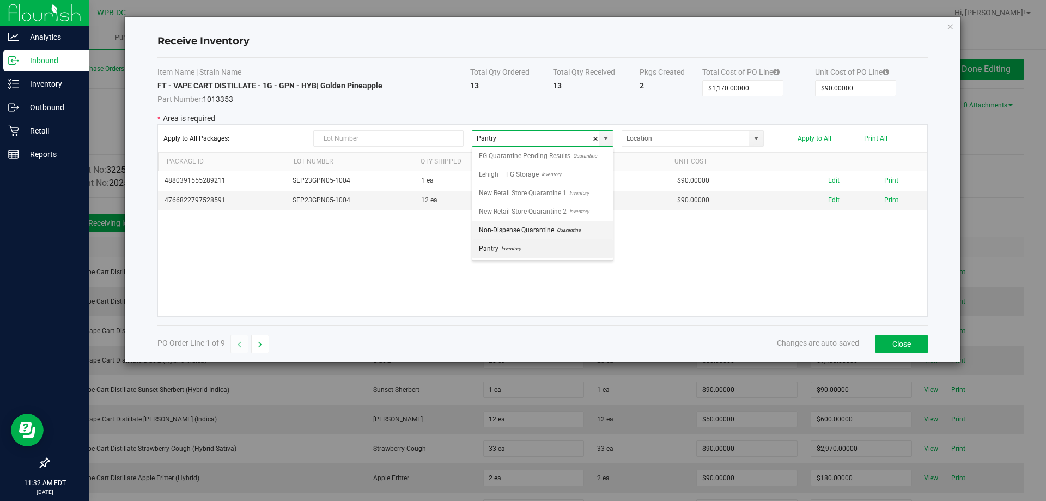
drag, startPoint x: 508, startPoint y: 230, endPoint x: 570, endPoint y: 224, distance: 62.5
click at [509, 230] on span "Non-Dispense Quarantine" at bounding box center [516, 230] width 75 height 16
type input "Non-Dispense Quarantine"
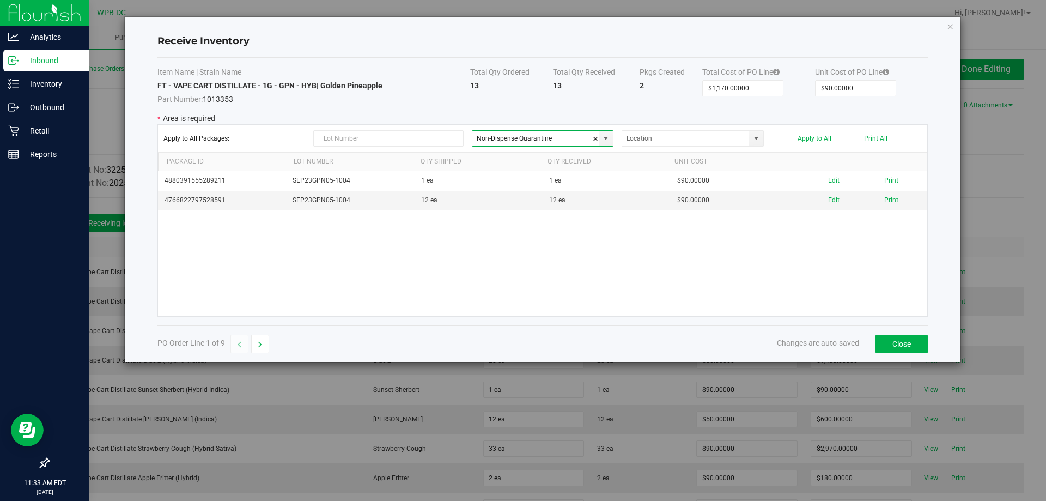
click at [810, 130] on div "Apply to All Packages: Non-Dispense Quarantine Apply to All Print All" at bounding box center [542, 138] width 758 height 16
click at [811, 135] on button "Apply to All" at bounding box center [815, 139] width 34 height 8
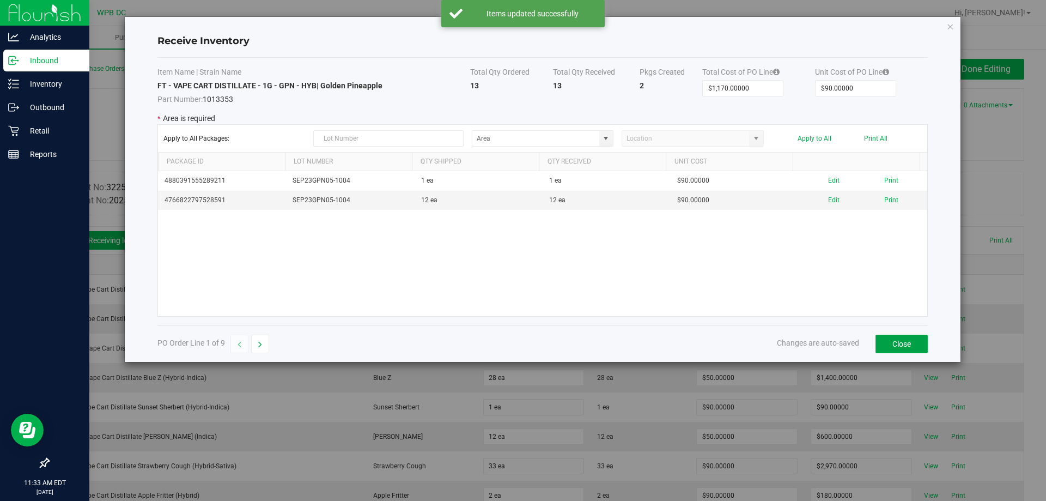
click at [906, 338] on button "Close" at bounding box center [902, 344] width 52 height 19
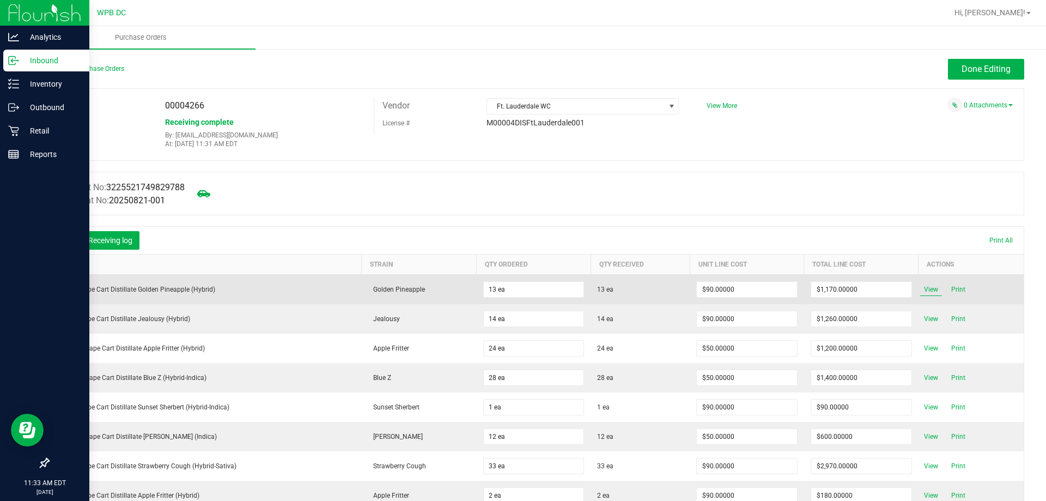
click at [930, 288] on span "View" at bounding box center [931, 289] width 22 height 13
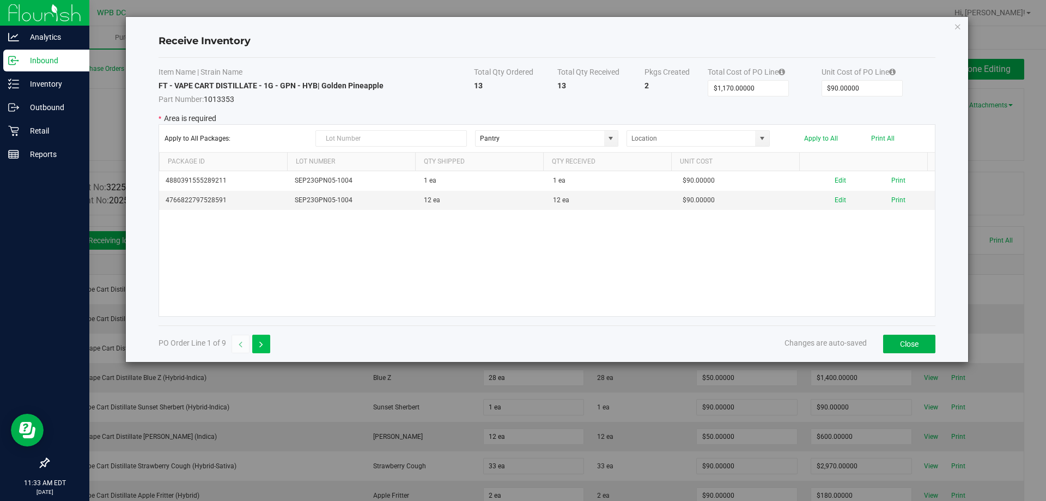
click at [256, 342] on button "button" at bounding box center [261, 344] width 18 height 19
type input "$1,260.00000"
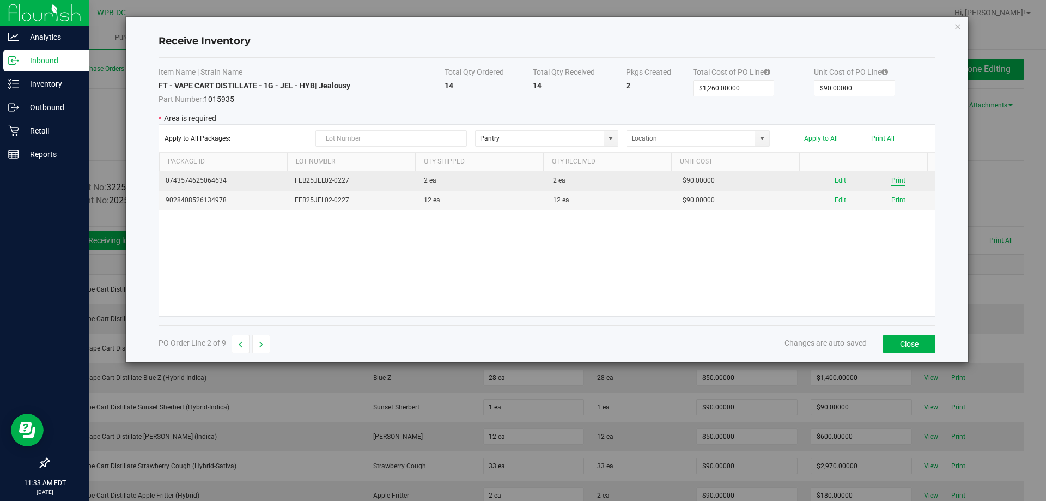
click at [892, 181] on button "Print" at bounding box center [898, 180] width 14 height 10
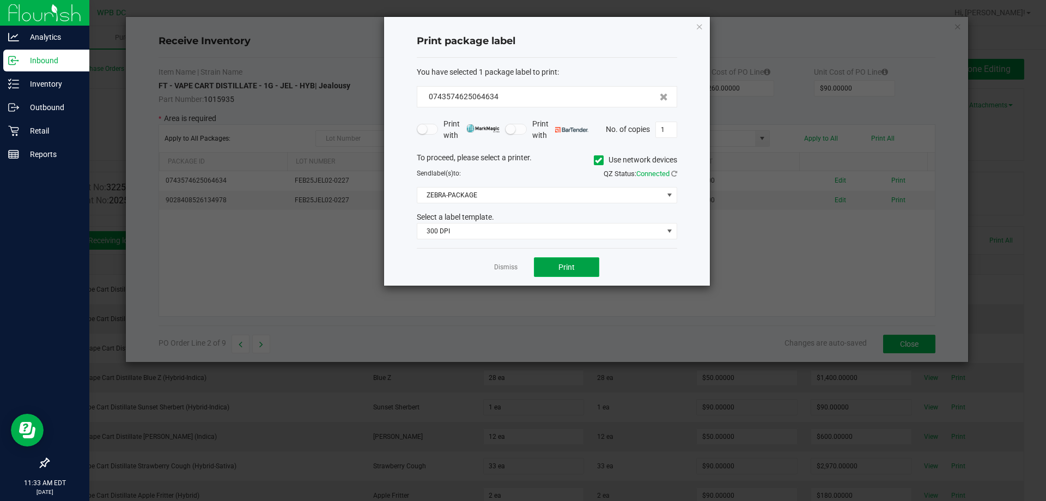
click at [580, 266] on button "Print" at bounding box center [566, 267] width 65 height 20
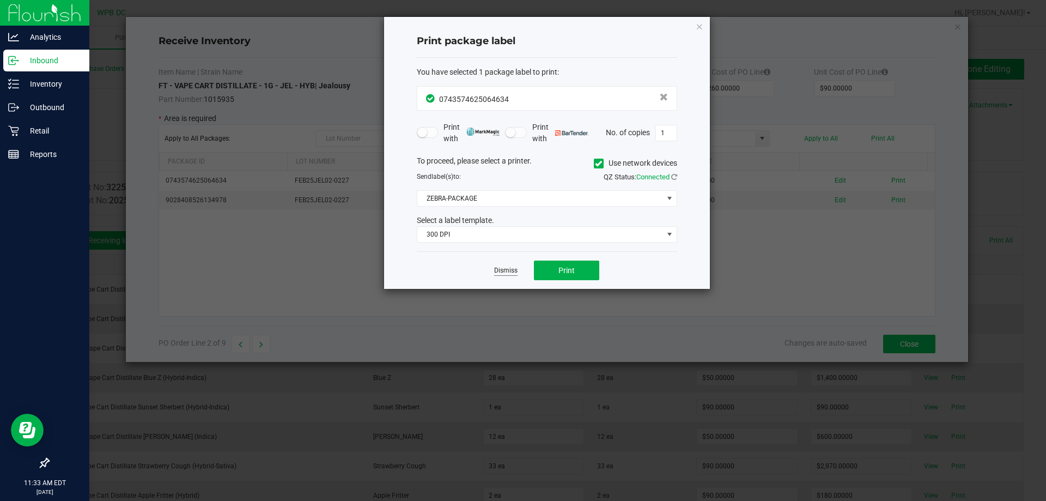
click at [508, 266] on link "Dismiss" at bounding box center [505, 270] width 23 height 9
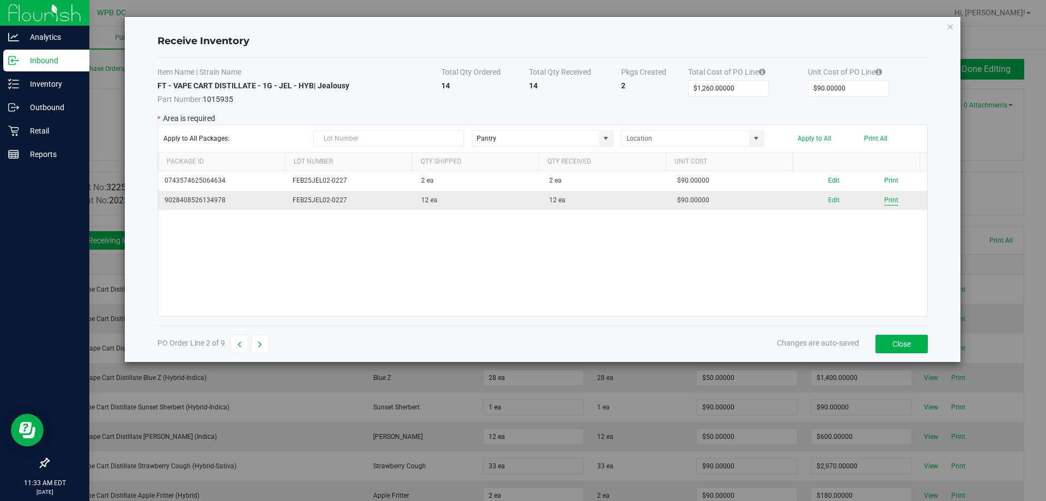
click at [890, 197] on button "Print" at bounding box center [891, 200] width 14 height 10
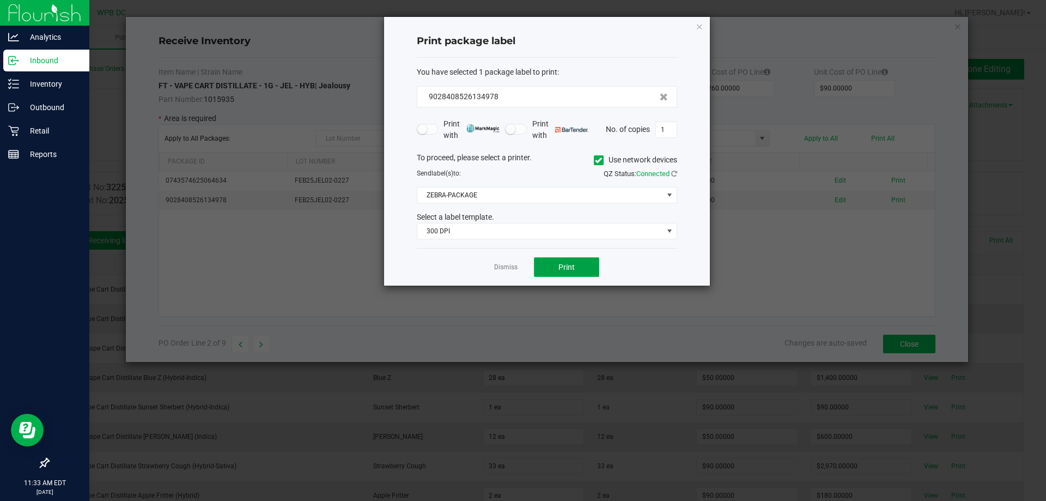
click at [562, 263] on span "Print" at bounding box center [566, 267] width 16 height 9
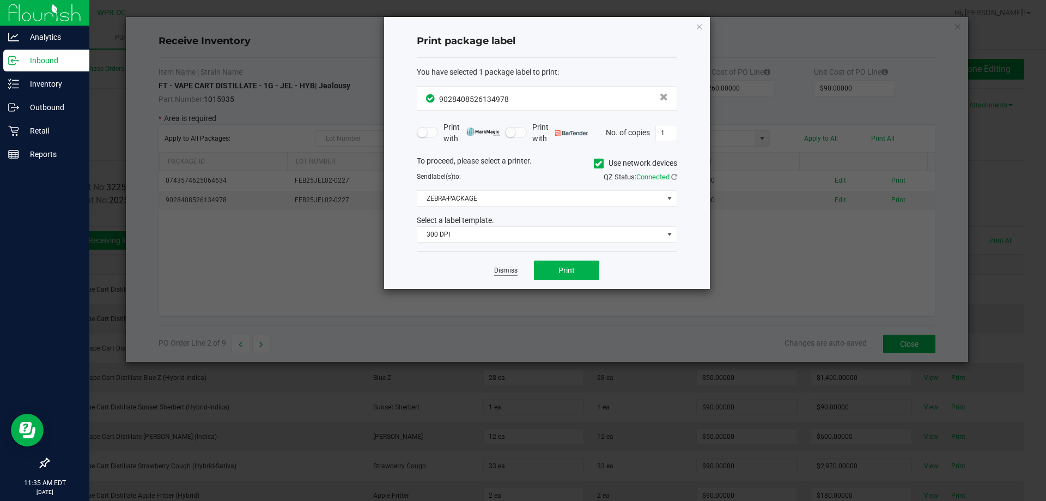
click at [514, 269] on link "Dismiss" at bounding box center [505, 270] width 23 height 9
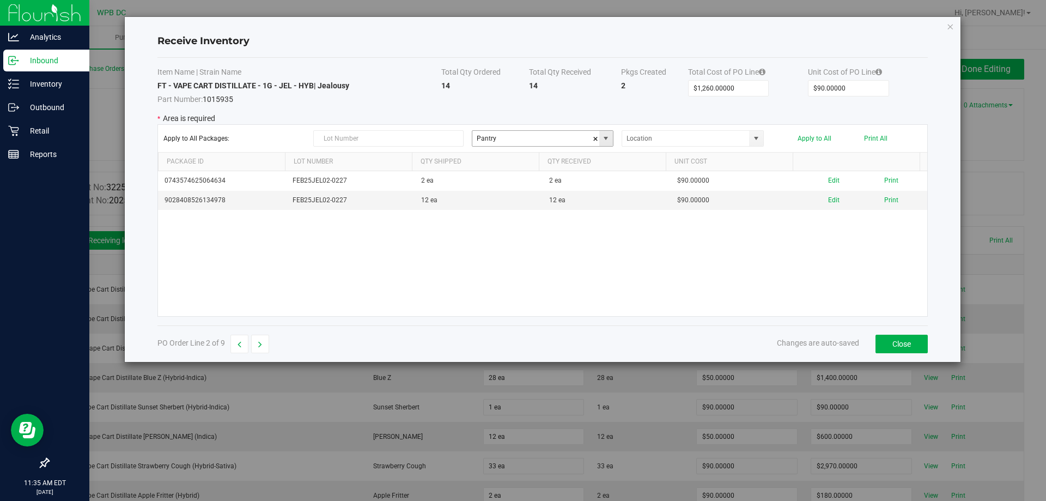
click at [605, 139] on span at bounding box center [606, 138] width 9 height 9
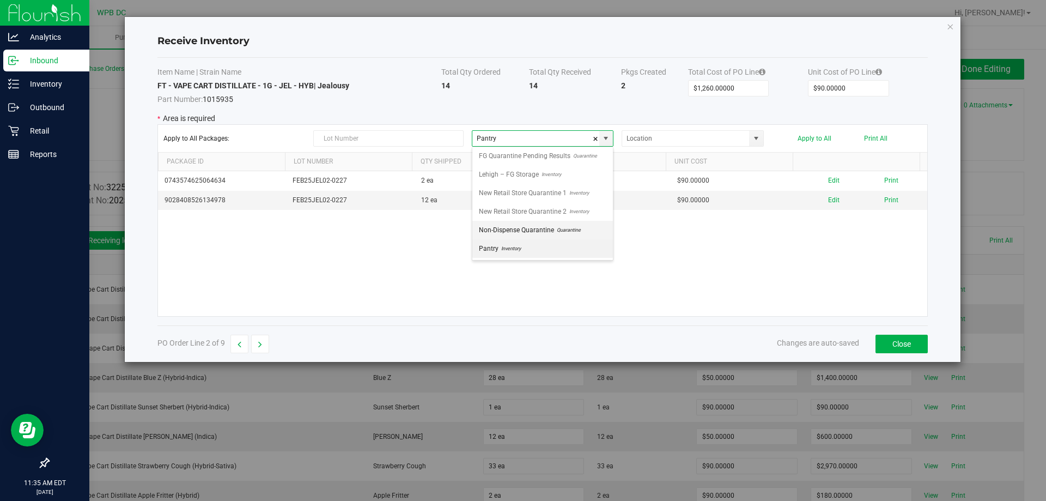
click at [497, 229] on span "Non-Dispense Quarantine" at bounding box center [516, 230] width 75 height 16
type input "Non-Dispense Quarantine"
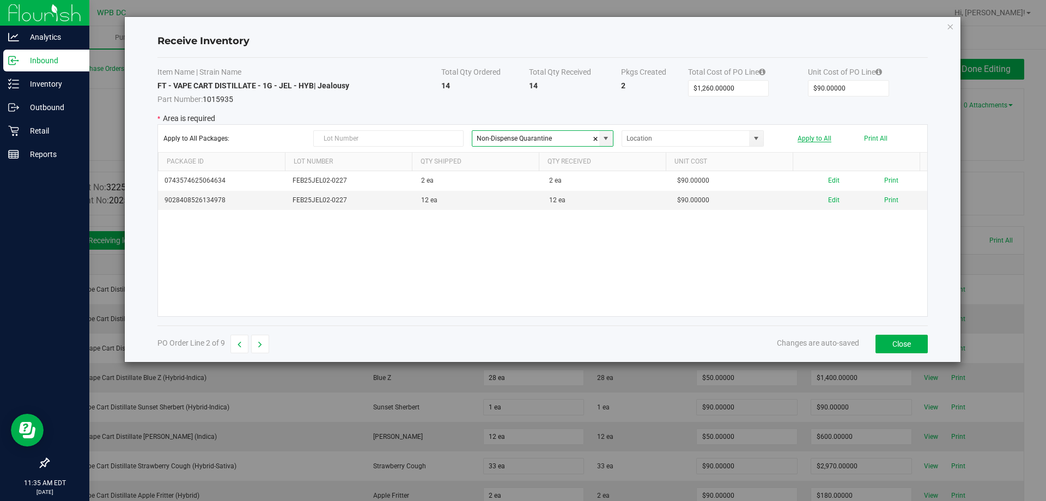
click at [810, 136] on button "Apply to All" at bounding box center [815, 139] width 34 height 8
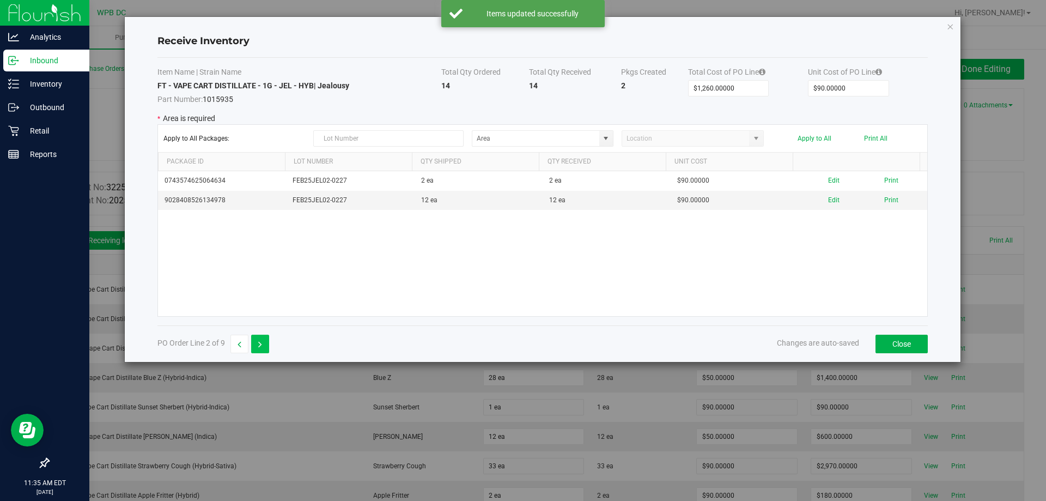
click at [254, 344] on button "button" at bounding box center [260, 344] width 18 height 19
type input "$1,200.00000"
type input "$50.00000"
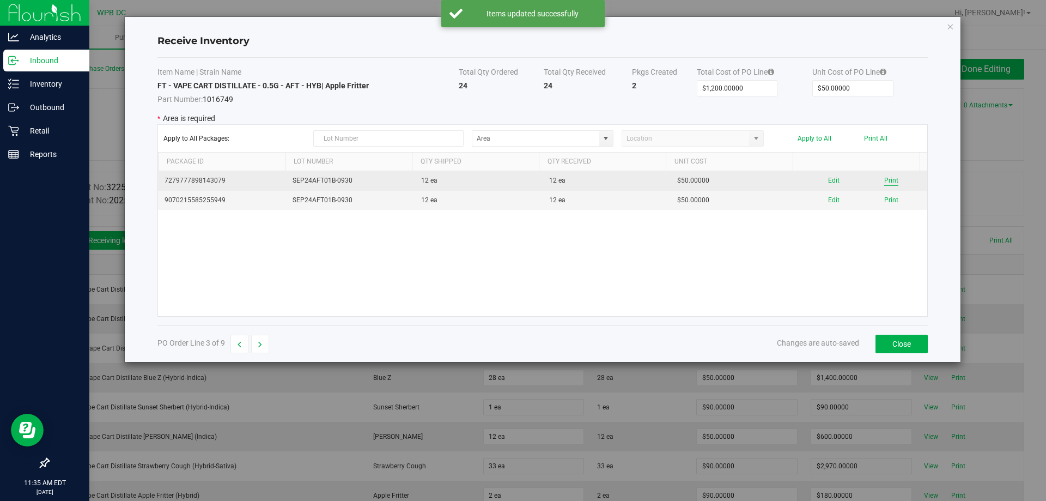
click at [884, 183] on button "Print" at bounding box center [891, 180] width 14 height 10
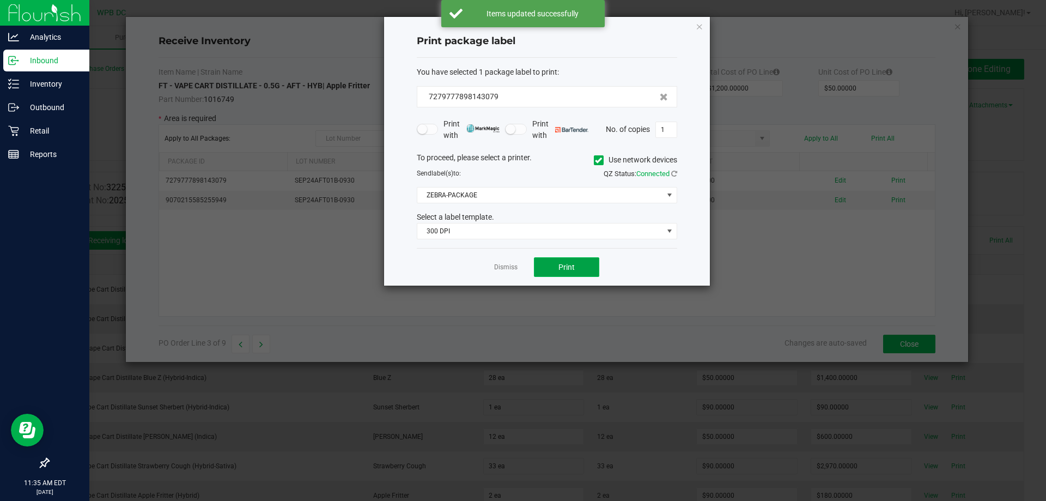
click at [563, 270] on span "Print" at bounding box center [566, 267] width 16 height 9
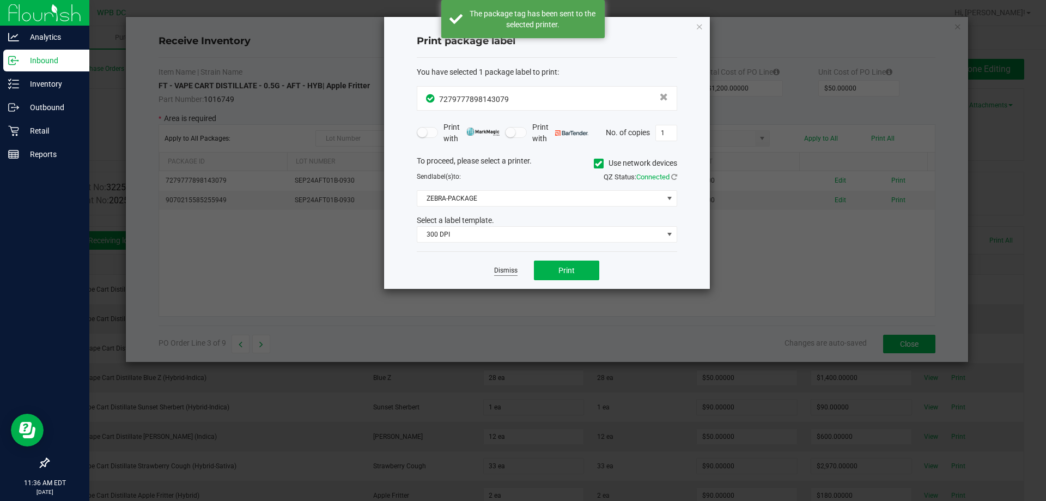
click at [508, 274] on link "Dismiss" at bounding box center [505, 270] width 23 height 9
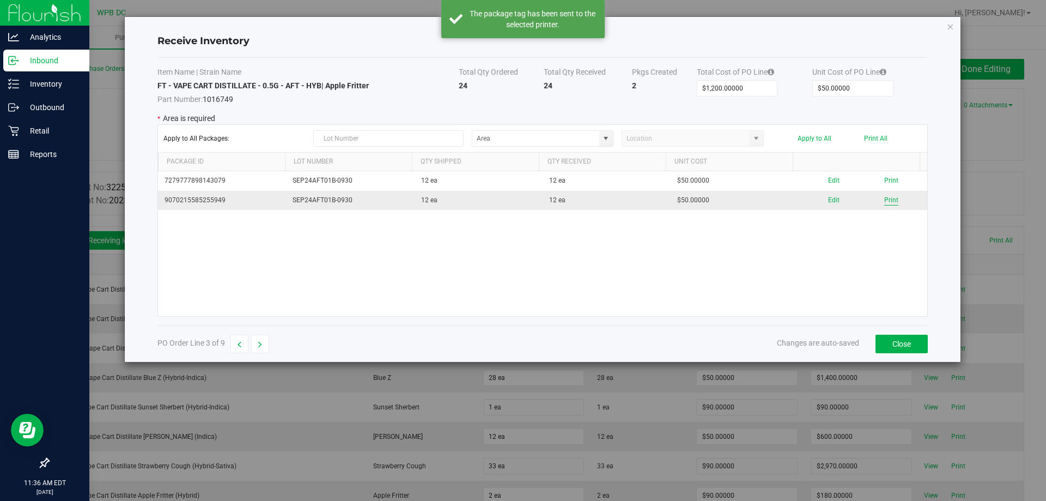
click at [884, 201] on button "Print" at bounding box center [891, 200] width 14 height 10
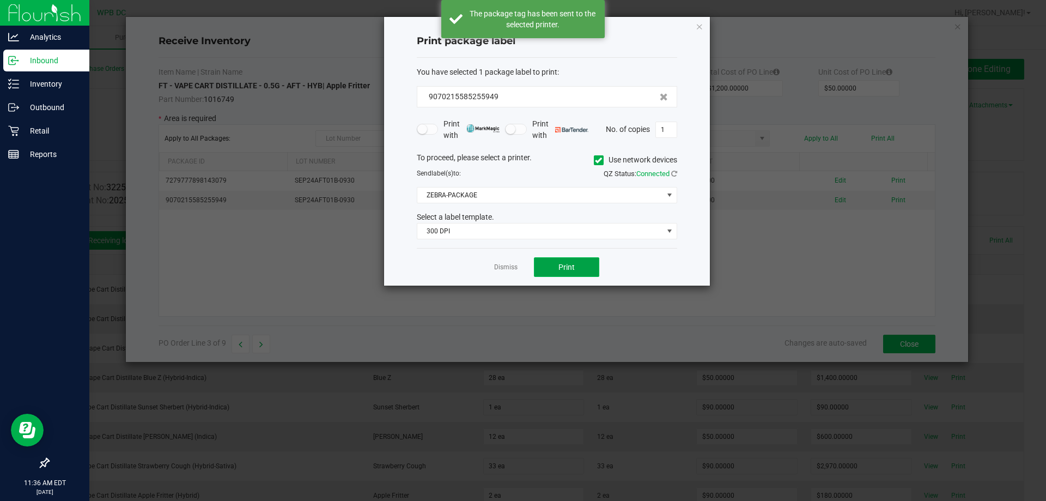
click at [560, 268] on span "Print" at bounding box center [566, 267] width 16 height 9
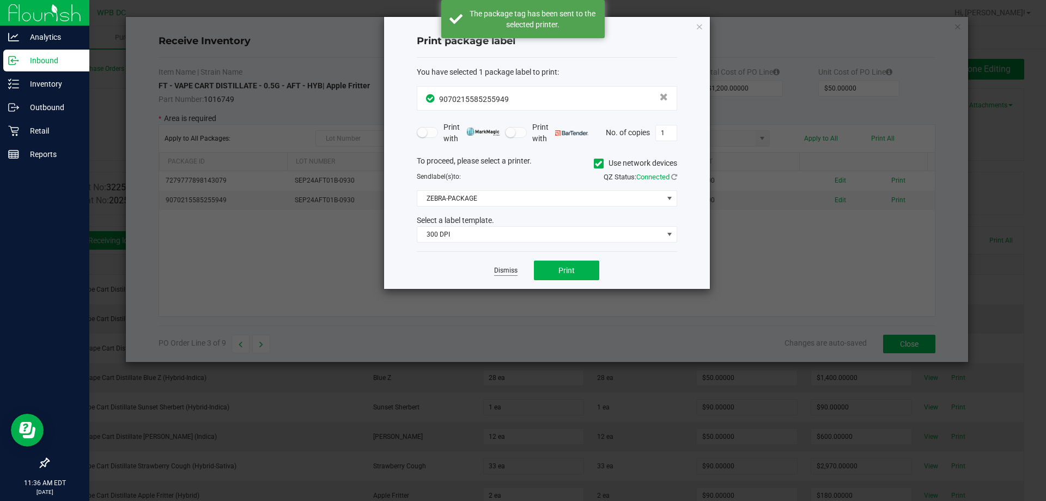
click at [511, 271] on link "Dismiss" at bounding box center [505, 270] width 23 height 9
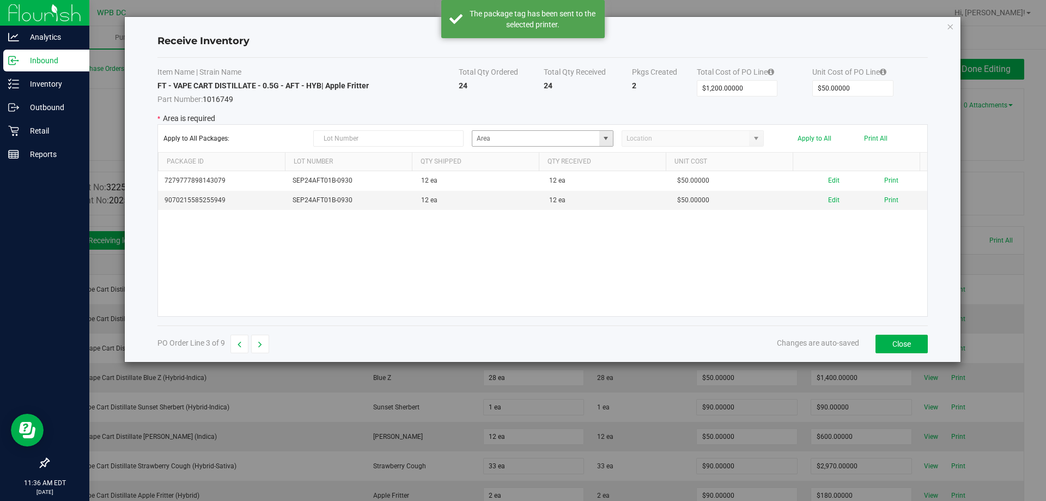
click at [609, 137] on span at bounding box center [606, 138] width 9 height 9
click at [515, 250] on span "Non-Dispense Quarantine" at bounding box center [516, 250] width 75 height 16
type input "Non-Dispense Quarantine"
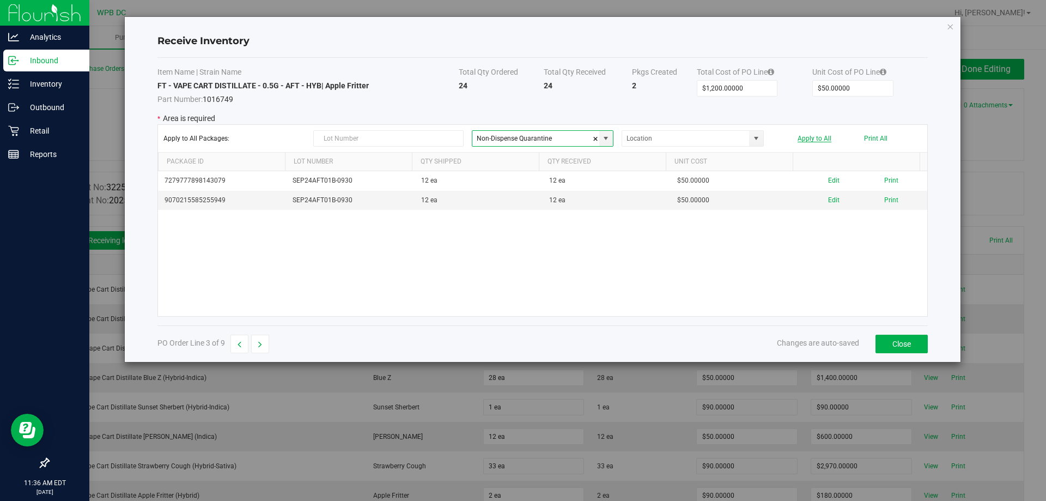
click at [803, 140] on button "Apply to All" at bounding box center [815, 139] width 34 height 8
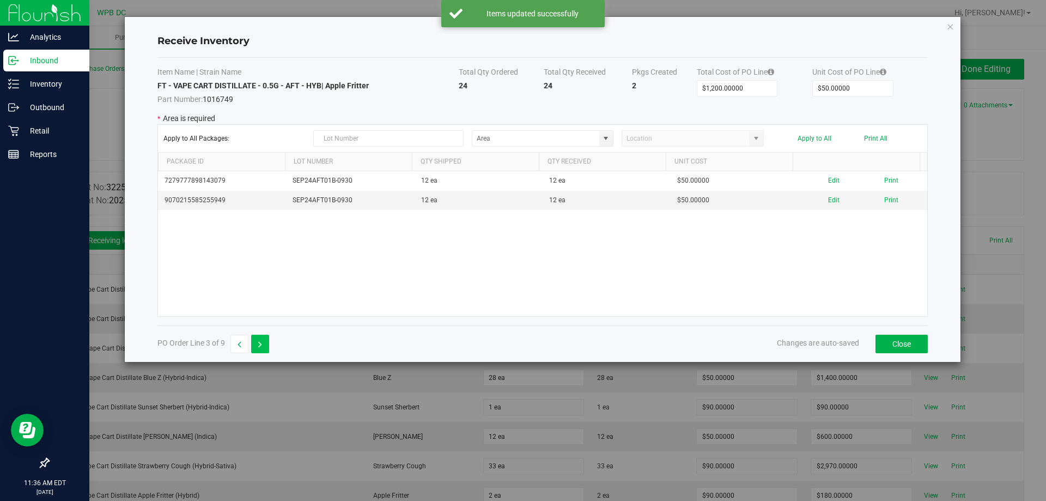
click at [259, 347] on icon "button" at bounding box center [260, 345] width 4 height 8
type input "$1,400.00000"
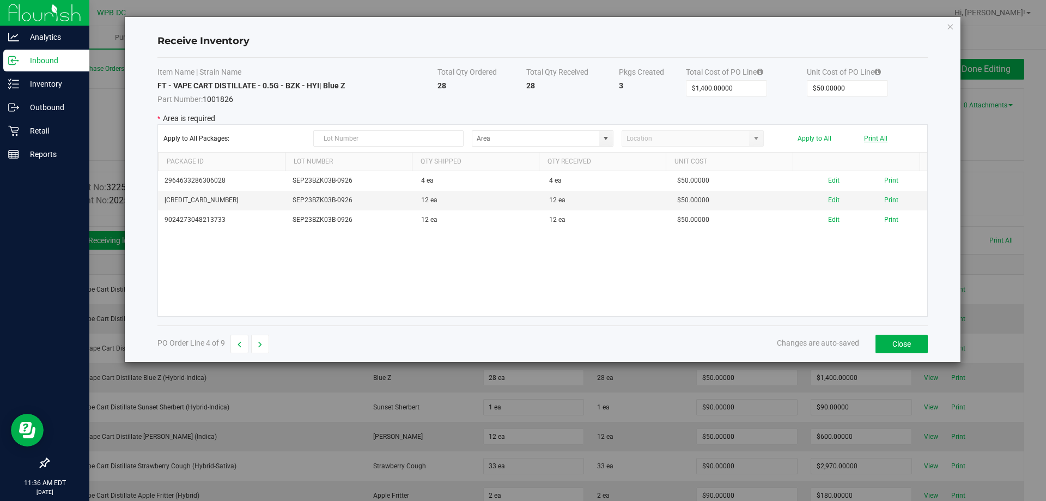
click at [873, 140] on button "Print All" at bounding box center [875, 139] width 23 height 8
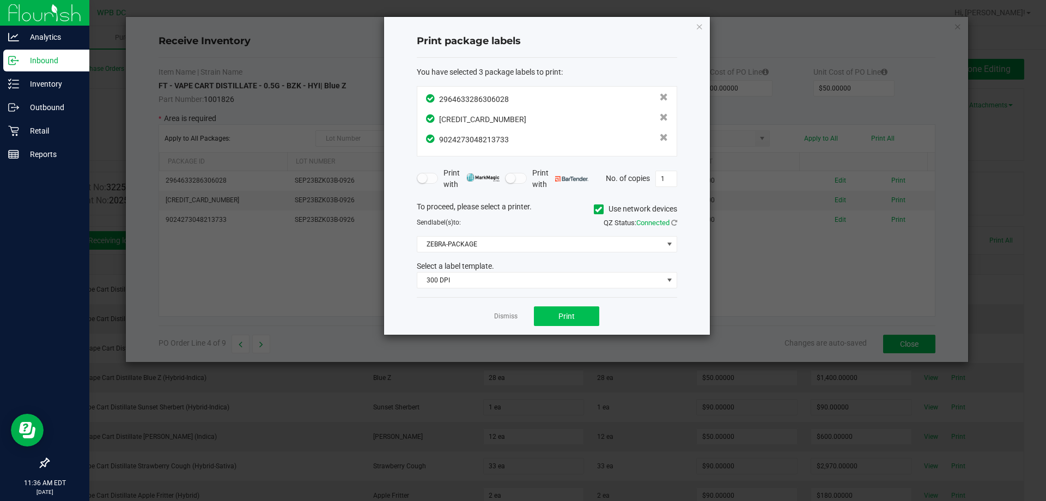
click at [573, 305] on div "Dismiss Print" at bounding box center [547, 316] width 260 height 38
click at [569, 313] on span "Print" at bounding box center [566, 316] width 16 height 9
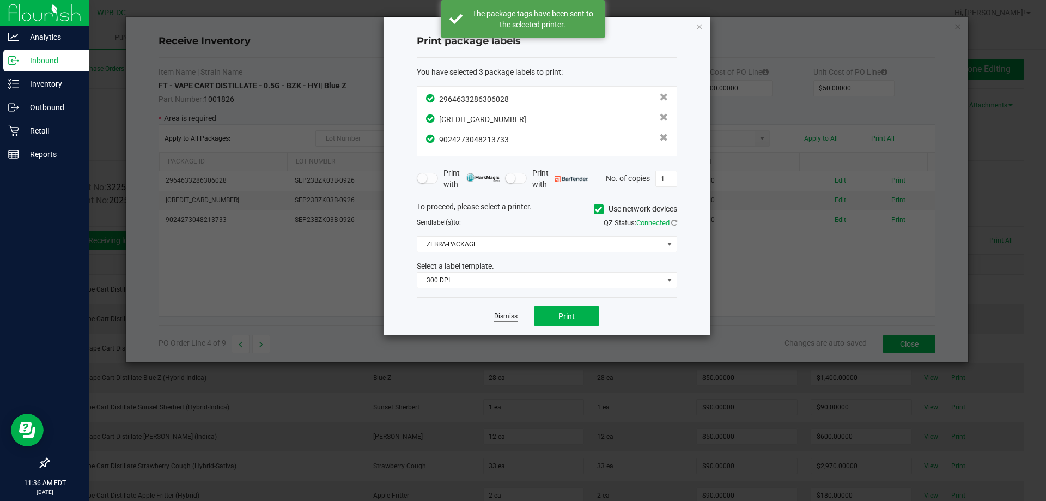
click at [501, 317] on link "Dismiss" at bounding box center [505, 316] width 23 height 9
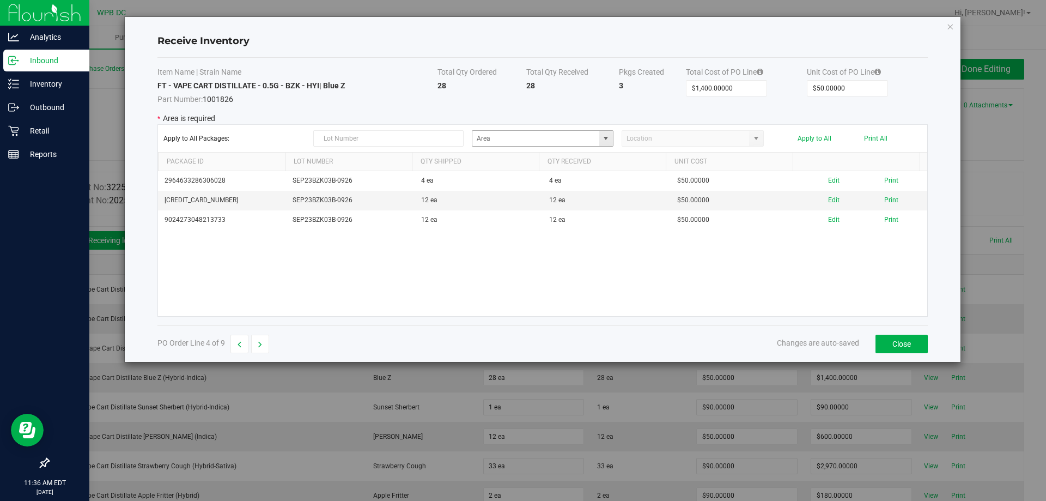
click at [606, 139] on span at bounding box center [606, 138] width 9 height 9
click at [560, 249] on span "Quarantine" at bounding box center [567, 250] width 27 height 16
type input "Non-Dispense Quarantine"
click at [814, 137] on button "Apply to All" at bounding box center [815, 139] width 34 height 8
click at [263, 338] on button "button" at bounding box center [260, 344] width 18 height 19
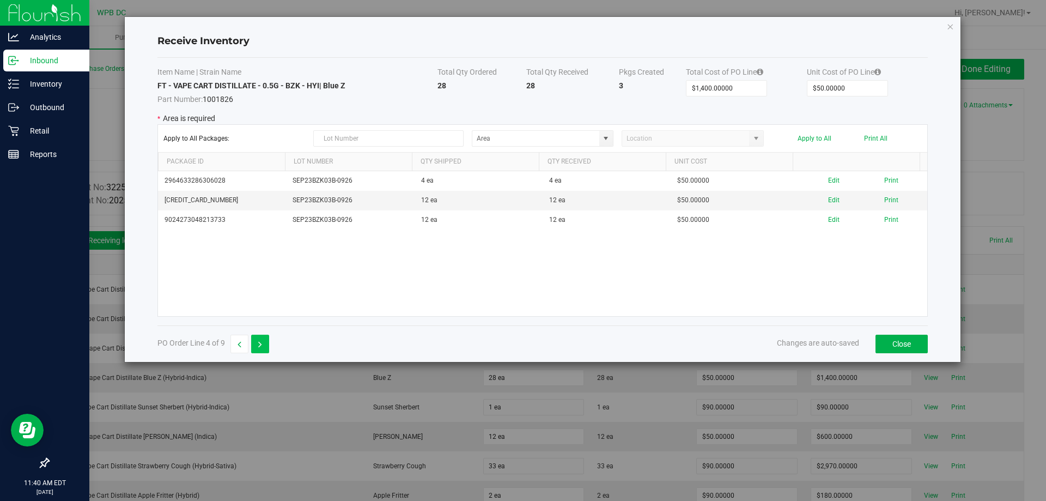
type input "$90.00000"
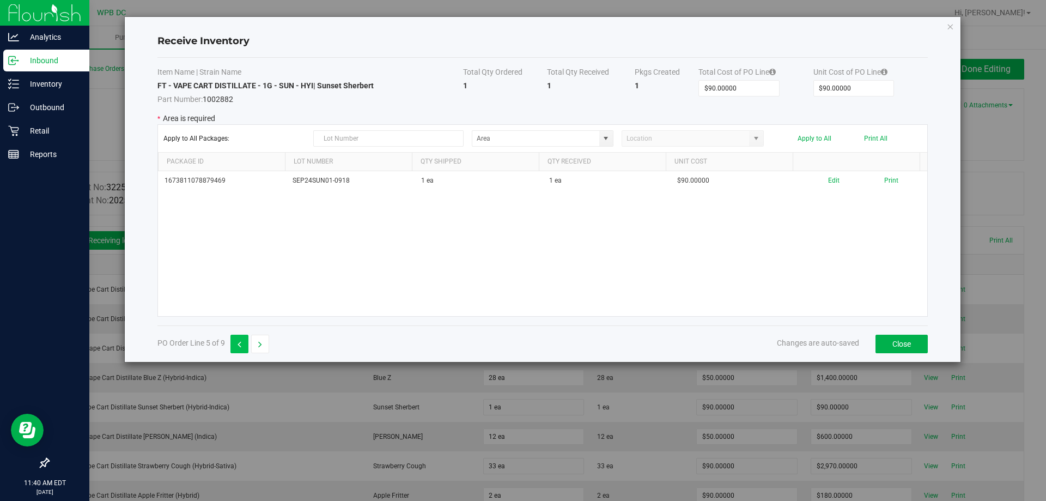
click at [245, 343] on button "button" at bounding box center [239, 344] width 18 height 19
type input "$1,400.00000"
type input "$50.00000"
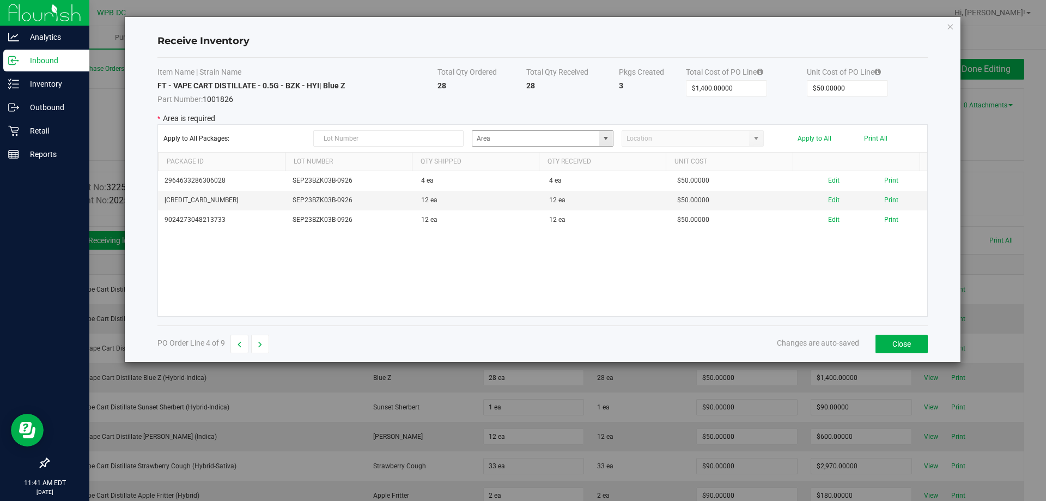
click at [608, 138] on span at bounding box center [606, 138] width 9 height 9
click at [509, 251] on span "Non-Dispense Quarantine" at bounding box center [516, 250] width 75 height 16
type input "Non-Dispense Quarantine"
click at [809, 136] on button "Apply to All" at bounding box center [815, 139] width 34 height 8
click at [266, 349] on button "button" at bounding box center [260, 344] width 18 height 19
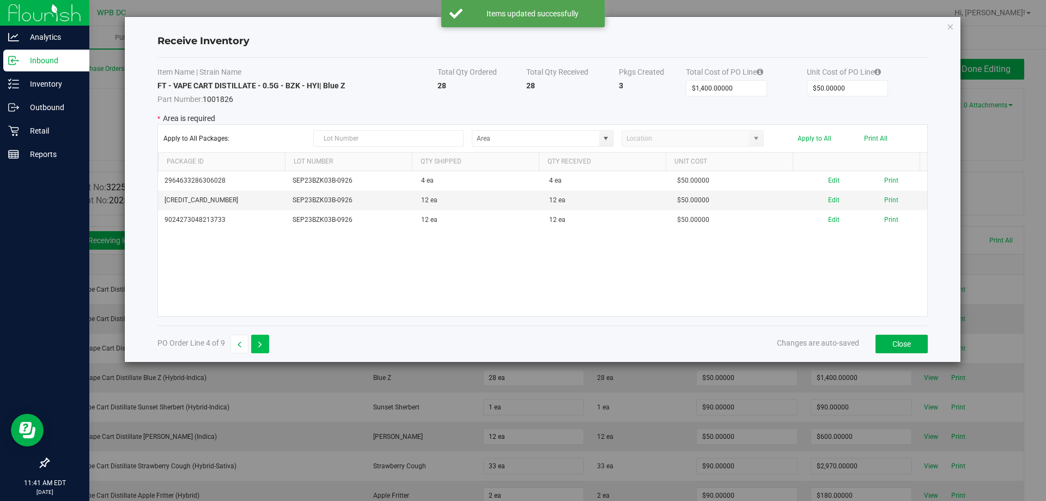
type input "$90.00000"
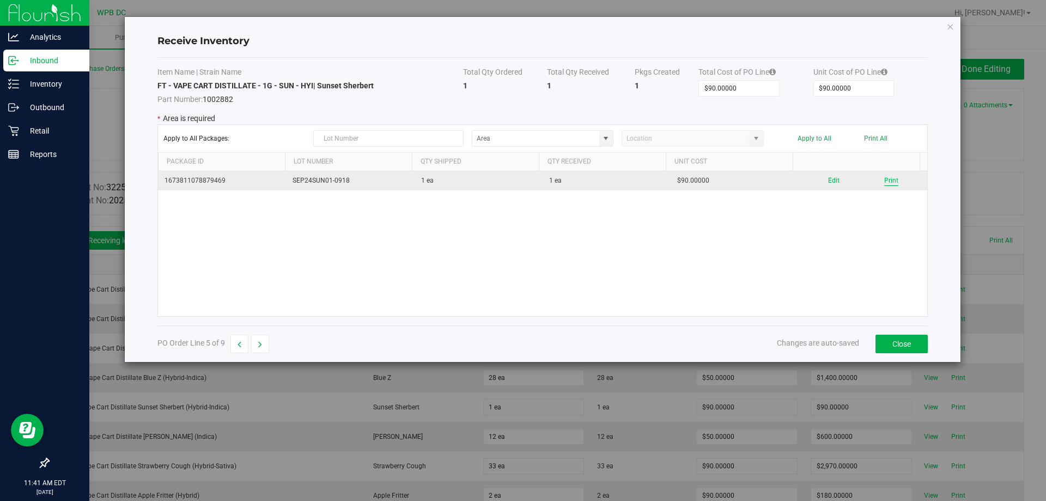
click at [884, 179] on button "Print" at bounding box center [891, 180] width 14 height 10
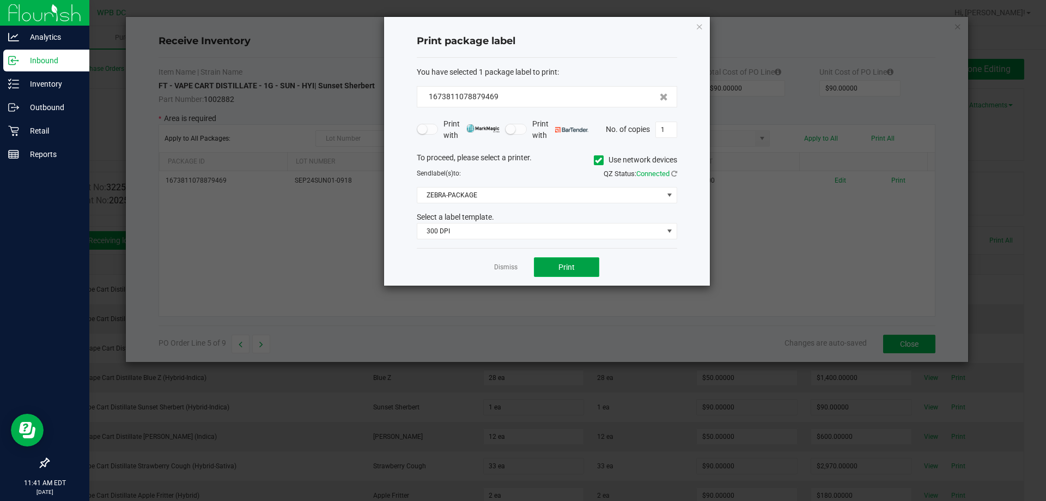
click at [576, 268] on button "Print" at bounding box center [566, 267] width 65 height 20
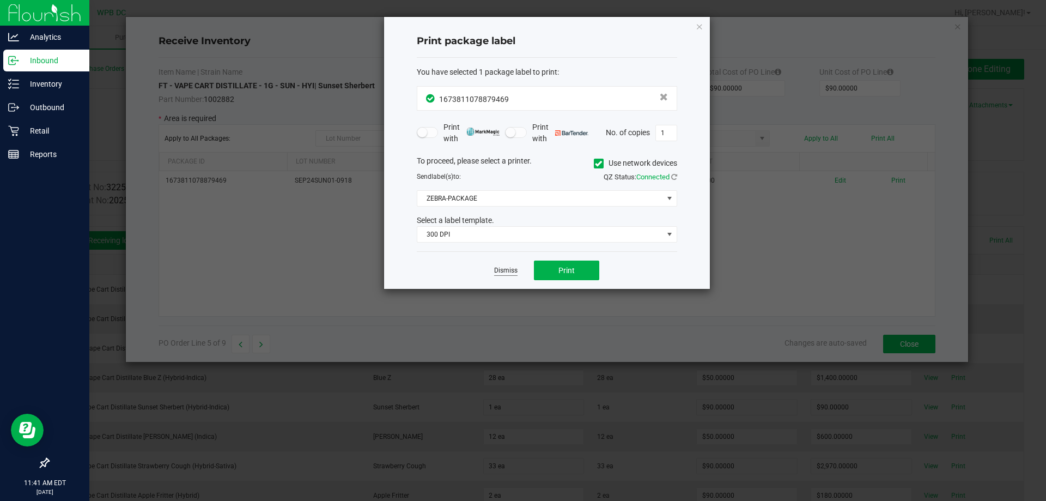
click at [517, 269] on link "Dismiss" at bounding box center [505, 270] width 23 height 9
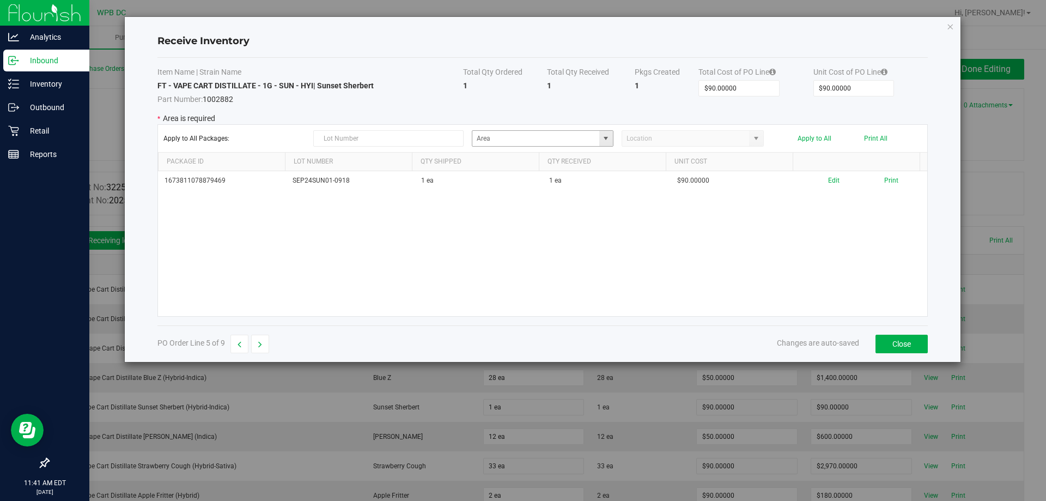
click at [609, 134] on span at bounding box center [606, 138] width 9 height 9
click at [526, 246] on span "Non-Dispense Quarantine" at bounding box center [516, 250] width 75 height 16
type input "Non-Dispense Quarantine"
click at [829, 136] on button "Apply to All" at bounding box center [815, 139] width 34 height 8
click at [262, 342] on icon "button" at bounding box center [260, 345] width 4 height 8
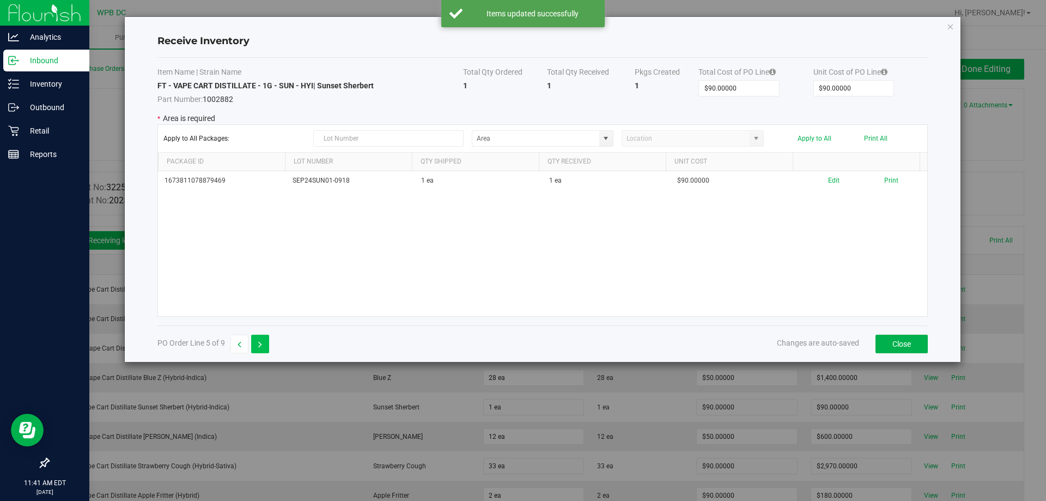
type input "$600.00000"
type input "$50.00000"
click at [612, 138] on span at bounding box center [606, 138] width 14 height 15
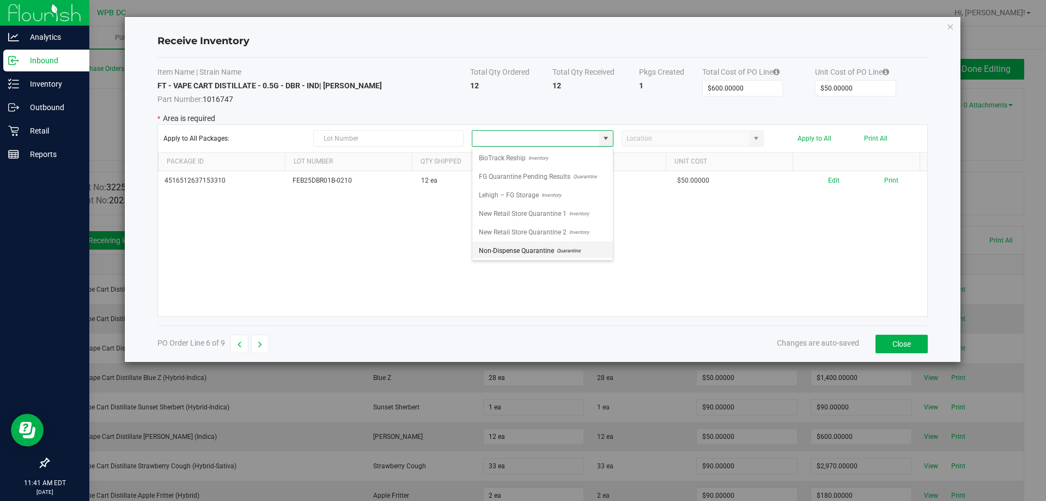
drag, startPoint x: 511, startPoint y: 242, endPoint x: 517, endPoint y: 241, distance: 6.6
click at [512, 243] on span "Non-Dispense Quarantine" at bounding box center [516, 250] width 75 height 16
type input "Non-Dispense Quarantine"
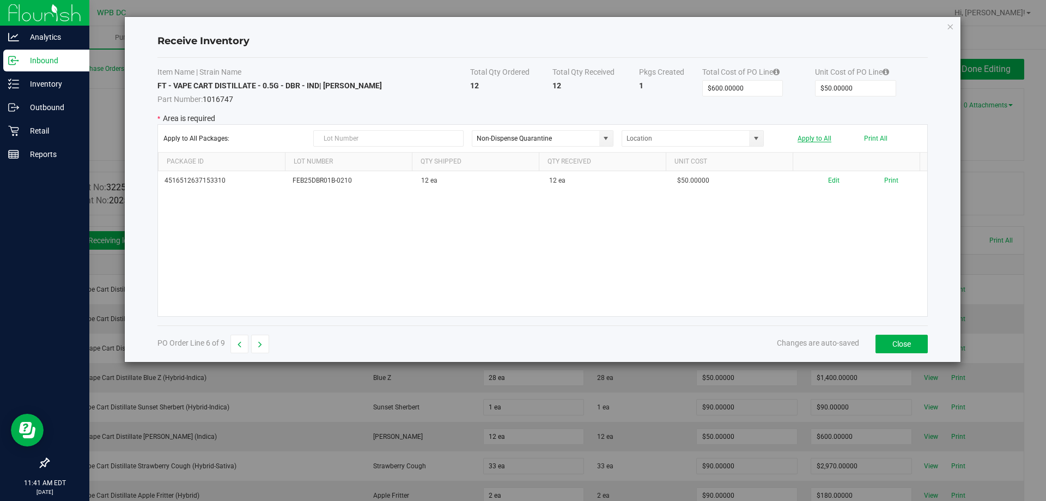
click at [804, 140] on button "Apply to All" at bounding box center [815, 139] width 34 height 8
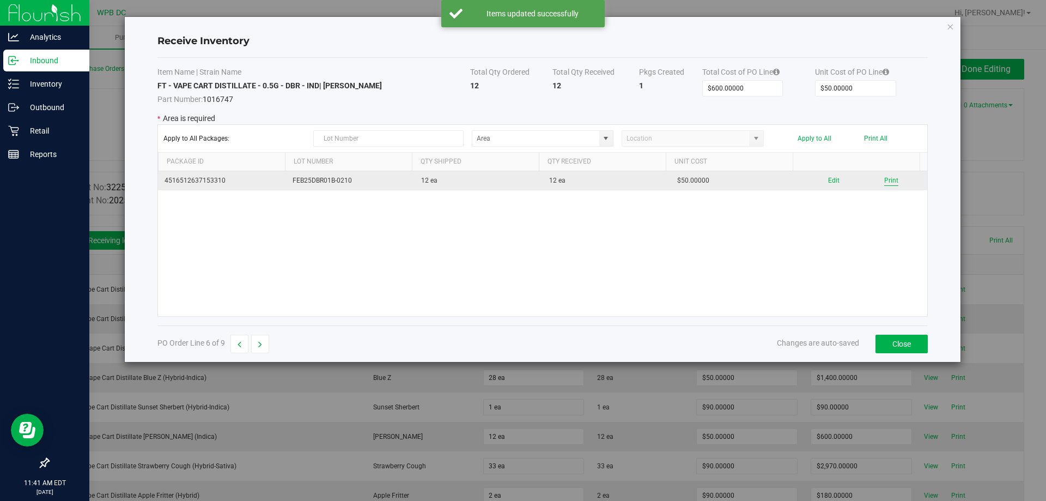
click at [886, 181] on button "Print" at bounding box center [891, 180] width 14 height 10
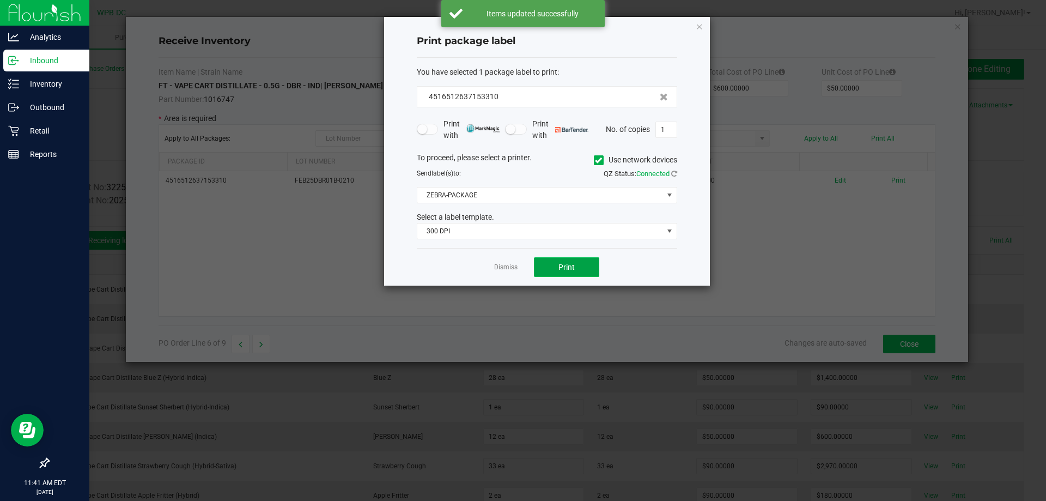
click at [567, 266] on span "Print" at bounding box center [566, 267] width 16 height 9
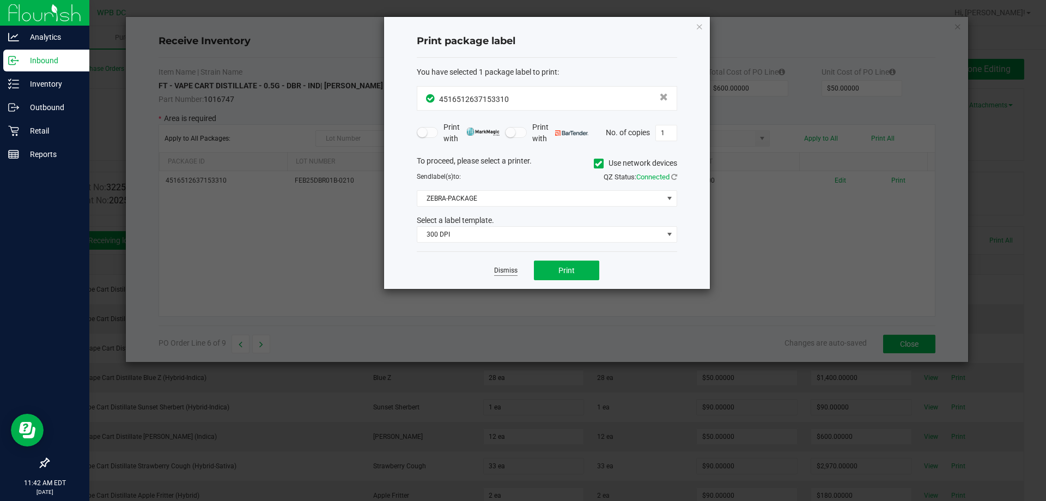
click at [504, 274] on link "Dismiss" at bounding box center [505, 270] width 23 height 9
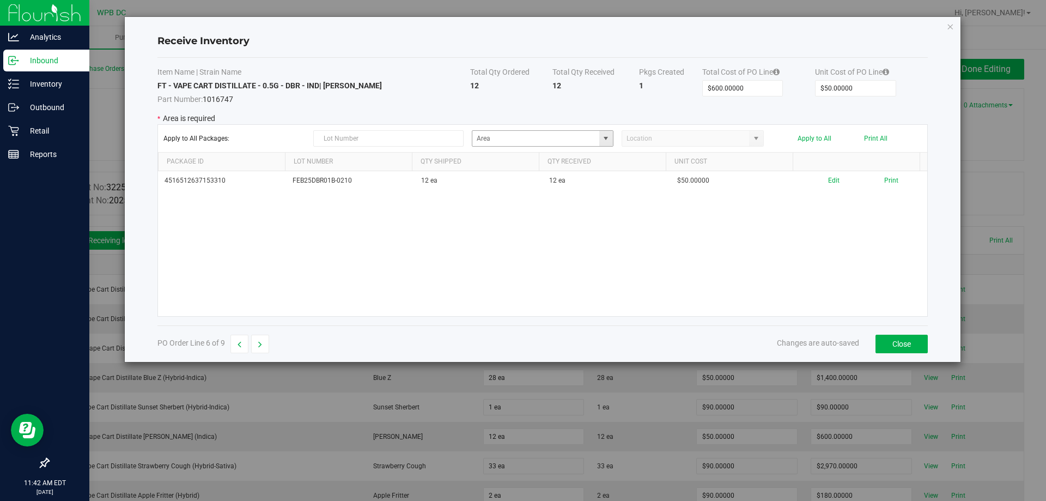
click at [610, 137] on span at bounding box center [606, 138] width 9 height 9
drag, startPoint x: 520, startPoint y: 247, endPoint x: 594, endPoint y: 245, distance: 73.6
click at [521, 247] on span "Non-Dispense Quarantine" at bounding box center [516, 250] width 75 height 16
type input "Non-Dispense Quarantine"
click at [816, 135] on button "Apply to All" at bounding box center [815, 139] width 34 height 8
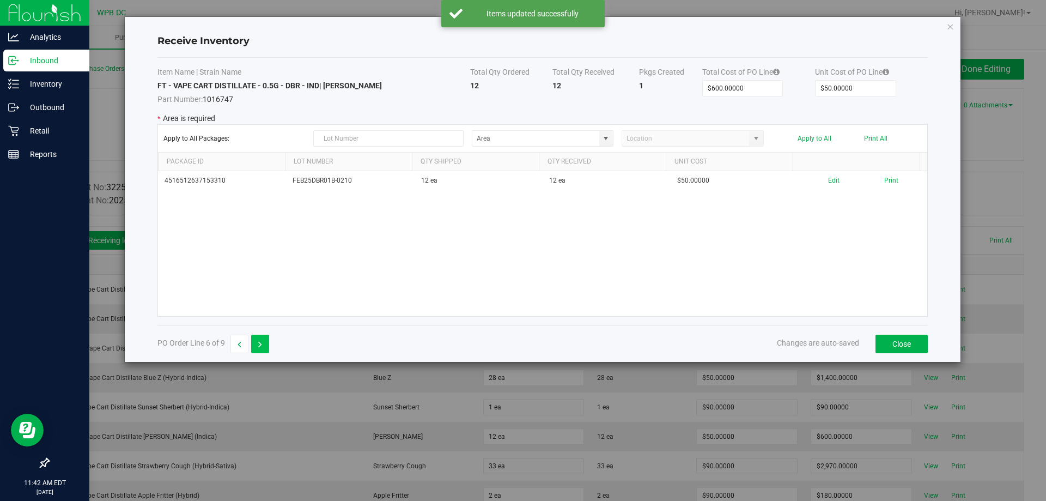
click at [264, 337] on button "button" at bounding box center [260, 344] width 18 height 19
type input "$2,970.00000"
type input "$90.00000"
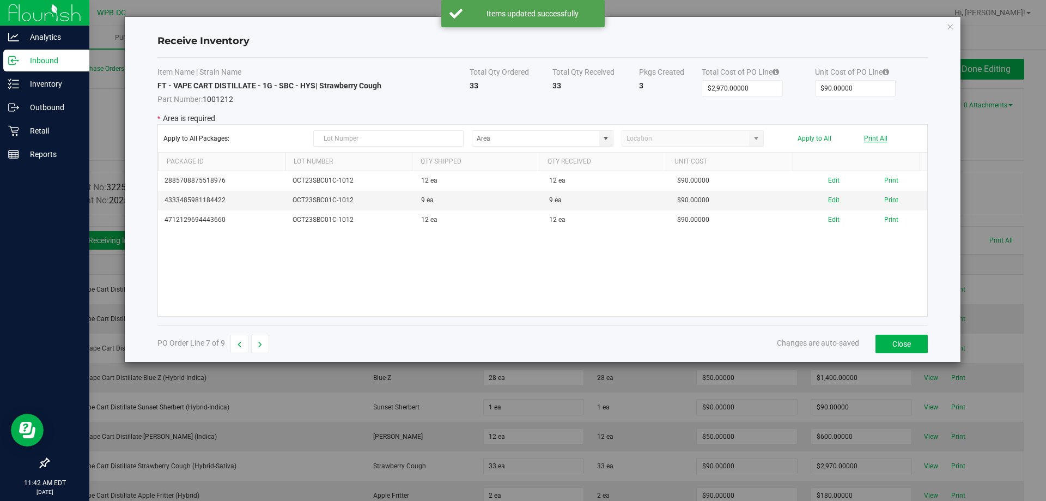
click at [883, 139] on button "Print All" at bounding box center [875, 139] width 23 height 8
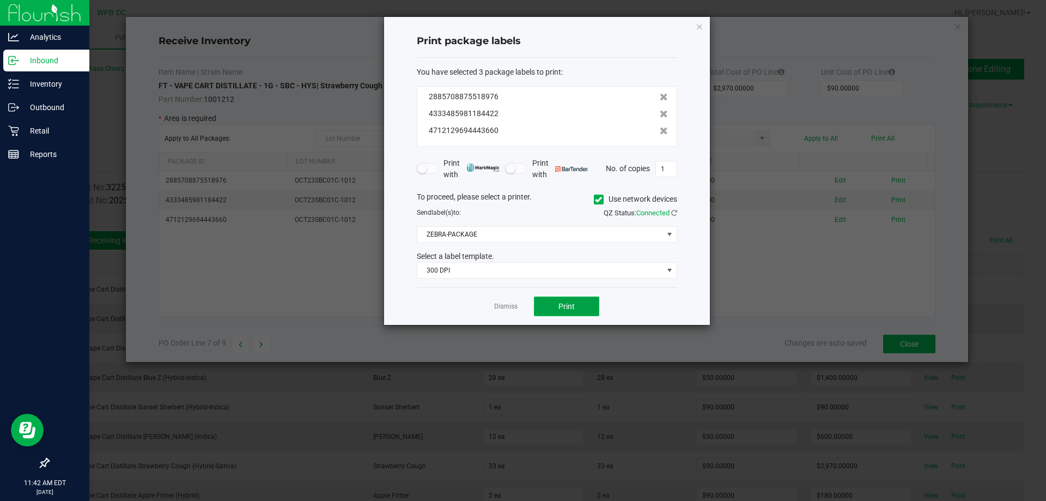
click at [579, 305] on button "Print" at bounding box center [566, 306] width 65 height 20
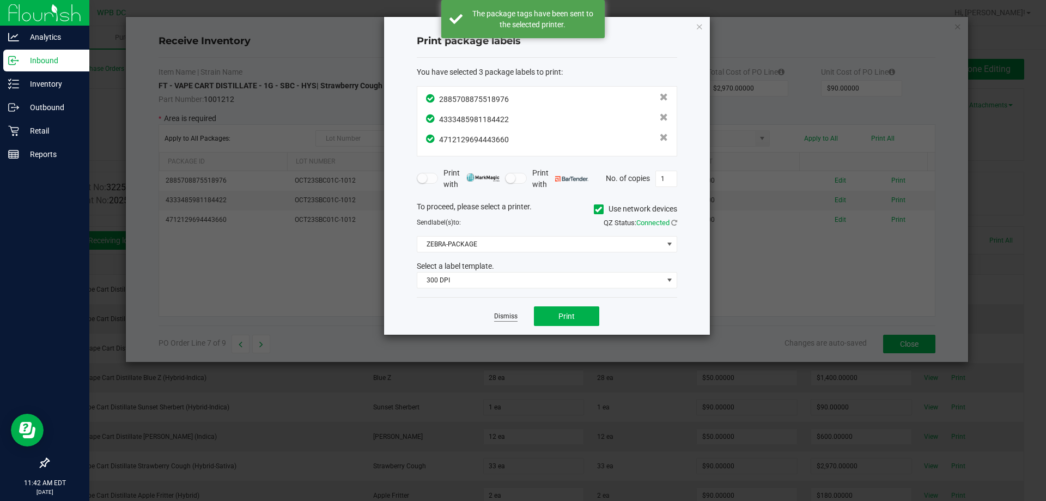
click at [501, 315] on link "Dismiss" at bounding box center [505, 316] width 23 height 9
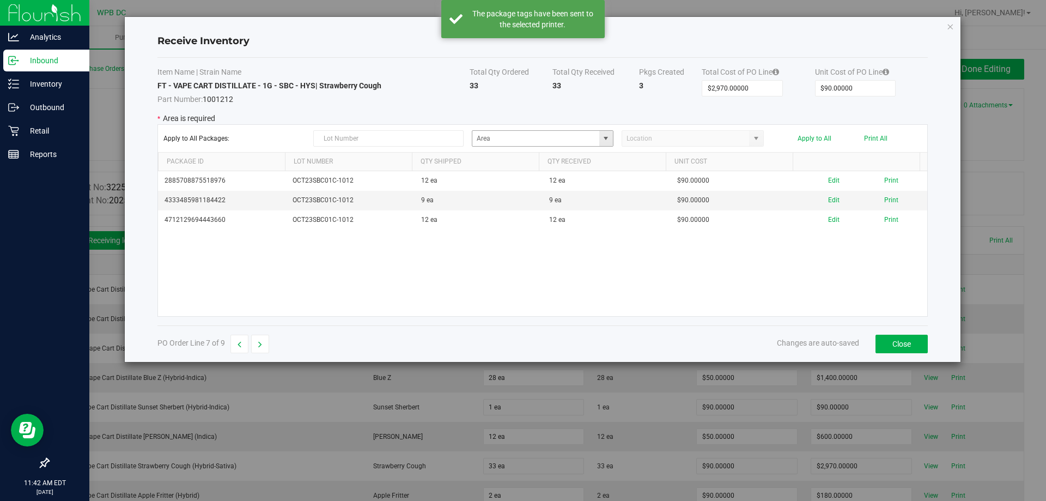
click at [605, 137] on span at bounding box center [606, 138] width 9 height 9
click at [537, 252] on span "Non-Dispense Quarantine" at bounding box center [516, 250] width 75 height 16
type input "Non-Dispense Quarantine"
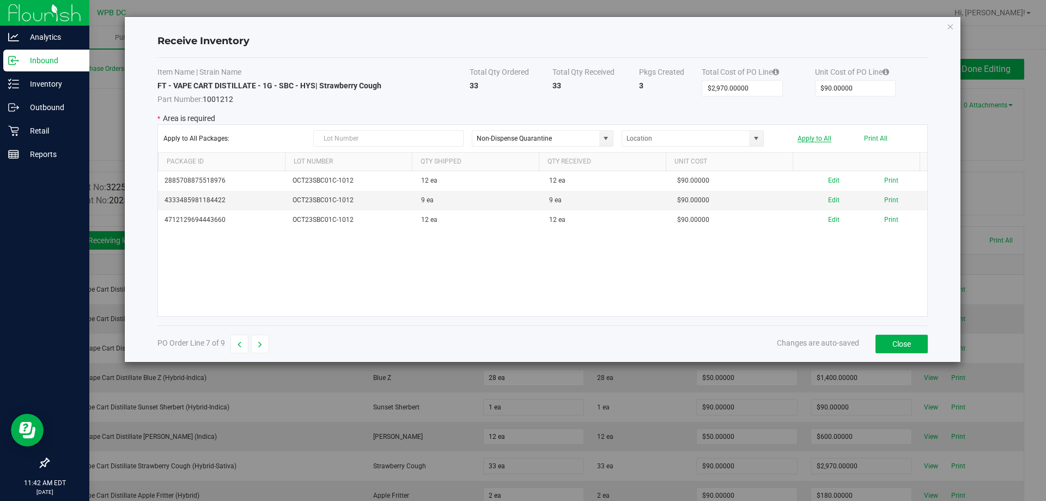
click at [812, 135] on button "Apply to All" at bounding box center [815, 139] width 34 height 8
click at [884, 199] on button "Print" at bounding box center [891, 200] width 14 height 10
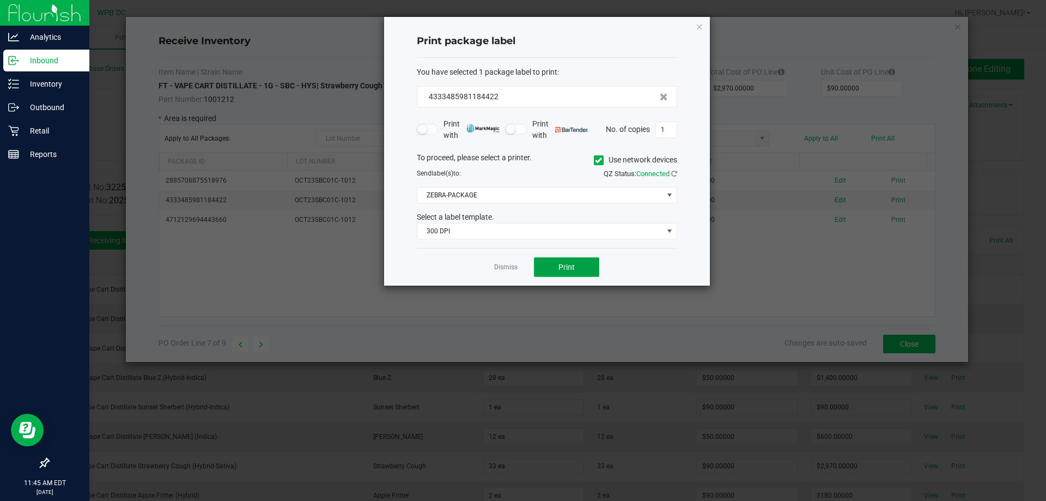
click at [555, 259] on button "Print" at bounding box center [566, 267] width 65 height 20
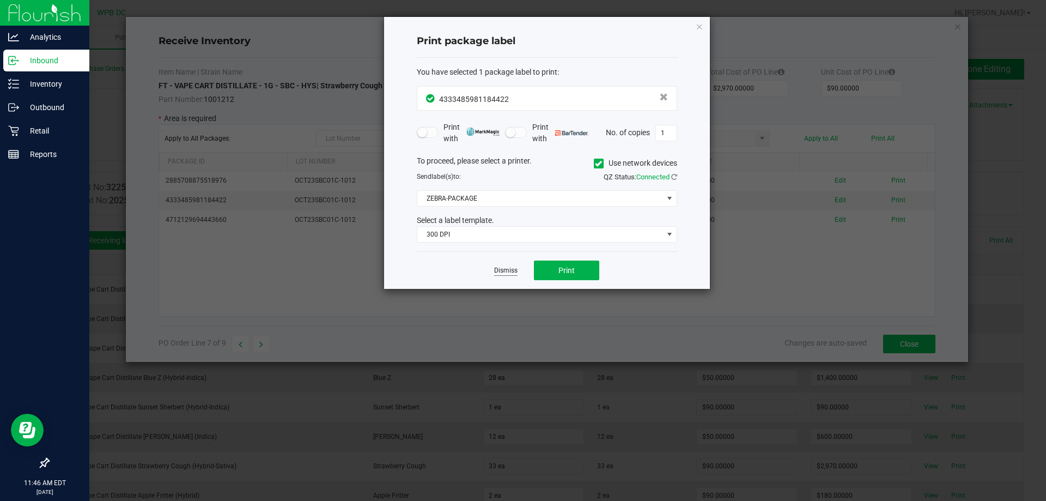
click at [508, 269] on link "Dismiss" at bounding box center [505, 270] width 23 height 9
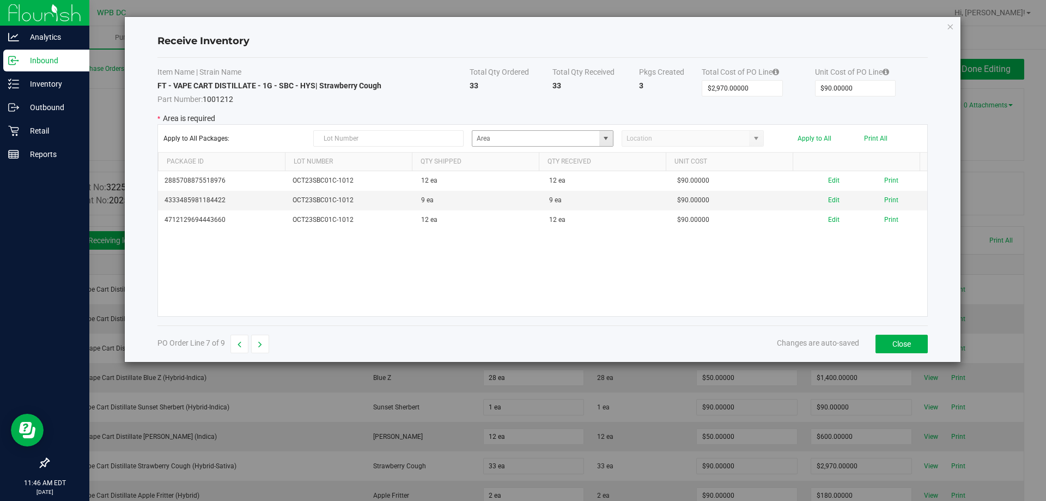
click at [602, 139] on span at bounding box center [606, 138] width 9 height 9
click at [544, 252] on span "Non-Dispense Quarantine" at bounding box center [516, 250] width 75 height 16
type input "Non-Dispense Quarantine"
click at [817, 138] on button "Apply to All" at bounding box center [815, 139] width 34 height 8
click at [267, 350] on button "button" at bounding box center [260, 344] width 18 height 19
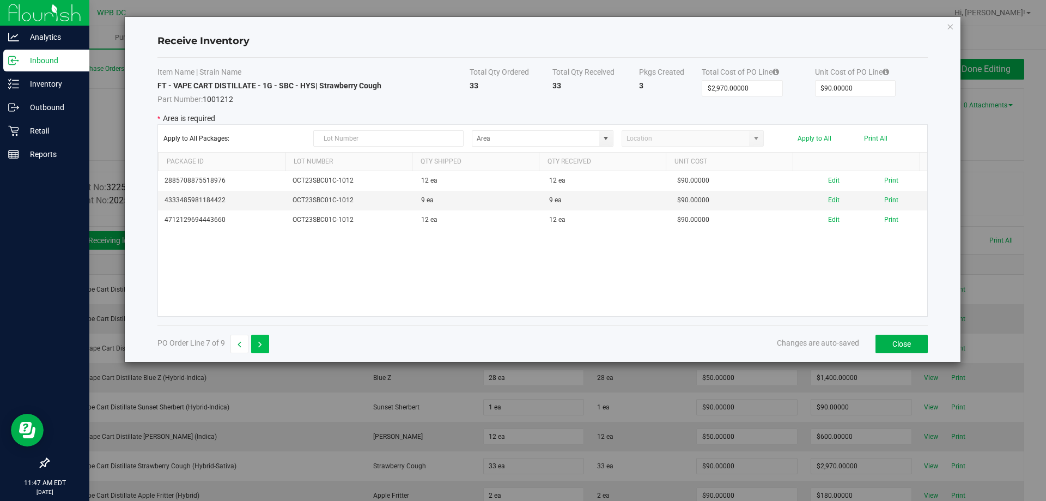
type input "$180.00000"
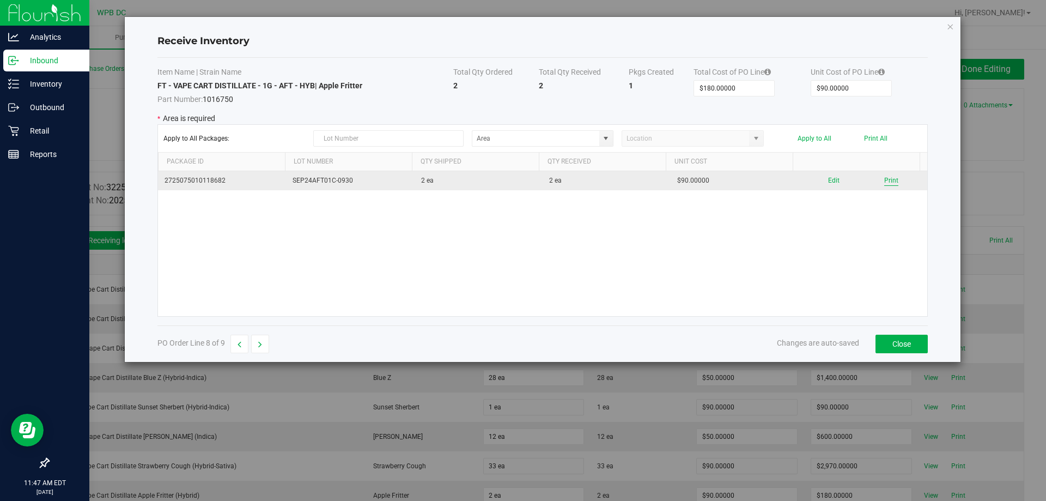
click at [884, 183] on button "Print" at bounding box center [891, 180] width 14 height 10
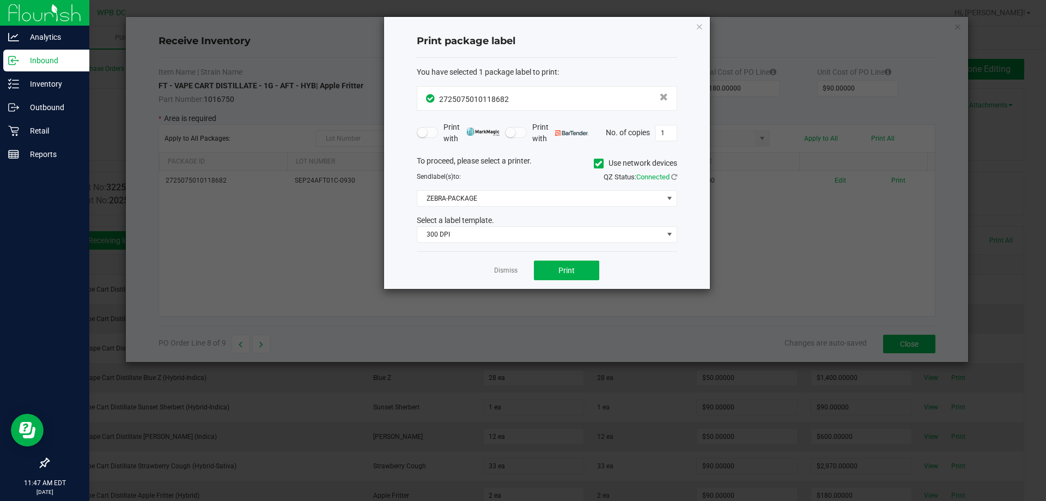
click at [558, 260] on div "Dismiss Print" at bounding box center [547, 270] width 260 height 38
click at [562, 267] on span "Print" at bounding box center [566, 270] width 16 height 9
click at [337, 247] on ngb-modal-window "Print package label You have selected 1 package label to print : 27250750101186…" at bounding box center [527, 250] width 1054 height 501
click at [503, 269] on link "Dismiss" at bounding box center [505, 270] width 23 height 9
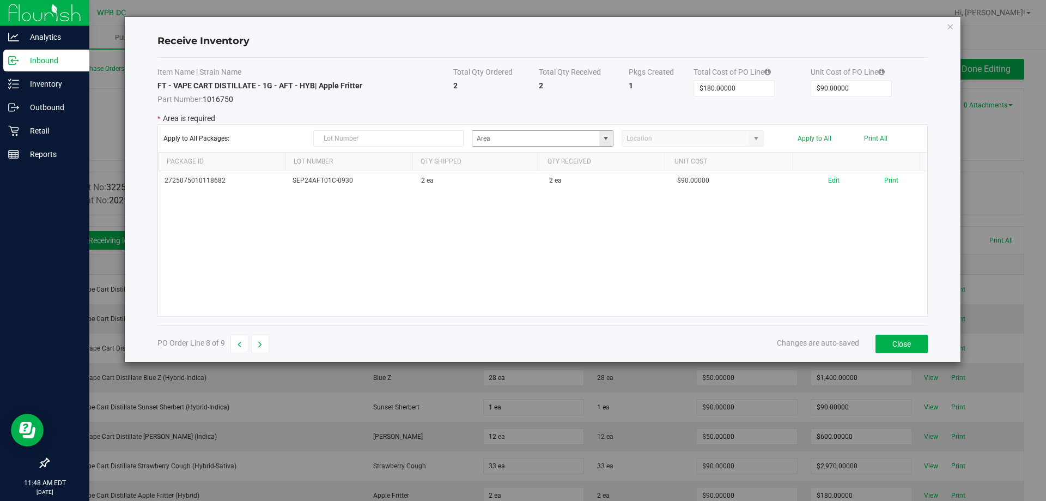
click at [600, 135] on span at bounding box center [606, 138] width 14 height 15
click at [546, 250] on span "Non-Dispense Quarantine" at bounding box center [516, 250] width 75 height 16
type input "Non-Dispense Quarantine"
click at [810, 138] on button "Apply to All" at bounding box center [815, 139] width 34 height 8
click at [263, 349] on button "button" at bounding box center [260, 344] width 18 height 19
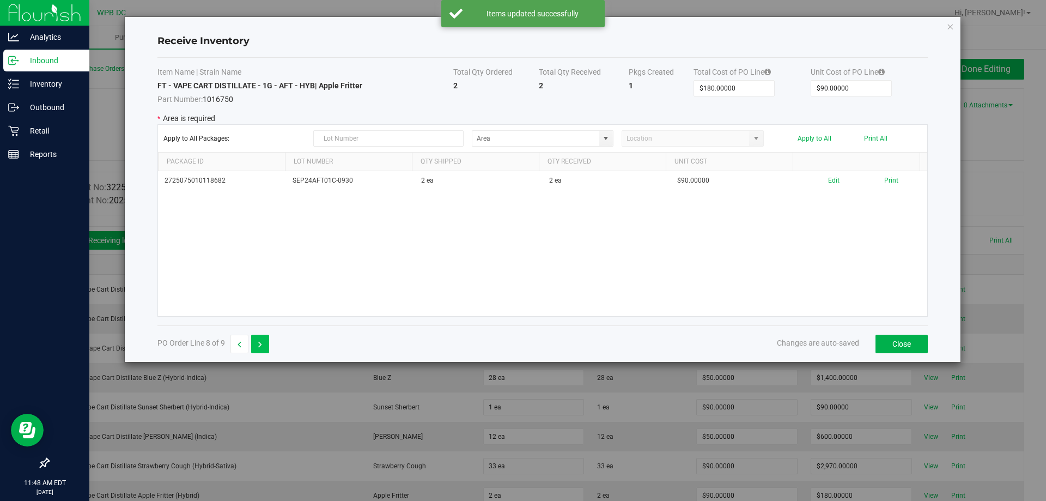
type input "$450.00000"
type input "$50.00000"
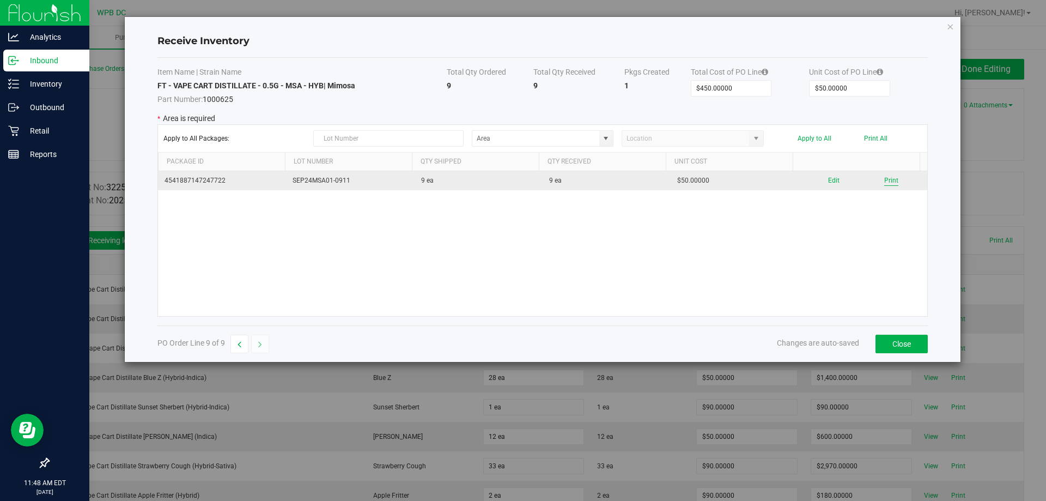
click at [884, 177] on button "Print" at bounding box center [891, 180] width 14 height 10
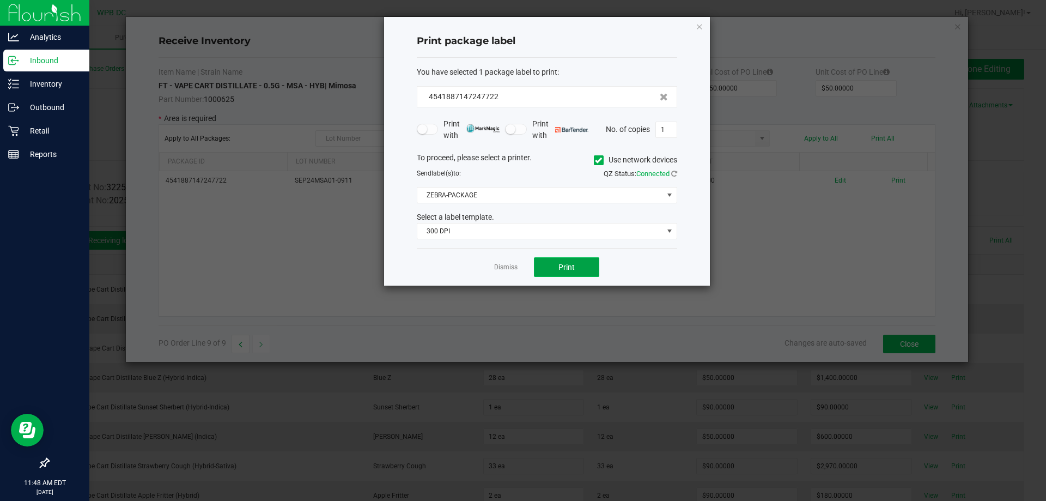
click at [562, 268] on span "Print" at bounding box center [566, 267] width 16 height 9
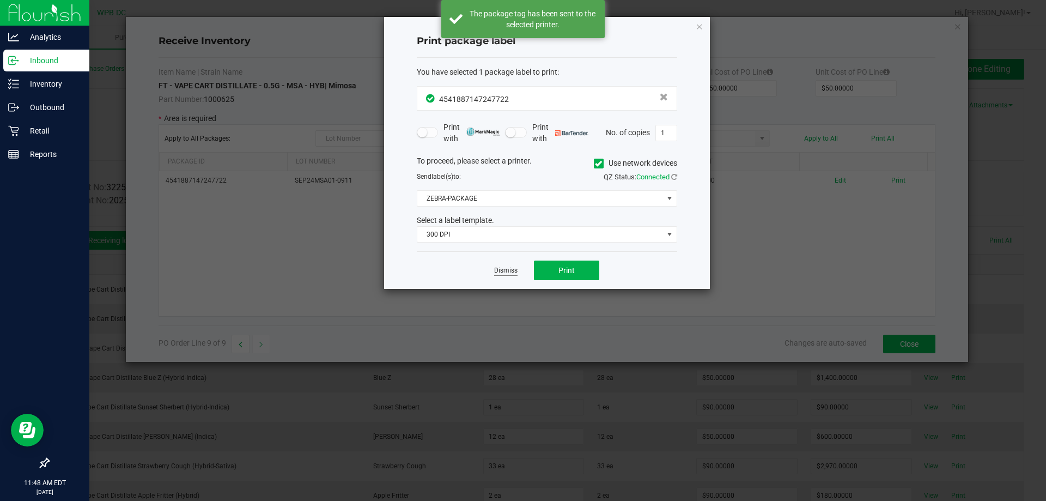
click at [499, 272] on link "Dismiss" at bounding box center [505, 270] width 23 height 9
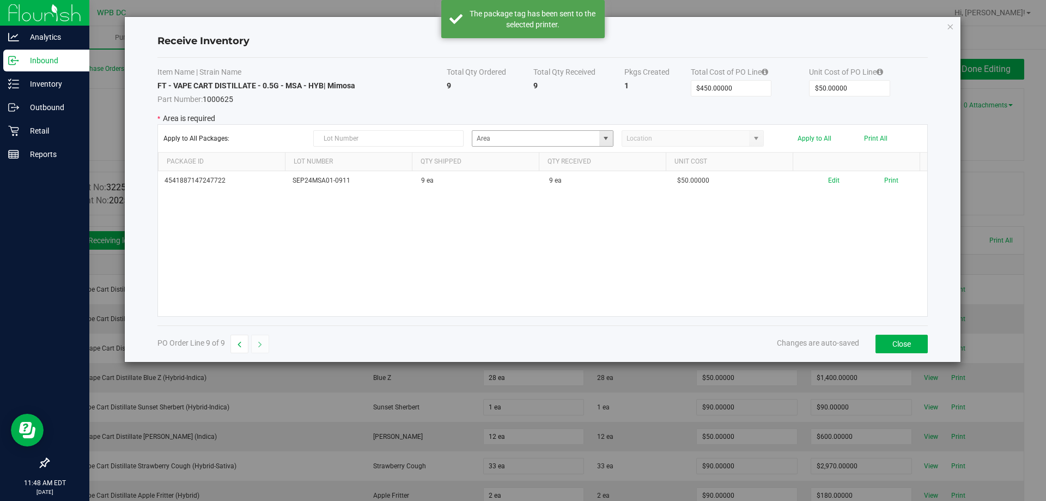
click at [605, 144] on span at bounding box center [606, 138] width 14 height 15
click at [517, 252] on span "Non-Dispense Quarantine" at bounding box center [516, 250] width 75 height 16
type input "Non-Dispense Quarantine"
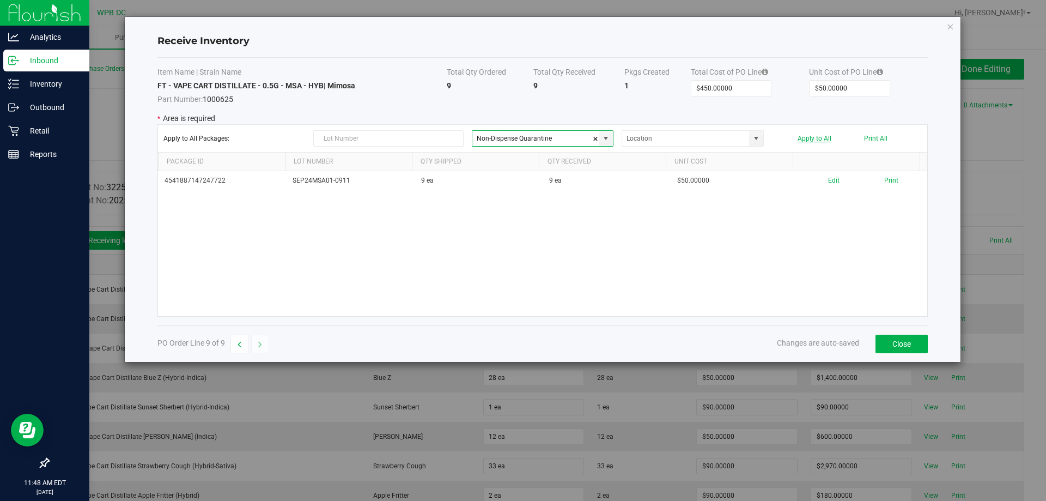
click at [820, 139] on button "Apply to All" at bounding box center [815, 139] width 34 height 8
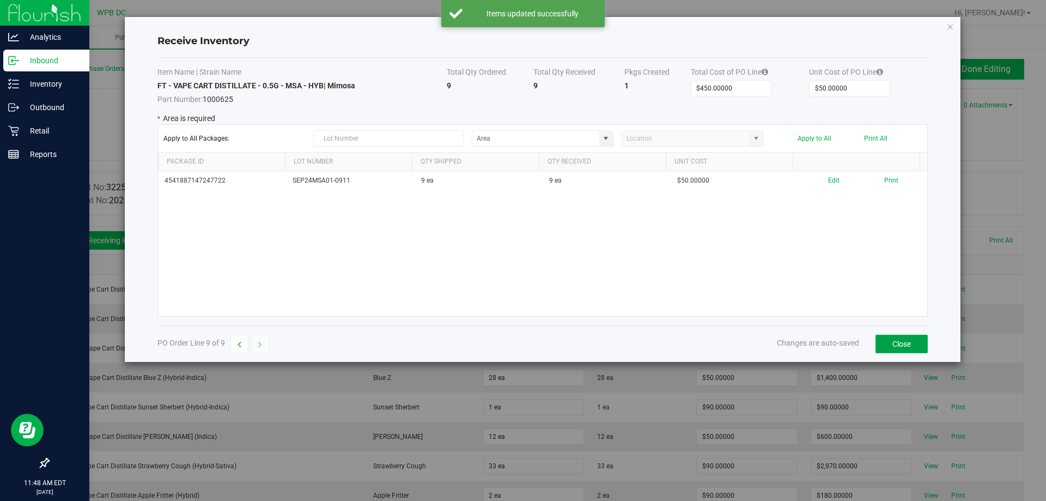
click at [905, 342] on button "Close" at bounding box center [902, 344] width 52 height 19
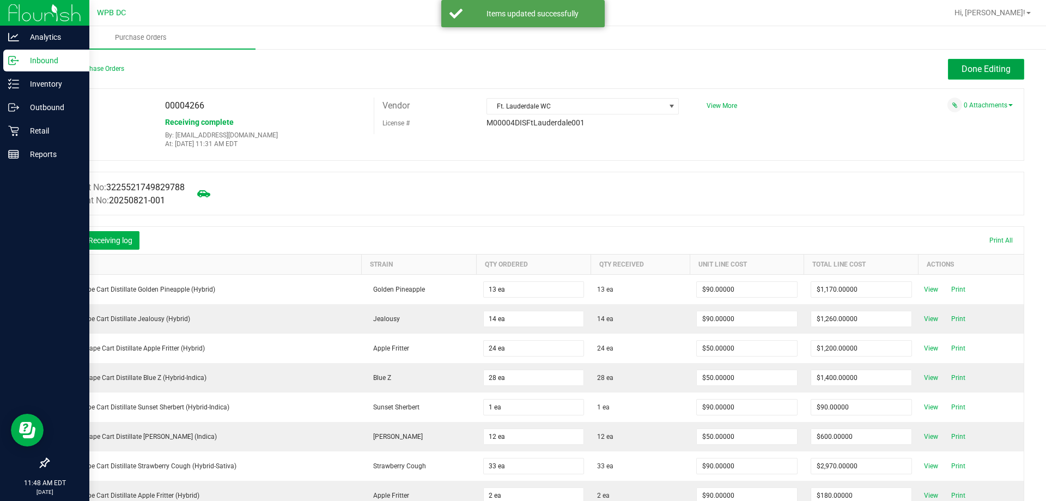
click at [969, 65] on span "Done Editing" at bounding box center [986, 69] width 49 height 10
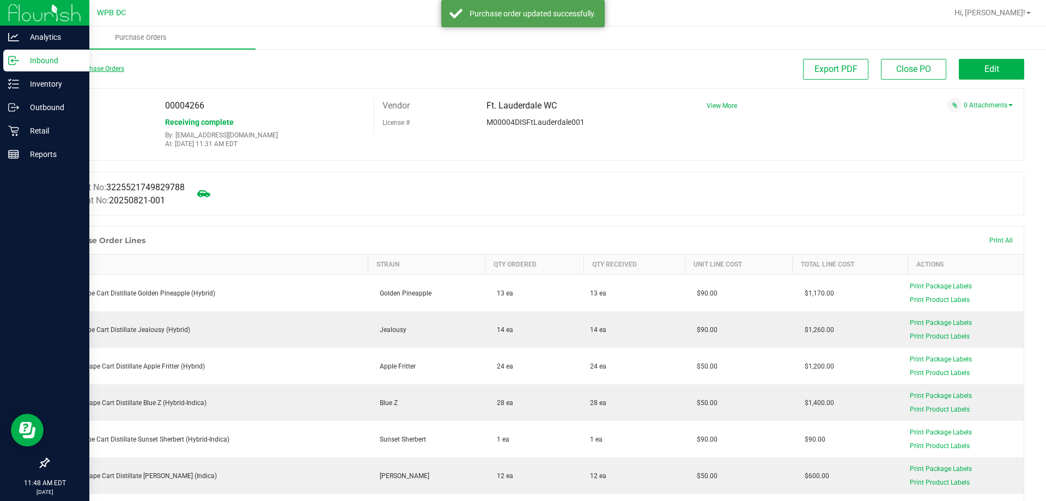
click at [78, 65] on link "Back to Purchase Orders" at bounding box center [86, 69] width 76 height 8
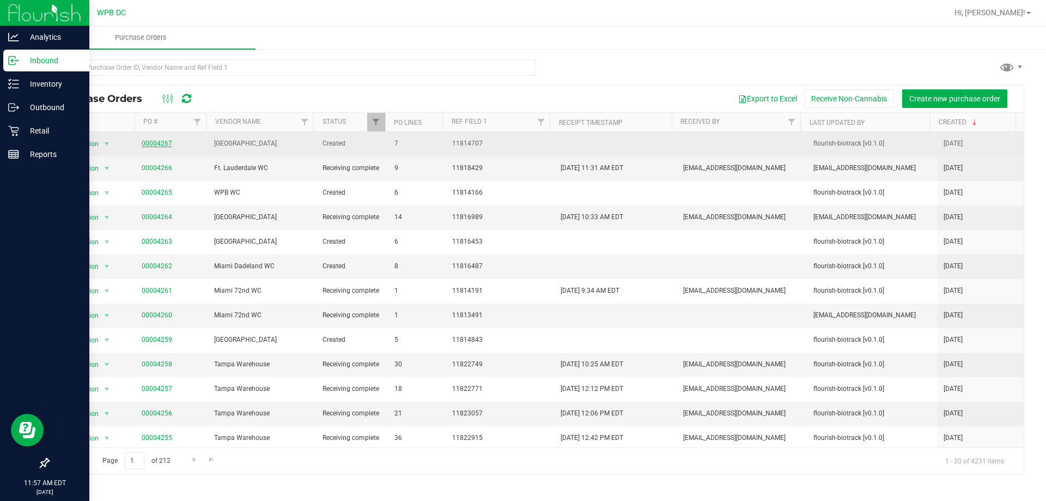
click at [161, 145] on link "00004267" at bounding box center [157, 143] width 31 height 8
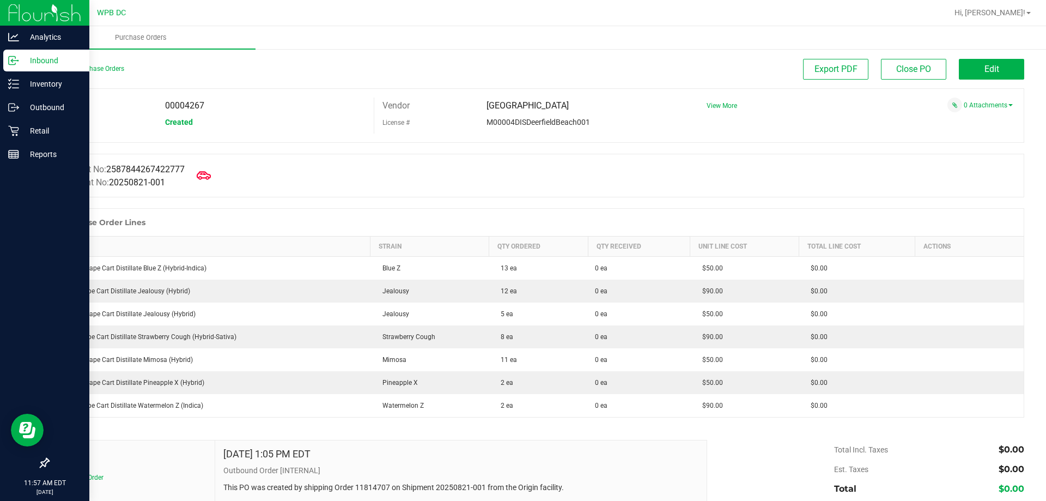
click at [206, 175] on icon at bounding box center [204, 175] width 14 height 14
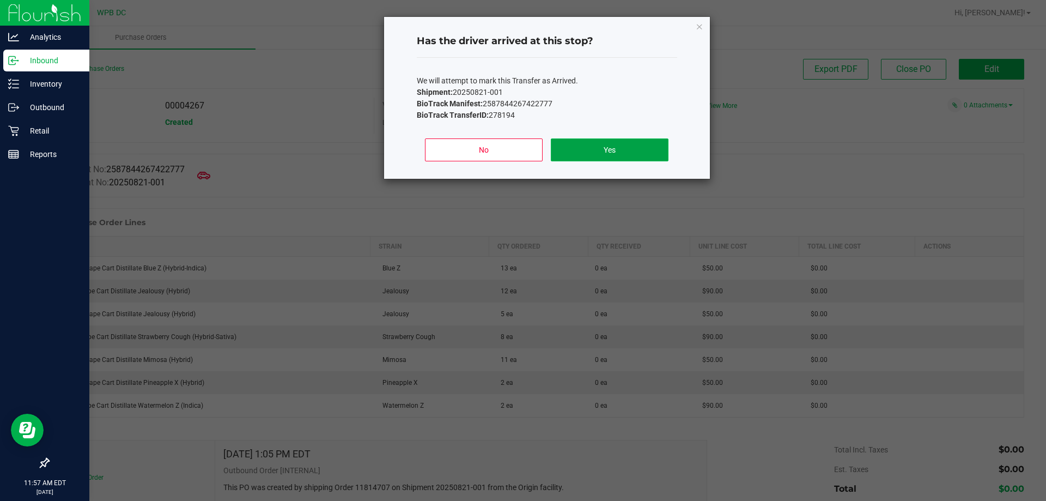
click at [642, 144] on button "Yes" at bounding box center [609, 149] width 117 height 23
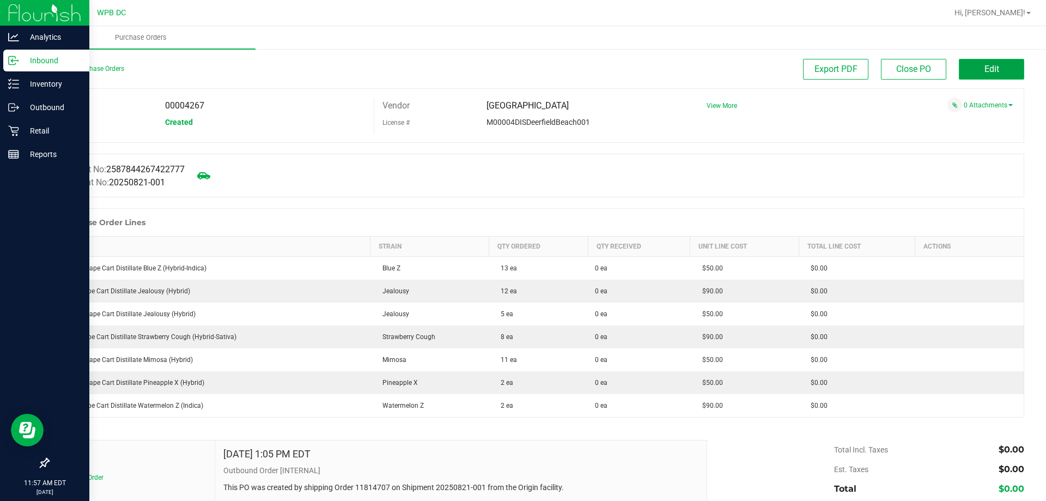
click at [1016, 72] on button "Edit" at bounding box center [991, 69] width 65 height 21
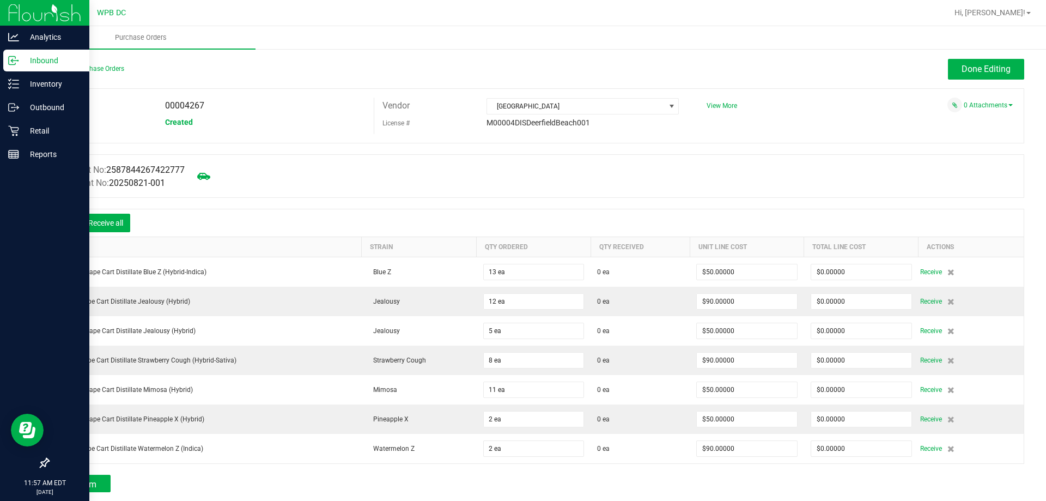
click at [66, 221] on icon at bounding box center [64, 223] width 11 height 11
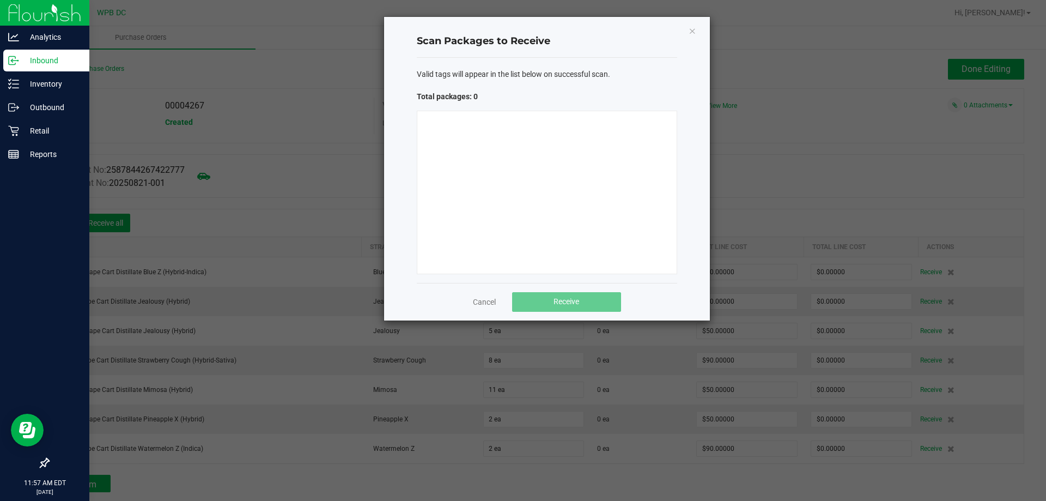
click at [435, 154] on div at bounding box center [547, 192] width 260 height 163
click at [470, 148] on div at bounding box center [547, 192] width 260 height 163
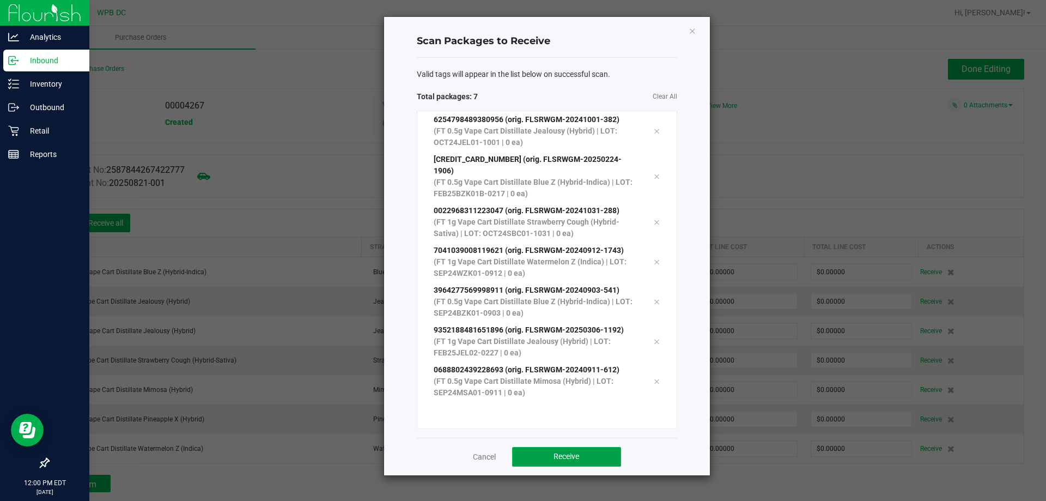
click at [571, 452] on span "Receive" at bounding box center [567, 456] width 26 height 9
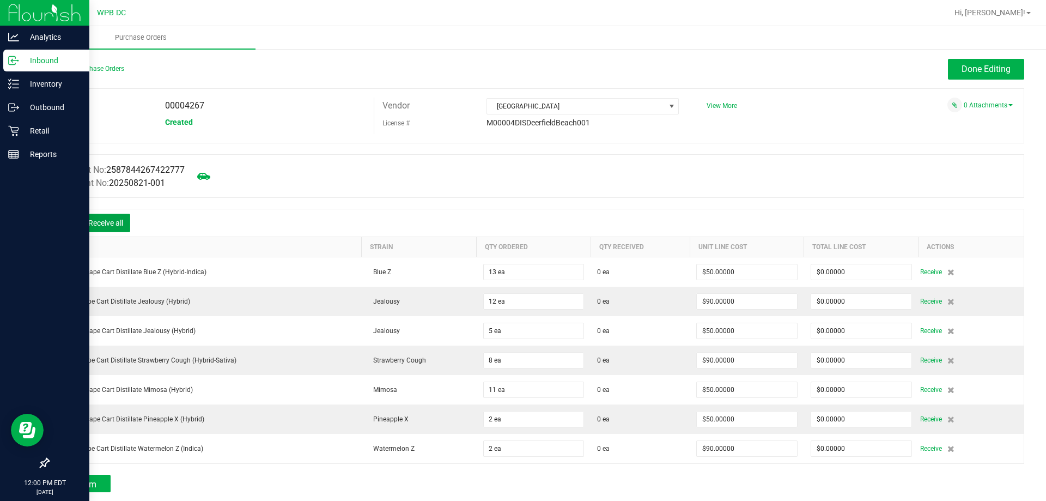
click at [119, 221] on button "Receive all" at bounding box center [105, 223] width 49 height 19
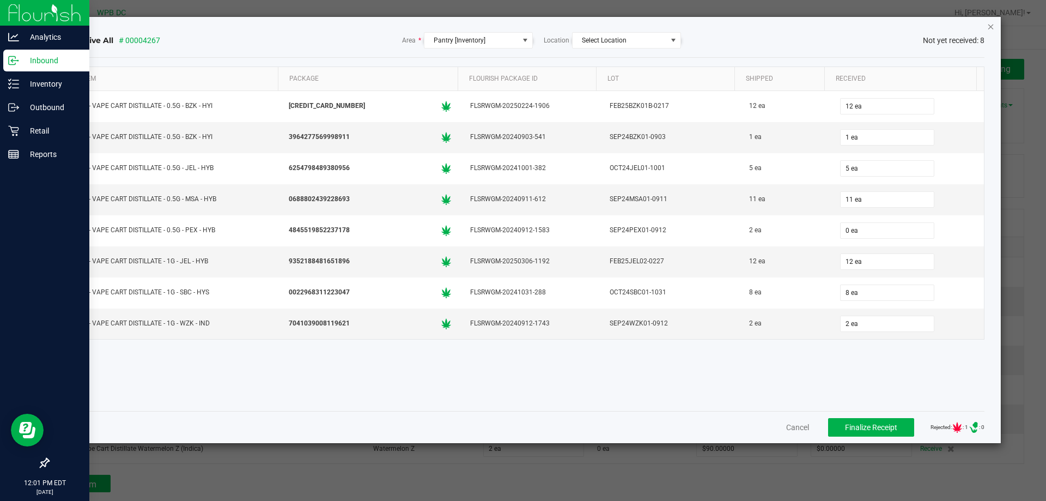
click at [991, 24] on icon "Close" at bounding box center [991, 26] width 8 height 13
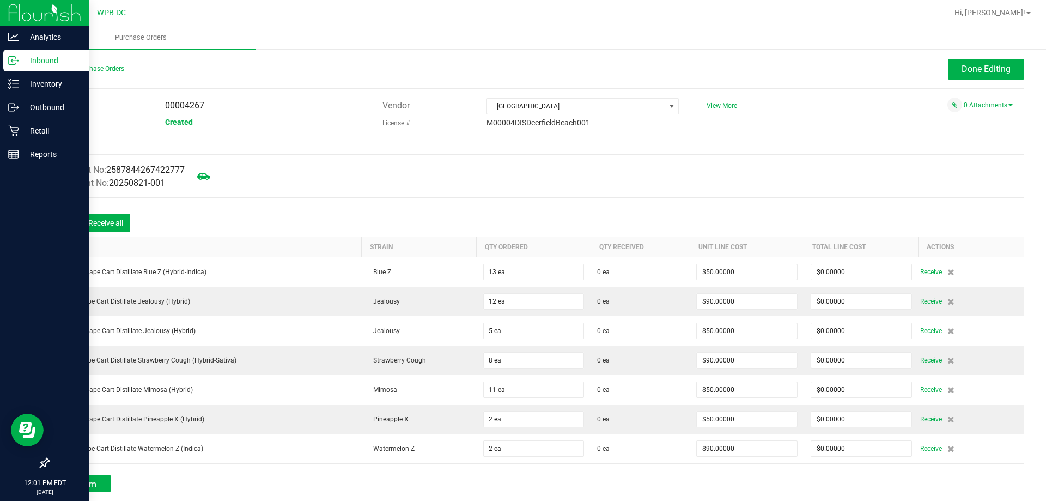
click at [64, 221] on icon at bounding box center [64, 223] width 11 height 11
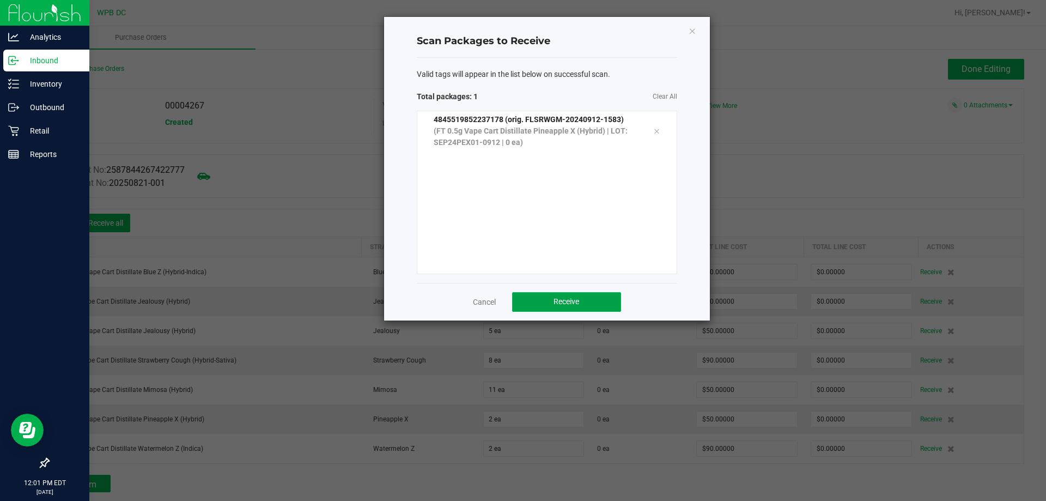
click at [586, 299] on button "Receive" at bounding box center [566, 302] width 109 height 20
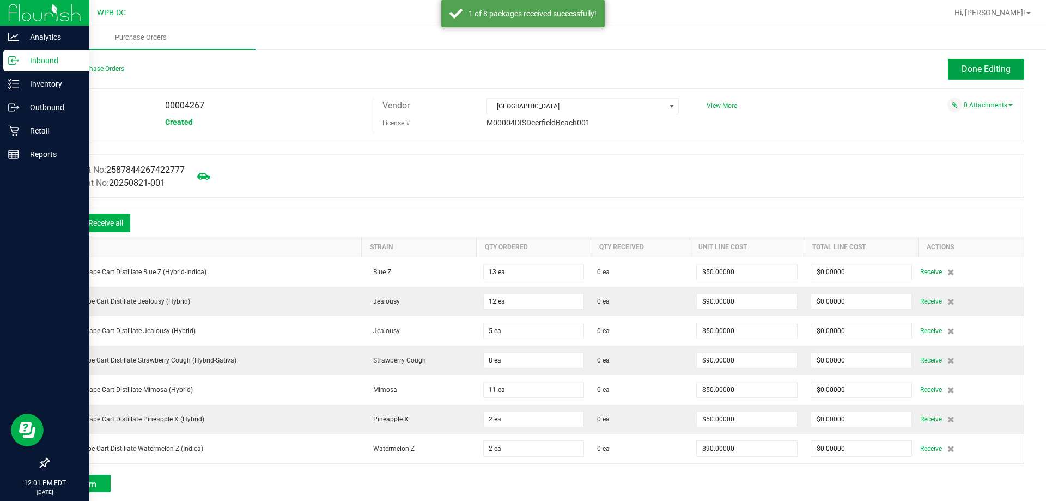
click at [962, 72] on span "Done Editing" at bounding box center [986, 69] width 49 height 10
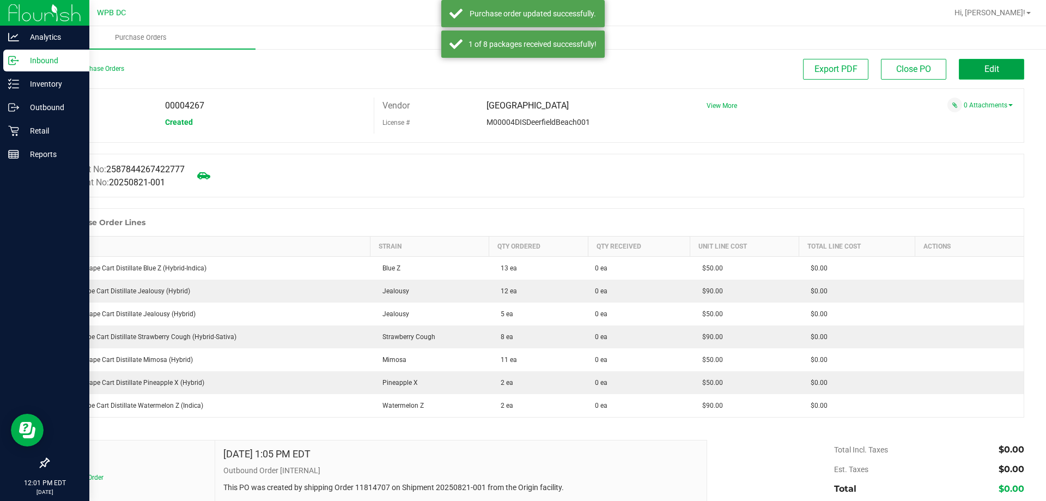
click at [973, 69] on button "Edit" at bounding box center [991, 69] width 65 height 21
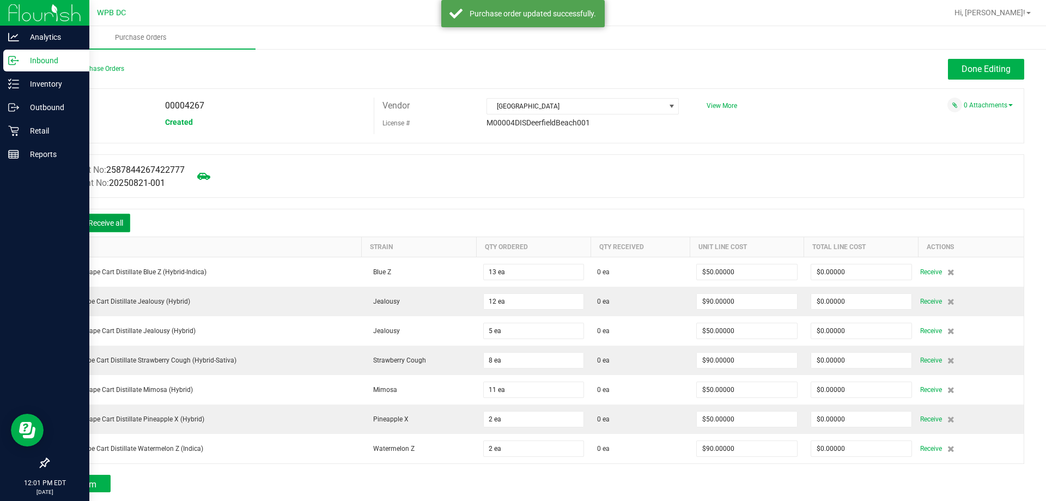
click at [102, 223] on button "Receive all" at bounding box center [105, 223] width 49 height 19
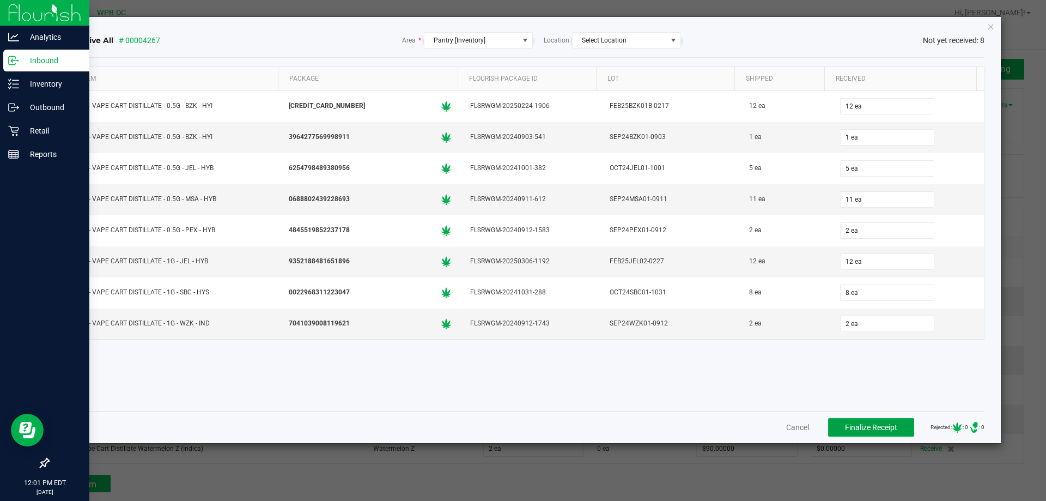
click at [860, 423] on span "Finalize Receipt" at bounding box center [871, 427] width 52 height 9
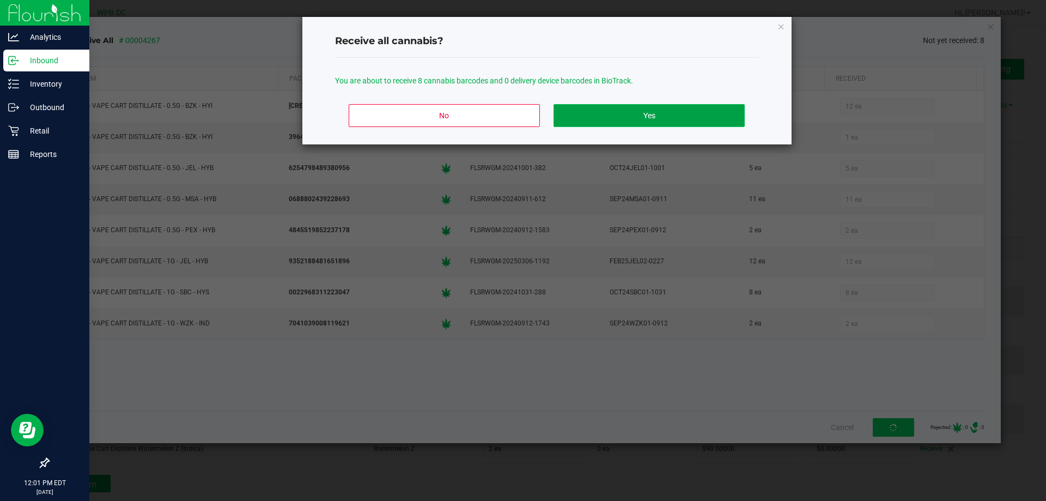
click at [681, 109] on button "Yes" at bounding box center [649, 115] width 191 height 23
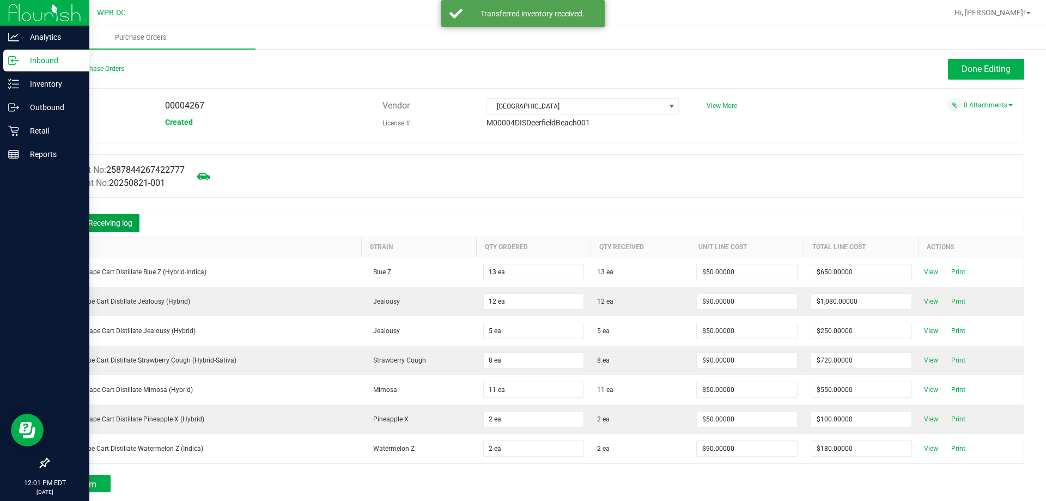
click at [98, 219] on button "Receiving log" at bounding box center [110, 223] width 58 height 19
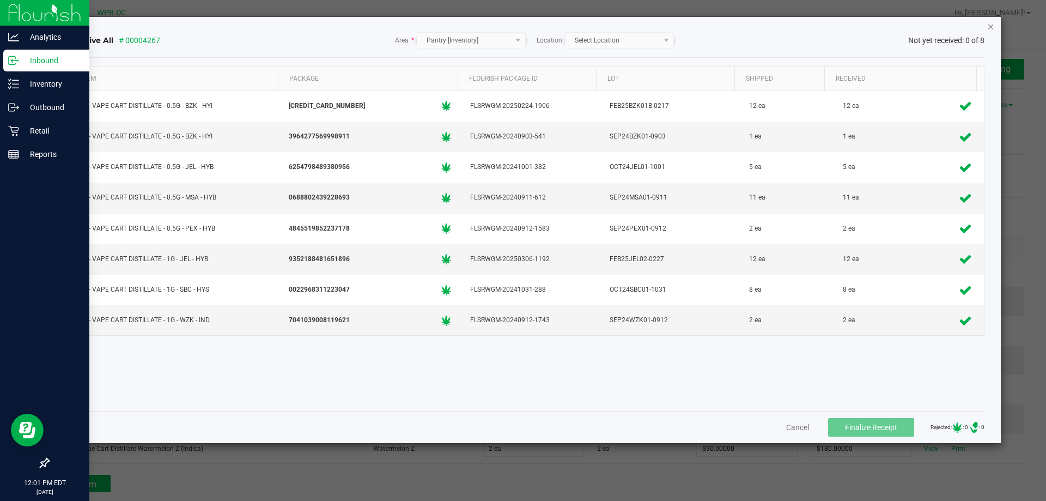
click at [988, 30] on icon "Close" at bounding box center [991, 26] width 8 height 13
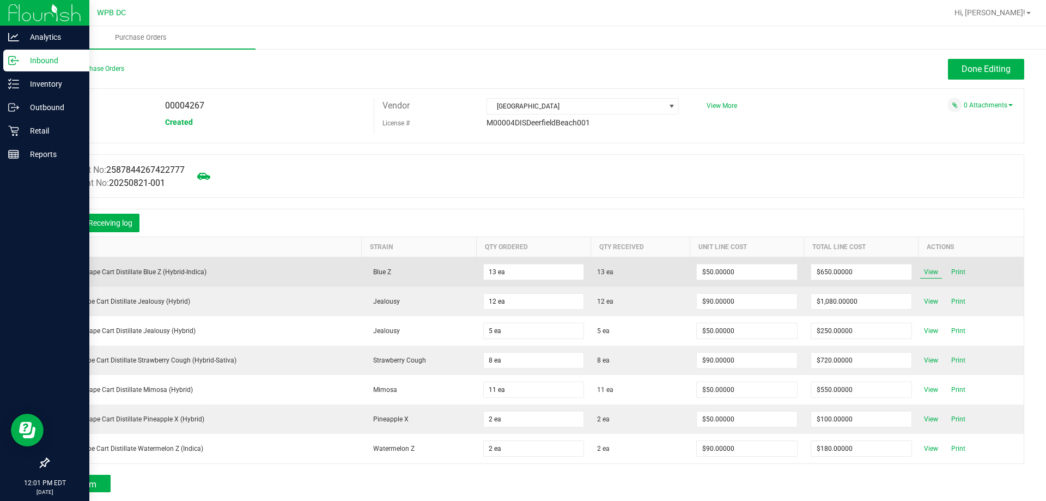
click at [927, 271] on span "View" at bounding box center [931, 271] width 22 height 13
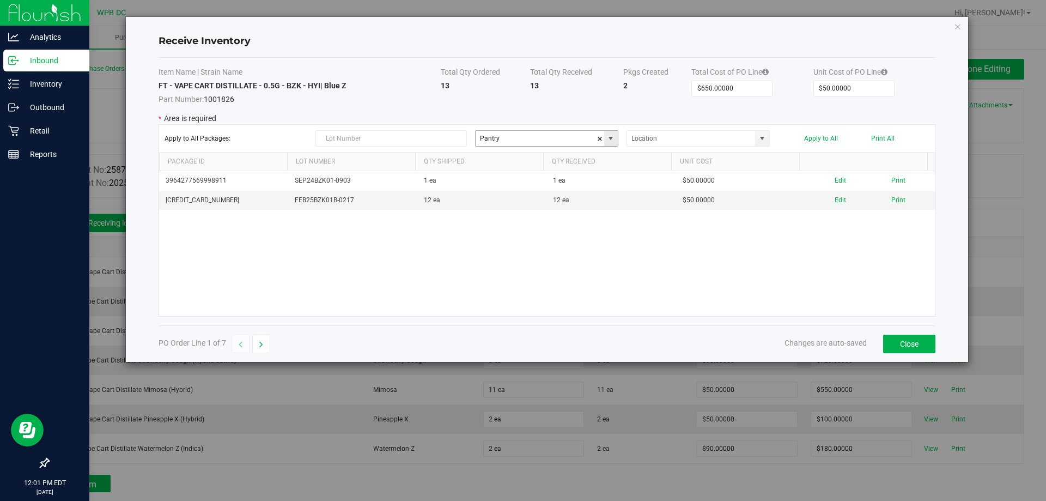
click at [613, 140] on span at bounding box center [610, 138] width 9 height 9
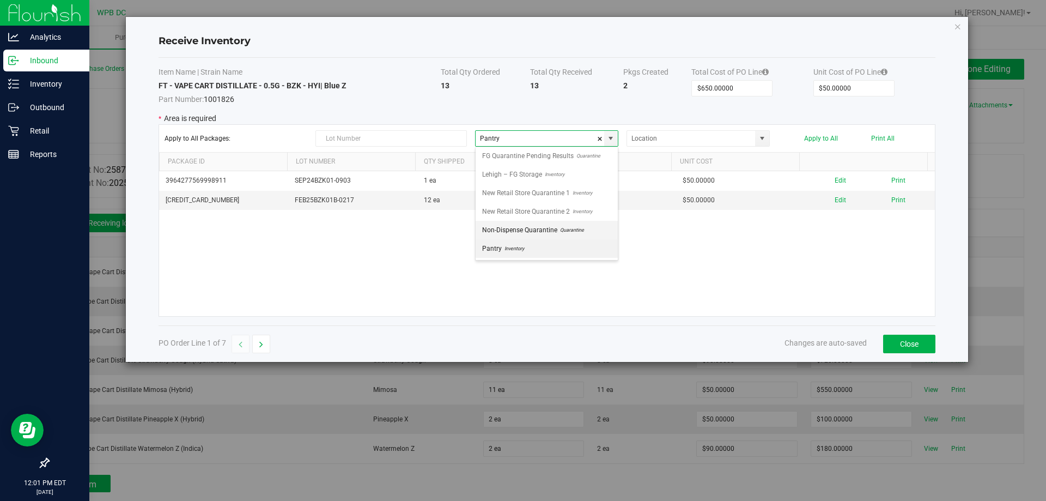
click at [542, 228] on span "Non-Dispense Quarantine" at bounding box center [519, 230] width 75 height 16
type input "Non-Dispense Quarantine"
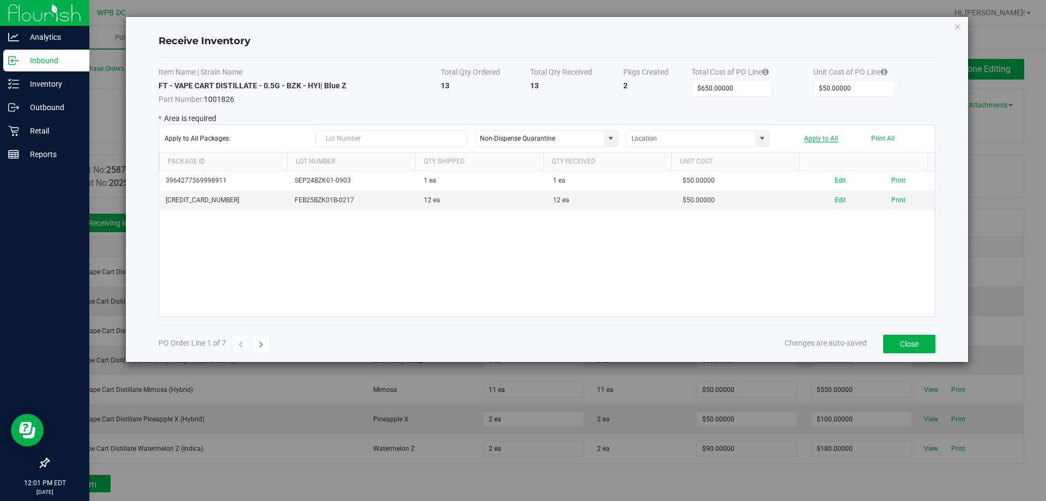
drag, startPoint x: 815, startPoint y: 135, endPoint x: 851, endPoint y: 161, distance: 44.6
click at [815, 136] on button "Apply to All" at bounding box center [821, 139] width 34 height 8
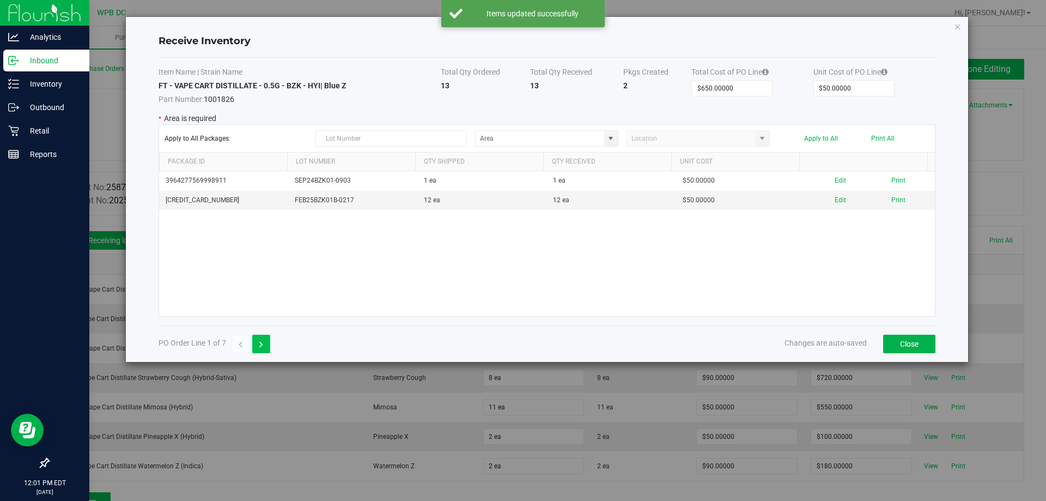
click at [257, 342] on button "button" at bounding box center [261, 344] width 18 height 19
type input "$1,080.00000"
type input "$90.00000"
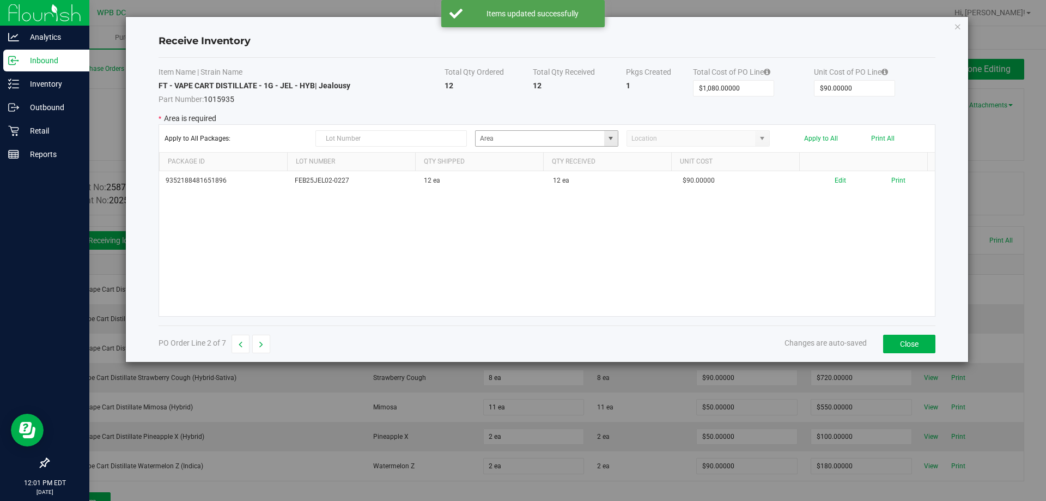
click at [614, 134] on span at bounding box center [610, 138] width 9 height 9
click at [570, 252] on span "Quarantine" at bounding box center [570, 250] width 27 height 16
type input "Non-Dispense Quarantine"
click at [827, 137] on button "Apply to All" at bounding box center [821, 139] width 34 height 8
click at [265, 345] on button "button" at bounding box center [261, 344] width 18 height 19
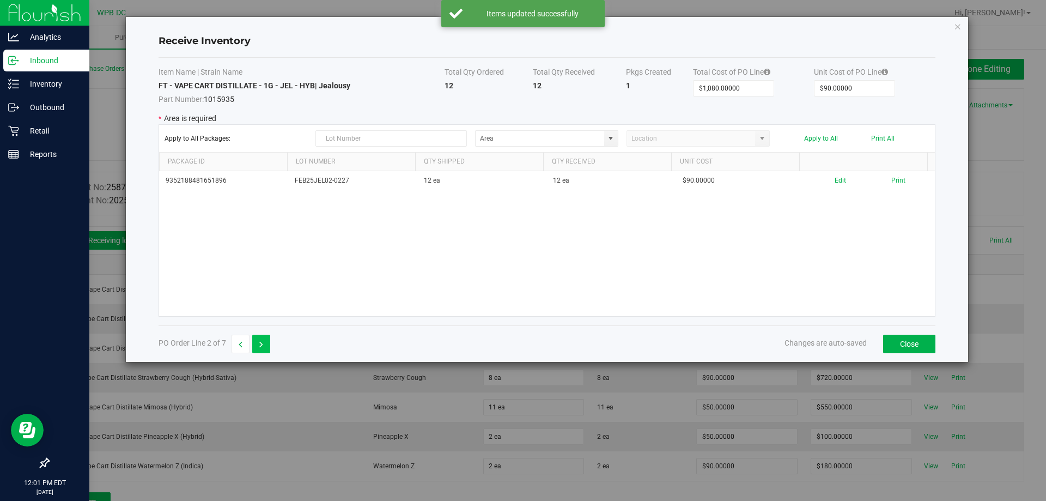
type input "$250.00000"
type input "$50.00000"
click at [616, 137] on span at bounding box center [611, 138] width 14 height 15
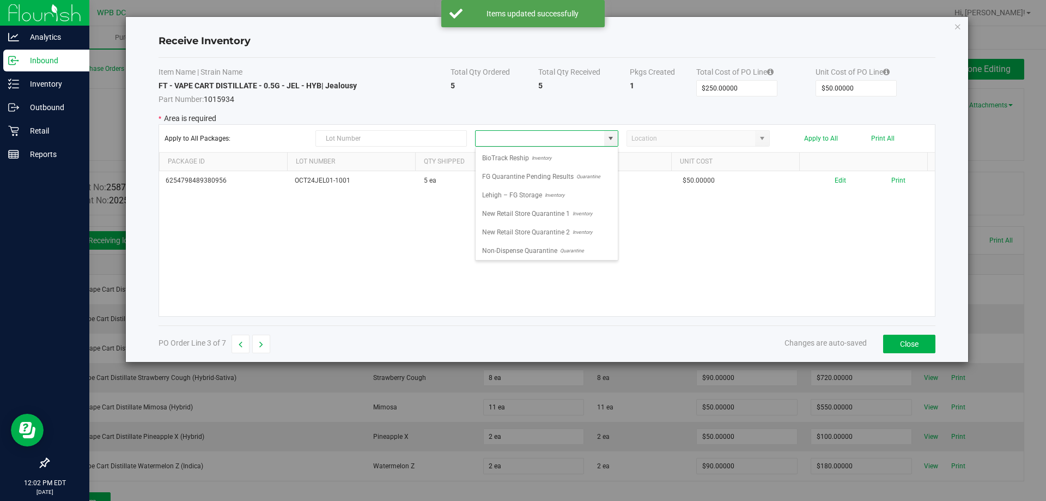
drag, startPoint x: 530, startPoint y: 254, endPoint x: 410, endPoint y: 300, distance: 129.0
click at [529, 254] on span "Non-Dispense Quarantine" at bounding box center [519, 250] width 75 height 16
type input "Non-Dispense Quarantine"
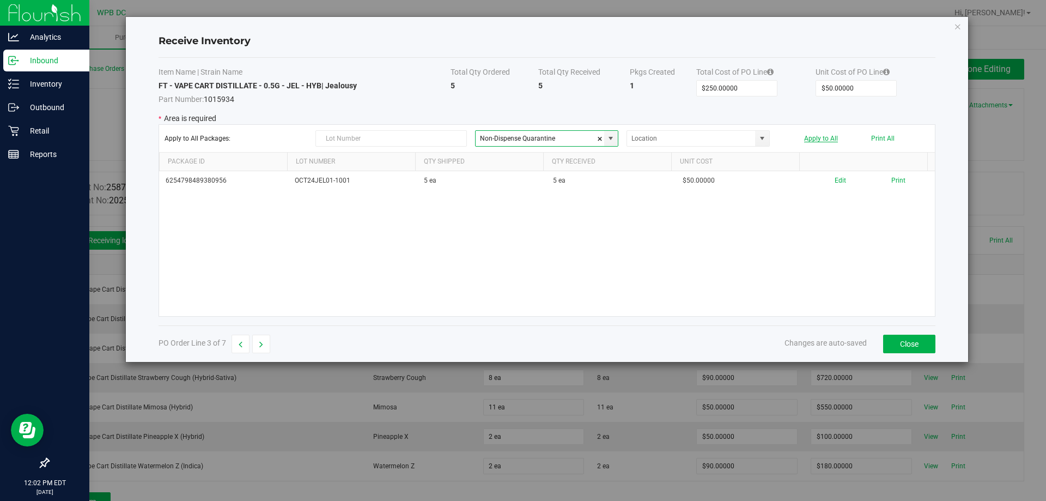
click at [818, 139] on button "Apply to All" at bounding box center [821, 139] width 34 height 8
click at [610, 135] on span at bounding box center [610, 138] width 9 height 9
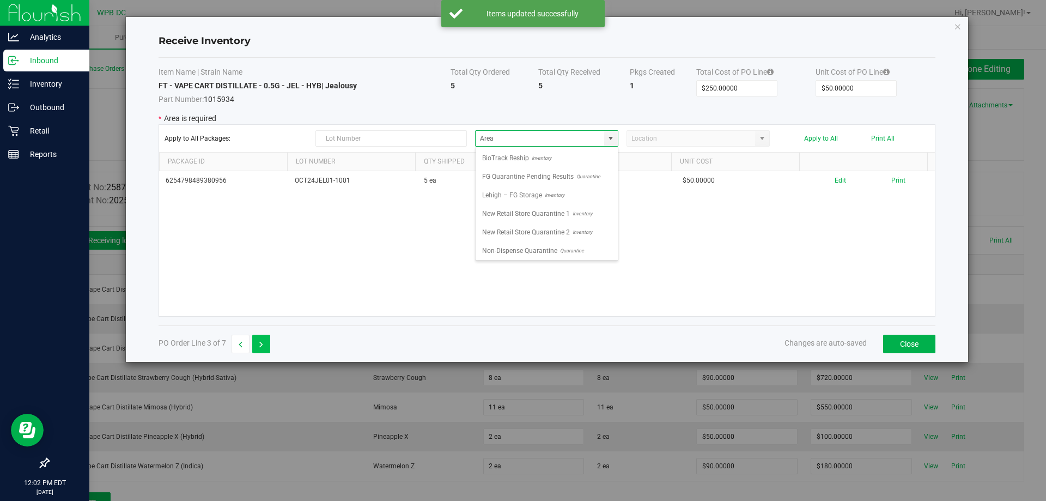
click at [264, 347] on button "button" at bounding box center [261, 344] width 18 height 19
type input "$720.00000"
type input "$90.00000"
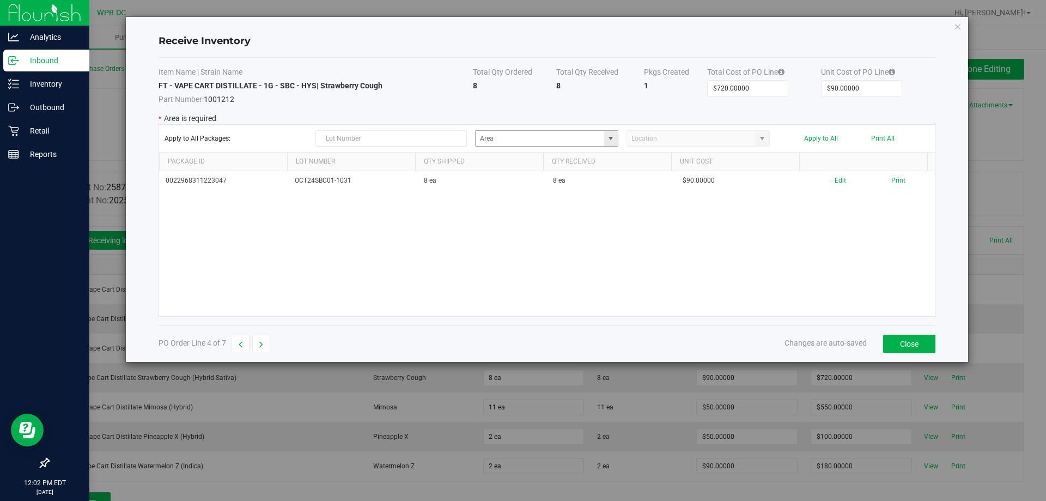
click at [611, 139] on span at bounding box center [610, 138] width 9 height 9
click at [547, 244] on span "Non-Dispense Quarantine" at bounding box center [519, 250] width 75 height 16
type input "Non-Dispense Quarantine"
click at [815, 139] on button "Apply to All" at bounding box center [821, 139] width 34 height 8
click at [262, 345] on icon "button" at bounding box center [261, 345] width 4 height 8
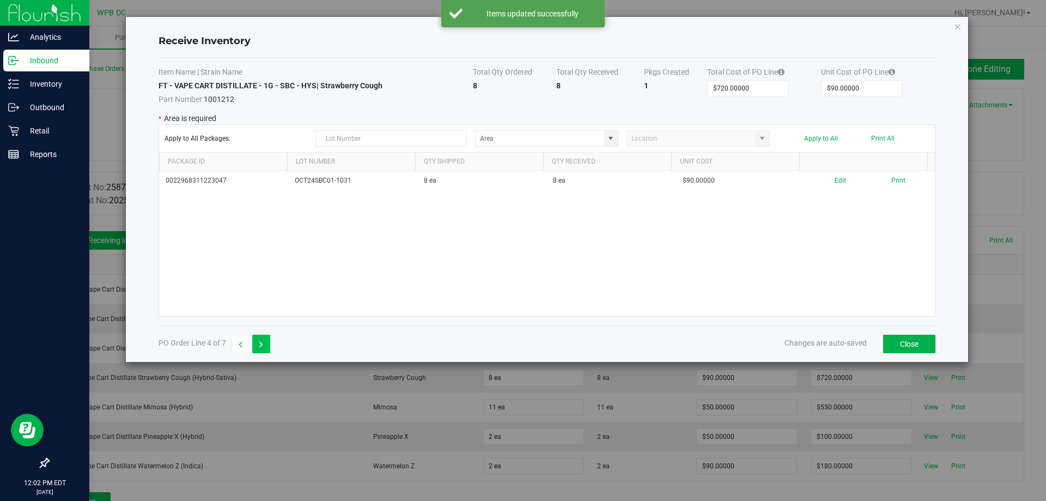
type input "$550.00000"
type input "$50.00000"
click at [615, 141] on span at bounding box center [610, 138] width 9 height 9
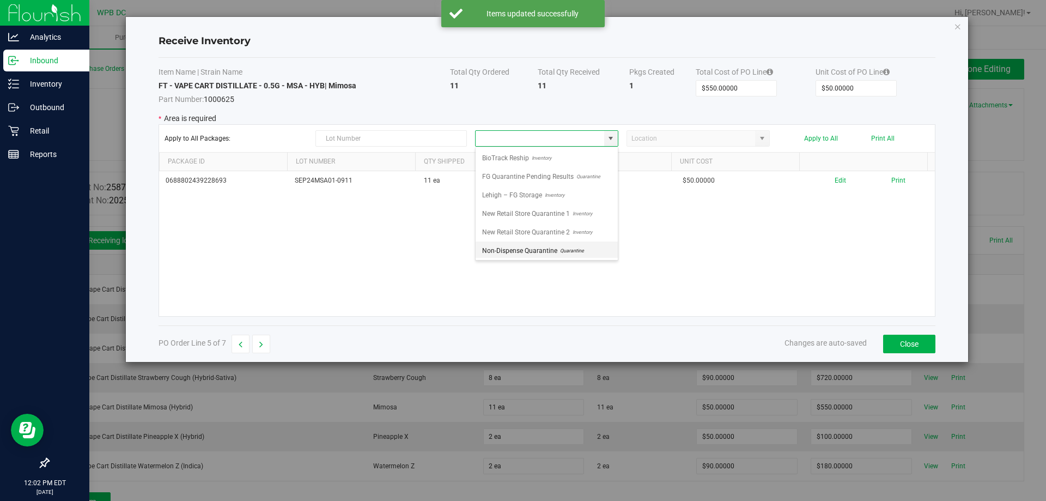
click at [576, 248] on span "Quarantine" at bounding box center [570, 250] width 27 height 16
type input "Non-Dispense Quarantine"
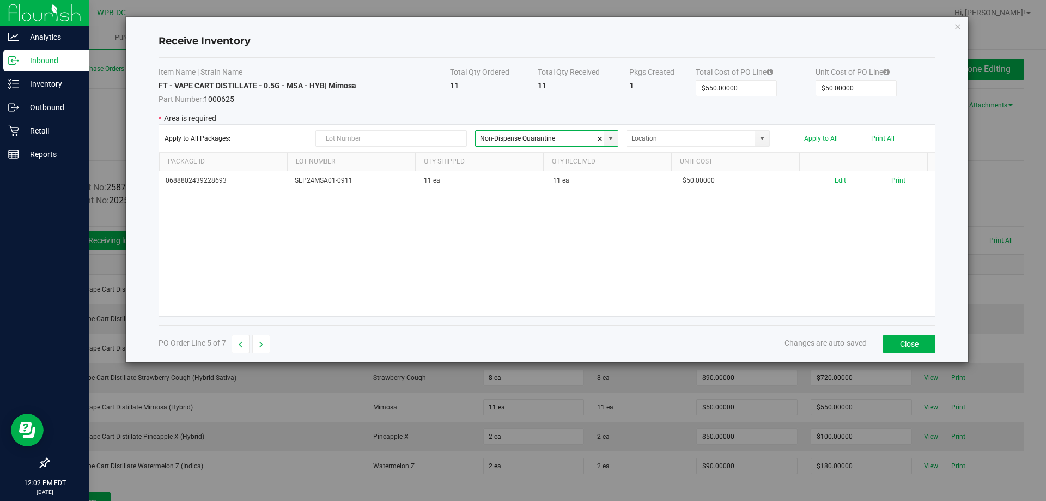
click at [829, 137] on button "Apply to All" at bounding box center [821, 139] width 34 height 8
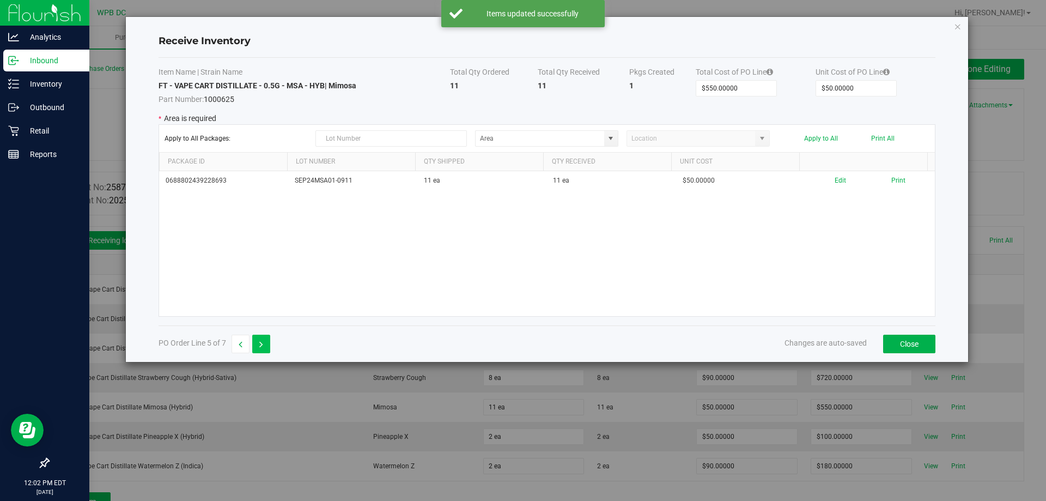
click at [265, 340] on button "button" at bounding box center [261, 344] width 18 height 19
type input "$100.00000"
click at [612, 135] on span at bounding box center [610, 138] width 9 height 9
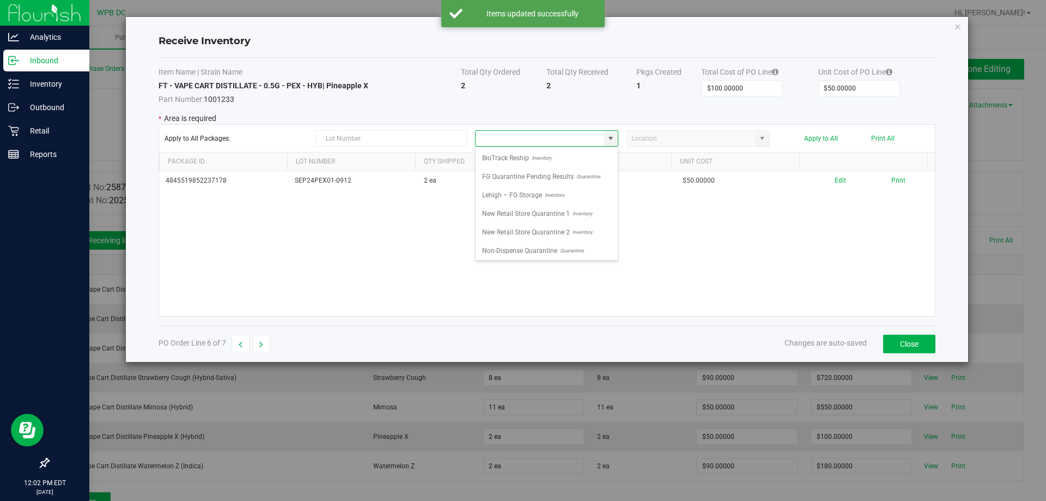
drag, startPoint x: 547, startPoint y: 250, endPoint x: 606, endPoint y: 246, distance: 59.5
click at [548, 250] on span "Non-Dispense Quarantine" at bounding box center [519, 250] width 75 height 16
type input "Non-Dispense Quarantine"
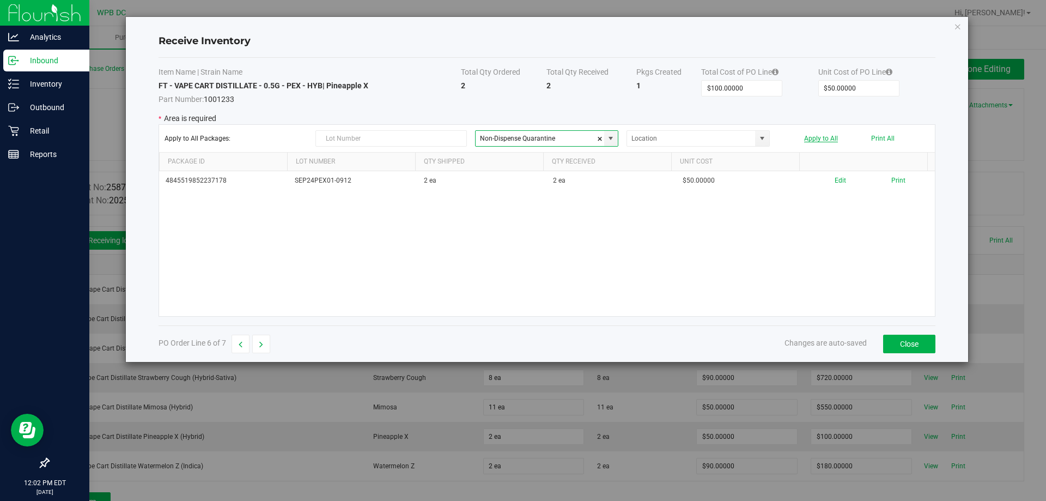
click at [827, 135] on button "Apply to All" at bounding box center [821, 139] width 34 height 8
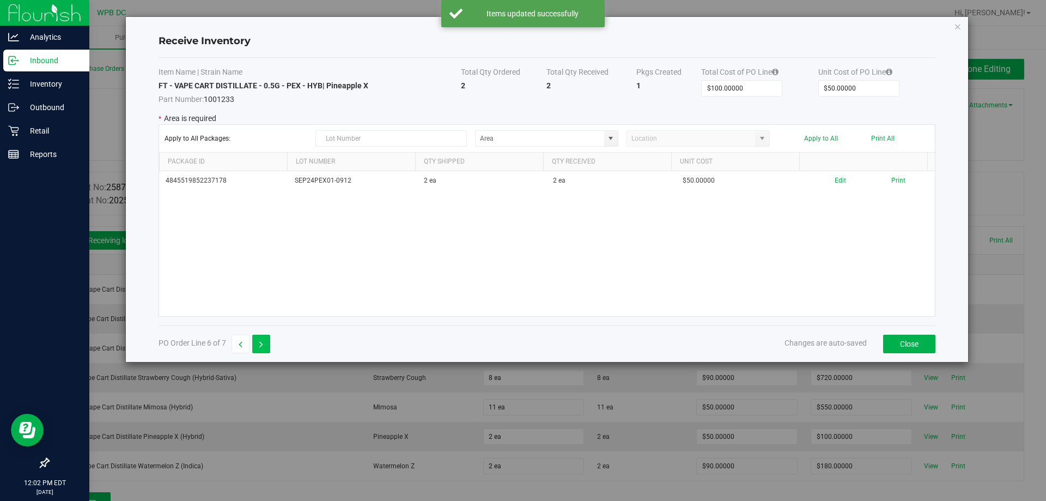
click at [266, 344] on button "button" at bounding box center [261, 344] width 18 height 19
type input "$180.00000"
type input "$90.00000"
click at [608, 137] on span at bounding box center [610, 138] width 9 height 9
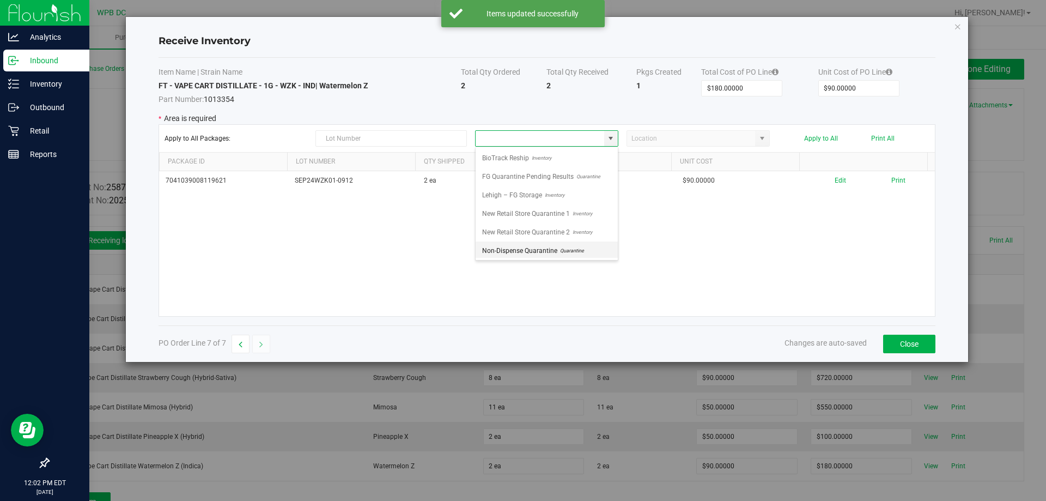
click at [538, 251] on span "Non-Dispense Quarantine" at bounding box center [519, 250] width 75 height 16
type input "Non-Dispense Quarantine"
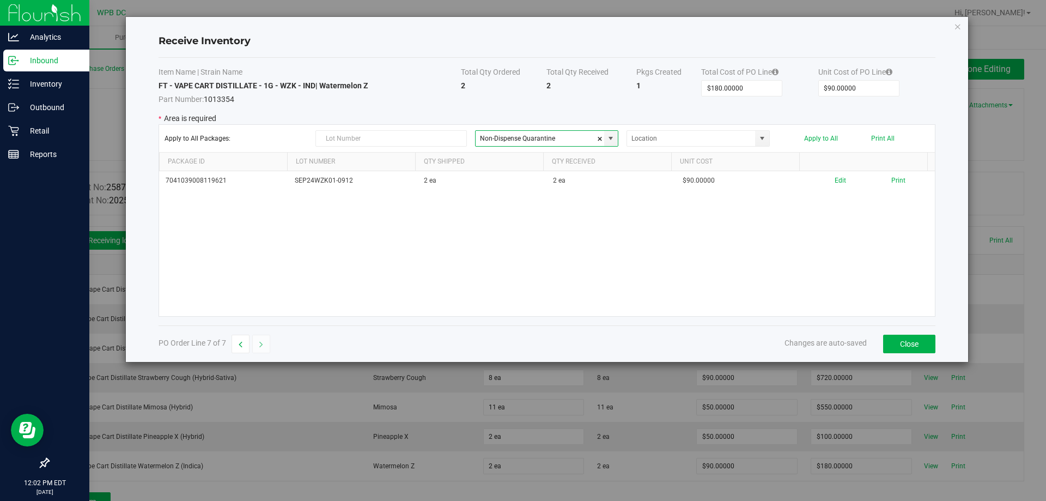
click at [822, 133] on div "Apply to All Packages: Non-Dispense Quarantine Apply to All Print All" at bounding box center [547, 138] width 765 height 16
click at [822, 137] on button "Apply to All" at bounding box center [821, 139] width 34 height 8
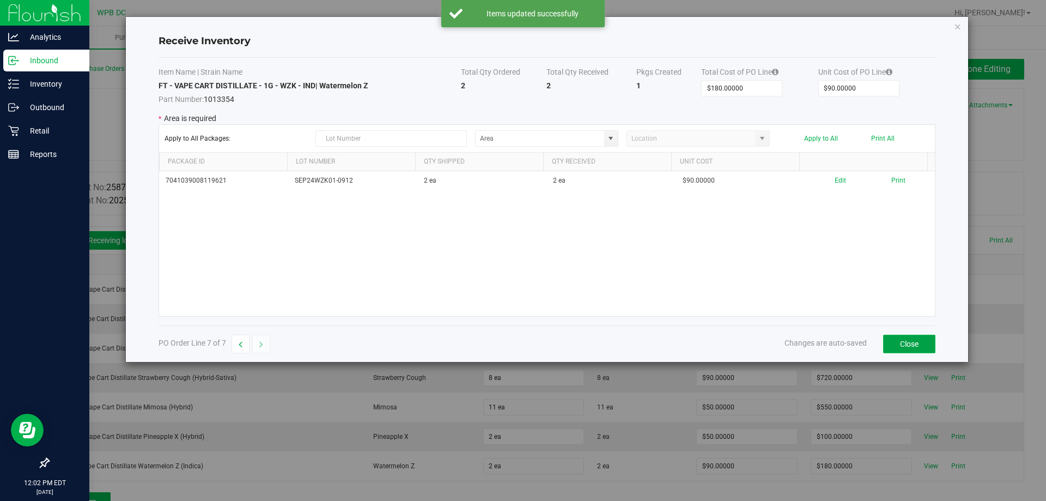
click at [904, 344] on button "Close" at bounding box center [909, 344] width 52 height 19
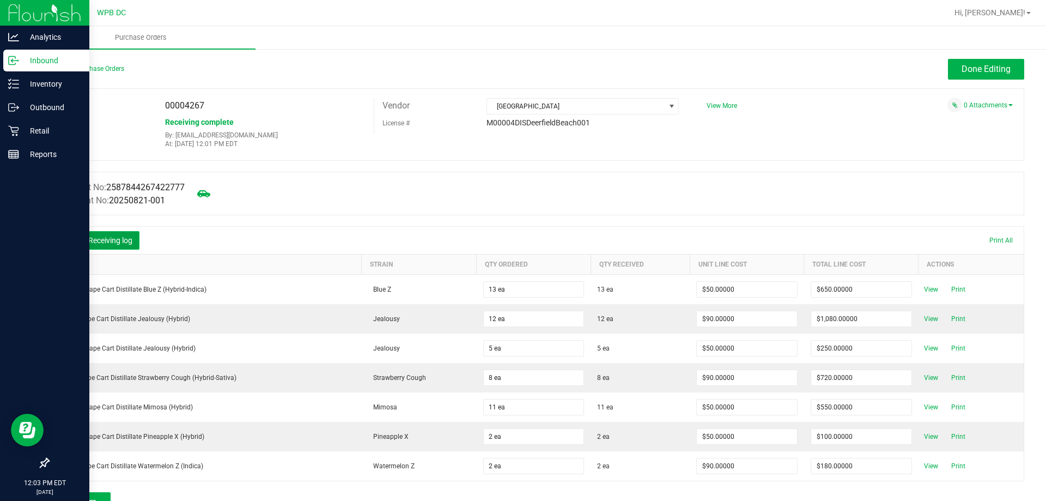
click at [112, 234] on button "Receiving log" at bounding box center [110, 240] width 58 height 19
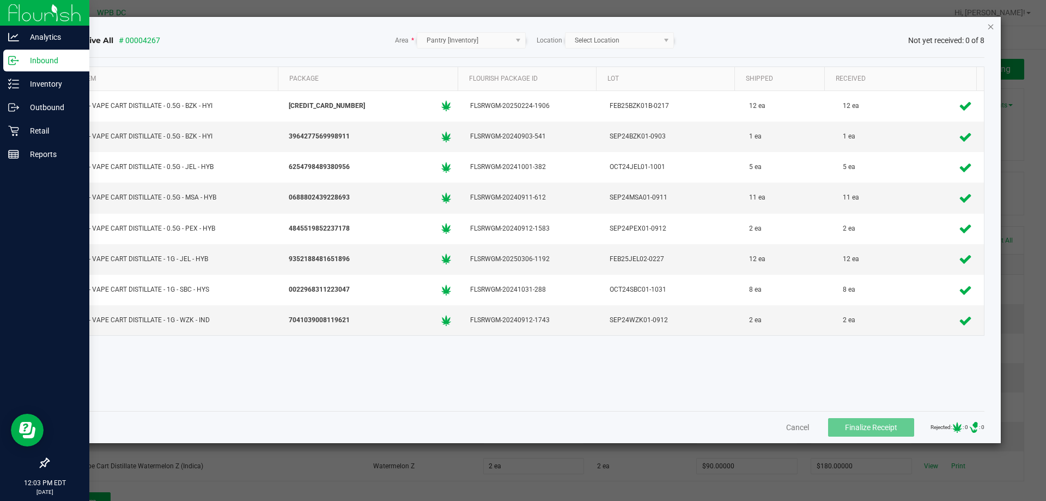
click at [991, 29] on icon "Close" at bounding box center [991, 26] width 8 height 13
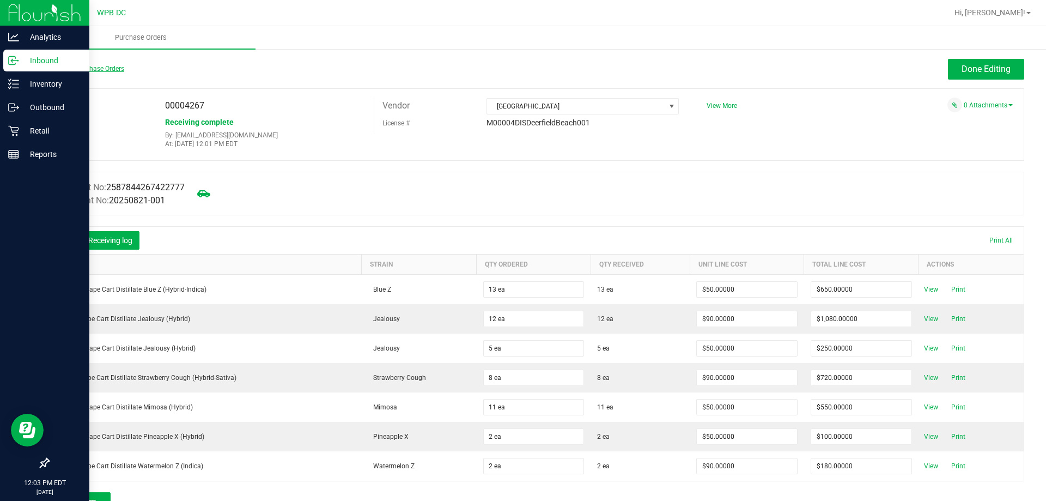
click at [61, 69] on link "Back to Purchase Orders" at bounding box center [86, 69] width 76 height 8
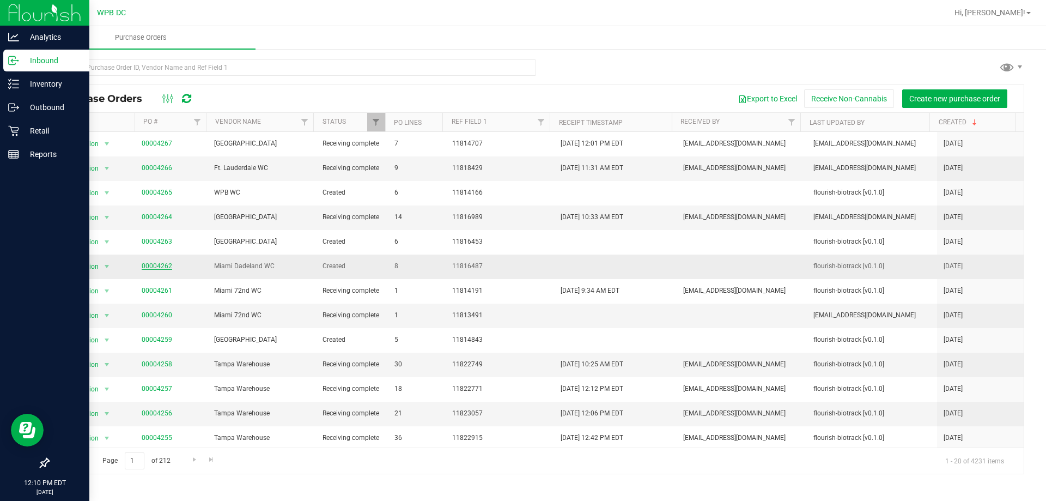
click at [148, 262] on link "00004262" at bounding box center [157, 266] width 31 height 8
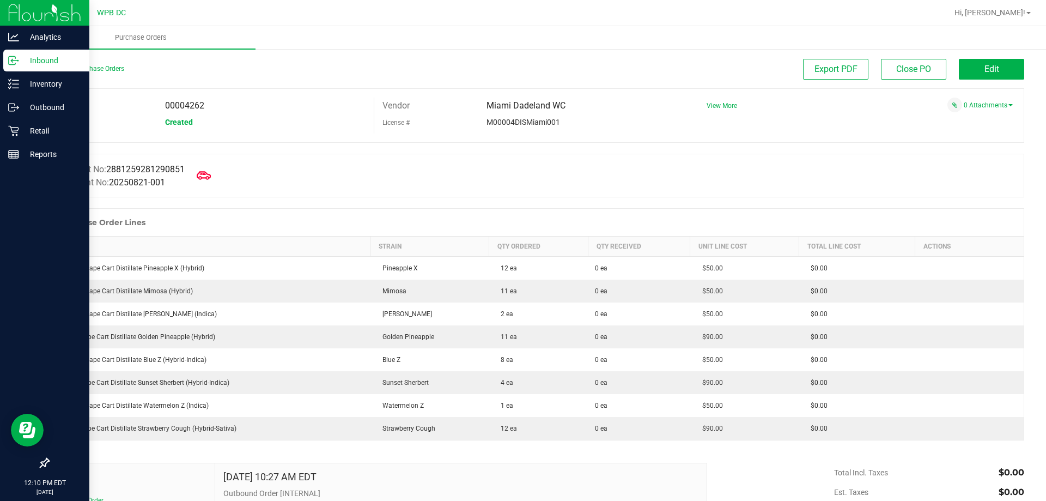
click at [202, 175] on icon at bounding box center [204, 175] width 14 height 8
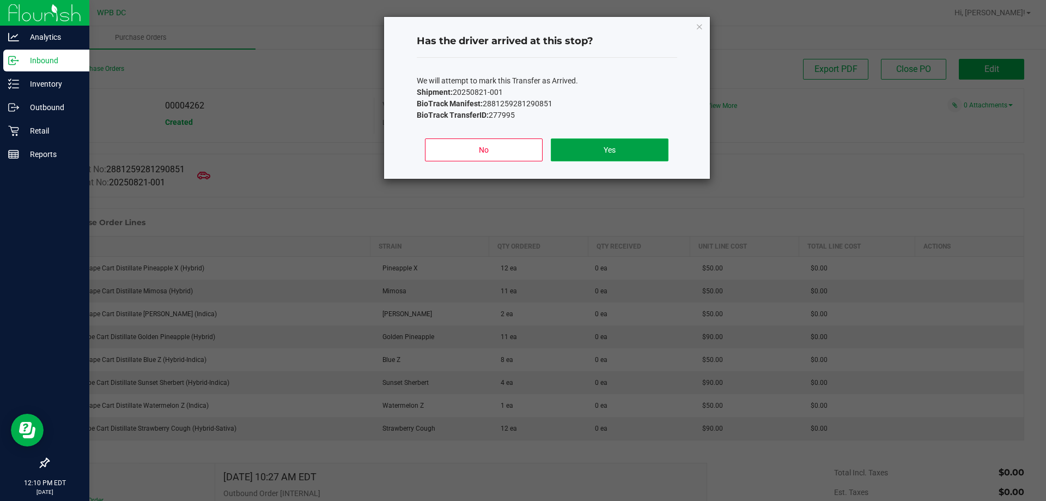
click at [594, 158] on button "Yes" at bounding box center [609, 149] width 117 height 23
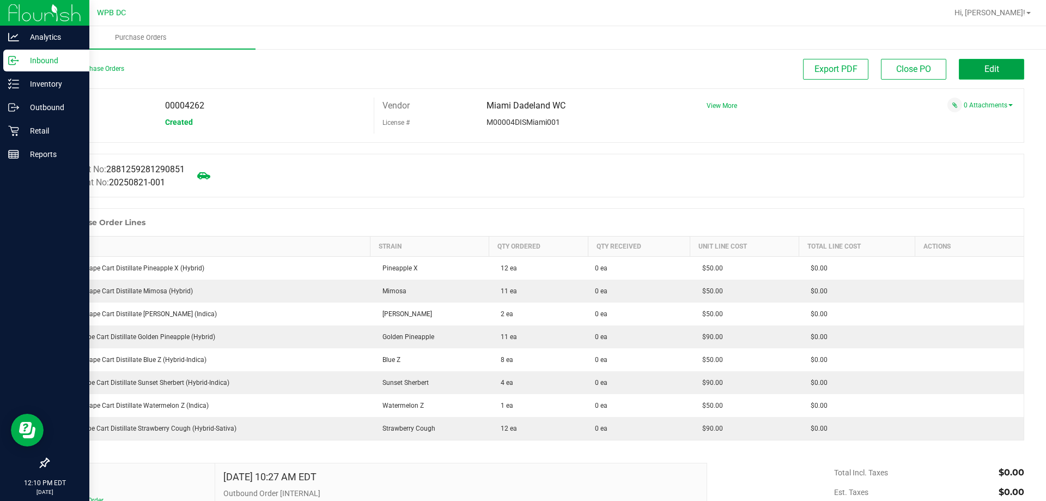
click at [1002, 70] on button "Edit" at bounding box center [991, 69] width 65 height 21
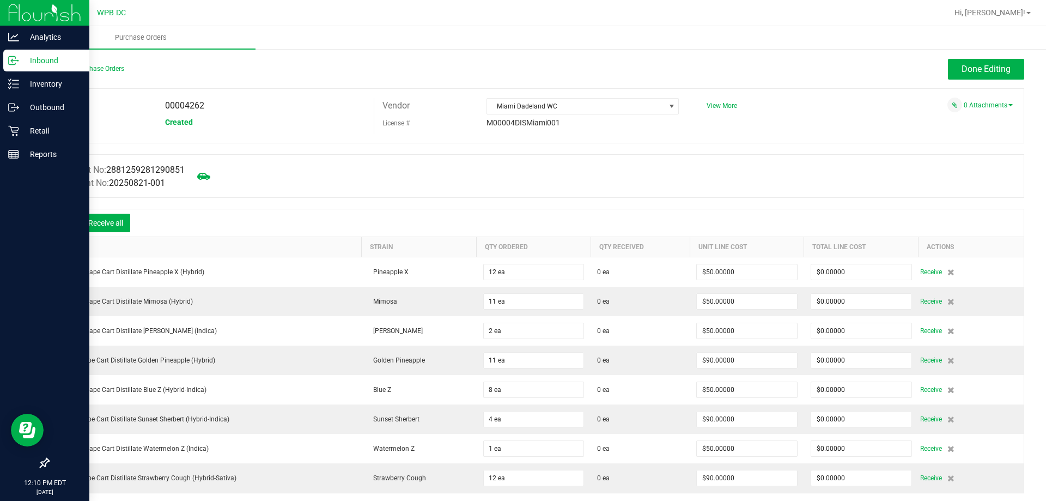
click at [62, 219] on icon at bounding box center [65, 224] width 10 height 10
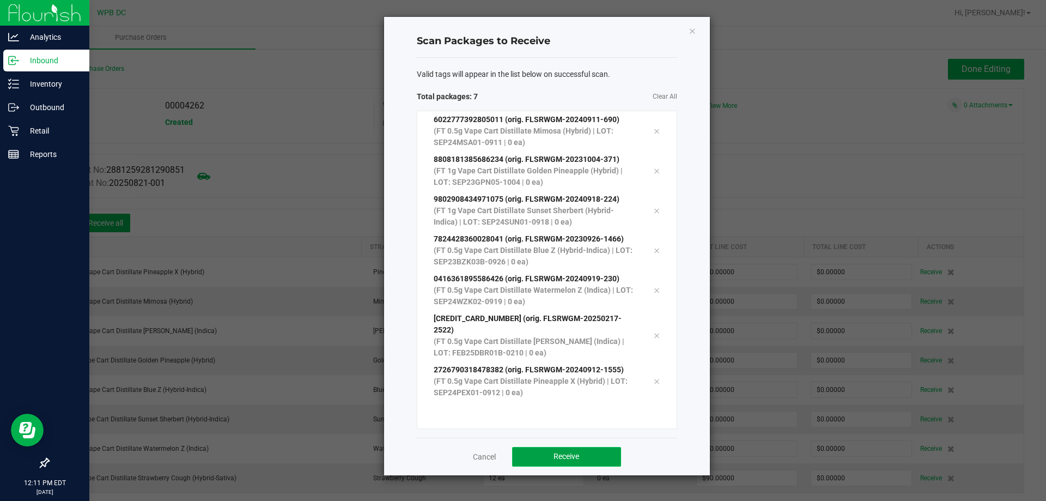
click at [571, 452] on span "Receive" at bounding box center [567, 456] width 26 height 9
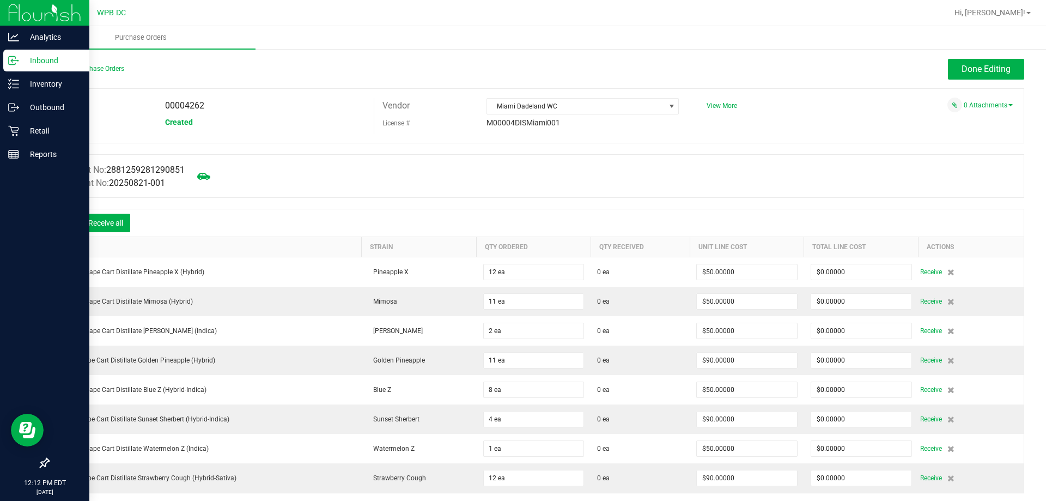
click at [64, 217] on div at bounding box center [65, 222] width 22 height 11
click at [65, 218] on div at bounding box center [65, 222] width 22 height 11
click at [60, 221] on icon at bounding box center [65, 224] width 10 height 10
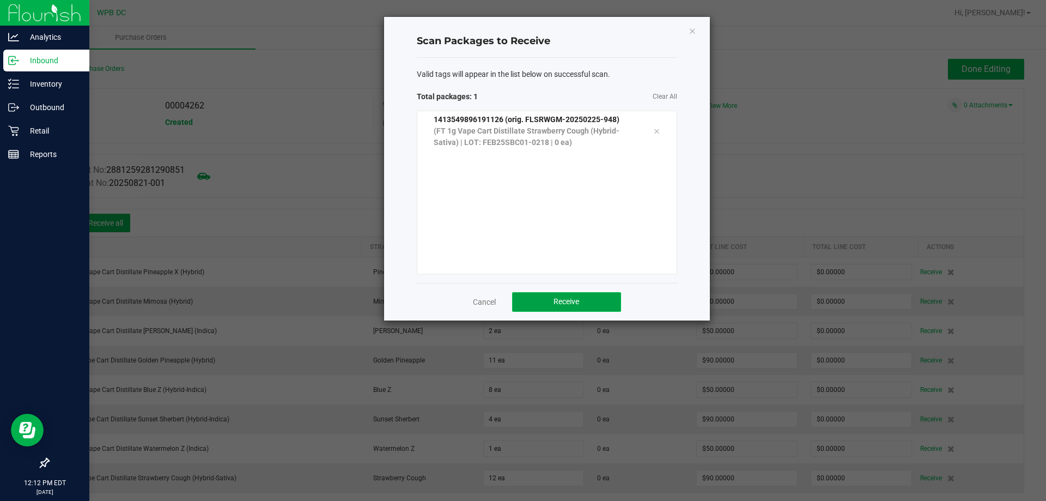
click at [563, 292] on button "Receive" at bounding box center [566, 302] width 109 height 20
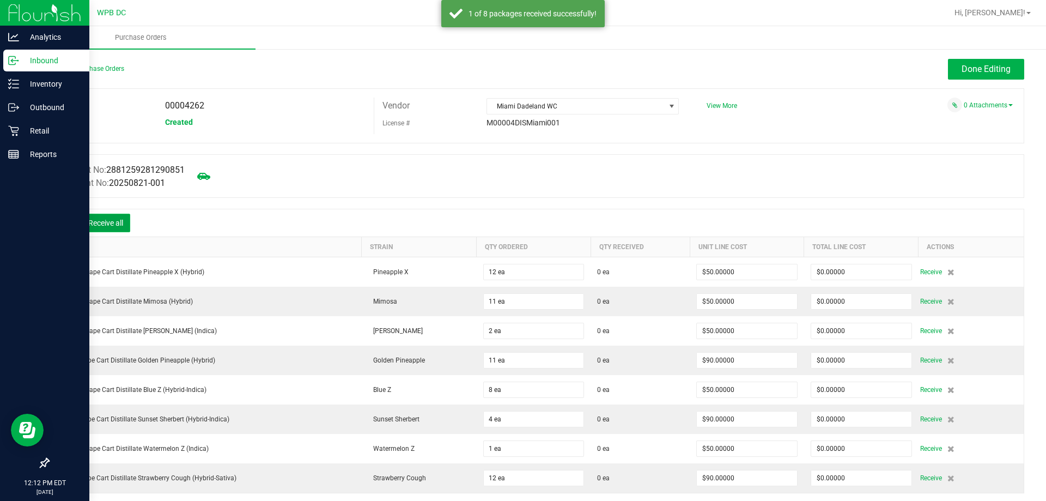
click at [104, 224] on button "Receive all" at bounding box center [105, 223] width 49 height 19
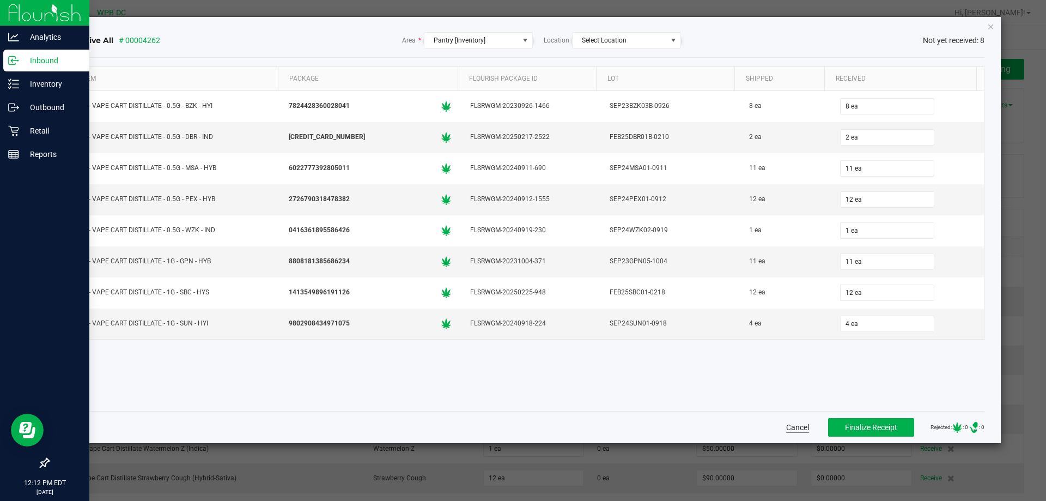
click at [786, 426] on button "Cancel" at bounding box center [797, 427] width 23 height 11
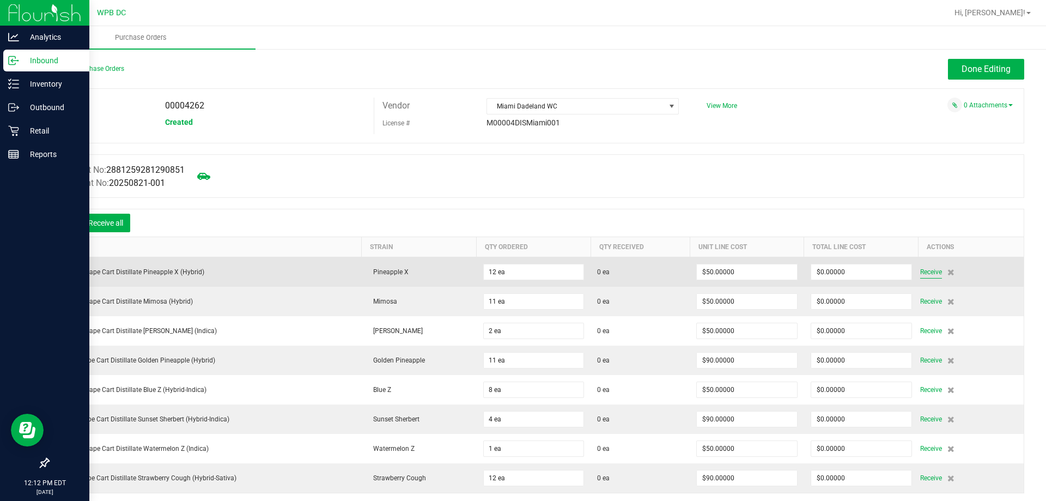
click at [920, 274] on span "Receive" at bounding box center [931, 271] width 22 height 13
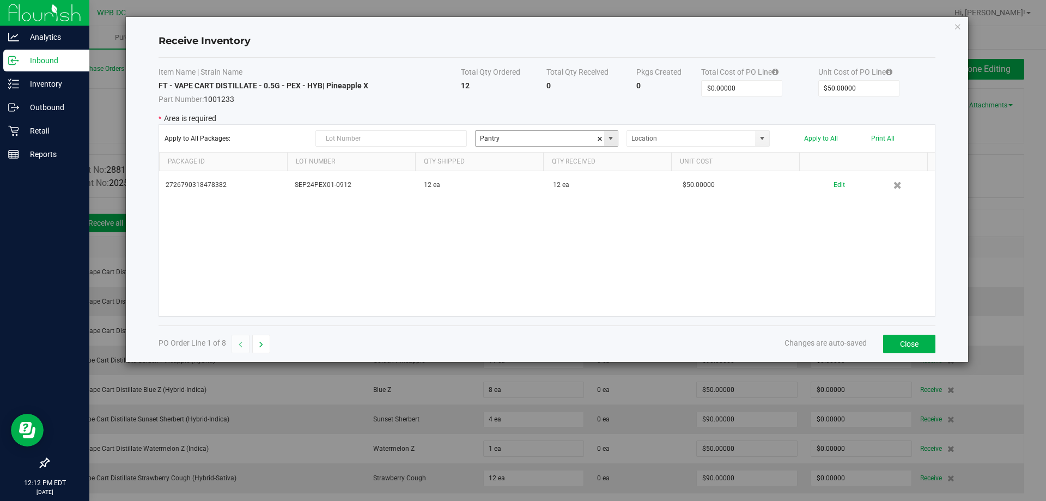
click at [604, 136] on span "Pantry" at bounding box center [546, 138] width 143 height 16
click at [616, 135] on span at bounding box center [611, 138] width 14 height 15
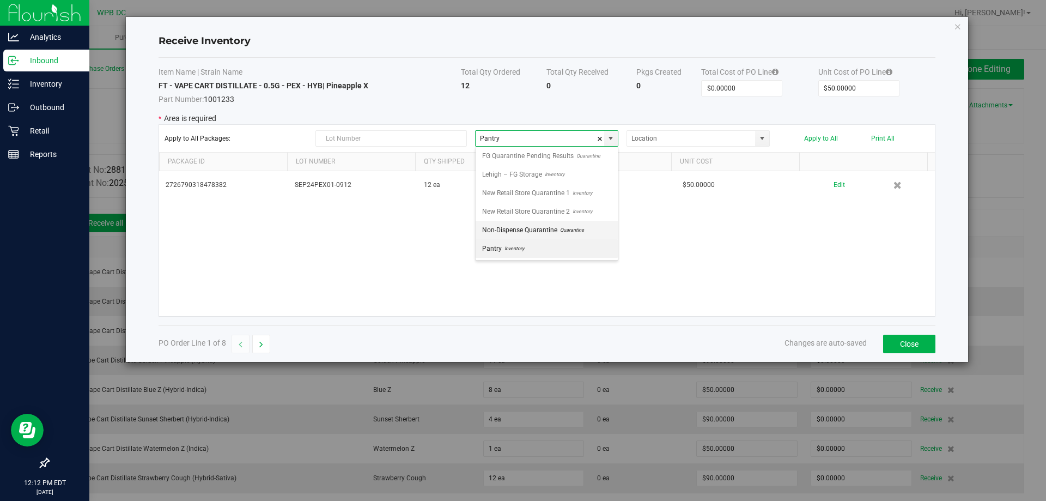
click at [540, 227] on span "Non-Dispense Quarantine" at bounding box center [519, 230] width 75 height 16
type input "Non-Dispense Quarantine"
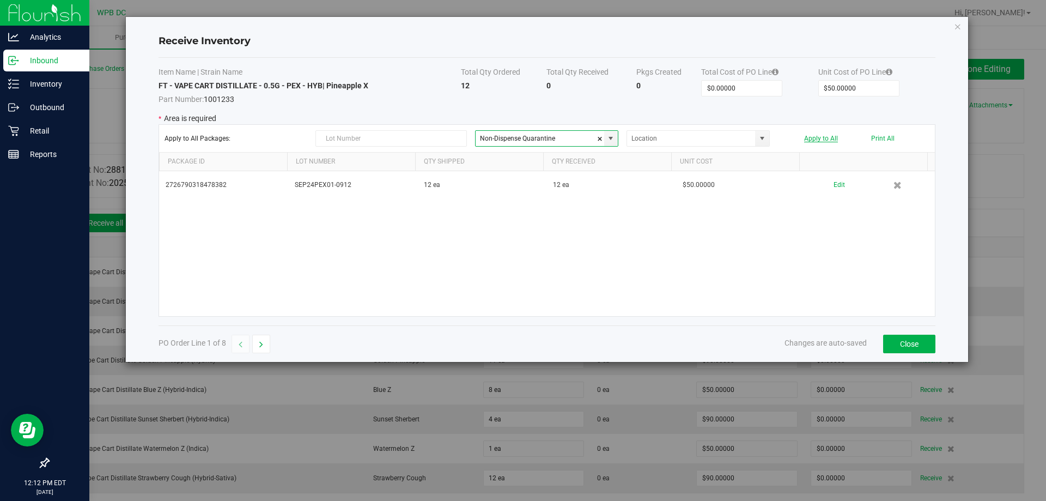
click at [819, 135] on button "Apply to All" at bounding box center [821, 139] width 34 height 8
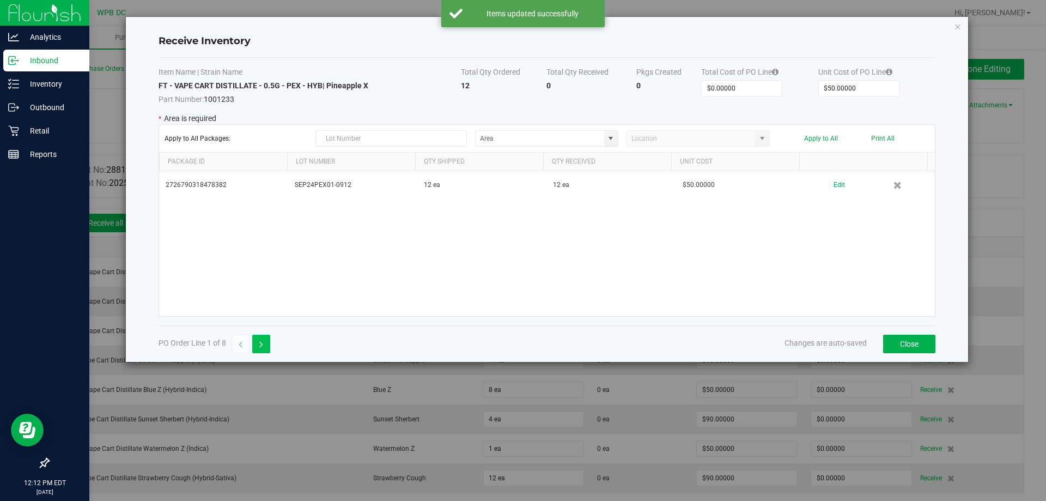
click at [261, 346] on icon "button" at bounding box center [261, 345] width 4 height 8
click at [612, 138] on span at bounding box center [610, 138] width 9 height 9
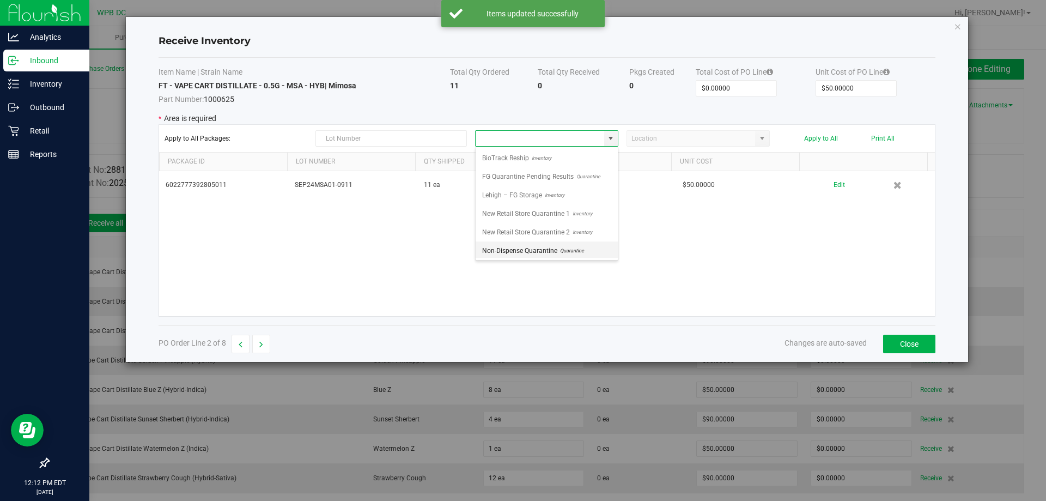
drag, startPoint x: 533, startPoint y: 245, endPoint x: 616, endPoint y: 268, distance: 85.8
click at [533, 245] on span "Non-Dispense Quarantine" at bounding box center [519, 250] width 75 height 16
type input "Non-Dispense Quarantine"
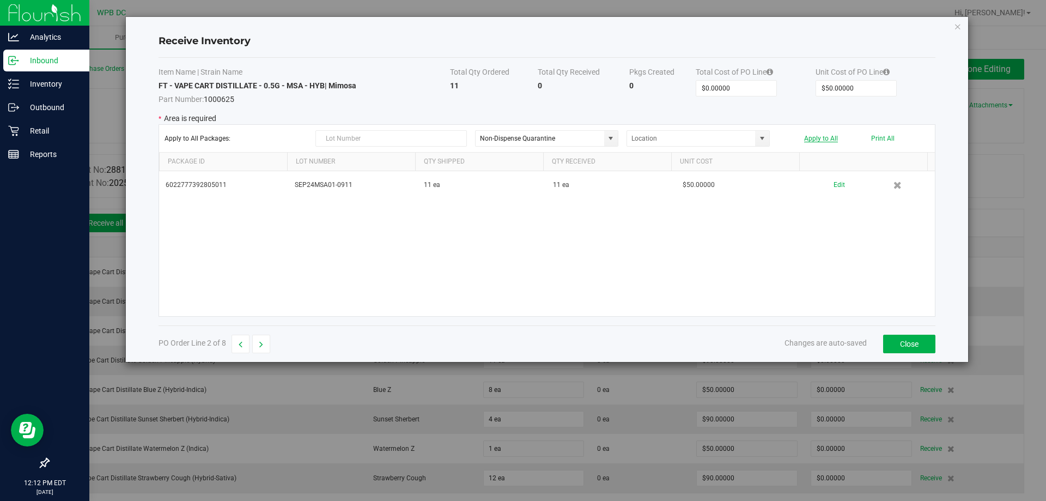
click at [821, 137] on button "Apply to All" at bounding box center [821, 139] width 34 height 8
click at [263, 344] on button "button" at bounding box center [261, 344] width 18 height 19
click at [609, 136] on span at bounding box center [610, 138] width 9 height 9
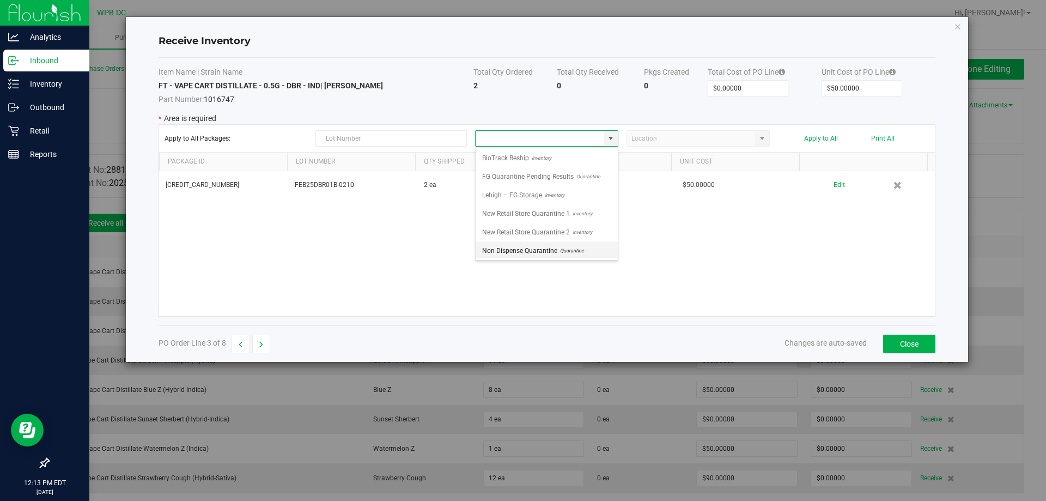
click at [547, 247] on span "Non-Dispense Quarantine" at bounding box center [519, 250] width 75 height 16
type input "Non-Dispense Quarantine"
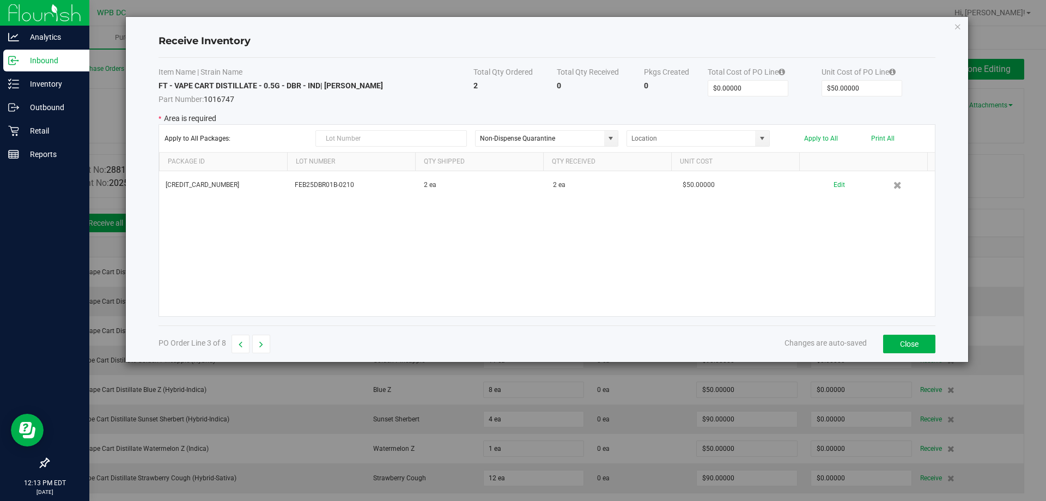
click at [803, 131] on div "Apply to All Packages: Non-Dispense Quarantine Apply to All Print All" at bounding box center [547, 138] width 765 height 16
click at [806, 137] on button "Apply to All" at bounding box center [821, 139] width 34 height 8
click at [259, 343] on icon "button" at bounding box center [261, 345] width 4 height 8
type input "$90.00000"
click at [612, 136] on span at bounding box center [610, 138] width 9 height 9
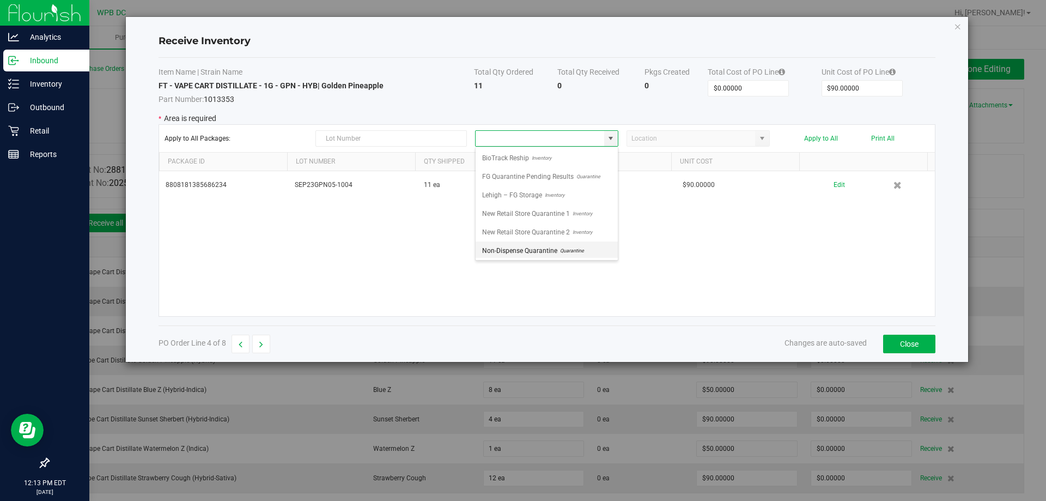
click at [566, 247] on span "Quarantine" at bounding box center [570, 250] width 27 height 16
type input "Non-Dispense Quarantine"
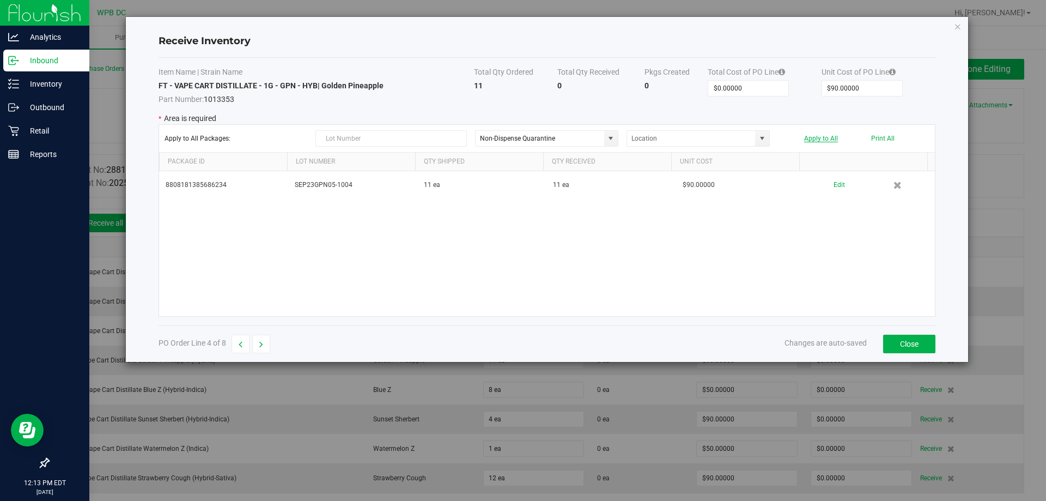
click at [831, 137] on button "Apply to All" at bounding box center [821, 139] width 34 height 8
click at [265, 344] on button "button" at bounding box center [261, 344] width 18 height 19
type input "$50.00000"
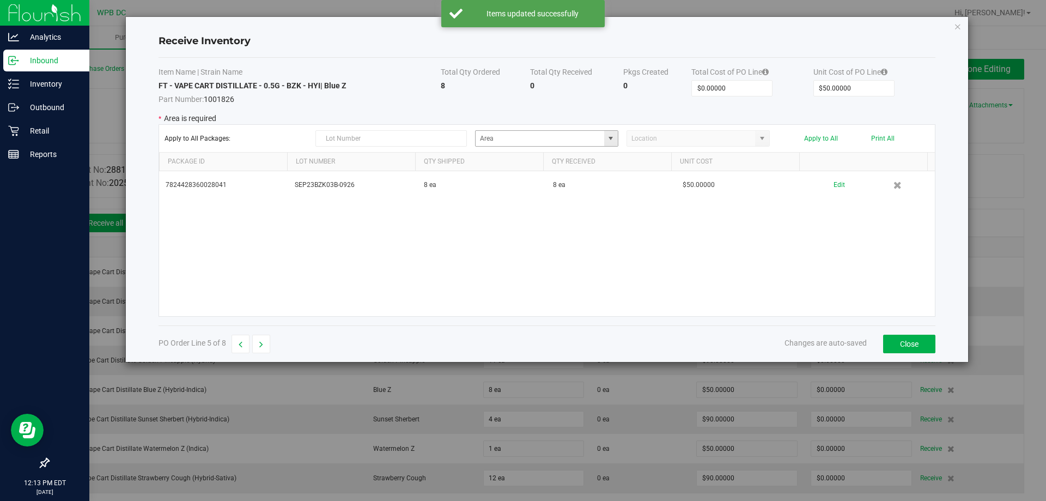
click at [609, 136] on span at bounding box center [611, 138] width 14 height 15
click at [528, 249] on span "Non-Dispense Quarantine" at bounding box center [519, 250] width 75 height 16
type input "Non-Dispense Quarantine"
click at [715, 139] on input "NO DATA FOUND" at bounding box center [691, 138] width 129 height 15
click at [817, 132] on div "Apply to All Packages: Non-Dispense Quarantine Apply to All Print All" at bounding box center [547, 138] width 765 height 16
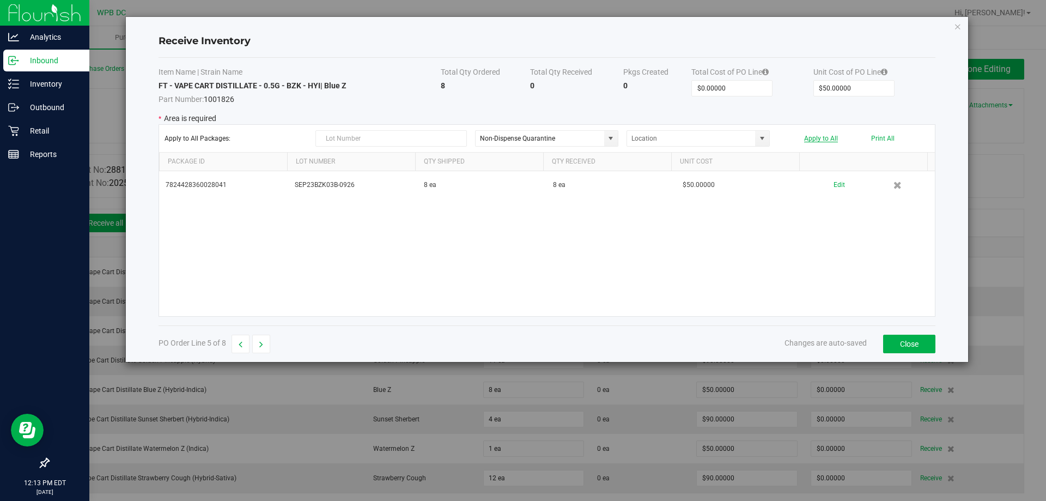
click at [817, 135] on button "Apply to All" at bounding box center [821, 139] width 34 height 8
click at [265, 349] on button "button" at bounding box center [261, 344] width 18 height 19
type input "$90.00000"
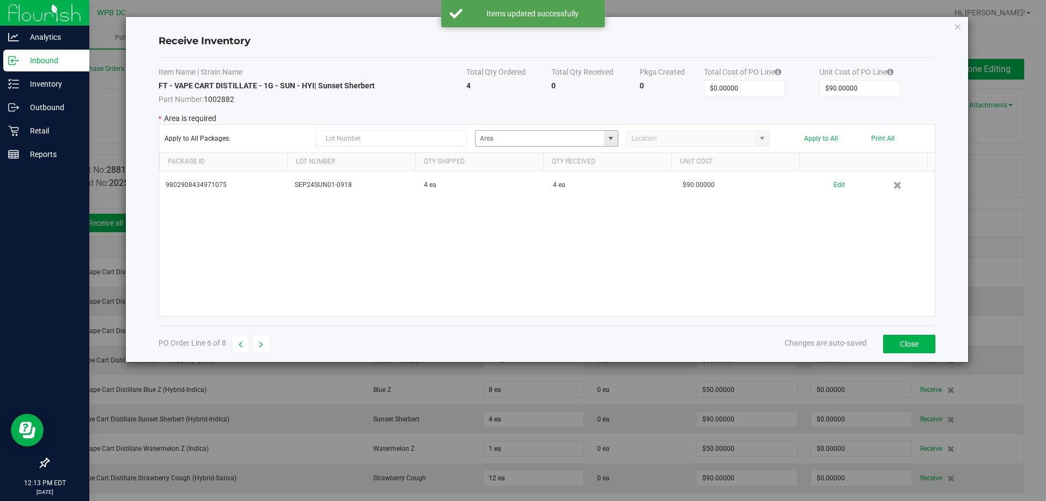
click at [610, 139] on span at bounding box center [610, 138] width 9 height 9
drag, startPoint x: 549, startPoint y: 253, endPoint x: 636, endPoint y: 222, distance: 92.7
click at [554, 252] on span "Non-Dispense Quarantine" at bounding box center [519, 250] width 75 height 16
type input "Non-Dispense Quarantine"
click at [819, 133] on div "Apply to All Packages: Non-Dispense Quarantine Apply to All Print All" at bounding box center [547, 138] width 765 height 16
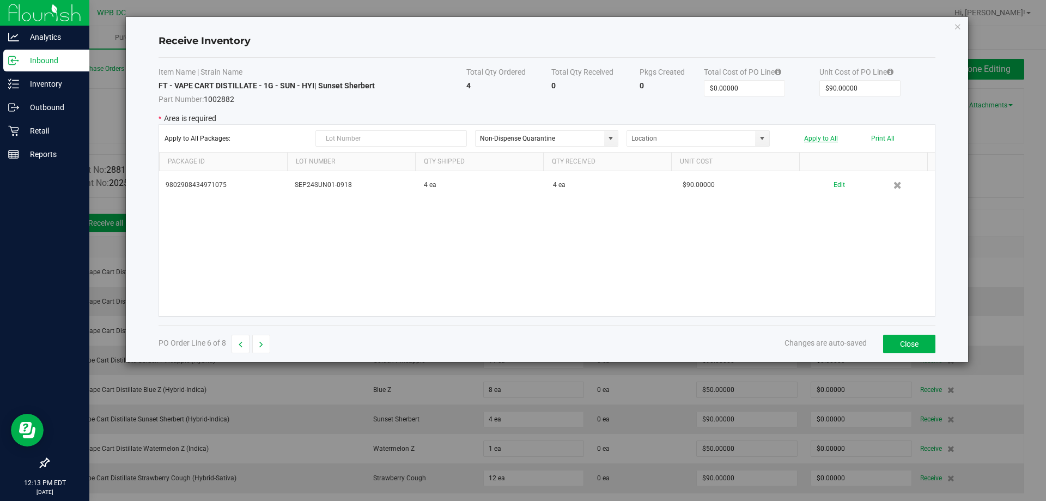
click at [819, 138] on button "Apply to All" at bounding box center [821, 139] width 34 height 8
click at [266, 349] on button "button" at bounding box center [261, 344] width 18 height 19
type input "$50.00000"
click at [612, 139] on span at bounding box center [610, 138] width 9 height 9
drag, startPoint x: 551, startPoint y: 254, endPoint x: 561, endPoint y: 254, distance: 9.8
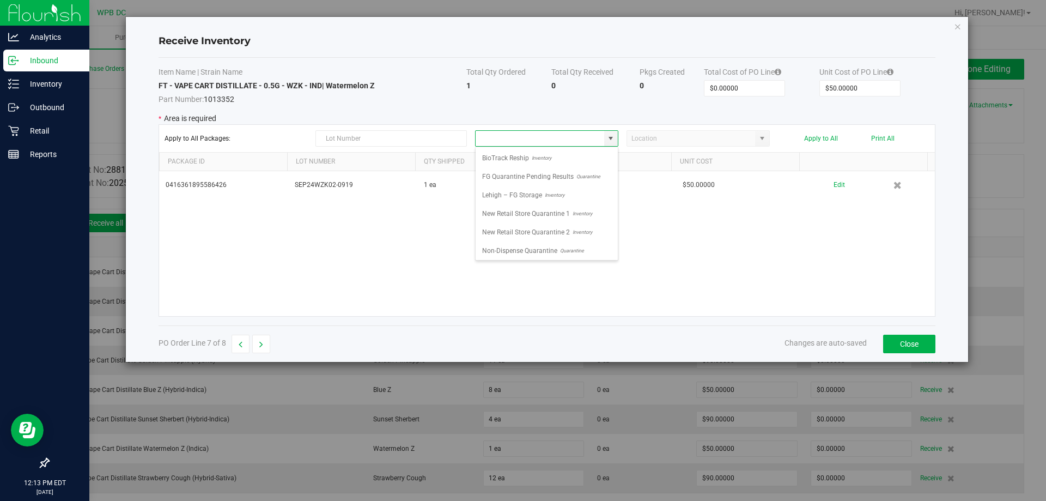
click at [554, 254] on span "Non-Dispense Quarantine" at bounding box center [519, 250] width 75 height 16
type input "Non-Dispense Quarantine"
click at [830, 137] on button "Apply to All" at bounding box center [821, 139] width 34 height 8
click at [611, 140] on span at bounding box center [610, 138] width 9 height 9
click at [573, 251] on span "Quarantine" at bounding box center [570, 250] width 27 height 16
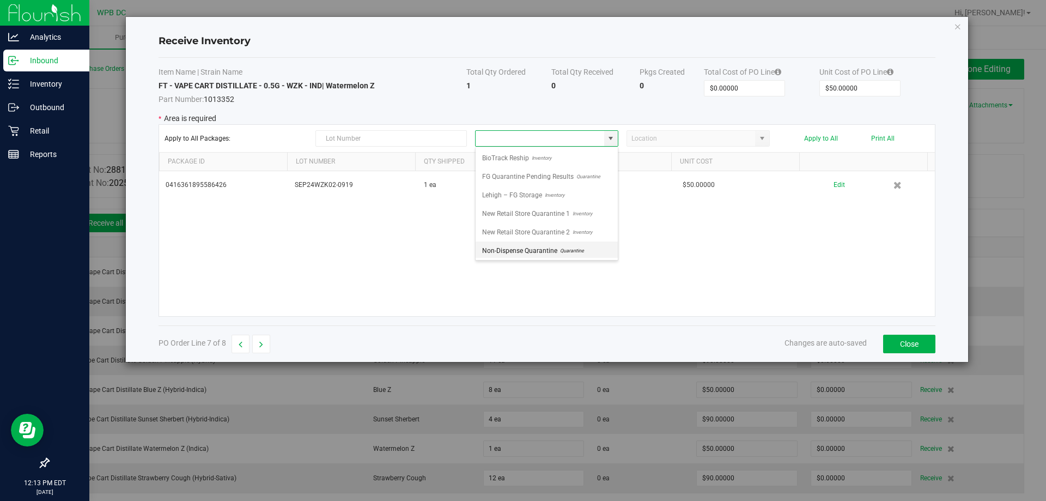
type input "Non-Dispense Quarantine"
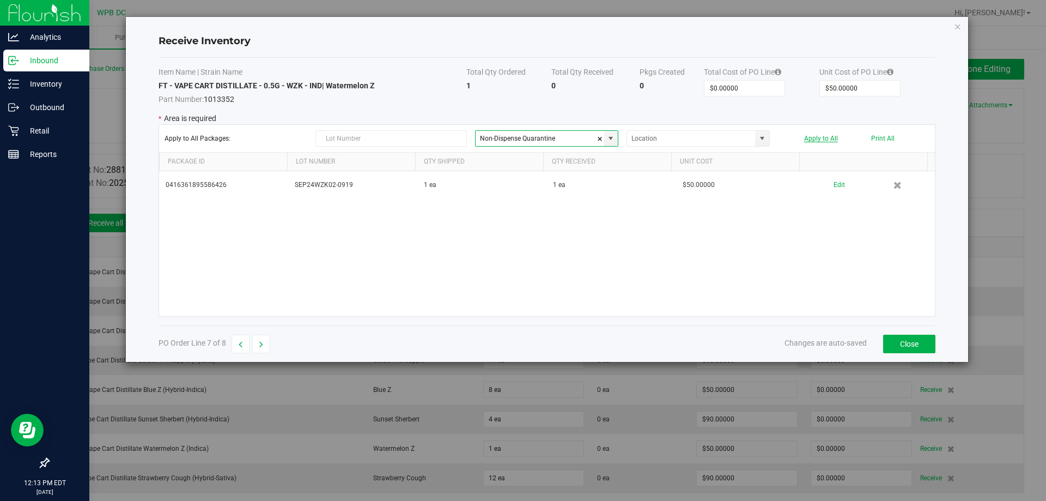
click at [831, 136] on button "Apply to All" at bounding box center [821, 139] width 34 height 8
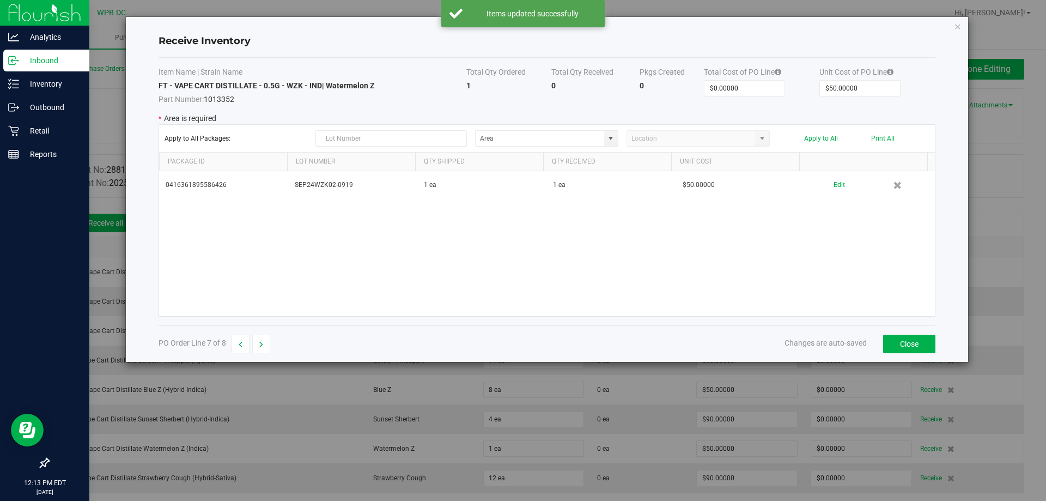
click at [259, 354] on div "PO Order Line 7 of 8 Changes are auto-saved Close" at bounding box center [547, 343] width 777 height 37
click at [263, 345] on icon "button" at bounding box center [261, 345] width 4 height 8
type input "$90.00000"
click at [608, 137] on span at bounding box center [610, 138] width 9 height 9
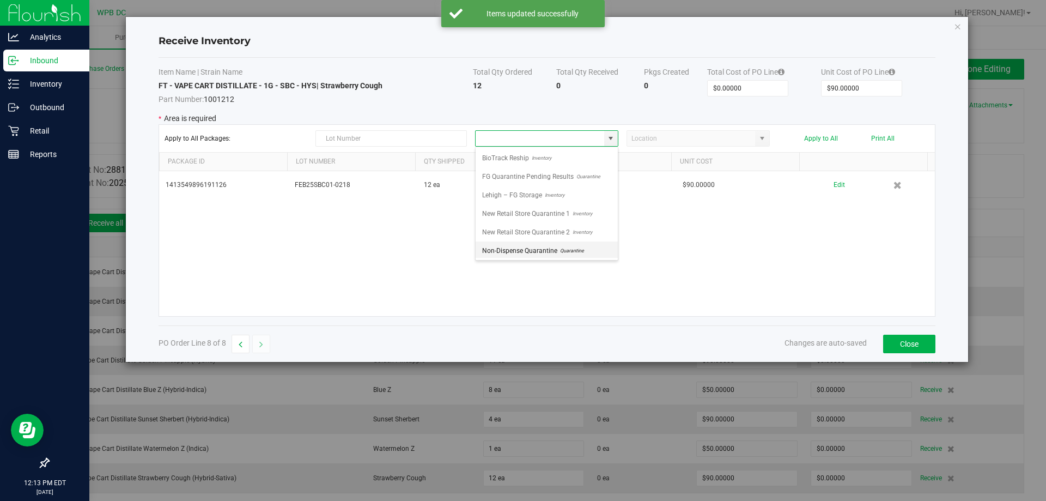
click at [560, 247] on span "Quarantine" at bounding box center [570, 250] width 27 height 16
type input "Non-Dispense Quarantine"
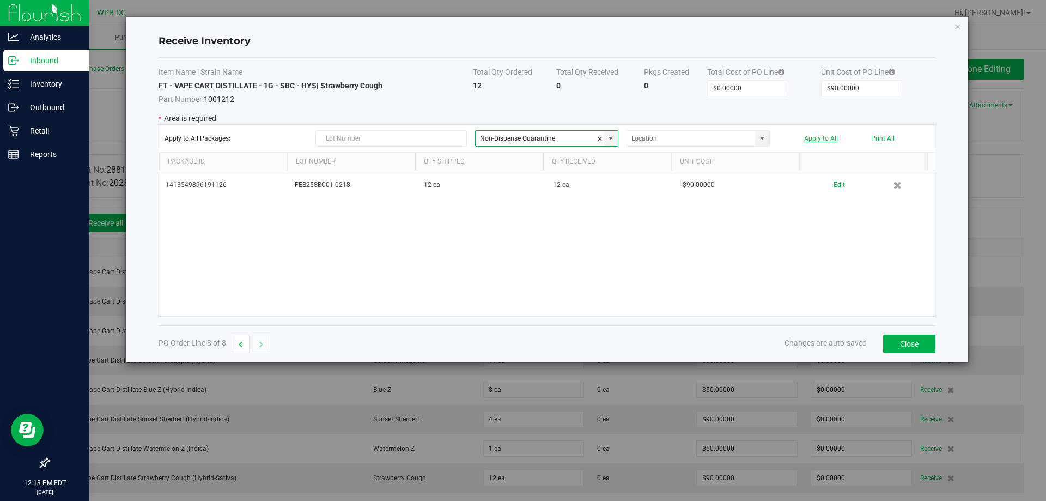
click at [821, 136] on button "Apply to All" at bounding box center [821, 139] width 34 height 8
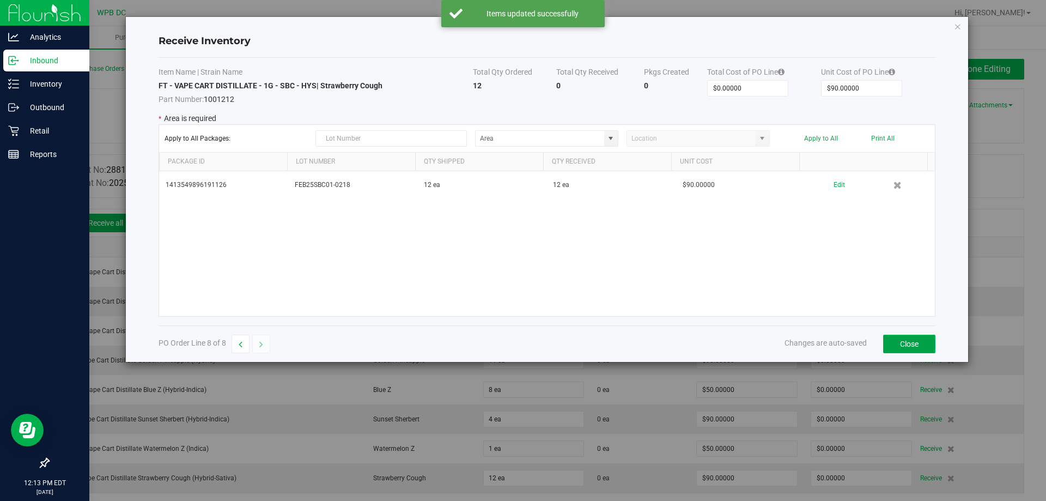
click at [919, 347] on button "Close" at bounding box center [909, 344] width 52 height 19
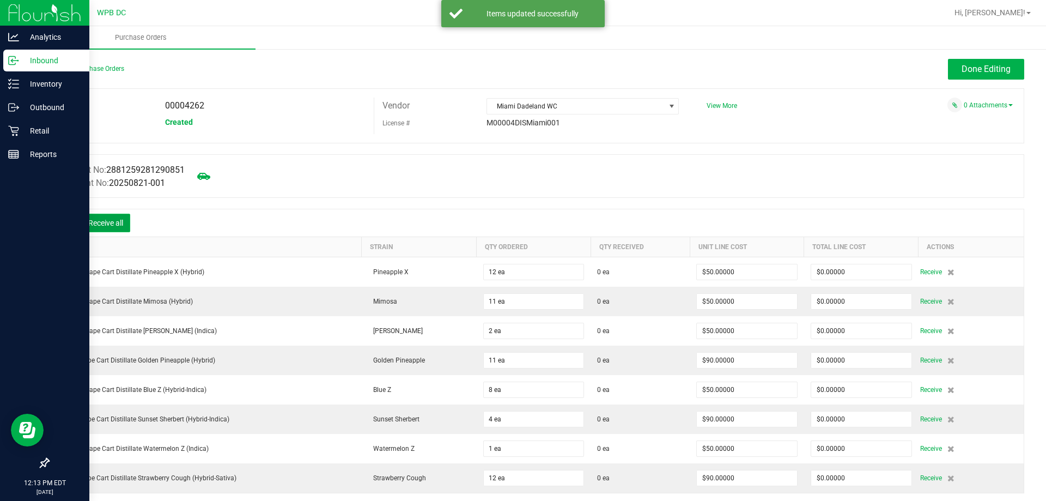
click at [108, 218] on button "Receive all" at bounding box center [105, 223] width 49 height 19
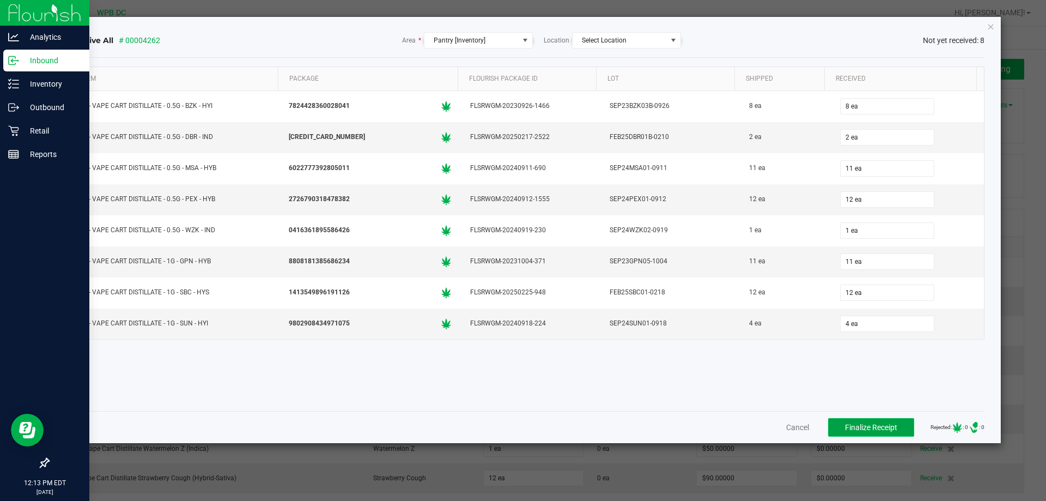
click at [894, 423] on button "Finalize Receipt" at bounding box center [871, 427] width 86 height 19
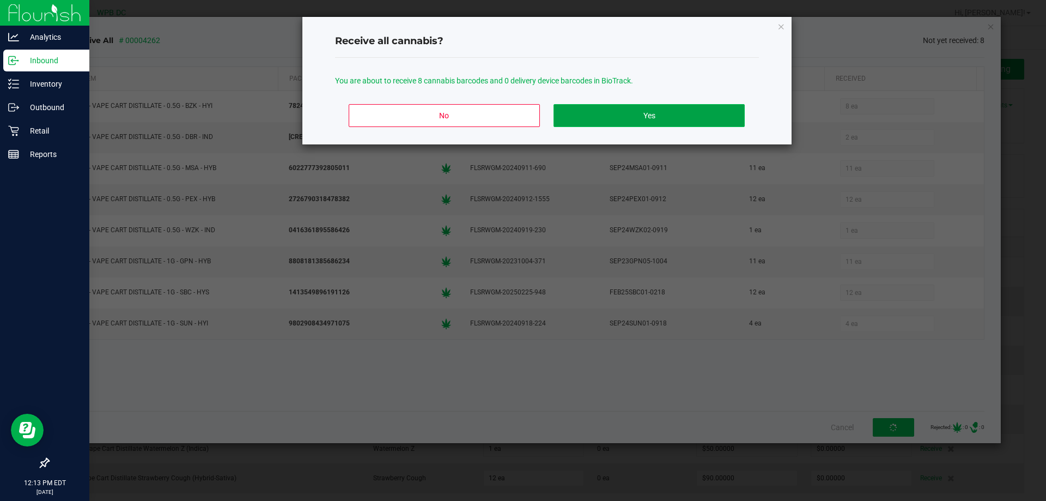
click at [690, 106] on button "Yes" at bounding box center [649, 115] width 191 height 23
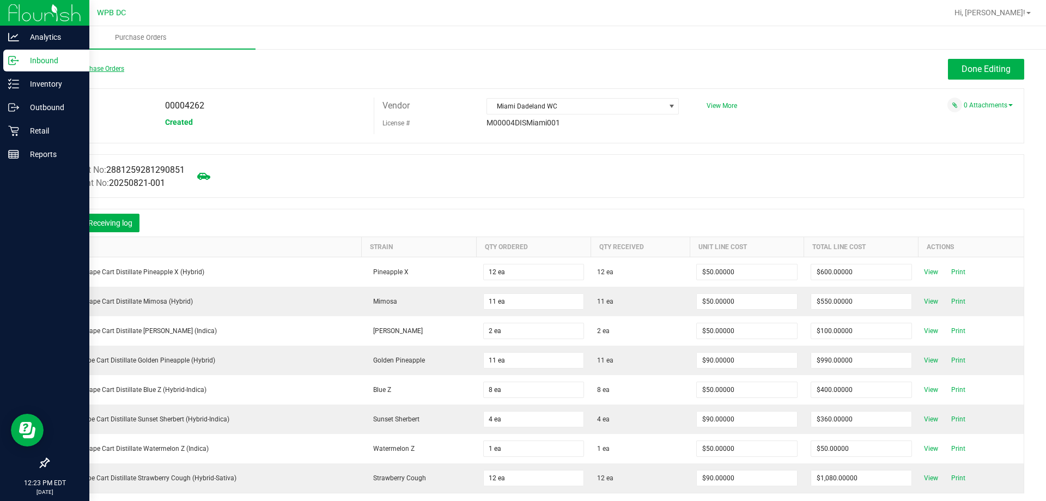
click at [82, 68] on link "Back to Purchase Orders" at bounding box center [86, 69] width 76 height 8
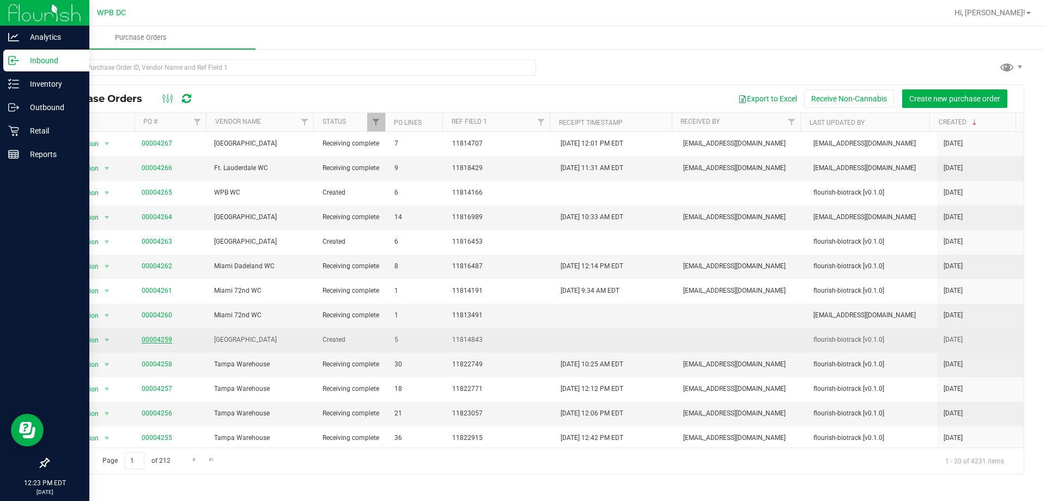
click at [150, 341] on link "00004259" at bounding box center [157, 340] width 31 height 8
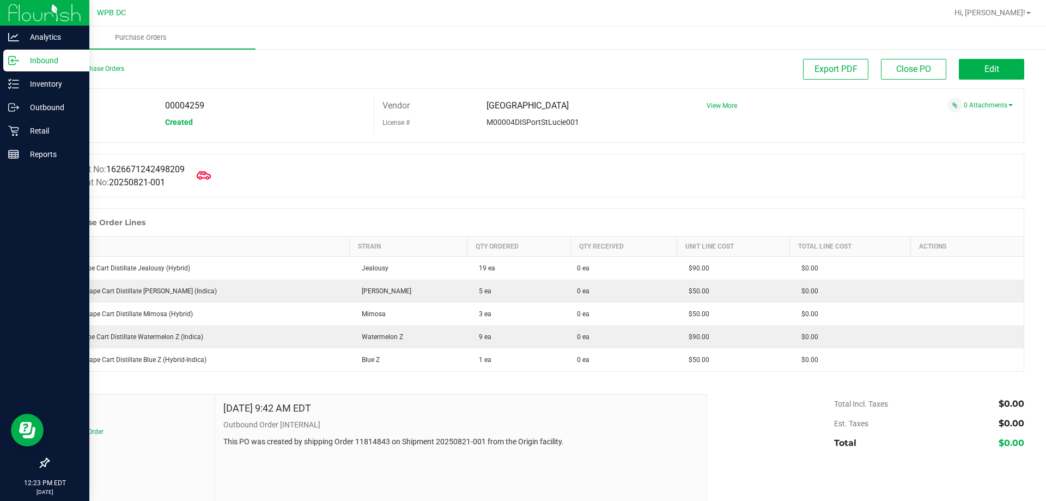
click at [201, 179] on span at bounding box center [204, 175] width 24 height 24
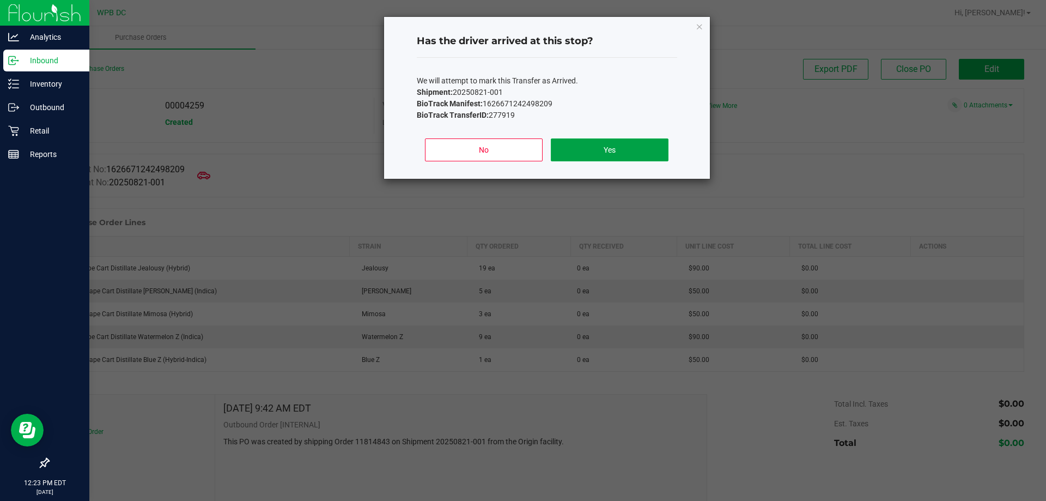
click at [602, 151] on button "Yes" at bounding box center [609, 149] width 117 height 23
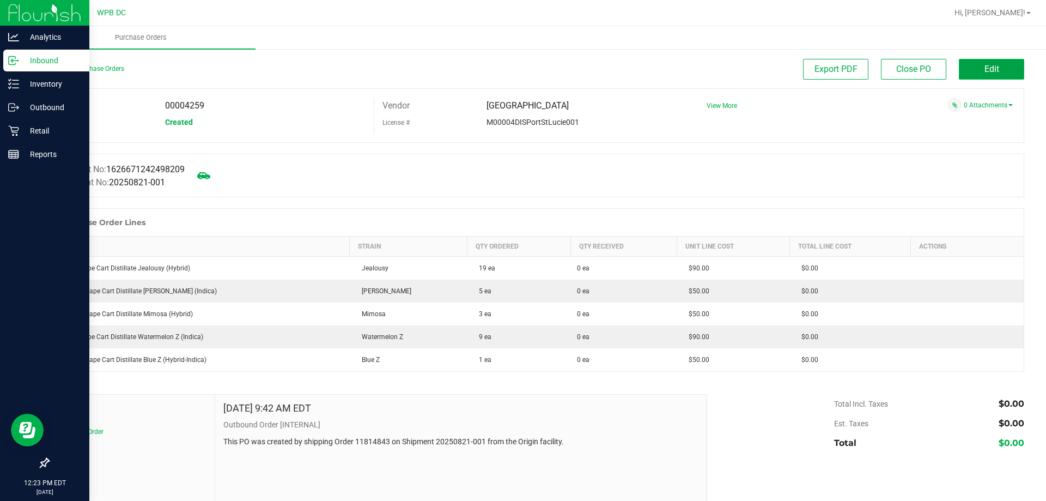
click at [974, 65] on button "Edit" at bounding box center [991, 69] width 65 height 21
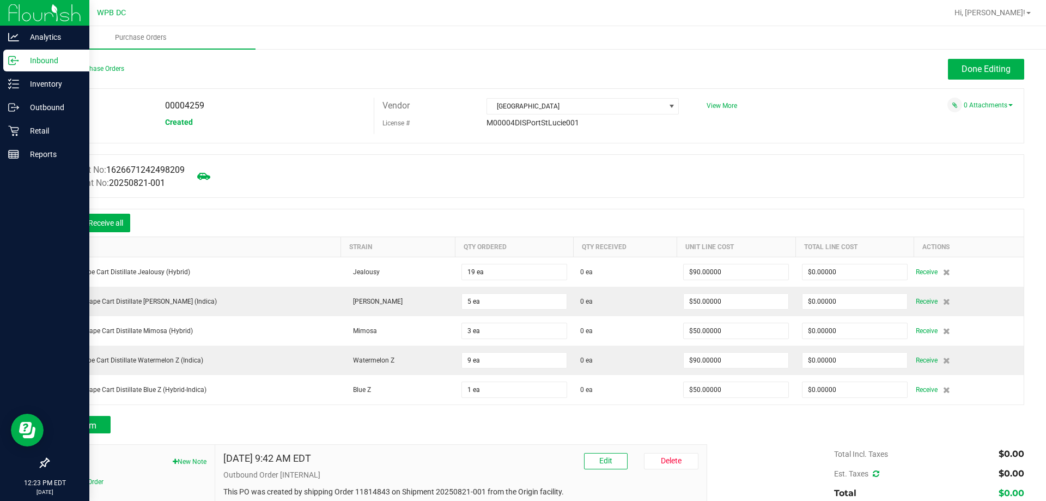
click at [57, 221] on div at bounding box center [65, 222] width 22 height 11
click at [60, 221] on icon at bounding box center [65, 224] width 10 height 10
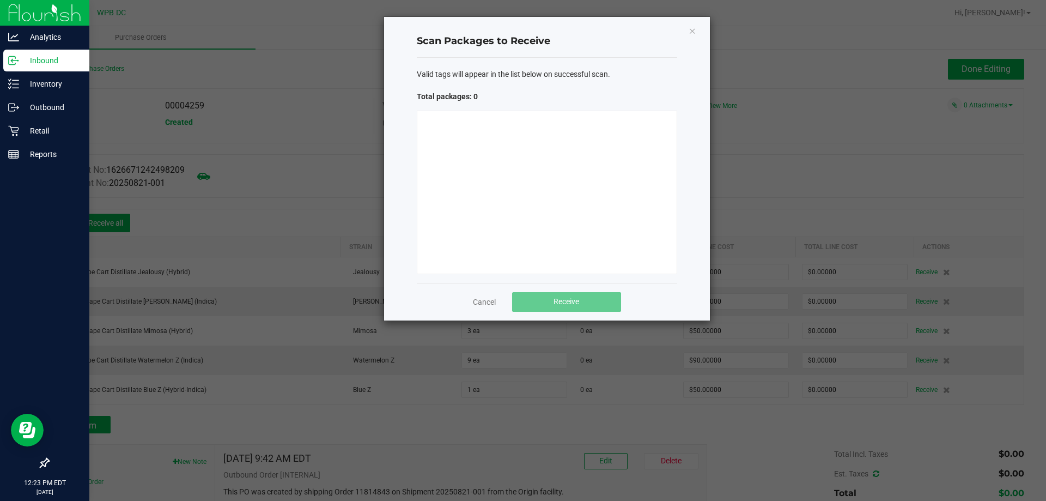
click at [464, 144] on div at bounding box center [547, 192] width 260 height 163
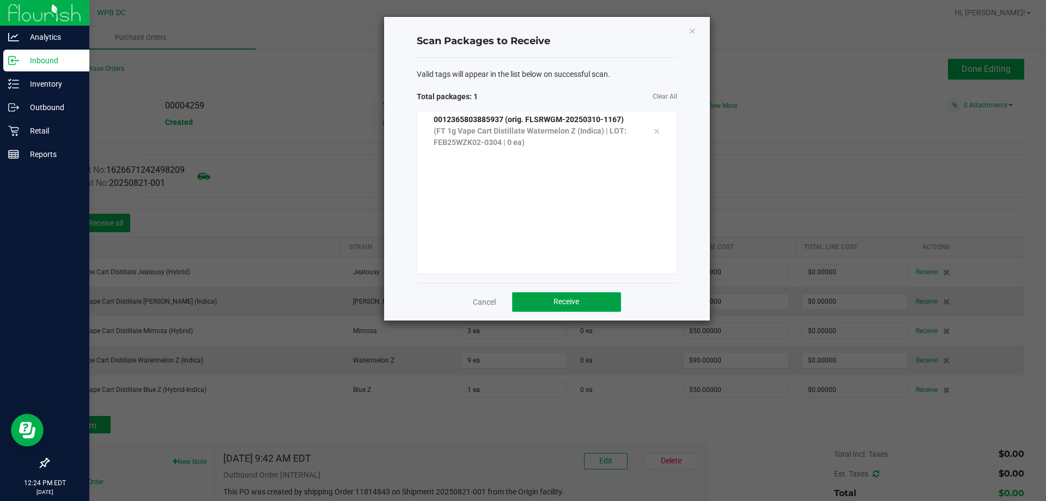
click at [596, 308] on button "Receive" at bounding box center [566, 302] width 109 height 20
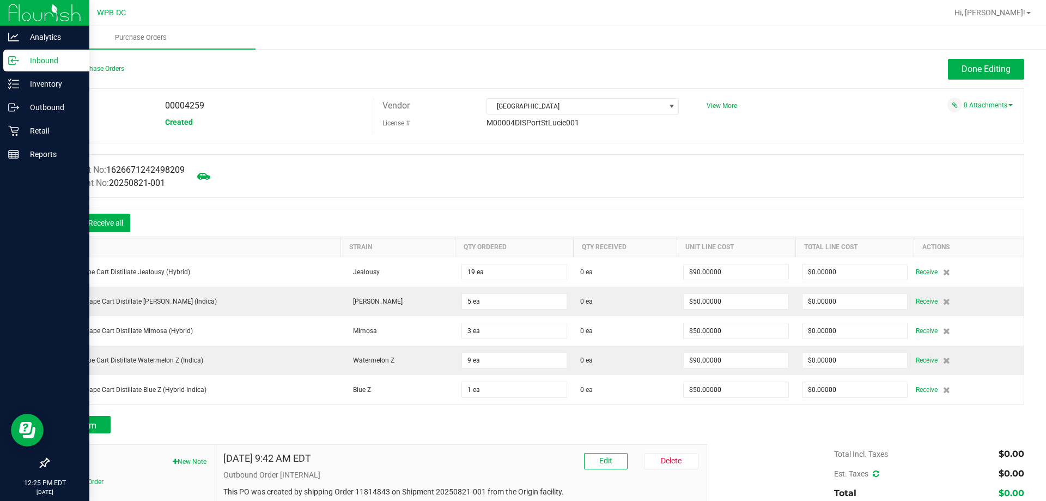
click at [68, 220] on icon at bounding box center [64, 223] width 11 height 11
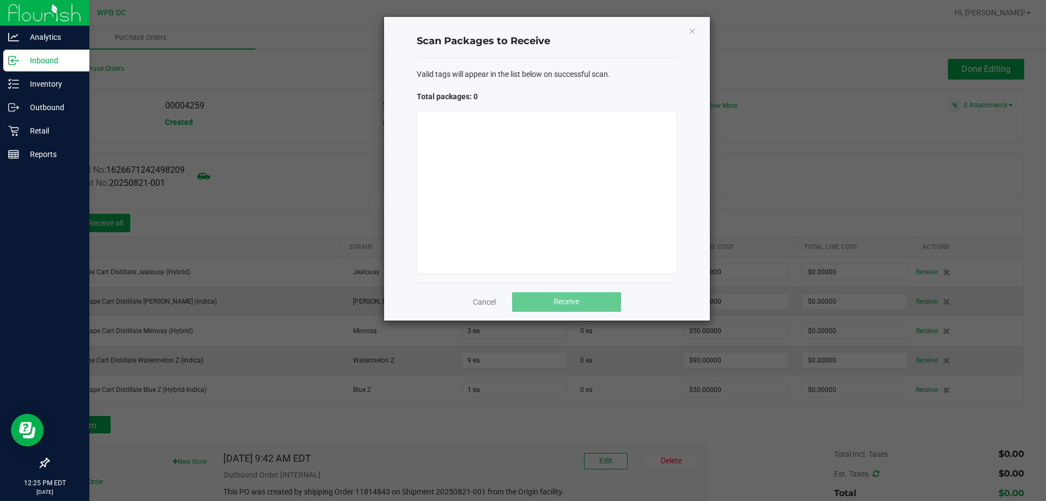
drag, startPoint x: 534, startPoint y: 133, endPoint x: 564, endPoint y: 106, distance: 40.1
click at [536, 128] on div at bounding box center [547, 192] width 260 height 163
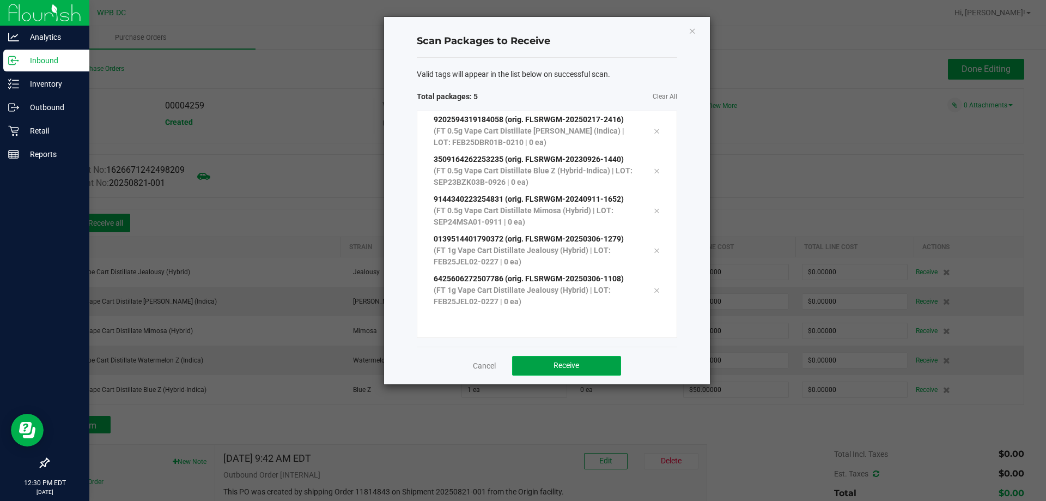
click at [588, 367] on button "Receive" at bounding box center [566, 366] width 109 height 20
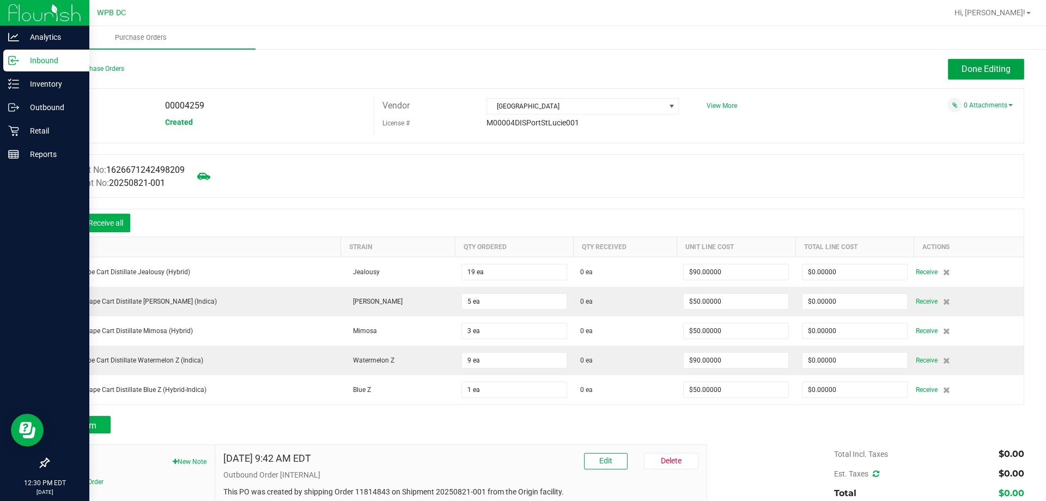
click at [982, 72] on span "Done Editing" at bounding box center [986, 69] width 49 height 10
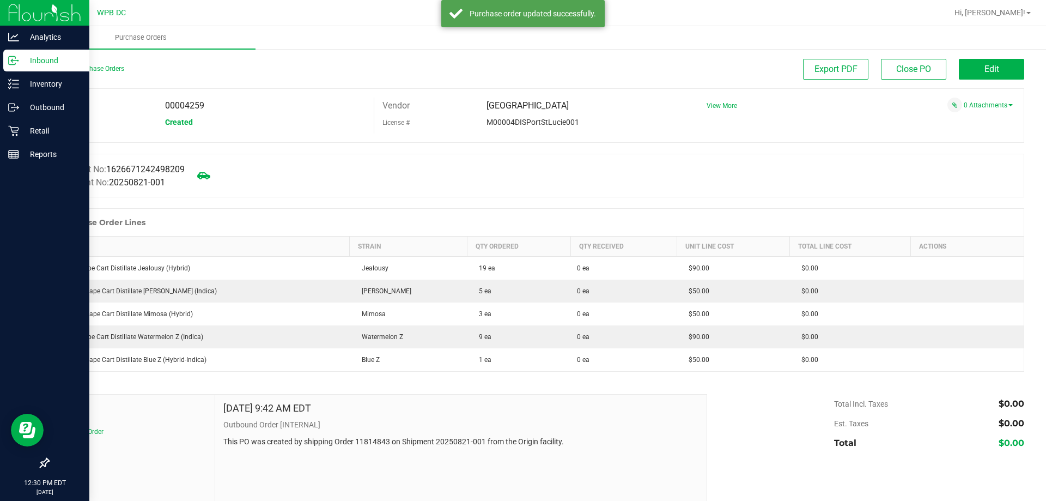
drag, startPoint x: 1000, startPoint y: 45, endPoint x: 1000, endPoint y: 51, distance: 6.0
click at [1000, 46] on ul "Purchase Orders" at bounding box center [549, 37] width 1046 height 23
click at [992, 69] on button "Edit" at bounding box center [991, 69] width 65 height 21
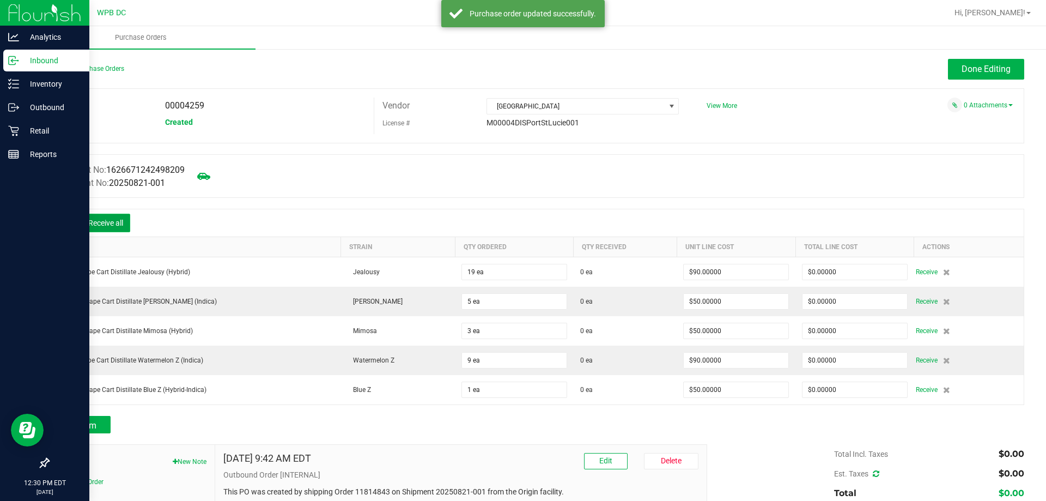
click at [119, 219] on button "Receive all" at bounding box center [105, 223] width 49 height 19
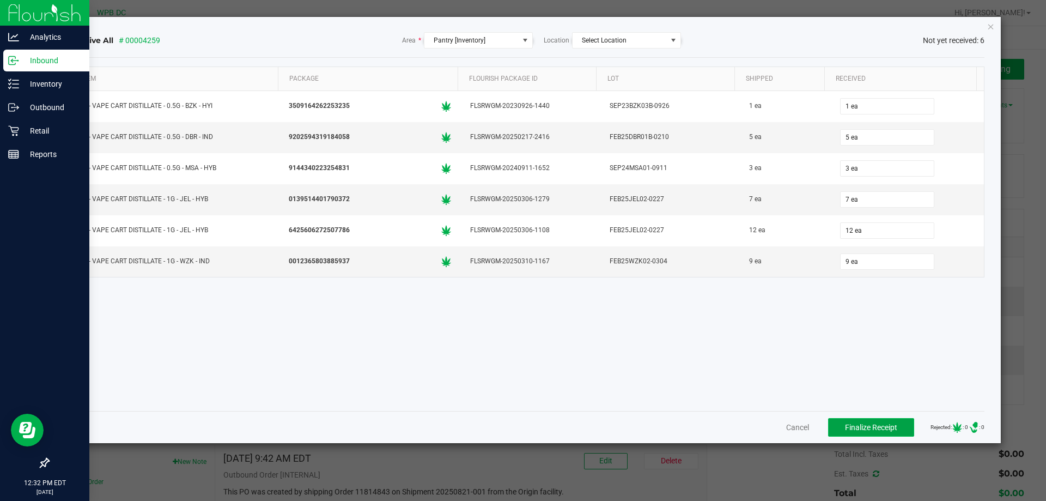
click at [877, 423] on span "Finalize Receipt" at bounding box center [871, 427] width 52 height 9
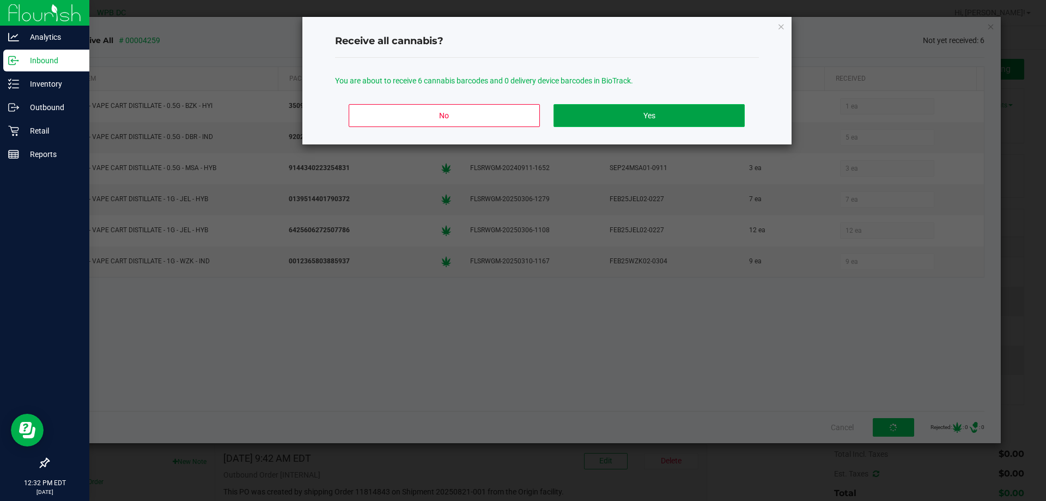
click at [682, 107] on button "Yes" at bounding box center [649, 115] width 191 height 23
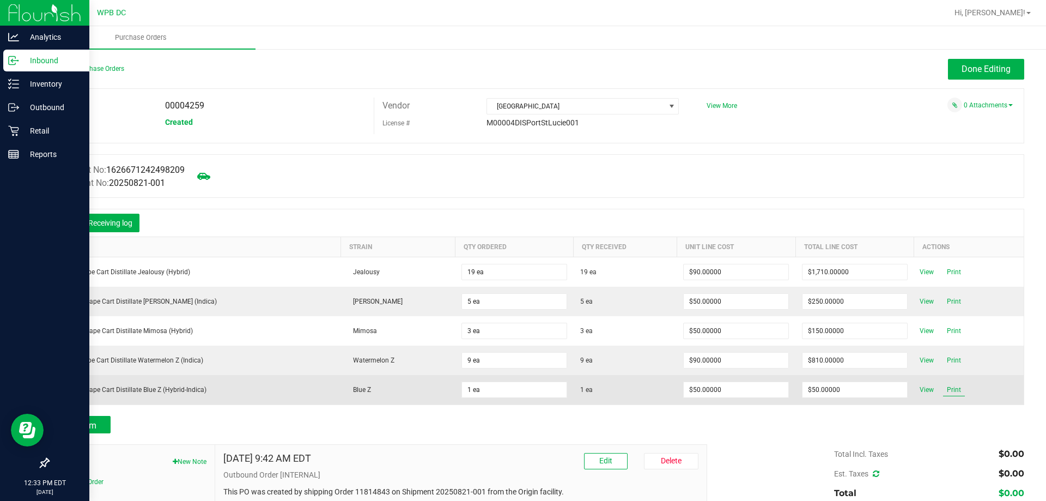
click at [947, 390] on span "Print" at bounding box center [954, 389] width 22 height 13
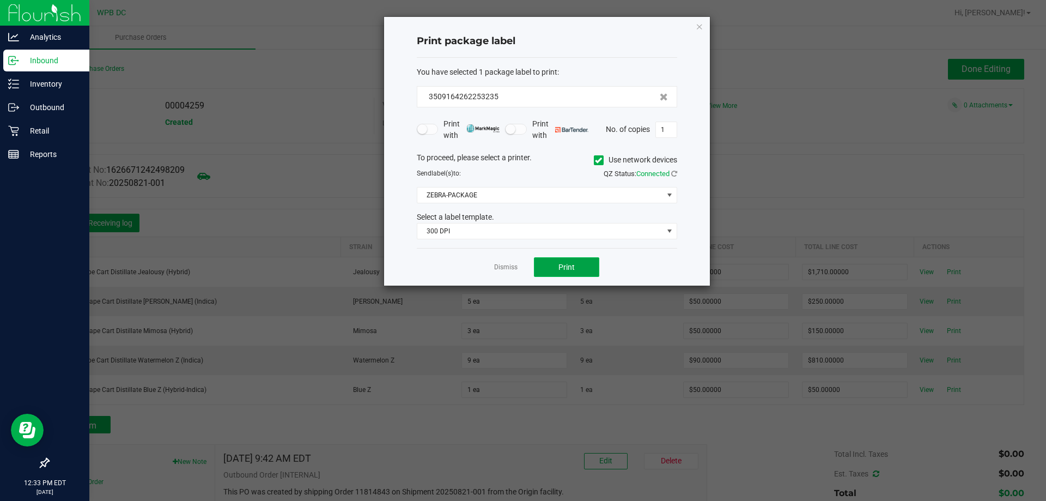
click at [566, 276] on button "Print" at bounding box center [566, 267] width 65 height 20
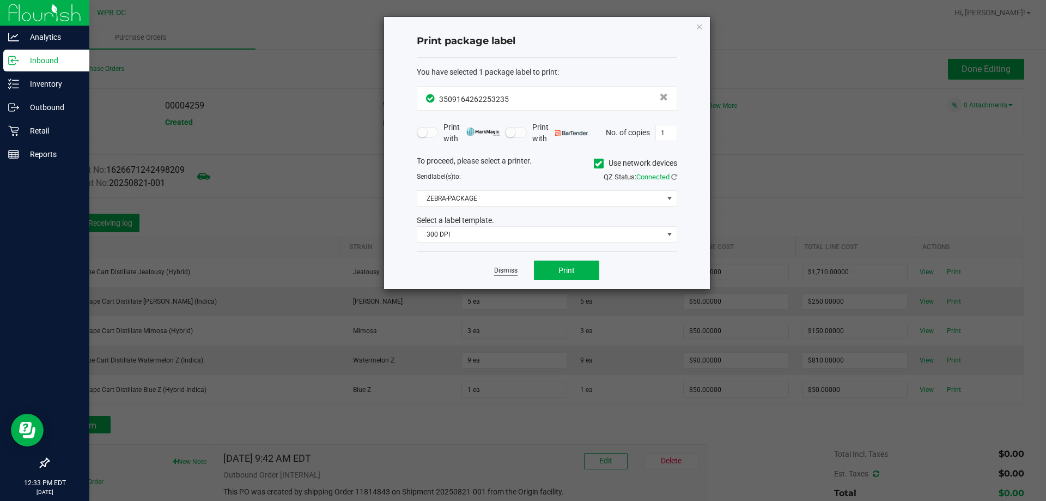
click at [498, 274] on link "Dismiss" at bounding box center [505, 270] width 23 height 9
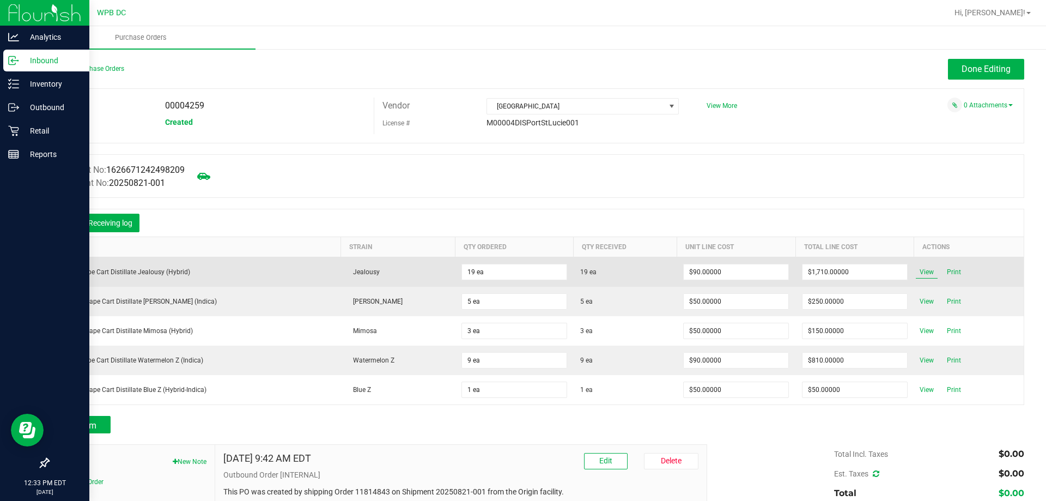
click at [918, 271] on span "View" at bounding box center [927, 271] width 22 height 13
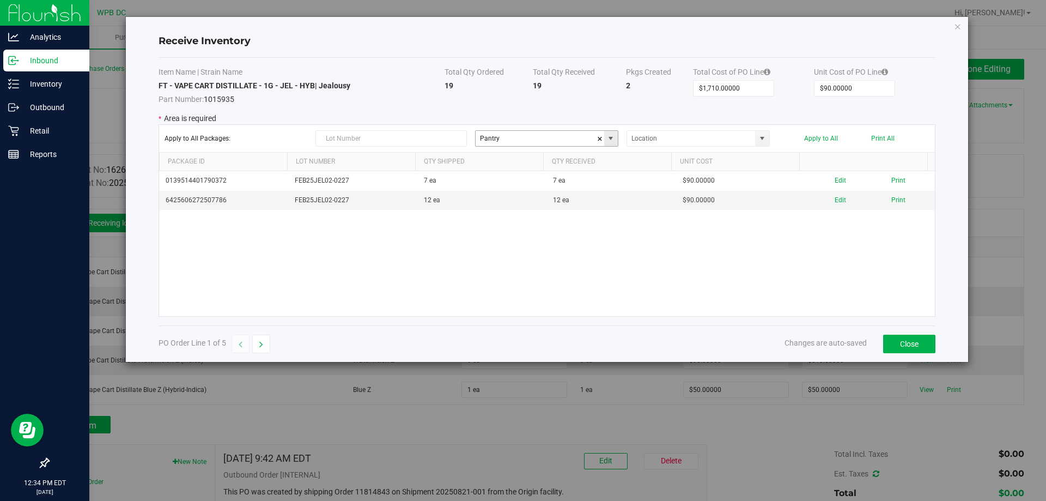
click at [615, 139] on span at bounding box center [610, 138] width 9 height 9
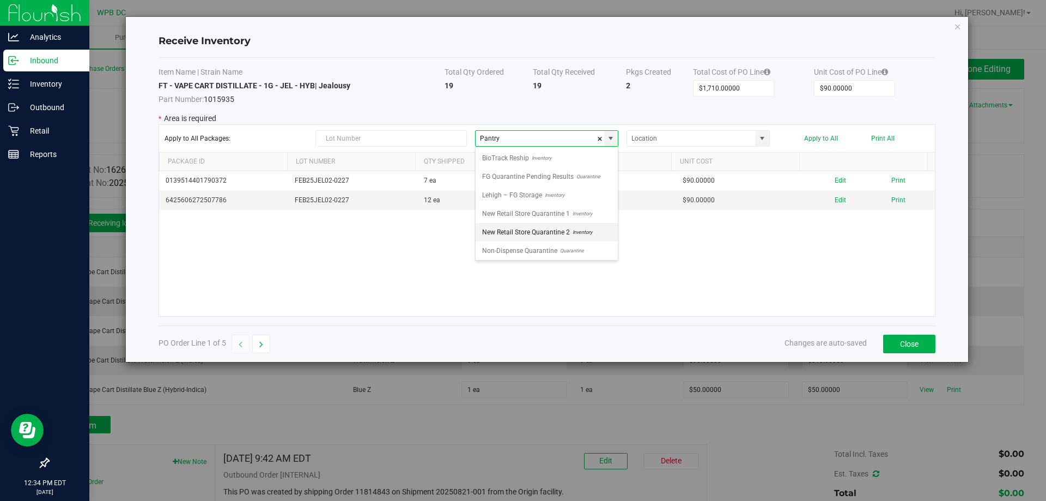
scroll to position [16, 143]
click at [536, 234] on span "Non-Dispense Quarantine" at bounding box center [519, 230] width 75 height 16
type input "Non-Dispense Quarantine"
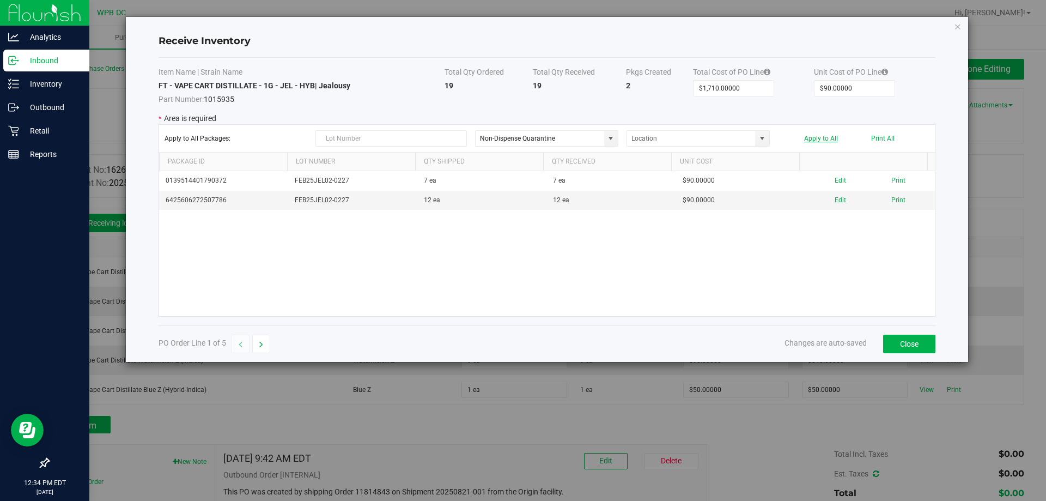
click at [830, 141] on button "Apply to All" at bounding box center [821, 139] width 34 height 8
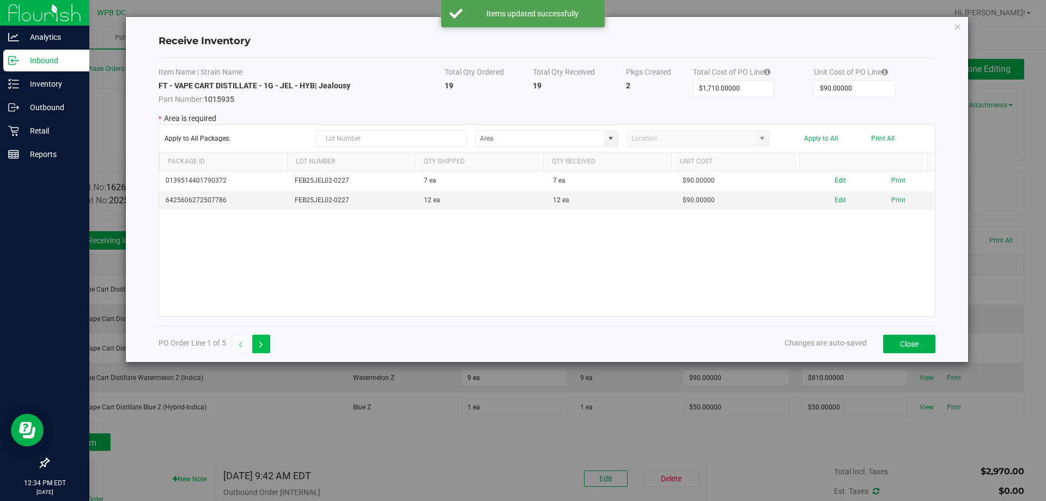
click at [262, 344] on icon "button" at bounding box center [261, 345] width 4 height 8
type input "$250.00000"
type input "$50.00000"
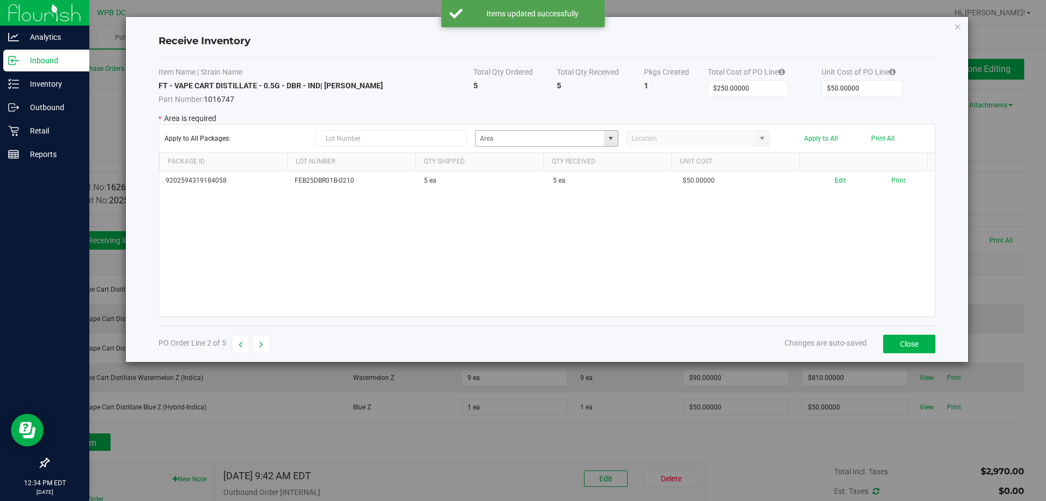
click at [611, 139] on span at bounding box center [610, 138] width 9 height 9
click at [573, 253] on span "Quarantine" at bounding box center [570, 250] width 27 height 16
type input "Non-Dispense Quarantine"
click at [827, 137] on button "Apply to All" at bounding box center [821, 139] width 34 height 8
click at [268, 345] on button "button" at bounding box center [261, 344] width 18 height 19
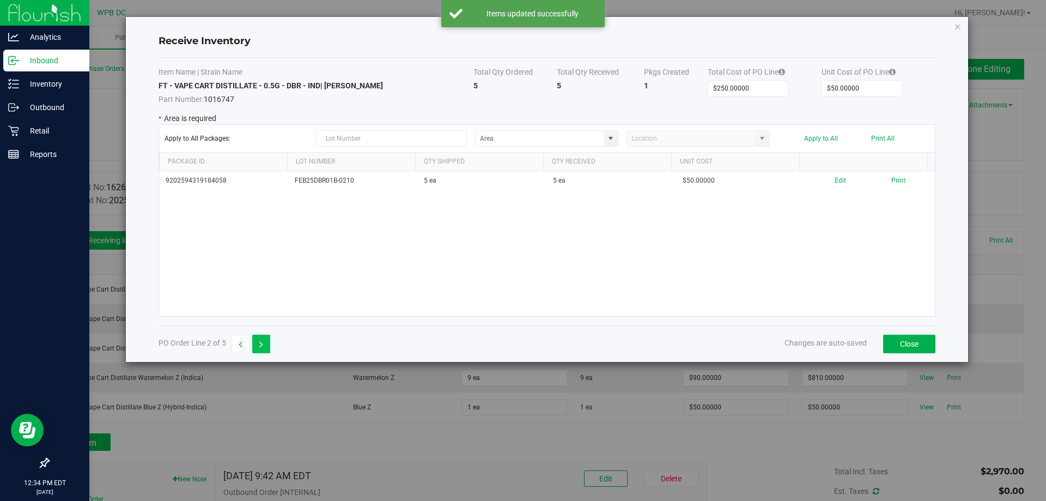
type input "$150.00000"
click at [610, 140] on span at bounding box center [610, 138] width 9 height 9
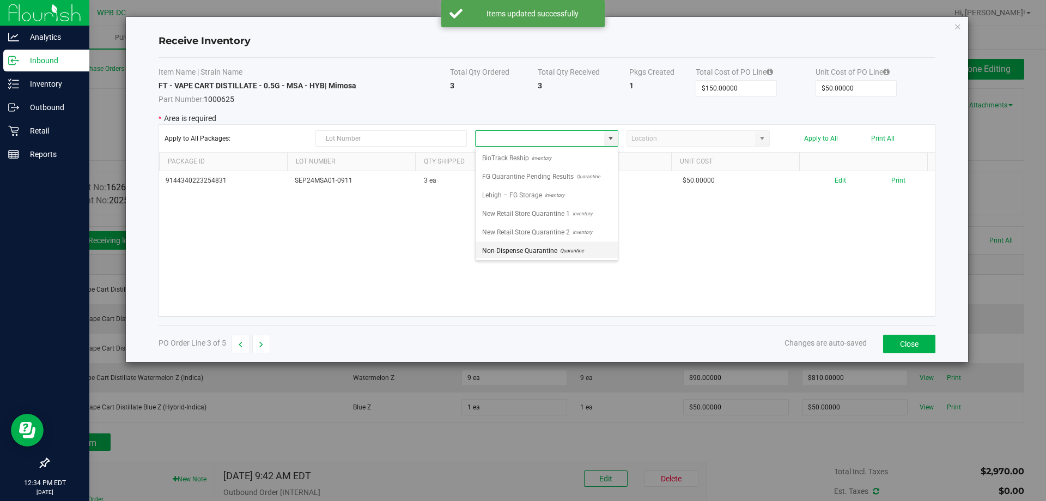
click at [569, 251] on span "Quarantine" at bounding box center [570, 250] width 27 height 16
type input "Non-Dispense Quarantine"
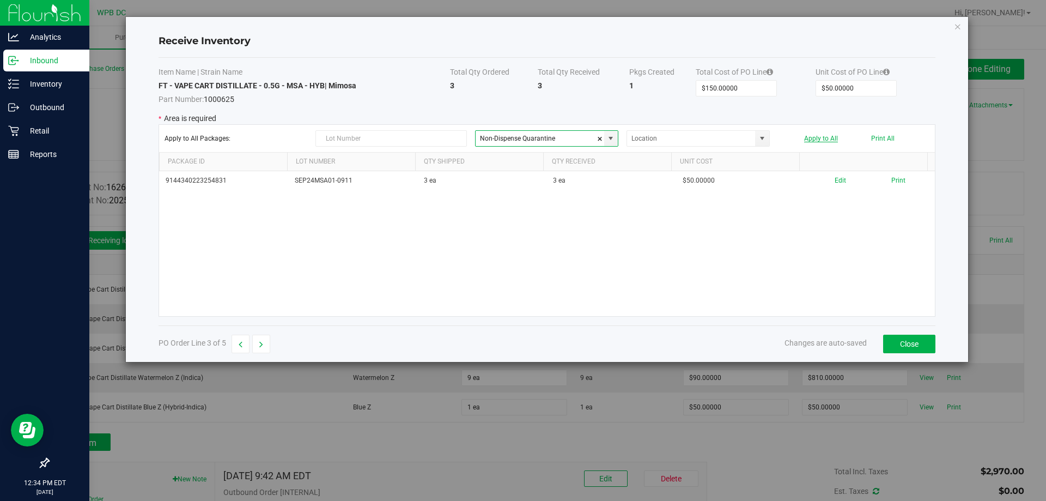
click at [812, 138] on button "Apply to All" at bounding box center [821, 139] width 34 height 8
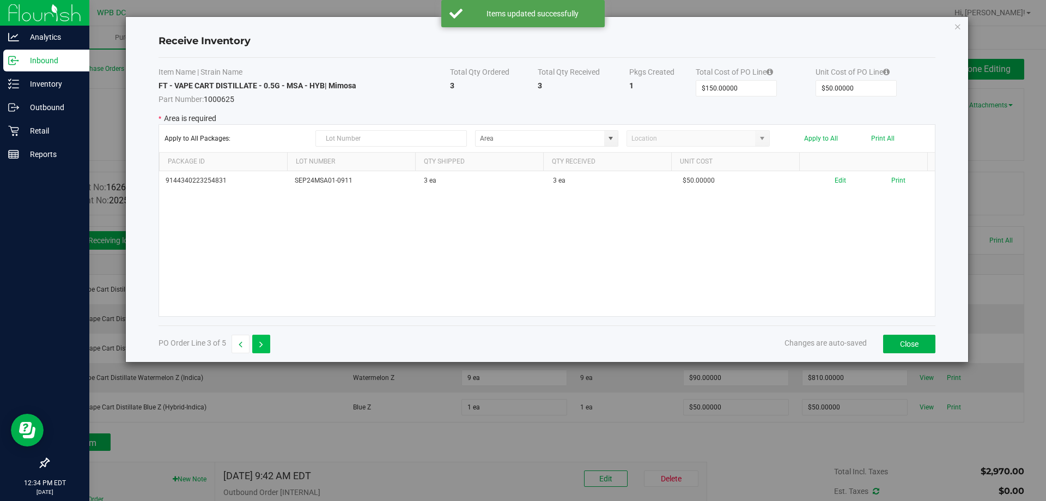
click at [259, 339] on button "button" at bounding box center [261, 344] width 18 height 19
type input "$810.00000"
type input "$90.00000"
click at [611, 142] on span at bounding box center [610, 138] width 9 height 9
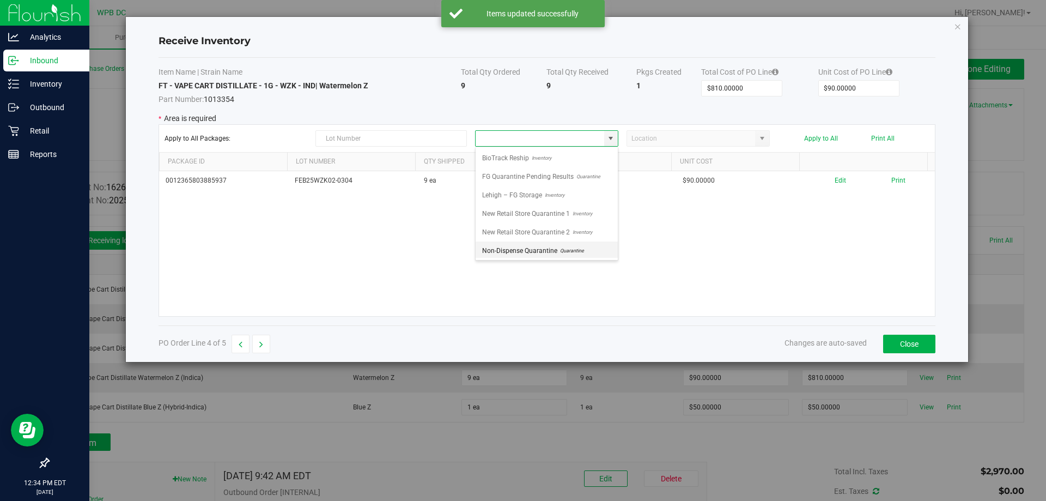
click at [568, 250] on span "Quarantine" at bounding box center [570, 250] width 27 height 16
type input "Non-Dispense Quarantine"
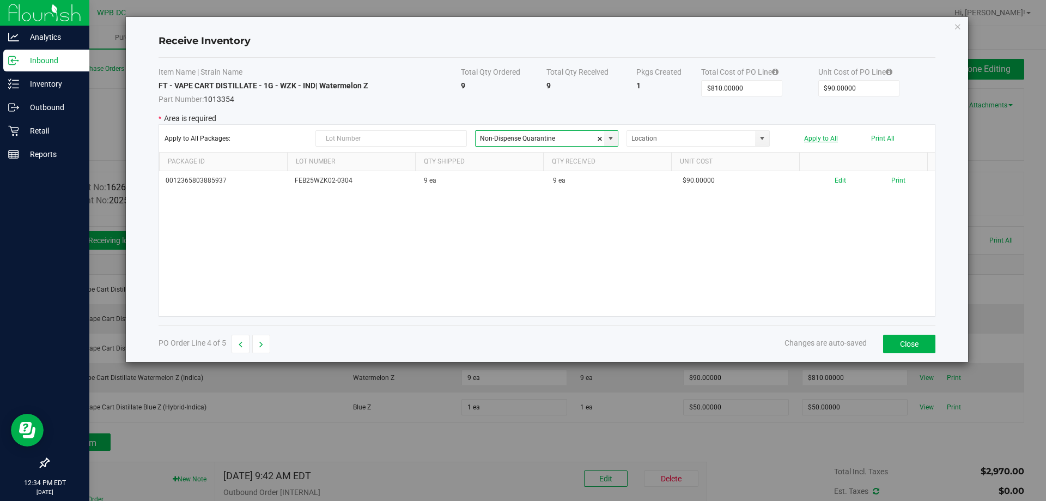
click at [824, 135] on button "Apply to All" at bounding box center [821, 139] width 34 height 8
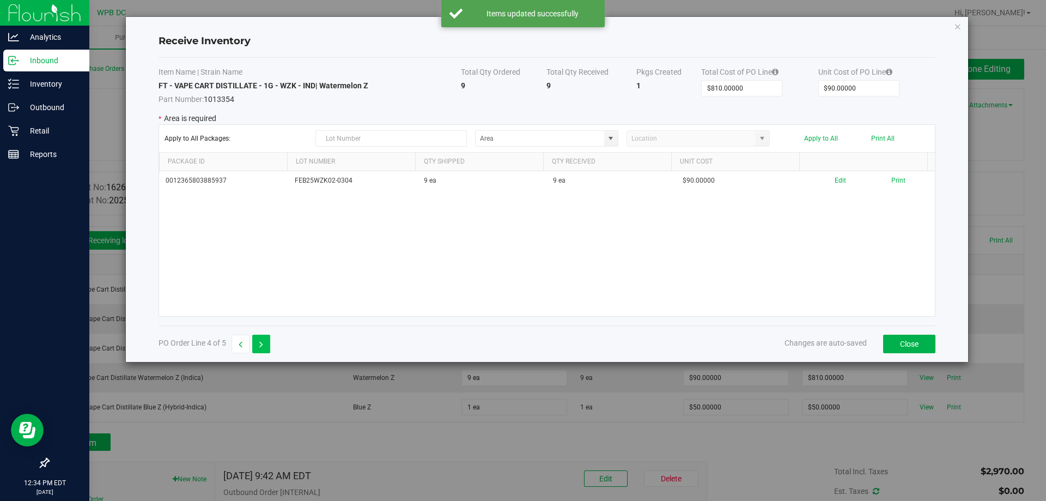
click at [268, 344] on button "button" at bounding box center [261, 344] width 18 height 19
type input "$50.00000"
click at [606, 132] on span at bounding box center [611, 138] width 14 height 15
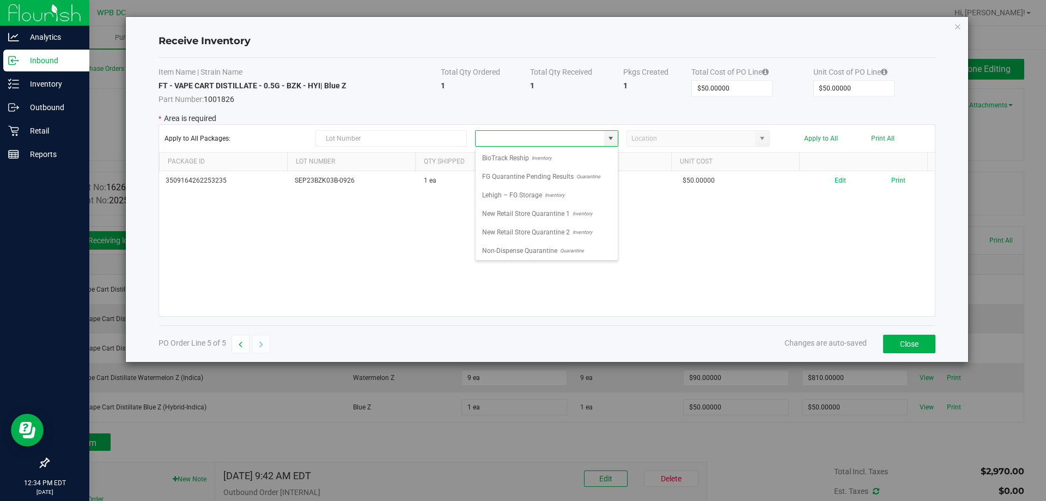
click at [560, 250] on span "Quarantine" at bounding box center [570, 250] width 27 height 16
type input "Non-Dispense Quarantine"
click at [827, 137] on button "Apply to All" at bounding box center [821, 139] width 34 height 8
click at [612, 141] on span at bounding box center [610, 138] width 9 height 9
click at [503, 252] on span "Non-Dispense Quarantine" at bounding box center [519, 250] width 75 height 16
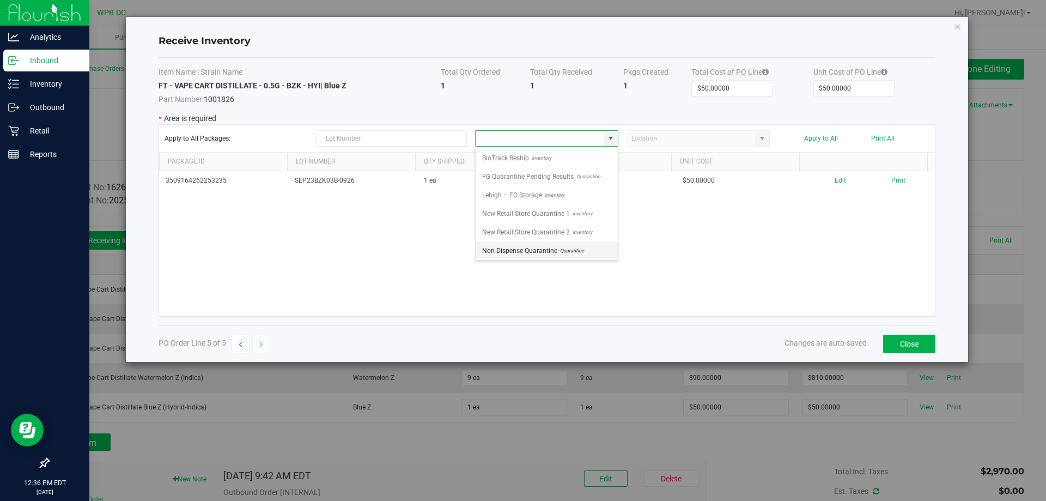
type input "Non-Dispense Quarantine"
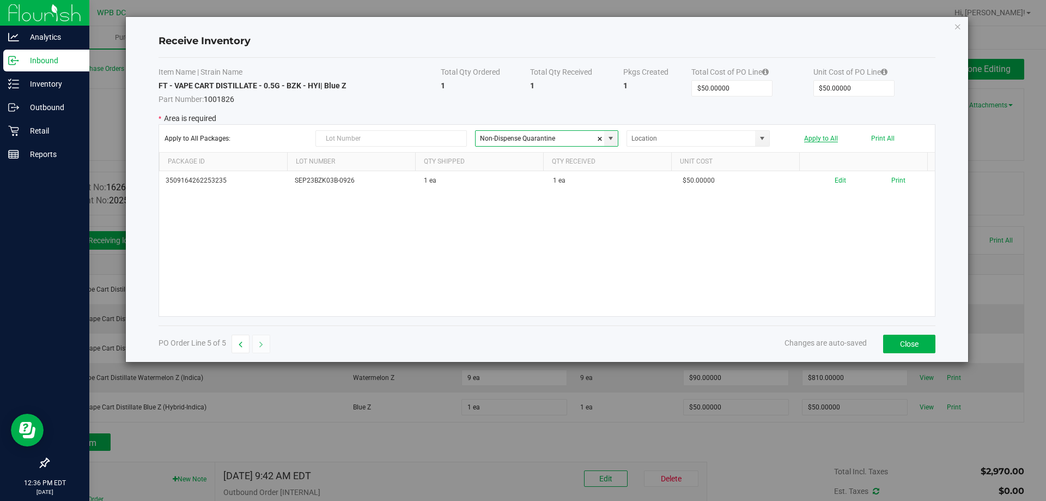
click at [827, 136] on button "Apply to All" at bounding box center [821, 139] width 34 height 8
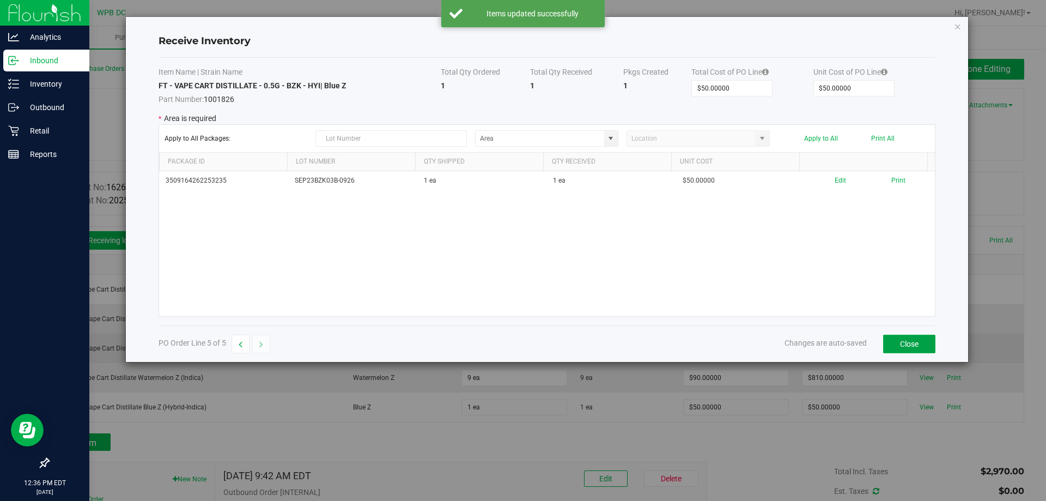
click at [916, 346] on button "Close" at bounding box center [909, 344] width 52 height 19
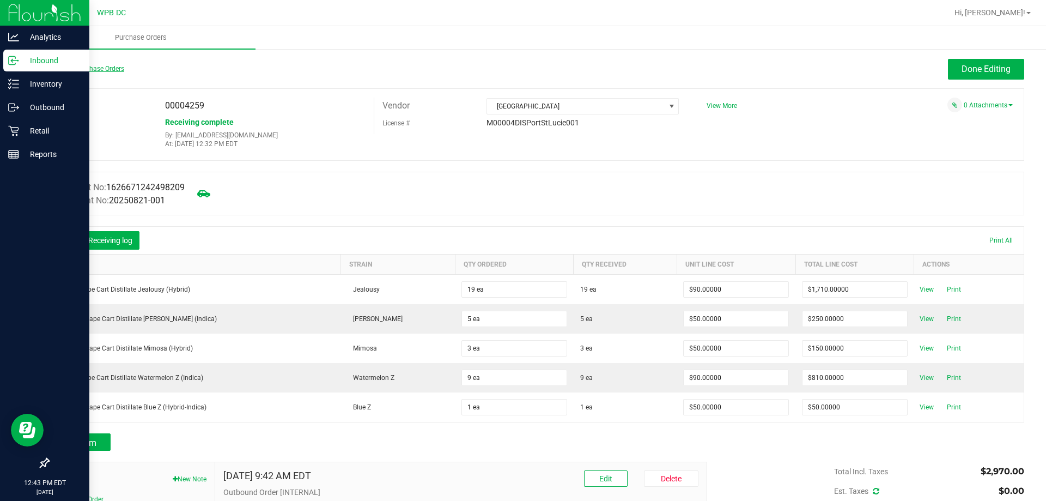
click at [66, 66] on link "Back to Purchase Orders" at bounding box center [86, 69] width 76 height 8
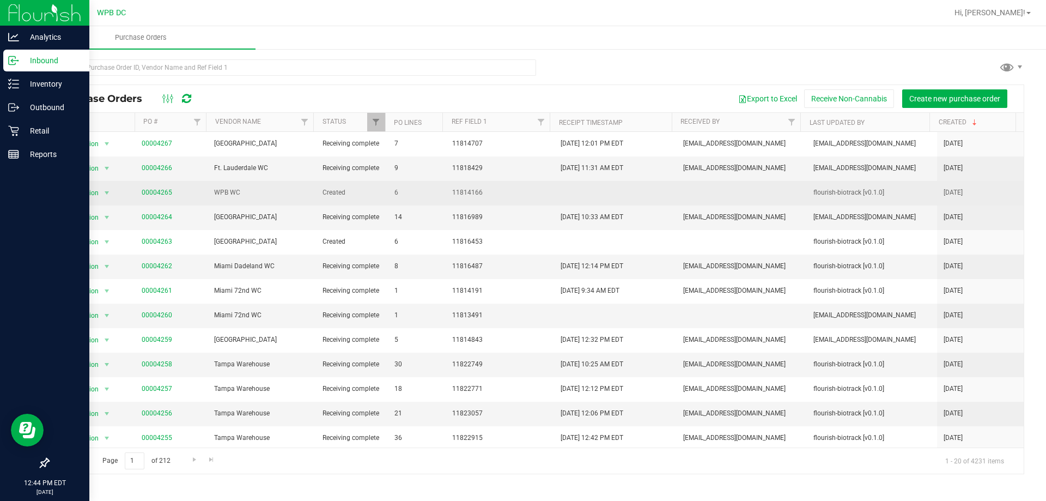
click at [162, 188] on span "00004265" at bounding box center [157, 192] width 31 height 10
click at [161, 193] on link "00004265" at bounding box center [157, 193] width 31 height 8
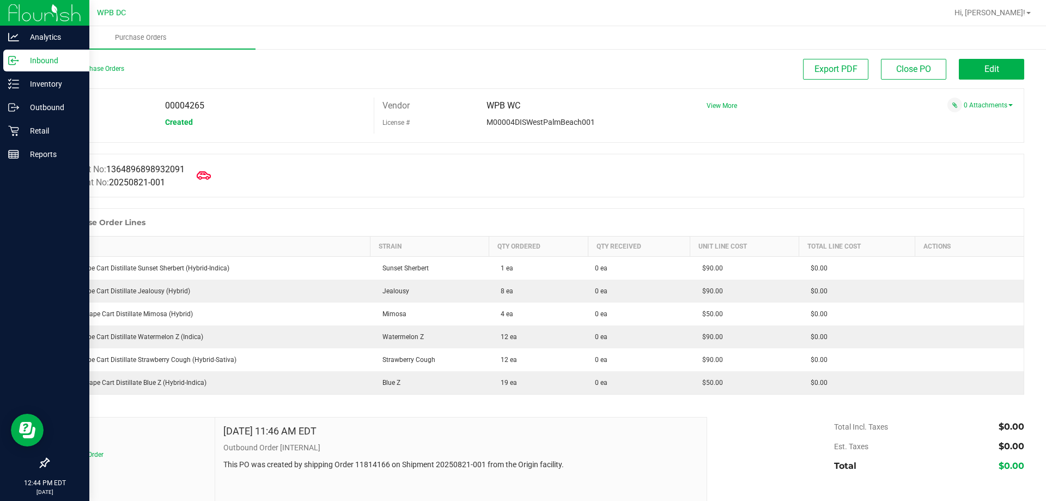
click at [207, 173] on icon at bounding box center [204, 175] width 14 height 14
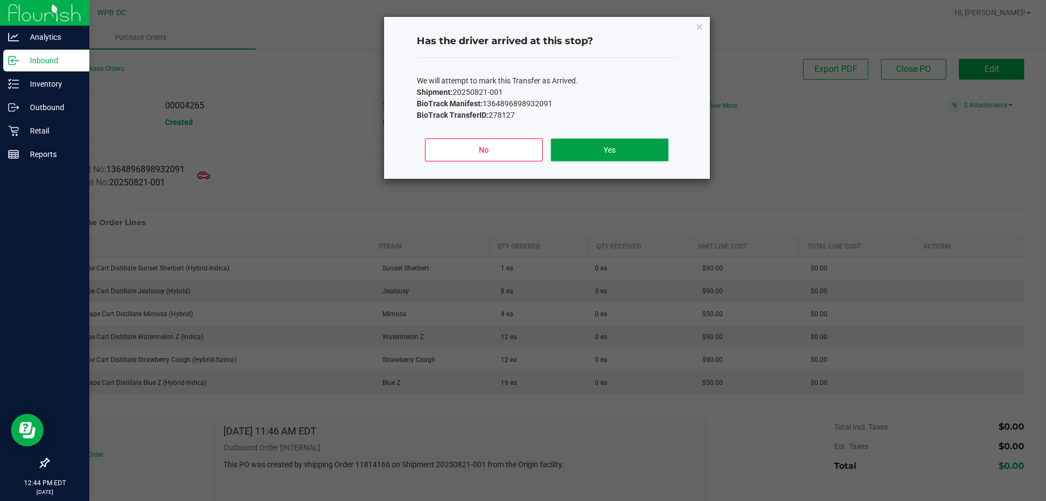
click at [587, 144] on button "Yes" at bounding box center [609, 149] width 117 height 23
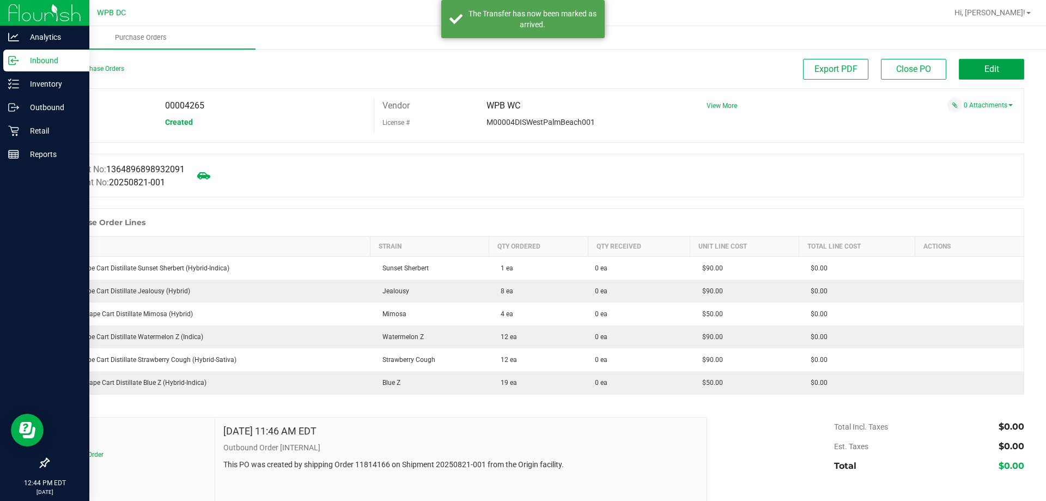
click at [985, 67] on span "Edit" at bounding box center [992, 69] width 15 height 10
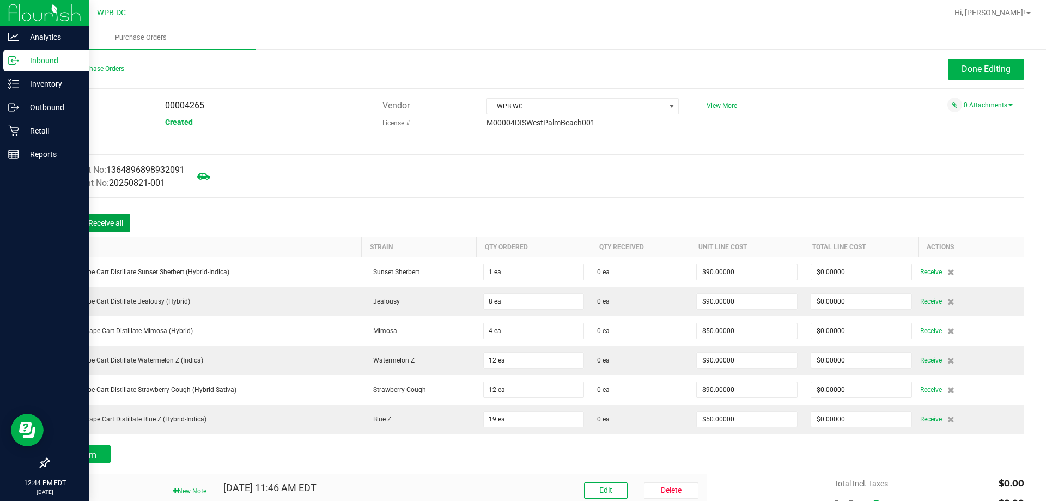
click at [116, 219] on button "Receive all" at bounding box center [105, 223] width 49 height 19
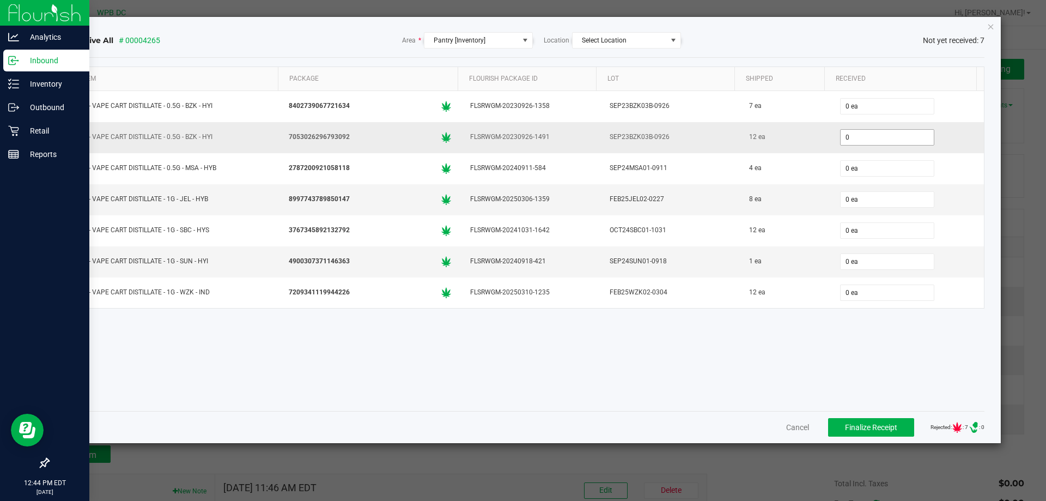
click at [886, 138] on input "0" at bounding box center [887, 137] width 93 height 15
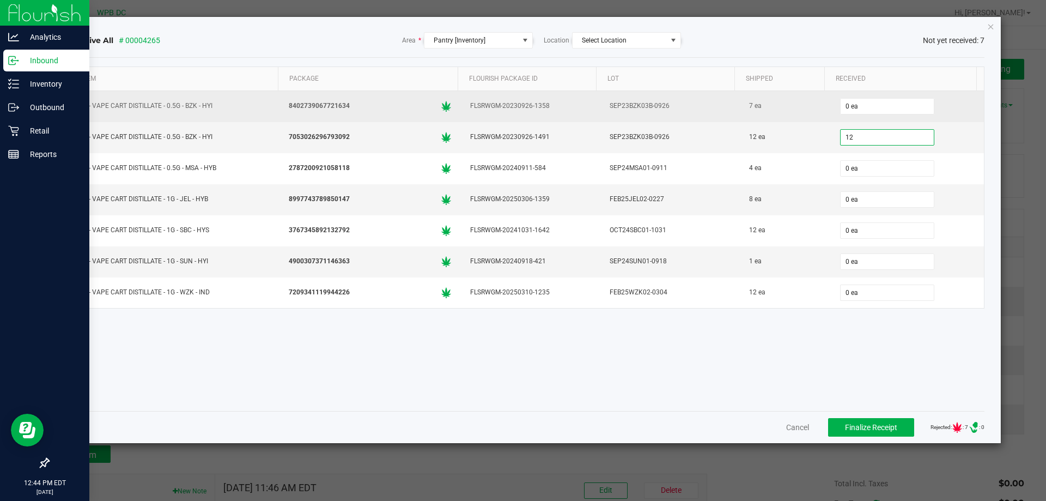
type input "12 ea"
click at [956, 93] on td "0 ea" at bounding box center [908, 106] width 154 height 31
click at [860, 100] on input "0" at bounding box center [887, 106] width 93 height 15
type input "7 ea"
click at [972, 103] on td "7 ea" at bounding box center [908, 106] width 154 height 31
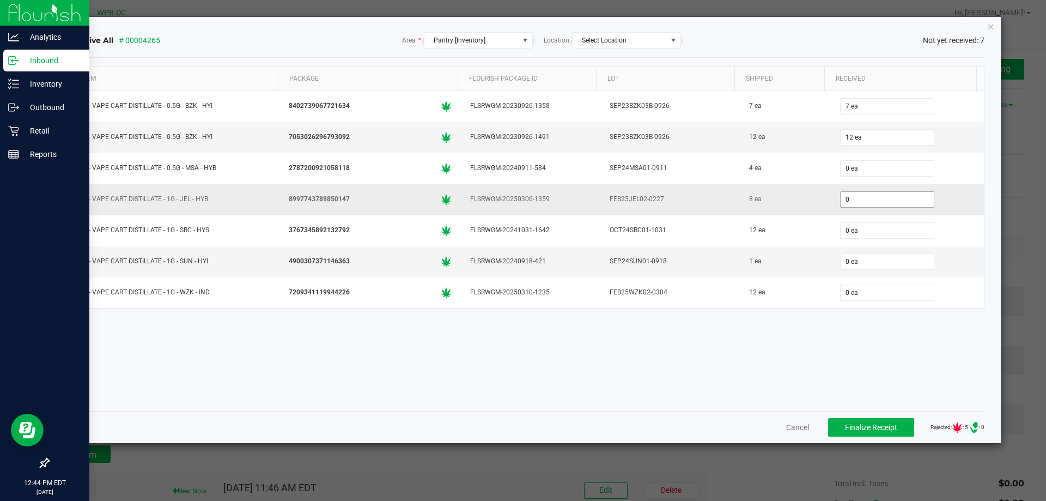
click at [873, 199] on input "0" at bounding box center [887, 199] width 93 height 15
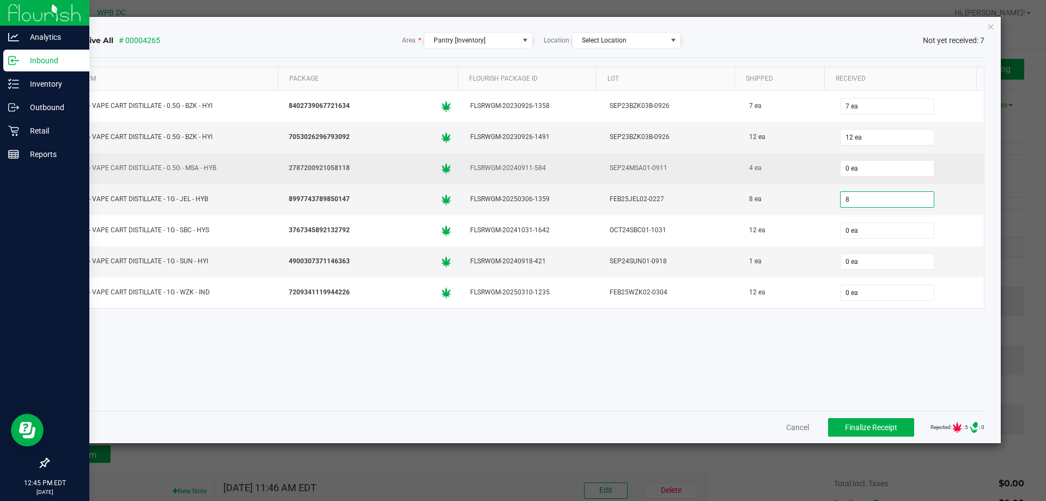
type input "8 ea"
click at [974, 180] on td "0 ea" at bounding box center [908, 168] width 154 height 31
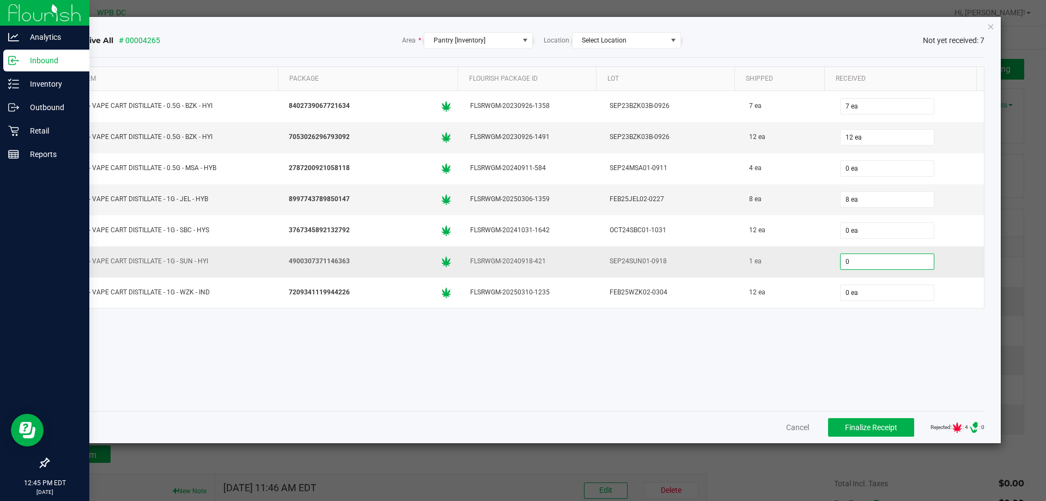
click at [871, 259] on input "0" at bounding box center [887, 261] width 93 height 15
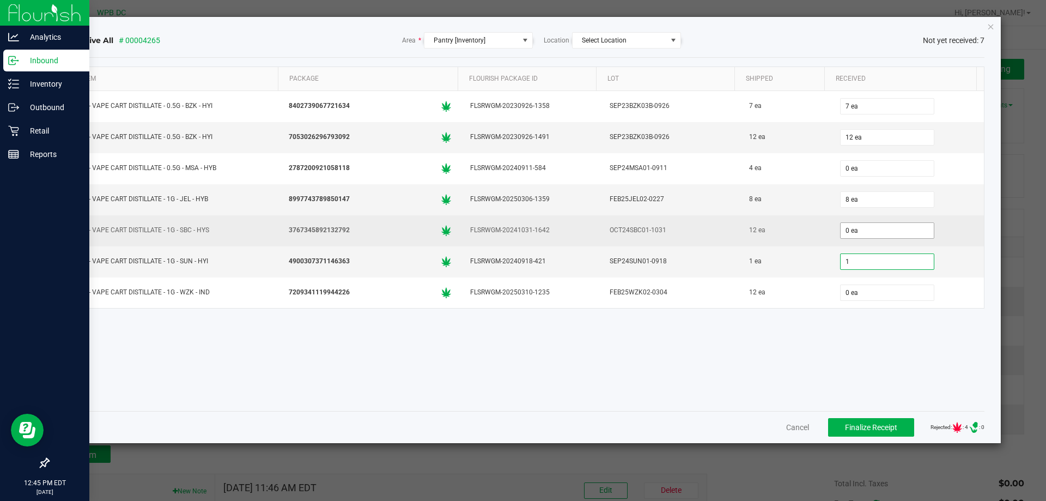
type input "1"
type input "0"
type input "1 ea"
click at [865, 228] on input "0" at bounding box center [887, 230] width 93 height 15
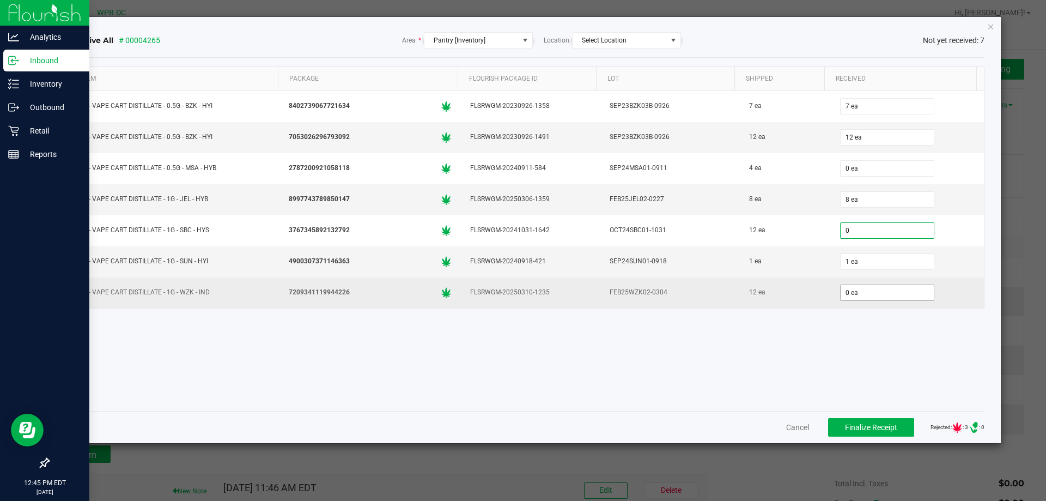
type input "0 ea"
type input "0"
click at [853, 299] on input "0" at bounding box center [887, 292] width 93 height 15
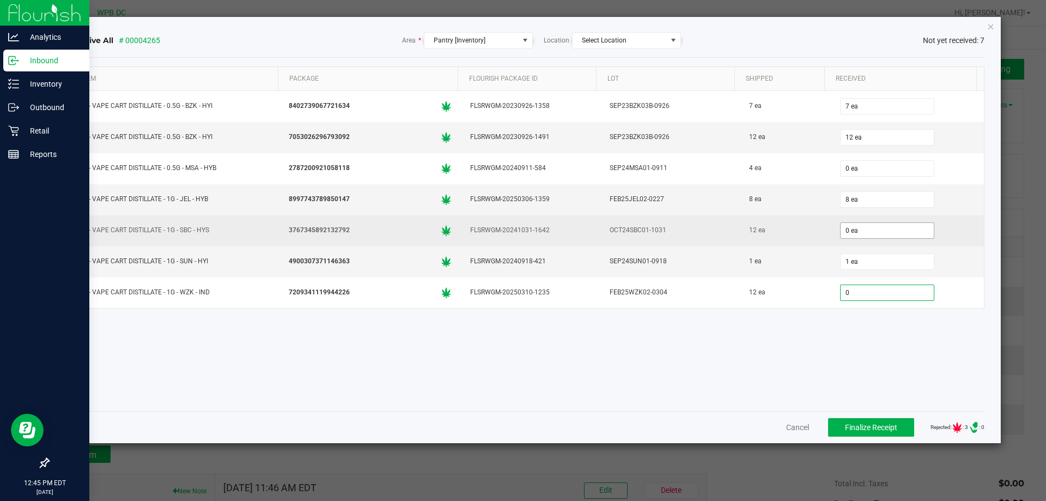
type input "0"
type input "0 ea"
click at [867, 232] on input "0" at bounding box center [887, 230] width 93 height 15
type input "12 ea"
click at [944, 241] on td "12 ea" at bounding box center [908, 230] width 154 height 31
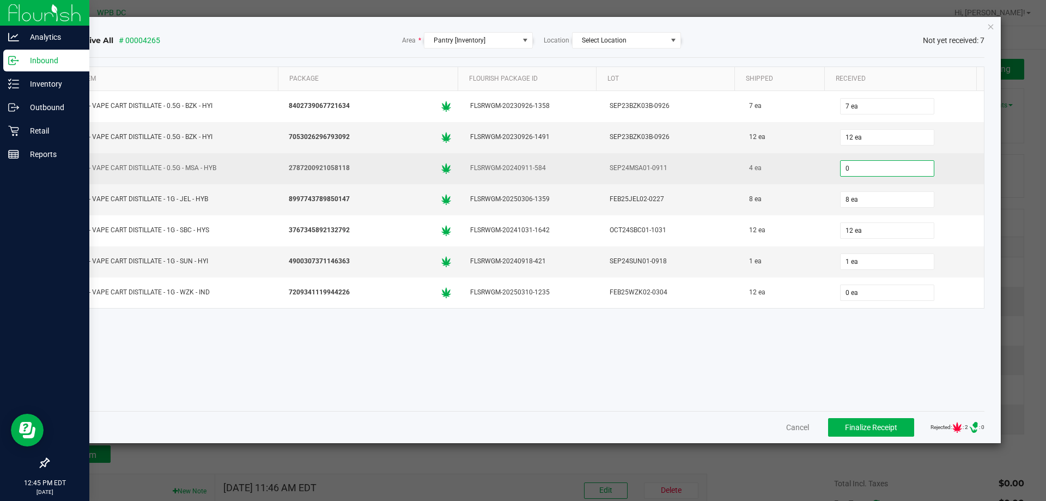
click at [854, 171] on input "0" at bounding box center [887, 168] width 93 height 15
type input "4 ea"
click at [965, 154] on td "4 ea" at bounding box center [908, 168] width 154 height 31
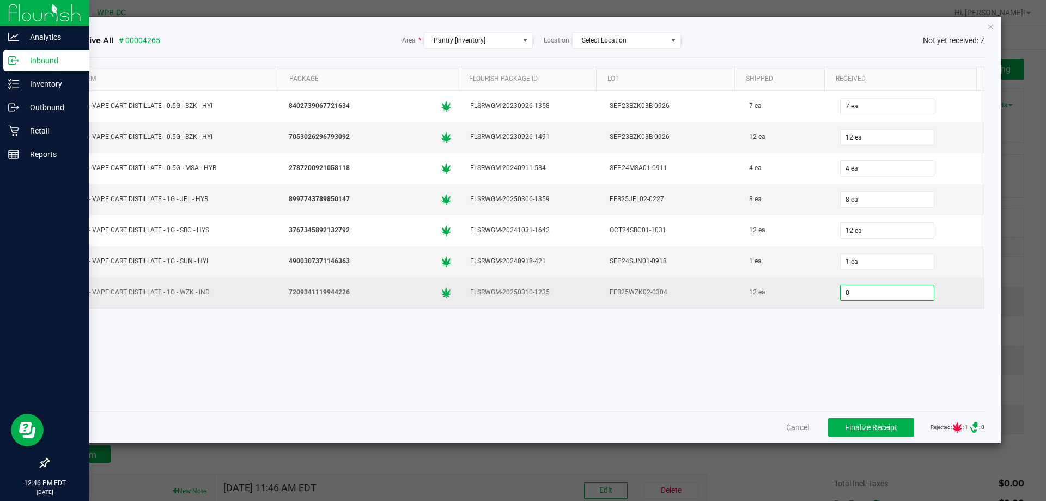
click at [870, 296] on input "0" at bounding box center [887, 292] width 93 height 15
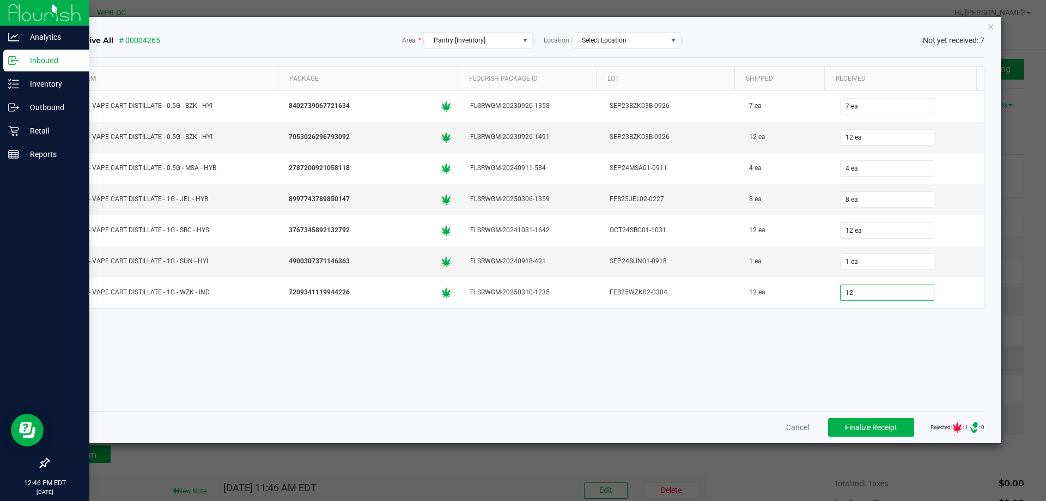
type input "12 ea"
click at [915, 359] on div "Item Package Flourish Package ID Lot Shipped Received FT - VAPE CART DISTILLATE…" at bounding box center [527, 234] width 915 height 336
click at [879, 427] on span "Finalize Receipt" at bounding box center [871, 427] width 52 height 9
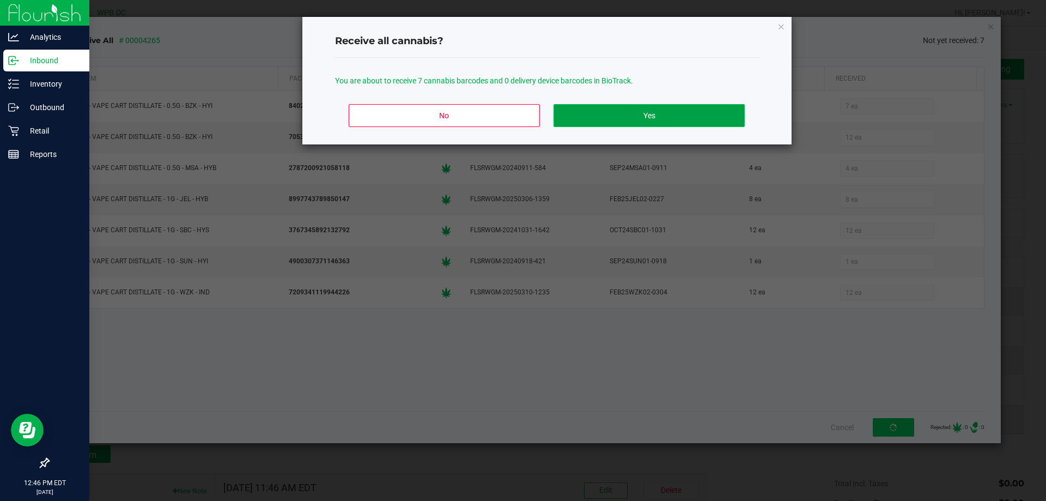
click at [648, 110] on button "Yes" at bounding box center [649, 115] width 191 height 23
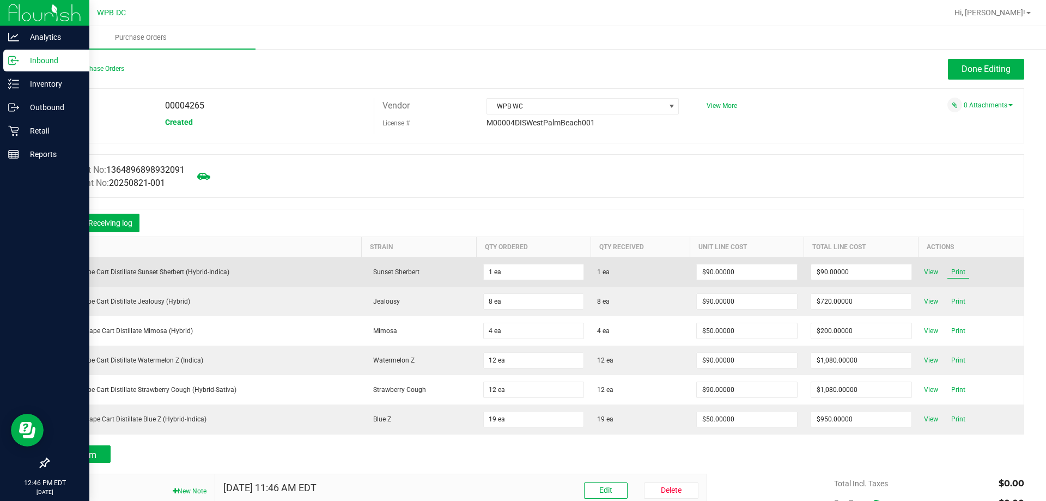
click at [953, 273] on span "Print" at bounding box center [959, 271] width 22 height 13
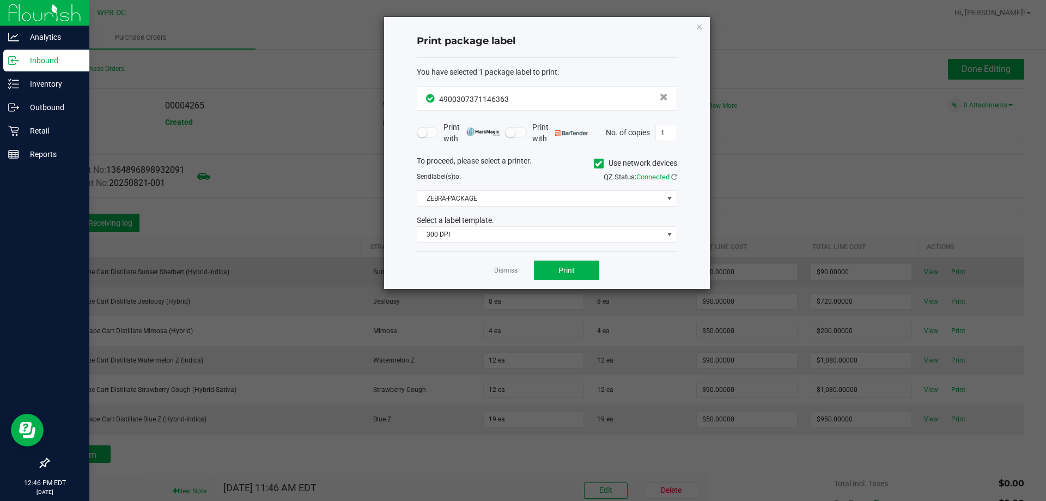
click at [506, 269] on link "Dismiss" at bounding box center [505, 270] width 23 height 9
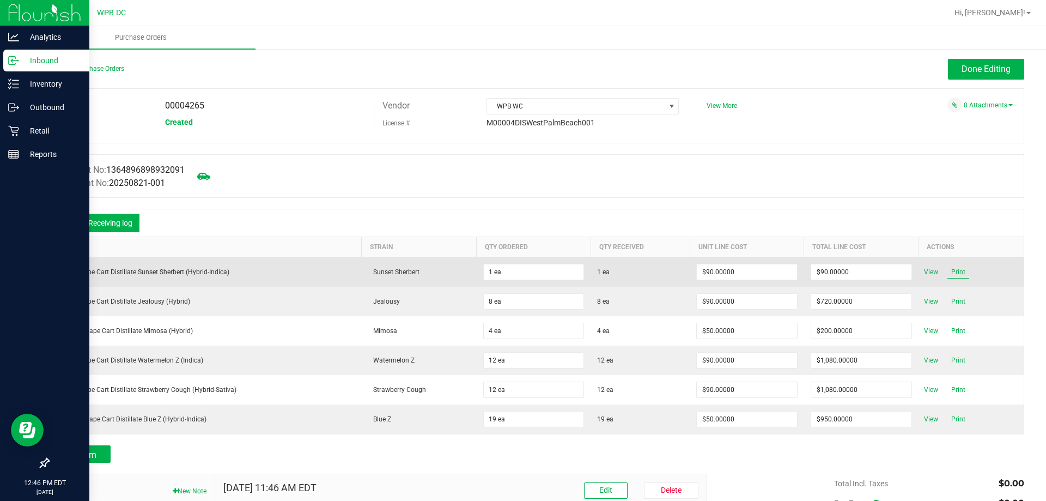
click at [951, 269] on span "Print" at bounding box center [959, 271] width 22 height 13
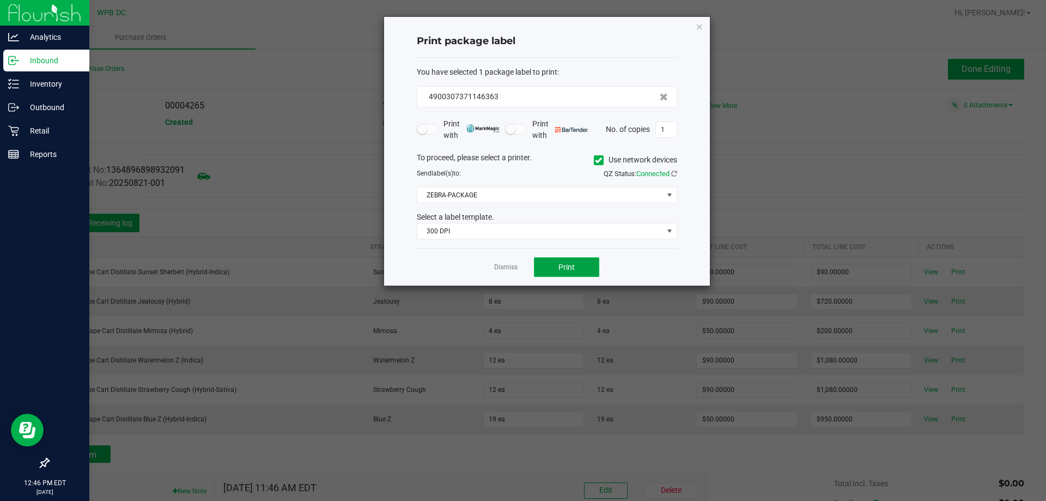
click at [561, 261] on button "Print" at bounding box center [566, 267] width 65 height 20
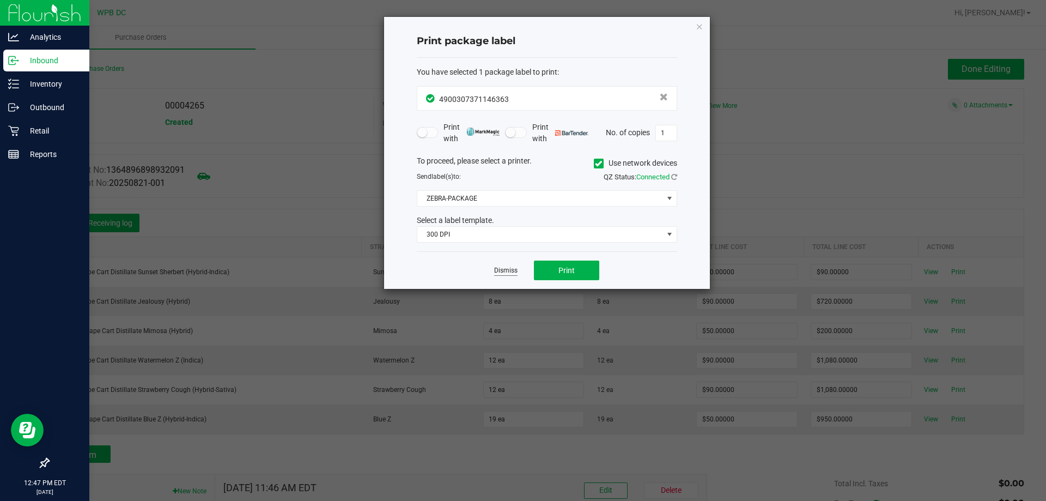
click at [513, 267] on link "Dismiss" at bounding box center [505, 270] width 23 height 9
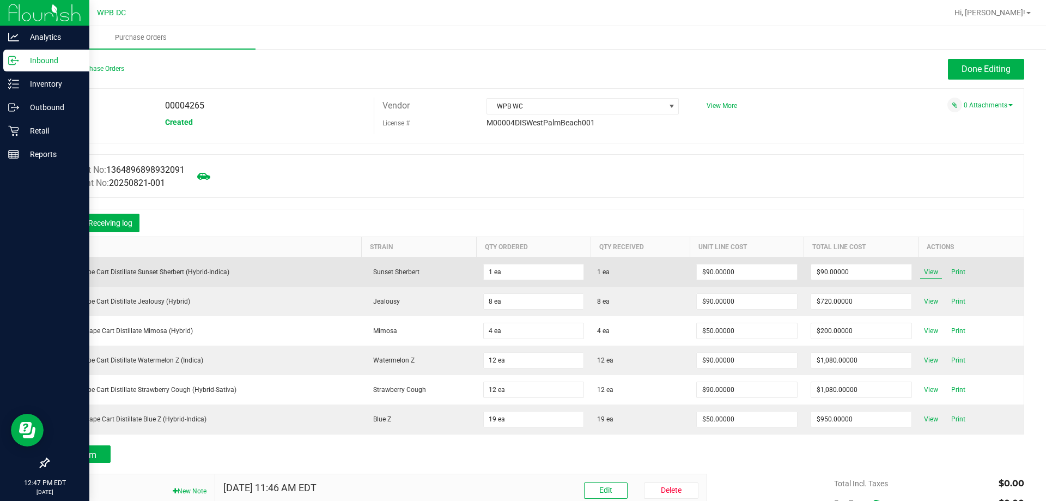
click at [929, 271] on span "View" at bounding box center [931, 271] width 22 height 13
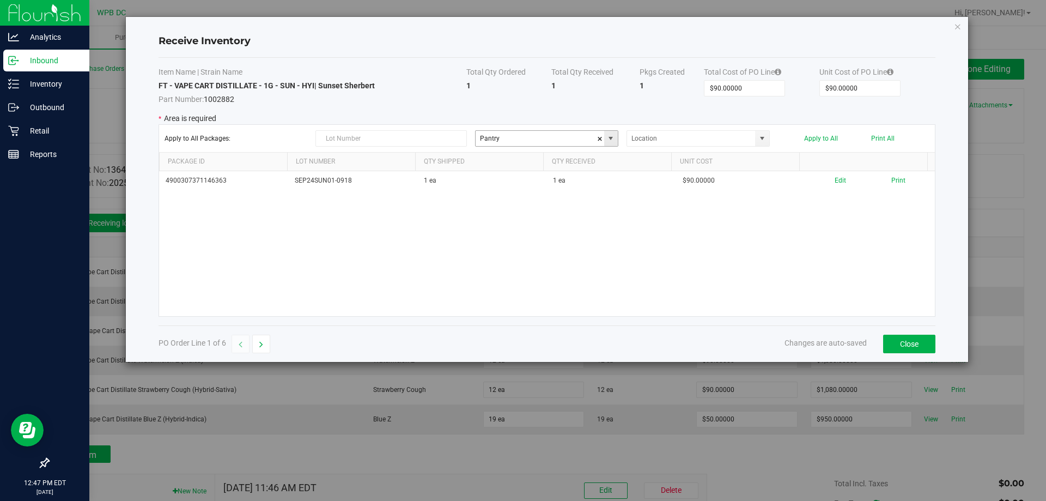
click at [605, 141] on span at bounding box center [611, 138] width 14 height 15
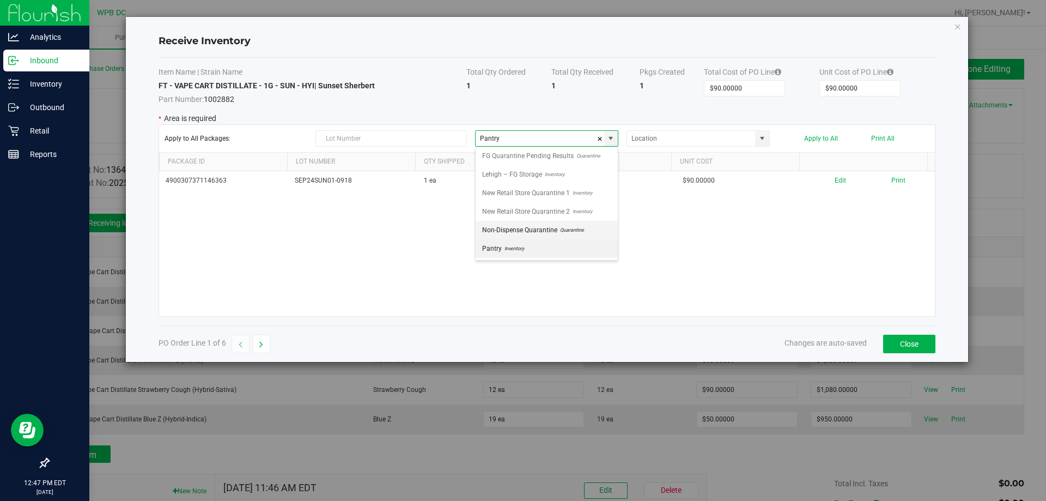
click at [543, 228] on span "Non-Dispense Quarantine" at bounding box center [519, 230] width 75 height 16
type input "Non-Dispense Quarantine"
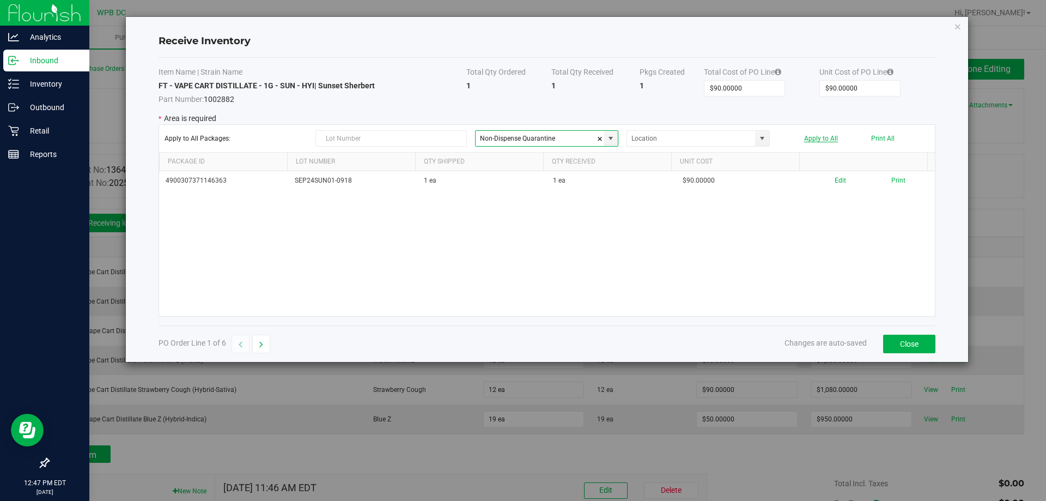
click at [829, 136] on button "Apply to All" at bounding box center [821, 139] width 34 height 8
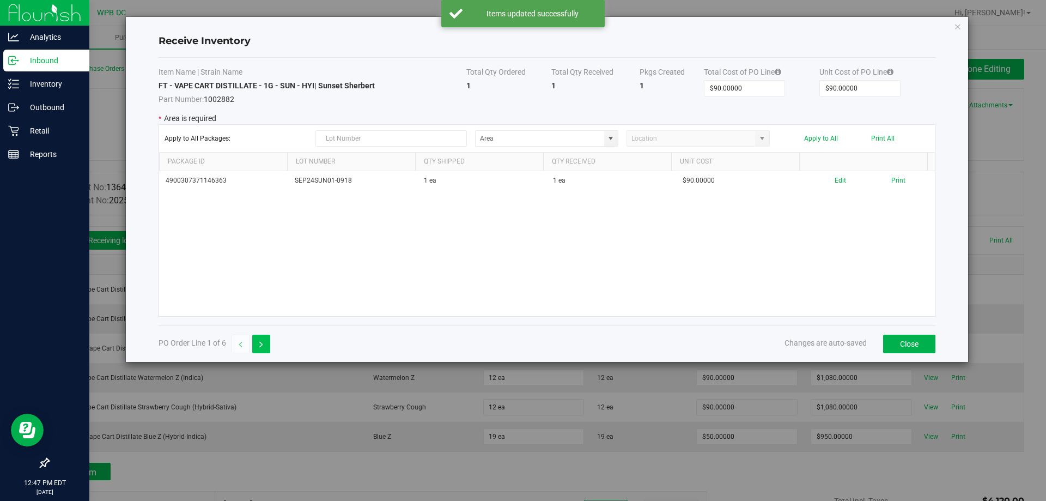
click at [256, 347] on button "button" at bounding box center [261, 344] width 18 height 19
type input "$720.00000"
click at [609, 141] on span at bounding box center [610, 138] width 9 height 9
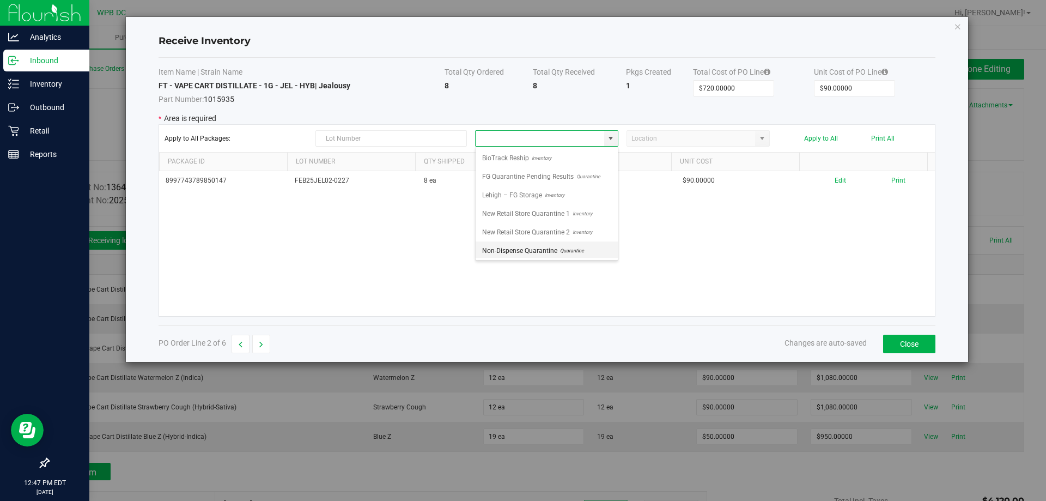
click at [535, 255] on span "Non-Dispense Quarantine" at bounding box center [519, 250] width 75 height 16
type input "Non-Dispense Quarantine"
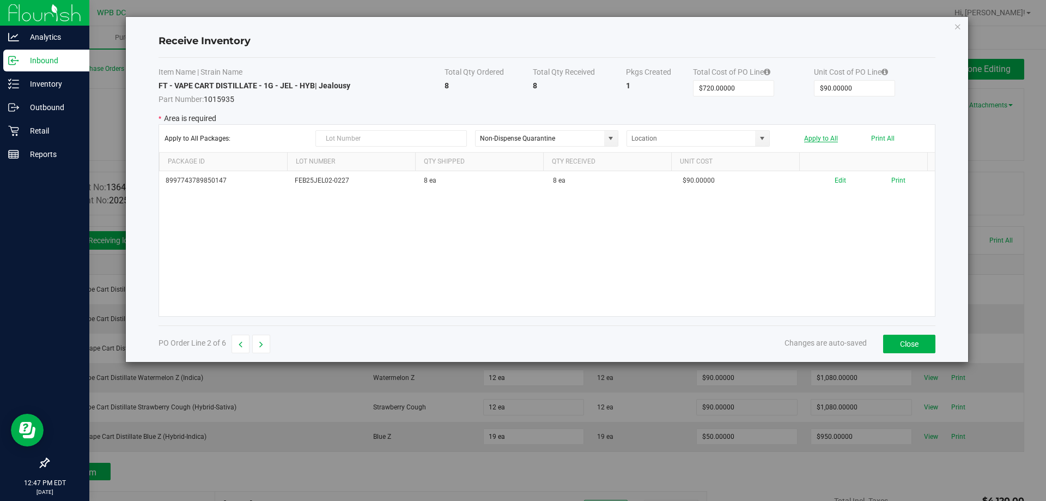
click at [819, 135] on div "Apply to All Packages: Non-Dispense Quarantine Apply to All Print All" at bounding box center [547, 138] width 765 height 16
click at [817, 138] on button "Apply to All" at bounding box center [821, 139] width 34 height 8
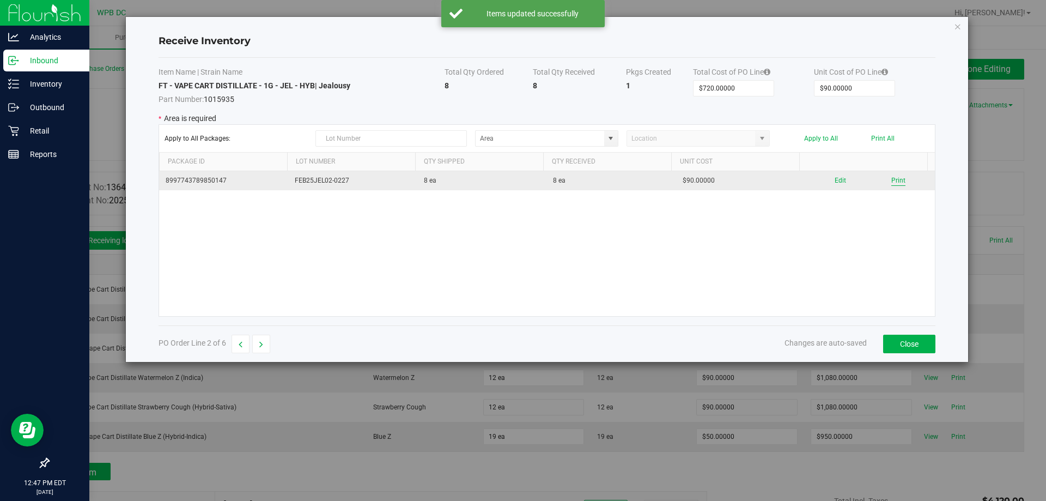
click at [891, 183] on button "Print" at bounding box center [898, 180] width 14 height 10
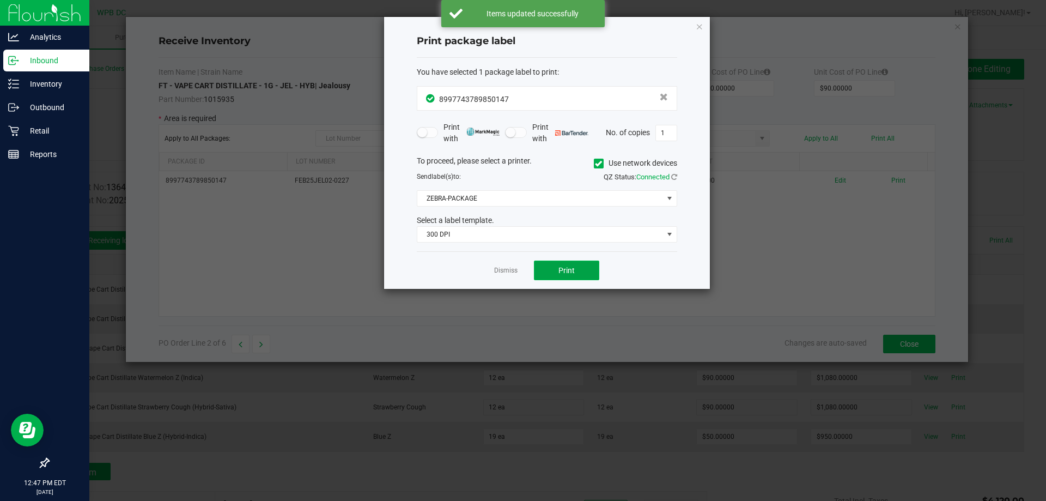
click at [572, 272] on span "Print" at bounding box center [566, 270] width 16 height 9
click at [505, 271] on link "Dismiss" at bounding box center [505, 270] width 23 height 9
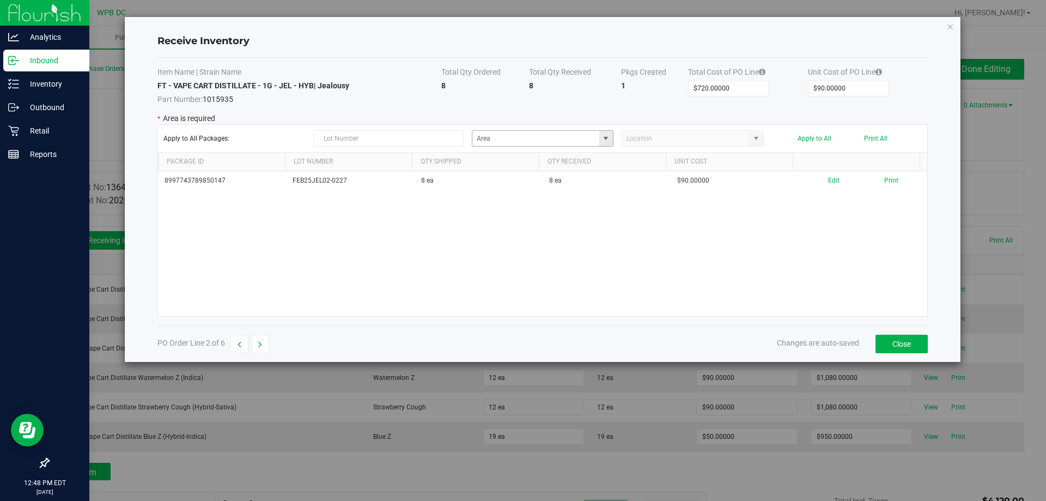
click at [606, 136] on span at bounding box center [606, 138] width 9 height 9
drag, startPoint x: 540, startPoint y: 252, endPoint x: 615, endPoint y: 243, distance: 75.8
click at [542, 250] on span "Non-Dispense Quarantine" at bounding box center [516, 250] width 75 height 16
type input "Non-Dispense Quarantine"
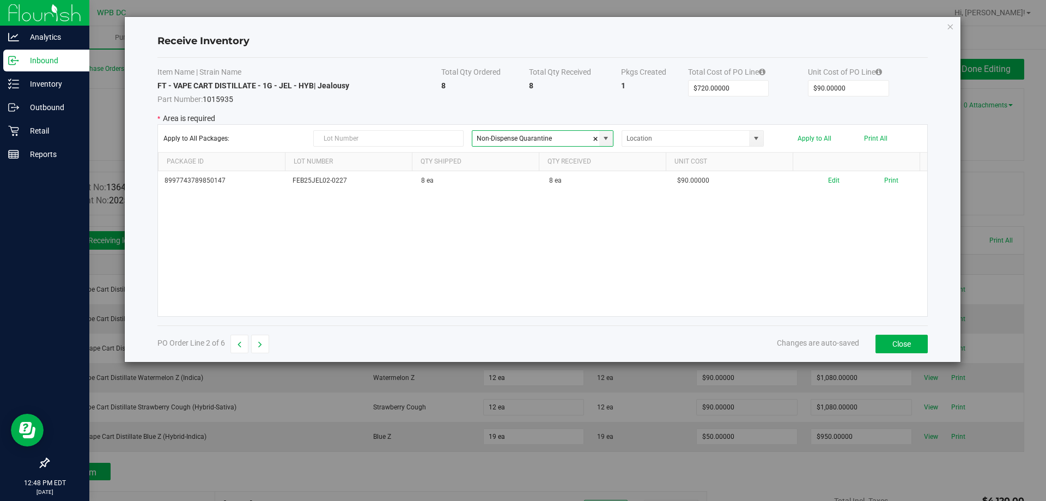
click at [825, 133] on div "Apply to All Packages: Non-Dispense Quarantine Apply to All Print All" at bounding box center [542, 138] width 758 height 16
click at [821, 137] on button "Apply to All" at bounding box center [815, 139] width 34 height 8
click at [260, 345] on icon "button" at bounding box center [260, 345] width 4 height 8
type input "$200.00000"
type input "$50.00000"
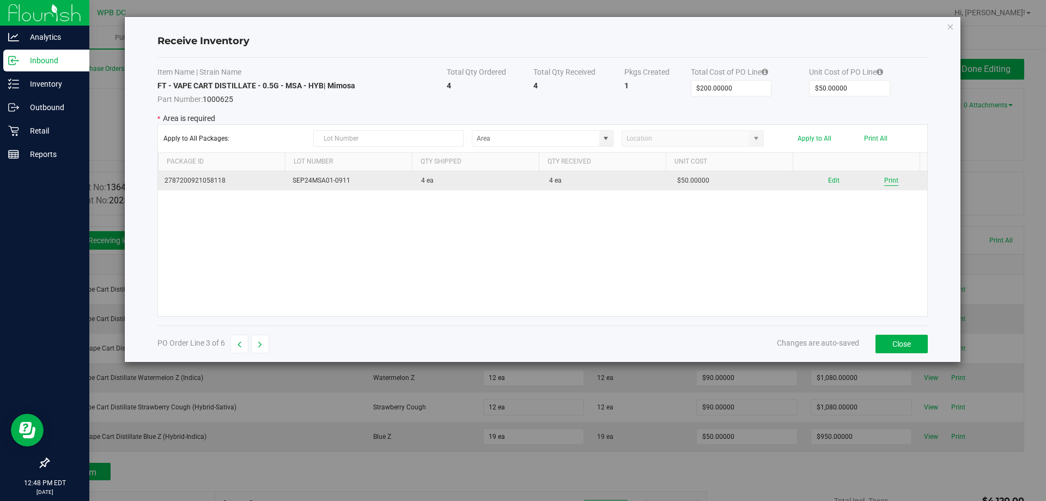
click at [884, 180] on button "Print" at bounding box center [891, 180] width 14 height 10
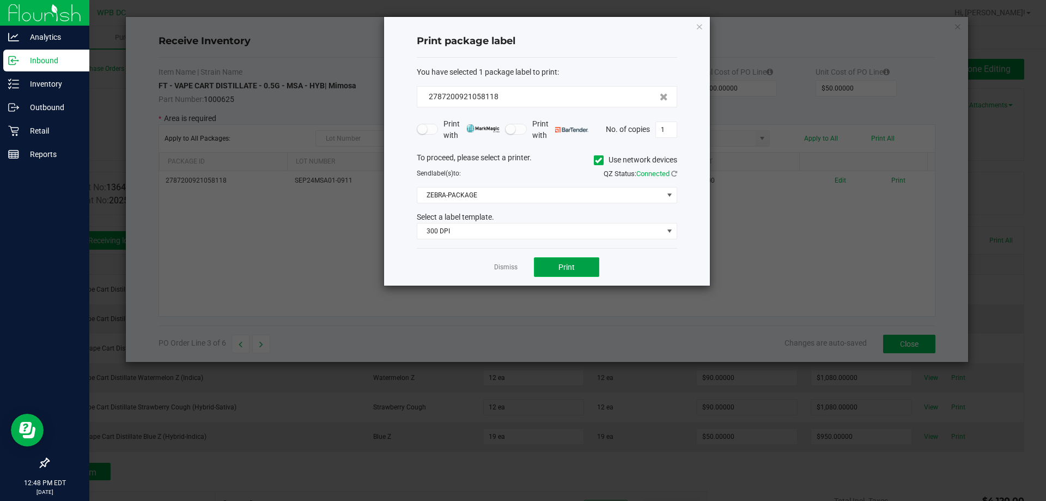
click at [576, 268] on button "Print" at bounding box center [566, 267] width 65 height 20
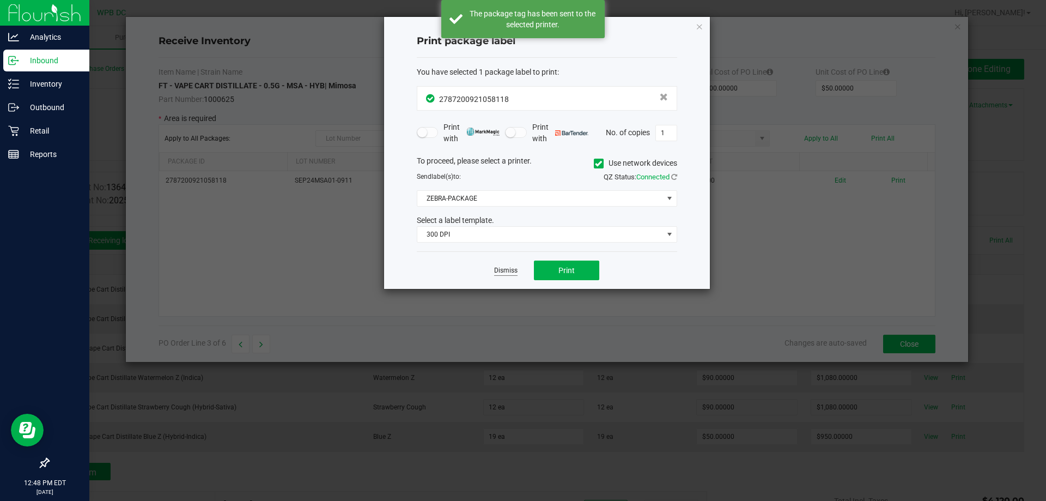
click at [502, 269] on link "Dismiss" at bounding box center [505, 270] width 23 height 9
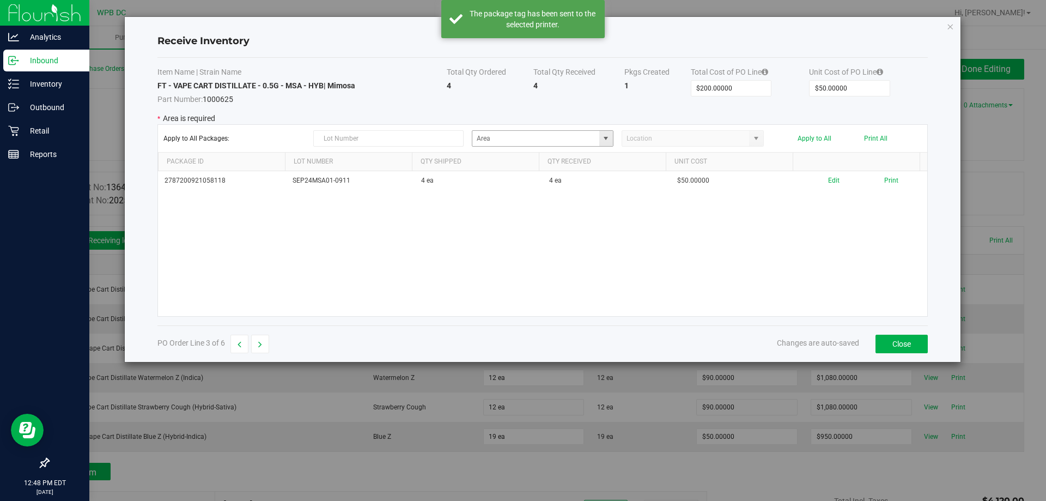
click at [605, 138] on span at bounding box center [606, 138] width 9 height 9
click at [541, 252] on span "Non-Dispense Quarantine" at bounding box center [516, 250] width 75 height 16
type input "Non-Dispense Quarantine"
click at [813, 144] on div "Apply to All Packages: Non-Dispense Quarantine Apply to All Print All" at bounding box center [542, 138] width 758 height 16
click at [813, 138] on button "Apply to All" at bounding box center [815, 139] width 34 height 8
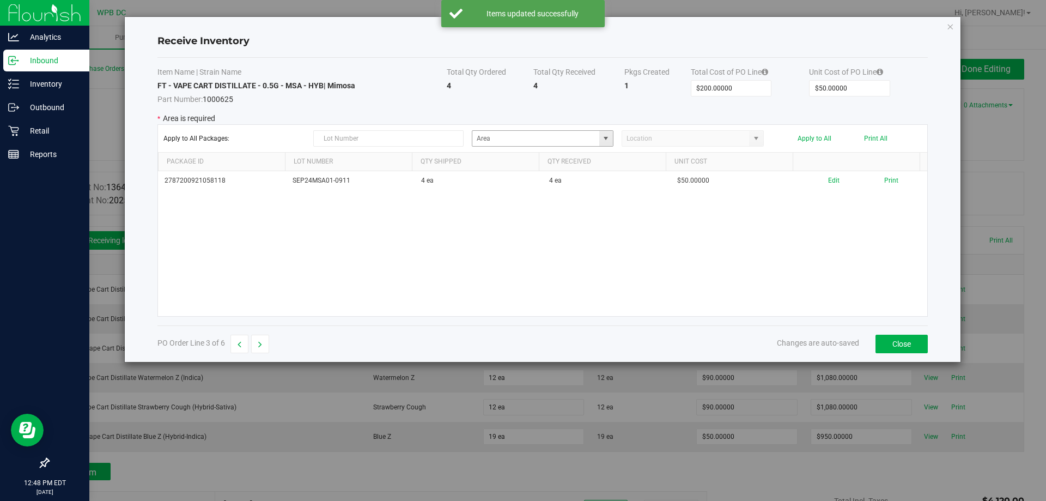
click at [606, 143] on span at bounding box center [606, 138] width 14 height 15
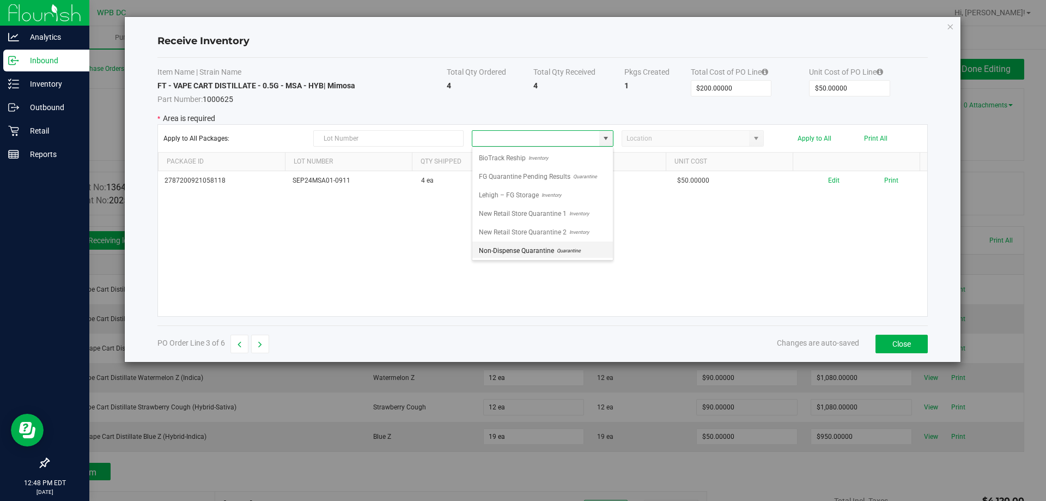
click at [550, 246] on span "Non-Dispense Quarantine" at bounding box center [516, 250] width 75 height 16
type input "Non-Dispense Quarantine"
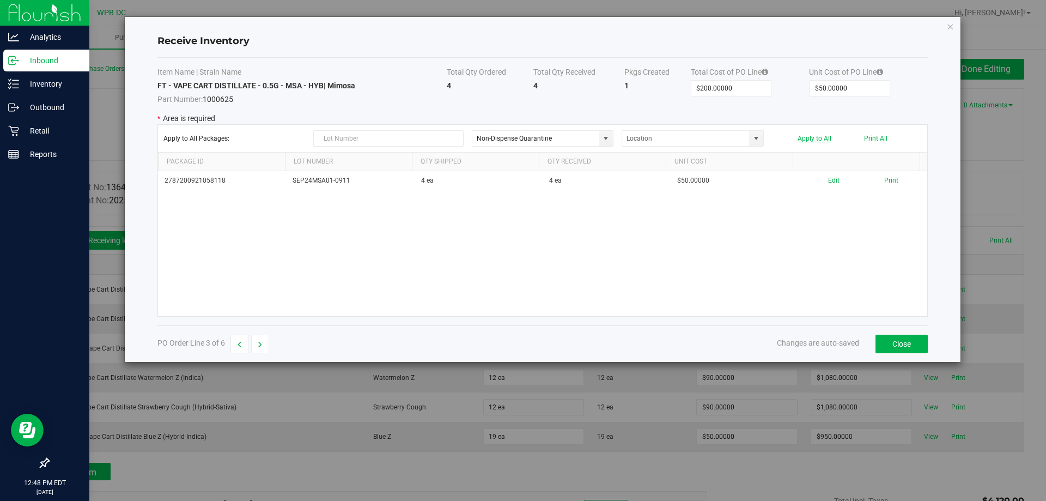
click at [815, 136] on button "Apply to All" at bounding box center [815, 139] width 34 height 8
click at [264, 343] on button "button" at bounding box center [260, 344] width 18 height 19
type input "$1,080.00000"
type input "$90.00000"
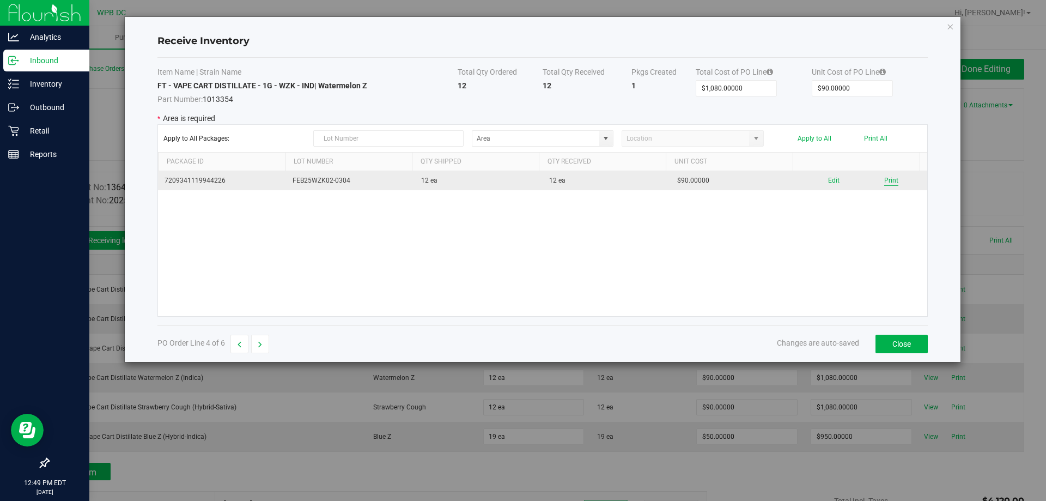
click at [886, 179] on button "Print" at bounding box center [891, 180] width 14 height 10
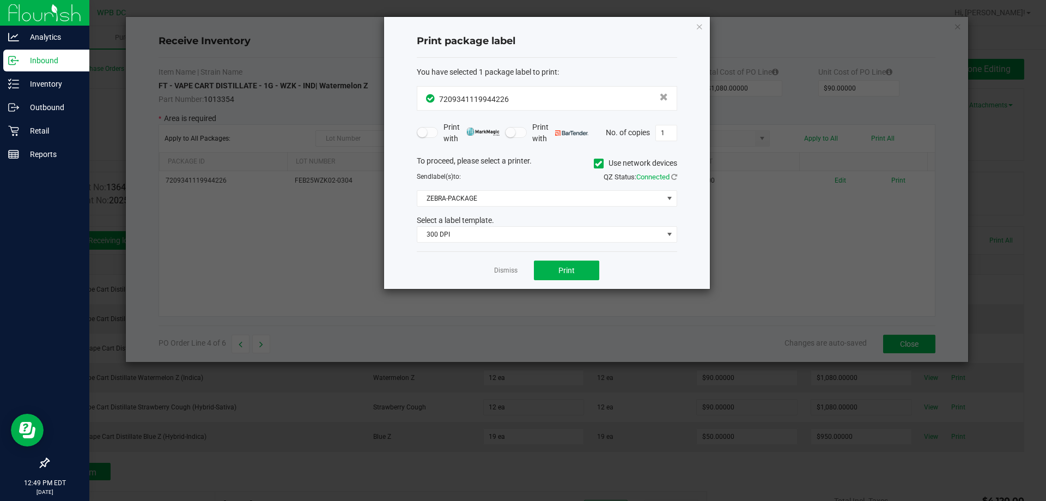
click at [574, 255] on div "Dismiss Print" at bounding box center [547, 270] width 260 height 38
click at [574, 266] on span "Print" at bounding box center [566, 270] width 16 height 9
click at [511, 272] on link "Dismiss" at bounding box center [505, 270] width 23 height 9
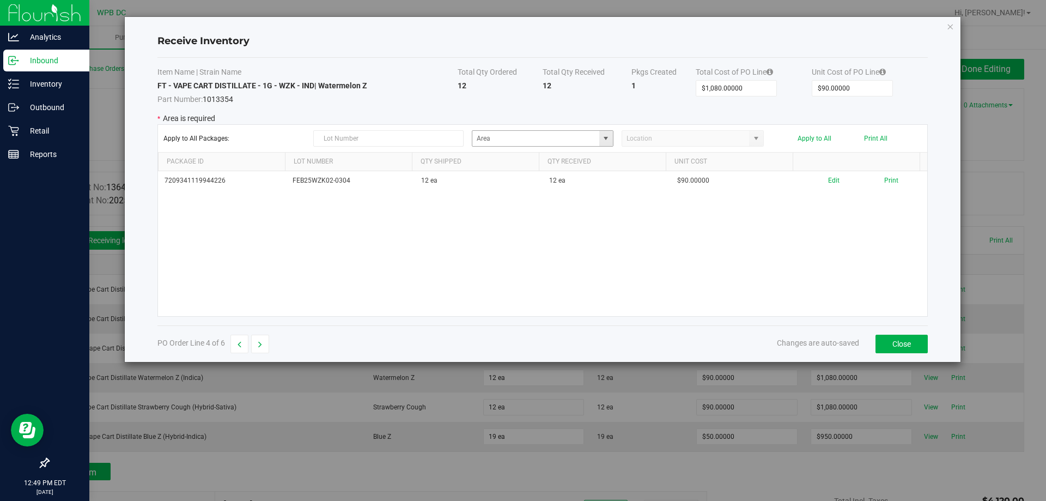
click at [610, 134] on span at bounding box center [606, 138] width 9 height 9
click at [551, 231] on span "New Retail Store Quarantine 2" at bounding box center [523, 232] width 88 height 16
click at [605, 137] on span at bounding box center [606, 138] width 9 height 9
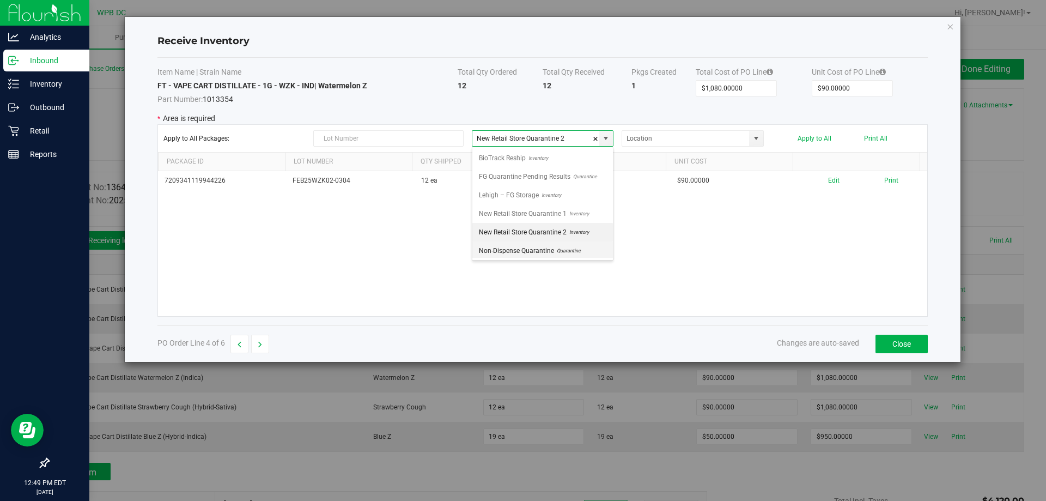
click at [554, 249] on span "Quarantine" at bounding box center [567, 250] width 27 height 16
type input "Non-Dispense Quarantine"
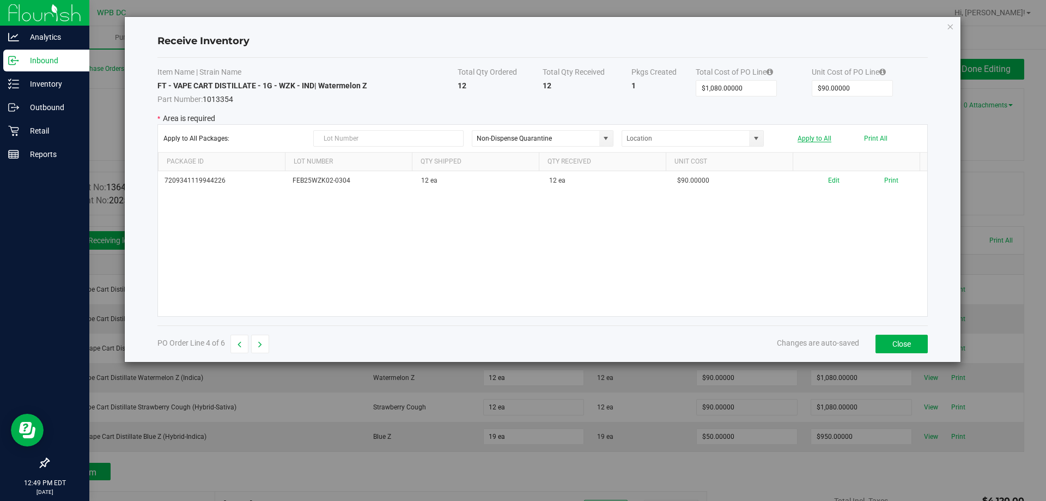
click at [813, 139] on button "Apply to All" at bounding box center [815, 139] width 34 height 8
click at [269, 341] on button "button" at bounding box center [260, 344] width 18 height 19
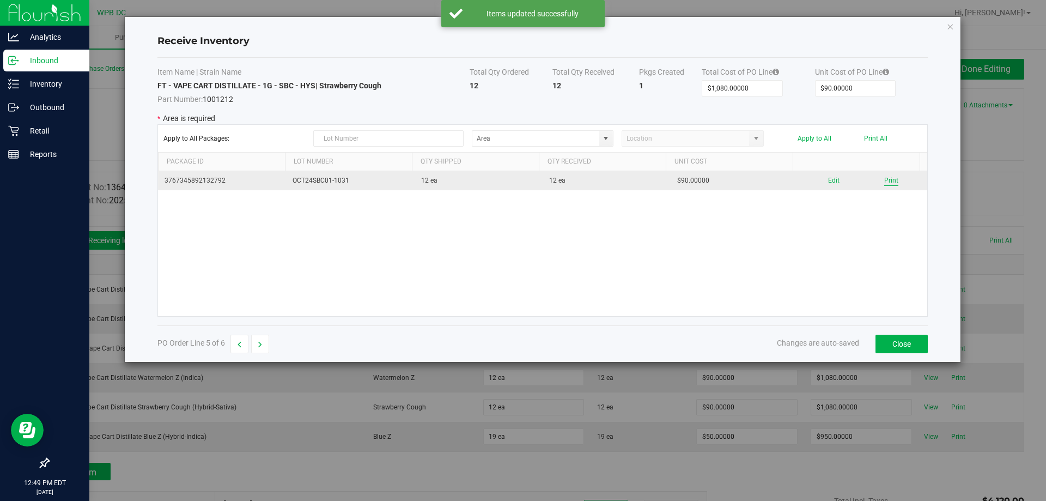
click at [890, 177] on button "Print" at bounding box center [891, 180] width 14 height 10
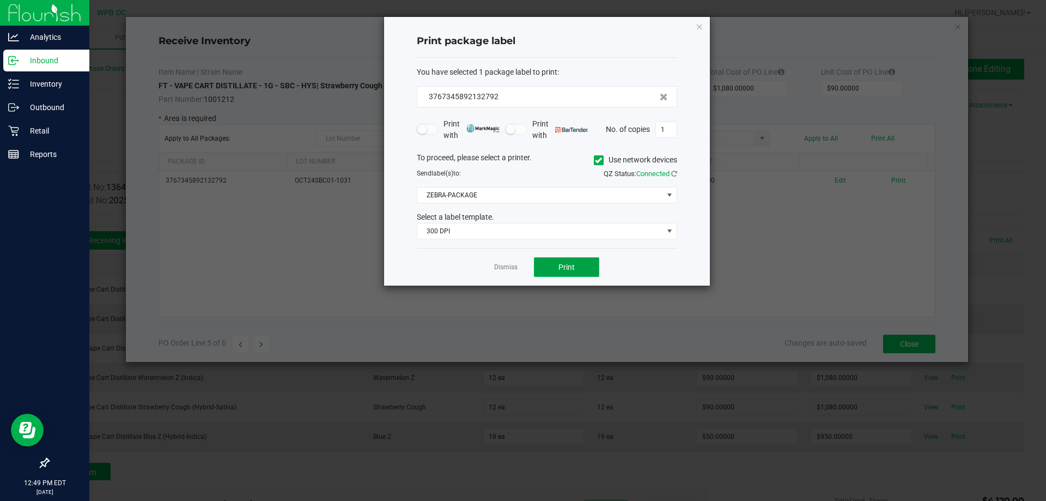
click at [580, 262] on button "Print" at bounding box center [566, 267] width 65 height 20
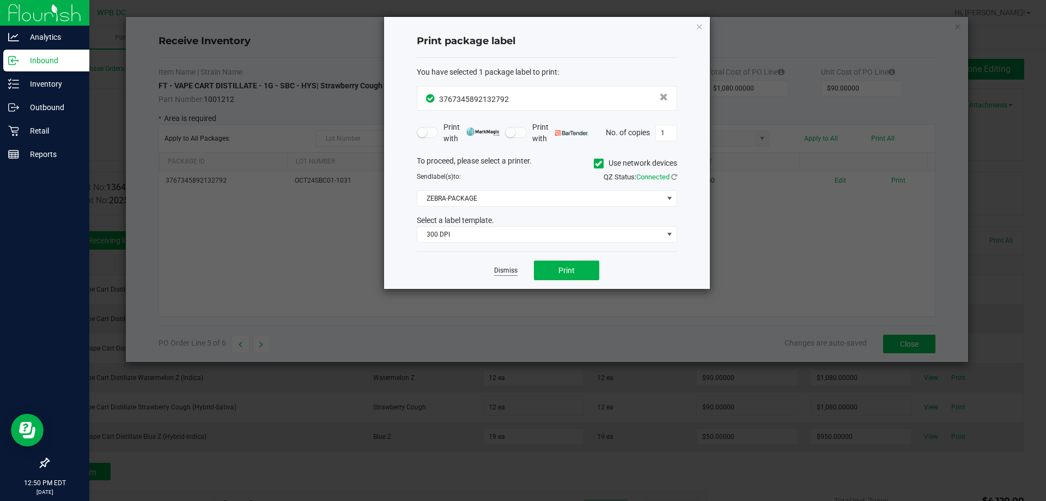
click at [507, 271] on link "Dismiss" at bounding box center [505, 270] width 23 height 9
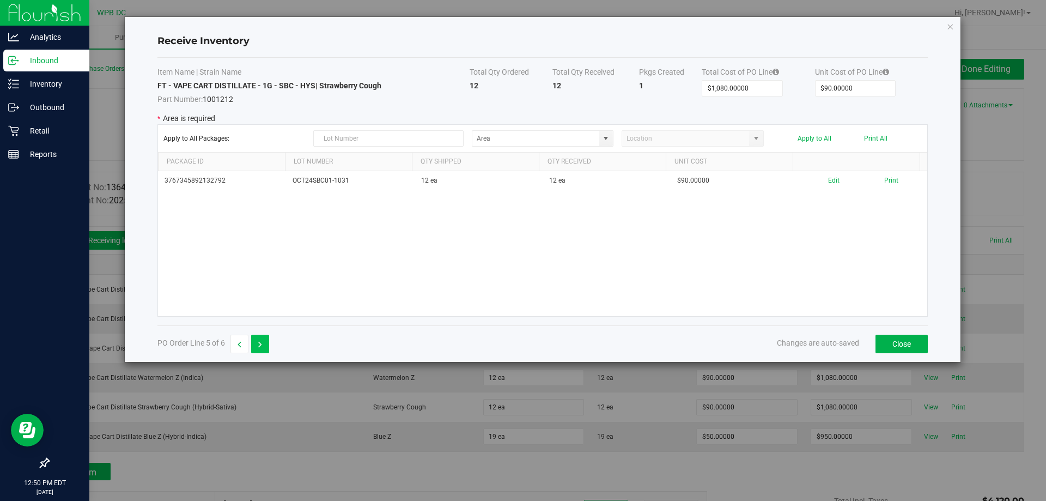
click at [256, 344] on button "button" at bounding box center [260, 344] width 18 height 19
type input "$950.00000"
type input "$50.00000"
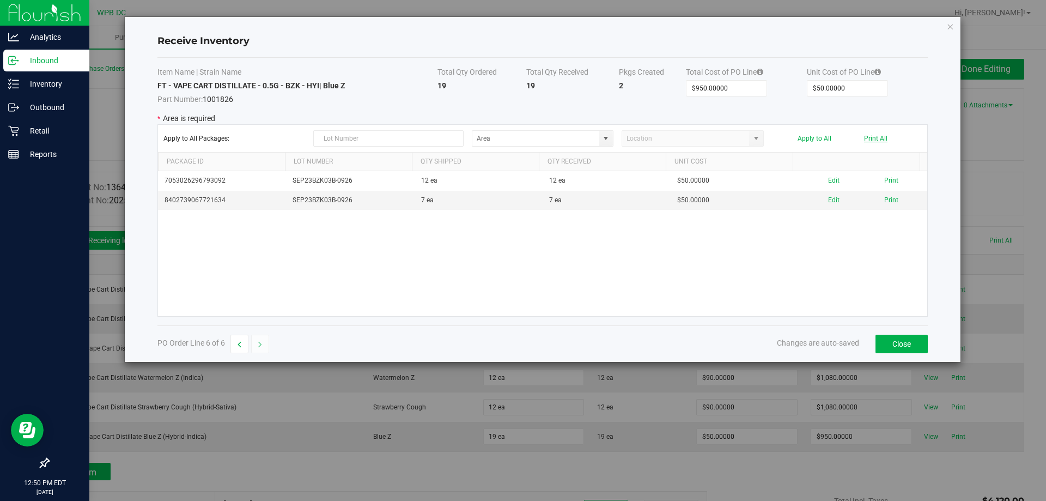
click at [877, 136] on button "Print All" at bounding box center [875, 139] width 23 height 8
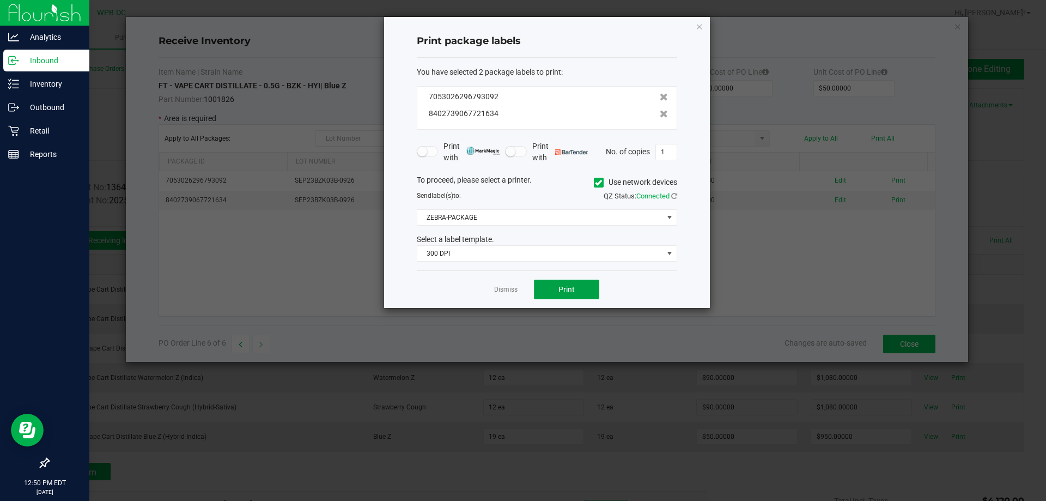
click at [561, 292] on span "Print" at bounding box center [566, 289] width 16 height 9
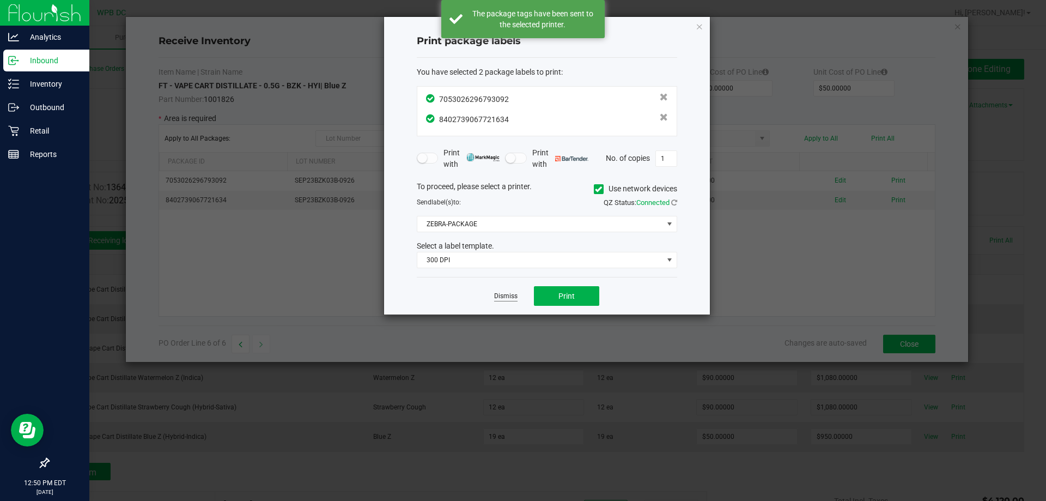
click at [507, 294] on link "Dismiss" at bounding box center [505, 296] width 23 height 9
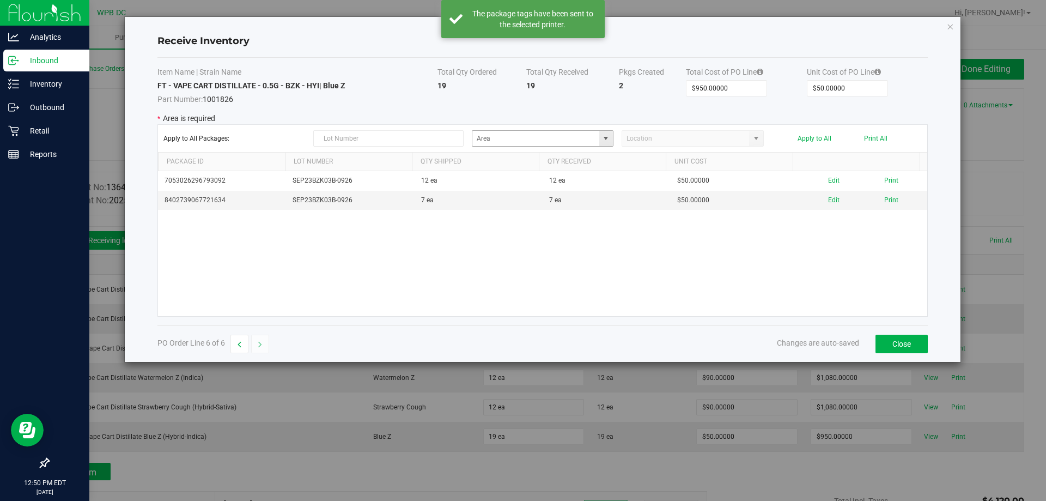
click at [608, 139] on span at bounding box center [606, 138] width 9 height 9
click at [570, 252] on span "Quarantine" at bounding box center [567, 250] width 27 height 16
type input "Non-Dispense Quarantine"
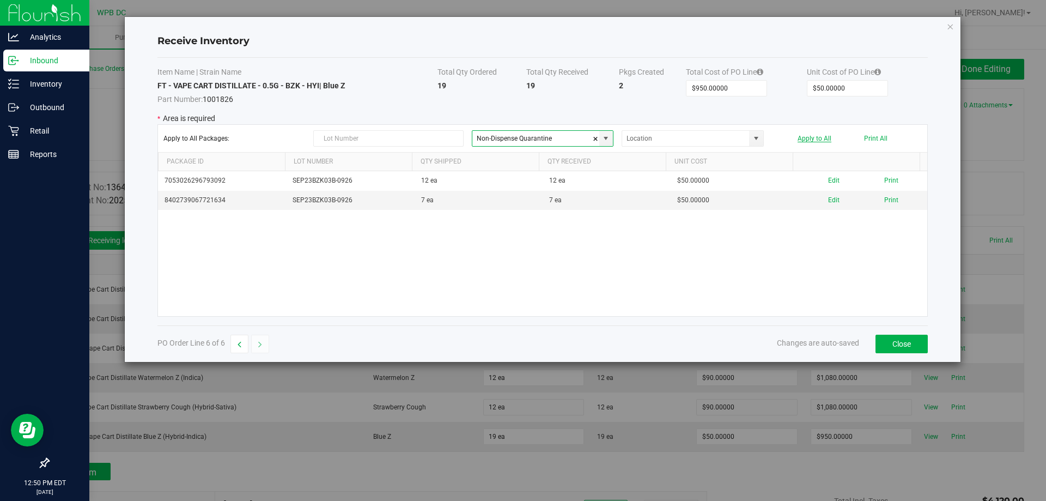
click at [810, 139] on button "Apply to All" at bounding box center [815, 139] width 34 height 8
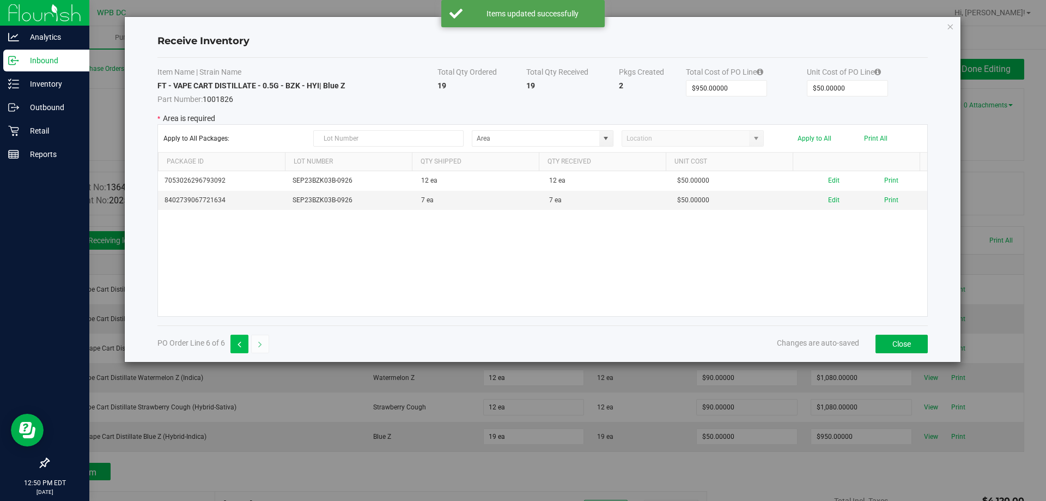
click at [245, 345] on button "button" at bounding box center [239, 344] width 18 height 19
type input "$1,080.00000"
type input "$90.00000"
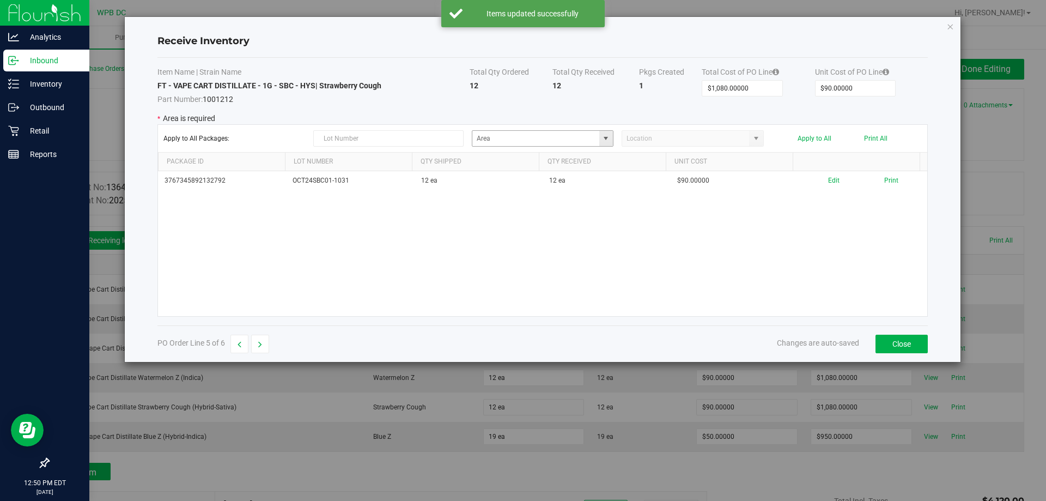
click at [611, 140] on span at bounding box center [606, 138] width 14 height 15
click at [555, 249] on span "Quarantine" at bounding box center [567, 250] width 27 height 16
type input "Non-Dispense Quarantine"
click at [814, 133] on div "Apply to All Packages: Non-Dispense Quarantine Apply to All Print All" at bounding box center [542, 138] width 758 height 16
click at [813, 141] on button "Apply to All" at bounding box center [815, 139] width 34 height 8
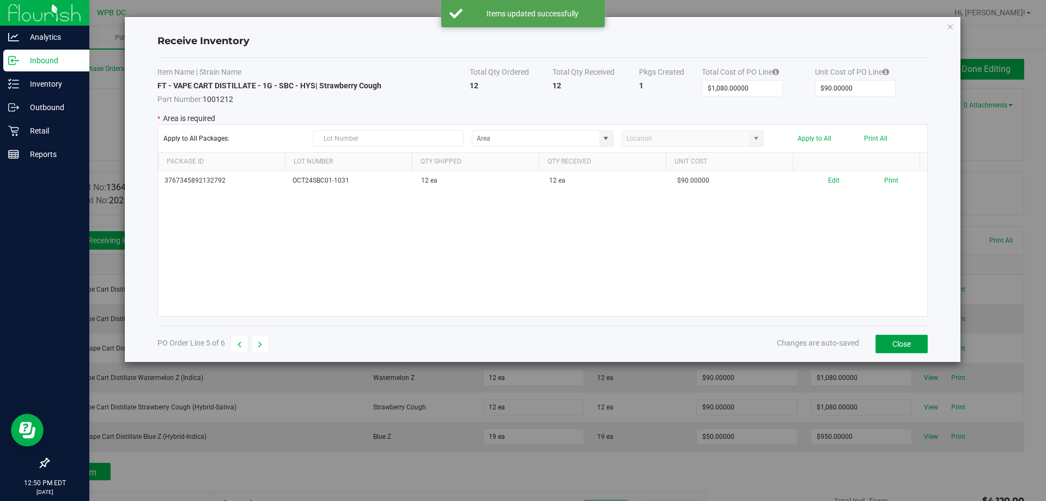
click at [910, 338] on button "Close" at bounding box center [902, 344] width 52 height 19
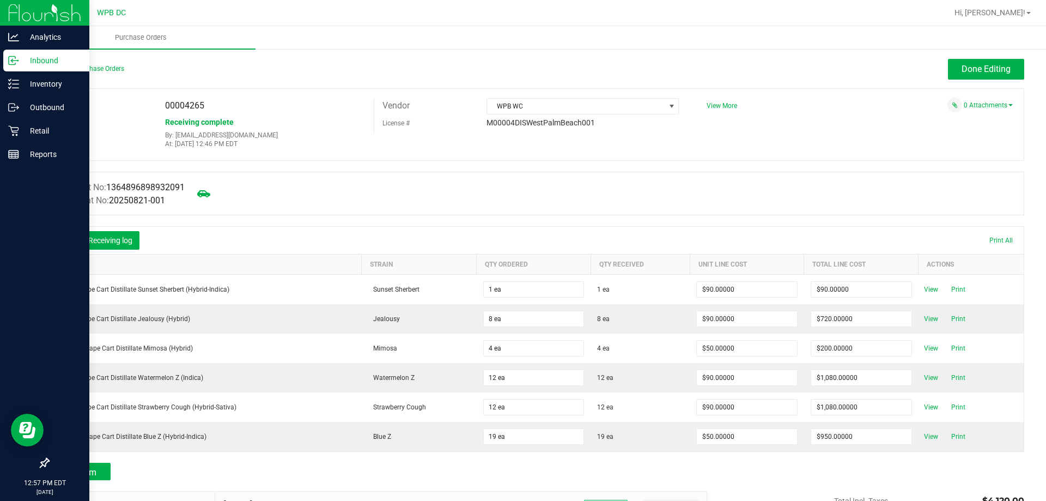
click at [65, 239] on icon at bounding box center [64, 241] width 11 height 11
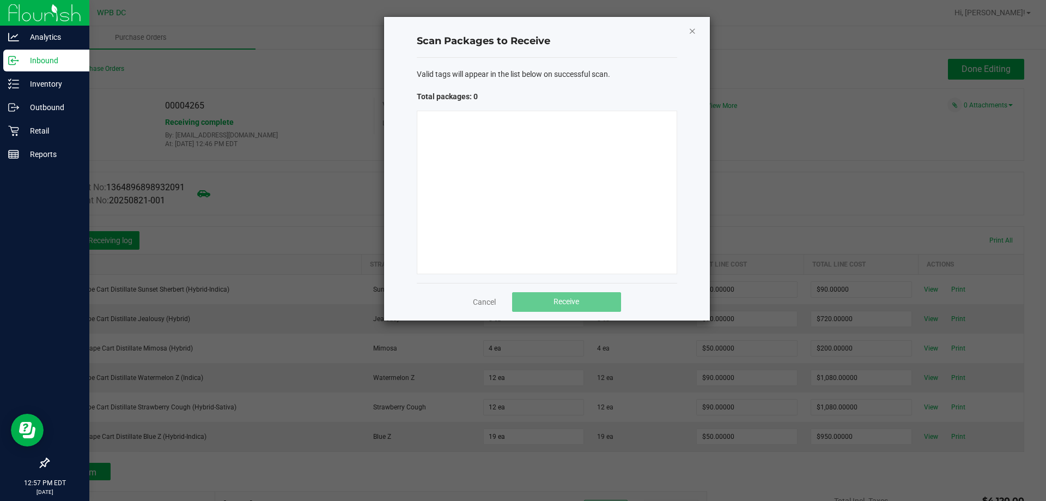
click at [691, 30] on icon "Close" at bounding box center [693, 30] width 8 height 13
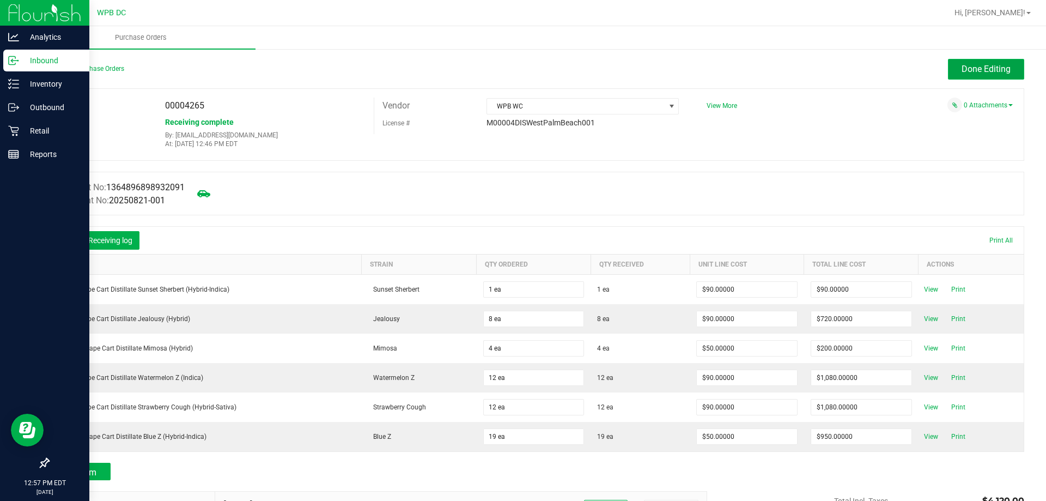
click at [978, 66] on span "Done Editing" at bounding box center [986, 69] width 49 height 10
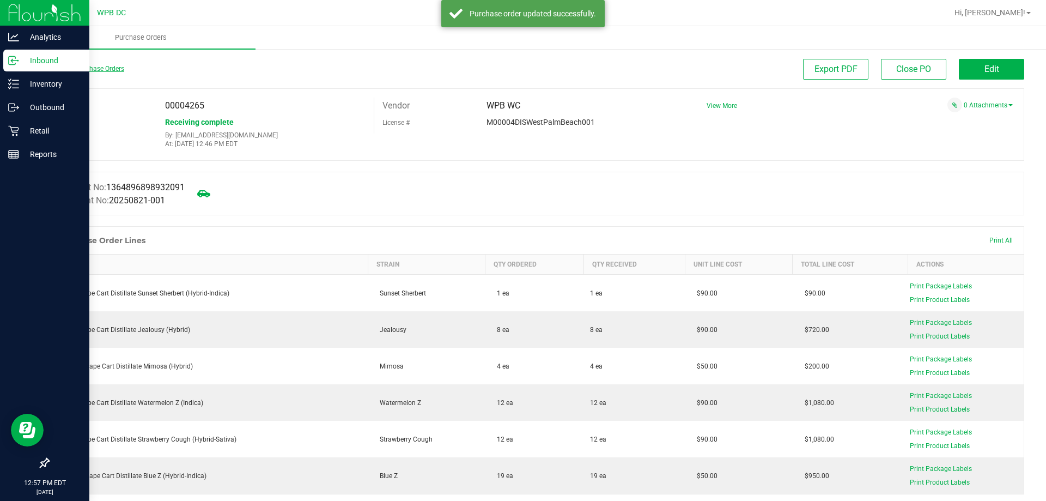
click at [97, 72] on link "Back to Purchase Orders" at bounding box center [86, 69] width 76 height 8
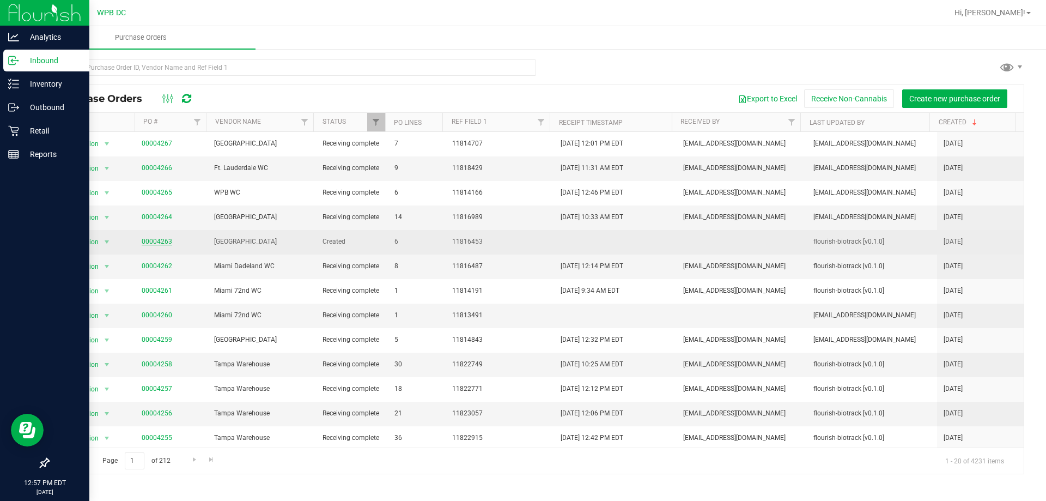
click at [159, 241] on link "00004263" at bounding box center [157, 242] width 31 height 8
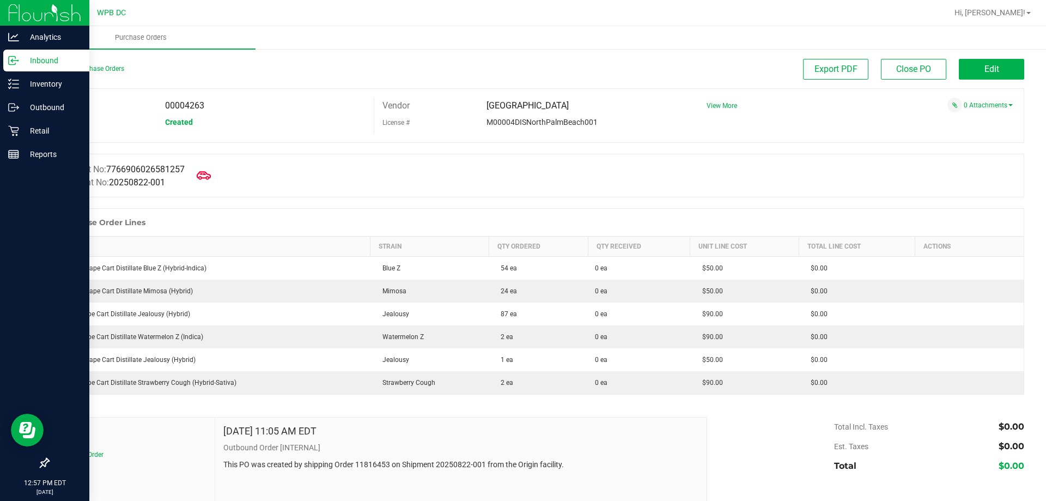
click at [204, 175] on icon at bounding box center [204, 175] width 14 height 14
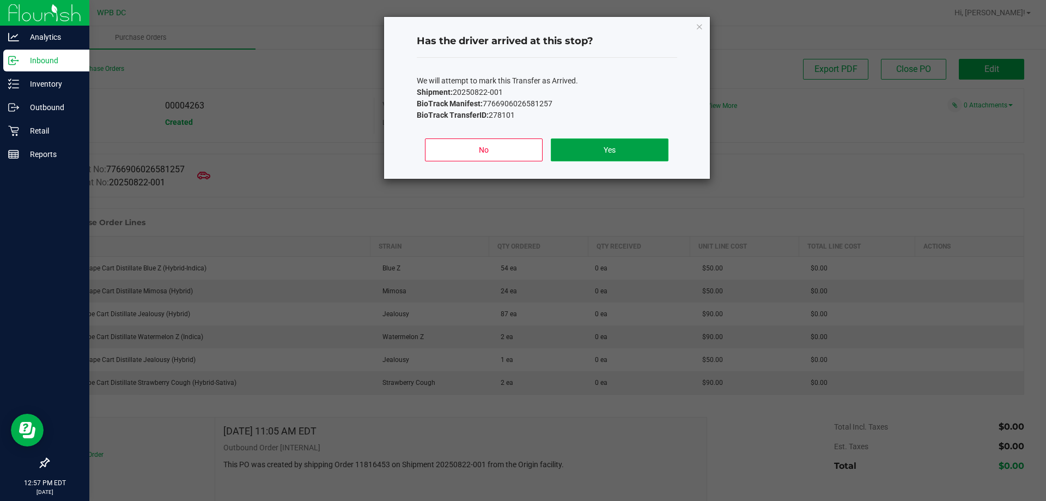
click at [652, 145] on button "Yes" at bounding box center [609, 149] width 117 height 23
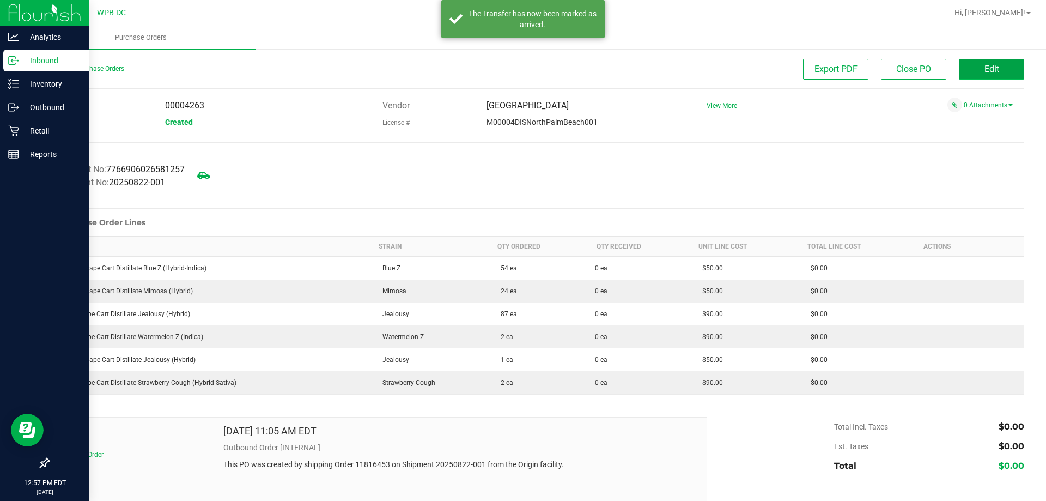
click at [985, 72] on span "Edit" at bounding box center [992, 69] width 15 height 10
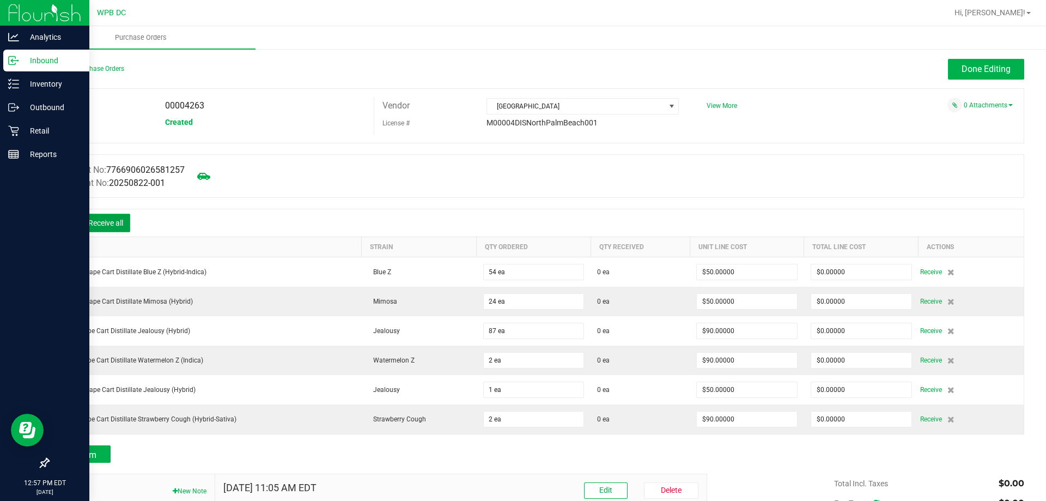
click at [119, 216] on button "Receive all" at bounding box center [105, 223] width 49 height 19
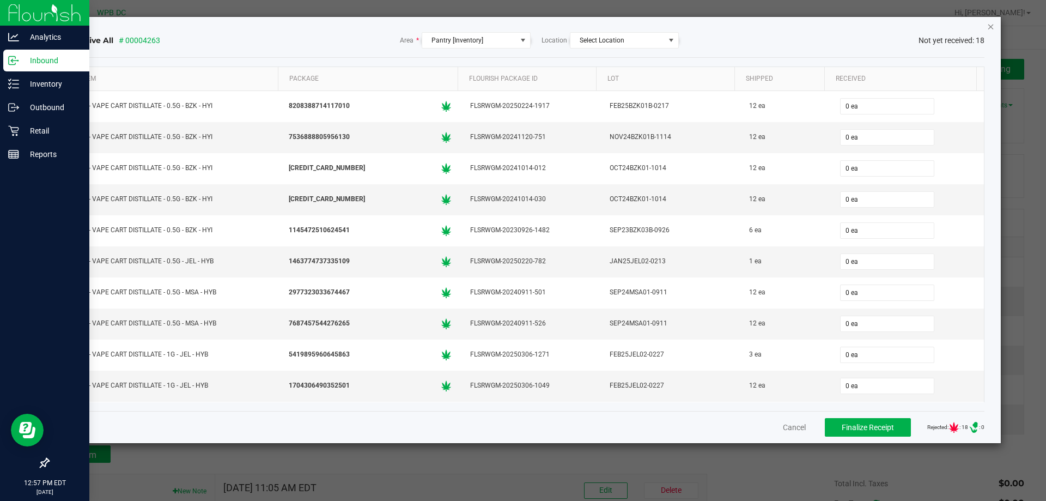
click at [992, 23] on icon "Close" at bounding box center [991, 26] width 8 height 13
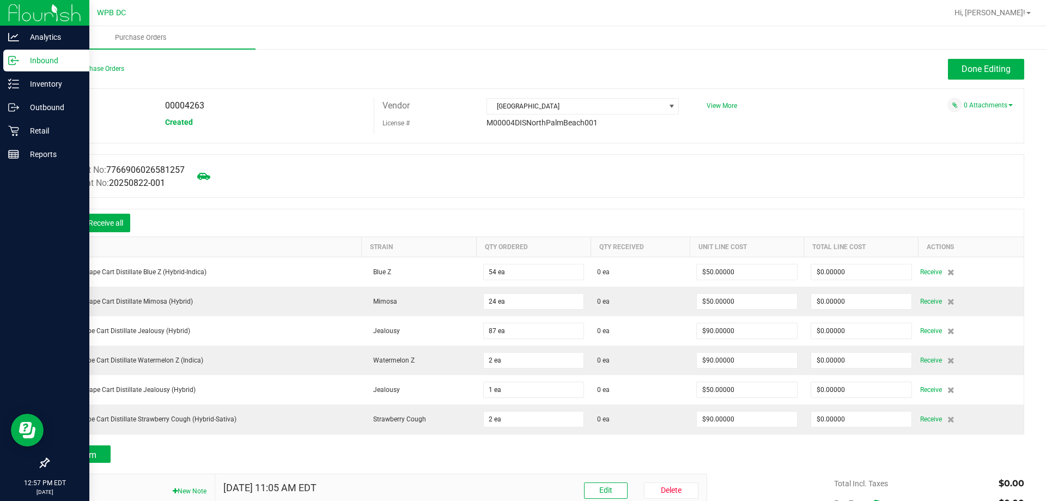
click at [64, 223] on icon at bounding box center [64, 223] width 11 height 11
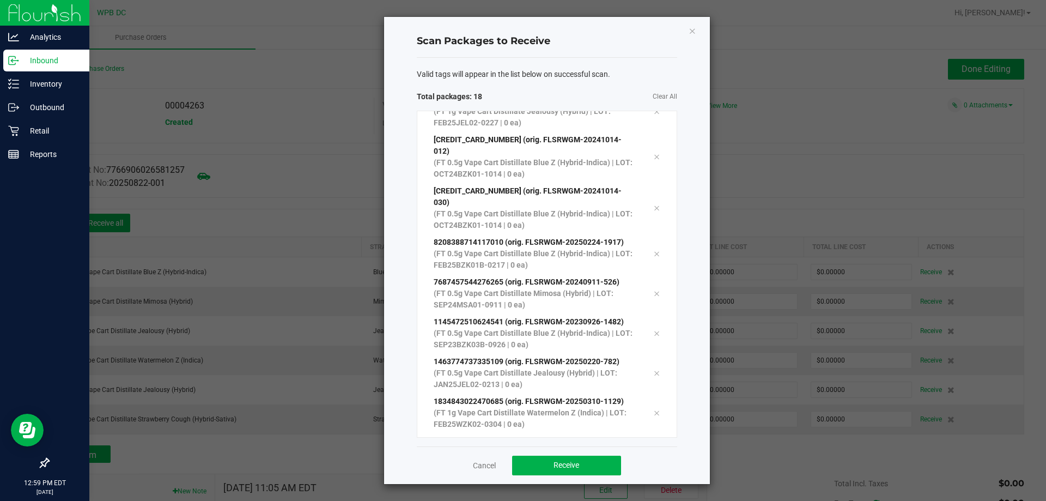
scroll to position [378, 0]
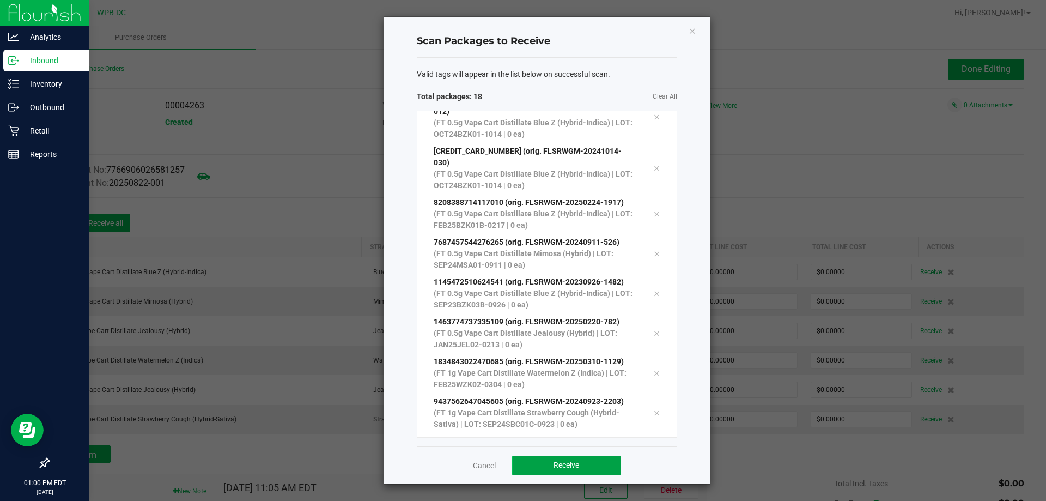
click at [538, 465] on button "Receive" at bounding box center [566, 466] width 109 height 20
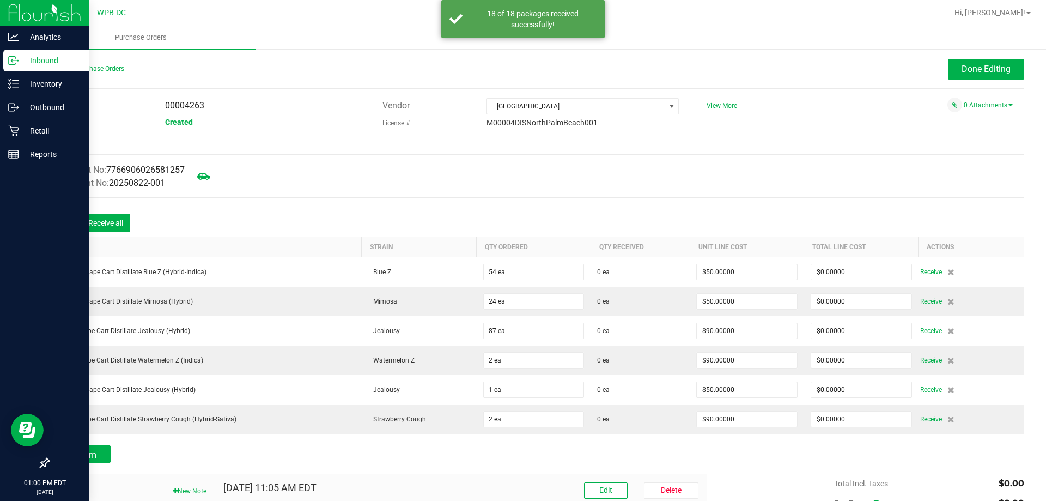
click at [555, 461] on div "Back to Purchase Orders Done Editing PO 00004263 Status Created Vendor North Pa…" at bounding box center [536, 340] width 976 height 562
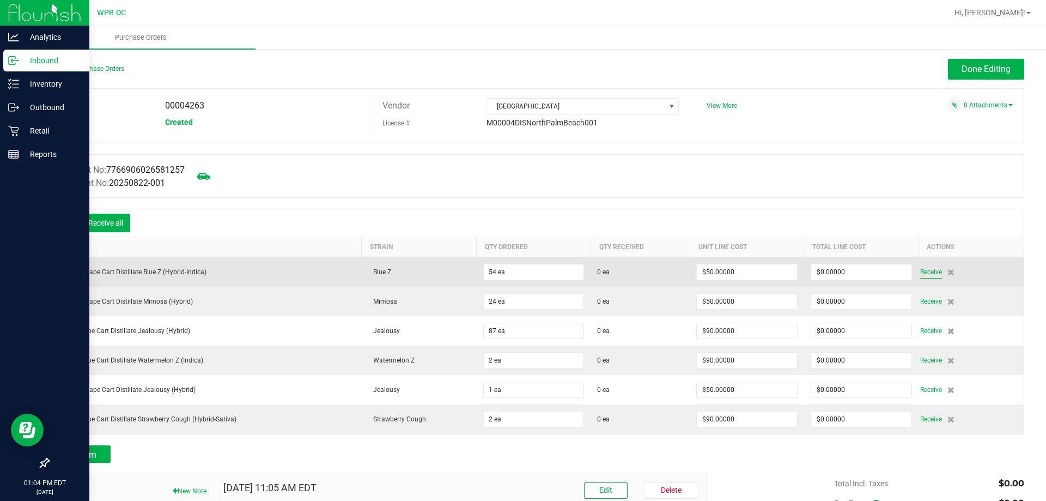
click at [925, 269] on span "Receive" at bounding box center [931, 271] width 22 height 13
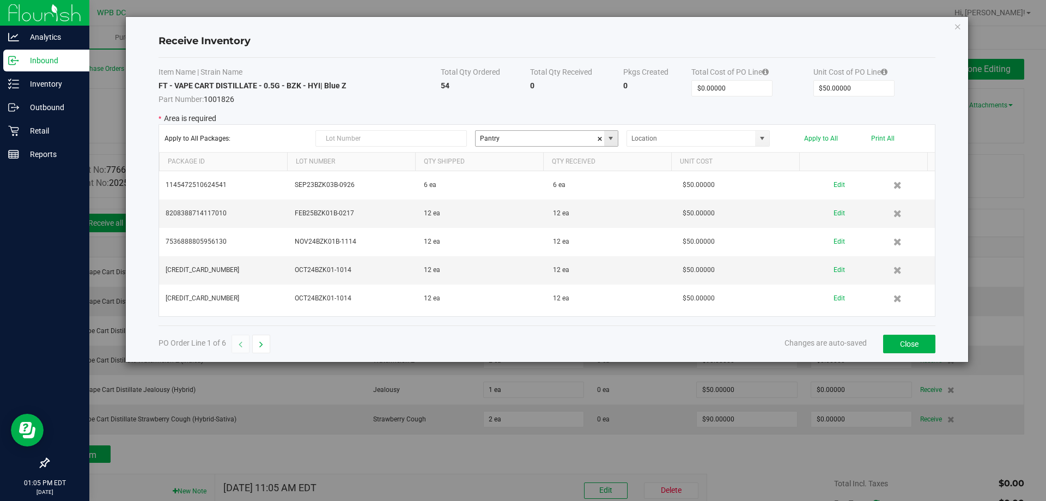
click at [612, 141] on span at bounding box center [610, 138] width 9 height 9
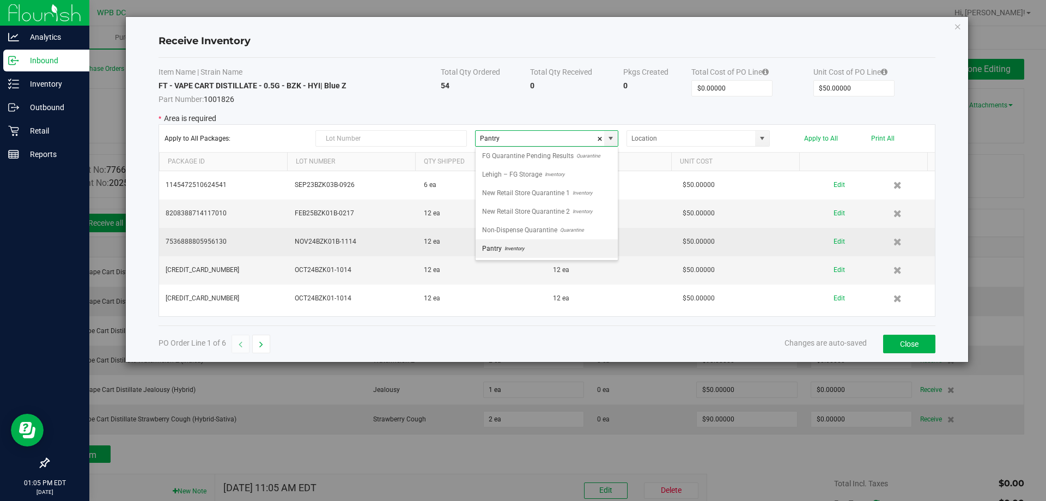
click at [527, 228] on span "Non-Dispense Quarantine" at bounding box center [519, 230] width 75 height 16
type input "Non-Dispense Quarantine"
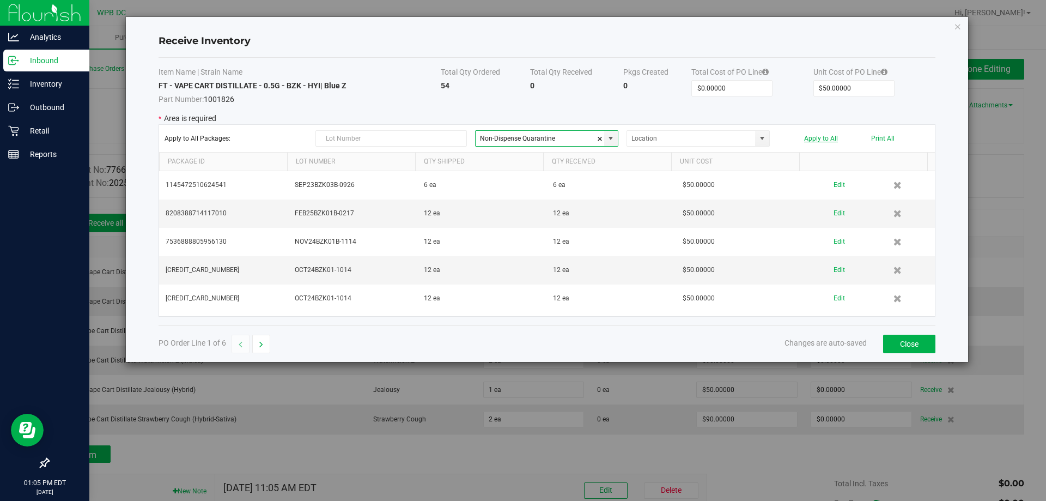
click at [819, 135] on button "Apply to All" at bounding box center [821, 139] width 34 height 8
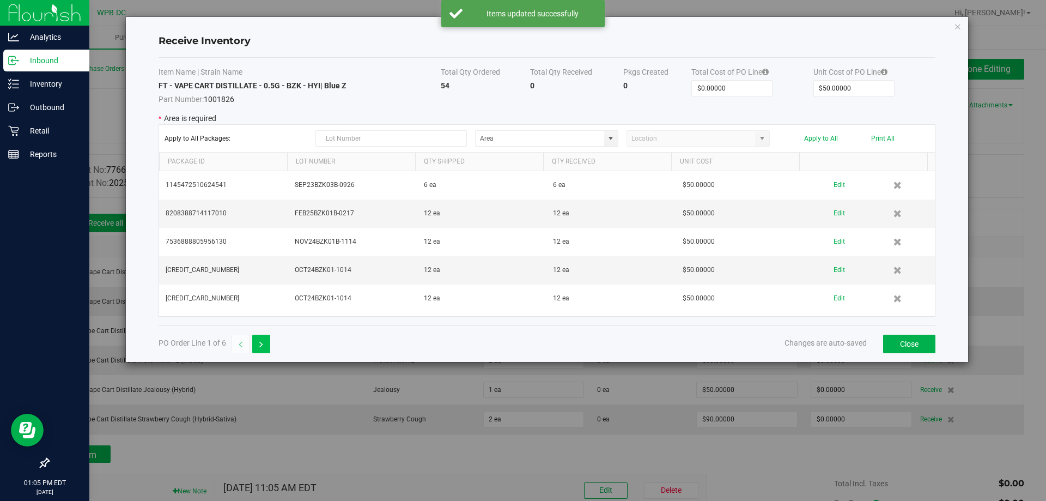
click at [266, 345] on button "button" at bounding box center [261, 344] width 18 height 19
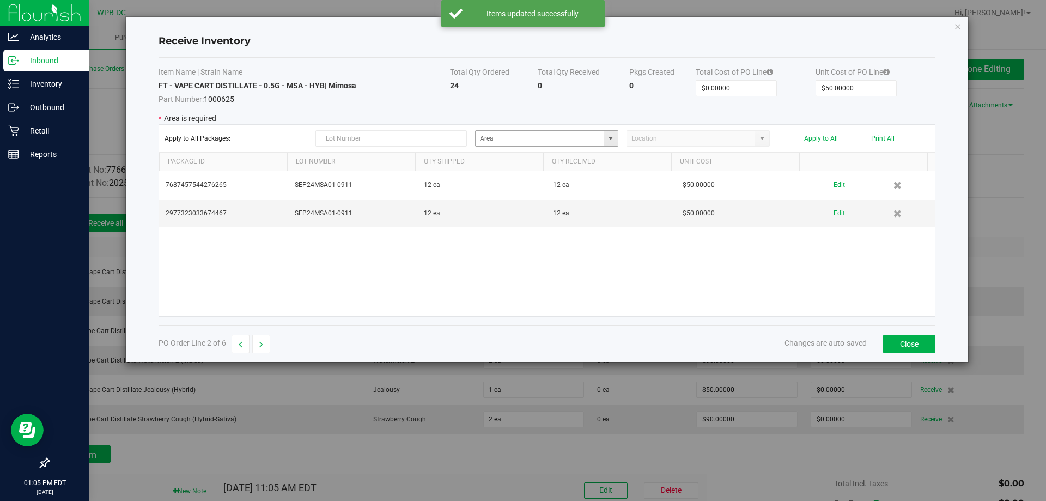
click at [610, 139] on span at bounding box center [610, 138] width 9 height 9
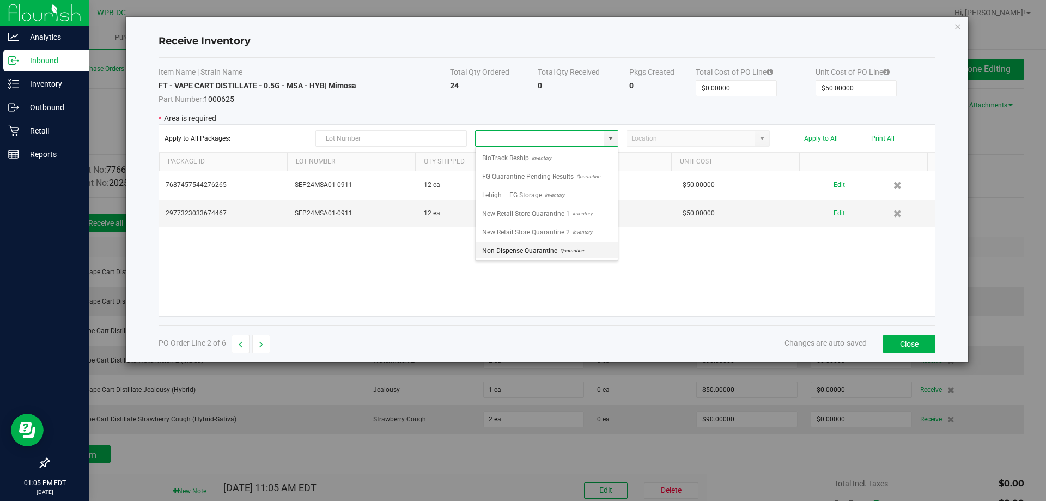
click at [533, 246] on span "Non-Dispense Quarantine" at bounding box center [519, 250] width 75 height 16
type input "Non-Dispense Quarantine"
click at [823, 142] on div "Apply to All Packages: Non-Dispense Quarantine Apply to All Print All" at bounding box center [547, 138] width 765 height 16
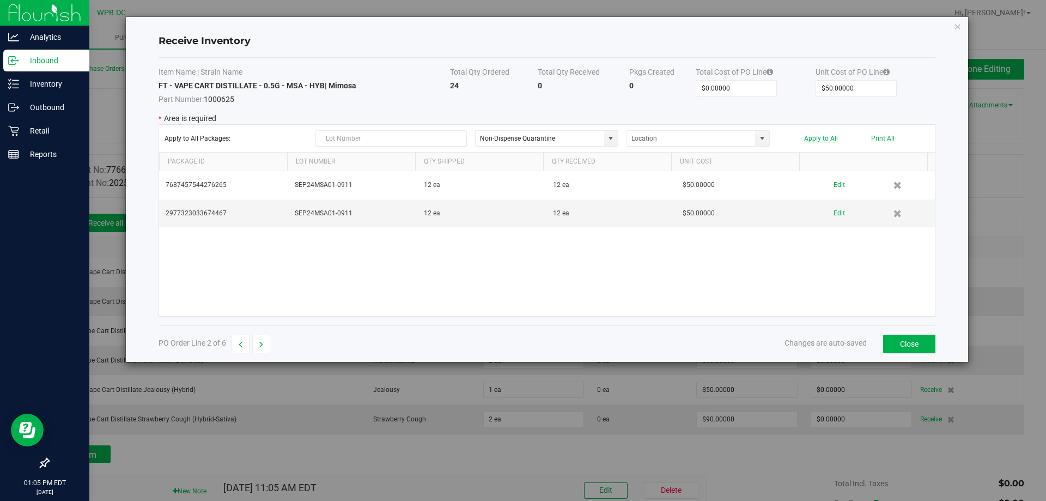
click at [823, 138] on button "Apply to All" at bounding box center [821, 139] width 34 height 8
drag, startPoint x: 880, startPoint y: 139, endPoint x: 879, endPoint y: 131, distance: 8.2
click at [882, 133] on div "Apply to All Packages: Apply to All Print All" at bounding box center [547, 138] width 765 height 16
click at [878, 138] on button "Print All" at bounding box center [882, 139] width 23 height 8
click at [614, 137] on span at bounding box center [610, 138] width 9 height 9
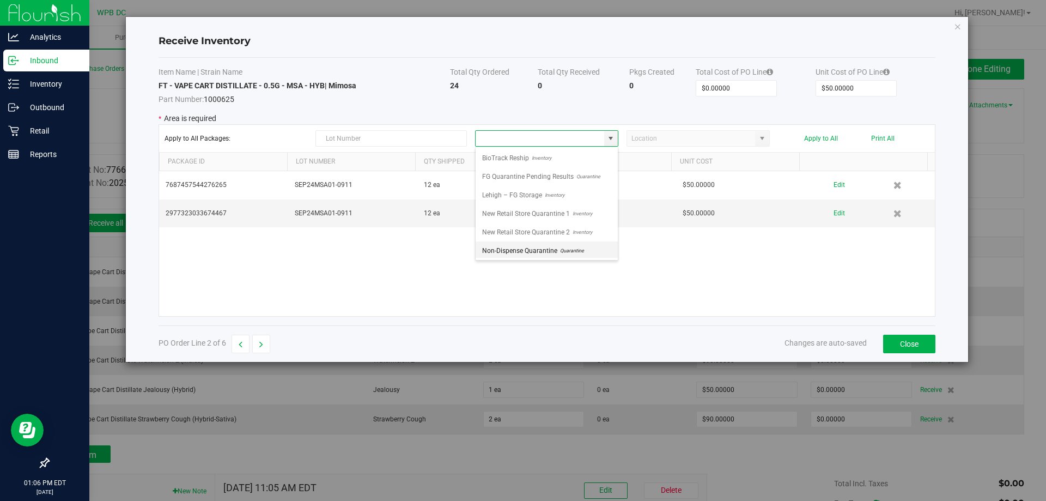
click at [574, 253] on span "Quarantine" at bounding box center [570, 250] width 27 height 16
type input "Non-Dispense Quarantine"
click at [836, 137] on button "Apply to All" at bounding box center [821, 139] width 34 height 8
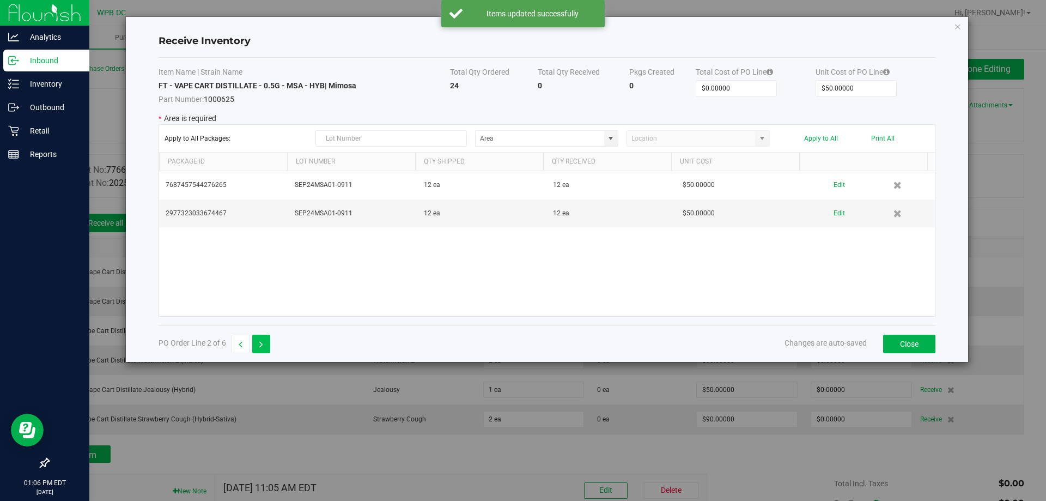
click at [260, 342] on icon "button" at bounding box center [261, 345] width 4 height 8
type input "$90.00000"
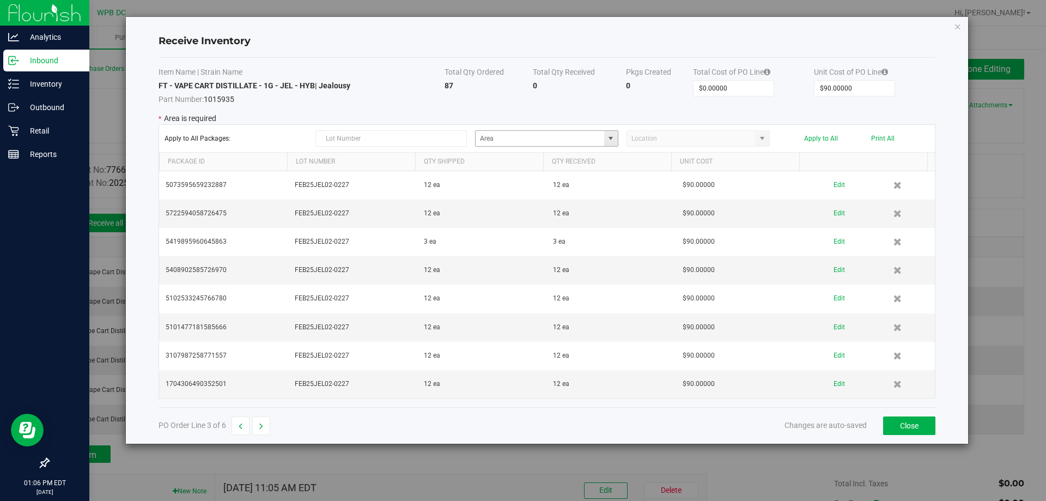
click at [612, 140] on span at bounding box center [610, 138] width 9 height 9
click at [543, 246] on span "Non-Dispense Quarantine" at bounding box center [519, 250] width 75 height 16
type input "Non-Dispense Quarantine"
click at [823, 136] on button "Apply to All" at bounding box center [821, 139] width 34 height 8
click at [262, 427] on icon "button" at bounding box center [261, 426] width 4 height 8
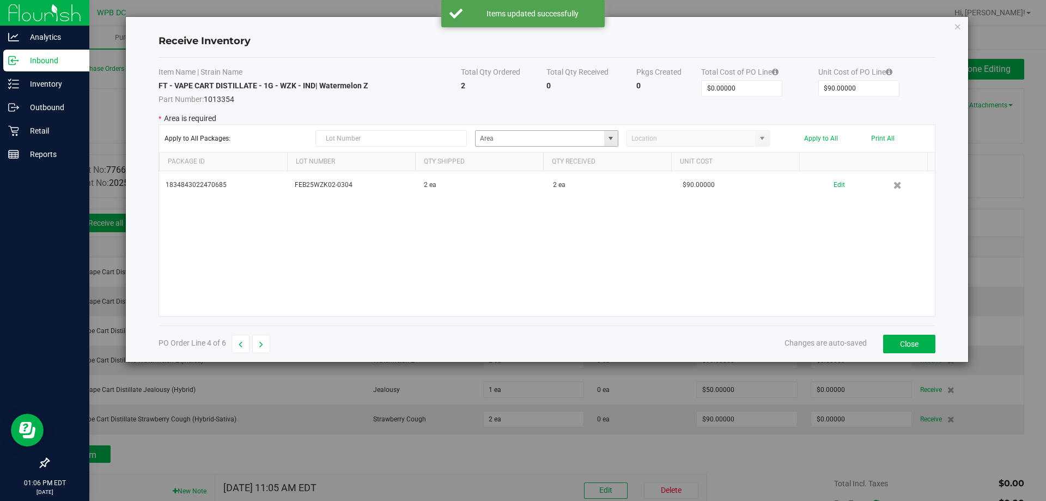
click at [610, 143] on span at bounding box center [611, 138] width 14 height 15
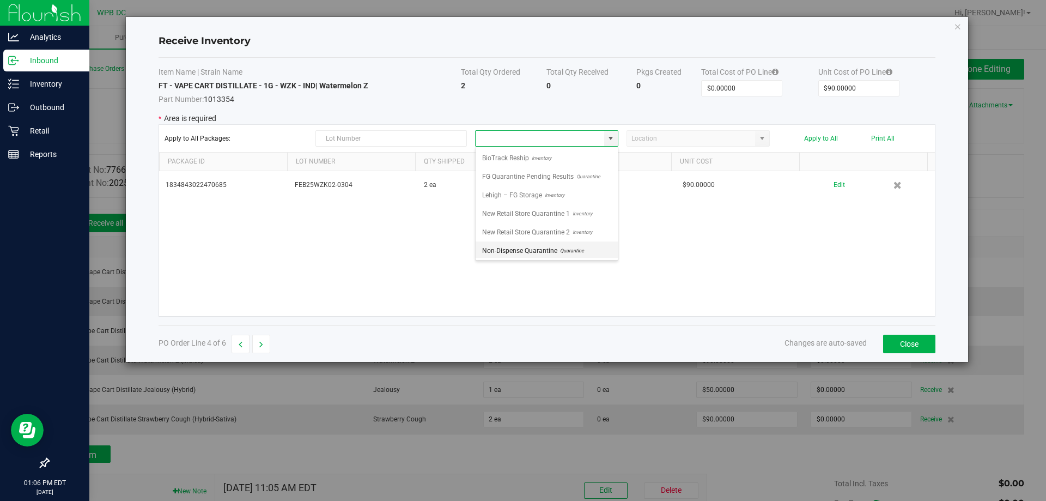
click at [558, 253] on span "Quarantine" at bounding box center [570, 250] width 27 height 16
type input "Non-Dispense Quarantine"
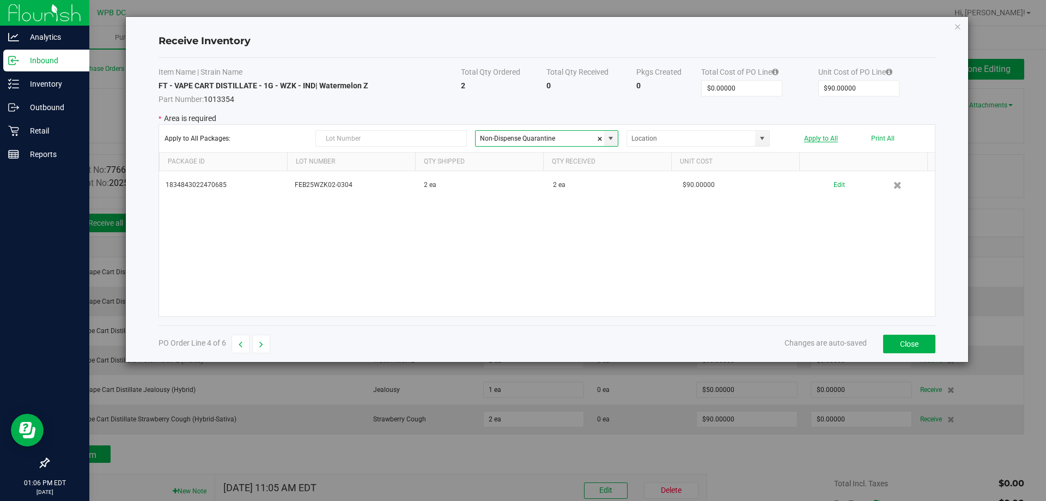
click at [825, 136] on button "Apply to All" at bounding box center [821, 139] width 34 height 8
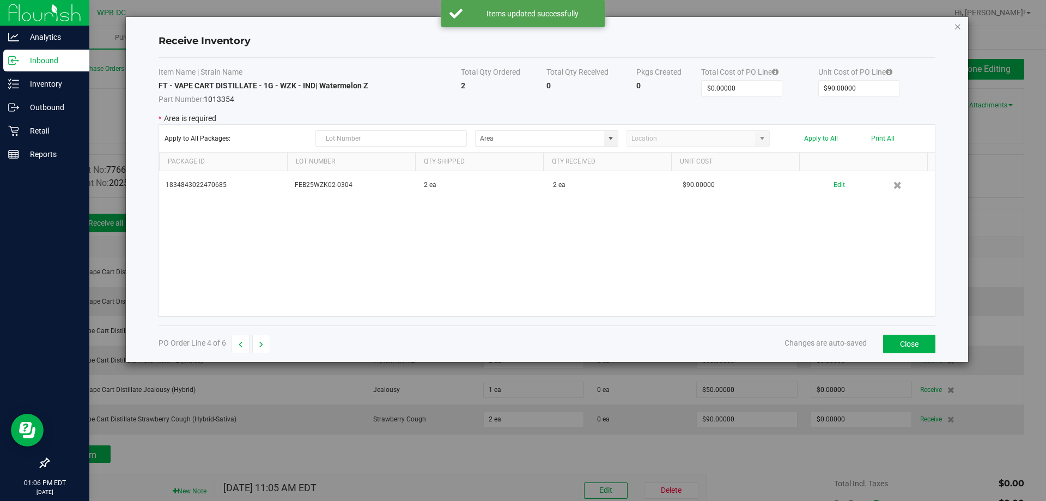
click at [957, 27] on icon "Close modal" at bounding box center [958, 26] width 8 height 13
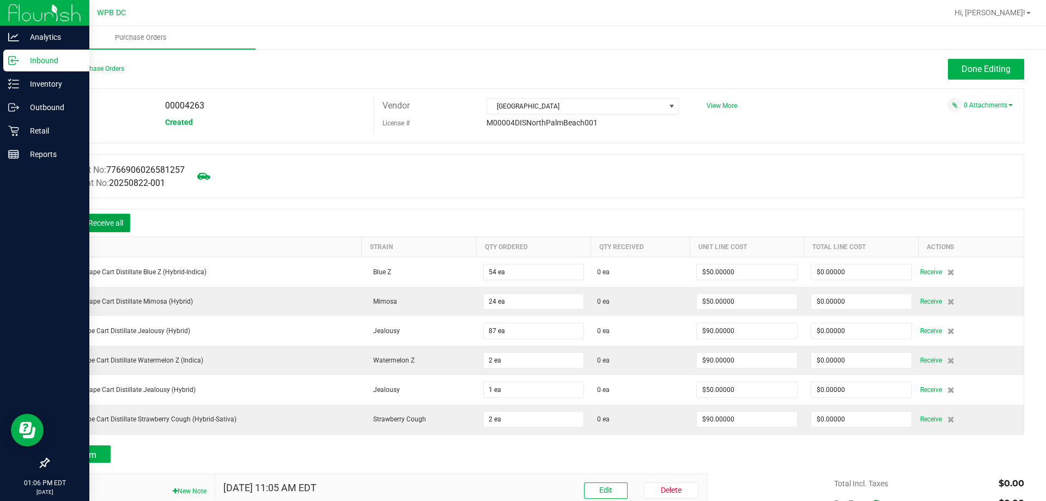
click at [116, 222] on button "Receive all" at bounding box center [105, 223] width 49 height 19
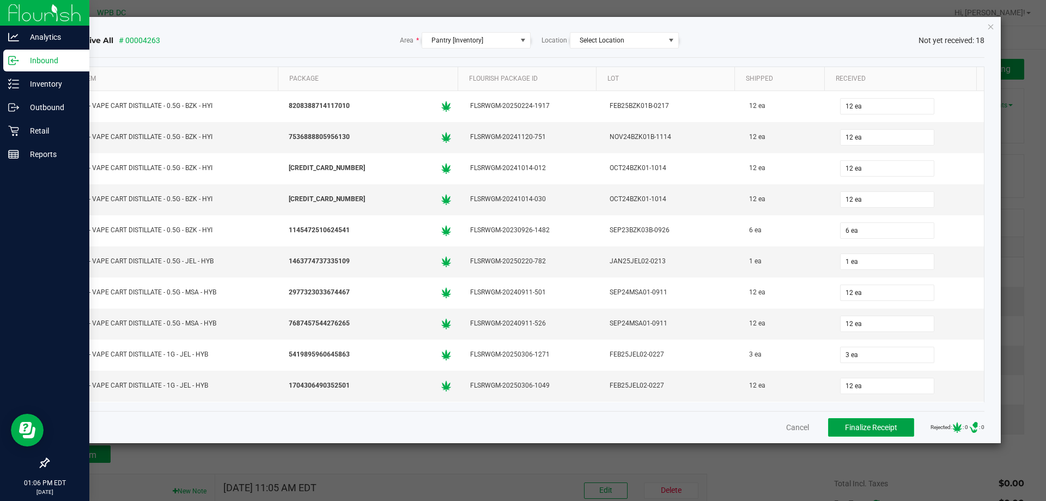
click at [849, 424] on span "Finalize Receipt" at bounding box center [871, 427] width 52 height 9
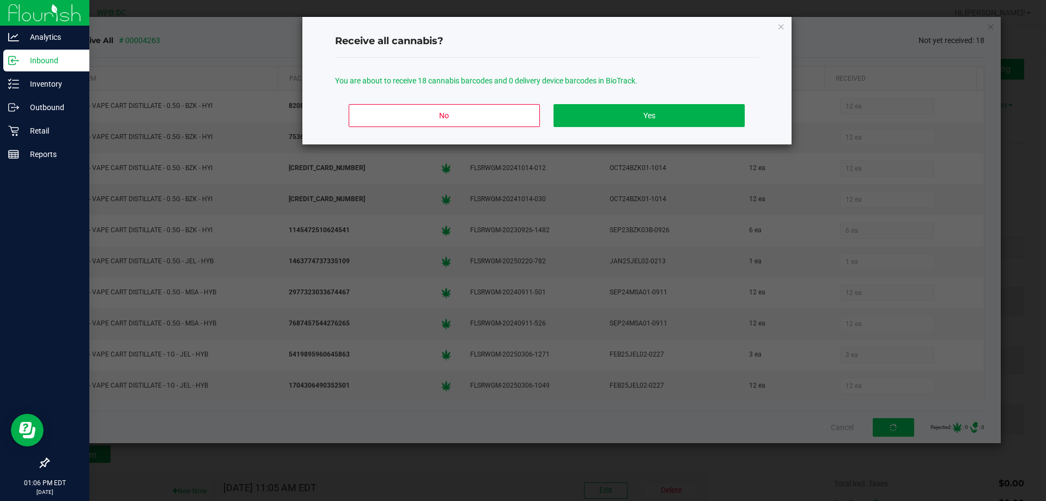
click at [639, 133] on div "No Yes" at bounding box center [547, 119] width 424 height 49
click at [644, 124] on button "Yes" at bounding box center [649, 115] width 191 height 23
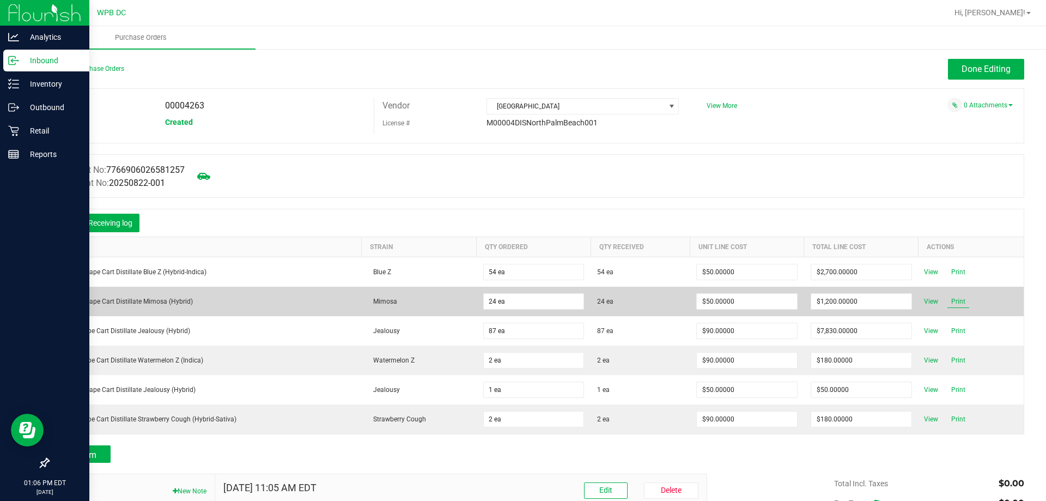
click at [950, 298] on span "Print" at bounding box center [959, 301] width 22 height 13
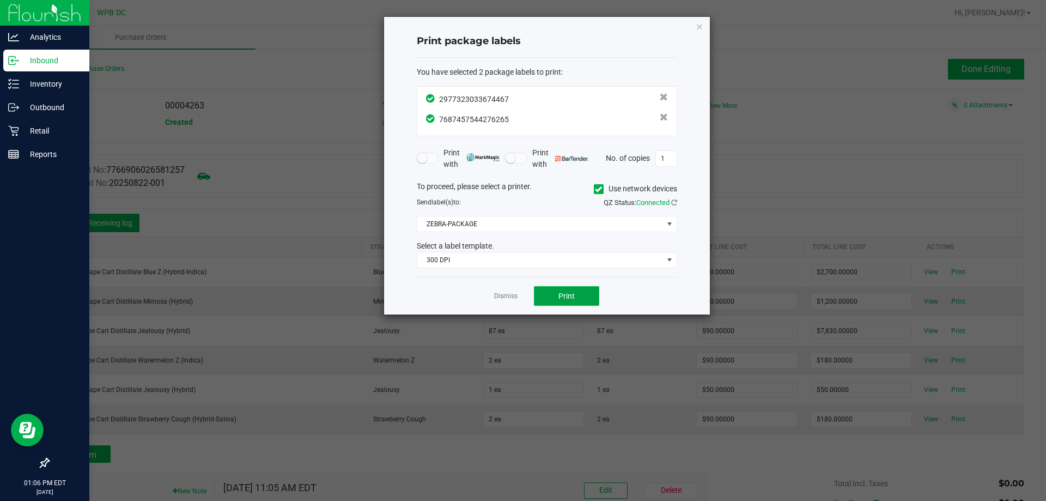
click at [575, 294] on button "Print" at bounding box center [566, 296] width 65 height 20
click at [509, 294] on link "Dismiss" at bounding box center [505, 296] width 23 height 9
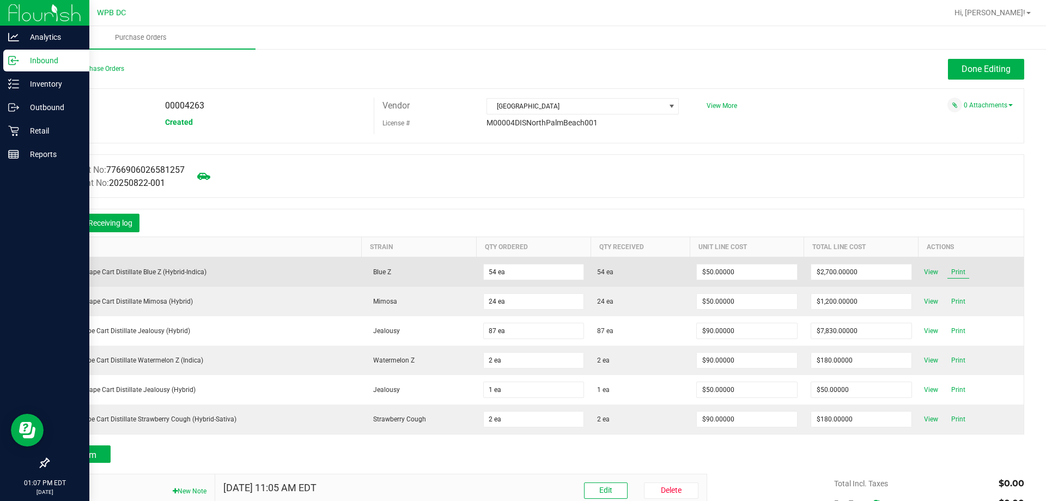
click at [950, 272] on span "Print" at bounding box center [959, 271] width 22 height 13
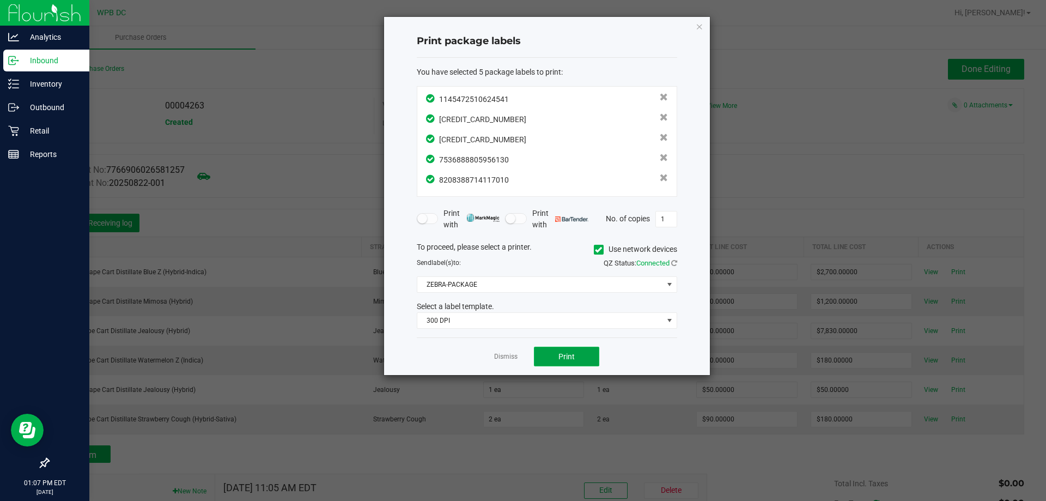
click at [574, 356] on span "Print" at bounding box center [566, 356] width 16 height 9
click at [513, 353] on link "Dismiss" at bounding box center [505, 356] width 23 height 9
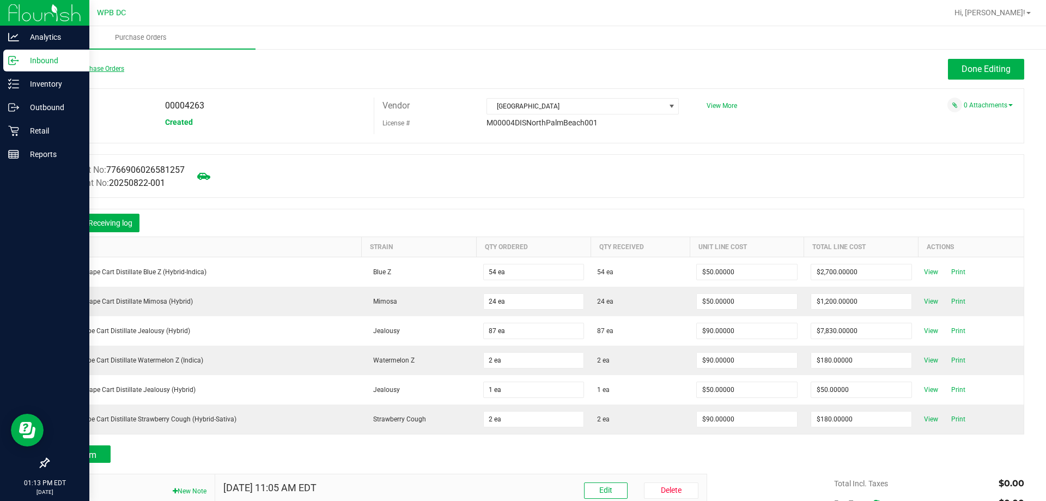
click at [81, 68] on link "Back to Purchase Orders" at bounding box center [86, 69] width 76 height 8
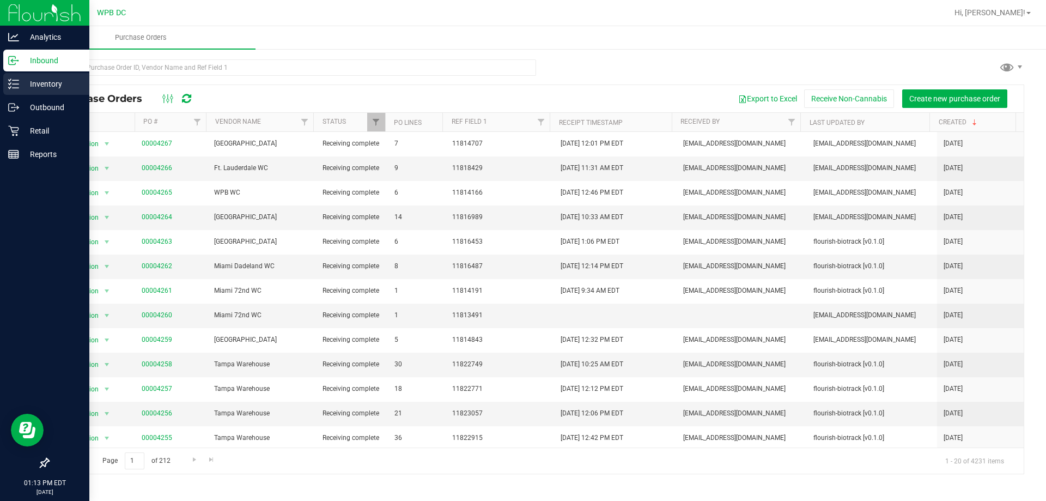
click at [26, 84] on p "Inventory" at bounding box center [51, 83] width 65 height 13
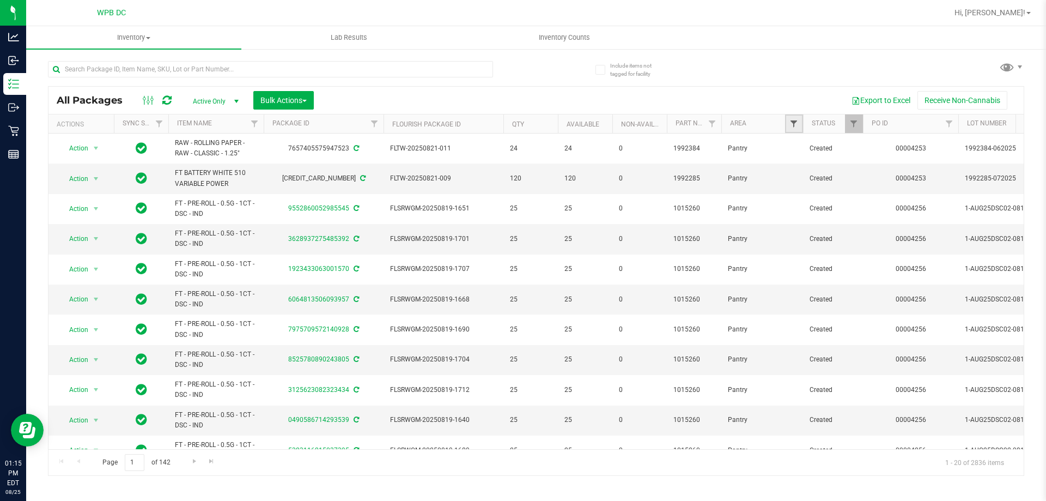
click at [792, 124] on span "Filter" at bounding box center [794, 123] width 9 height 9
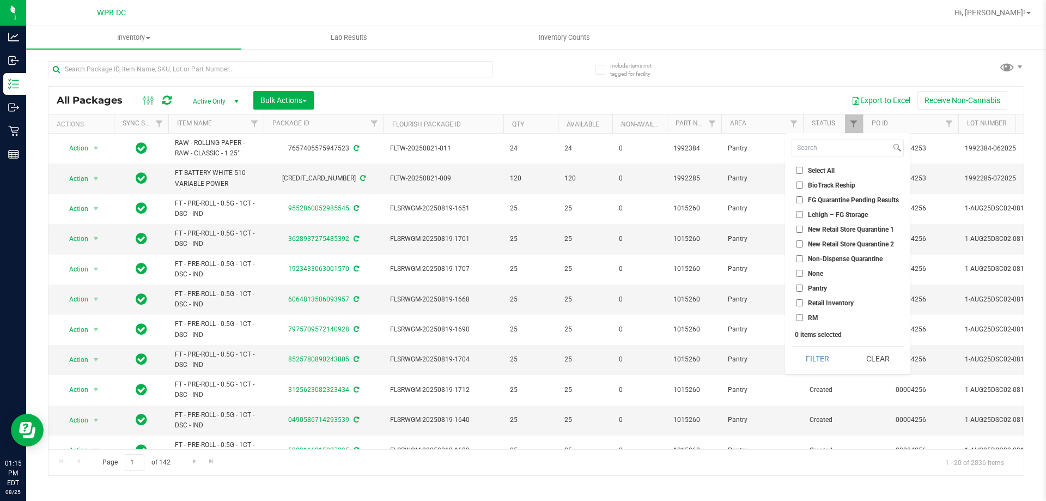
click at [817, 256] on span "Non-Dispense Quarantine" at bounding box center [845, 259] width 75 height 7
click at [803, 256] on input "Non-Dispense Quarantine" at bounding box center [799, 258] width 7 height 7
checkbox input "true"
click at [825, 352] on button "Filter" at bounding box center [818, 359] width 52 height 24
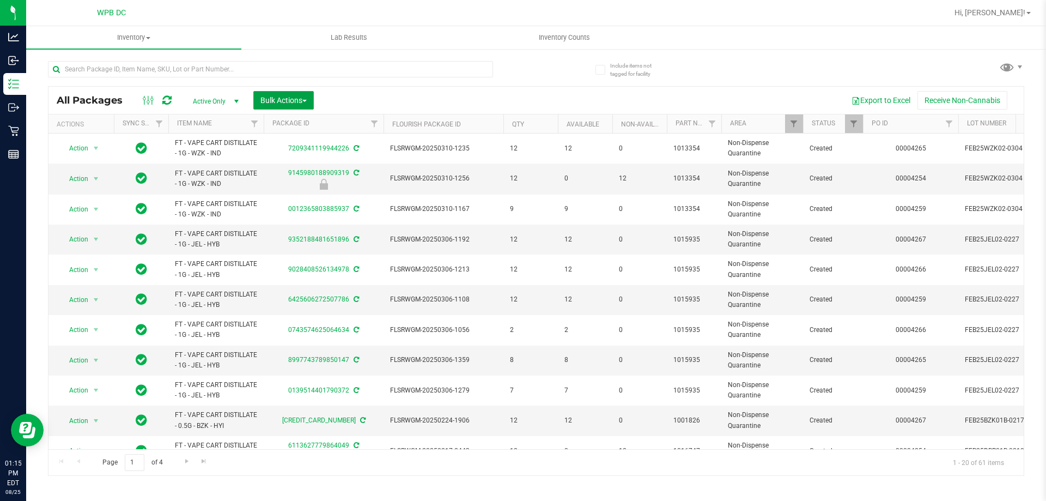
click at [307, 98] on span "Bulk Actions" at bounding box center [283, 100] width 46 height 9
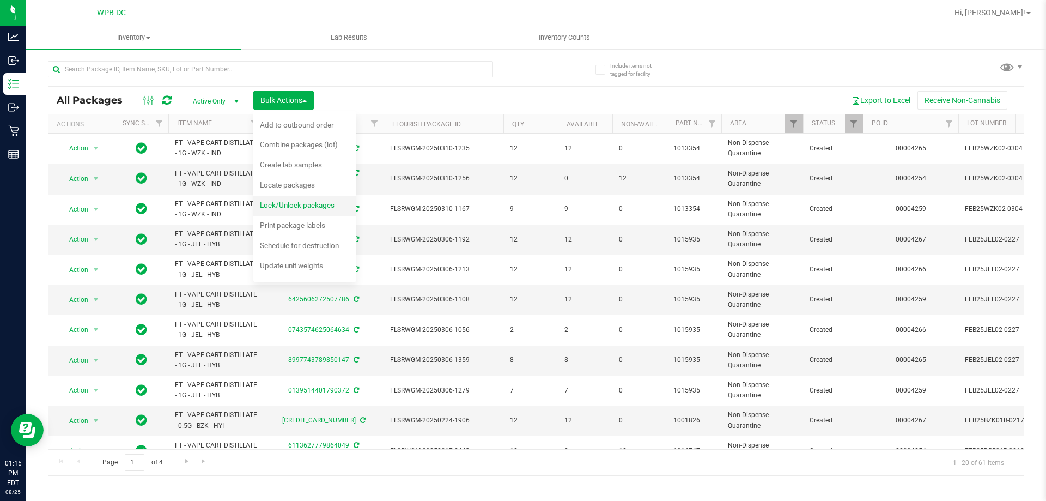
click at [300, 202] on span "Lock/Unlock packages" at bounding box center [297, 205] width 75 height 9
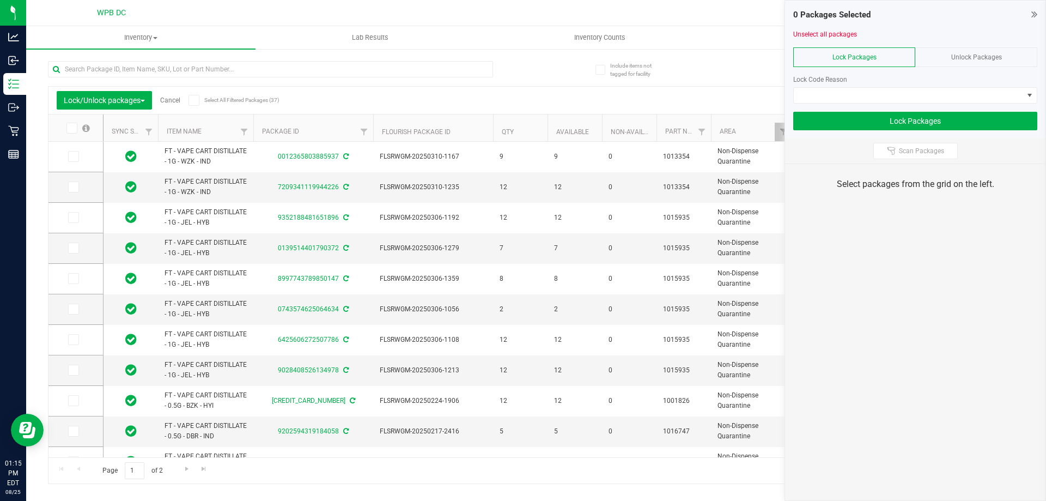
click at [196, 100] on icon at bounding box center [193, 100] width 7 height 0
click at [0, 0] on input "Select All Filtered Packages (37)" at bounding box center [0, 0] width 0 height 0
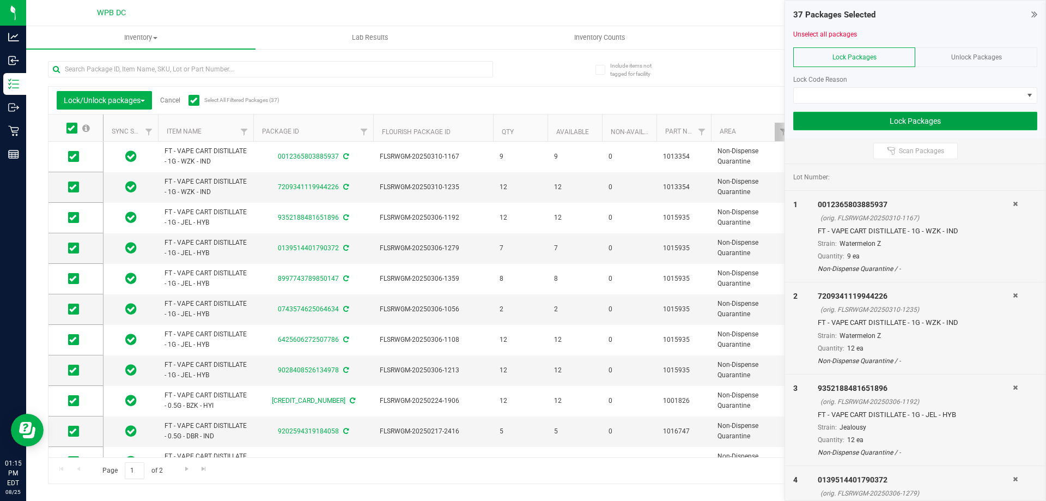
click at [858, 121] on button "Lock Packages" at bounding box center [915, 121] width 244 height 19
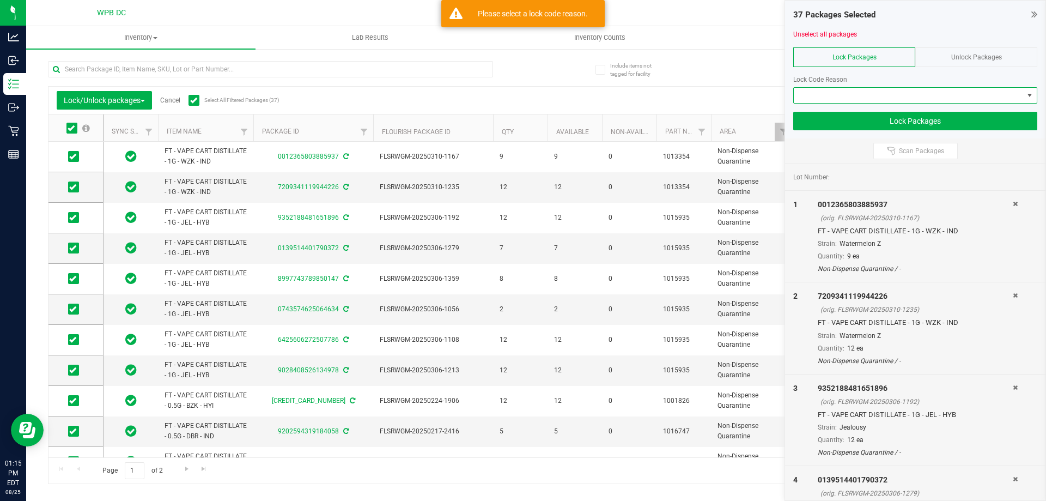
click at [945, 95] on span at bounding box center [908, 95] width 229 height 15
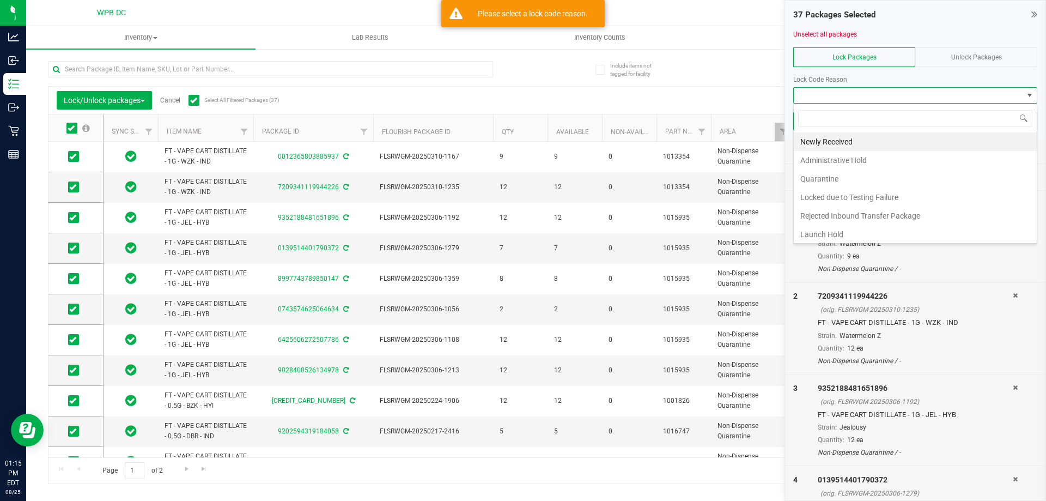
scroll to position [16, 244]
click at [843, 175] on li "Quarantine" at bounding box center [915, 178] width 243 height 19
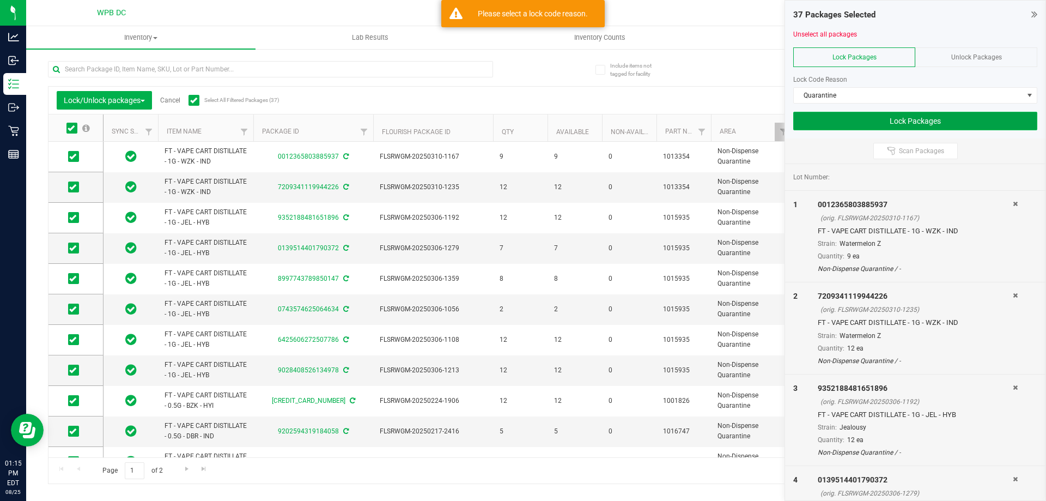
click at [950, 120] on button "Lock Packages" at bounding box center [915, 121] width 244 height 19
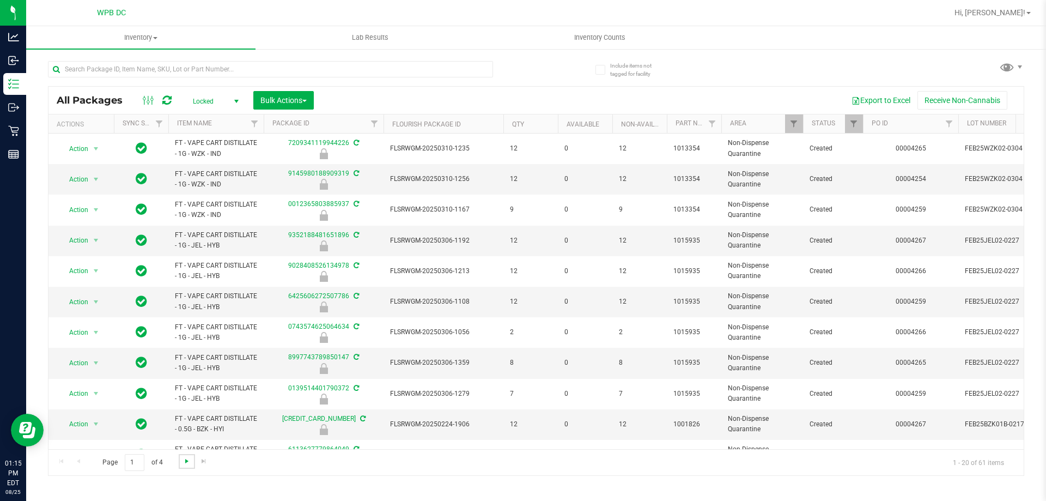
click at [187, 457] on span "Go to the next page" at bounding box center [187, 461] width 9 height 9
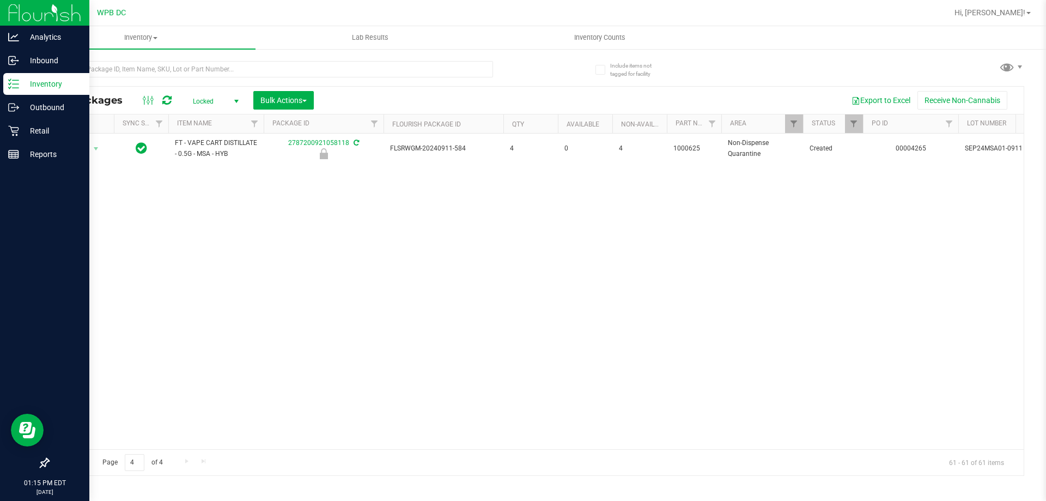
click at [23, 82] on p "Inventory" at bounding box center [51, 83] width 65 height 13
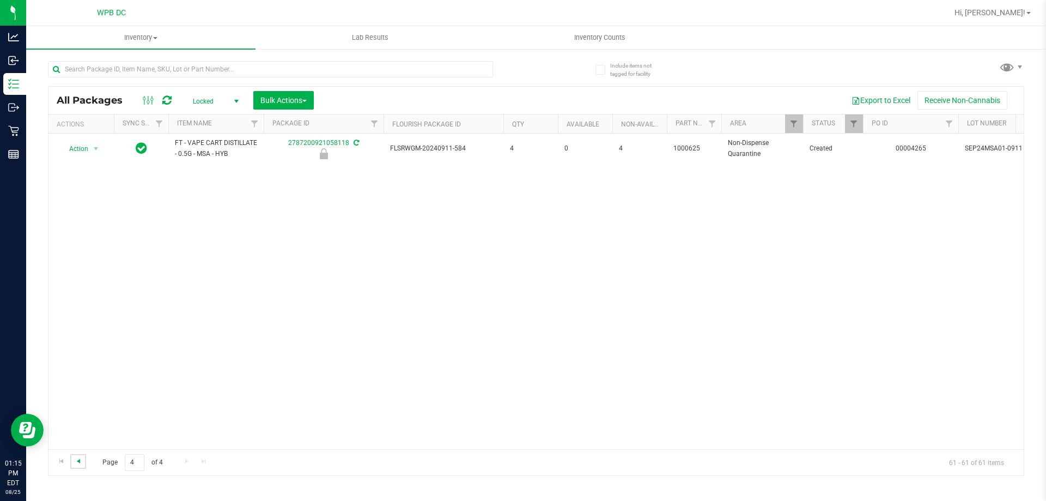
click at [80, 463] on span "Go to the previous page" at bounding box center [78, 461] width 9 height 9
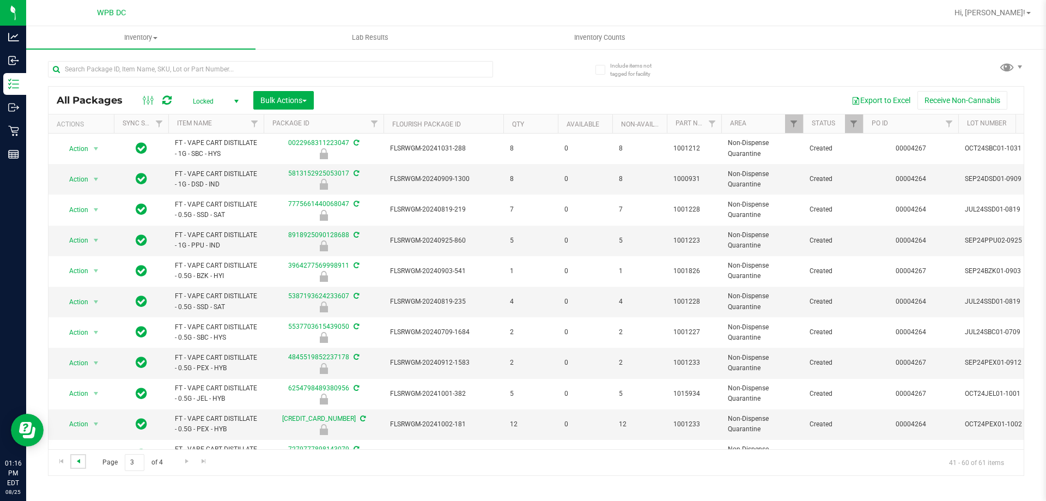
click at [82, 463] on span "Go to the previous page" at bounding box center [78, 461] width 9 height 9
click at [183, 458] on span "Go to the next page" at bounding box center [187, 461] width 9 height 9
click at [184, 459] on span "Go to the next page" at bounding box center [187, 461] width 9 height 9
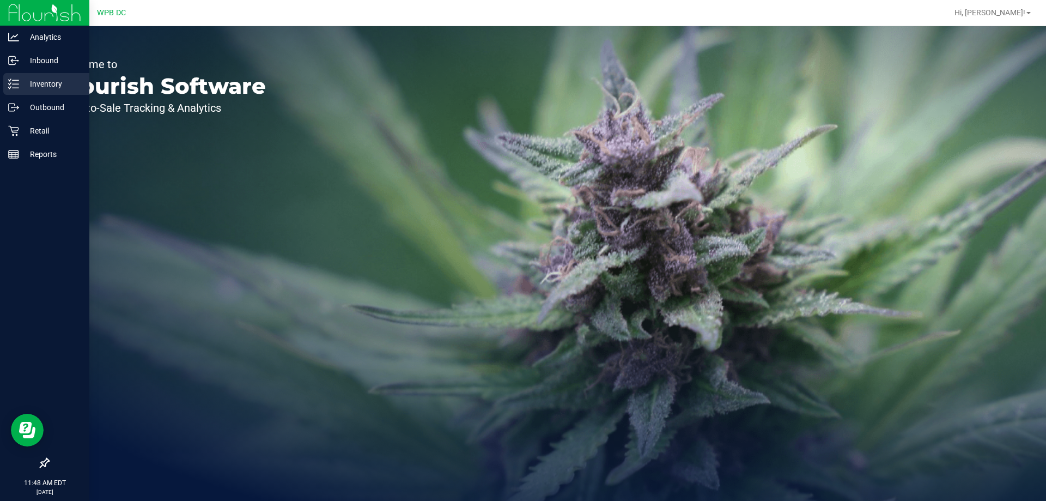
click at [33, 84] on p "Inventory" at bounding box center [51, 83] width 65 height 13
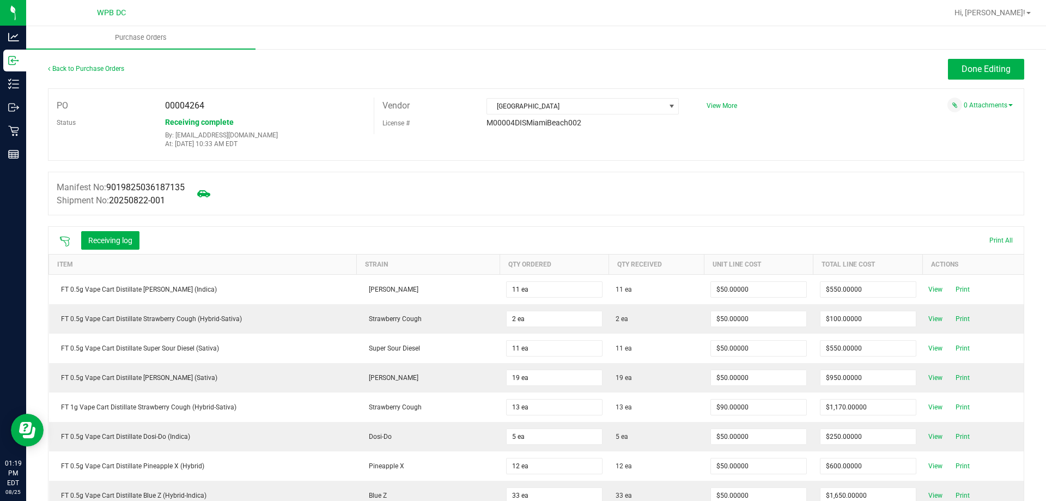
scroll to position [54, 0]
